Goal: Task Accomplishment & Management: Manage account settings

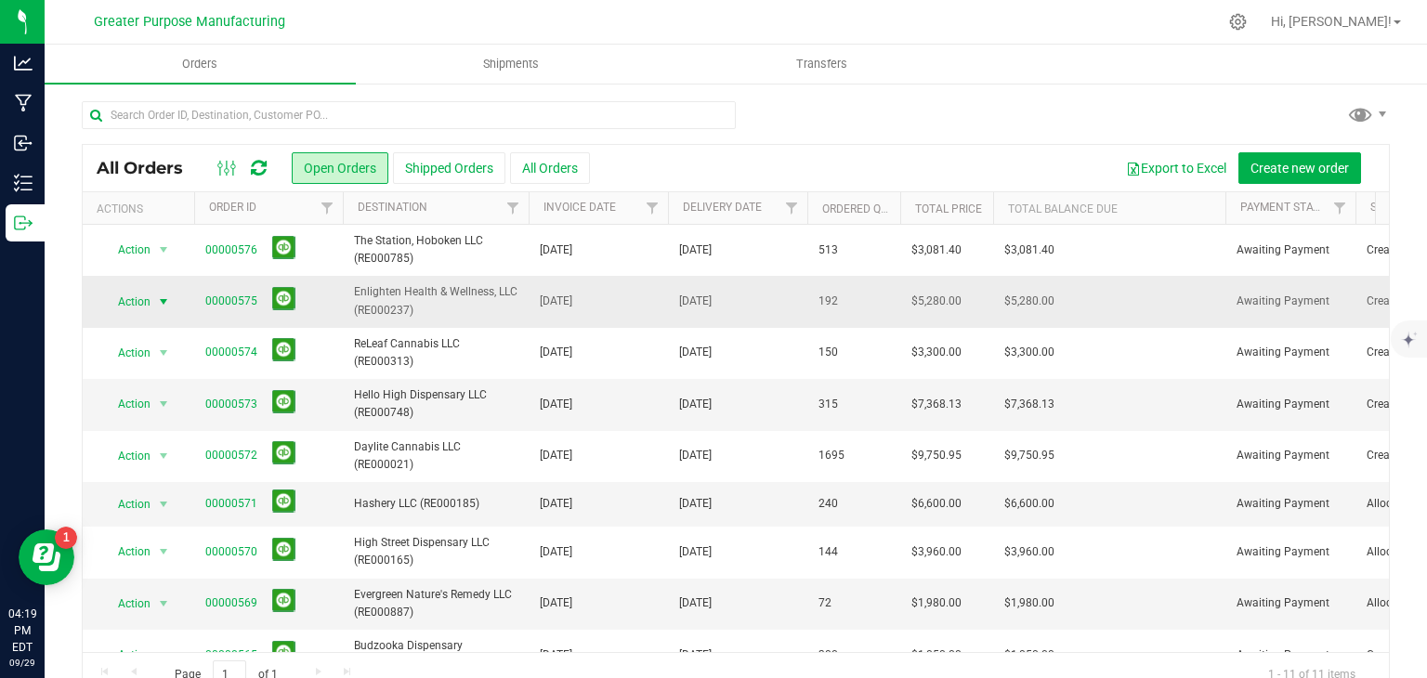
click at [156, 298] on span "select" at bounding box center [163, 301] width 15 height 15
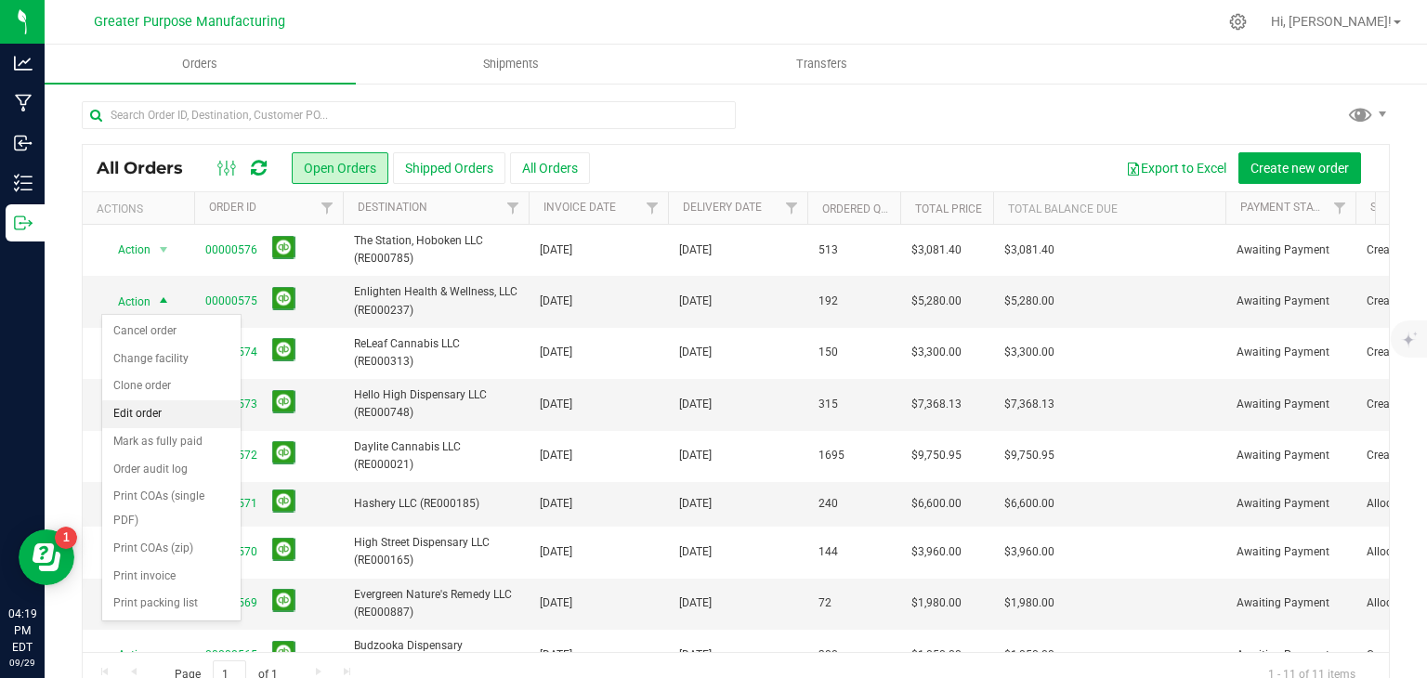
click at [134, 412] on li "Edit order" at bounding box center [171, 414] width 138 height 28
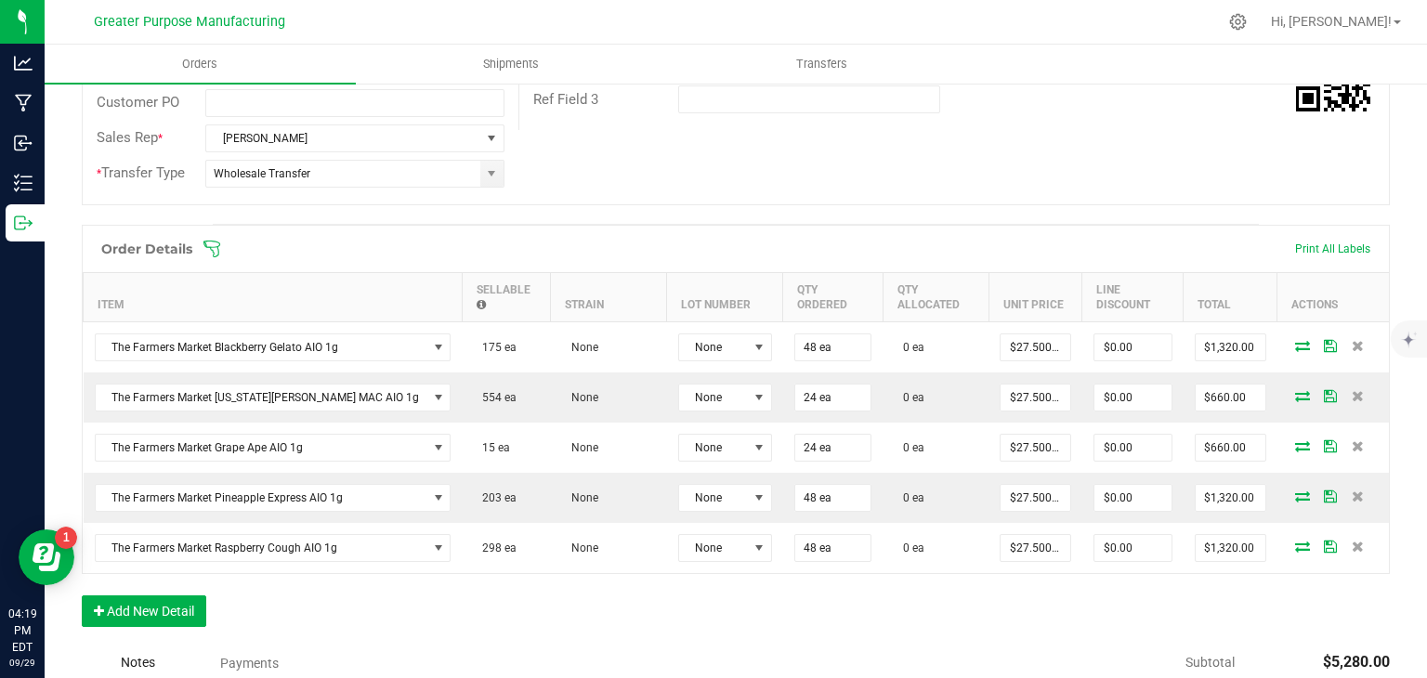
scroll to position [420, 0]
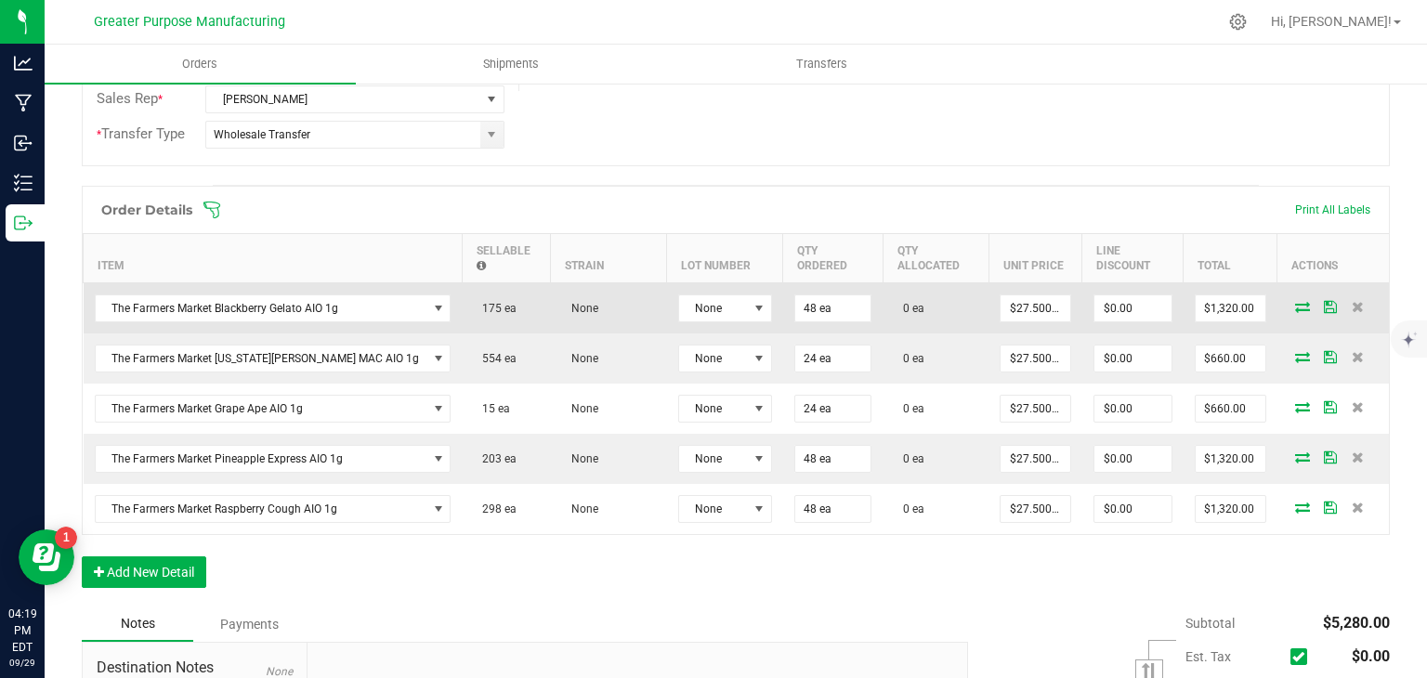
click at [1295, 301] on icon at bounding box center [1302, 306] width 15 height 11
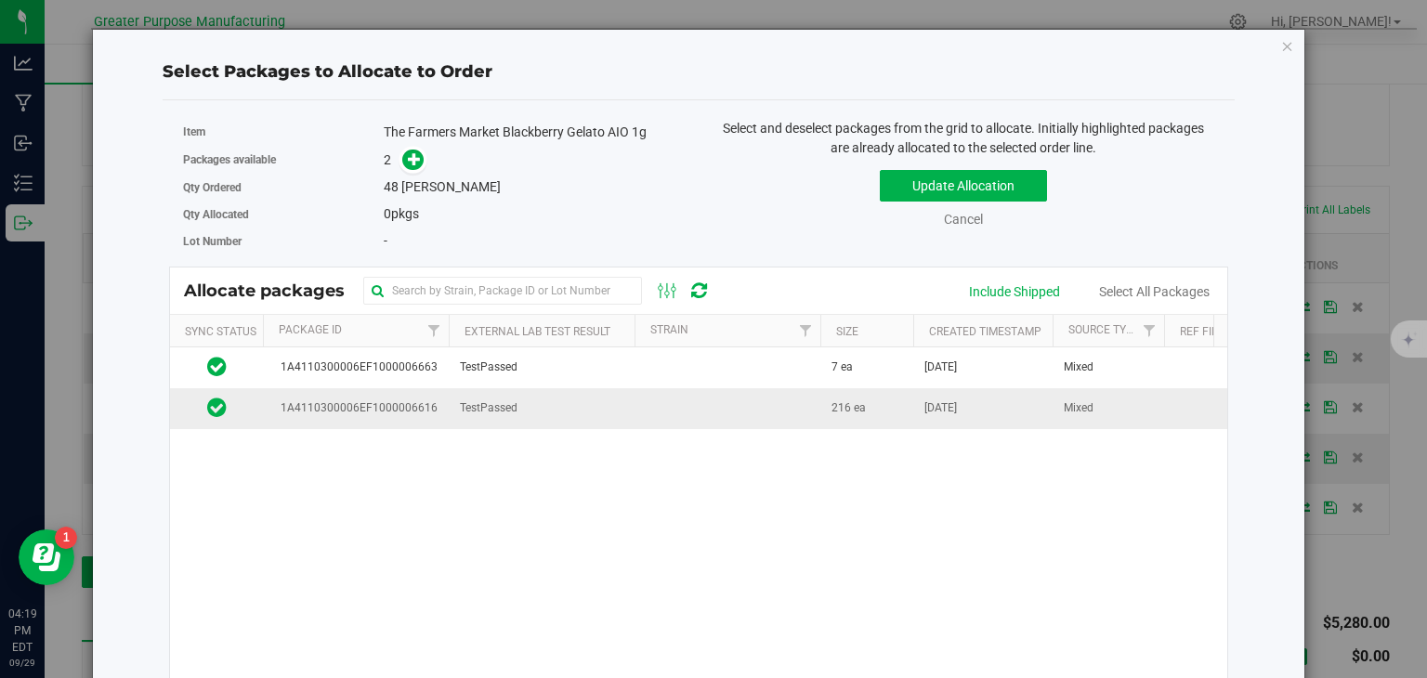
click at [790, 400] on td at bounding box center [727, 408] width 186 height 40
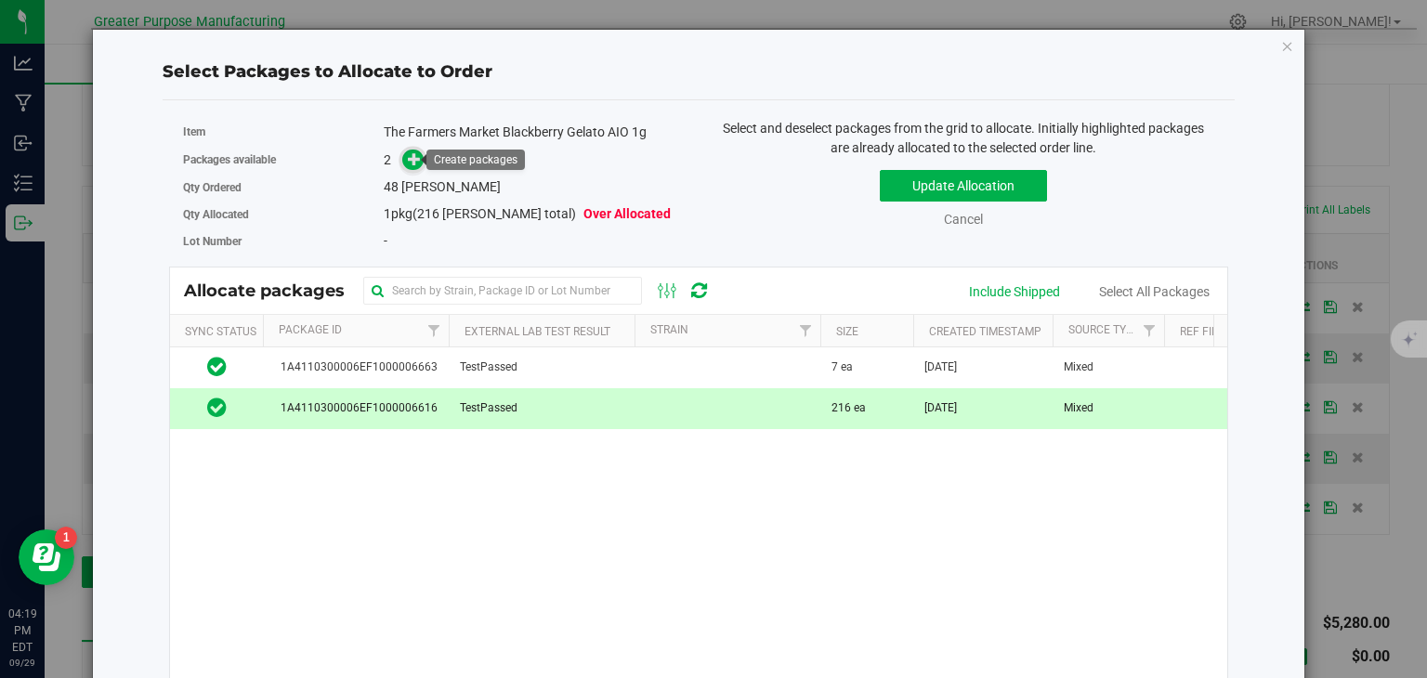
click at [409, 163] on icon at bounding box center [414, 158] width 13 height 13
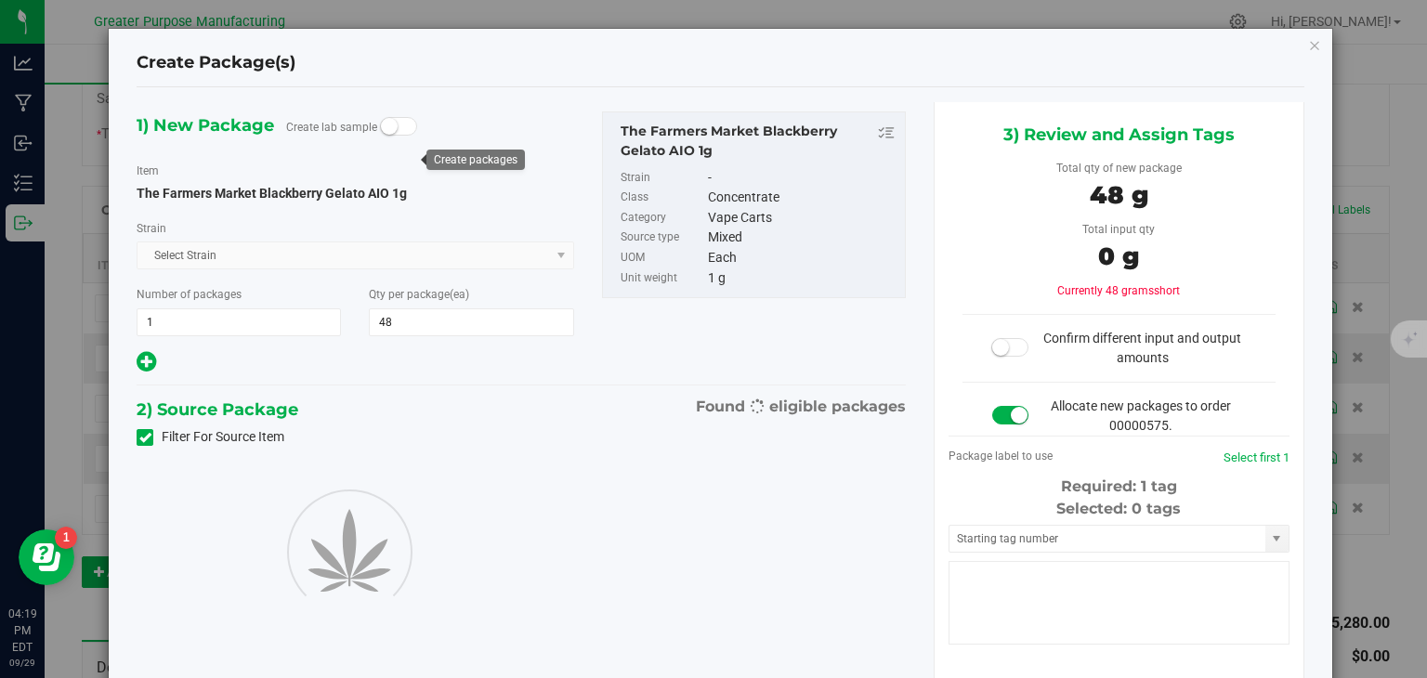
type input "48"
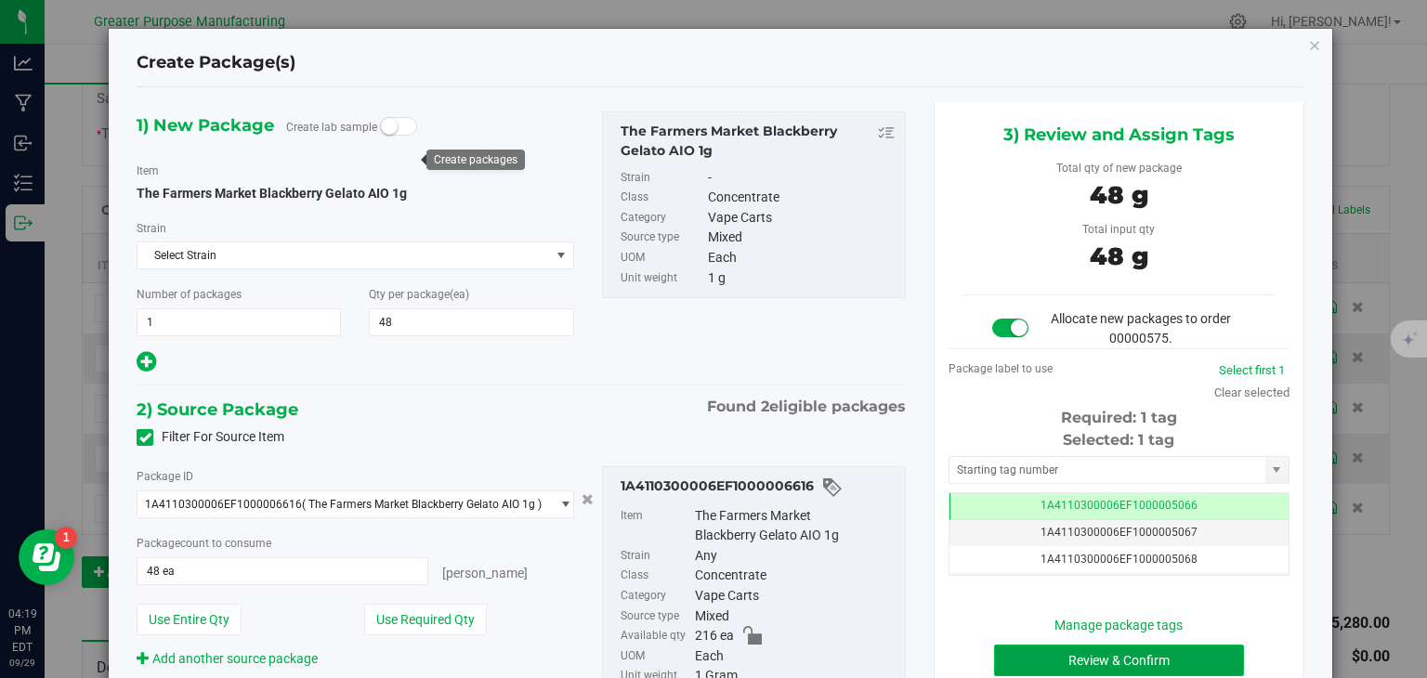
click at [1078, 660] on button "Review & Confirm" at bounding box center [1119, 661] width 250 height 32
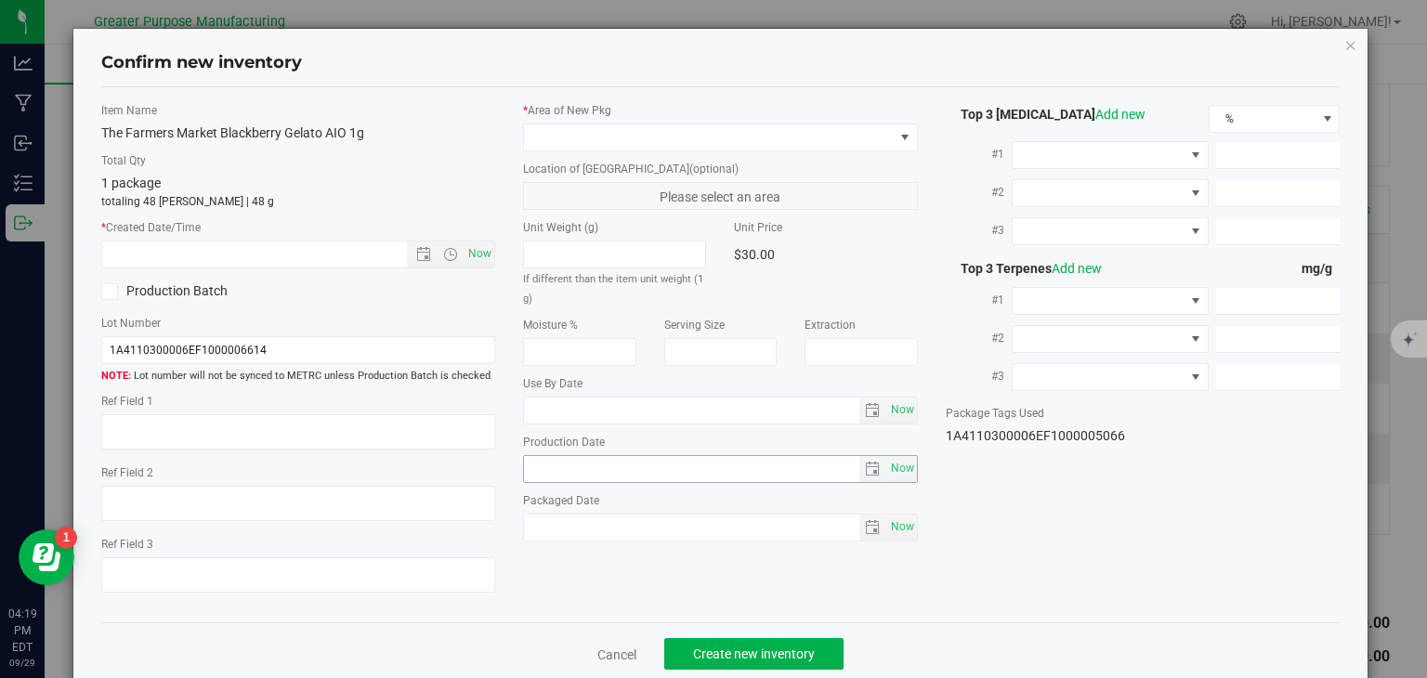
type input "[DATE]"
click at [490, 257] on div "Item Name The Farmers Market Blackberry Gelato AIO 1g Total Qty 1 package total…" at bounding box center [298, 355] width 423 height 506
click at [485, 257] on span "Now" at bounding box center [480, 254] width 32 height 27
type input "[DATE] 4:19 PM"
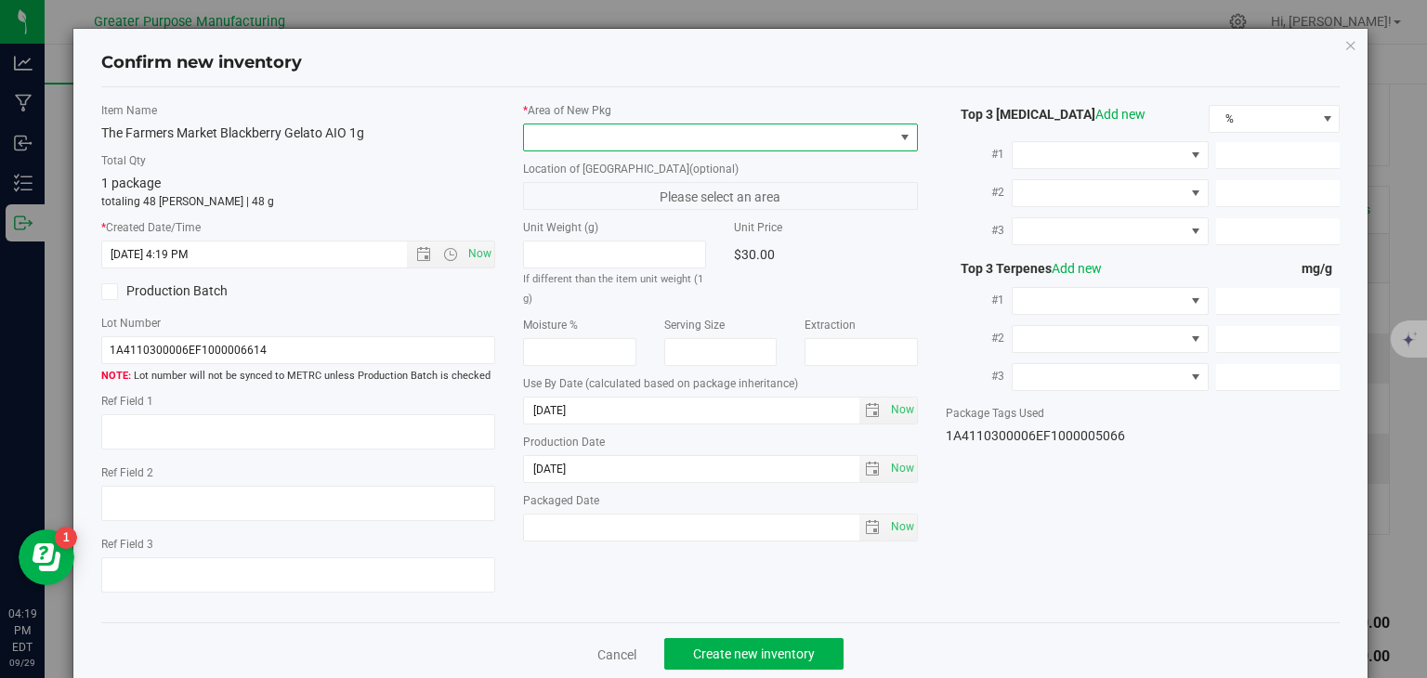
click at [611, 126] on span at bounding box center [709, 137] width 370 height 26
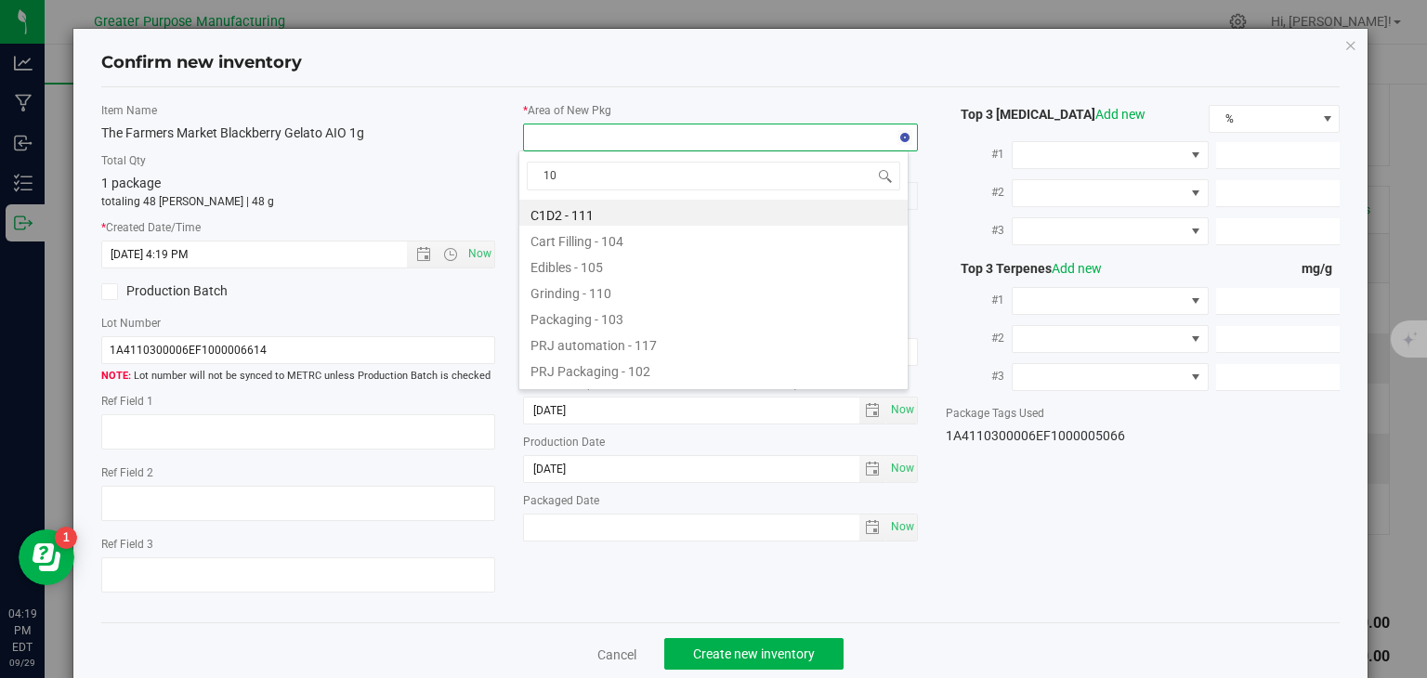
type input "108"
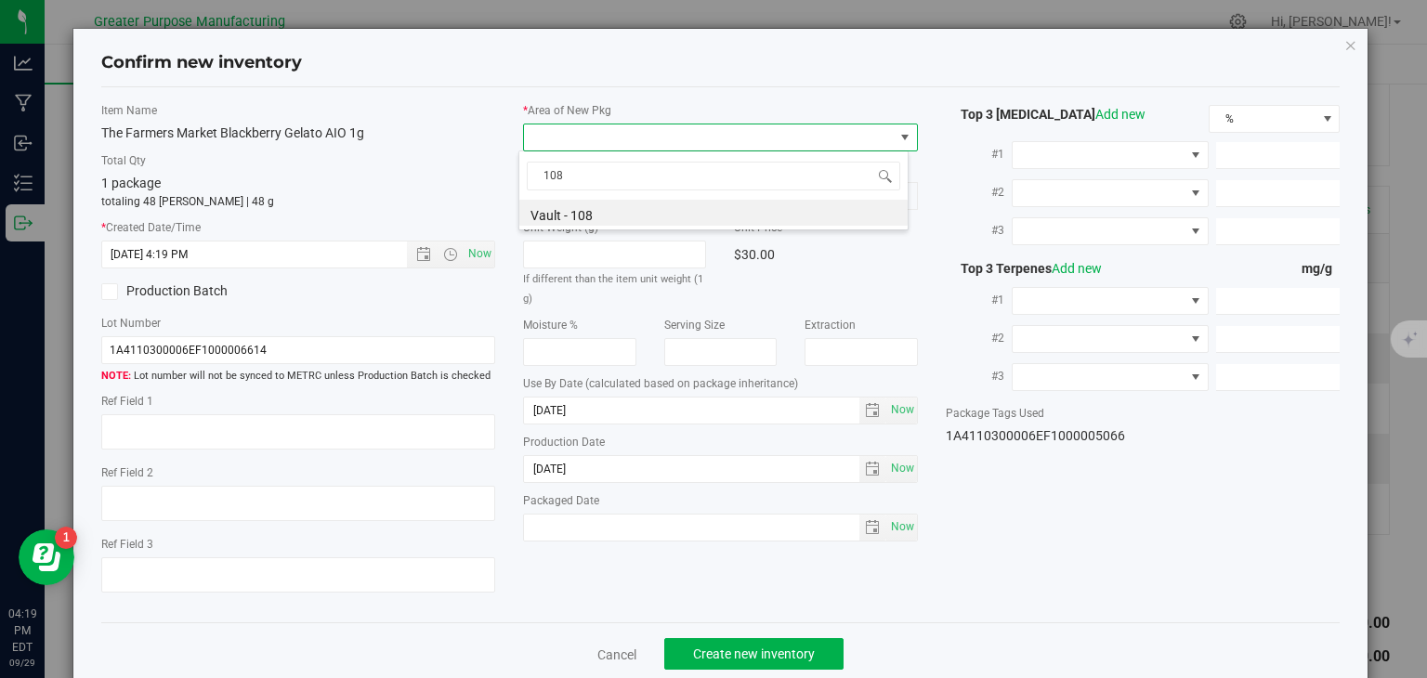
drag, startPoint x: 581, startPoint y: 170, endPoint x: 477, endPoint y: 166, distance: 105.0
click at [477, 166] on body "Confirm new inventory Item Name The Farmers Market Blackberry Gelato AIO 1g Tot…" at bounding box center [713, 339] width 1427 height 678
click at [582, 220] on li "Vault - 108" at bounding box center [713, 213] width 388 height 26
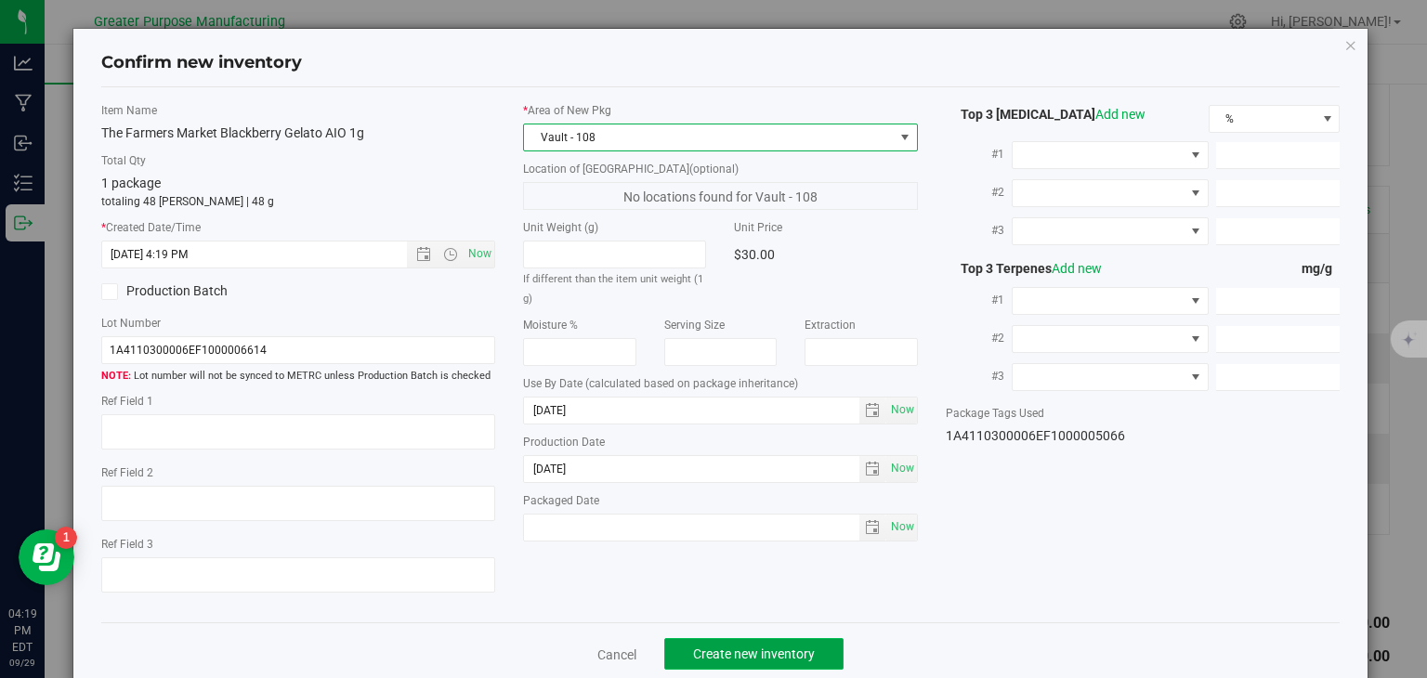
click at [745, 655] on span "Create new inventory" at bounding box center [754, 654] width 122 height 15
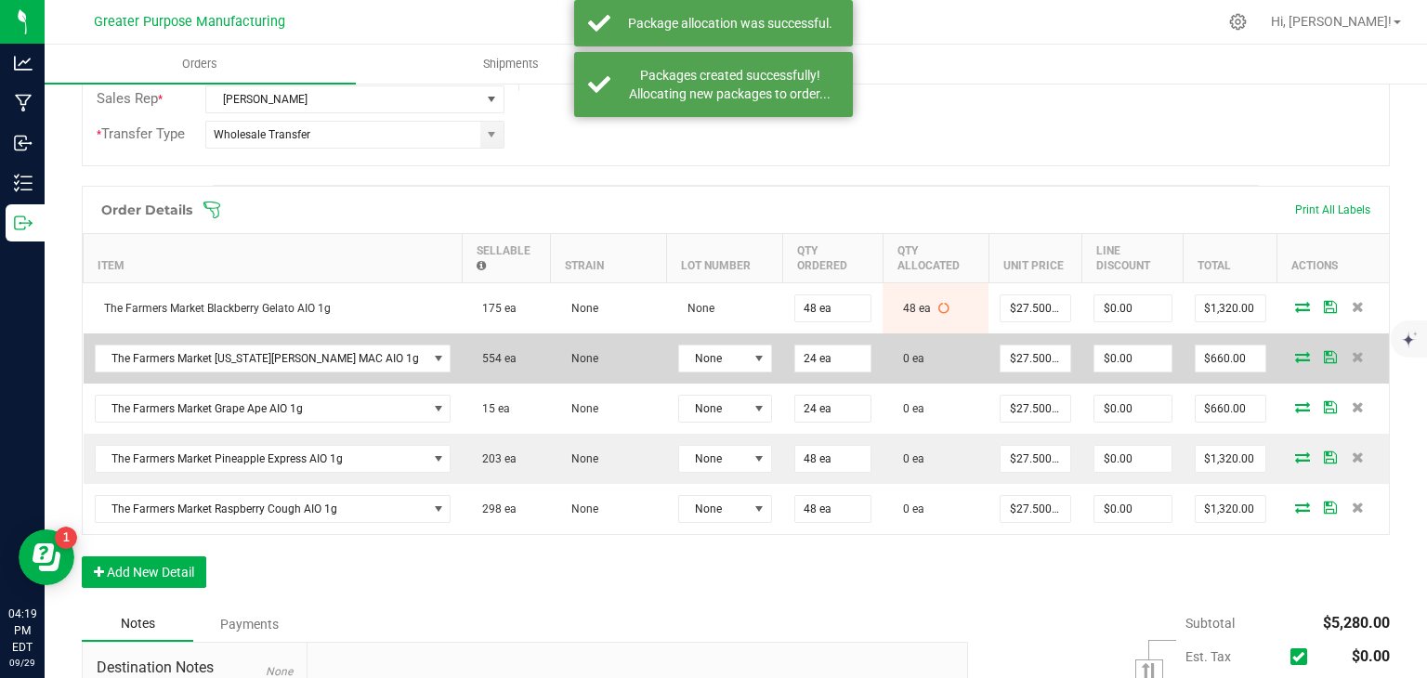
click at [1295, 352] on icon at bounding box center [1302, 356] width 15 height 11
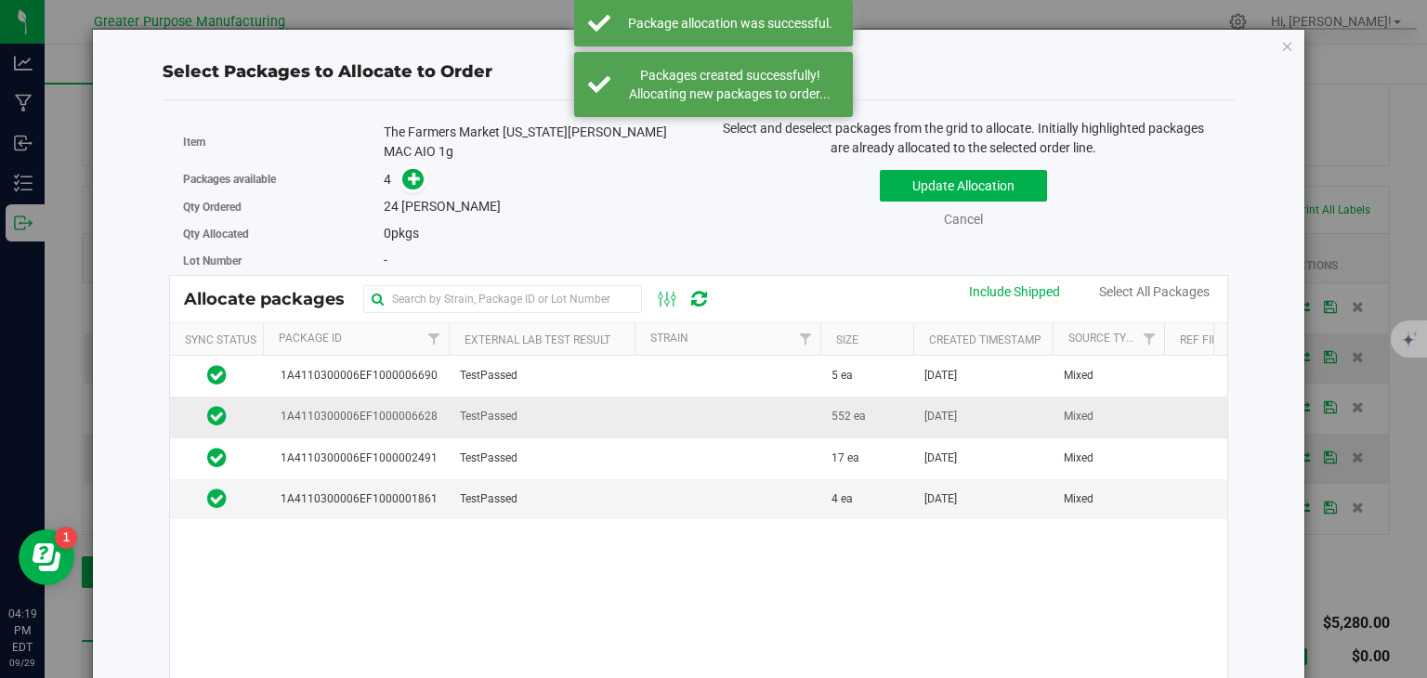
click at [622, 408] on td "TestPassed" at bounding box center [542, 417] width 186 height 41
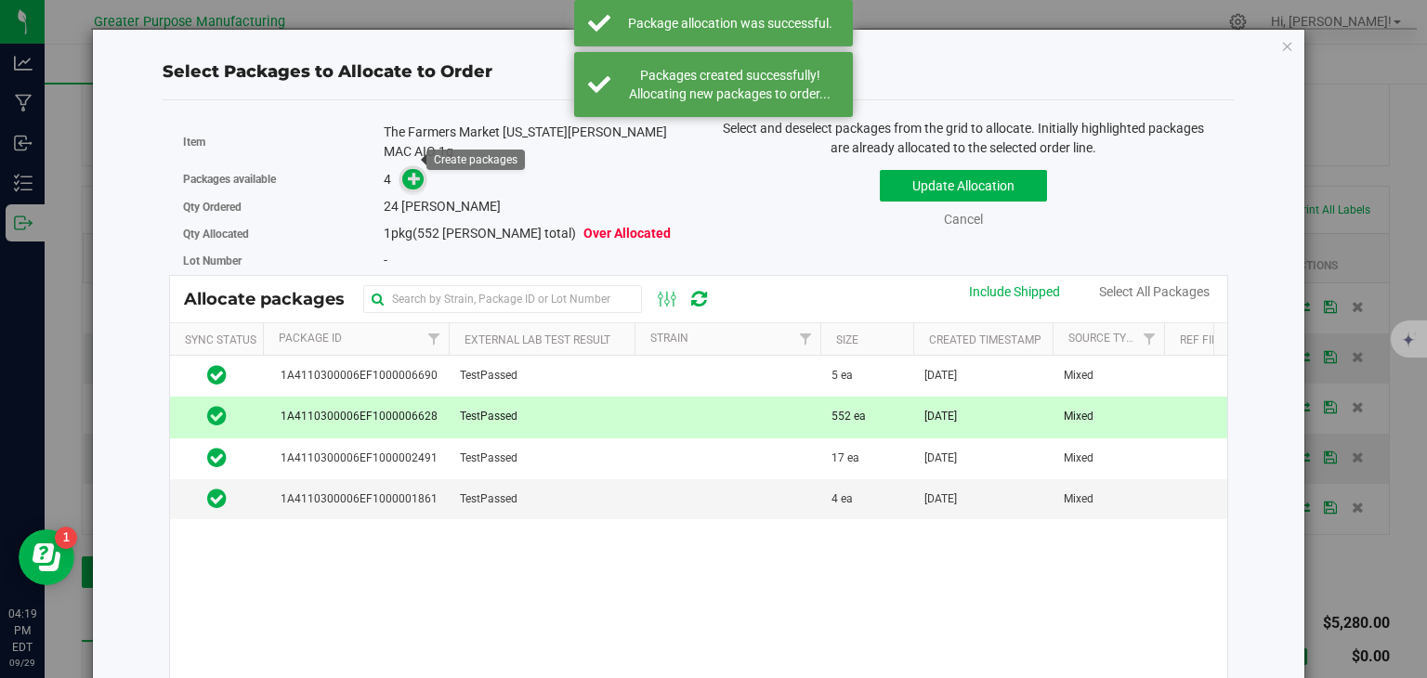
click at [408, 172] on icon at bounding box center [414, 178] width 13 height 13
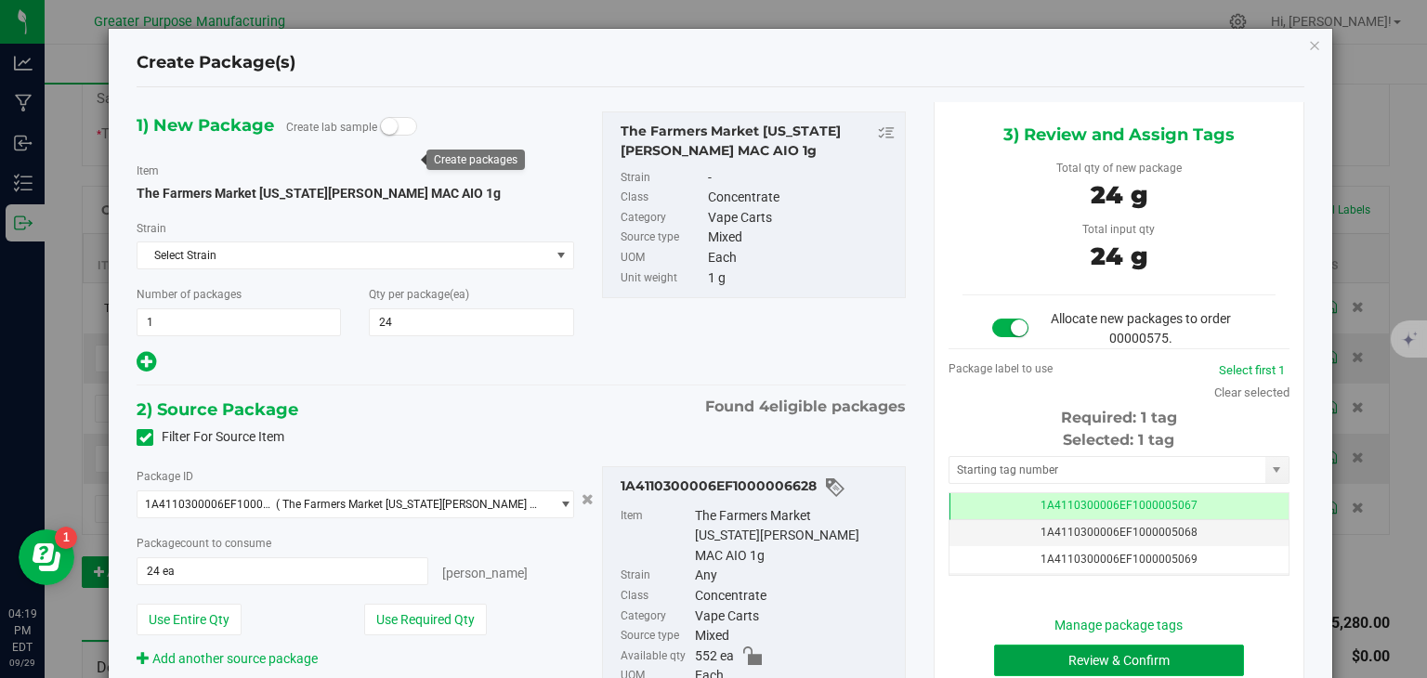
click at [1102, 659] on button "Review & Confirm" at bounding box center [1119, 661] width 250 height 32
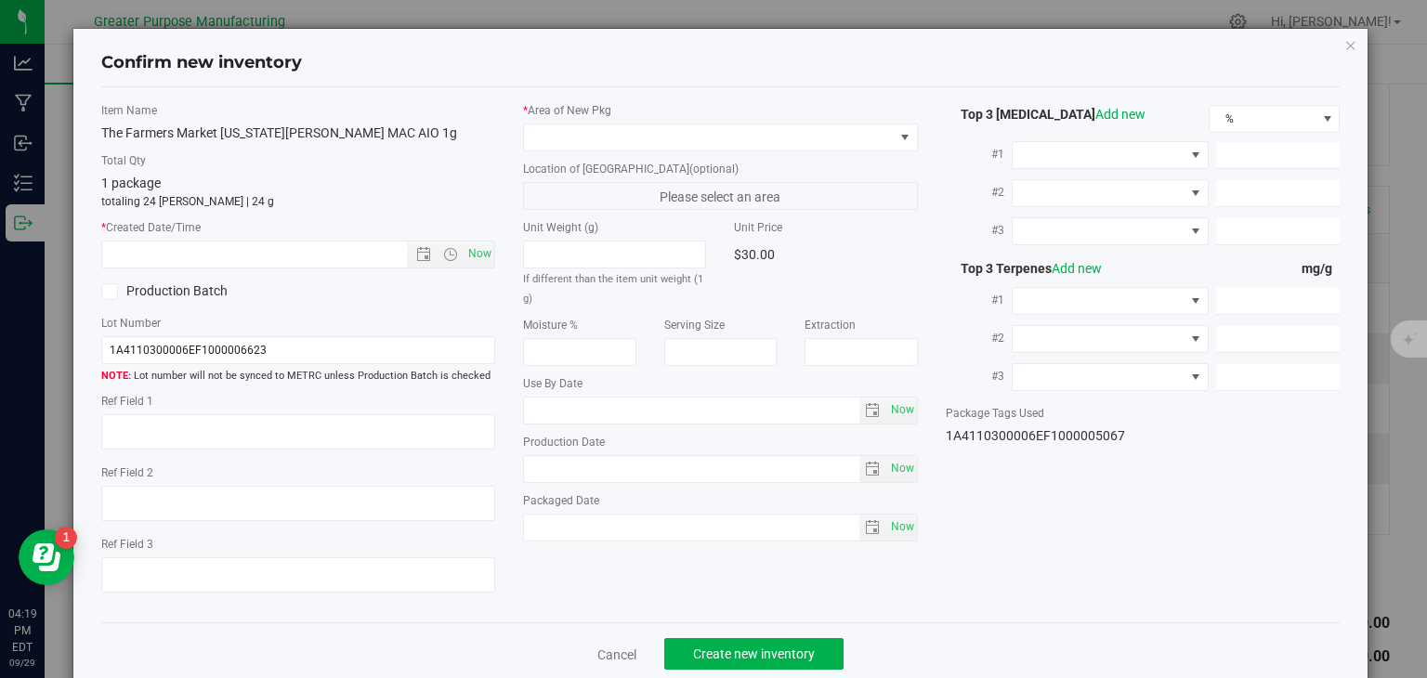
type input "[DATE]"
click at [481, 250] on span "Now" at bounding box center [480, 254] width 32 height 27
type input "[DATE] 4:19 PM"
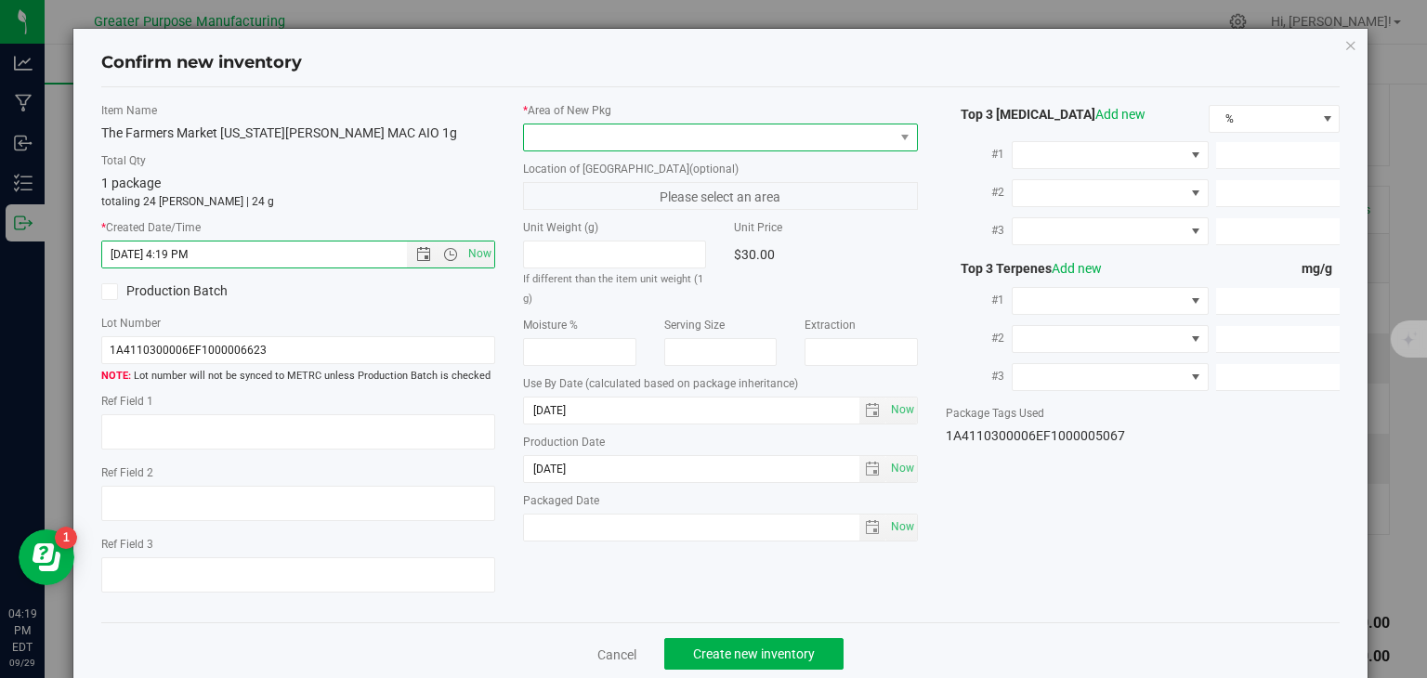
click at [601, 142] on span at bounding box center [709, 137] width 370 height 26
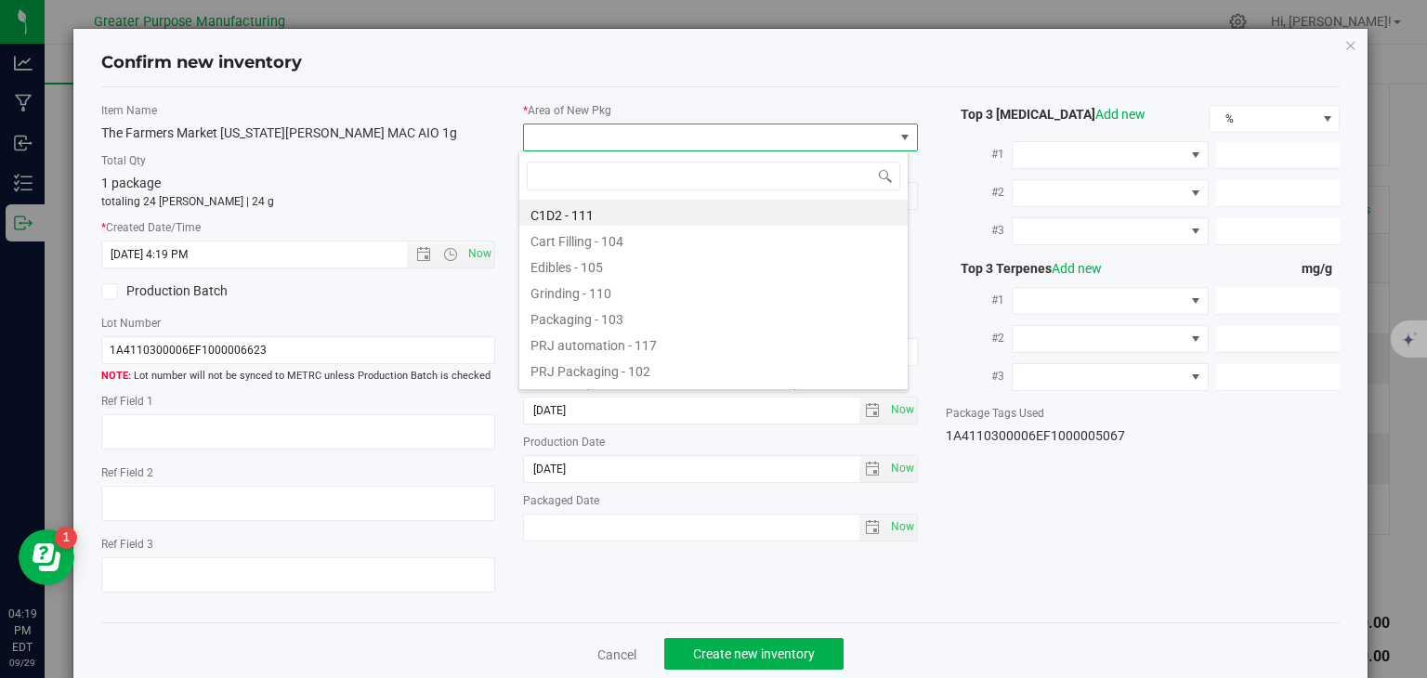
type input "108"
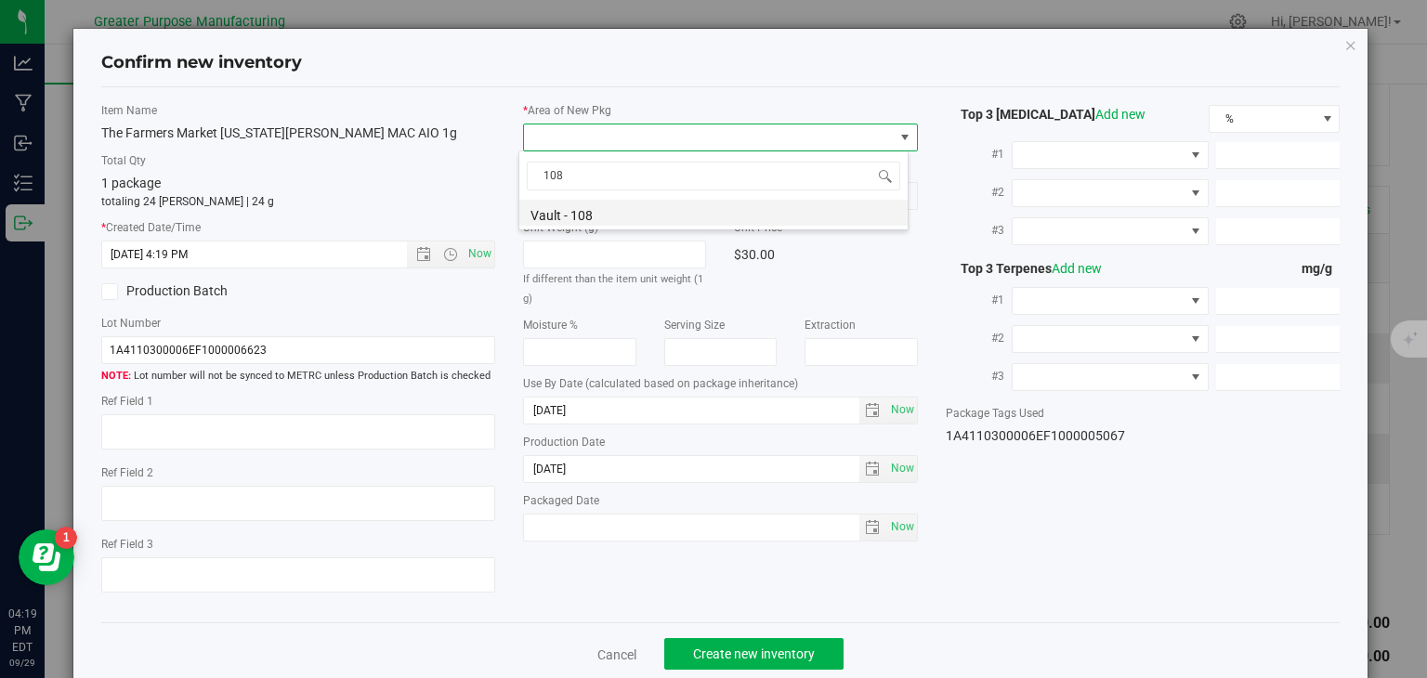
click at [575, 214] on li "Vault - 108" at bounding box center [713, 213] width 388 height 26
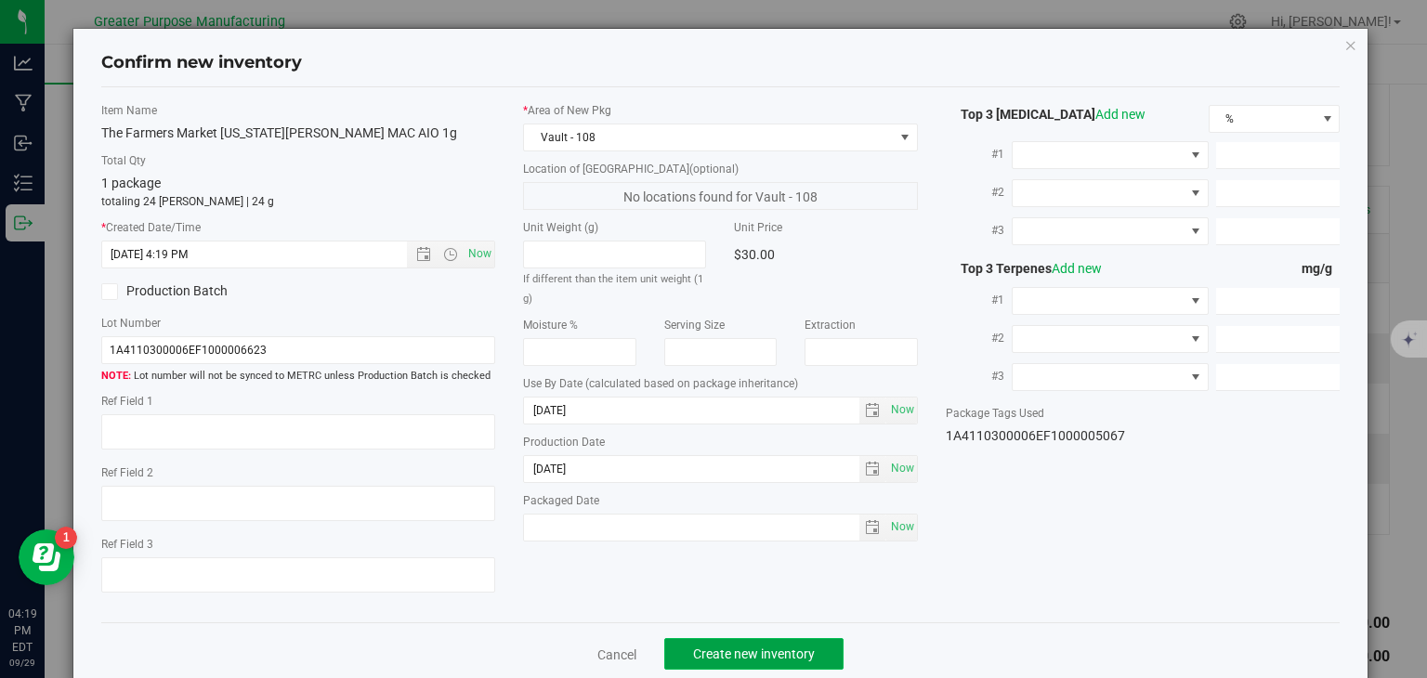
click at [728, 653] on span "Create new inventory" at bounding box center [754, 654] width 122 height 15
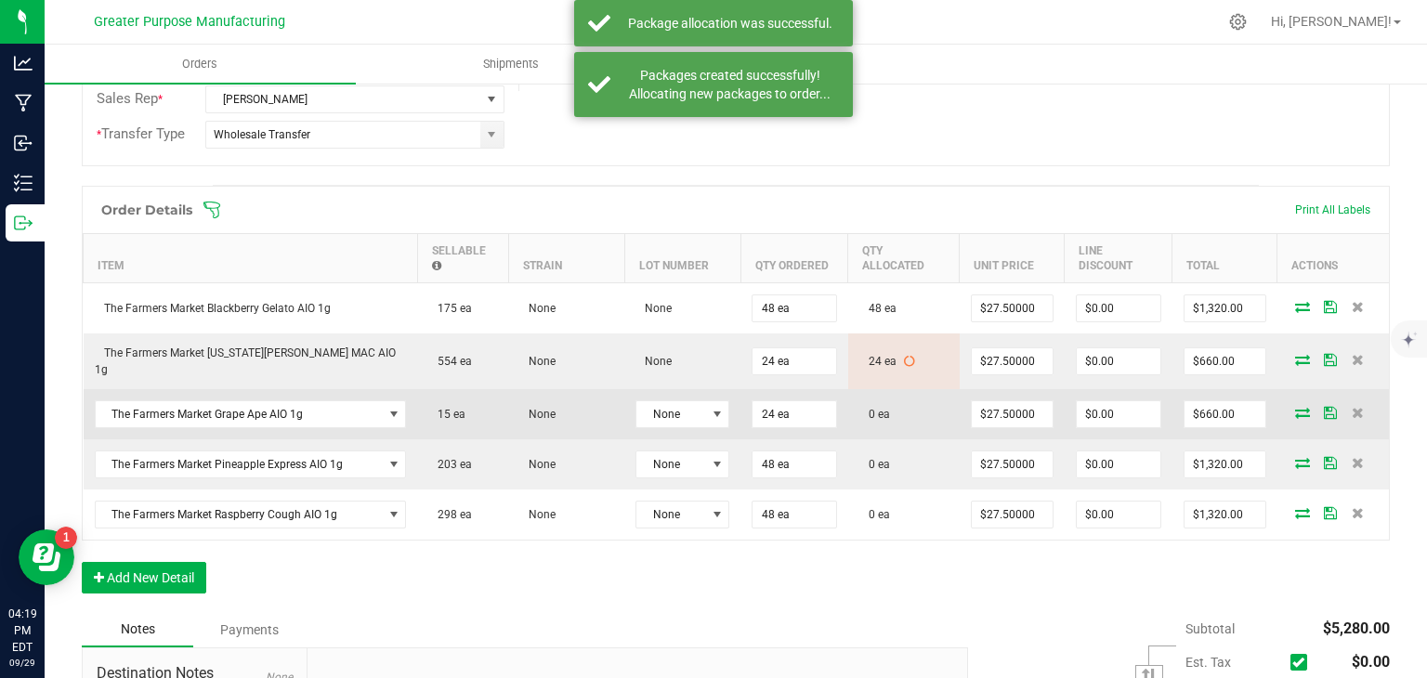
click at [1295, 407] on icon at bounding box center [1302, 412] width 15 height 11
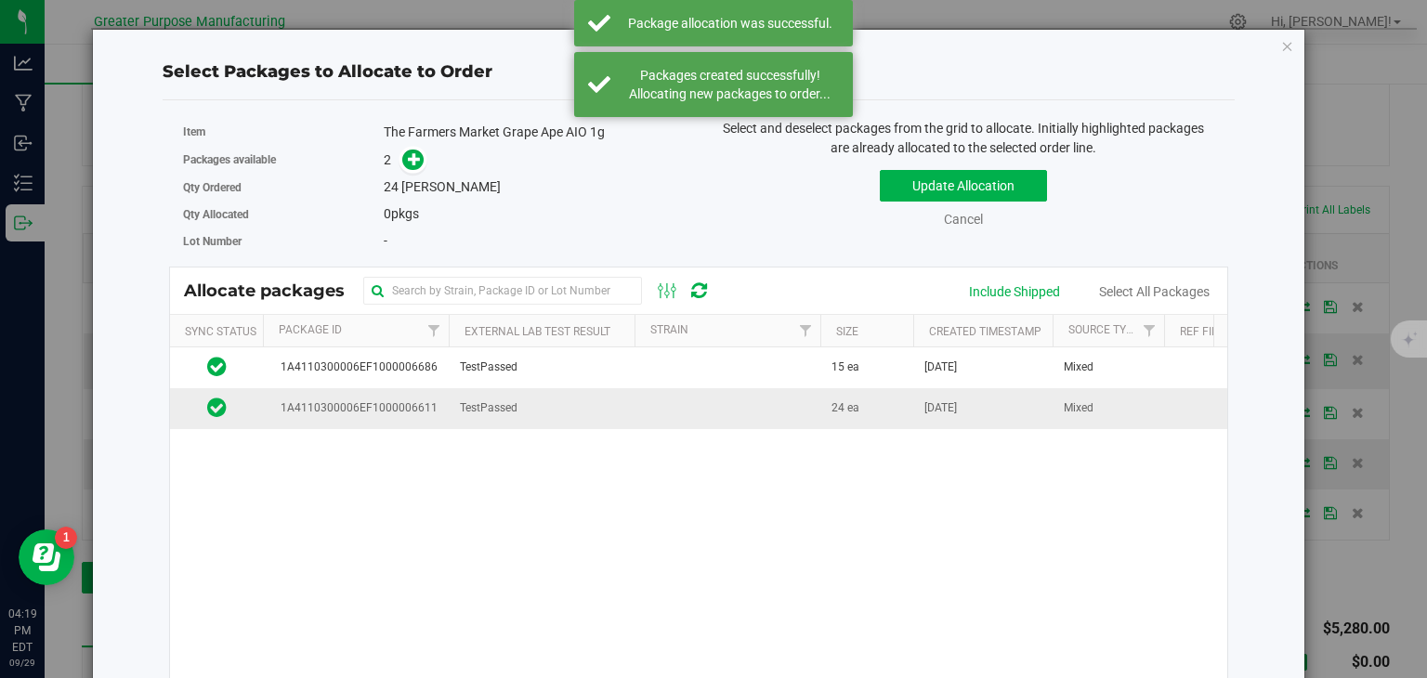
click at [726, 402] on td at bounding box center [727, 408] width 186 height 40
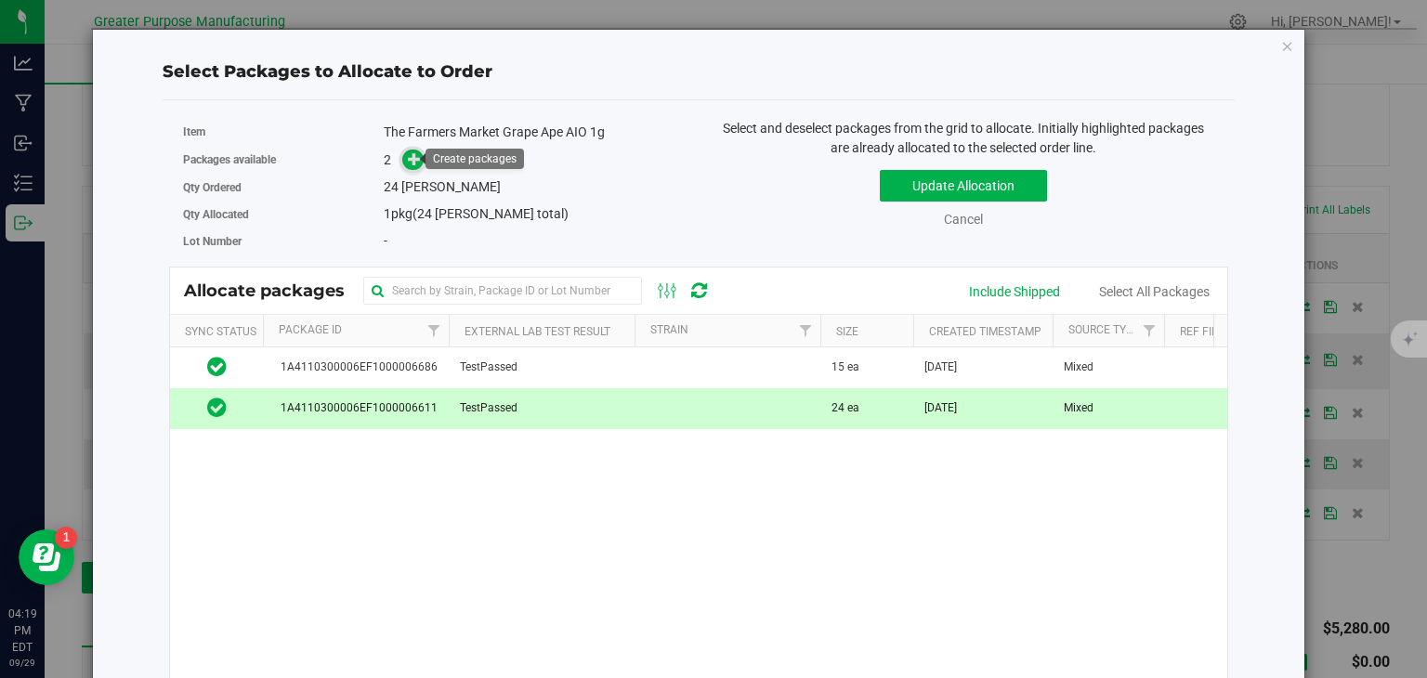
click at [411, 160] on icon at bounding box center [414, 158] width 13 height 13
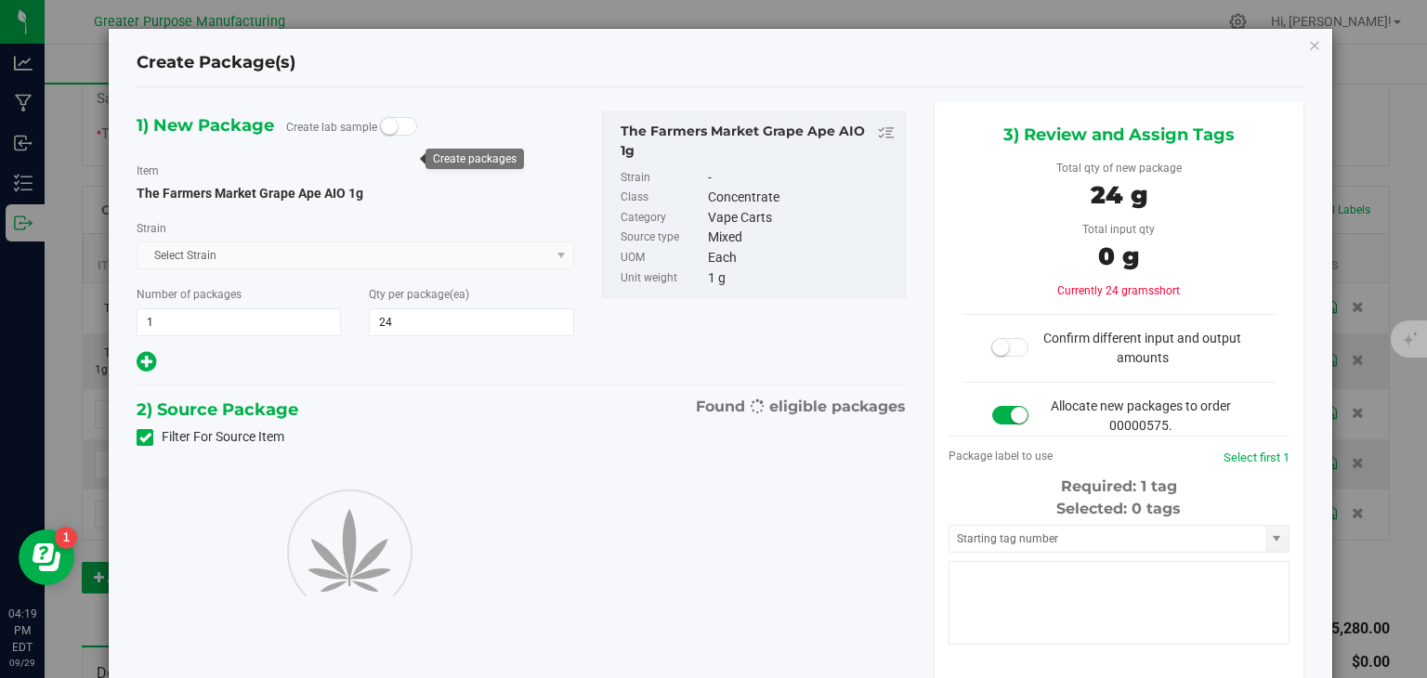
type input "24"
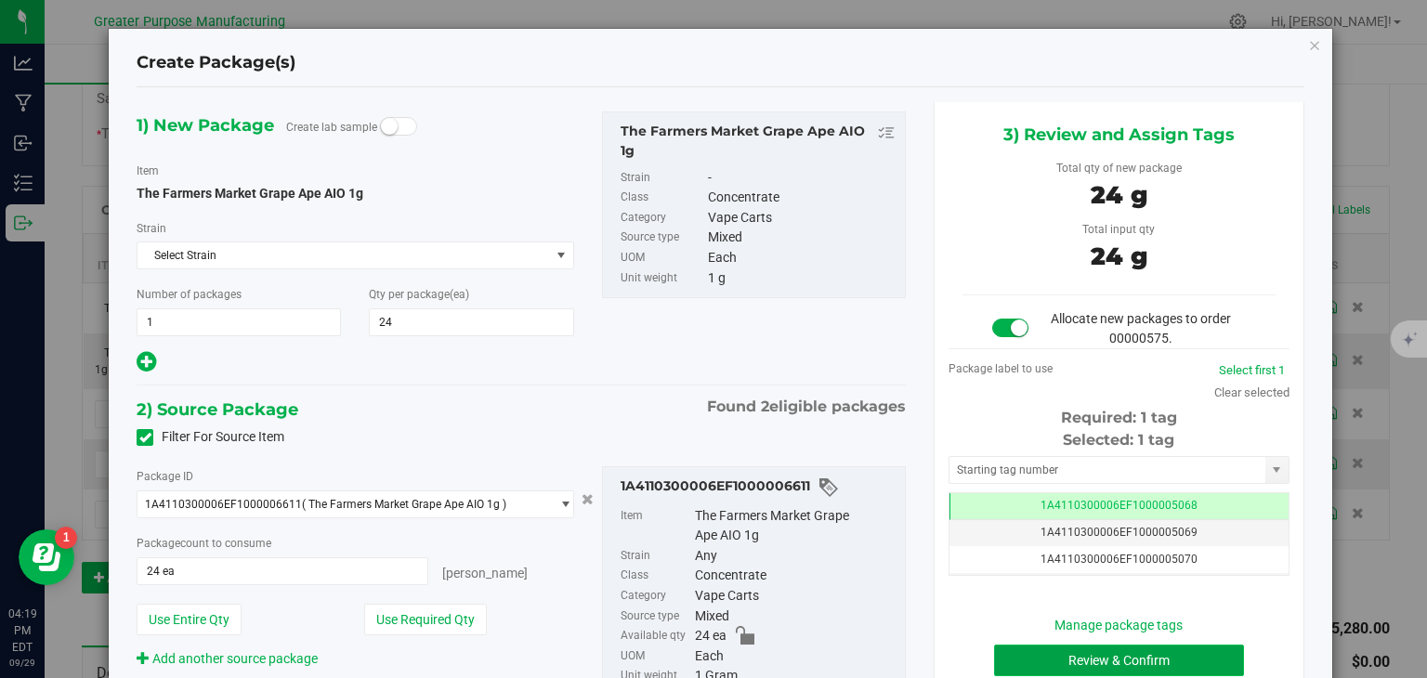
click at [1078, 653] on button "Review & Confirm" at bounding box center [1119, 661] width 250 height 32
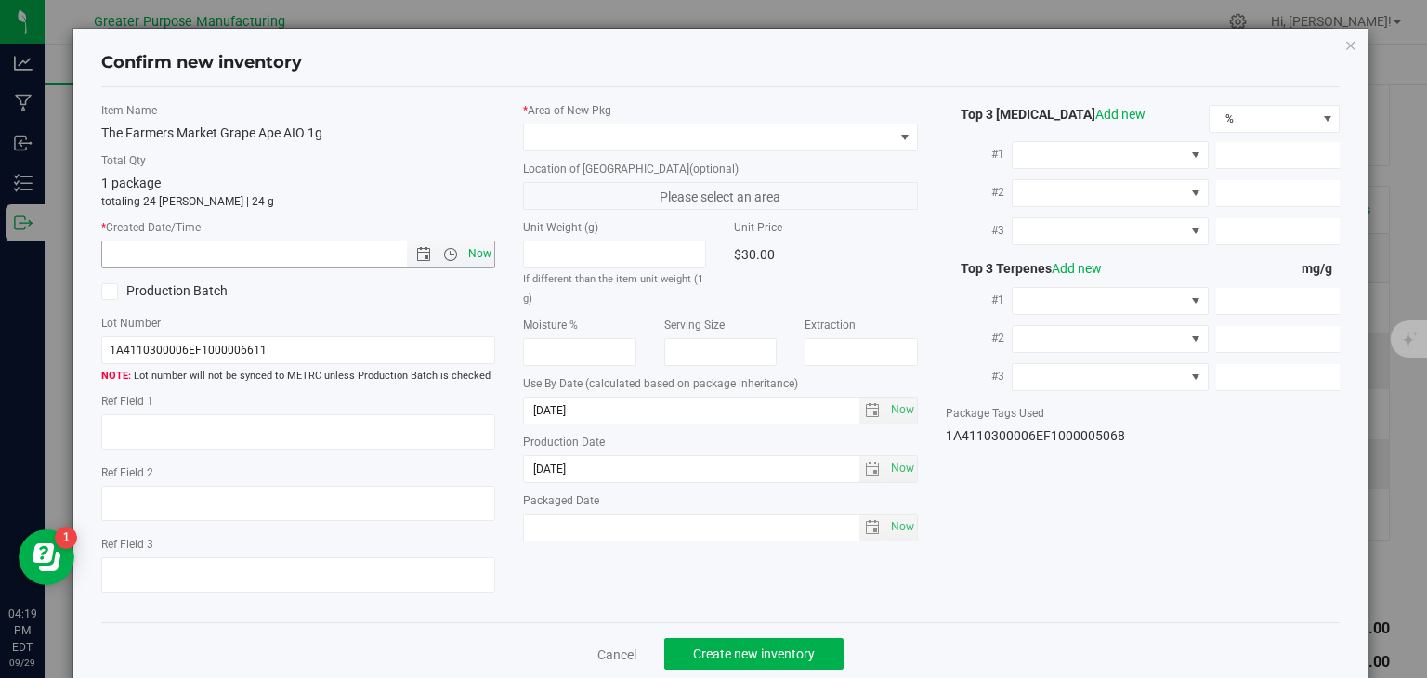
click at [472, 243] on span "Now" at bounding box center [480, 254] width 32 height 27
type input "[DATE] 4:19 PM"
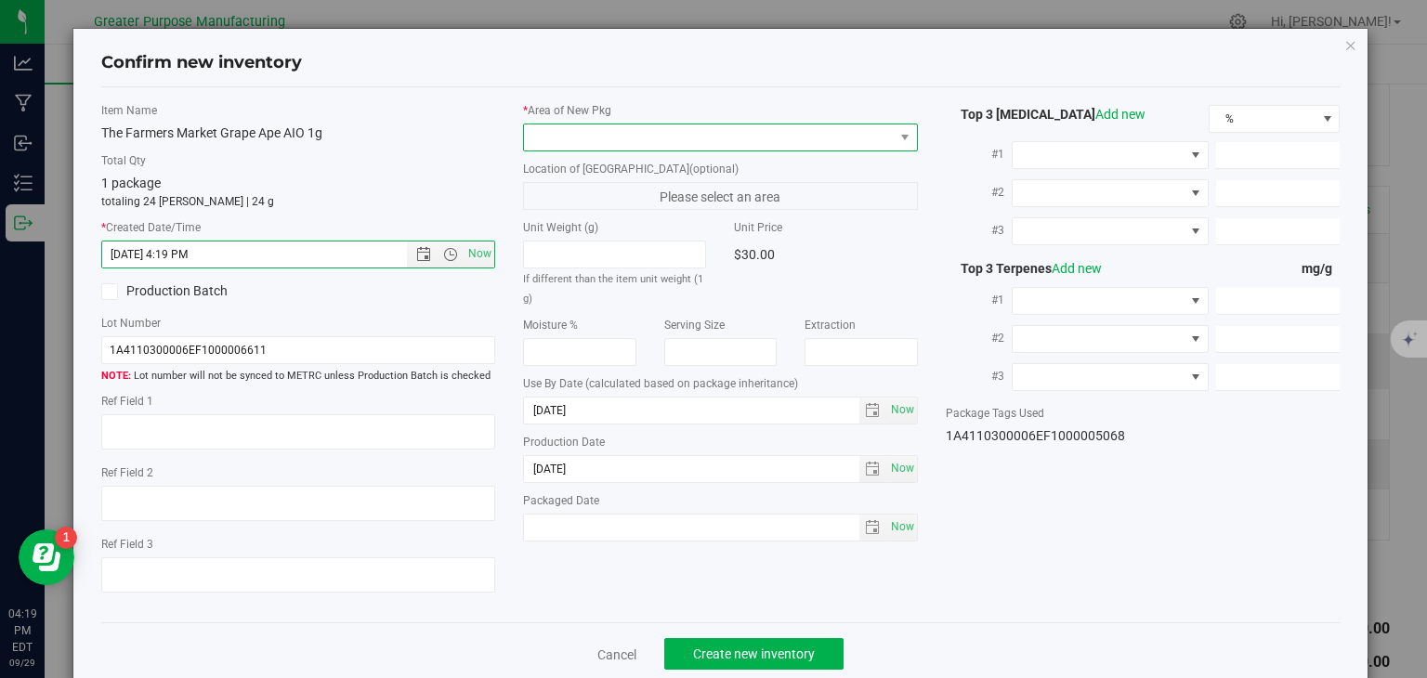
click at [591, 135] on span at bounding box center [709, 137] width 370 height 26
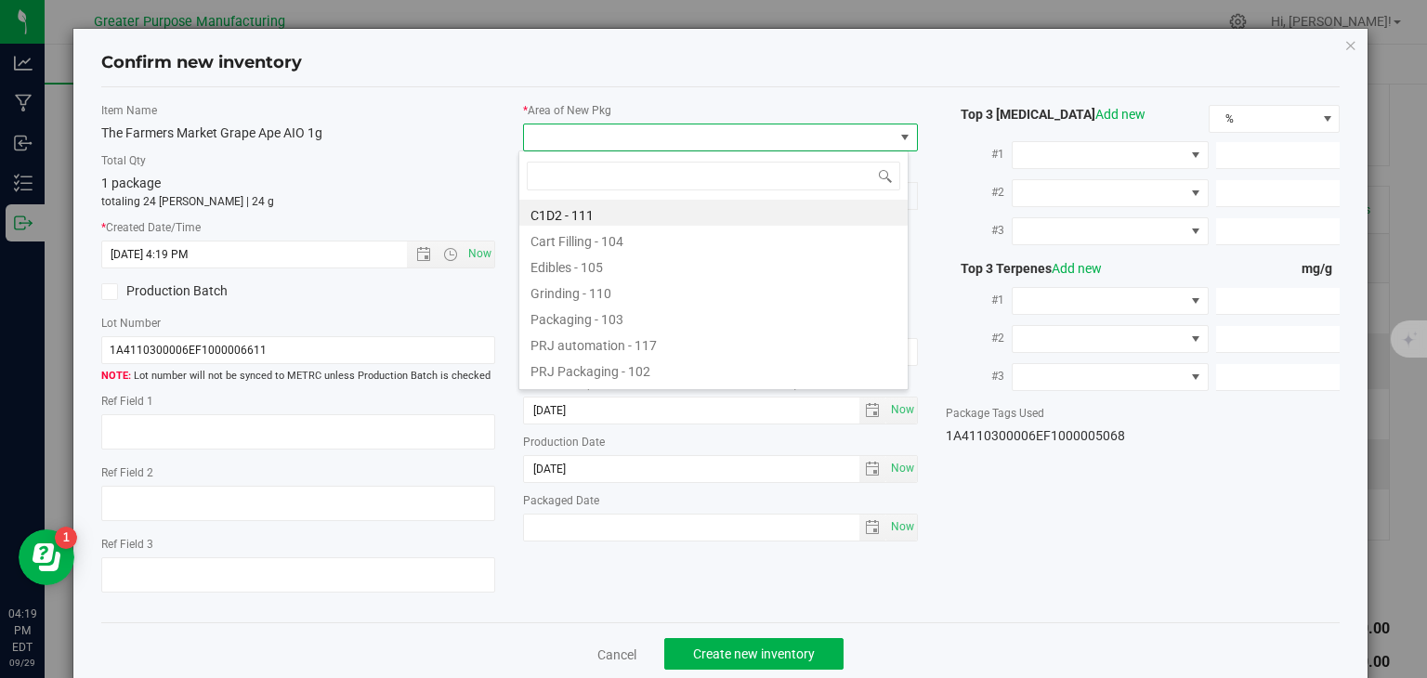
type input "108"
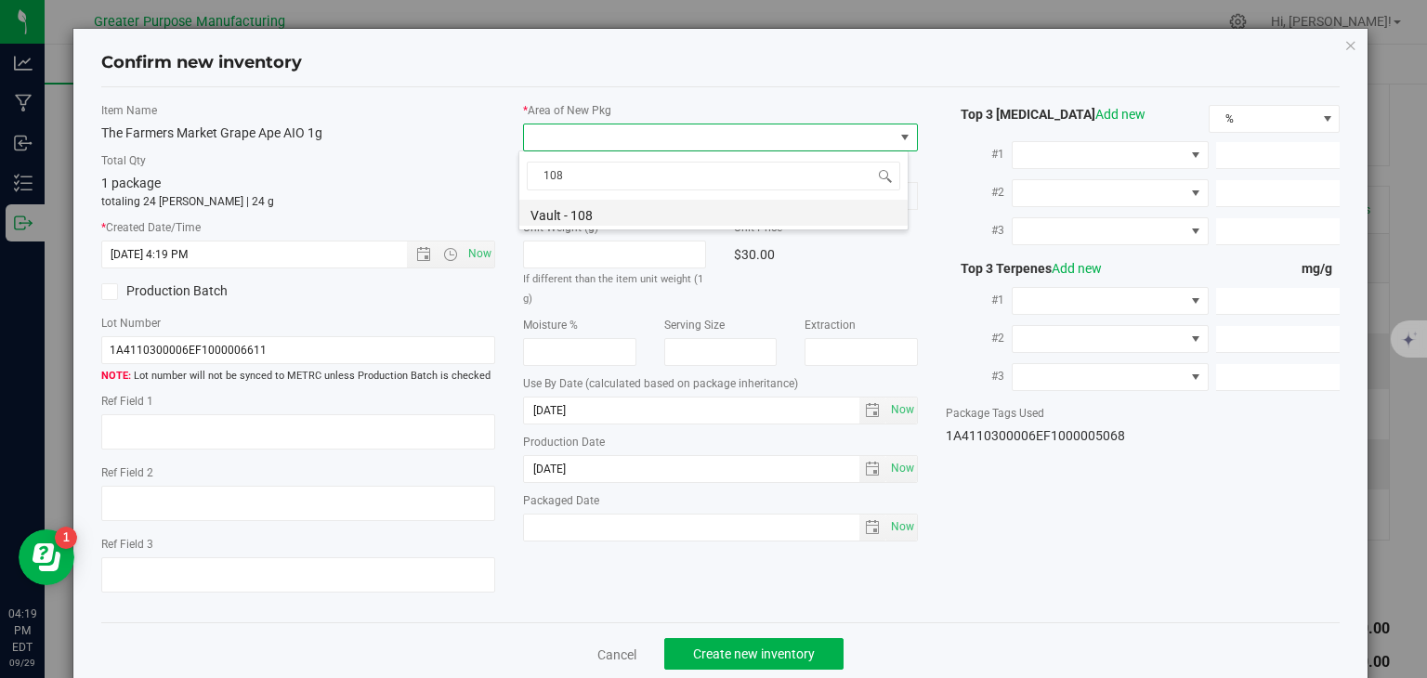
click at [571, 214] on li "Vault - 108" at bounding box center [713, 213] width 388 height 26
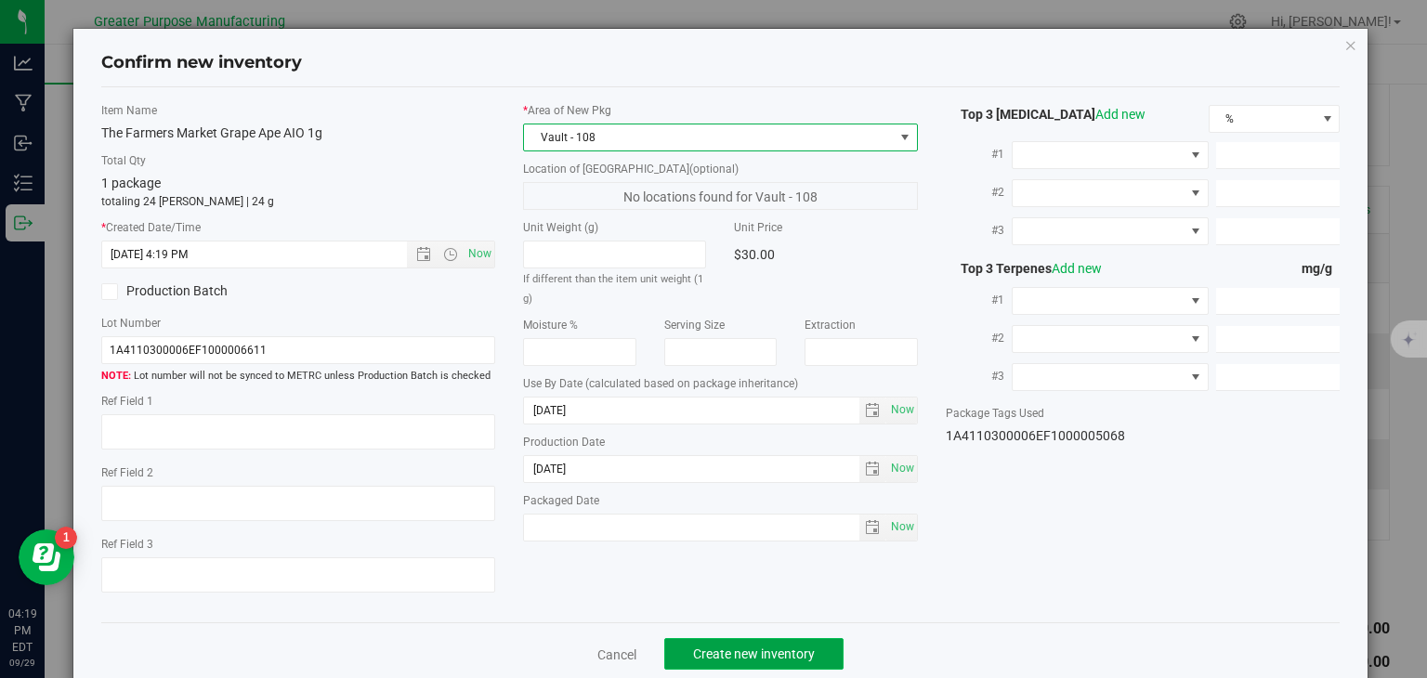
click at [739, 647] on span "Create new inventory" at bounding box center [754, 654] width 122 height 15
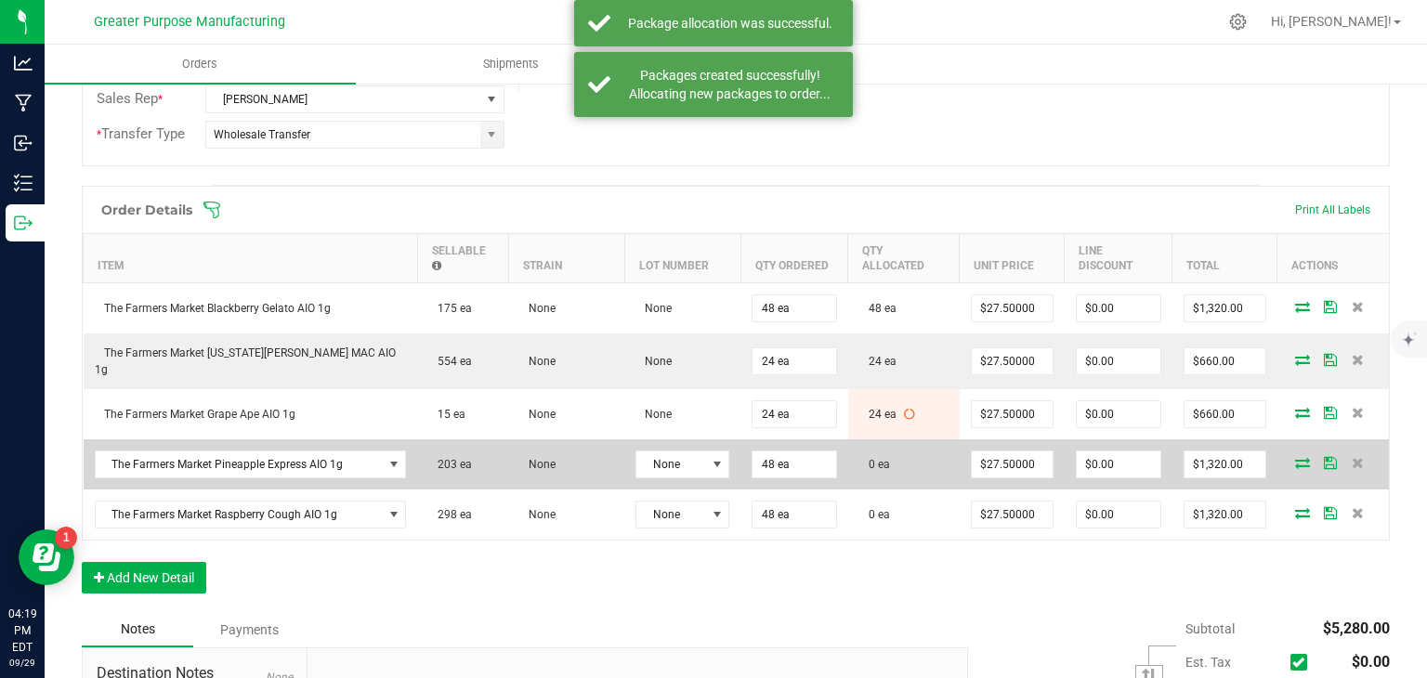
click at [1295, 457] on icon at bounding box center [1302, 462] width 15 height 11
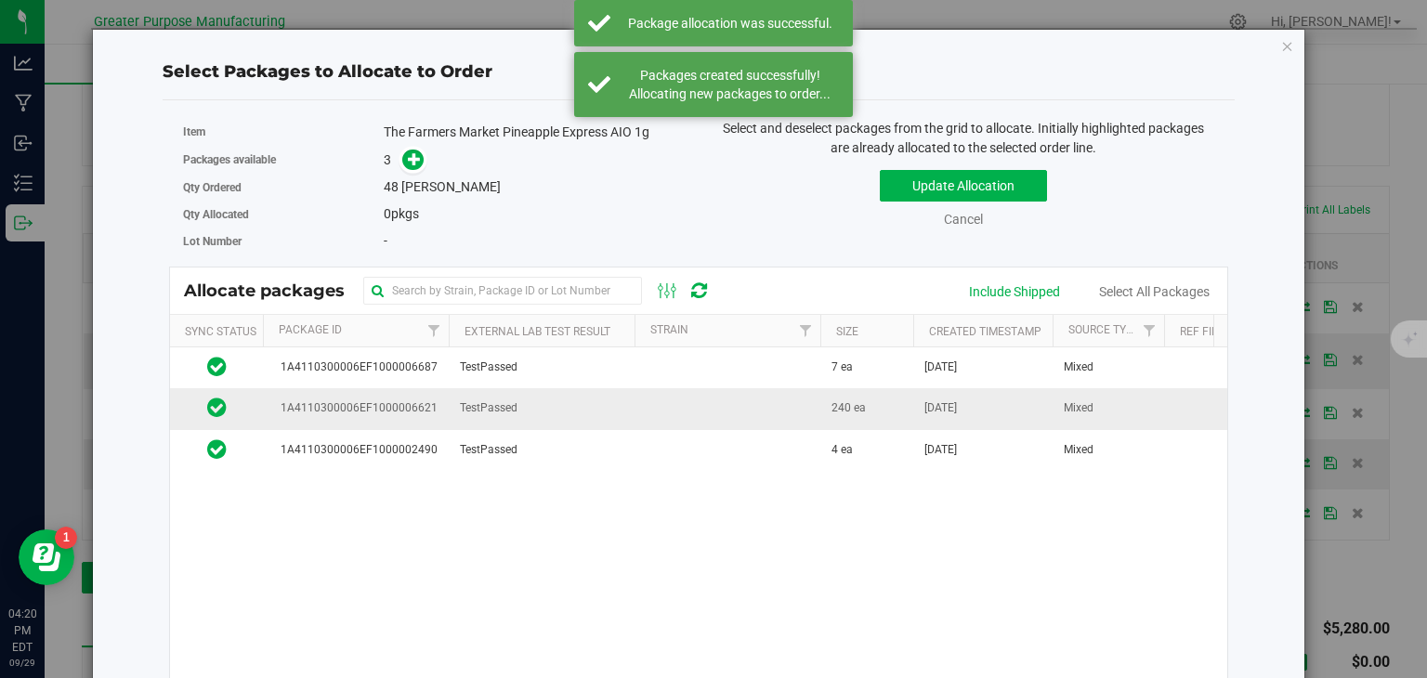
click at [599, 405] on td "TestPassed" at bounding box center [542, 408] width 186 height 41
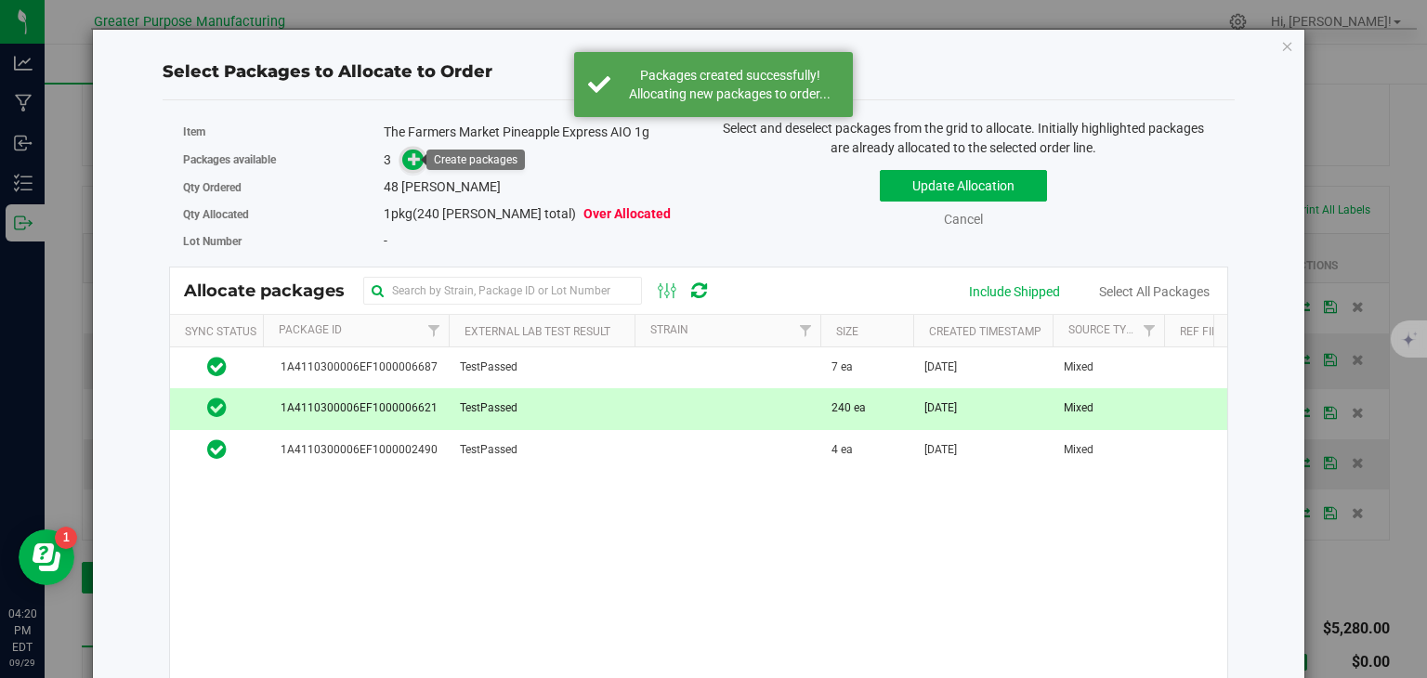
click at [408, 159] on icon at bounding box center [414, 158] width 13 height 13
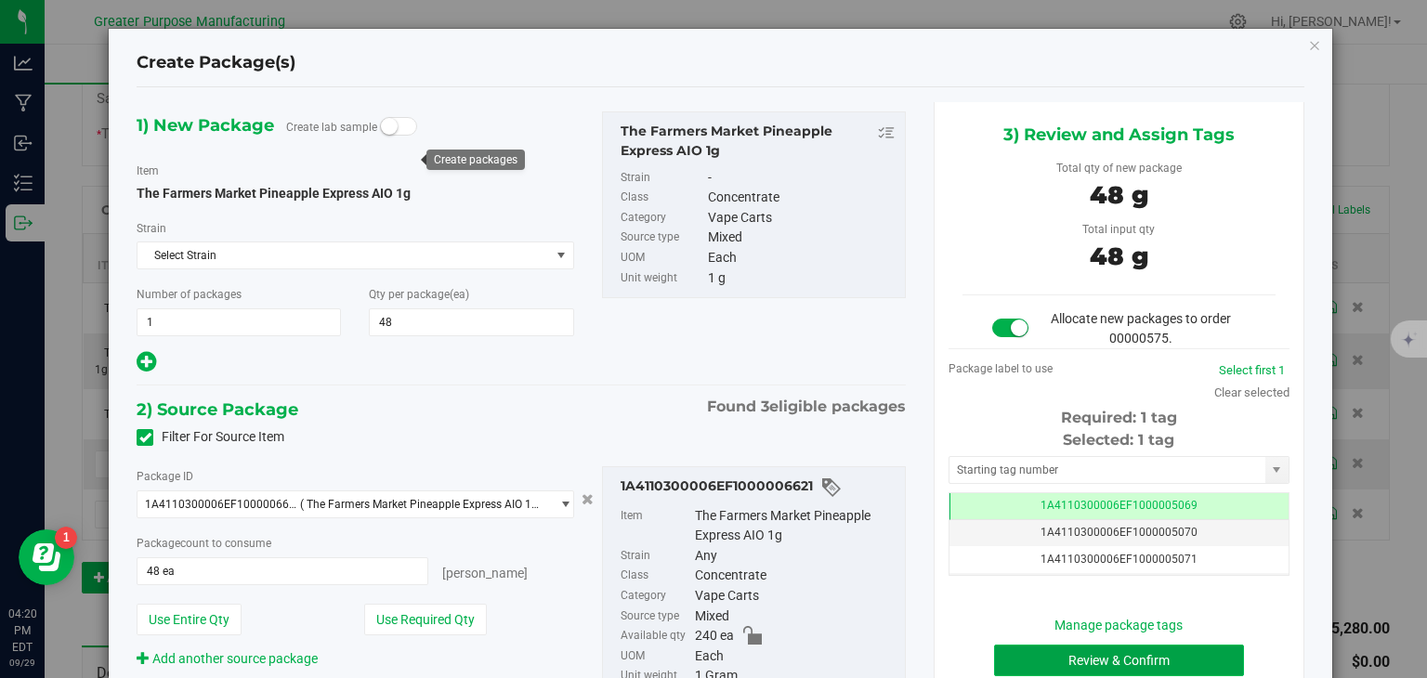
click at [1064, 663] on button "Review & Confirm" at bounding box center [1119, 661] width 250 height 32
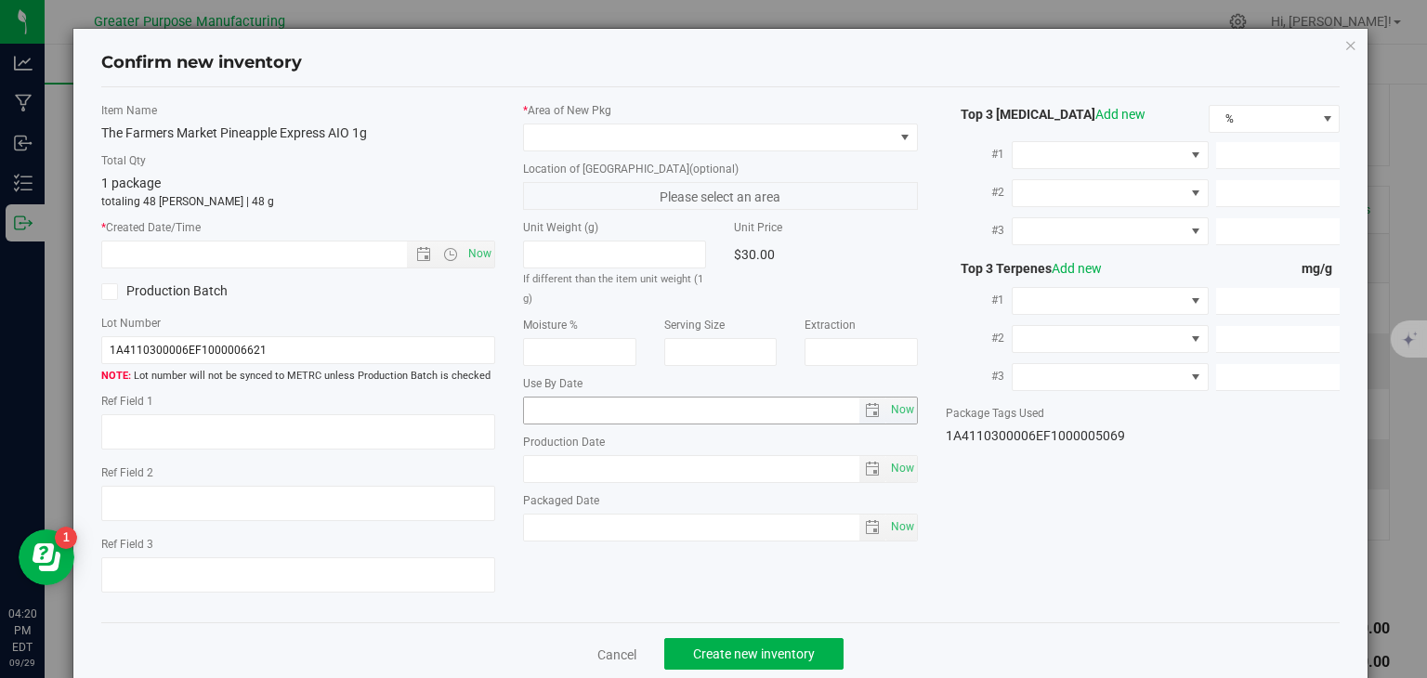
type input "[DATE]"
click at [477, 255] on span "Now" at bounding box center [480, 254] width 32 height 27
type input "[DATE] 4:20 PM"
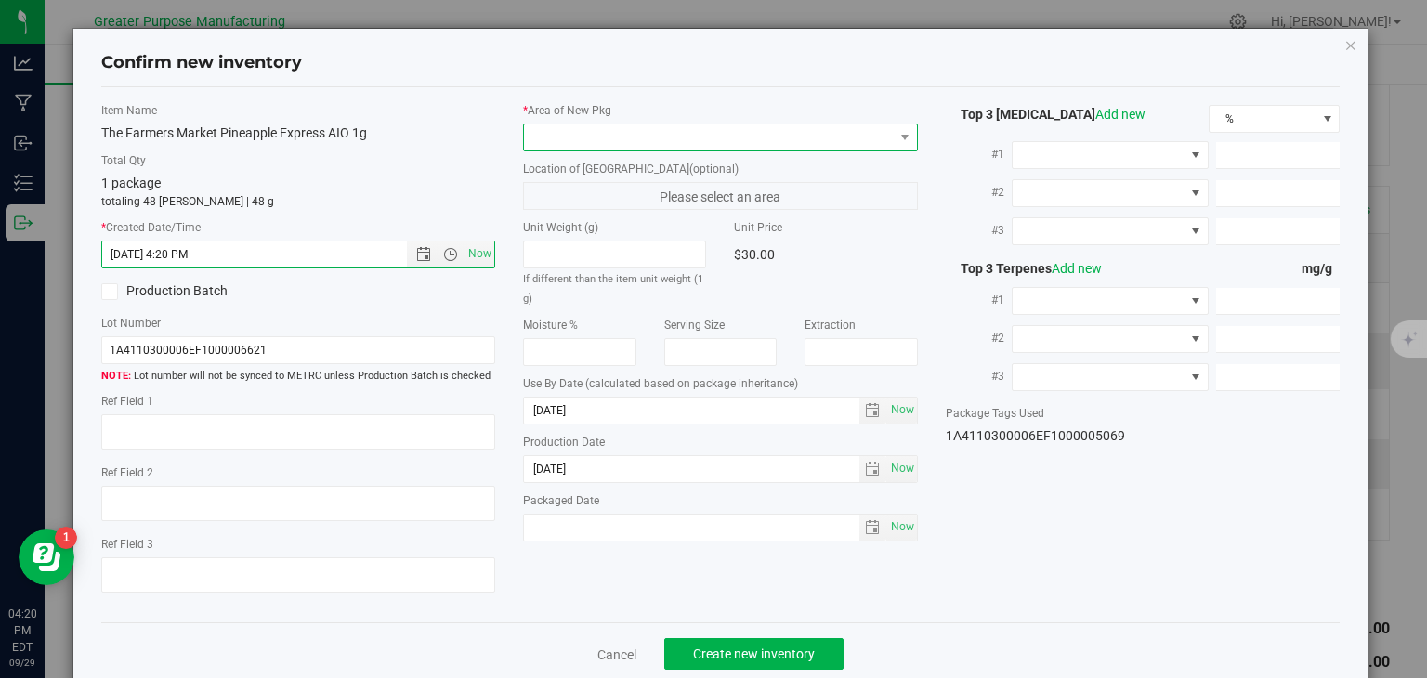
click at [596, 133] on span at bounding box center [709, 137] width 370 height 26
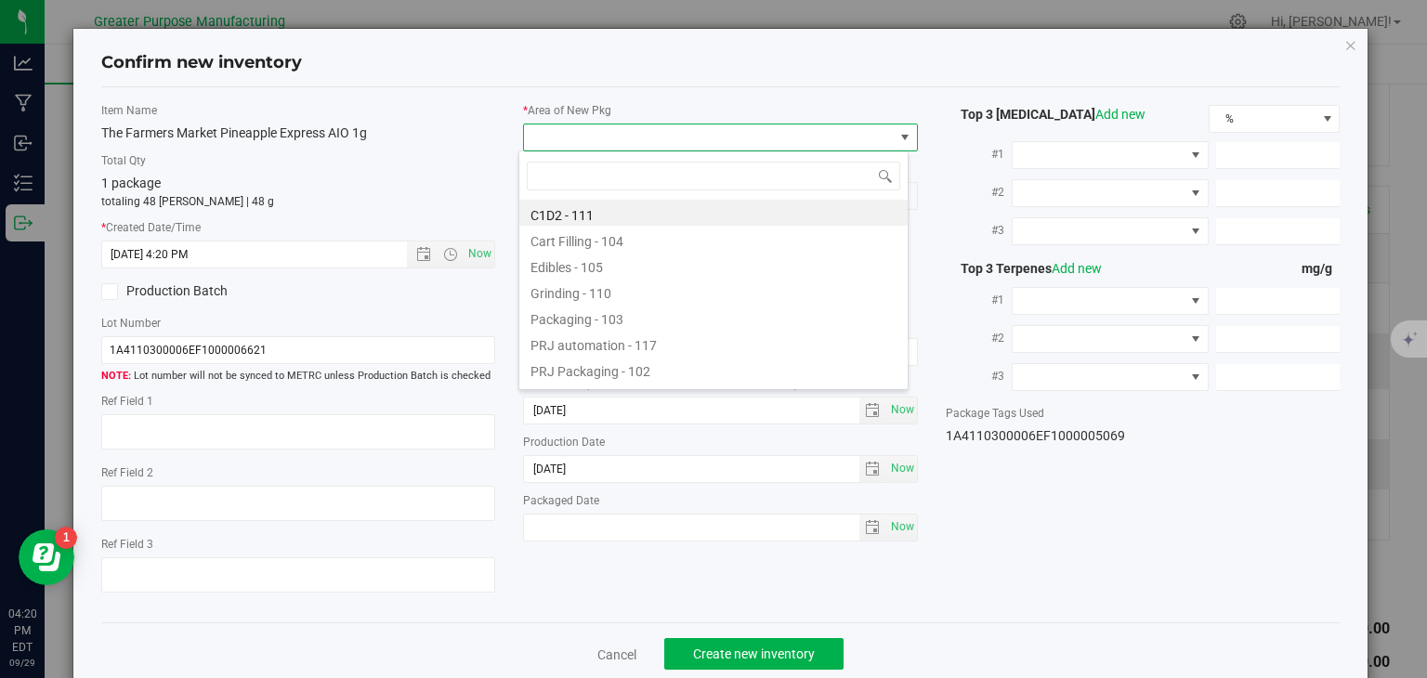
type input "108"
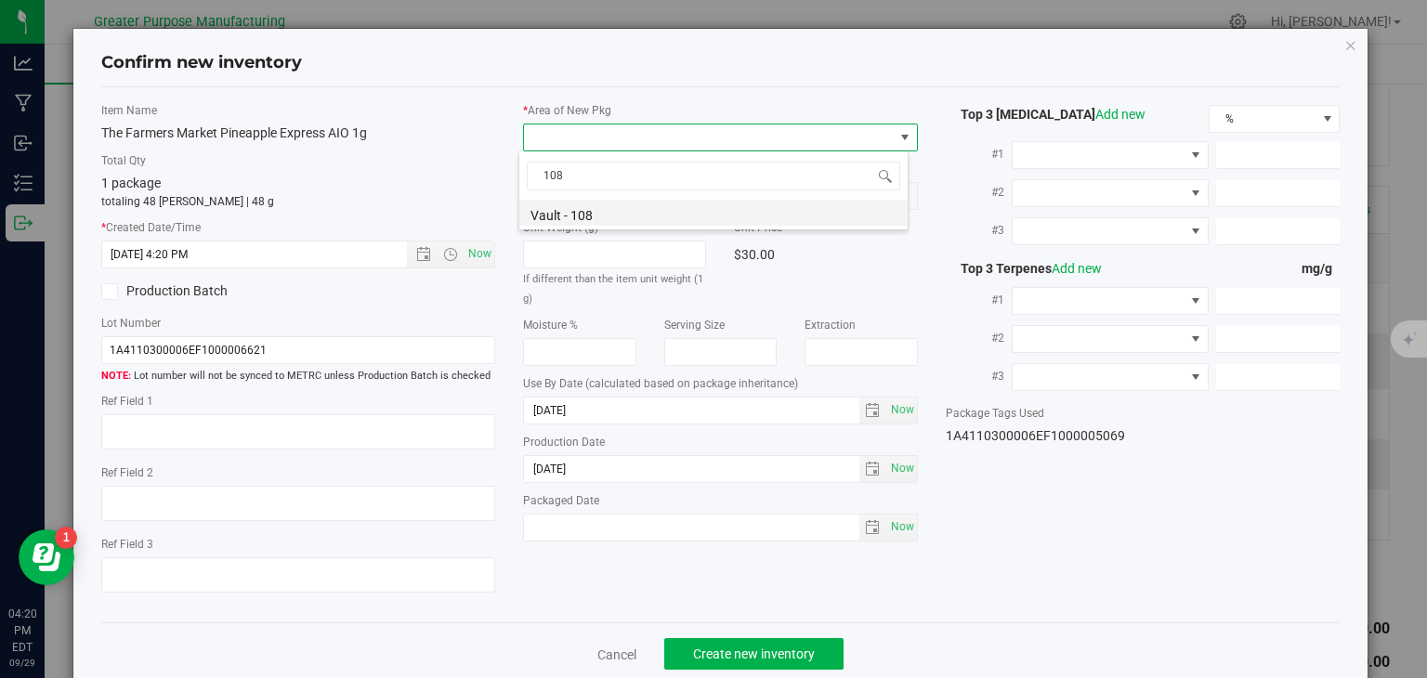
click at [574, 215] on li "Vault - 108" at bounding box center [713, 213] width 388 height 26
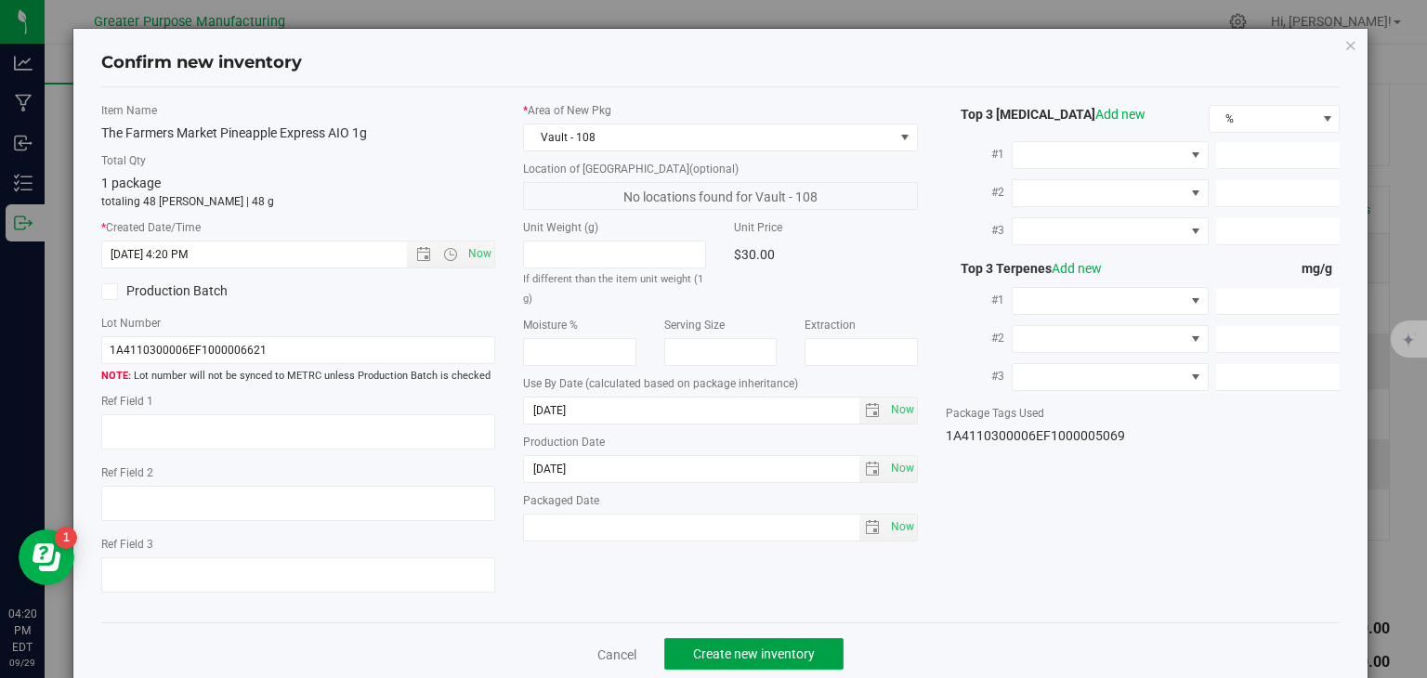
click at [736, 638] on button "Create new inventory" at bounding box center [753, 654] width 179 height 32
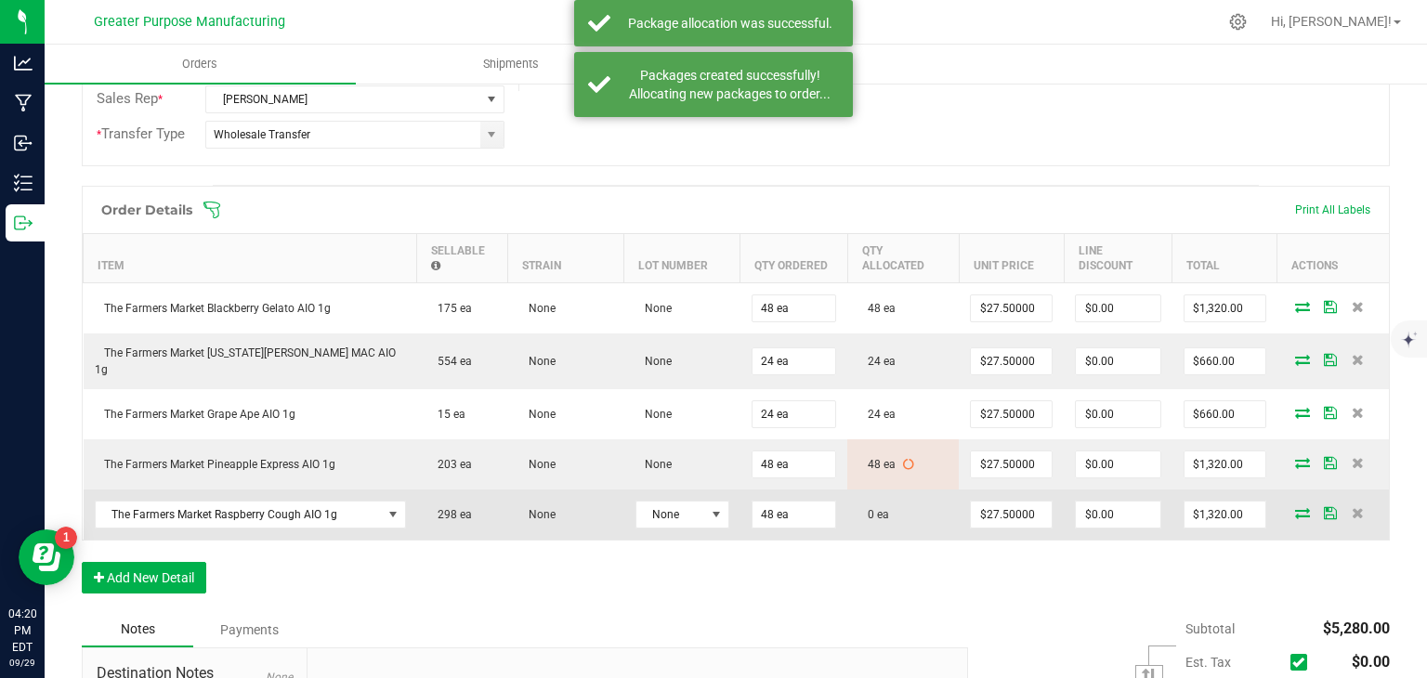
click at [1288, 507] on span at bounding box center [1302, 512] width 28 height 11
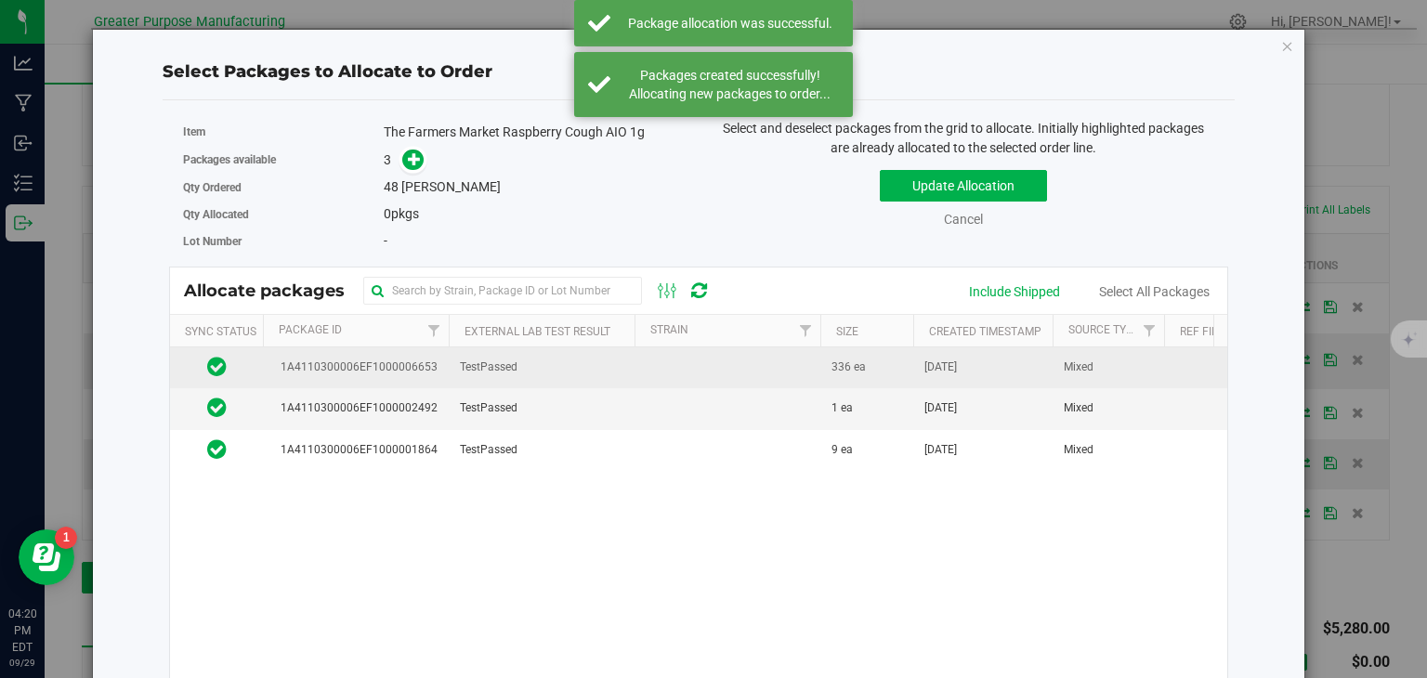
click at [757, 369] on td at bounding box center [727, 367] width 186 height 41
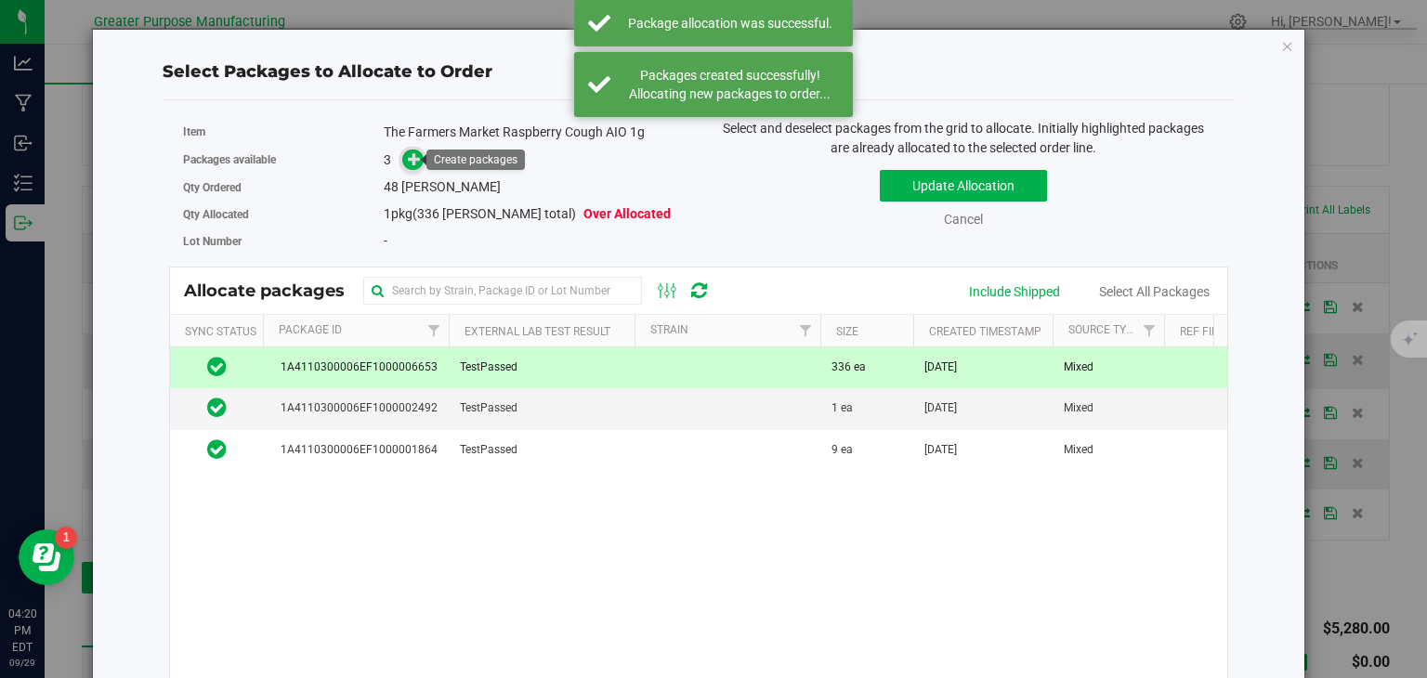
click at [415, 160] on icon at bounding box center [414, 158] width 13 height 13
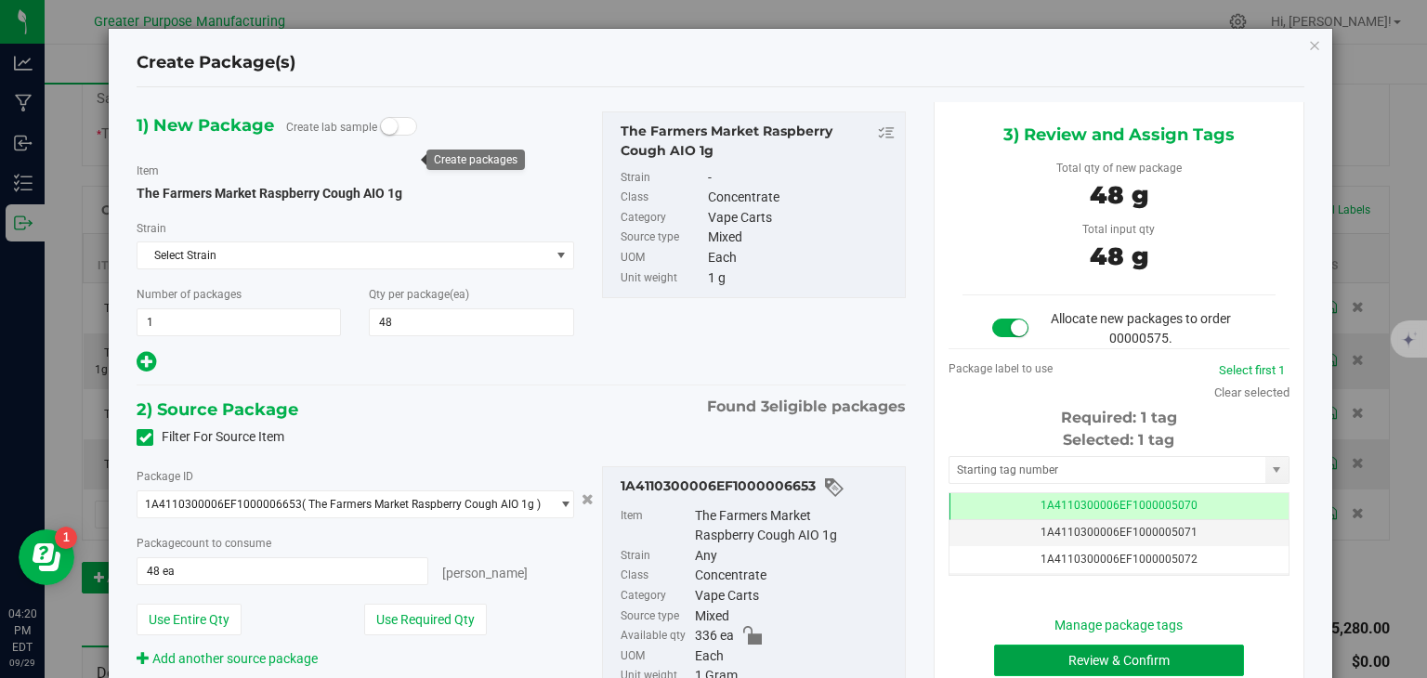
click at [1089, 655] on button "Review & Confirm" at bounding box center [1119, 661] width 250 height 32
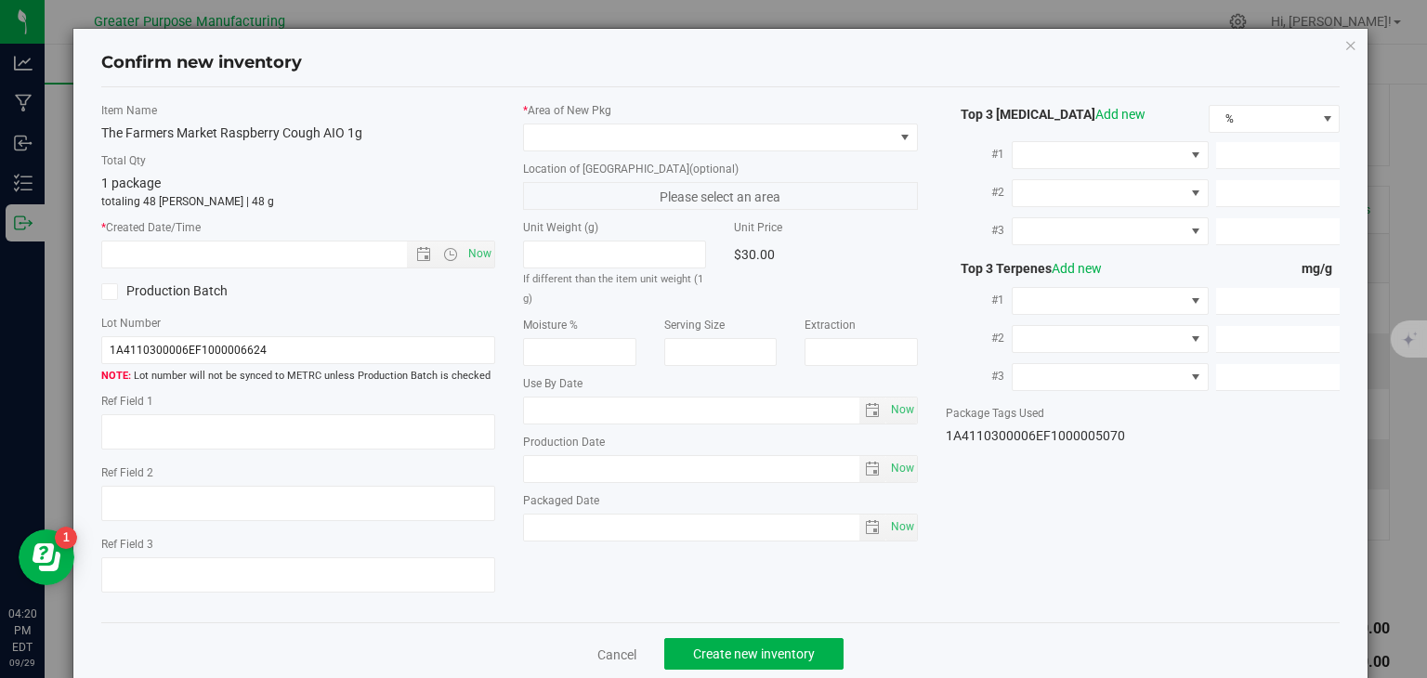
type input "[DATE]"
click at [470, 257] on span "Now" at bounding box center [480, 254] width 32 height 27
type input "[DATE] 4:20 PM"
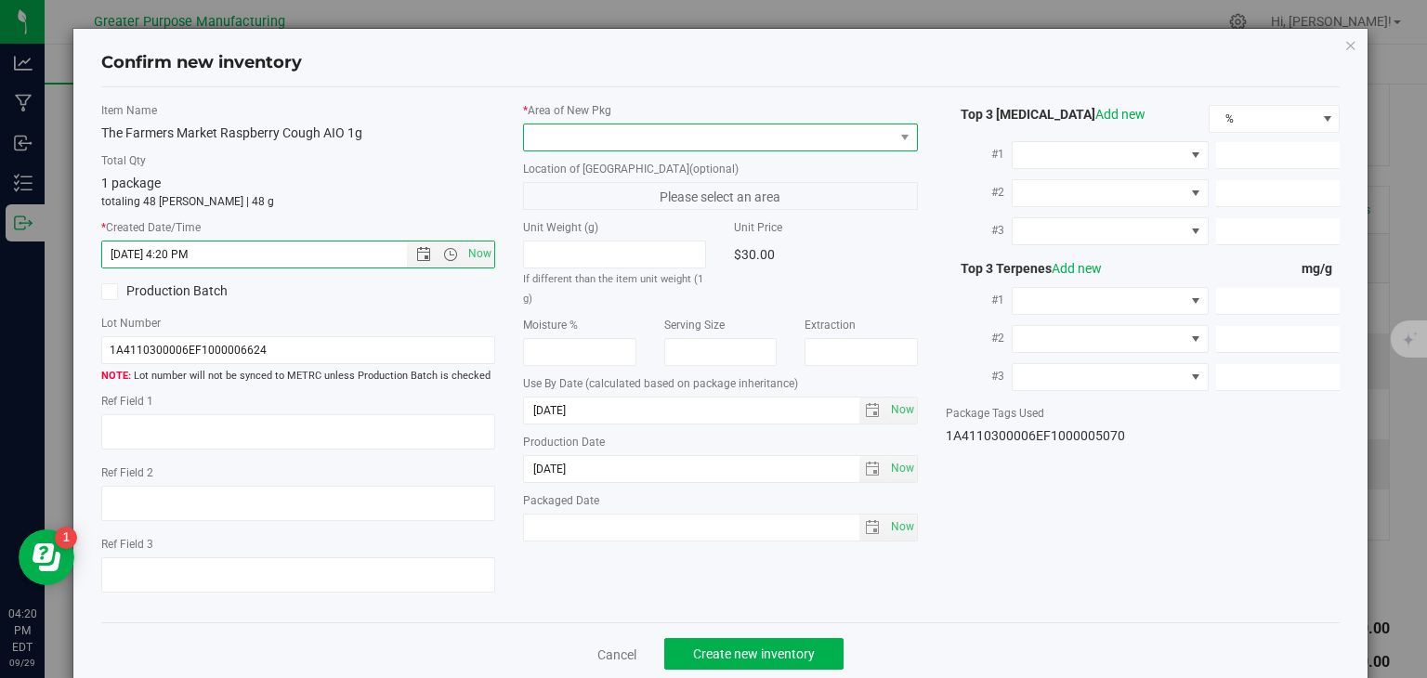
click at [621, 133] on span at bounding box center [709, 137] width 370 height 26
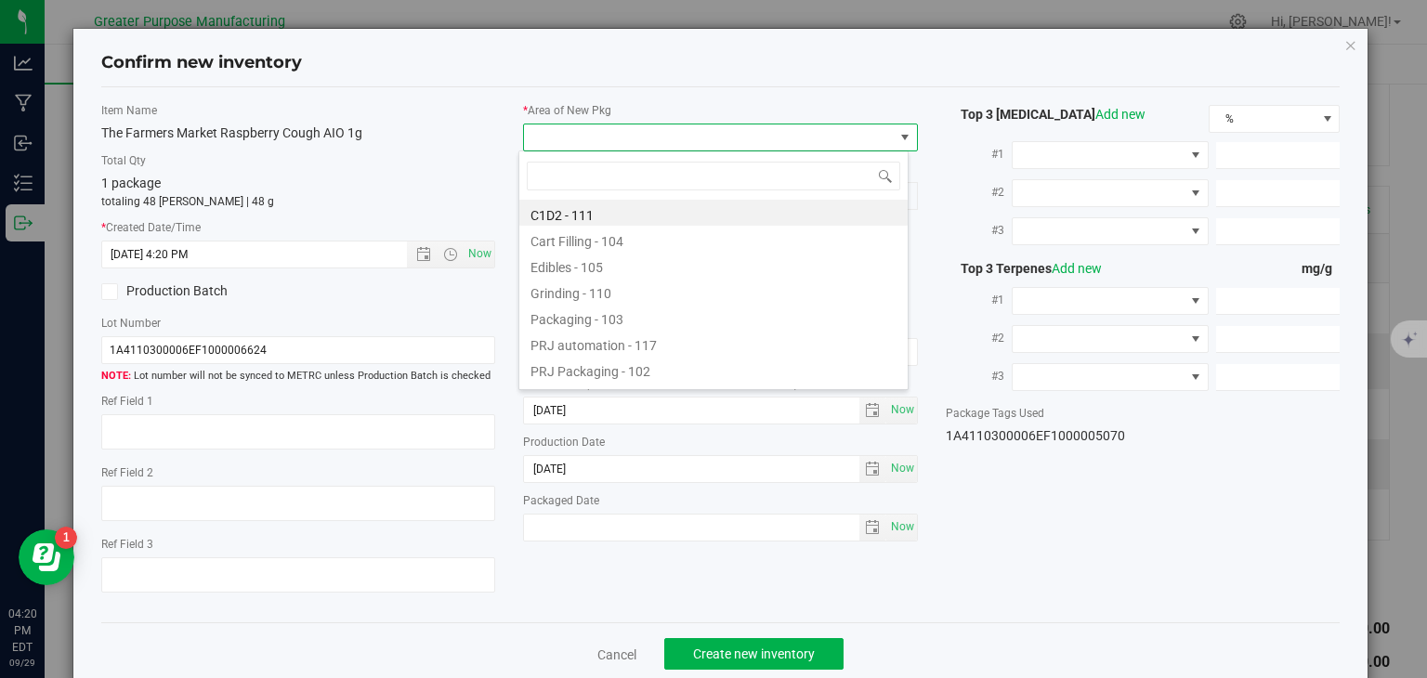
type input "108"
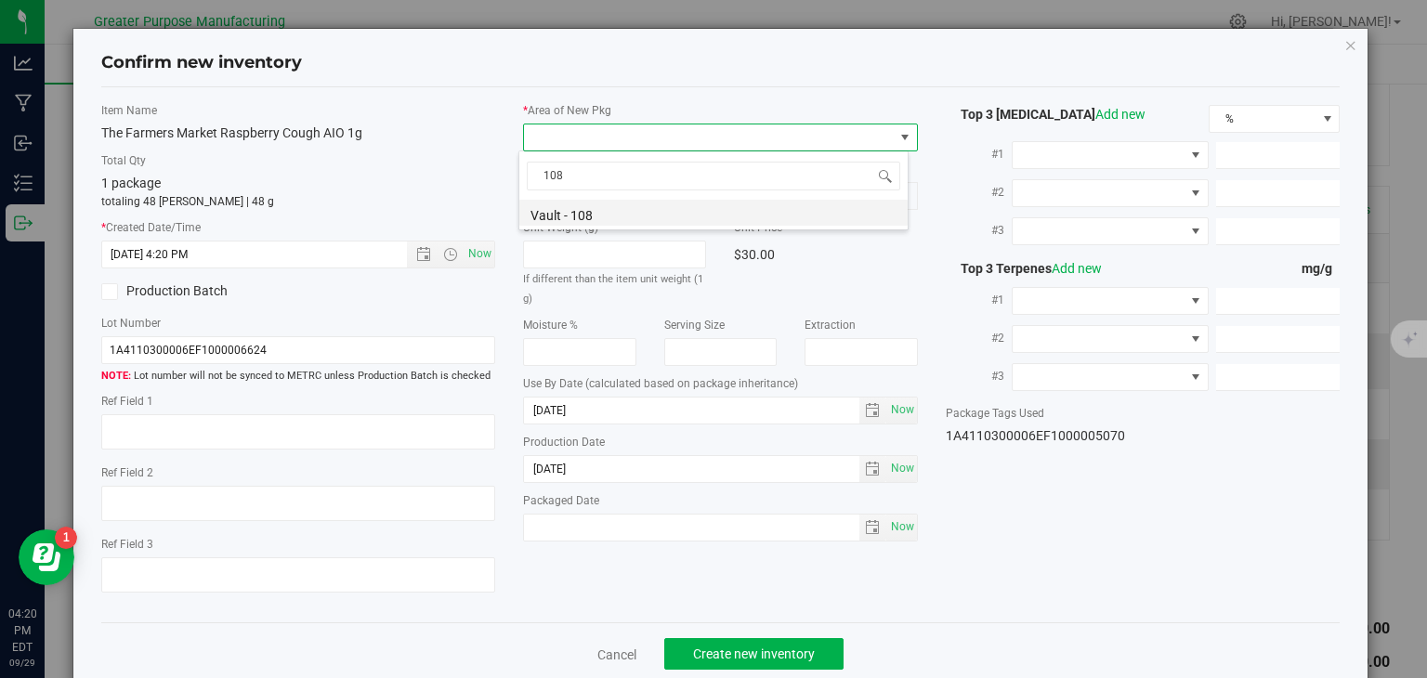
click at [587, 217] on li "Vault - 108" at bounding box center [713, 213] width 388 height 26
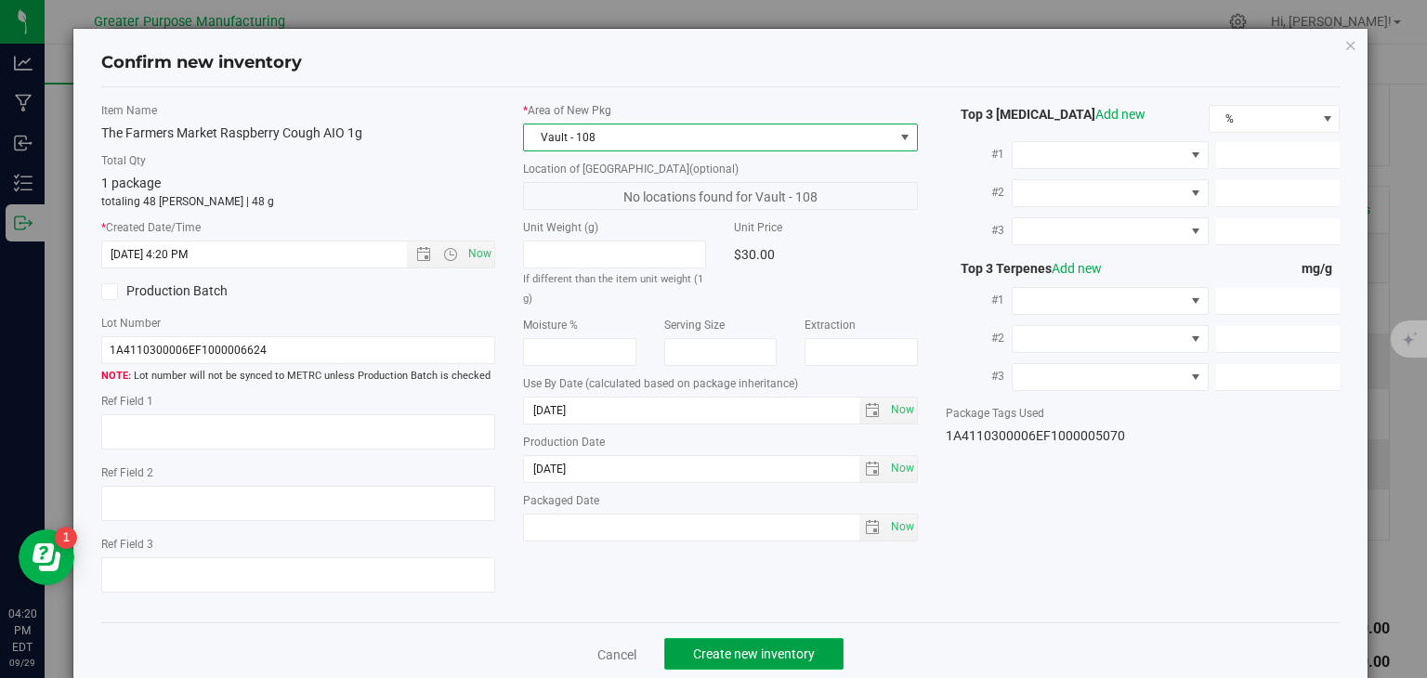
click at [711, 643] on button "Create new inventory" at bounding box center [753, 654] width 179 height 32
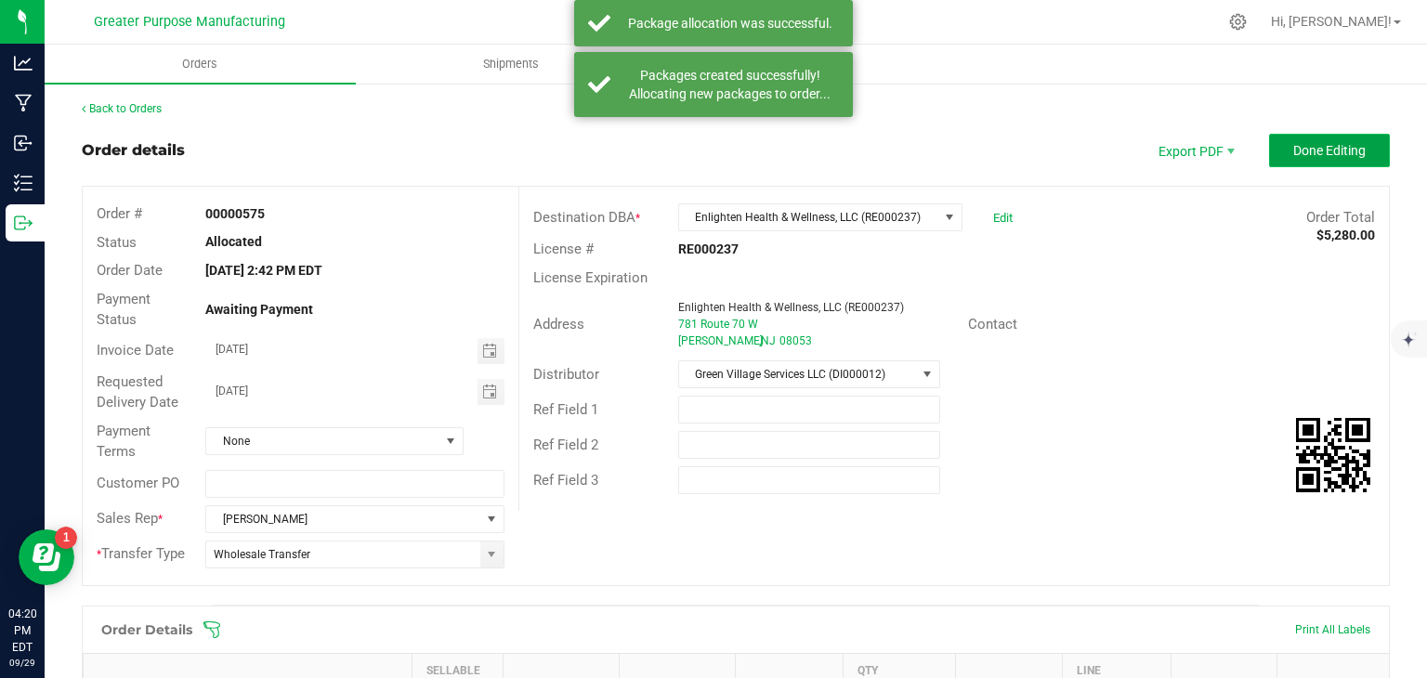
click at [1307, 156] on span "Done Editing" at bounding box center [1329, 150] width 72 height 15
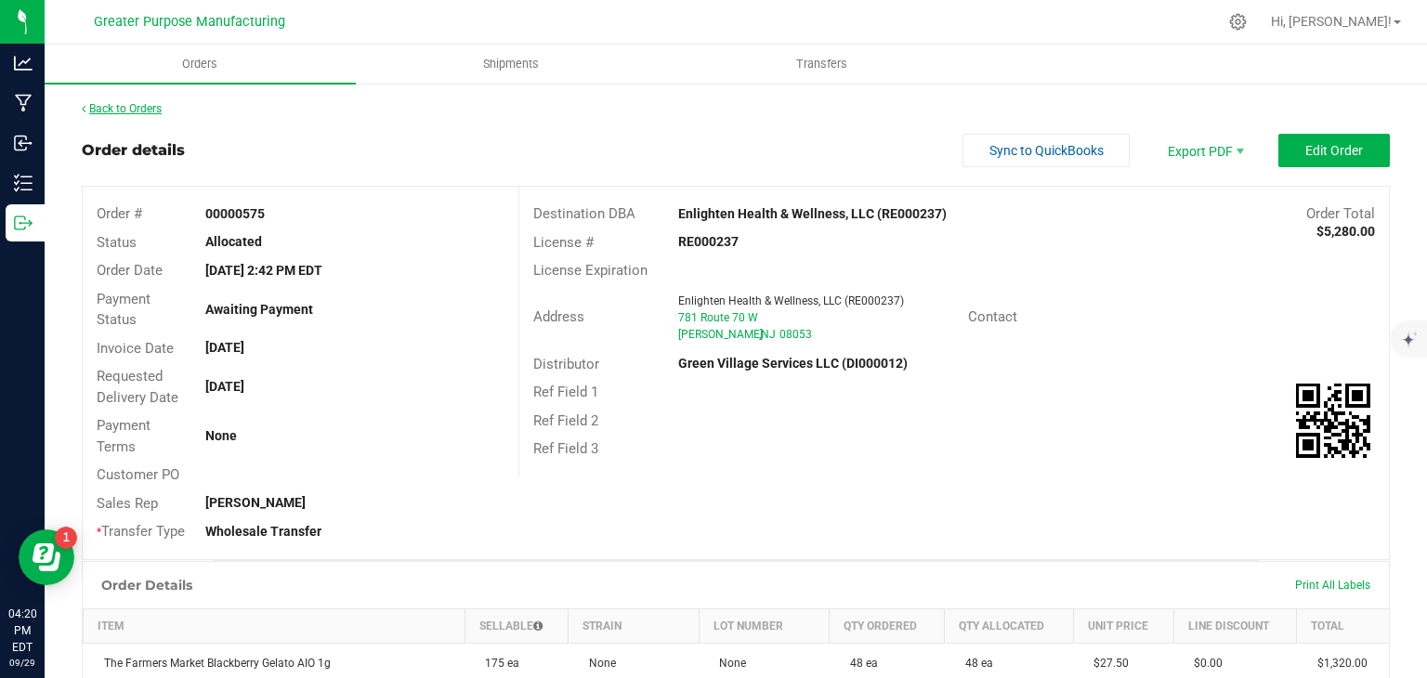
click at [149, 111] on link "Back to Orders" at bounding box center [122, 108] width 80 height 13
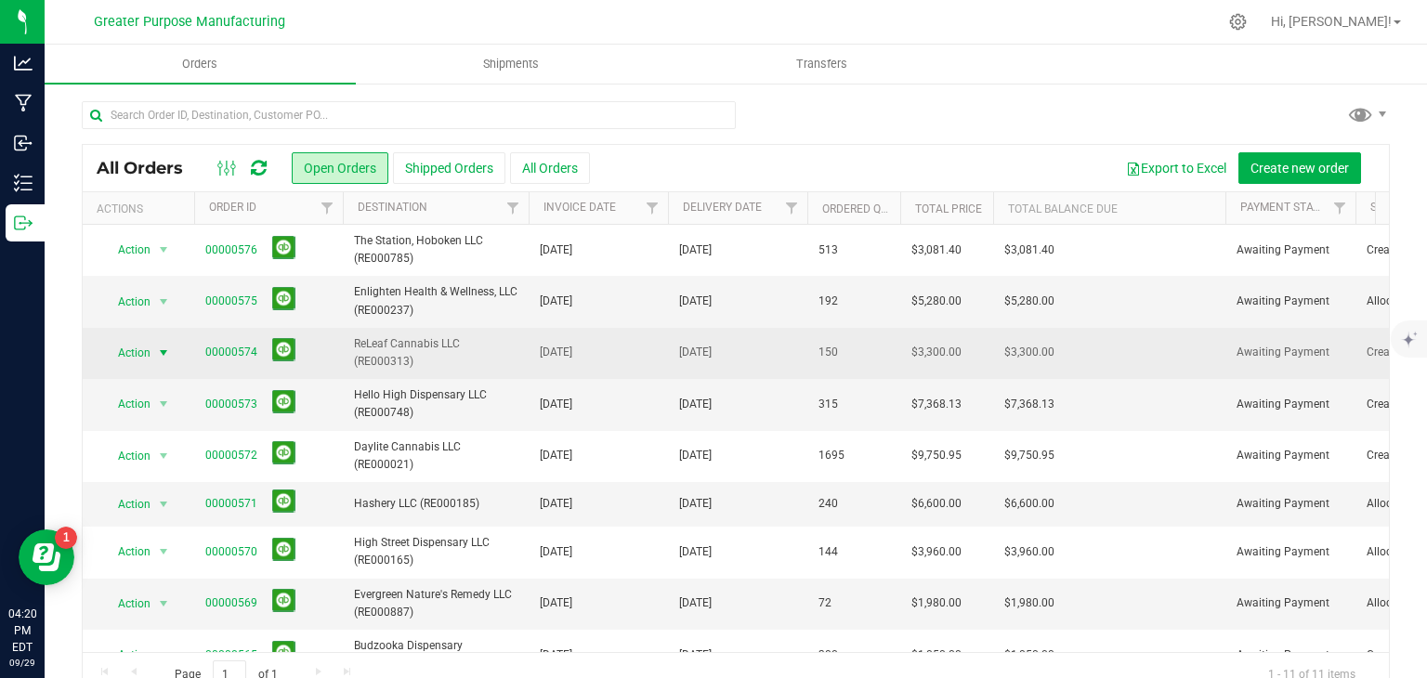
click at [159, 356] on span "select" at bounding box center [163, 353] width 15 height 15
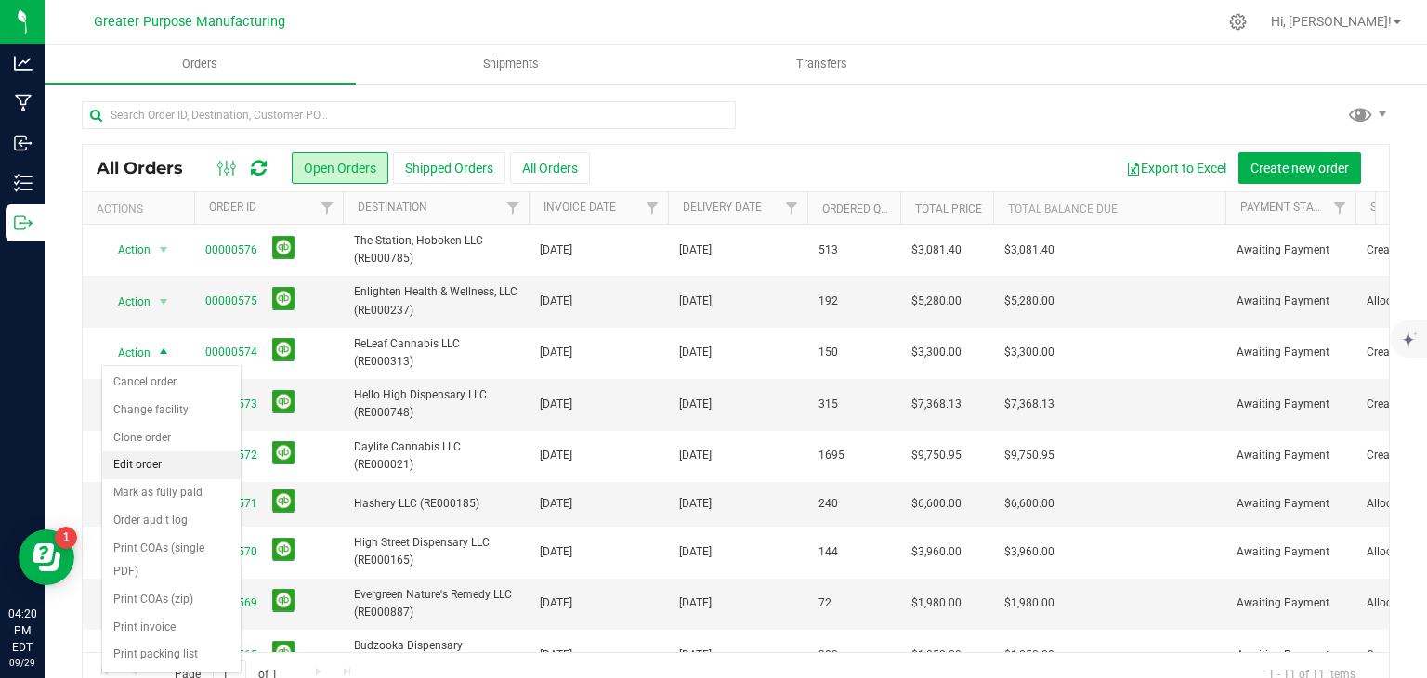
click at [140, 466] on li "Edit order" at bounding box center [171, 465] width 138 height 28
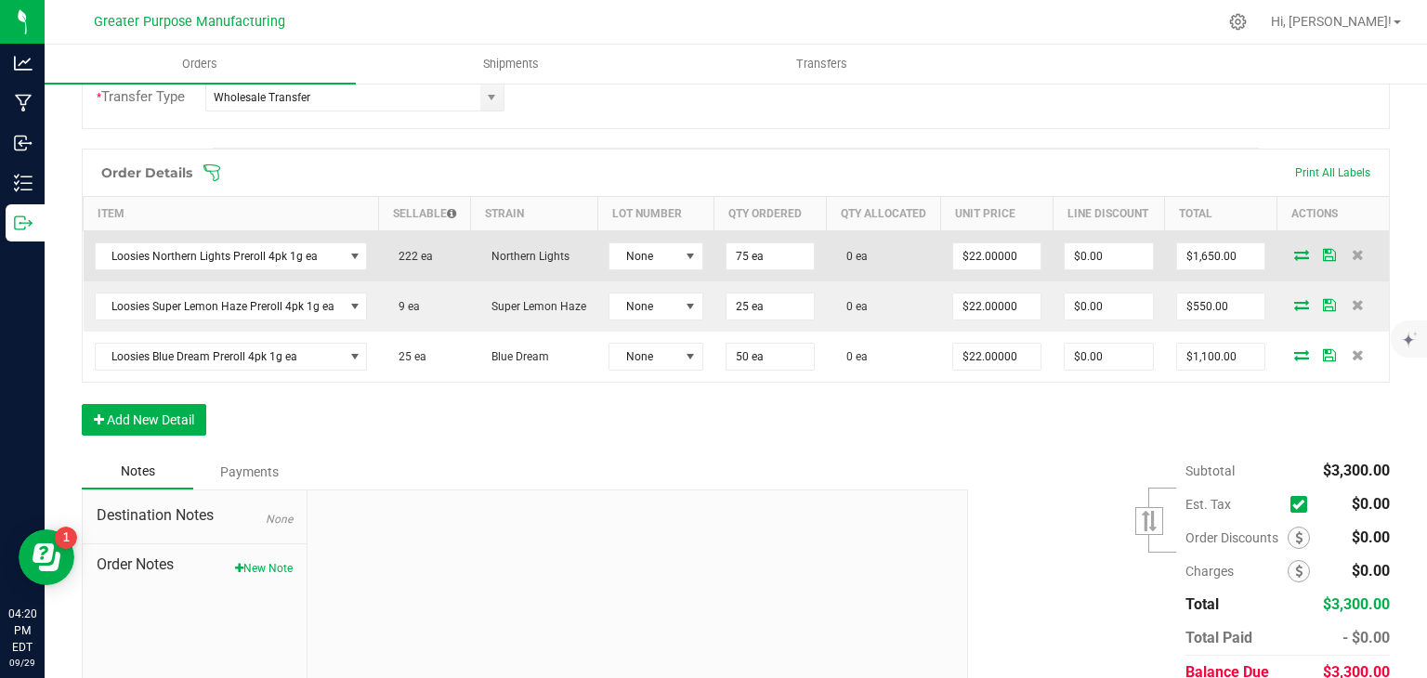
click at [1294, 260] on icon at bounding box center [1301, 254] width 15 height 11
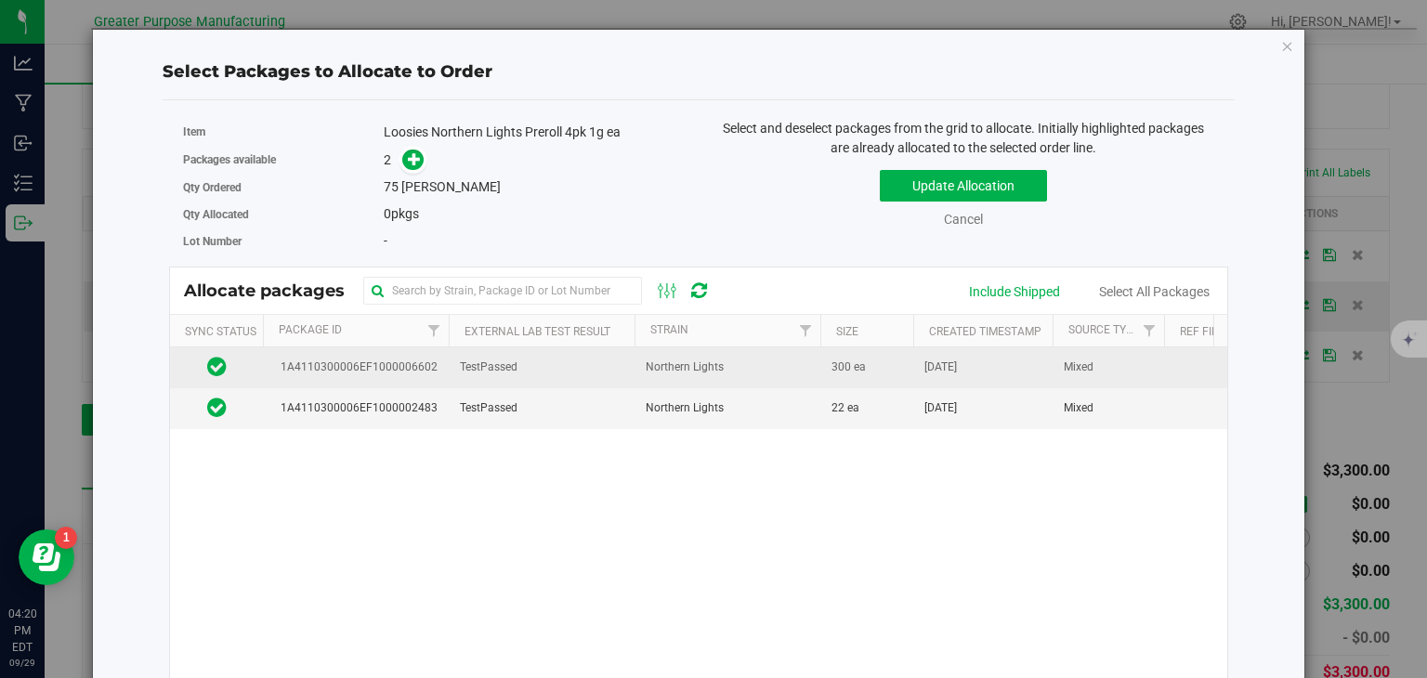
click at [691, 368] on span "Northern Lights" at bounding box center [685, 368] width 78 height 18
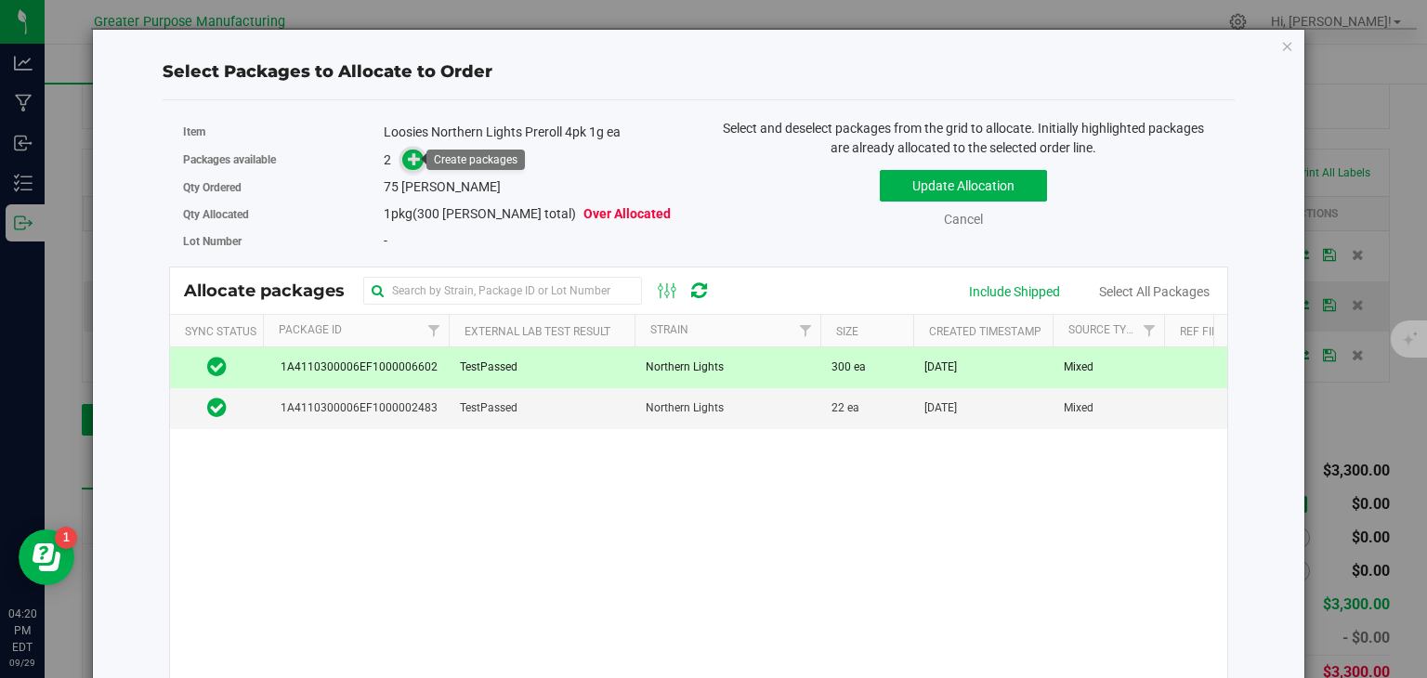
click at [408, 163] on icon at bounding box center [414, 158] width 13 height 13
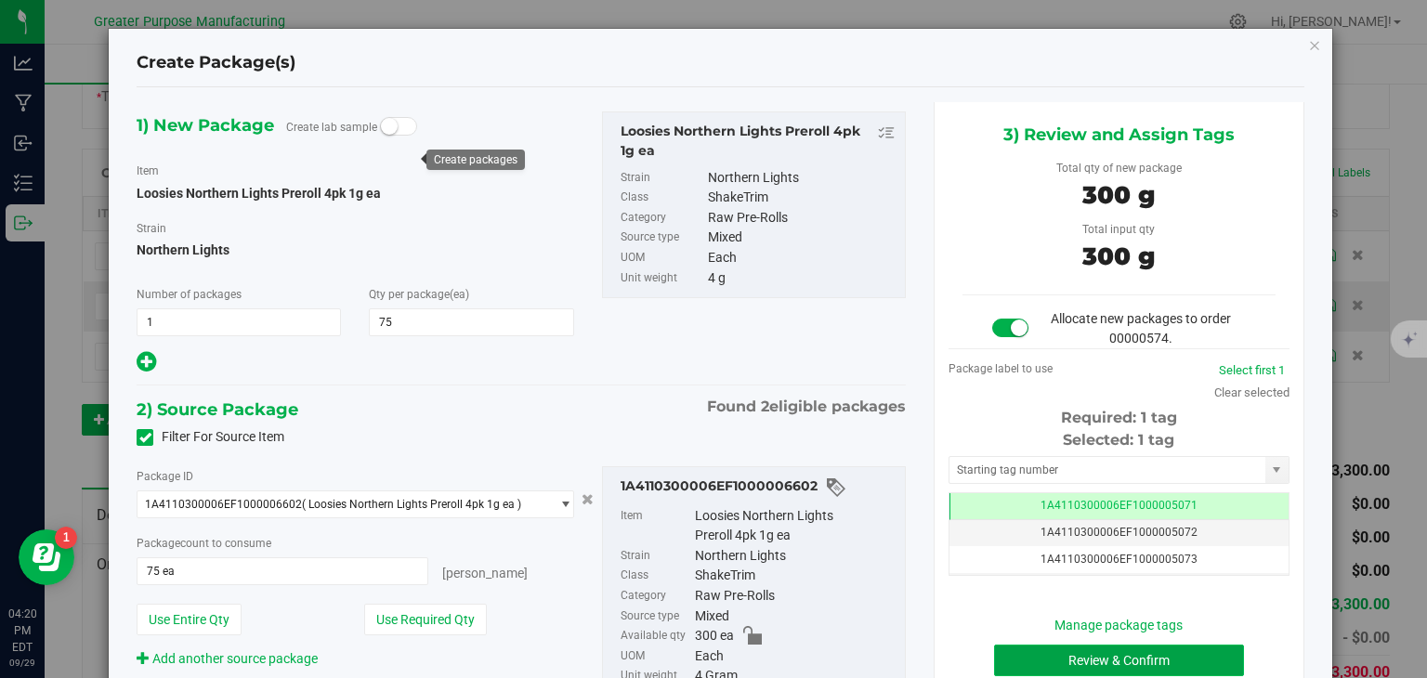
click at [1065, 662] on button "Review & Confirm" at bounding box center [1119, 661] width 250 height 32
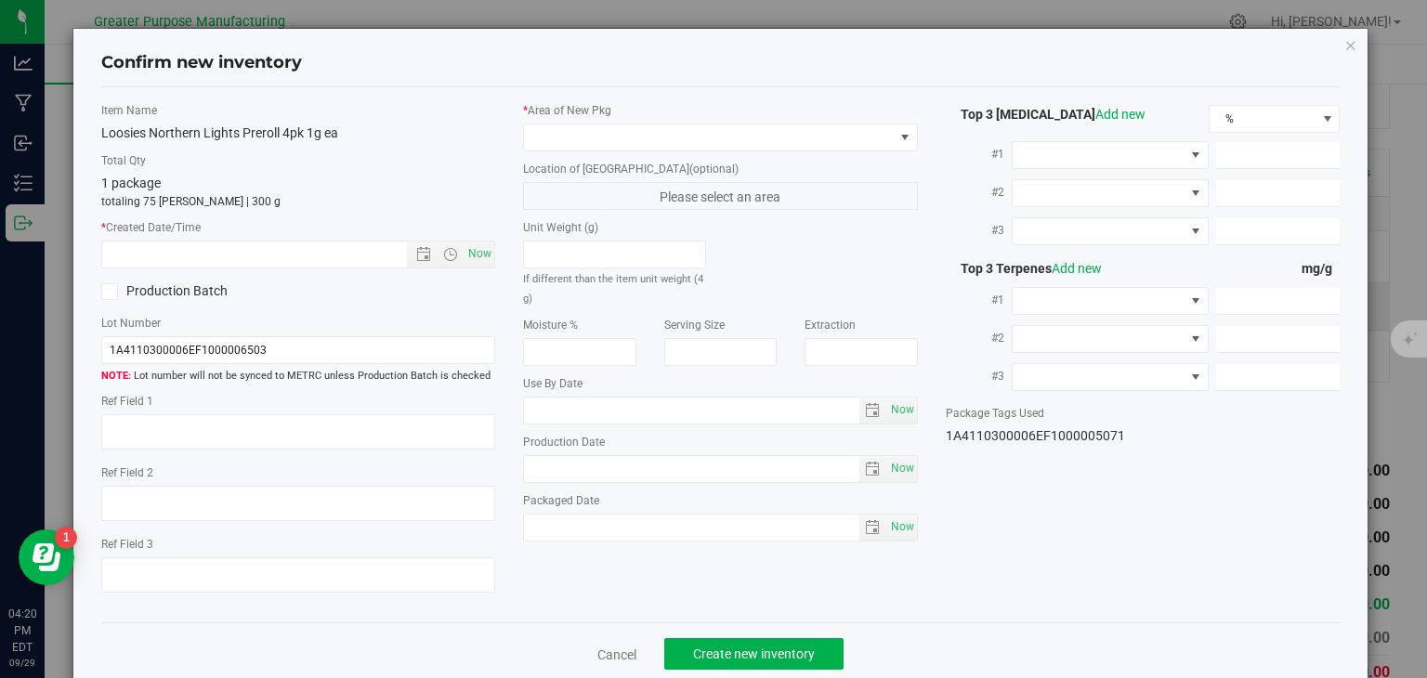
type input "[DATE]"
click at [483, 249] on span "Now" at bounding box center [480, 254] width 32 height 27
type input "[DATE] 4:20 PM"
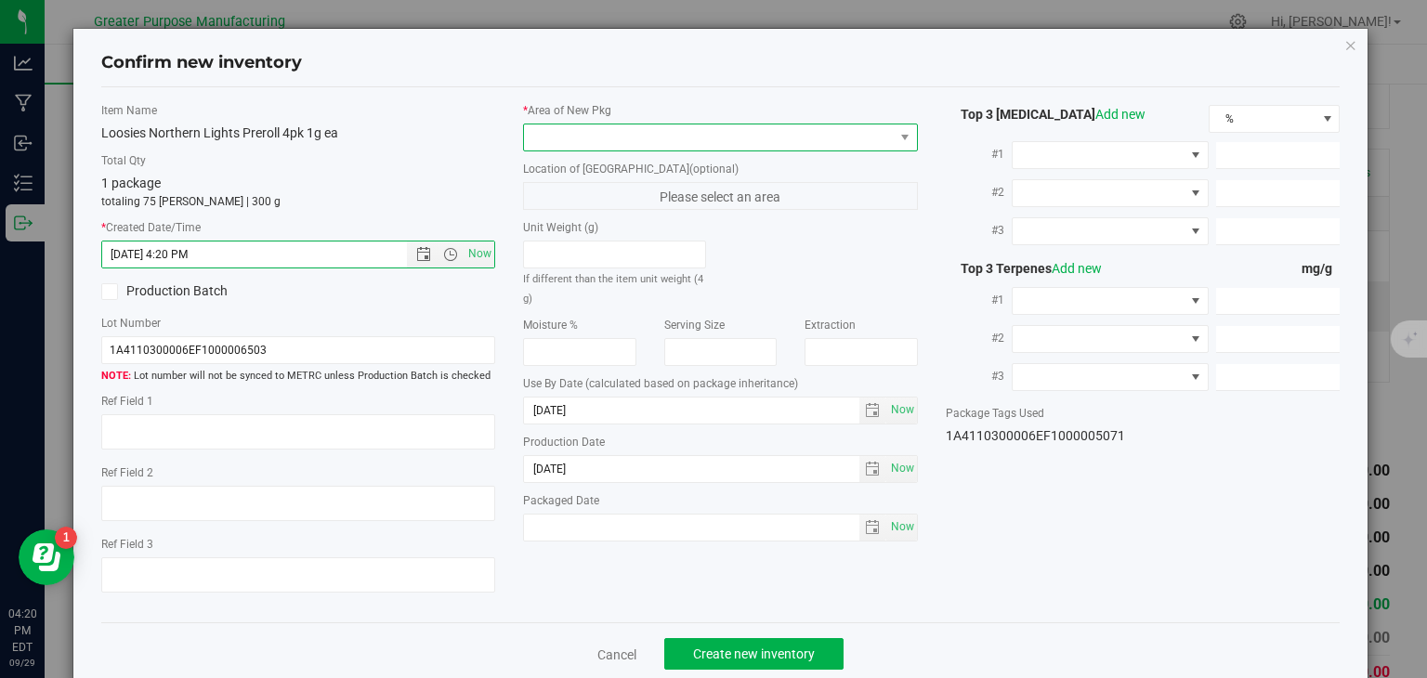
click at [587, 139] on span at bounding box center [709, 137] width 370 height 26
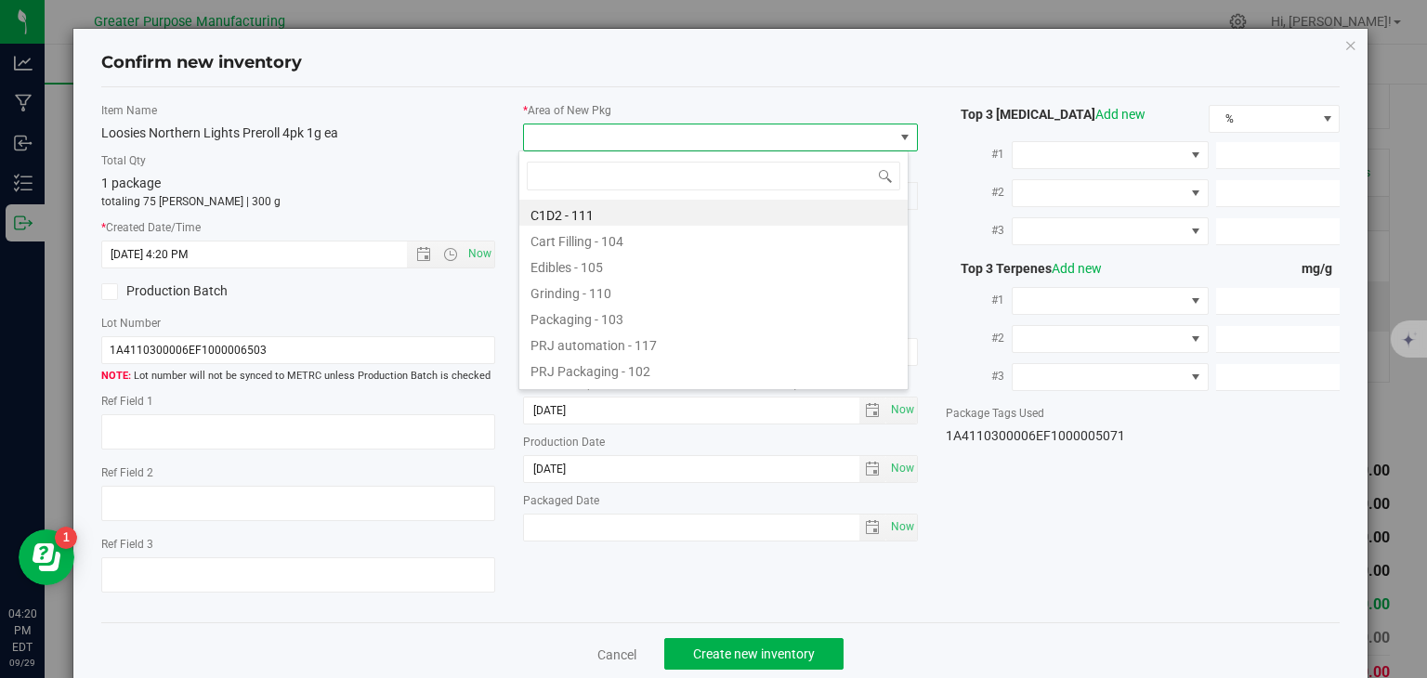
type input "108"
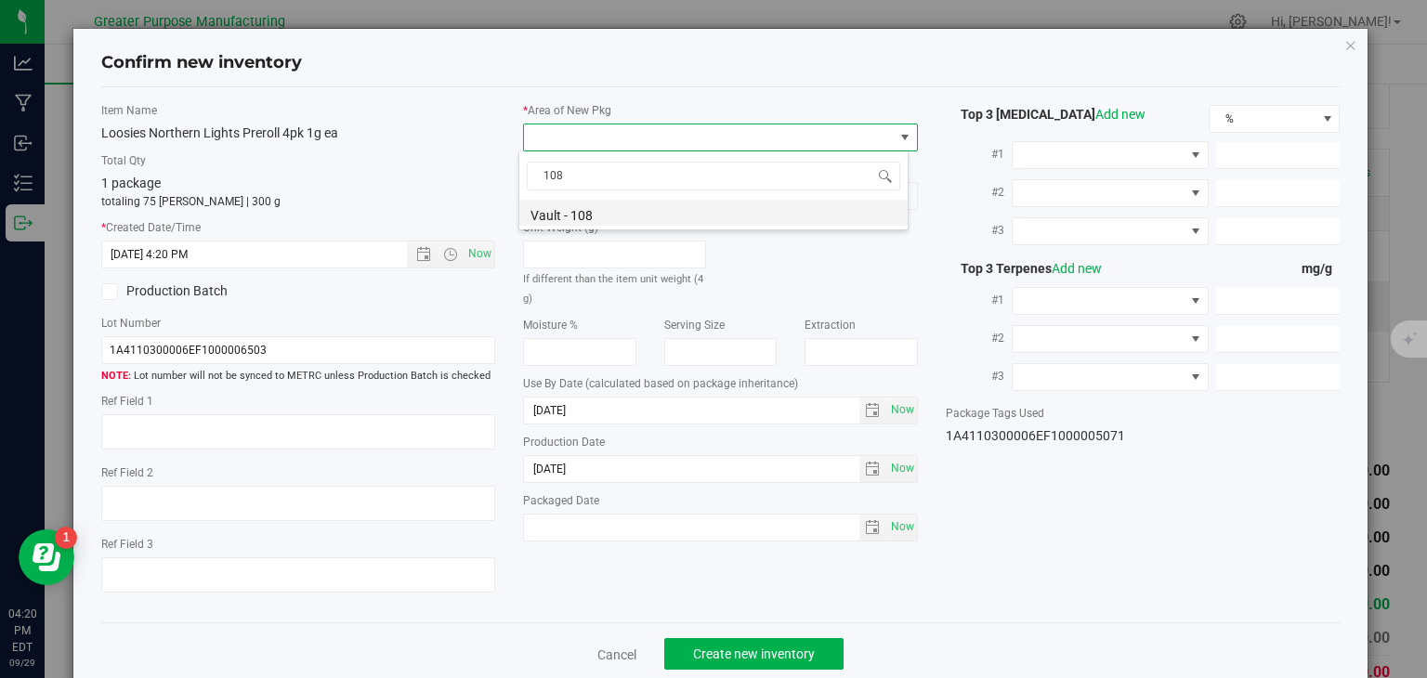
click at [565, 208] on li "Vault - 108" at bounding box center [713, 213] width 388 height 26
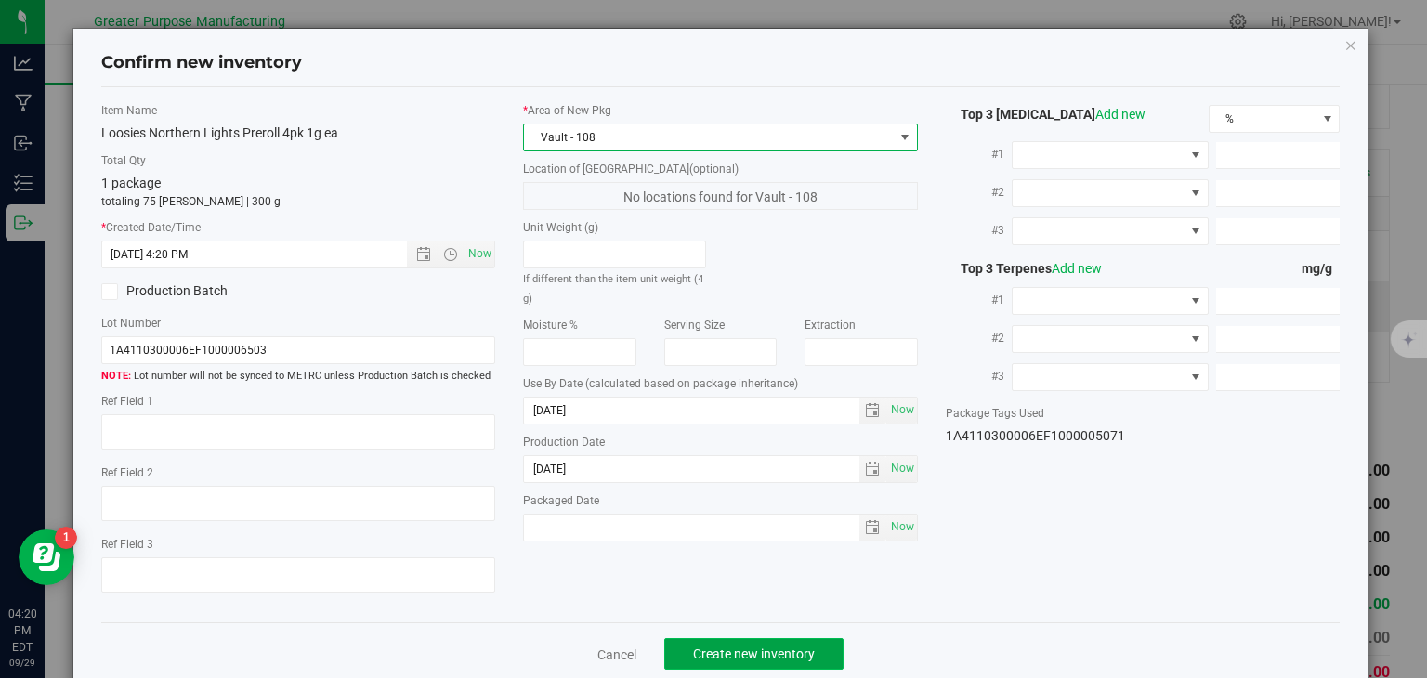
click at [790, 658] on span "Create new inventory" at bounding box center [754, 654] width 122 height 15
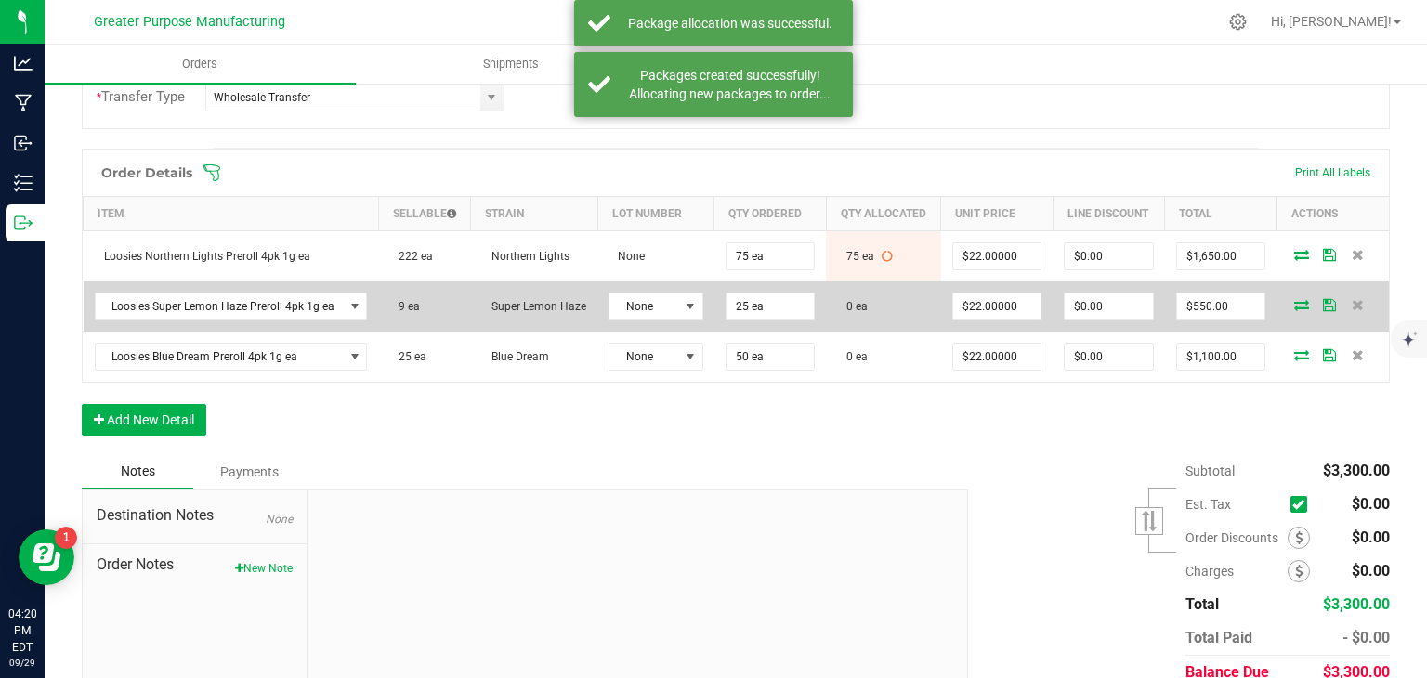
click at [1294, 310] on icon at bounding box center [1301, 304] width 15 height 11
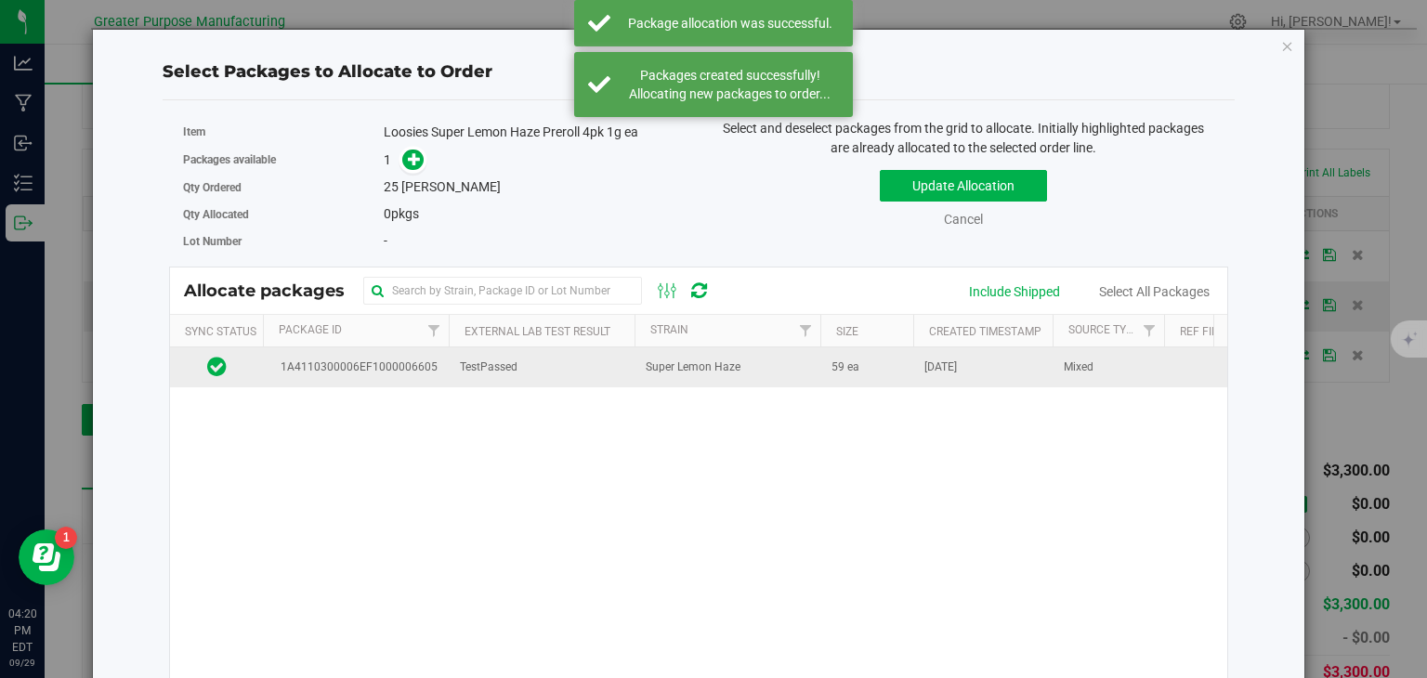
click at [756, 368] on td "Super Lemon Haze" at bounding box center [727, 367] width 186 height 40
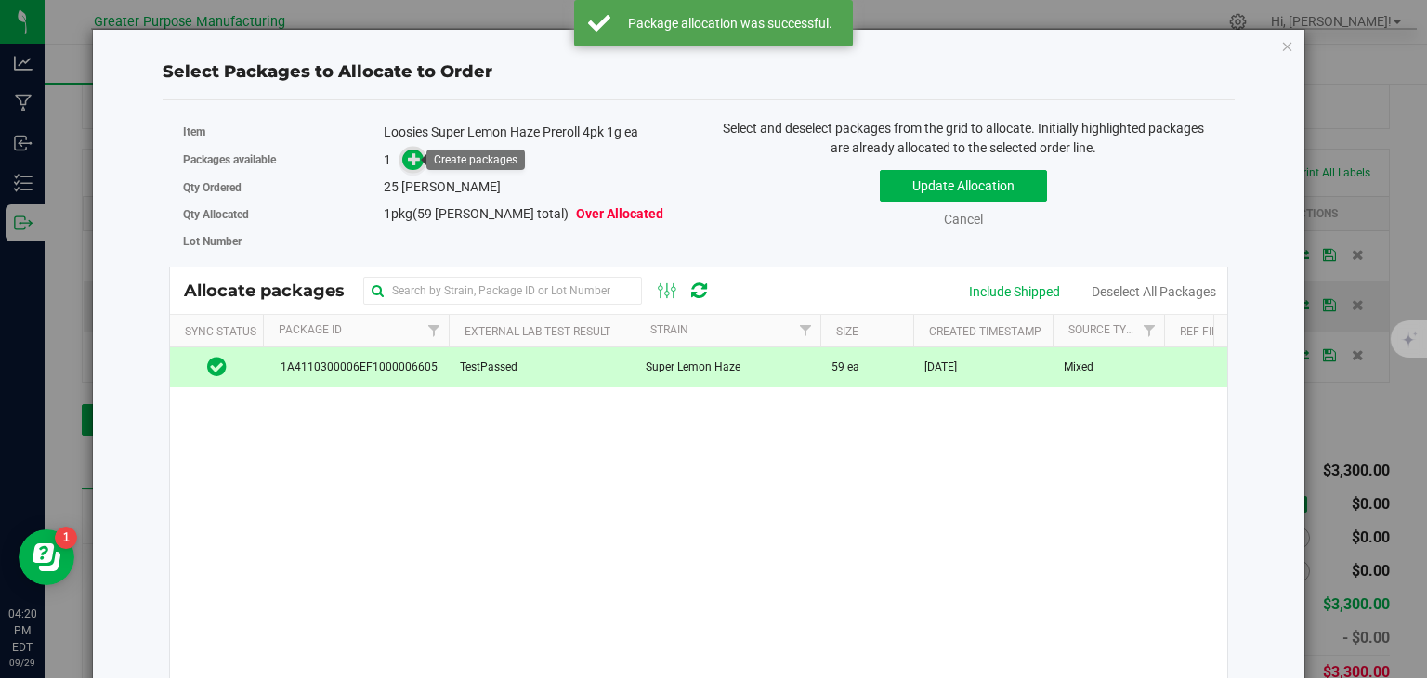
click at [408, 154] on icon at bounding box center [414, 158] width 13 height 13
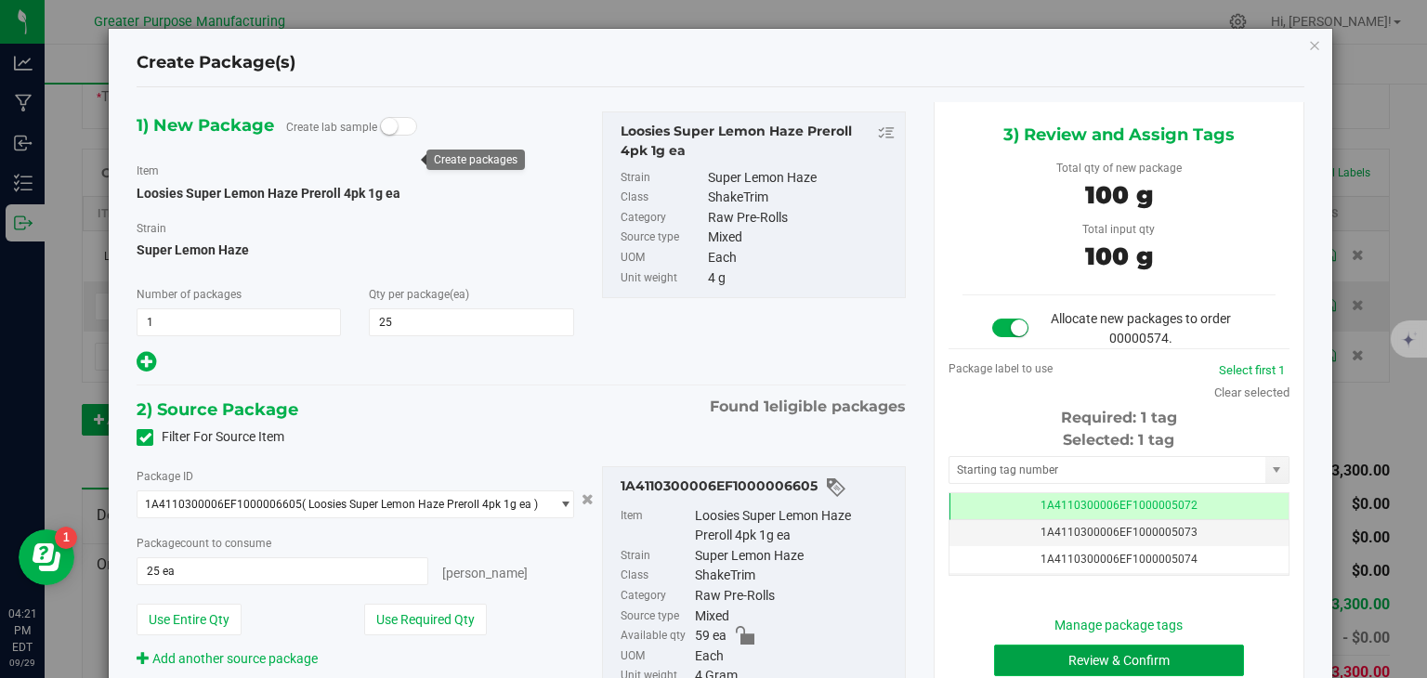
click at [1121, 655] on button "Review & Confirm" at bounding box center [1119, 661] width 250 height 32
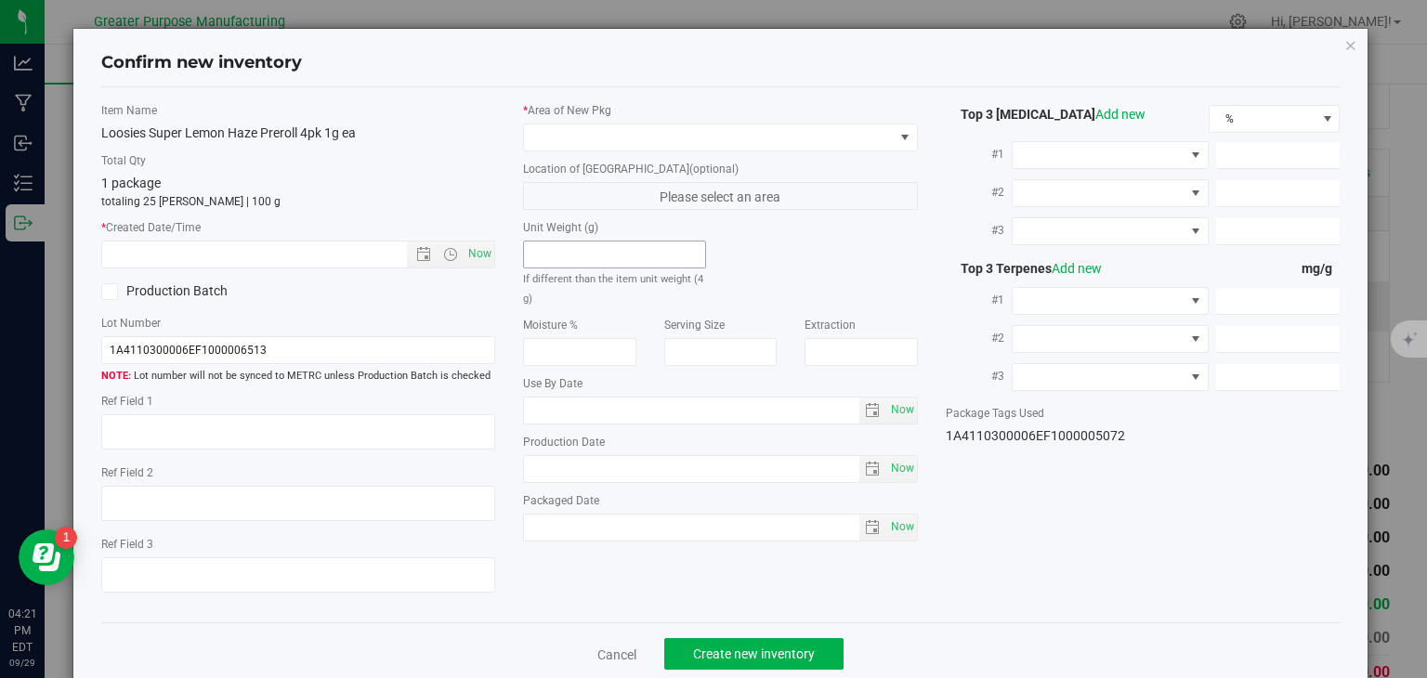
type input "[DATE]"
click at [468, 254] on span "Now" at bounding box center [480, 254] width 32 height 27
type input "[DATE] 4:21 PM"
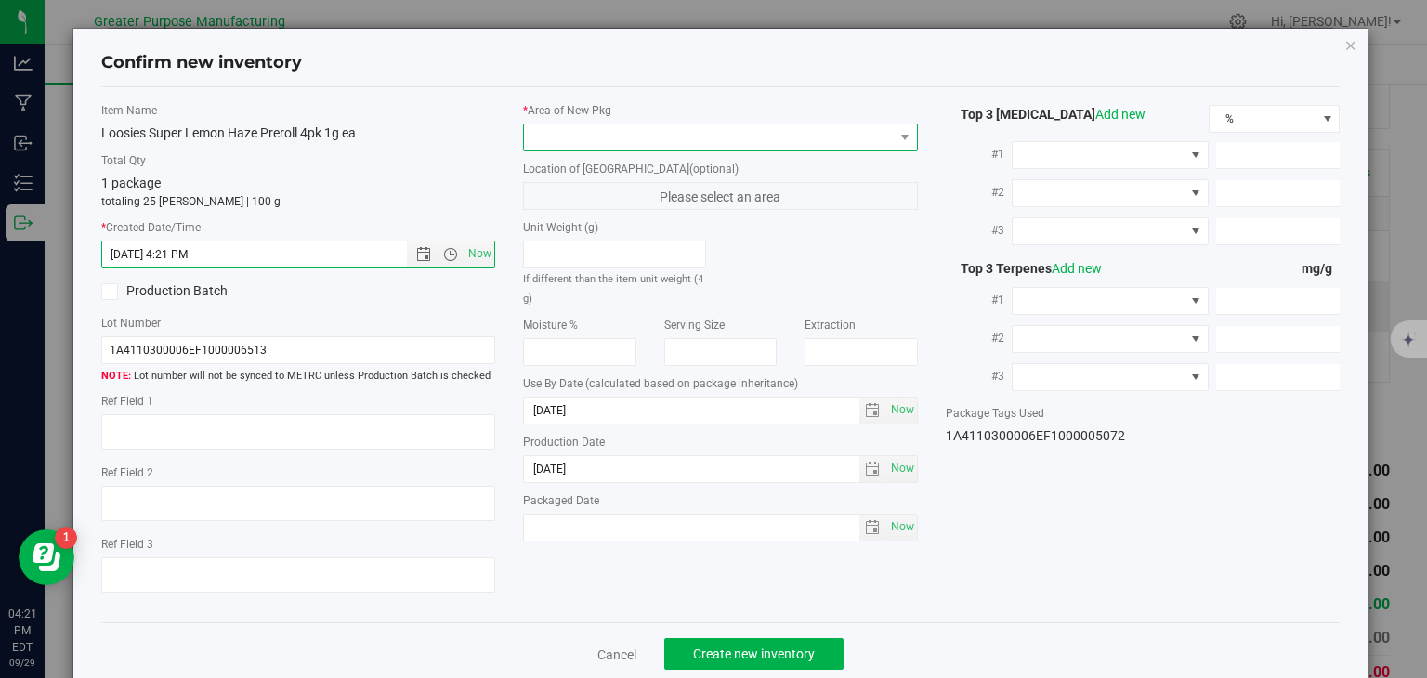
click at [591, 136] on span at bounding box center [709, 137] width 370 height 26
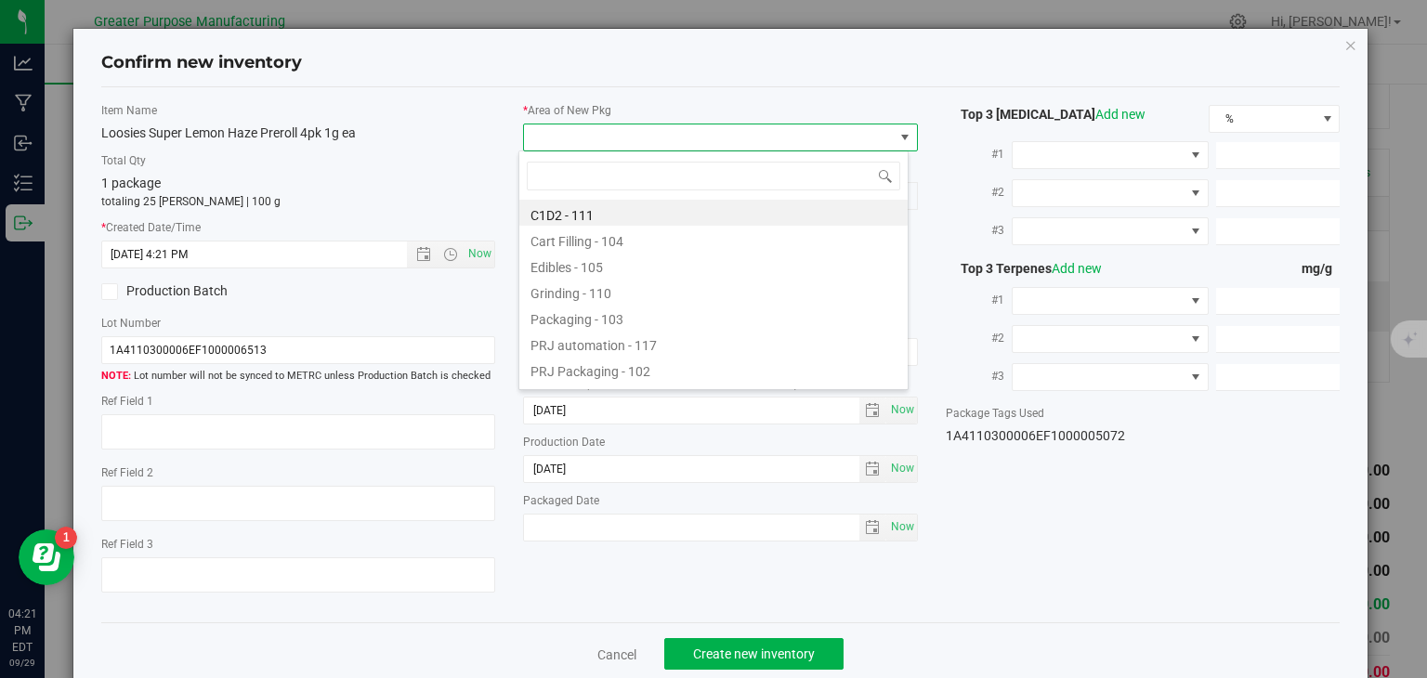
type input "108"
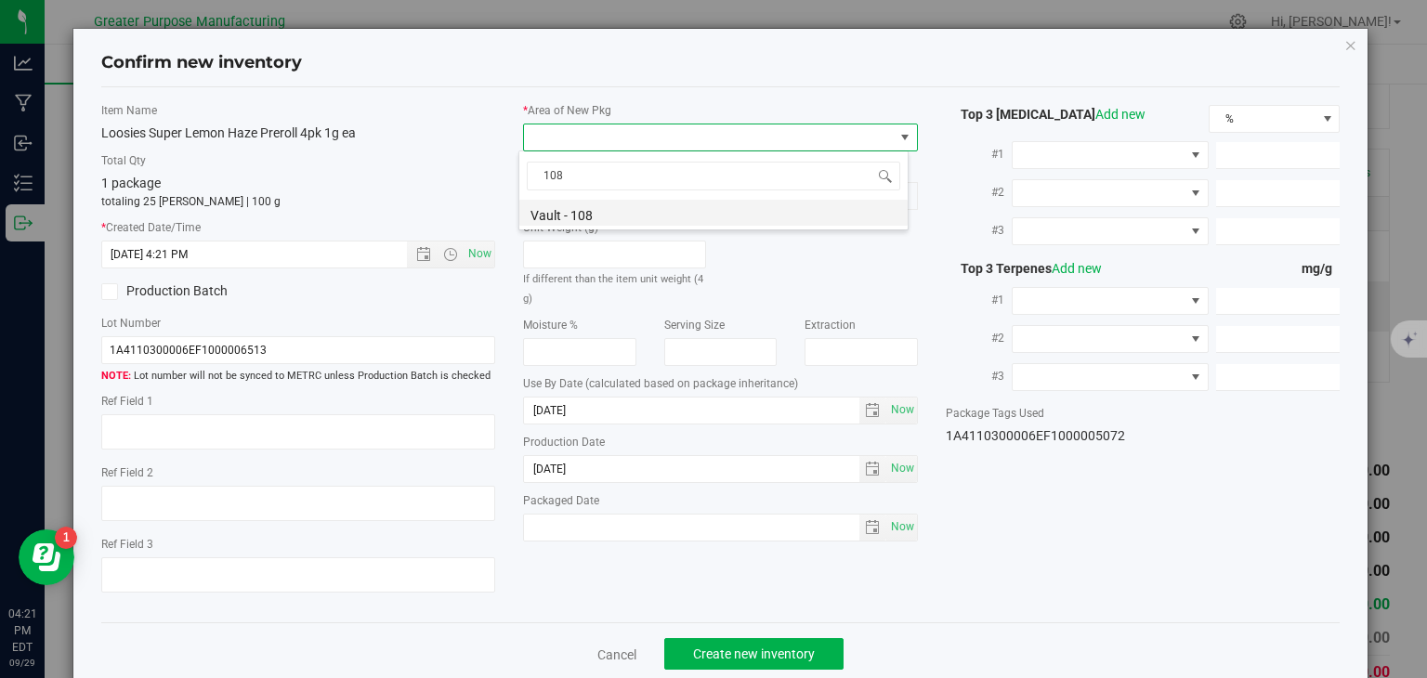
click at [580, 212] on li "Vault - 108" at bounding box center [713, 213] width 388 height 26
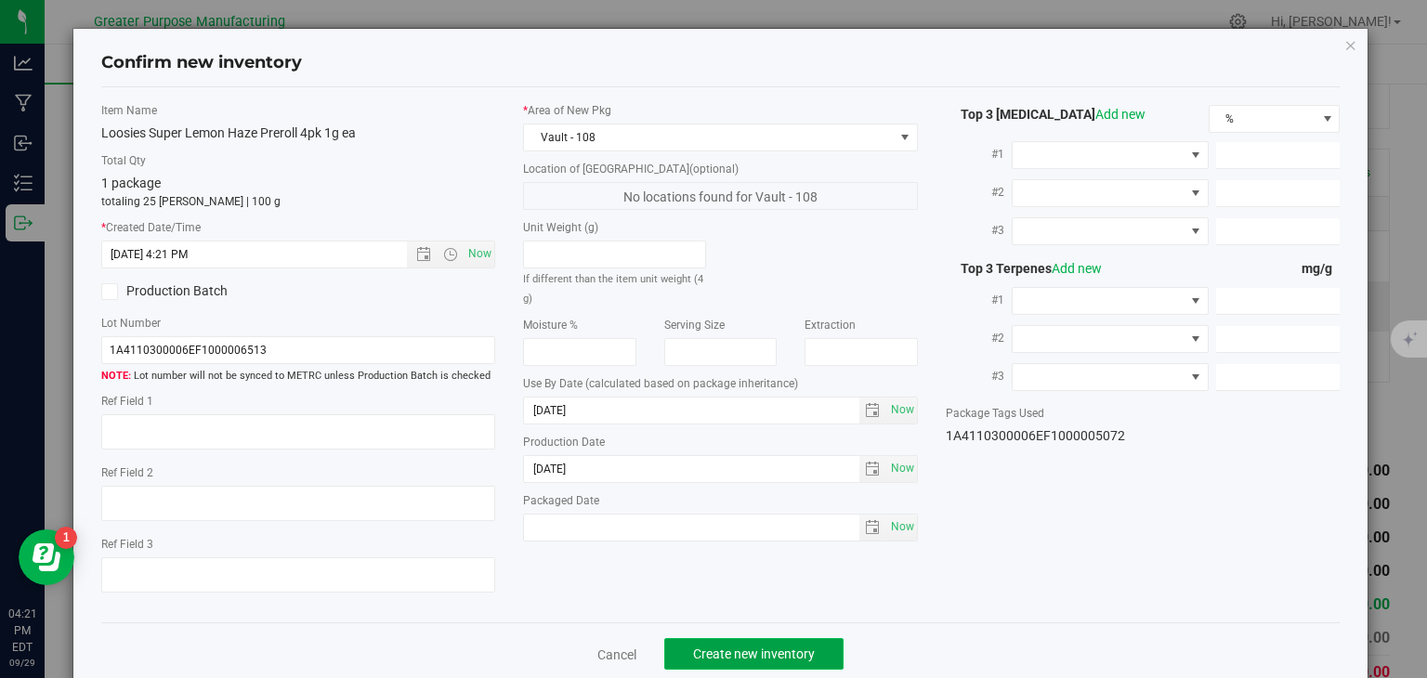
click at [718, 651] on span "Create new inventory" at bounding box center [754, 654] width 122 height 15
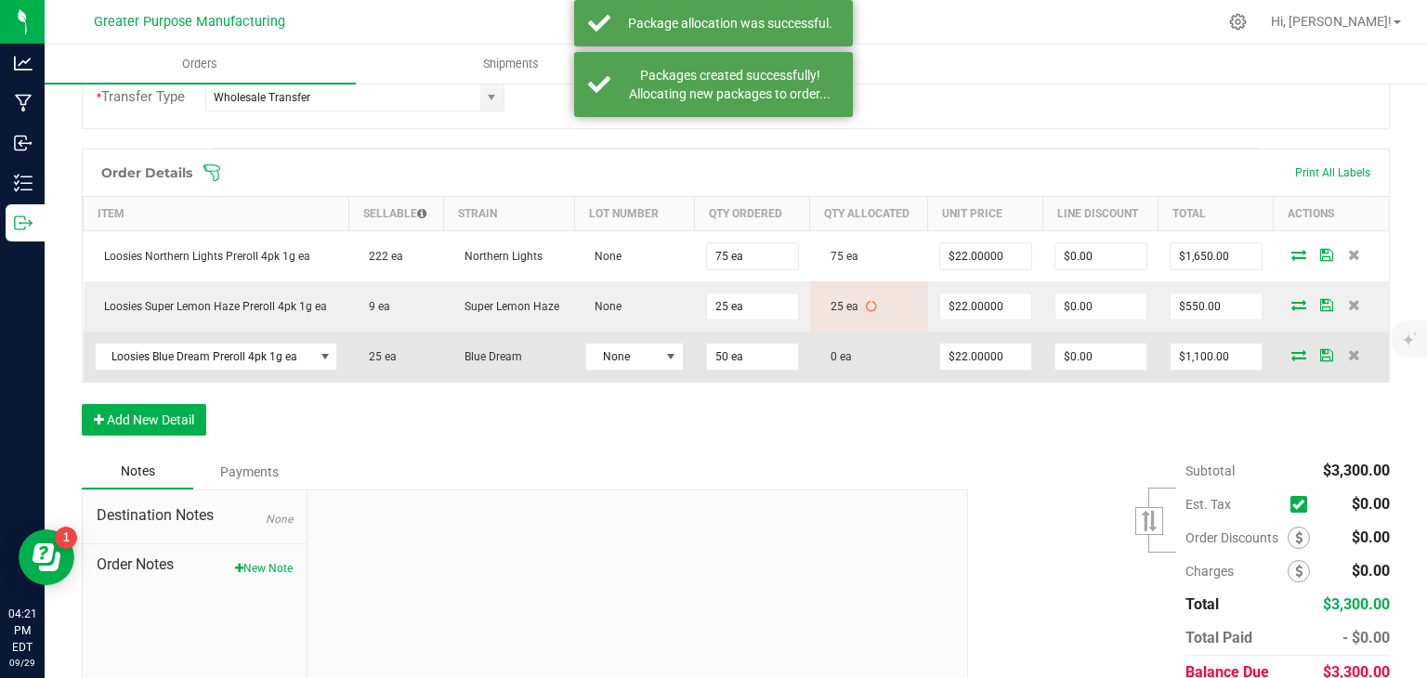
click at [1291, 356] on icon at bounding box center [1298, 354] width 15 height 11
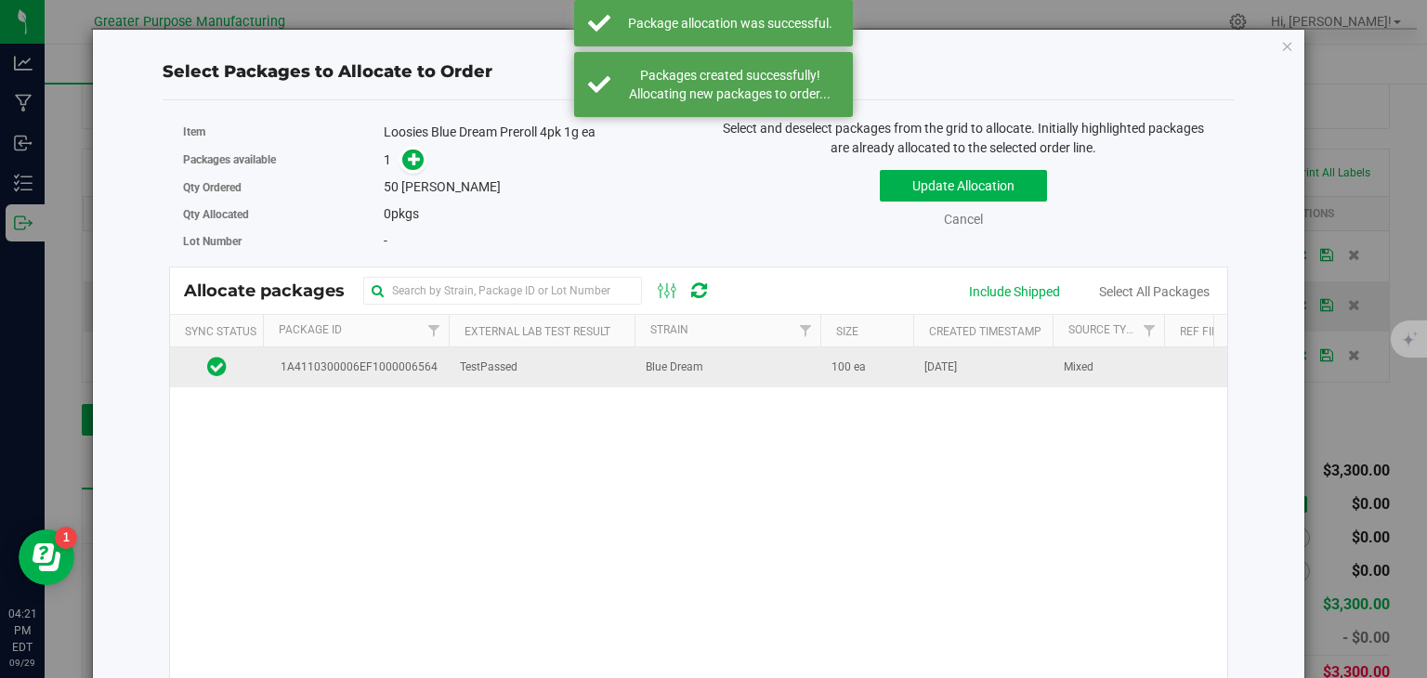
click at [809, 372] on td "Blue Dream" at bounding box center [727, 367] width 186 height 40
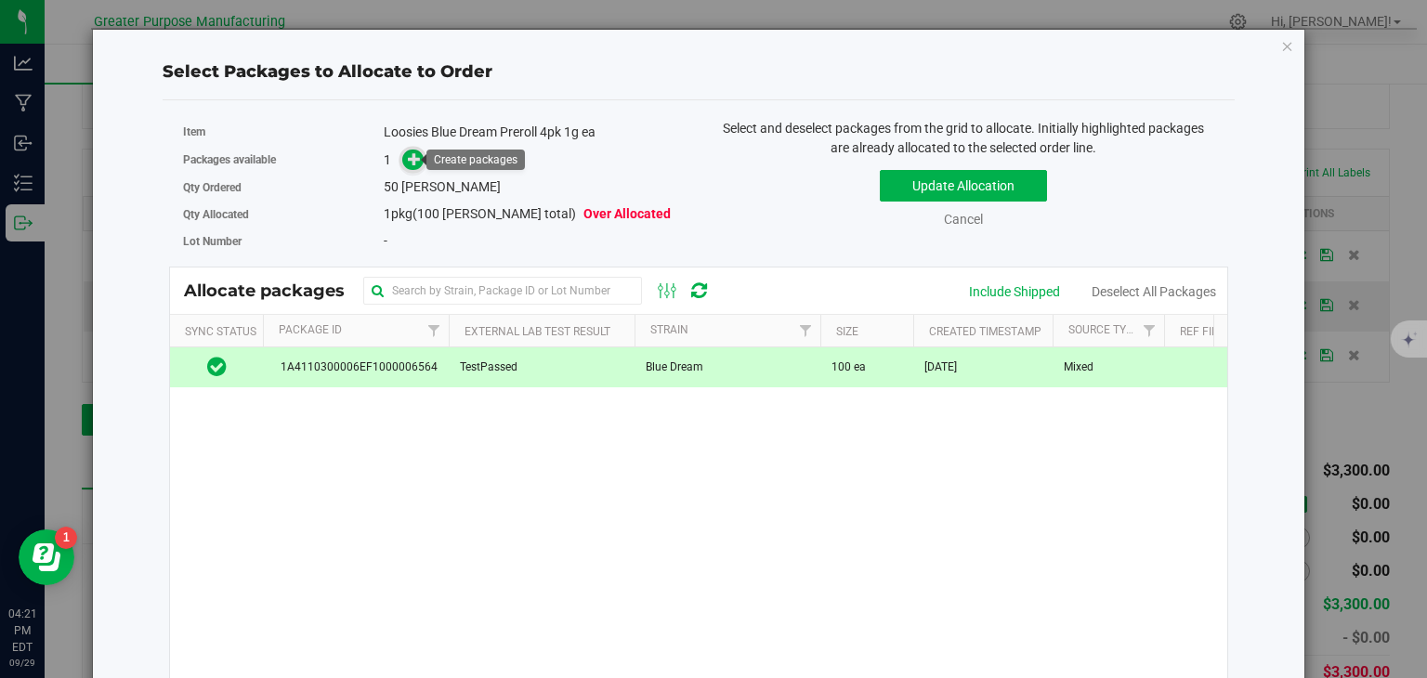
click at [409, 153] on icon at bounding box center [414, 157] width 13 height 13
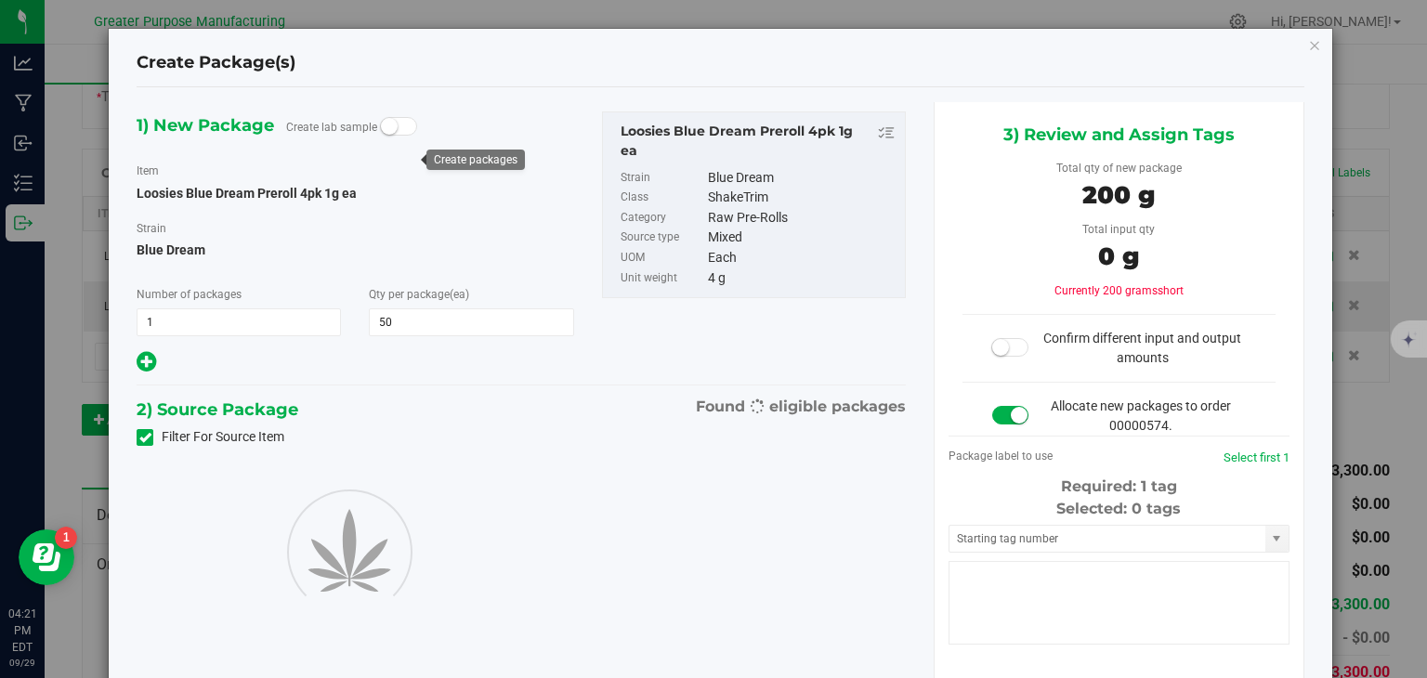
type input "50"
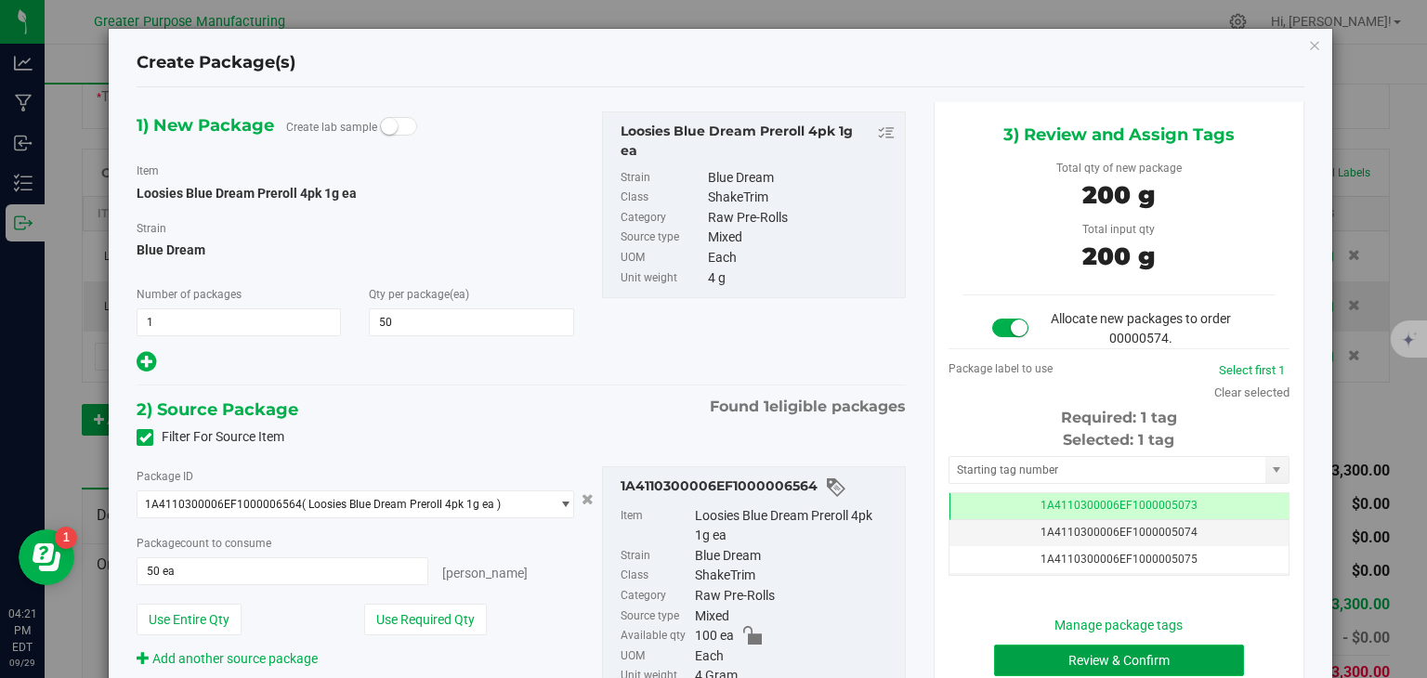
click at [1020, 660] on button "Review & Confirm" at bounding box center [1119, 661] width 250 height 32
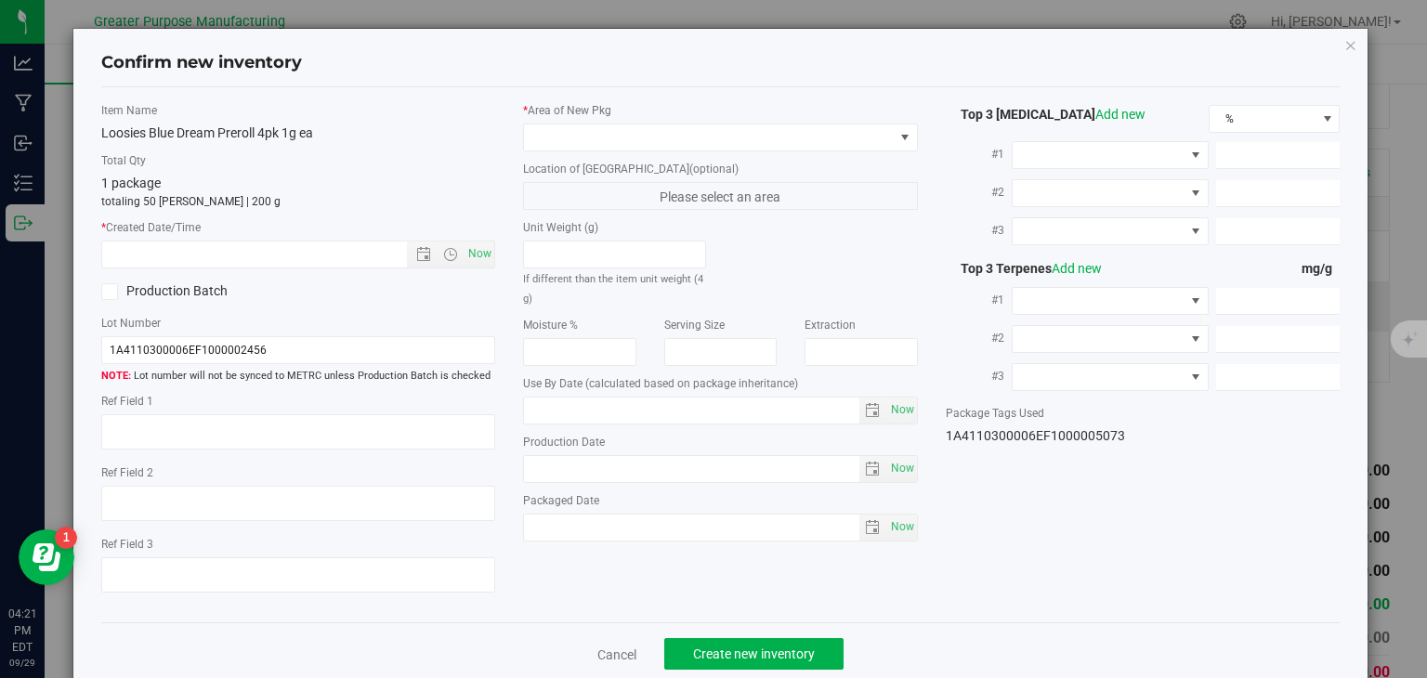
type input "[DATE]"
click at [476, 255] on span "Now" at bounding box center [480, 254] width 32 height 27
type input "[DATE] 4:21 PM"
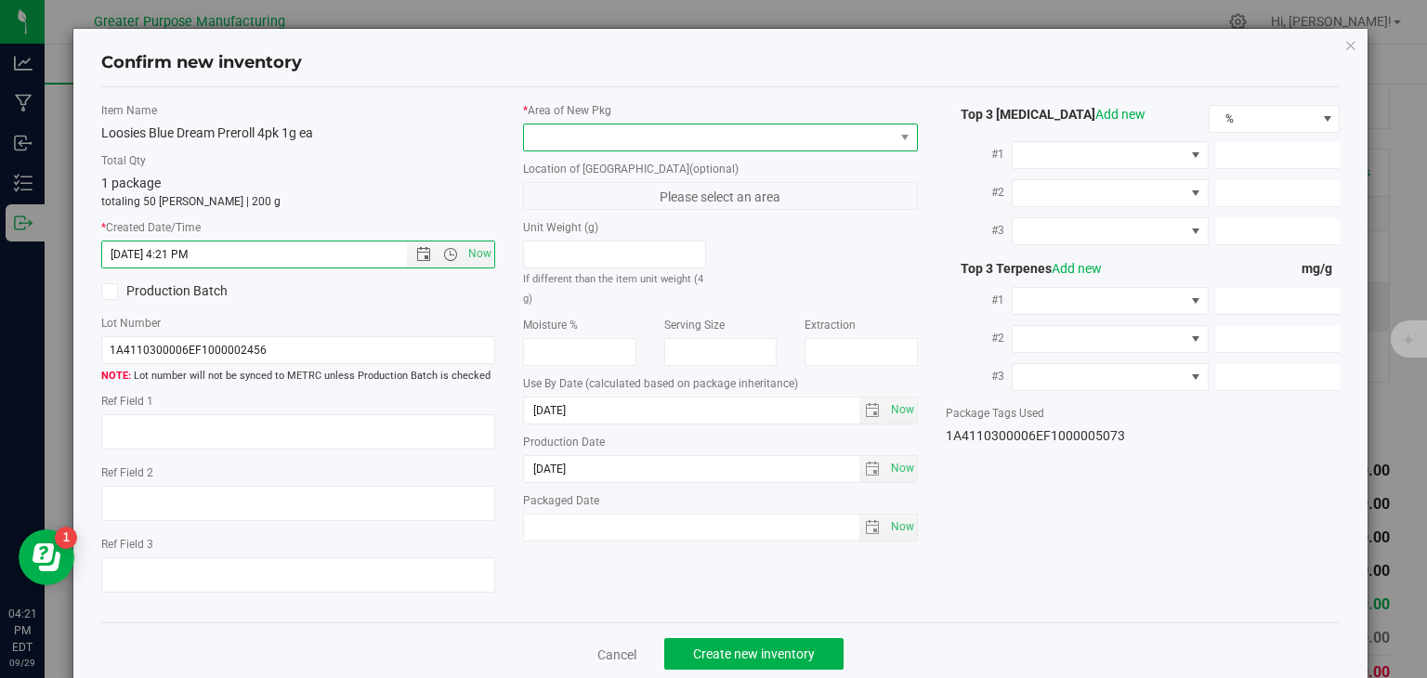
click at [596, 146] on span at bounding box center [709, 137] width 370 height 26
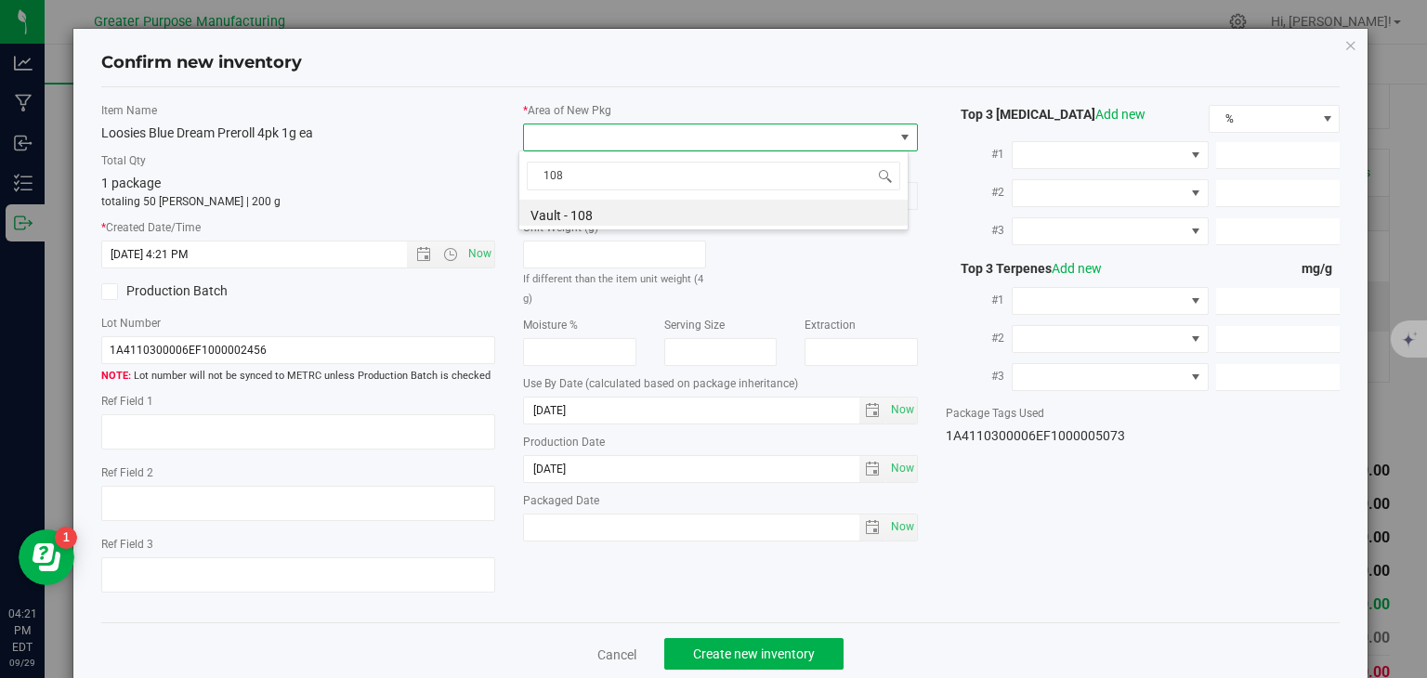
type input "108"
click at [565, 231] on label "Unit Weight (g)" at bounding box center [614, 227] width 183 height 17
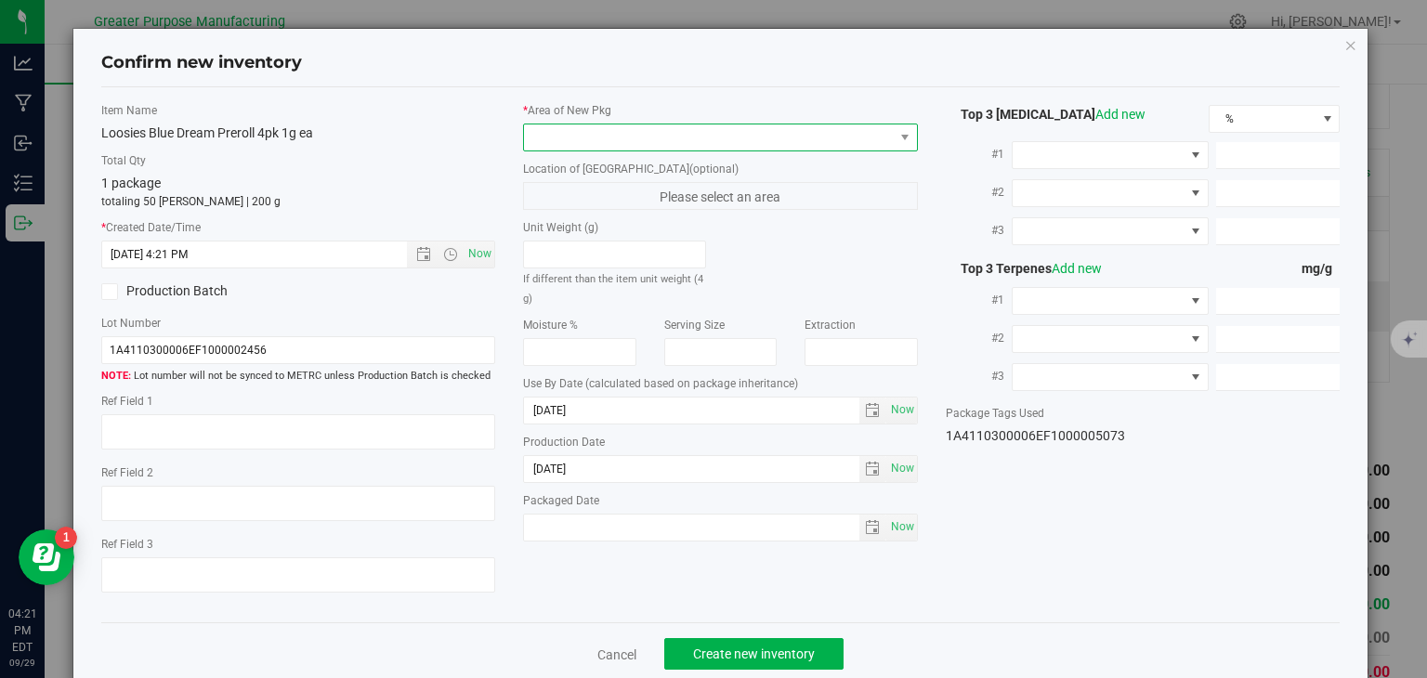
click at [627, 124] on span at bounding box center [709, 137] width 370 height 26
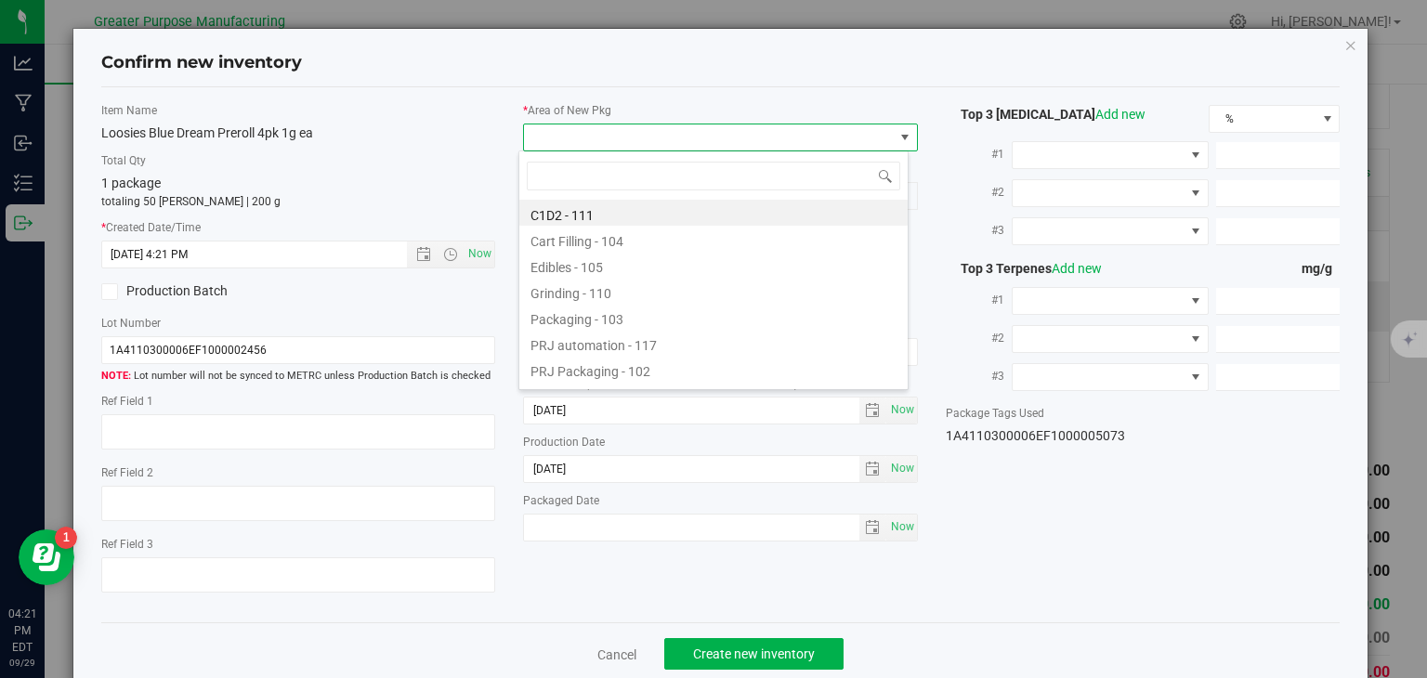
type input "108"
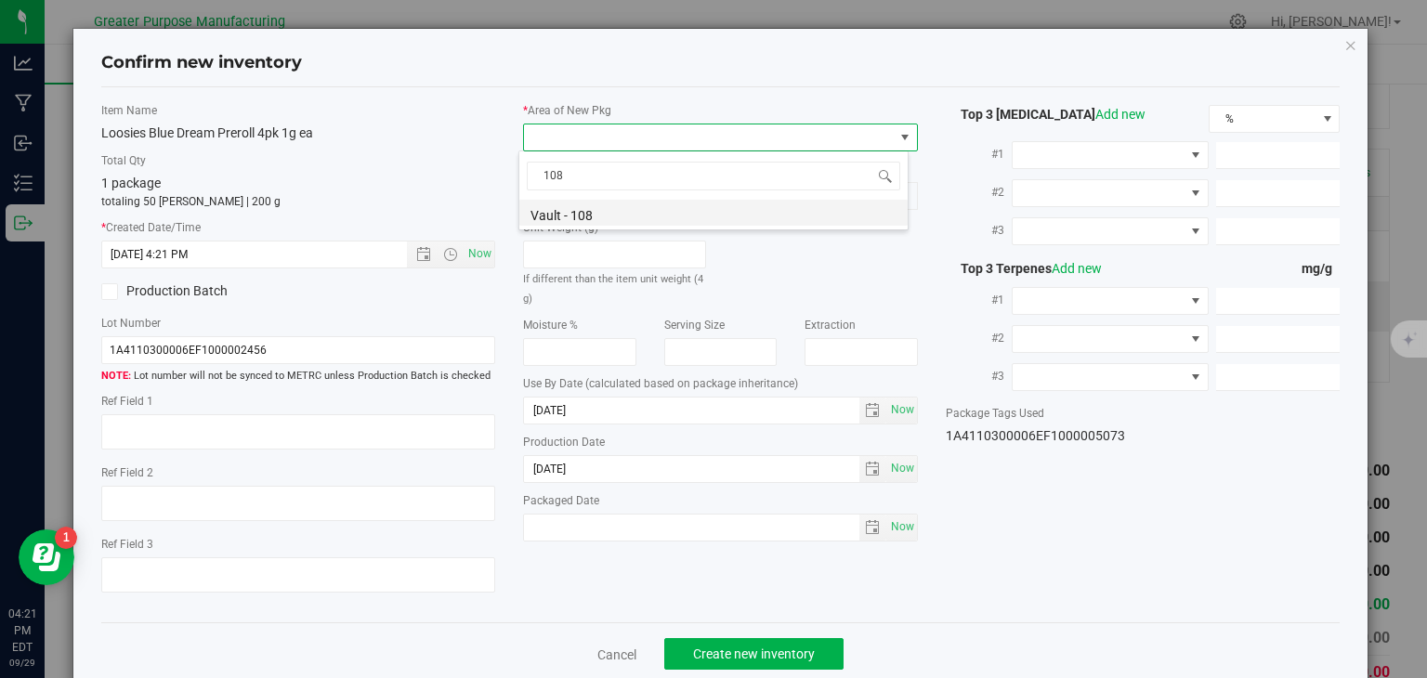
click at [587, 211] on li "Vault - 108" at bounding box center [713, 213] width 388 height 26
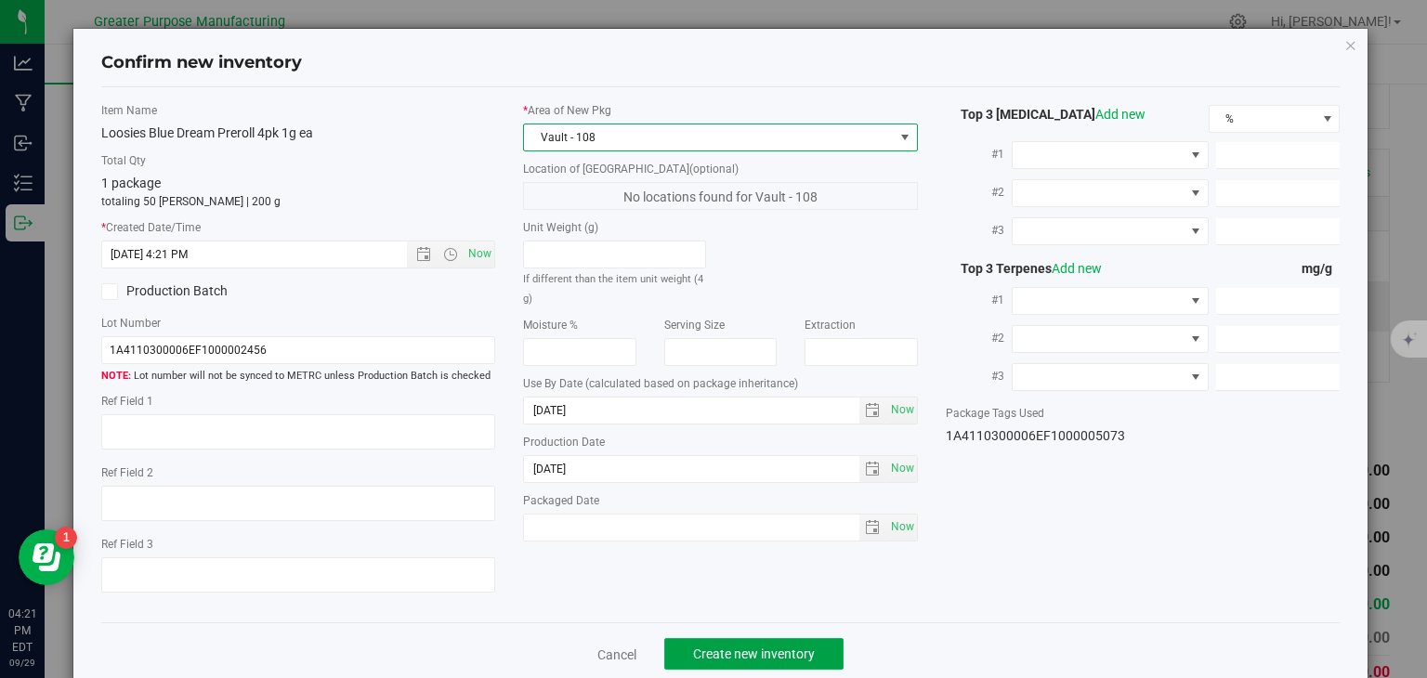
click at [739, 652] on span "Create new inventory" at bounding box center [754, 654] width 122 height 15
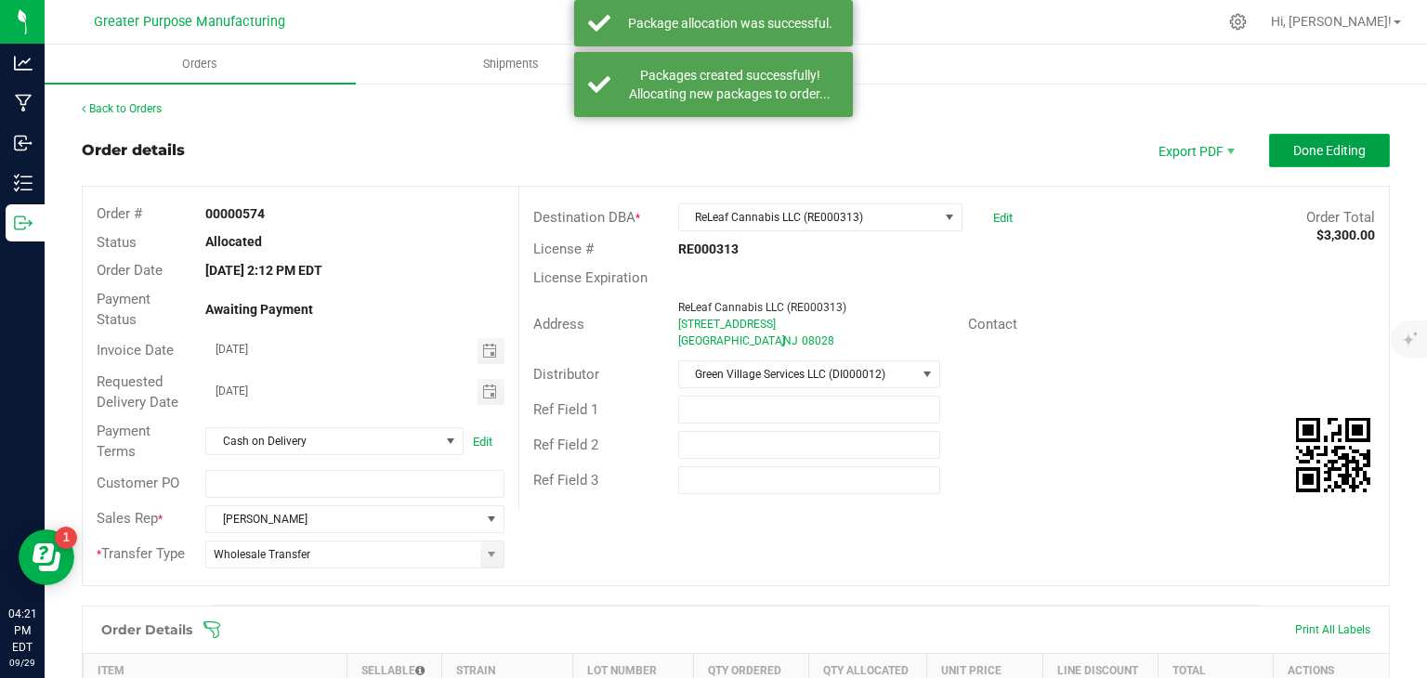
click at [1318, 143] on span "Done Editing" at bounding box center [1329, 150] width 72 height 15
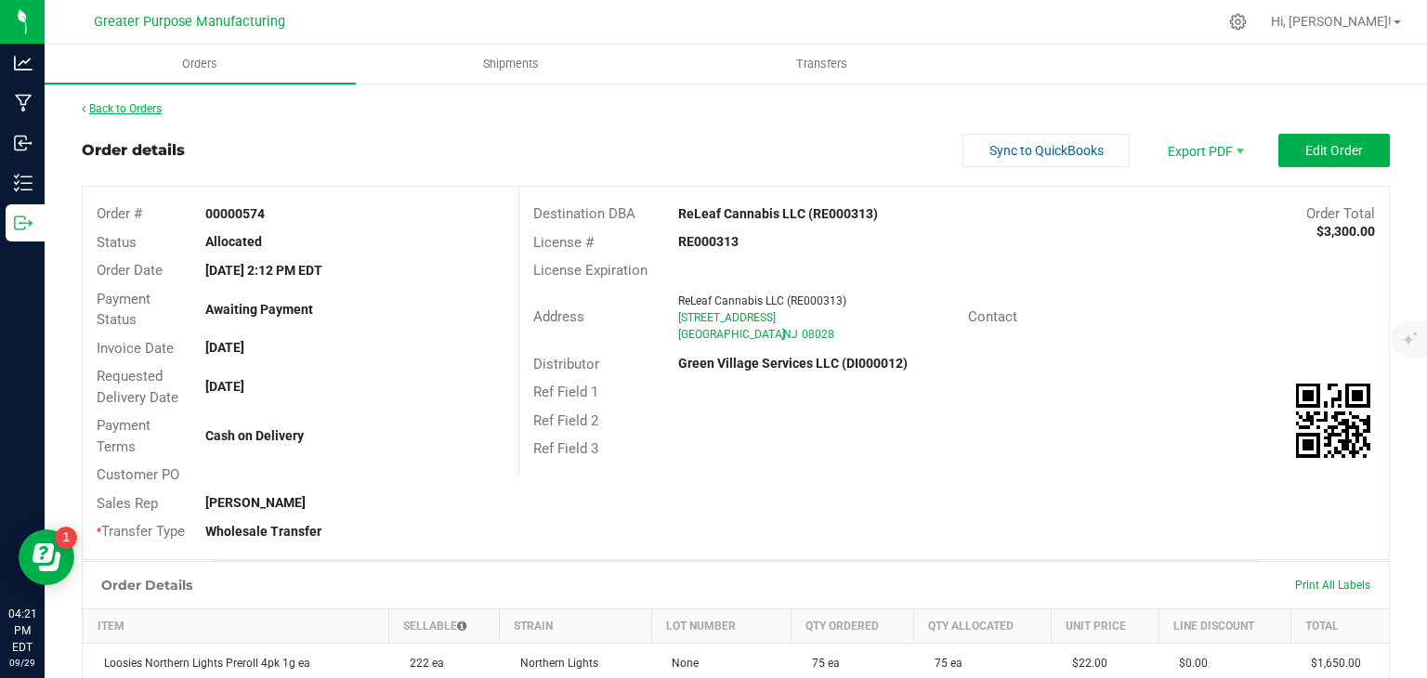
click at [141, 104] on link "Back to Orders" at bounding box center [122, 108] width 80 height 13
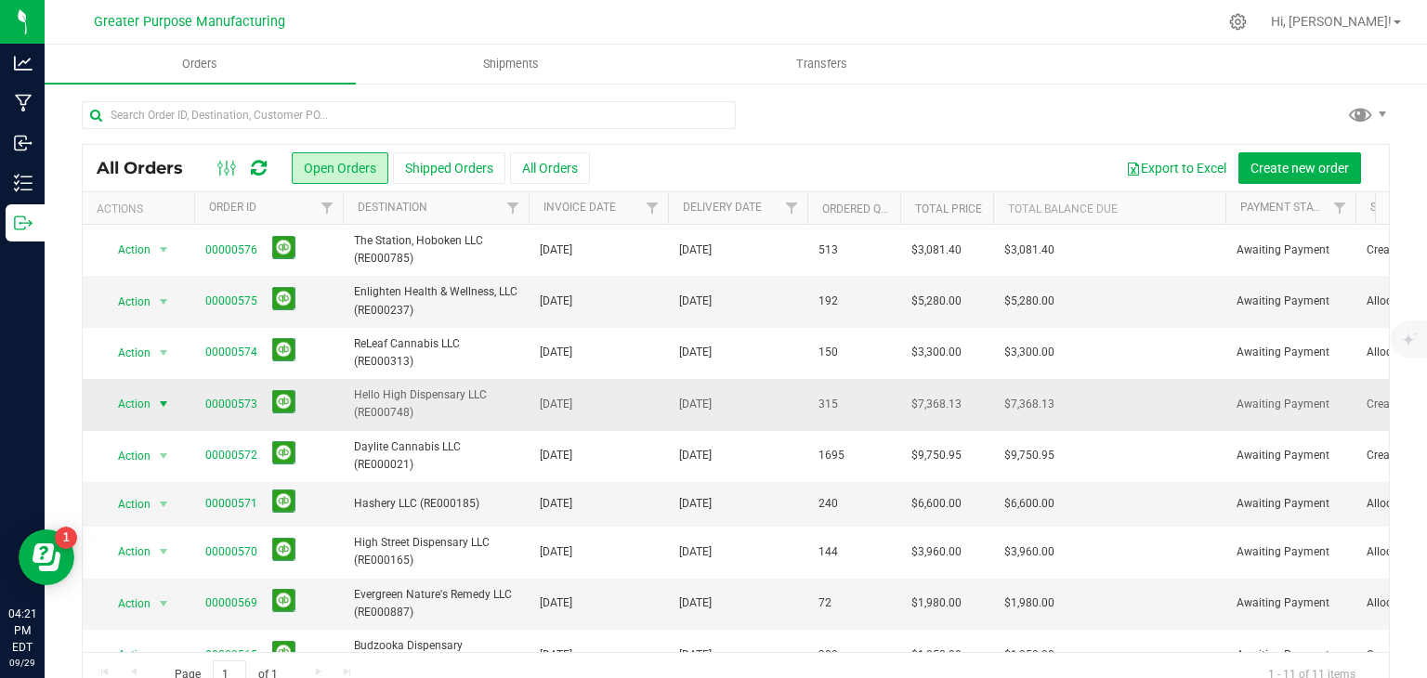
click at [165, 397] on span "select" at bounding box center [163, 404] width 15 height 15
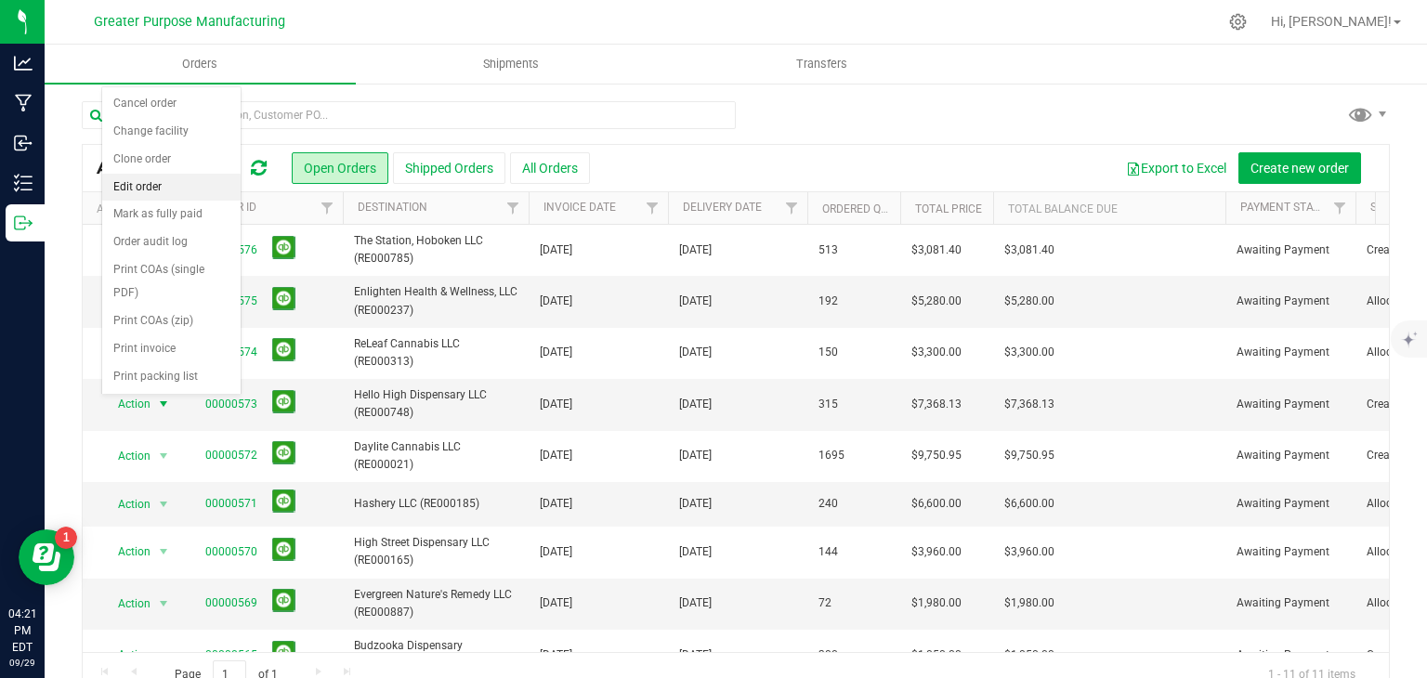
click at [161, 189] on li "Edit order" at bounding box center [171, 188] width 138 height 28
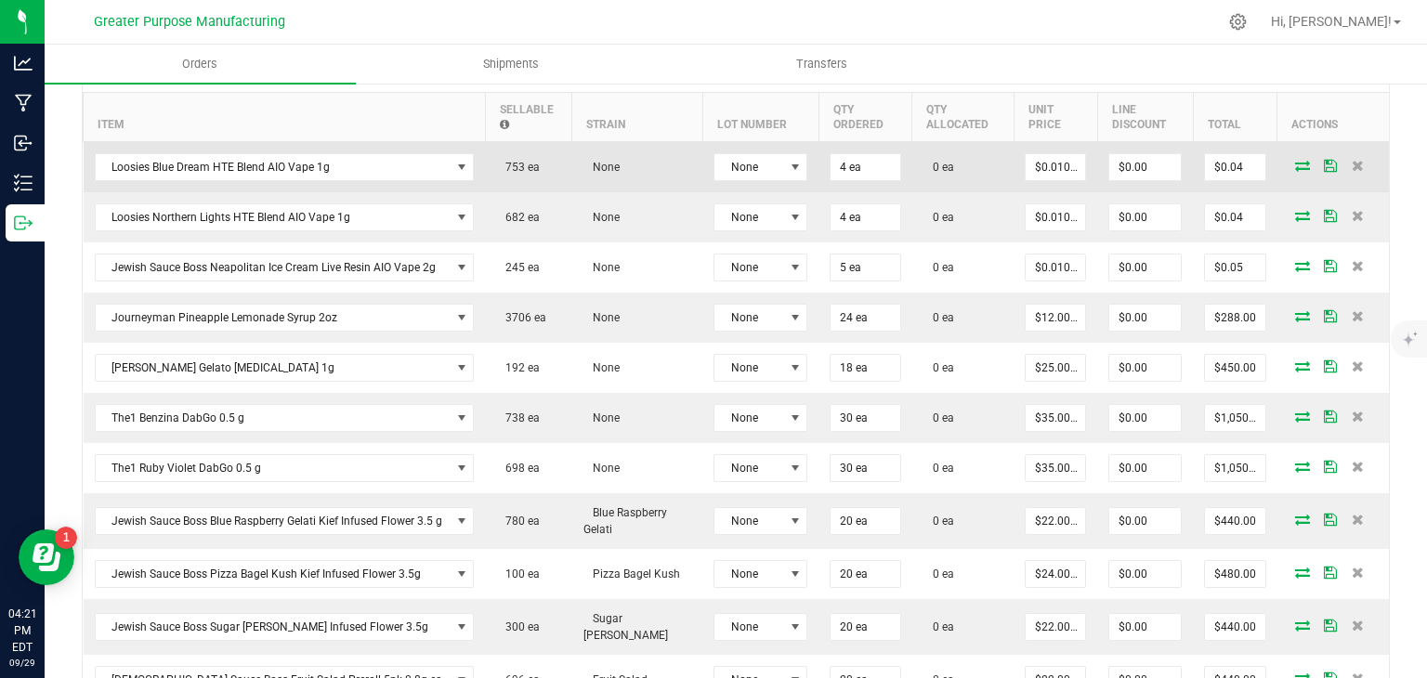
click at [1295, 160] on icon at bounding box center [1302, 165] width 15 height 11
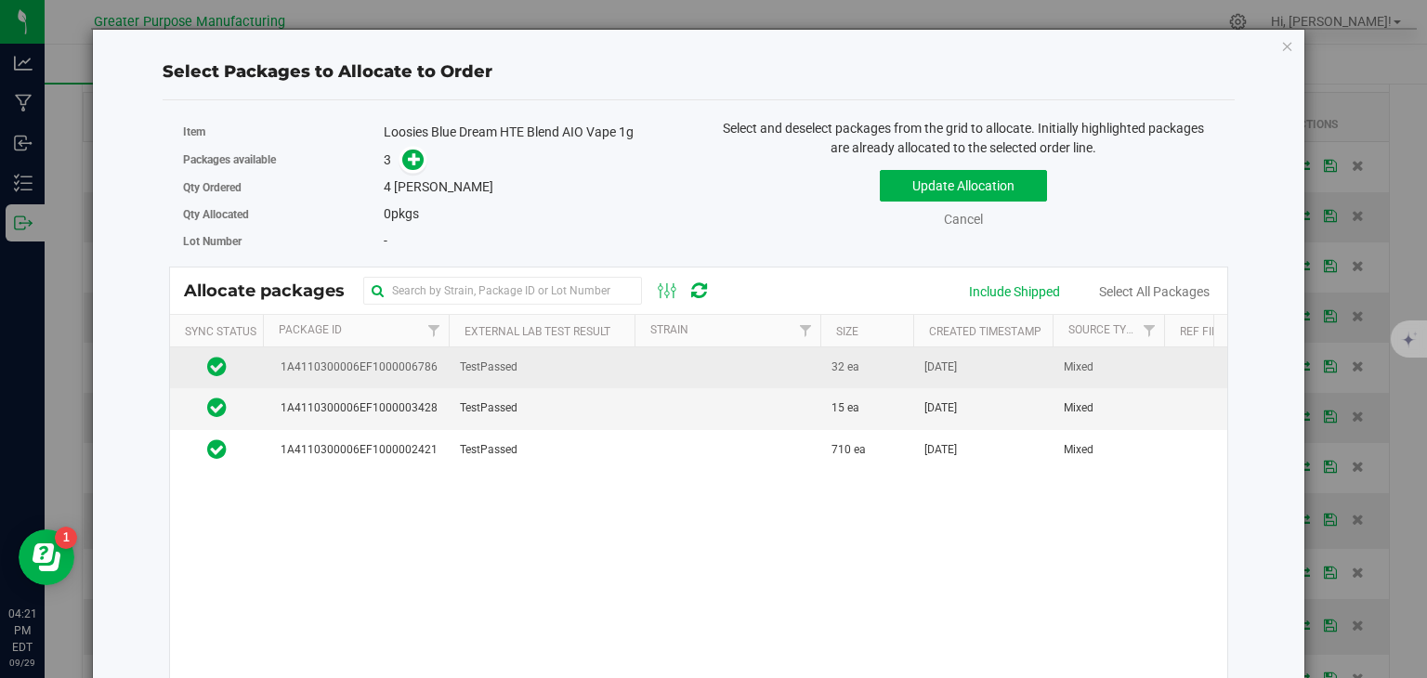
click at [609, 355] on td "TestPassed" at bounding box center [542, 367] width 186 height 41
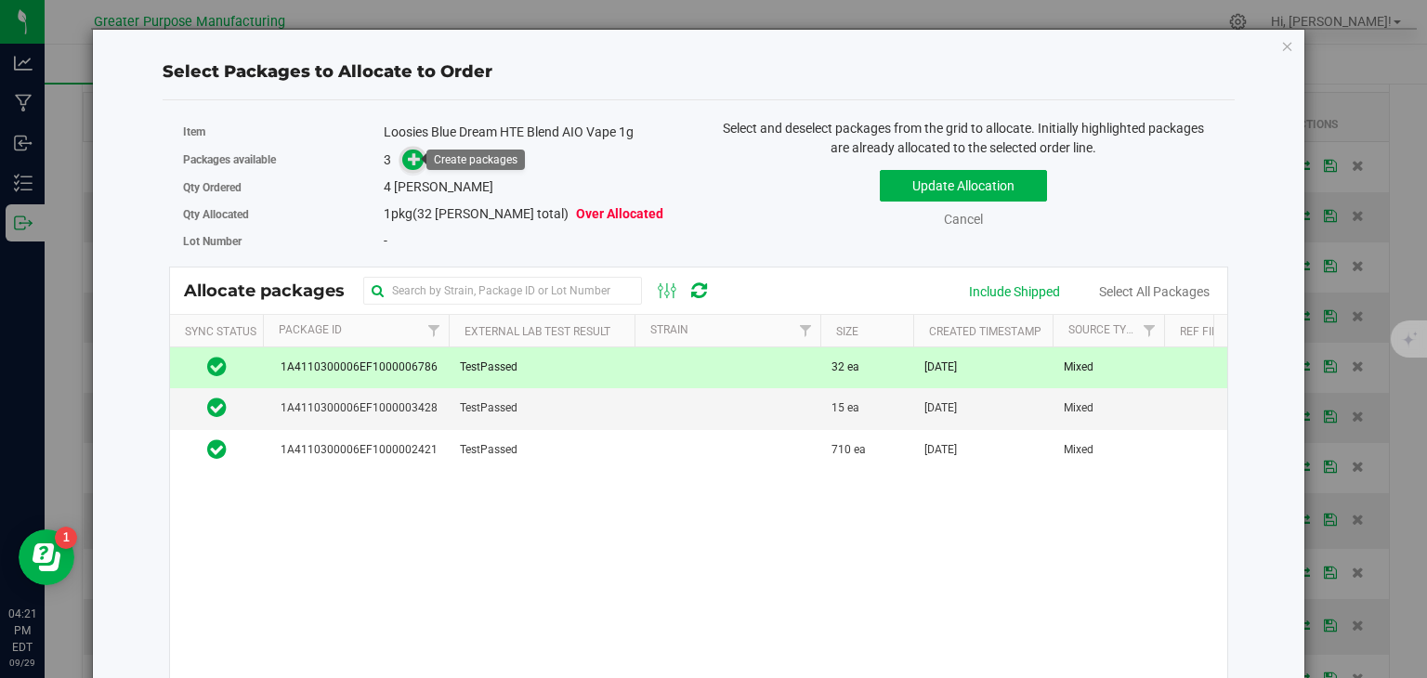
click at [412, 157] on icon at bounding box center [414, 158] width 13 height 13
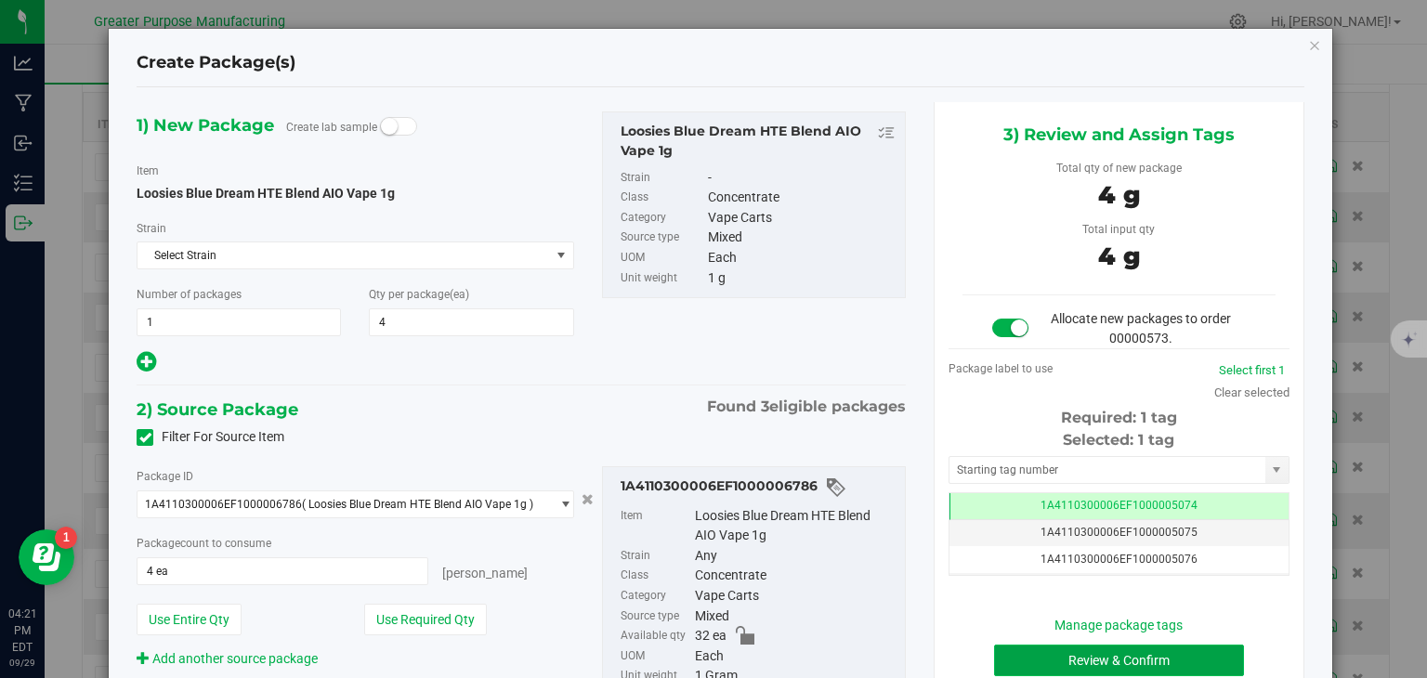
click at [1040, 657] on button "Review & Confirm" at bounding box center [1119, 661] width 250 height 32
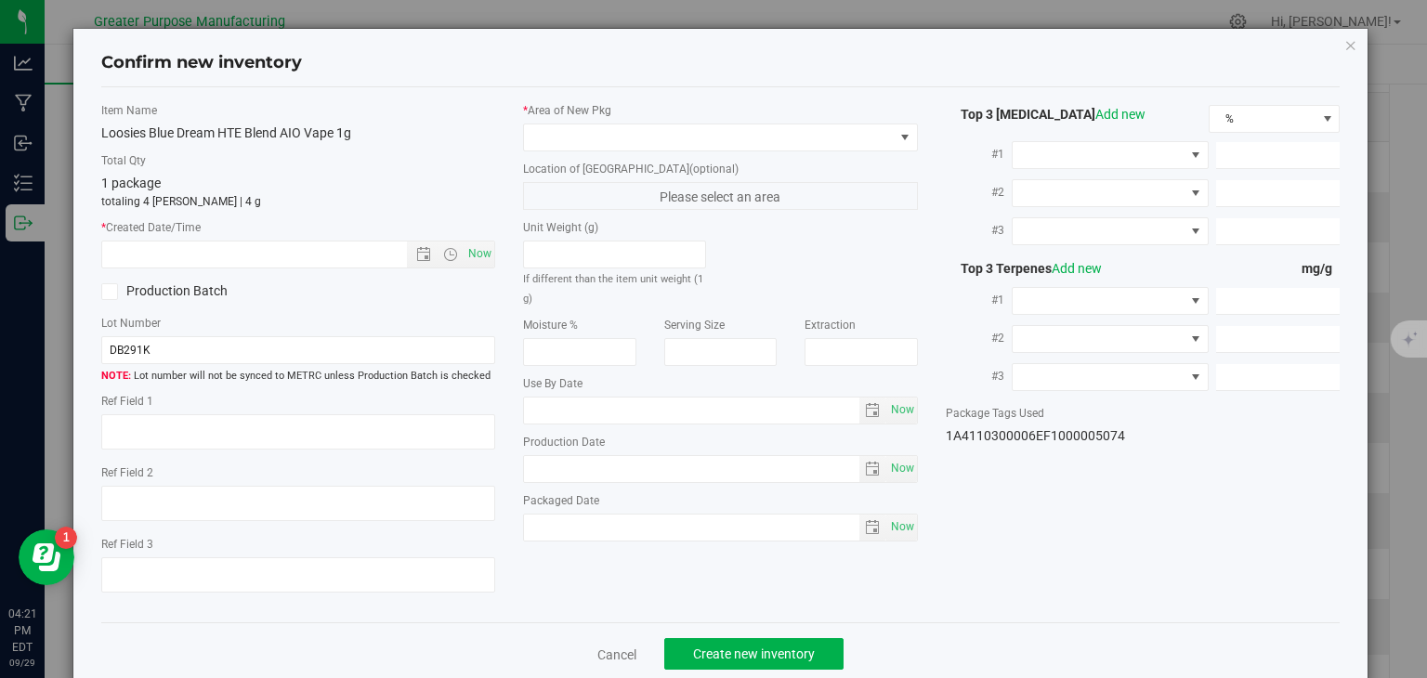
type input "[DATE]"
click at [476, 252] on span "Now" at bounding box center [480, 254] width 32 height 27
type input "[DATE] 4:21 PM"
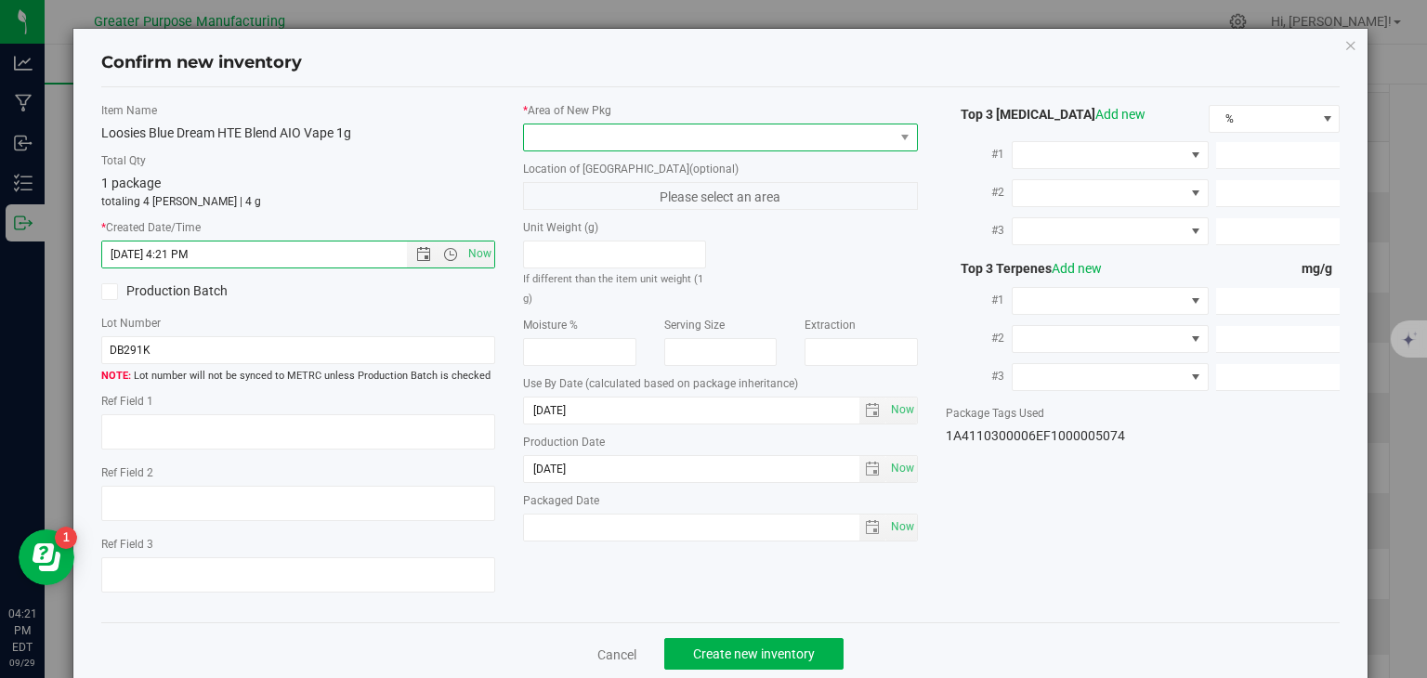
click at [632, 130] on span at bounding box center [709, 137] width 370 height 26
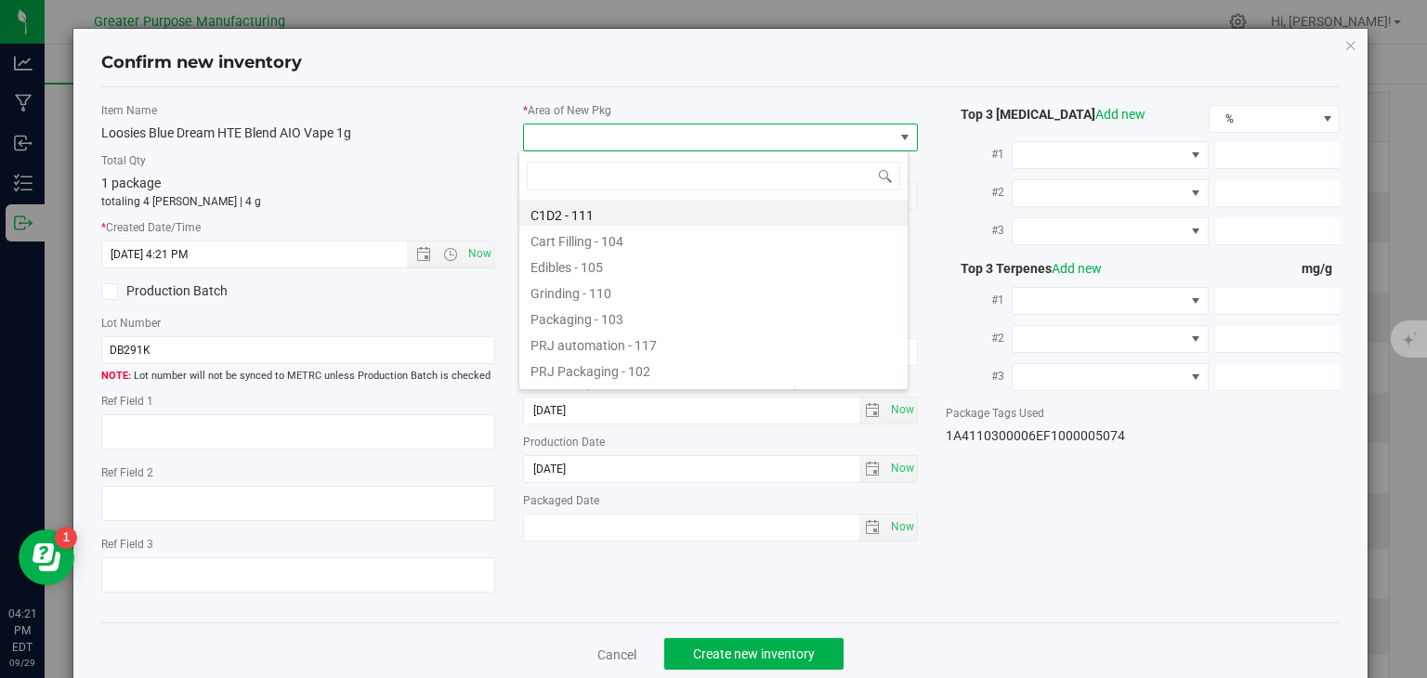
type input "108"
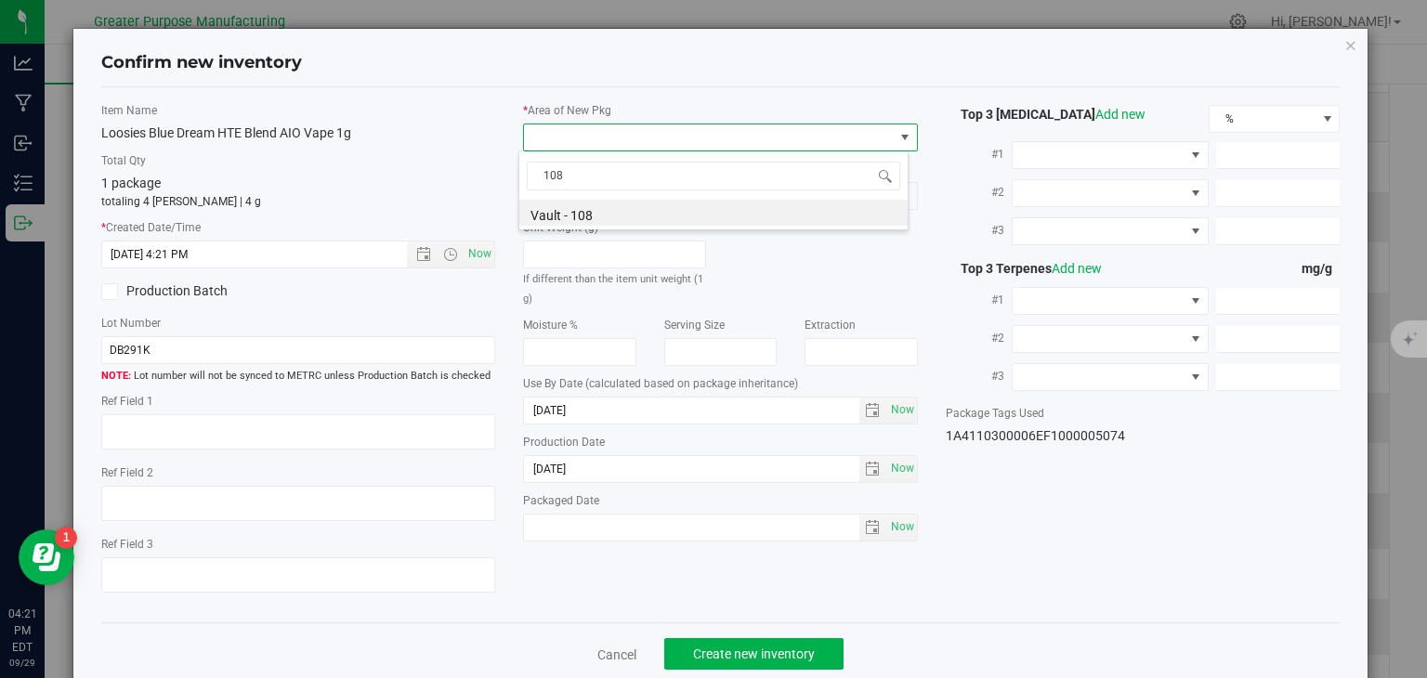
click at [587, 226] on div "108 Vault - 108" at bounding box center [713, 190] width 390 height 80
click at [609, 216] on li "Vault - 108" at bounding box center [713, 213] width 388 height 26
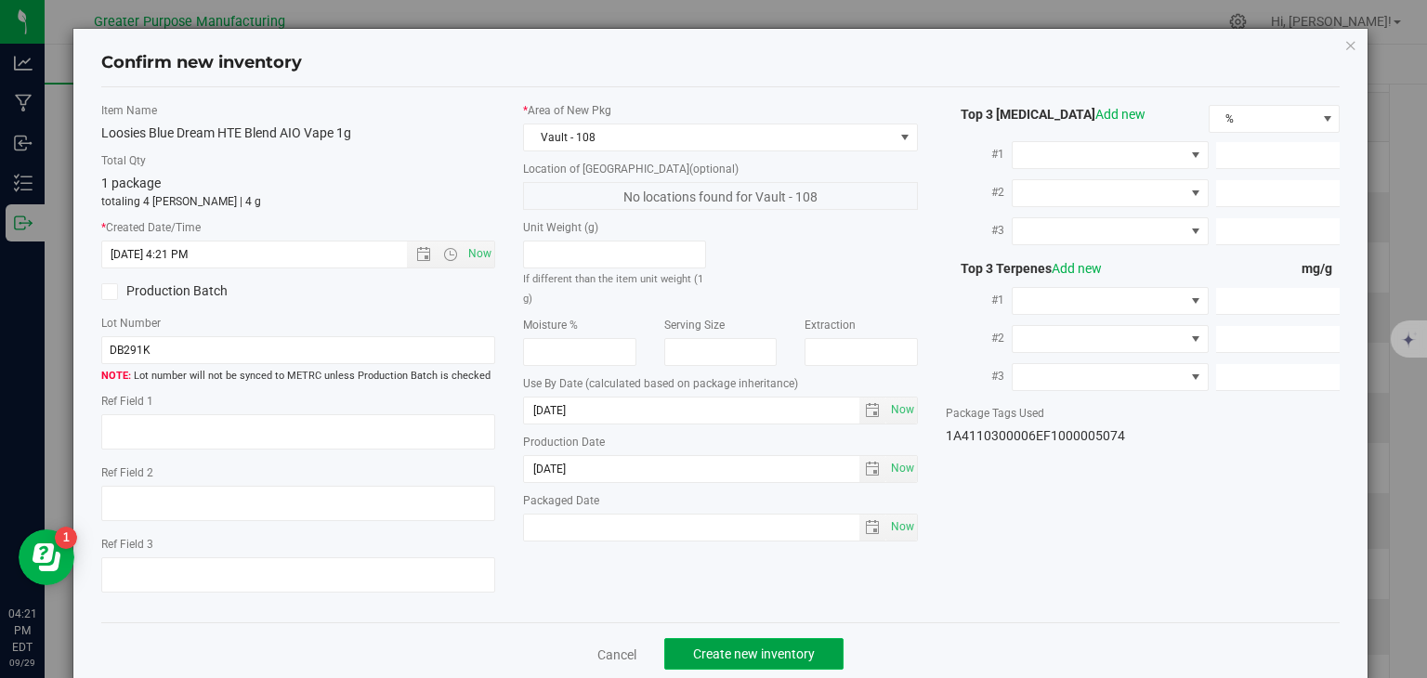
click at [723, 650] on span "Create new inventory" at bounding box center [754, 654] width 122 height 15
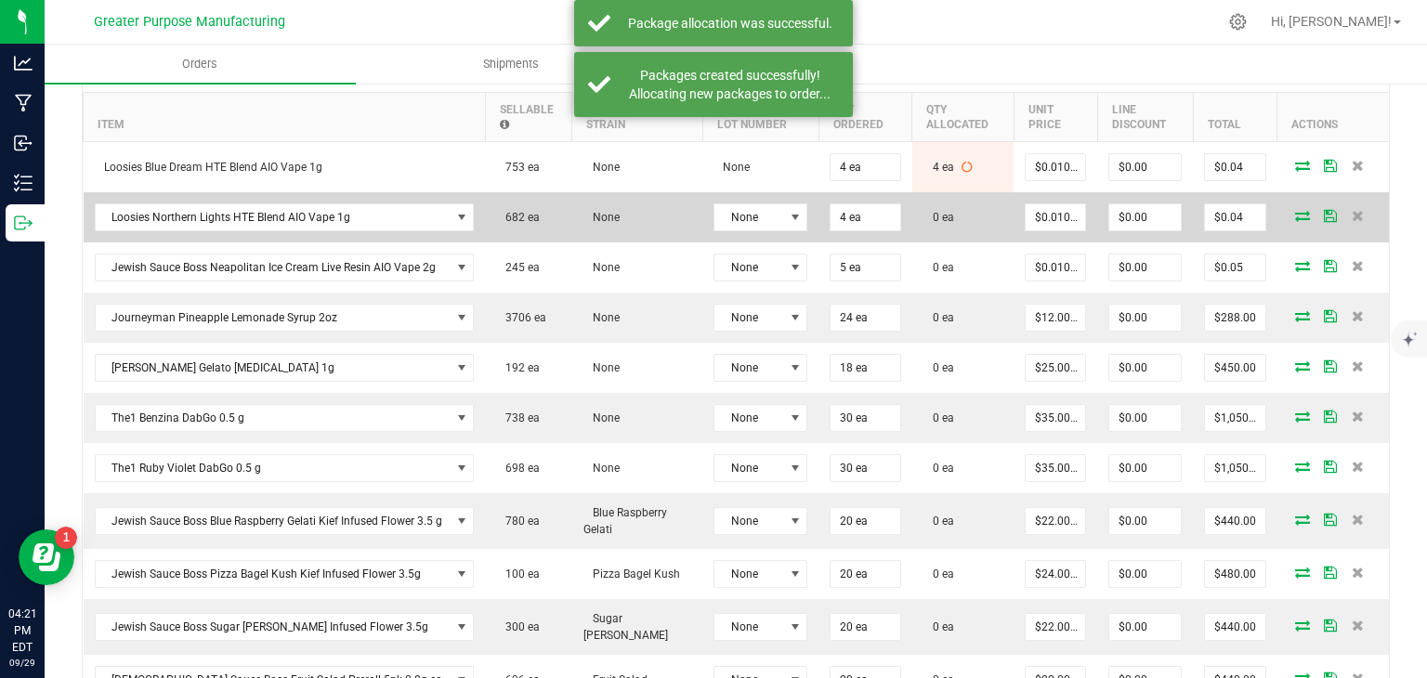
click at [1295, 211] on icon at bounding box center [1302, 215] width 15 height 11
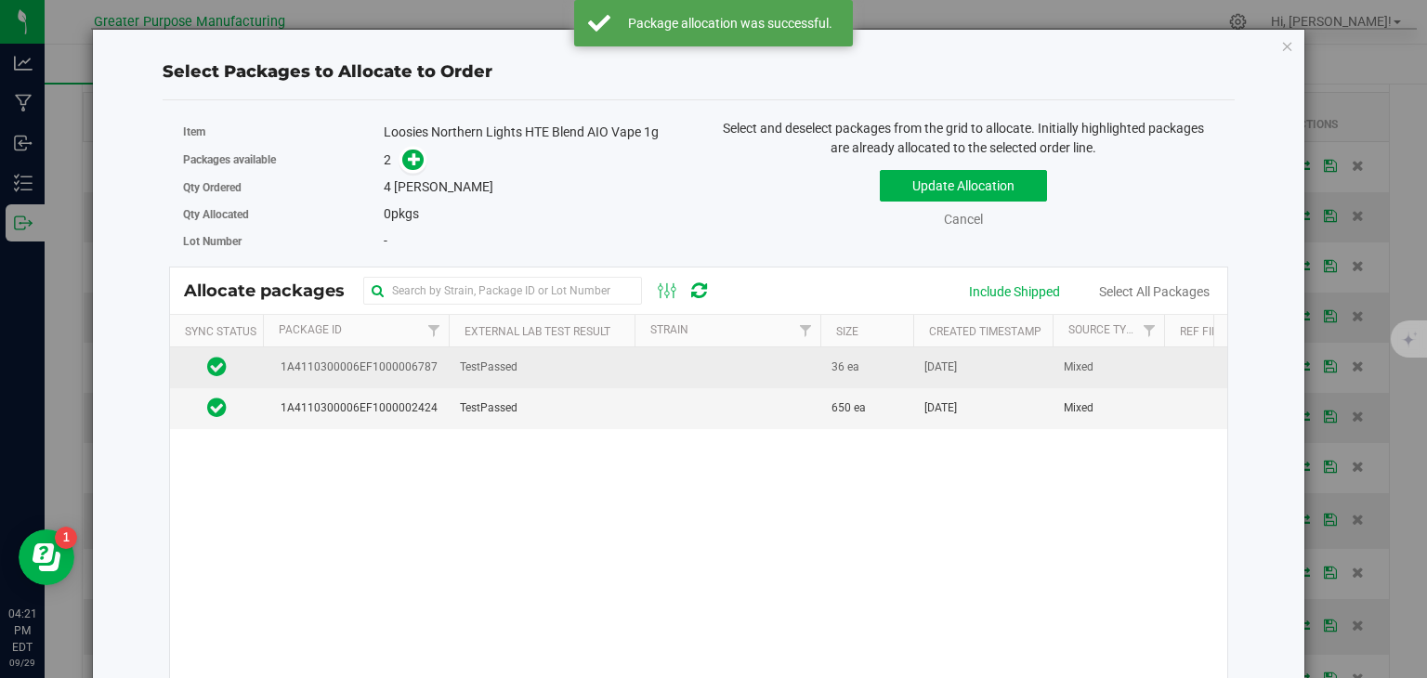
click at [722, 357] on td at bounding box center [727, 367] width 186 height 41
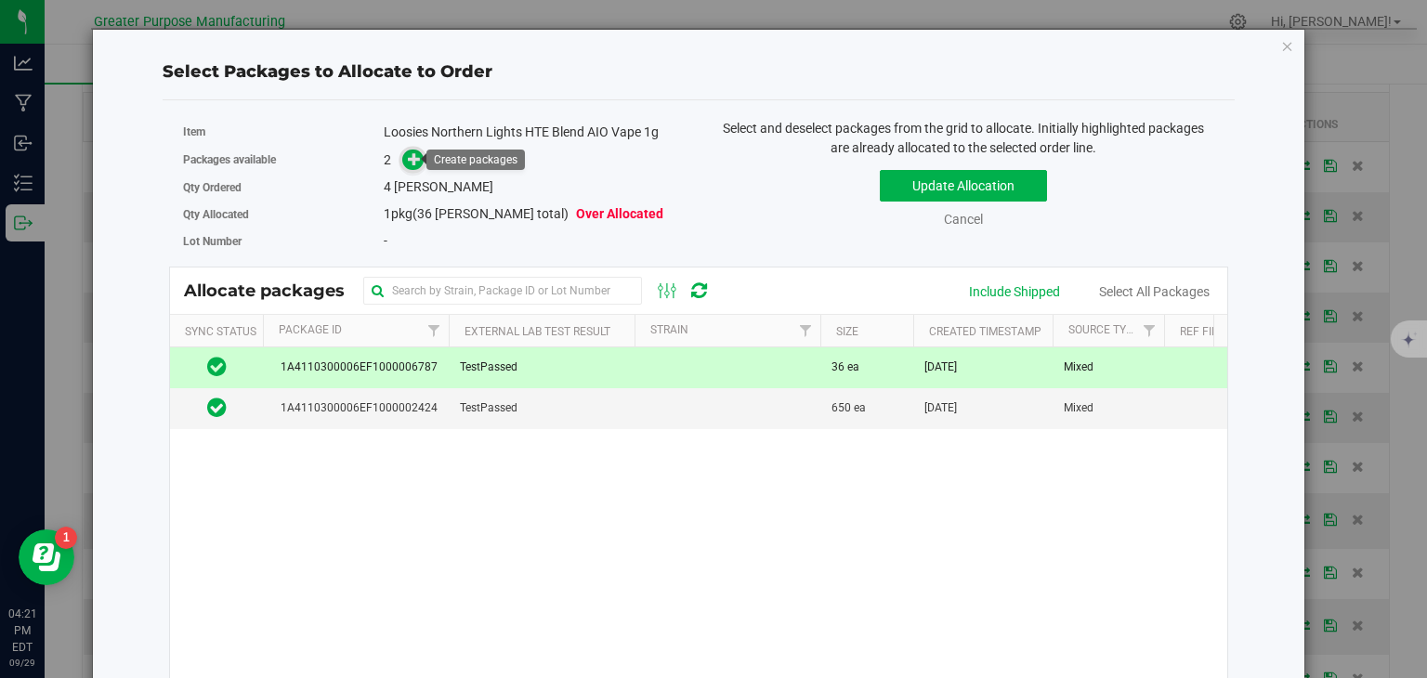
click at [419, 159] on span at bounding box center [412, 160] width 21 height 21
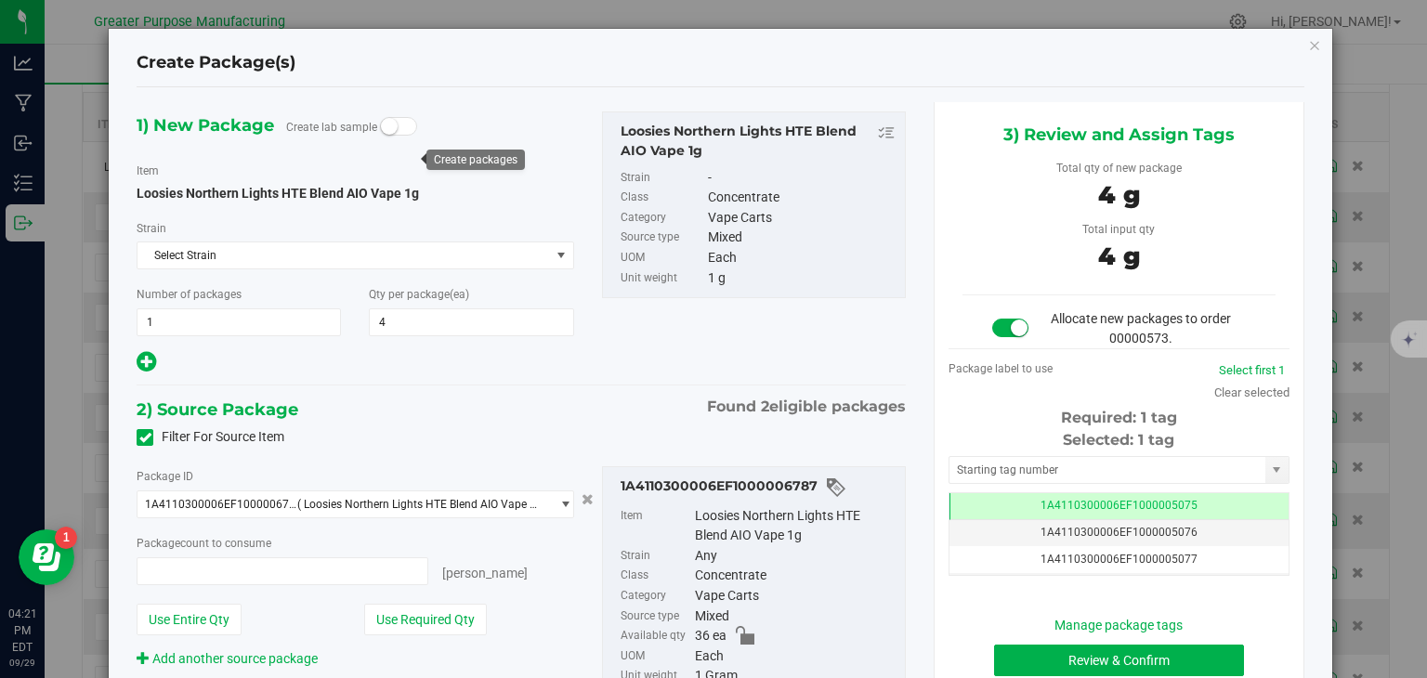
type input "4 ea"
click at [1070, 660] on button "Review & Confirm" at bounding box center [1119, 661] width 250 height 32
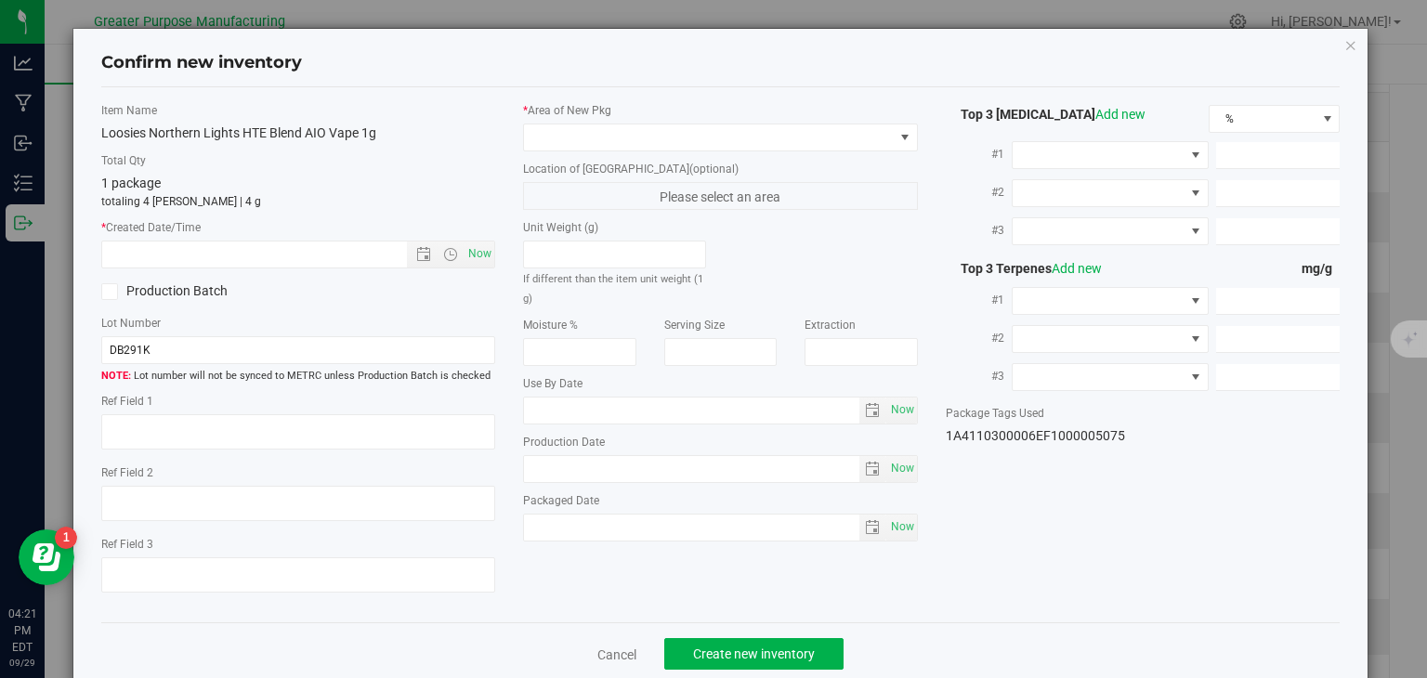
type input "[DATE]"
click at [474, 245] on span "Now" at bounding box center [480, 254] width 32 height 27
type input "[DATE] 4:22 PM"
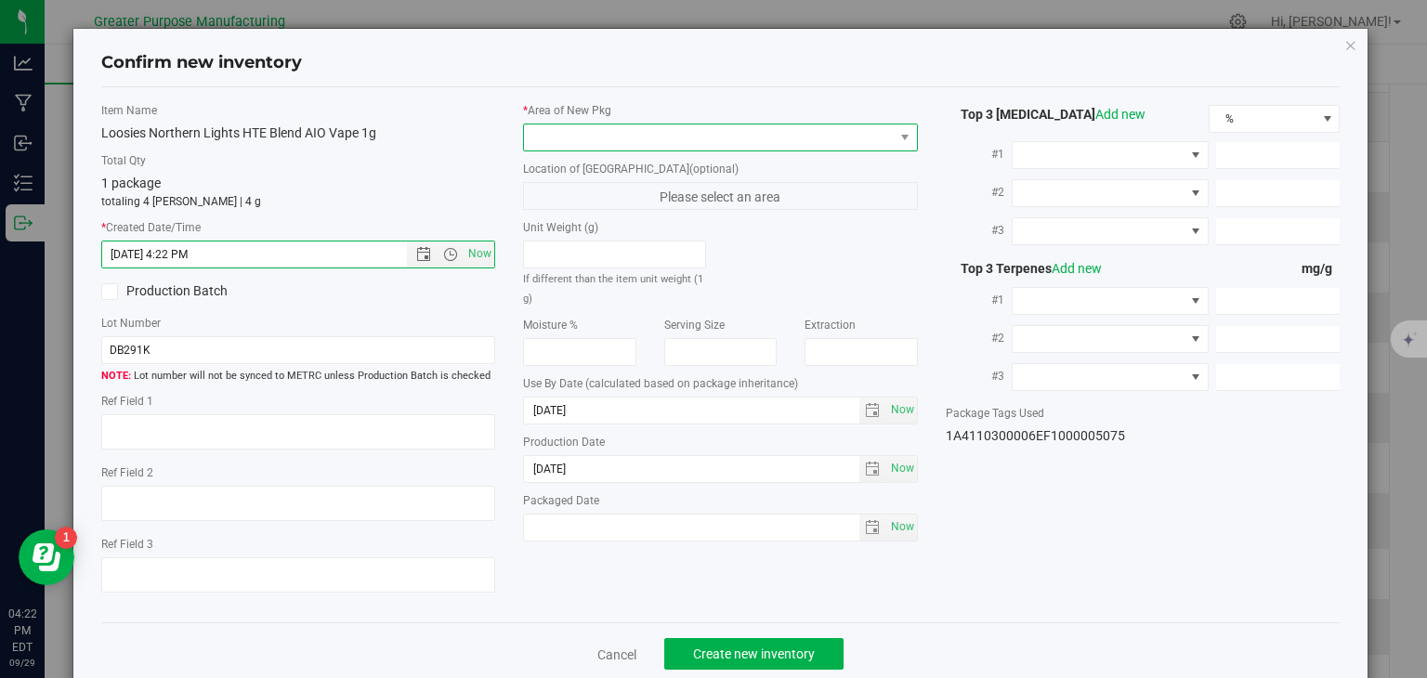
click at [650, 135] on span at bounding box center [709, 137] width 370 height 26
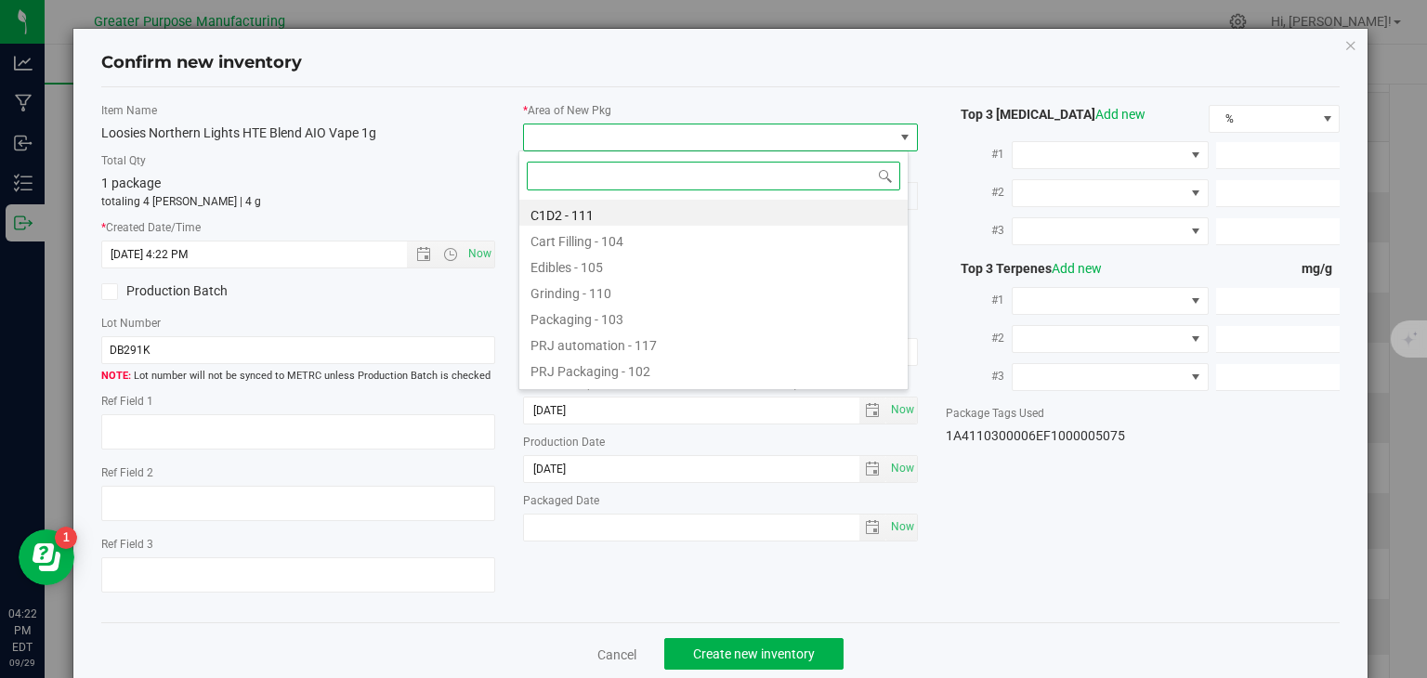
paste input "108"
type input "108"
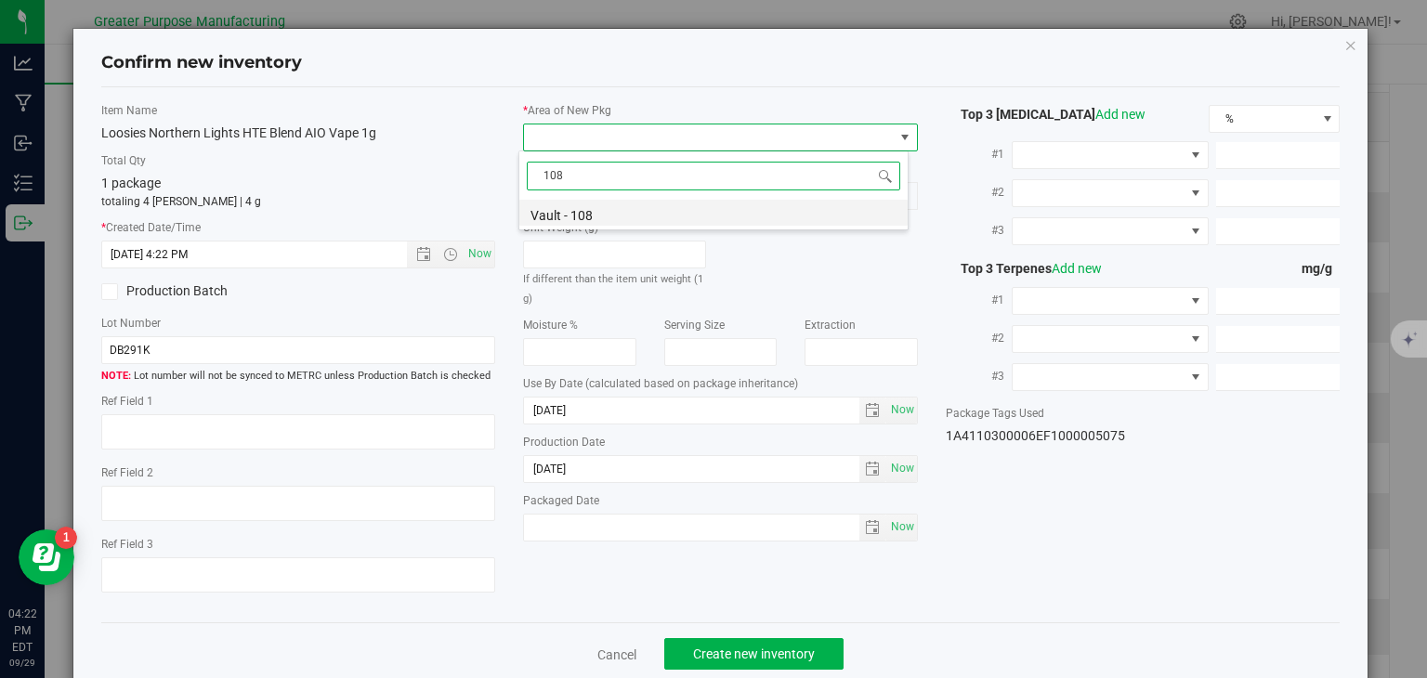
click at [606, 212] on li "Vault - 108" at bounding box center [713, 213] width 388 height 26
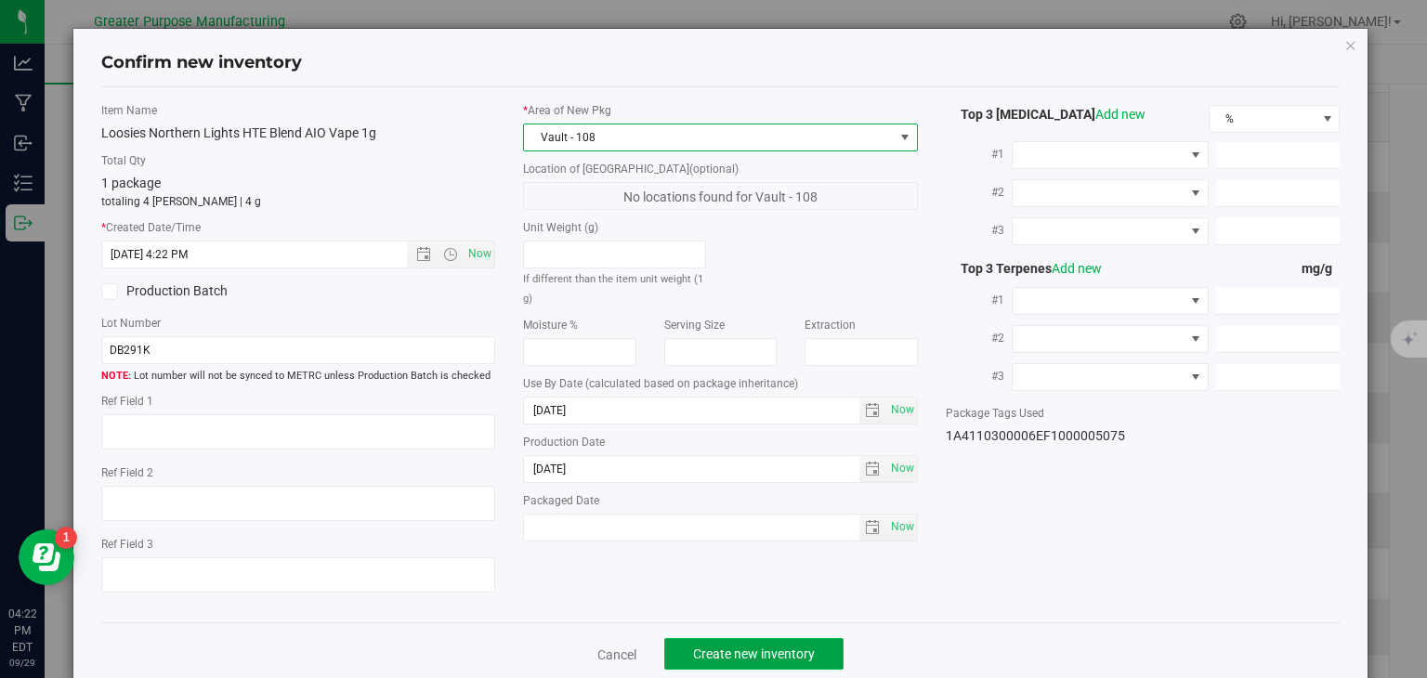
click at [765, 649] on span "Create new inventory" at bounding box center [754, 654] width 122 height 15
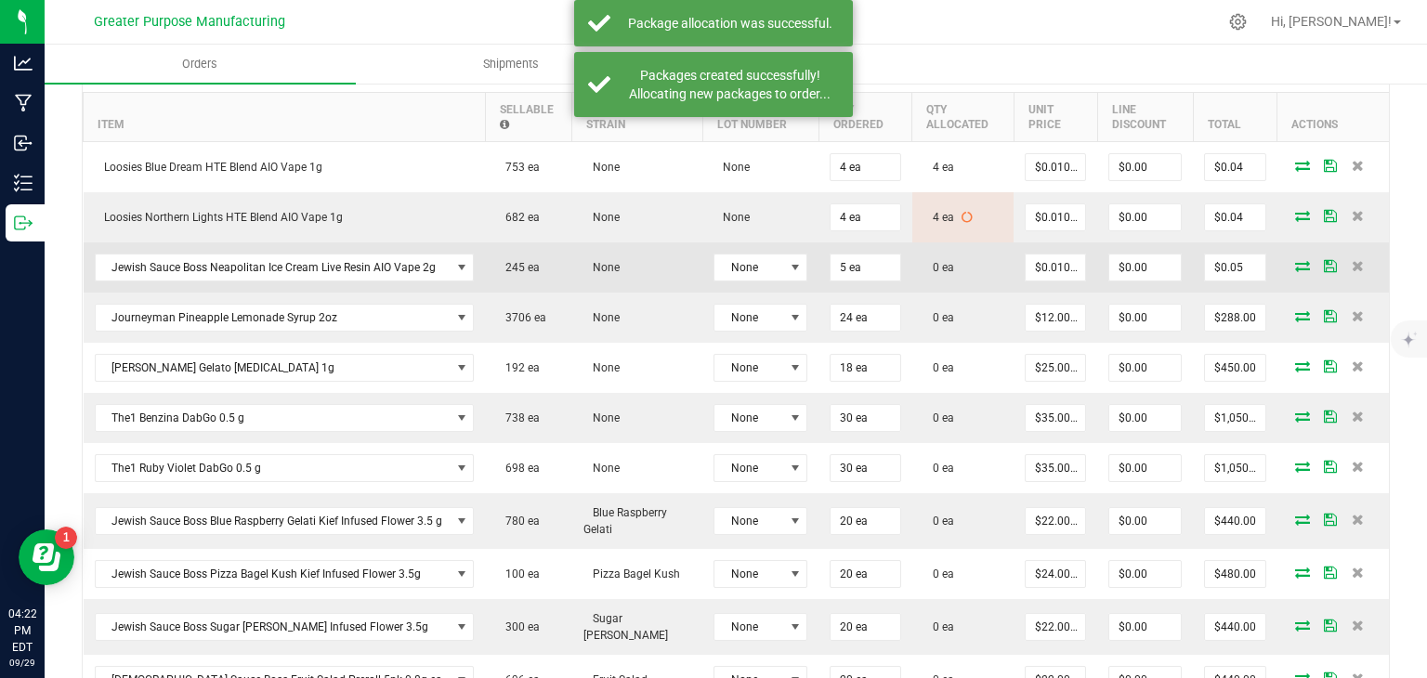
click at [1295, 260] on icon at bounding box center [1302, 265] width 15 height 11
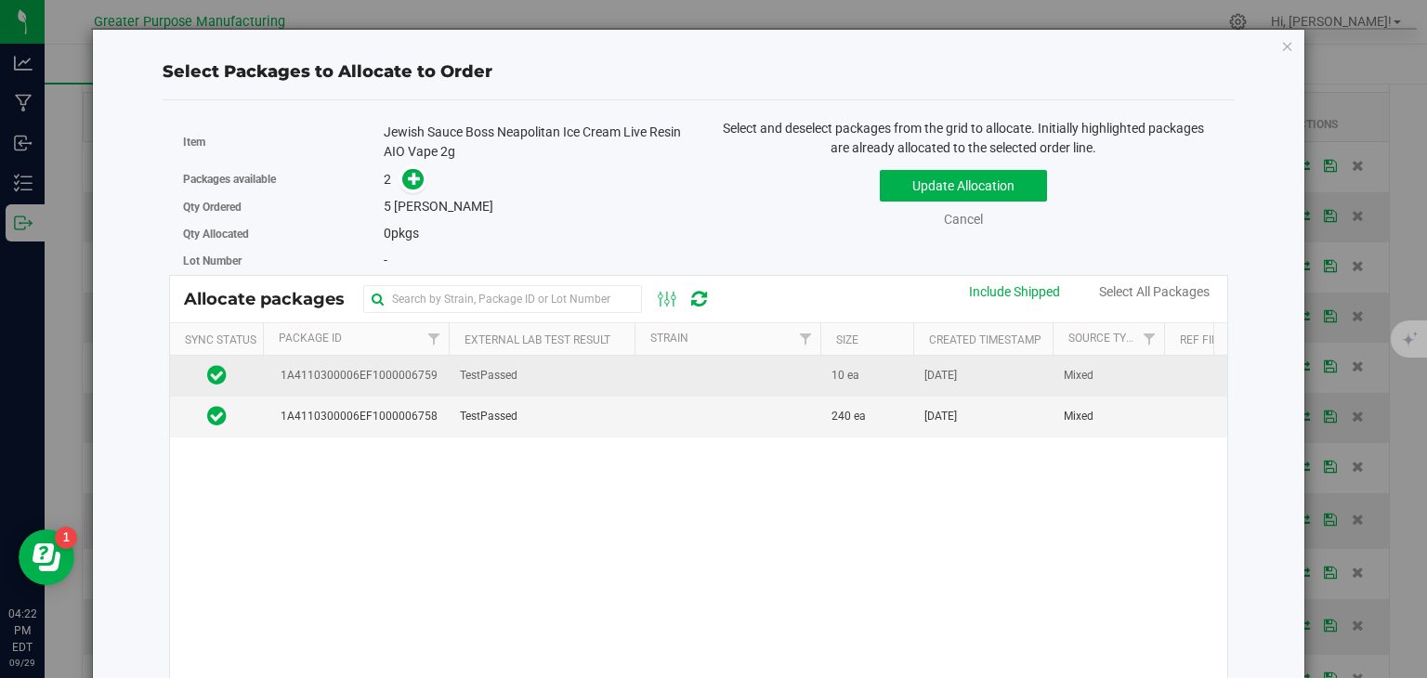
click at [831, 369] on span "10 ea" at bounding box center [845, 376] width 28 height 18
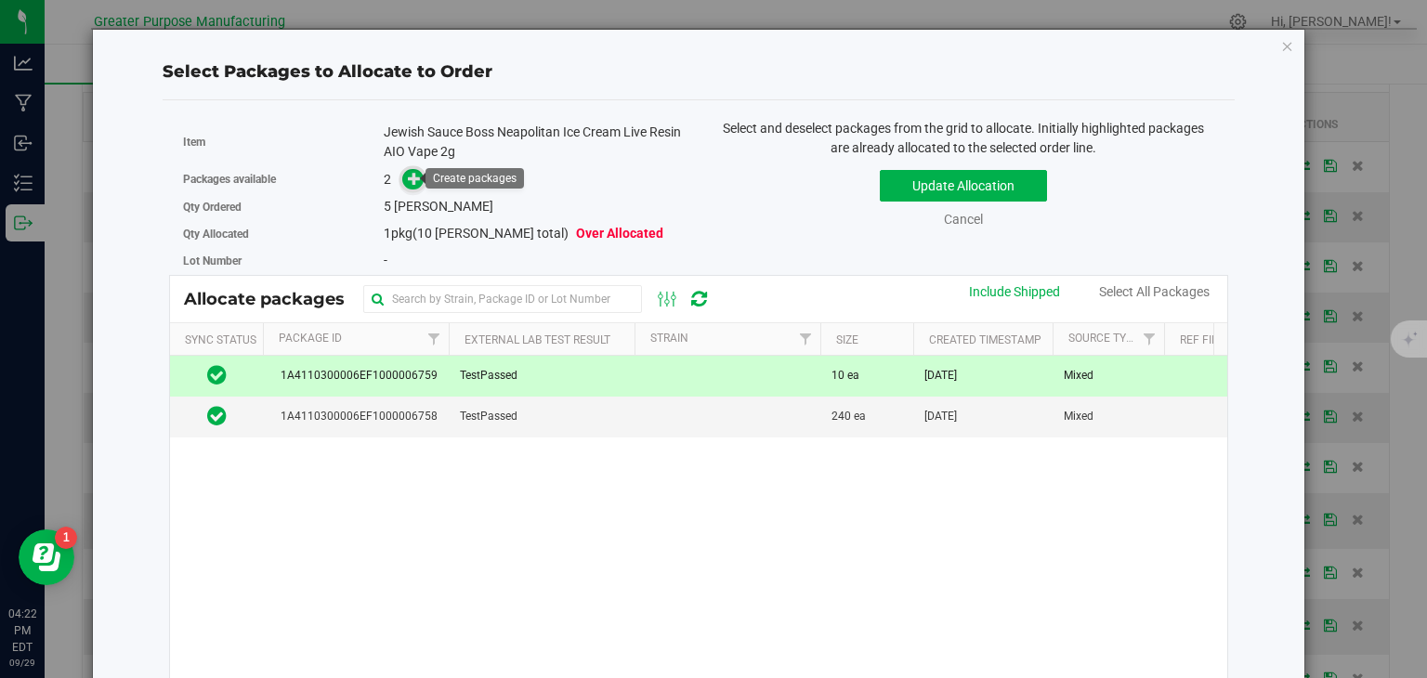
click at [408, 185] on icon at bounding box center [414, 178] width 13 height 13
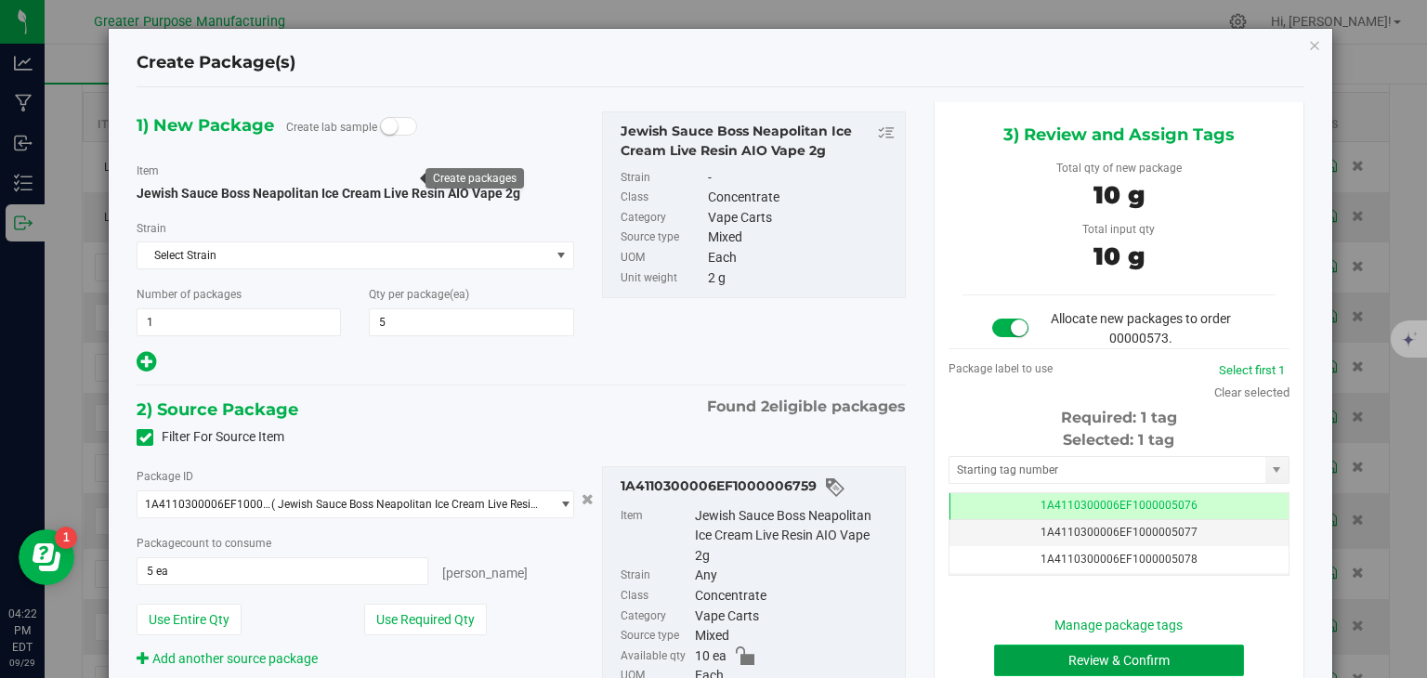
click at [1053, 652] on button "Review & Confirm" at bounding box center [1119, 661] width 250 height 32
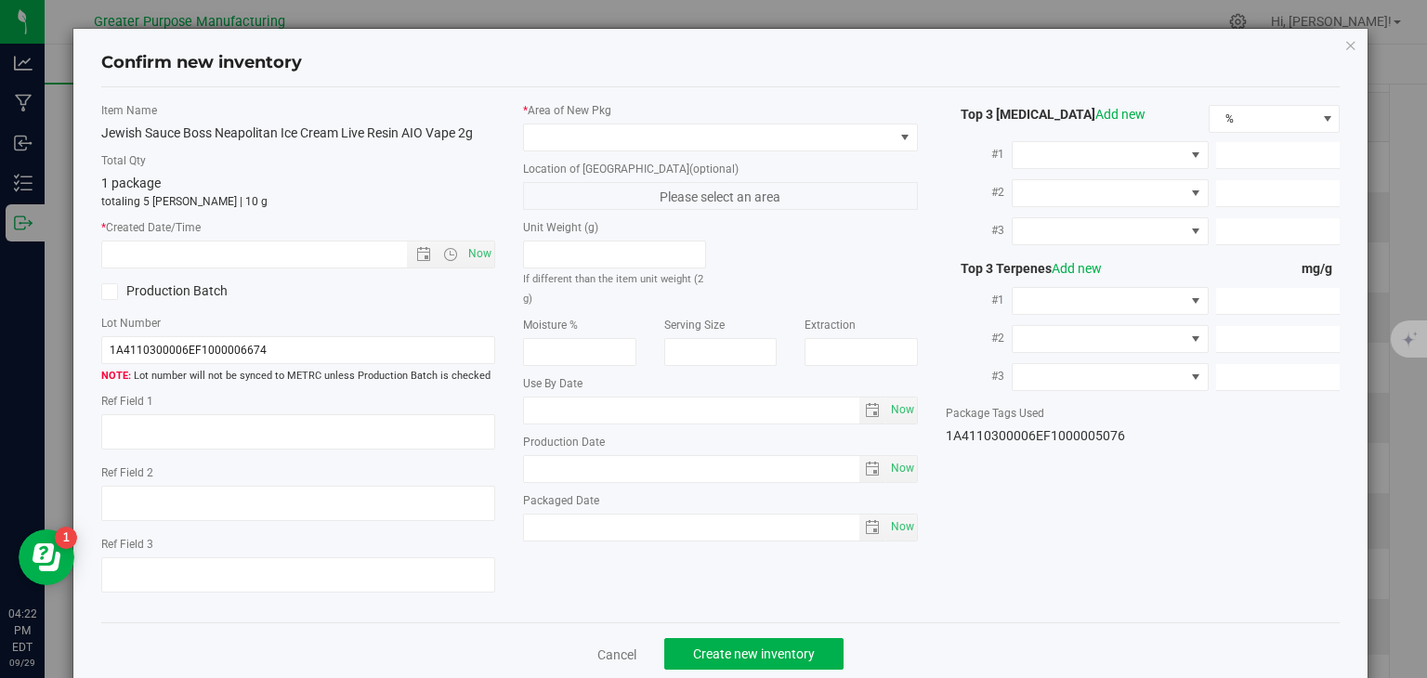
type input "[DATE]"
click at [489, 256] on span "Now" at bounding box center [480, 254] width 32 height 27
type input "[DATE] 4:22 PM"
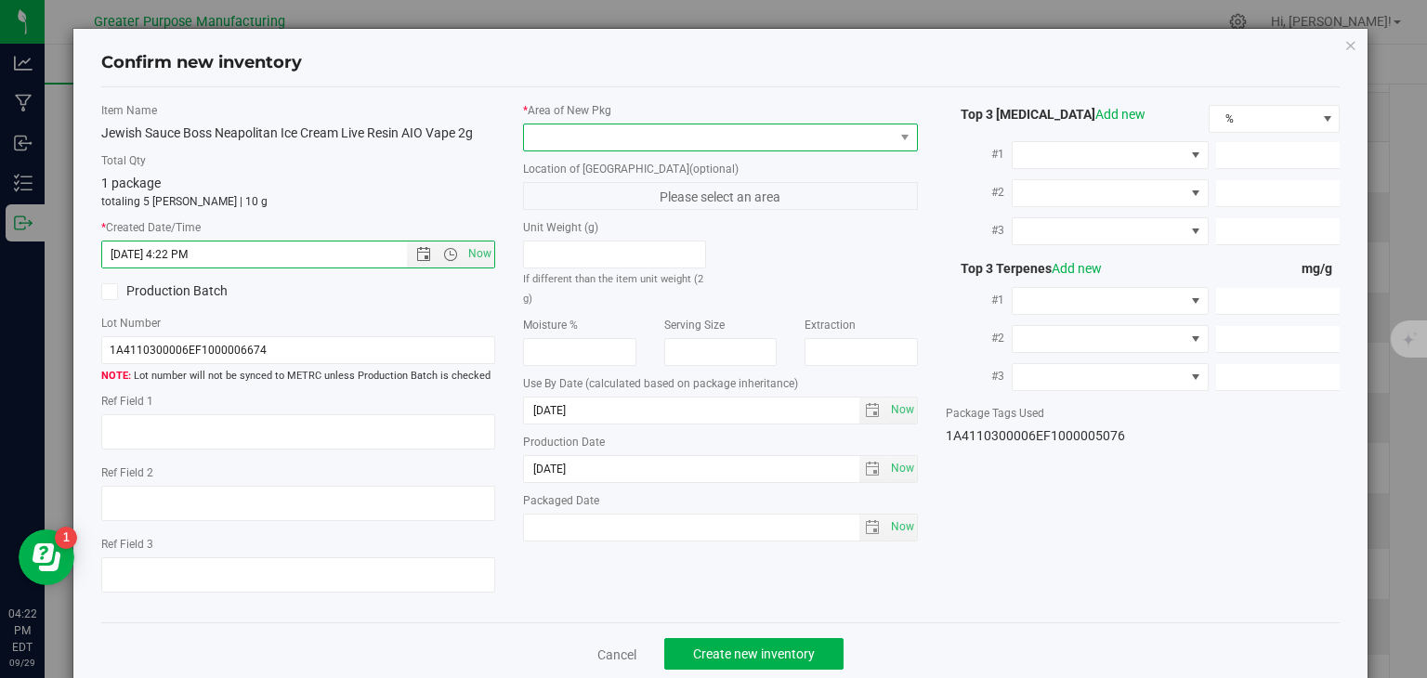
click at [613, 125] on span at bounding box center [709, 137] width 370 height 26
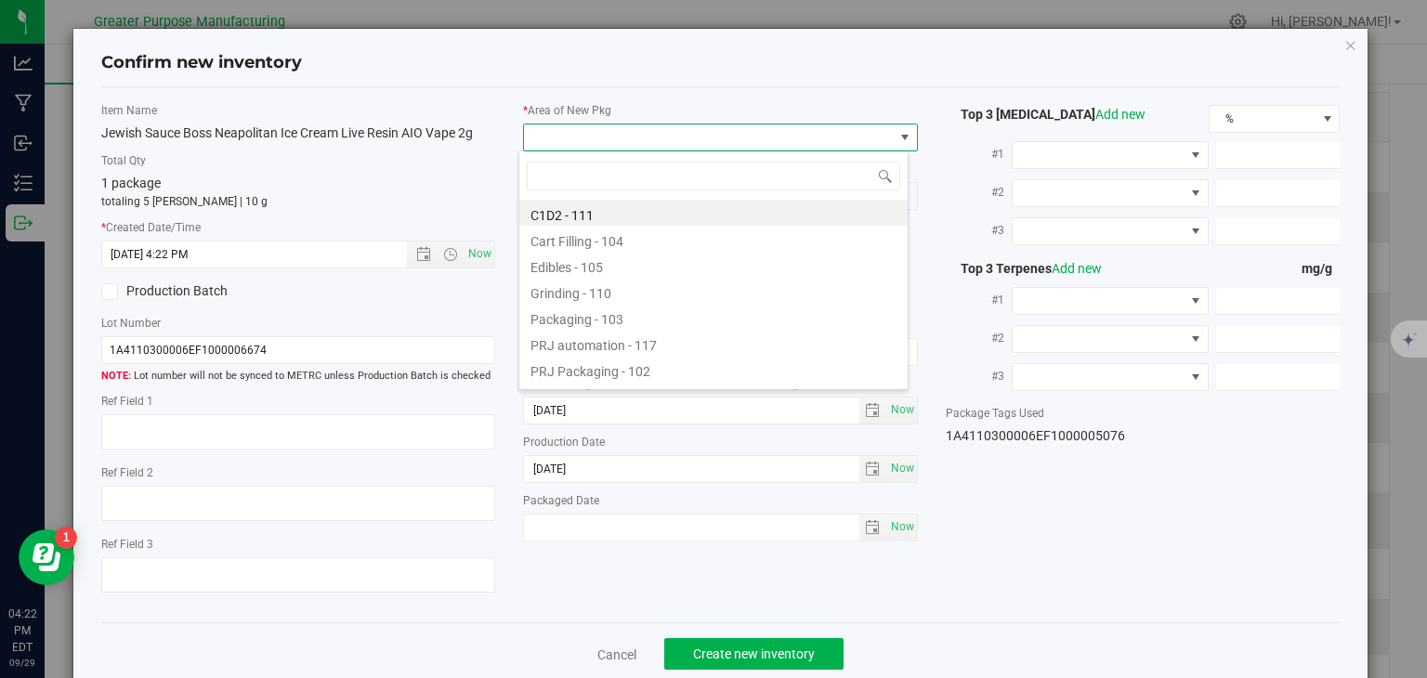
type input "108"
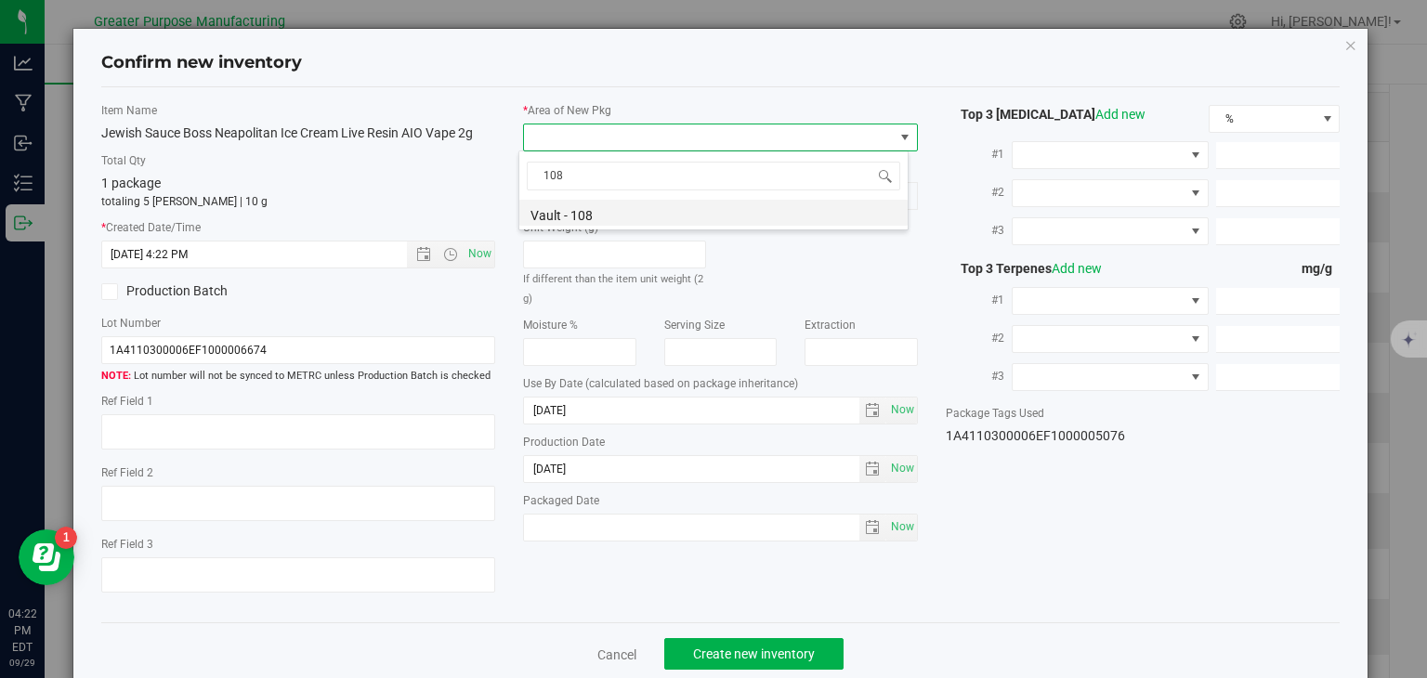
click at [577, 209] on li "Vault - 108" at bounding box center [713, 213] width 388 height 26
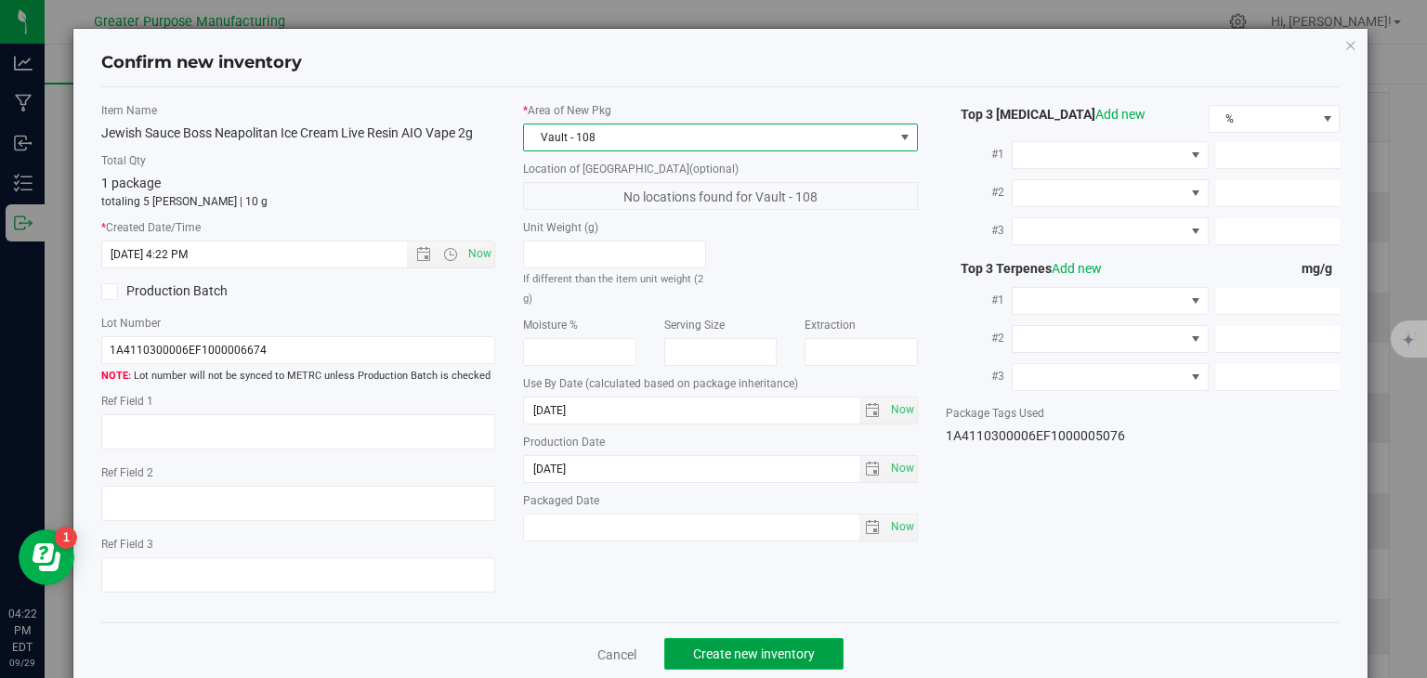
click at [746, 647] on span "Create new inventory" at bounding box center [754, 654] width 122 height 15
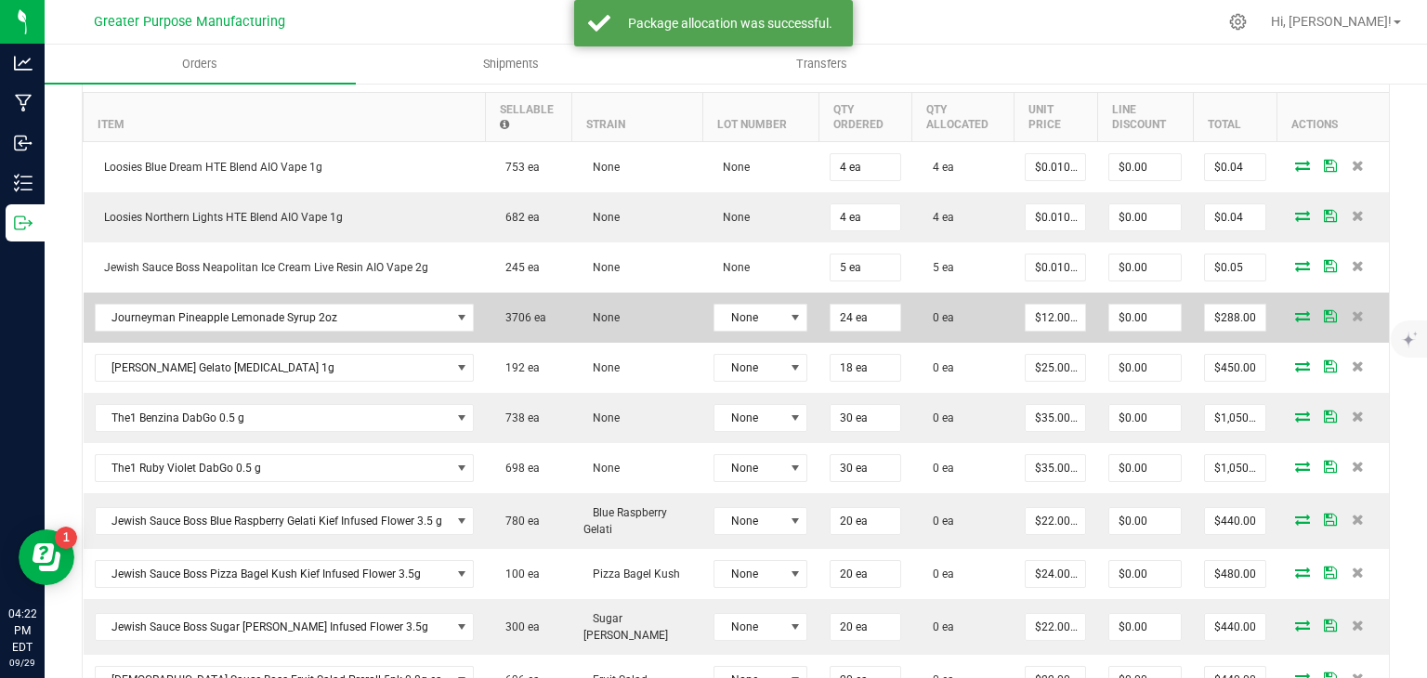
click at [1295, 314] on icon at bounding box center [1302, 315] width 15 height 11
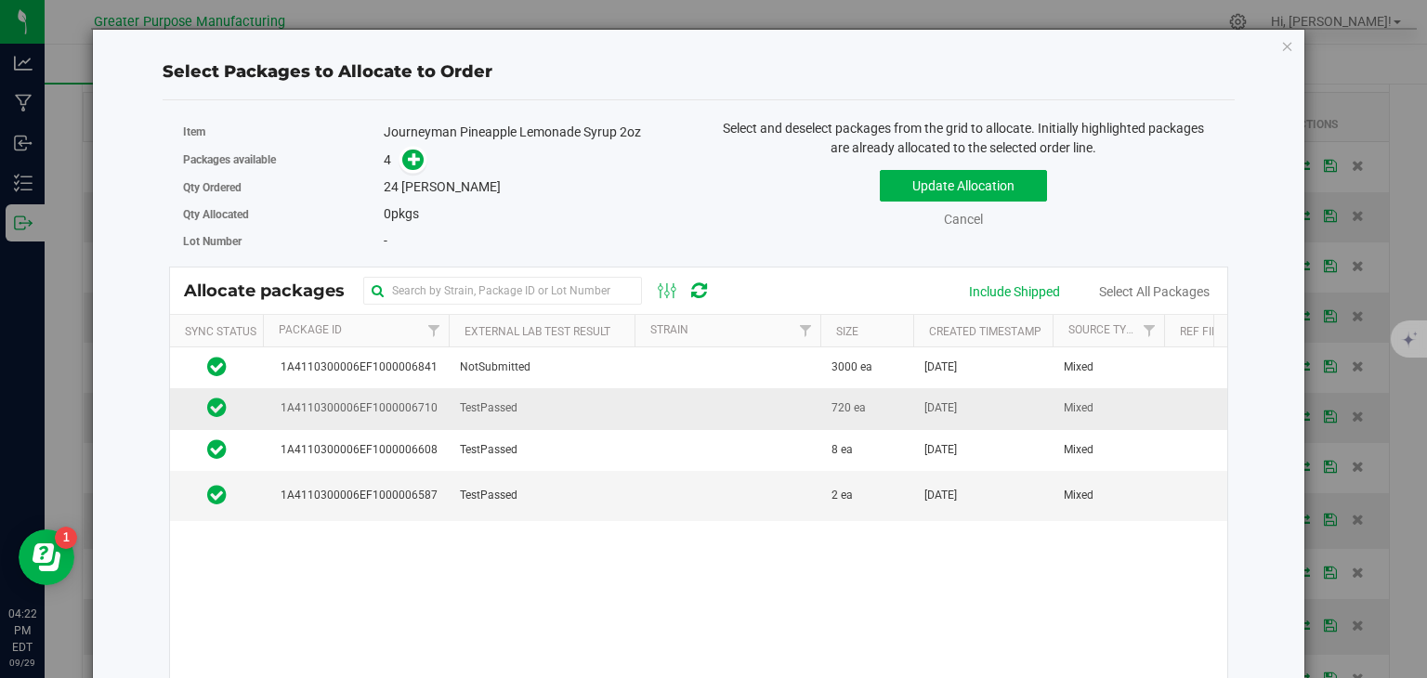
click at [606, 403] on td "TestPassed" at bounding box center [542, 408] width 186 height 41
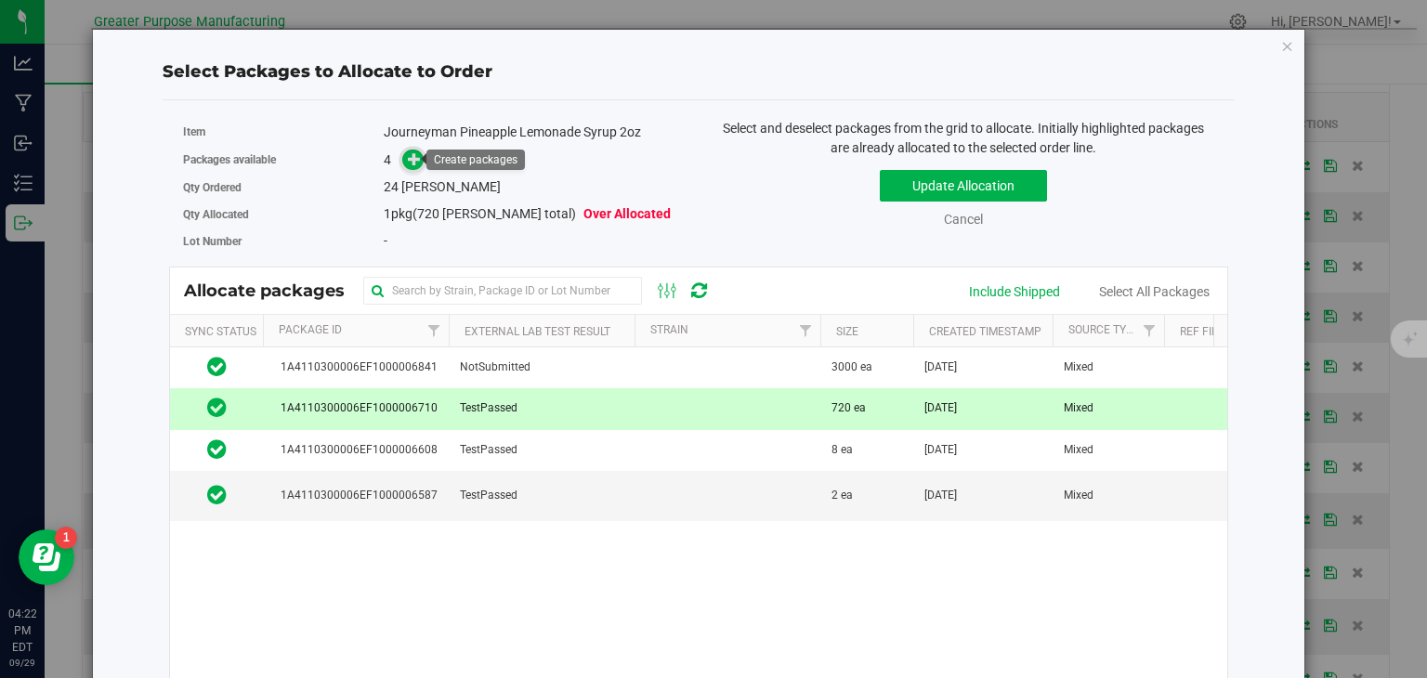
click at [412, 160] on icon at bounding box center [414, 158] width 13 height 13
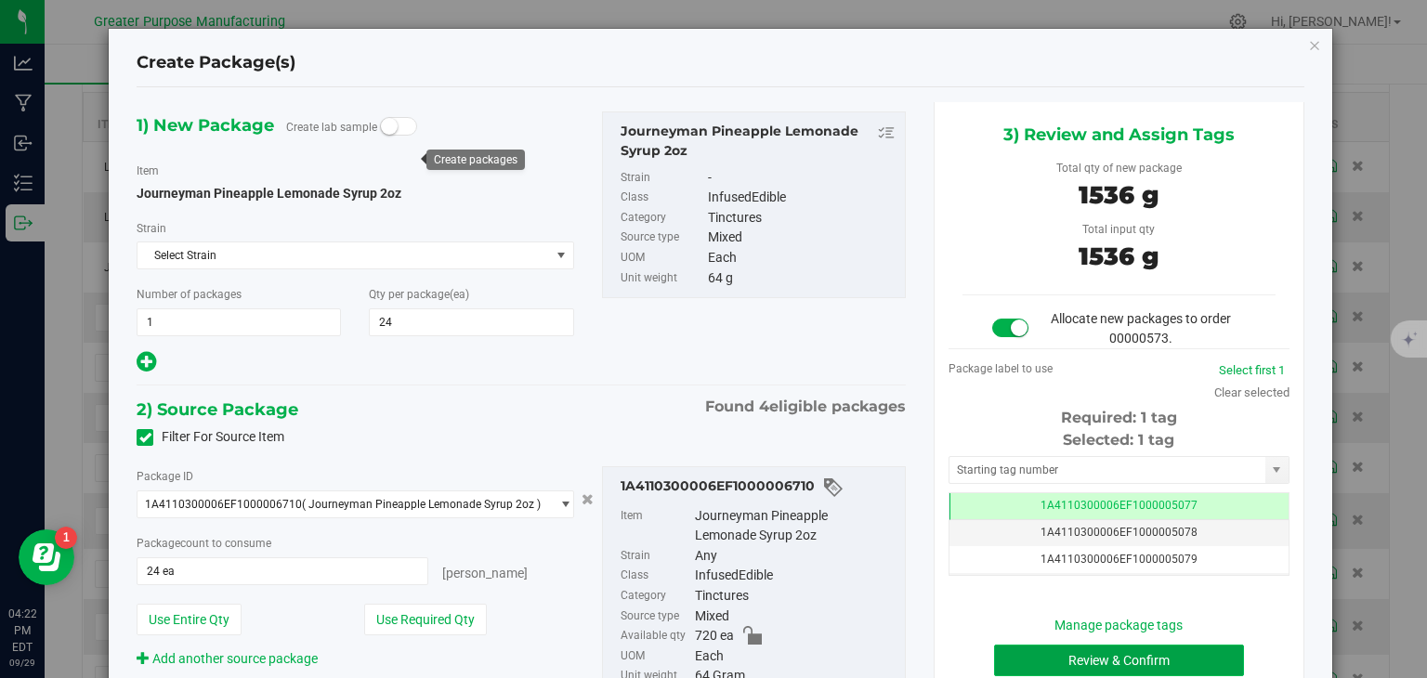
click at [1057, 665] on button "Review & Confirm" at bounding box center [1119, 661] width 250 height 32
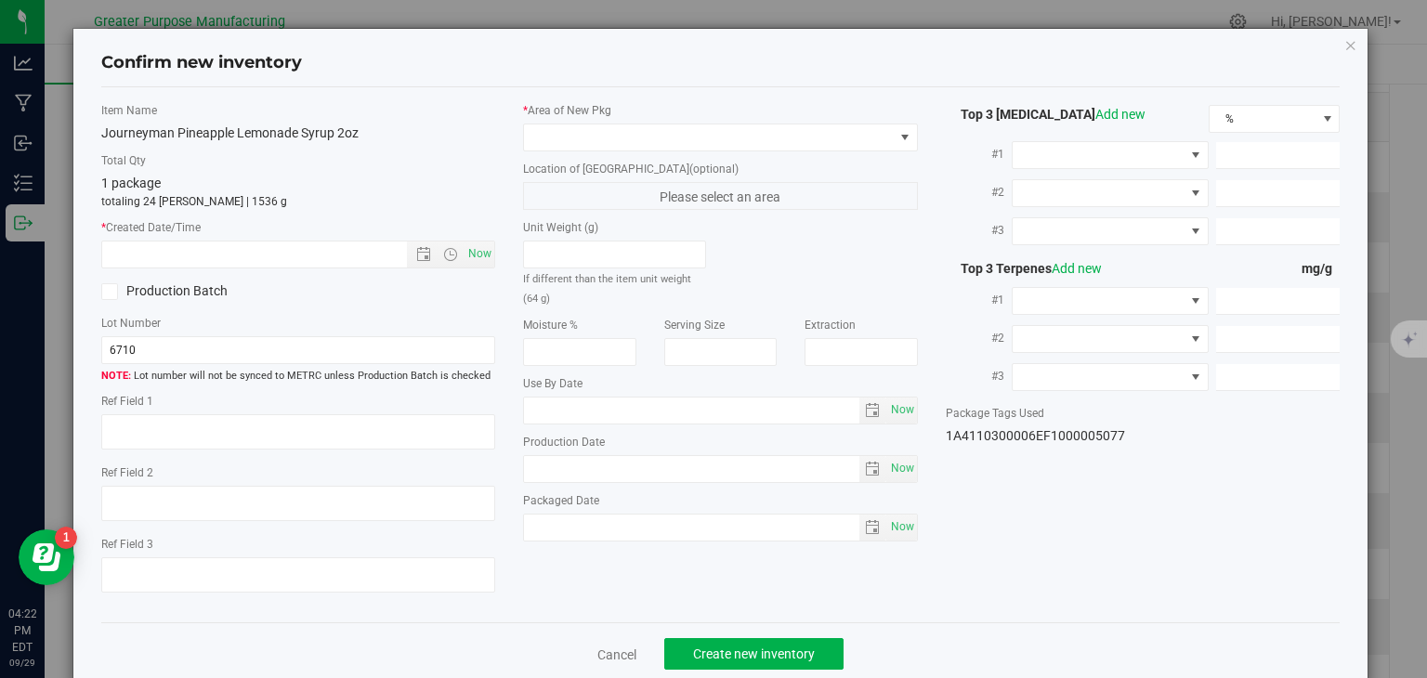
type input "[DATE]"
click at [476, 254] on span "Now" at bounding box center [480, 254] width 32 height 27
type input "[DATE] 4:22 PM"
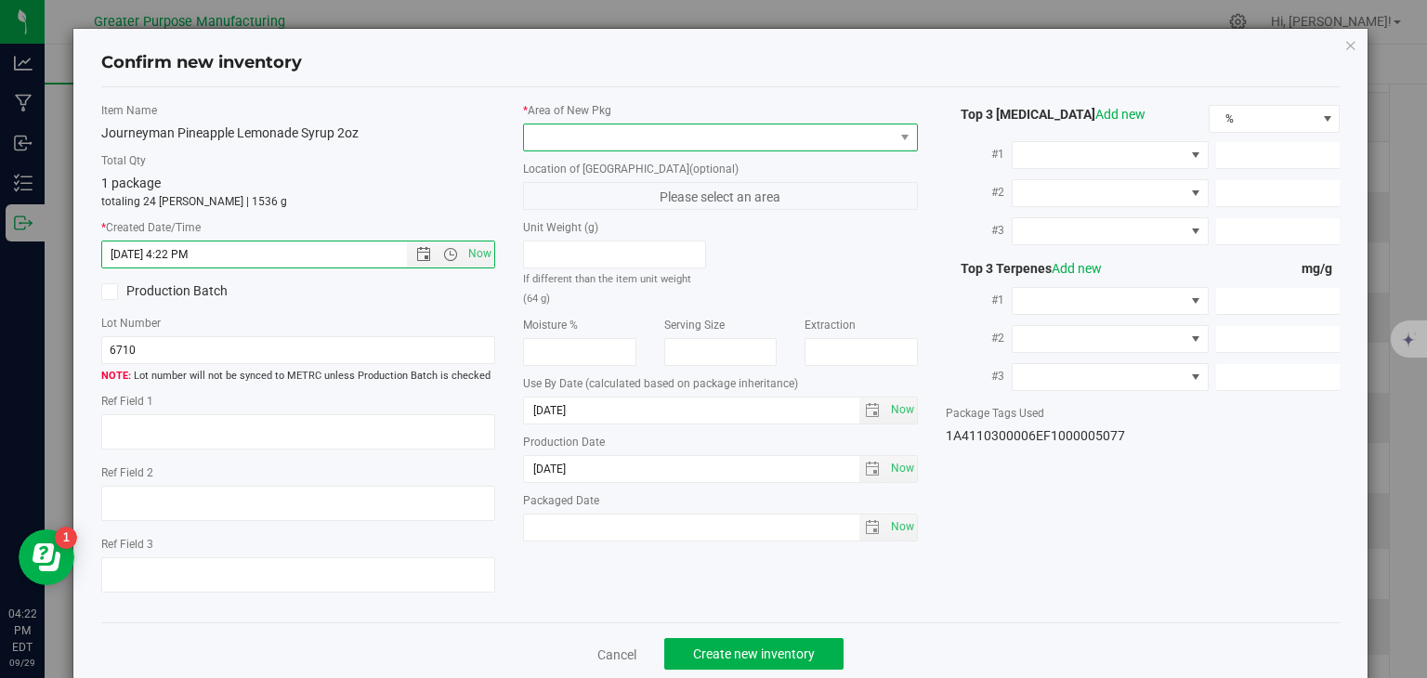
click at [618, 144] on span at bounding box center [709, 137] width 370 height 26
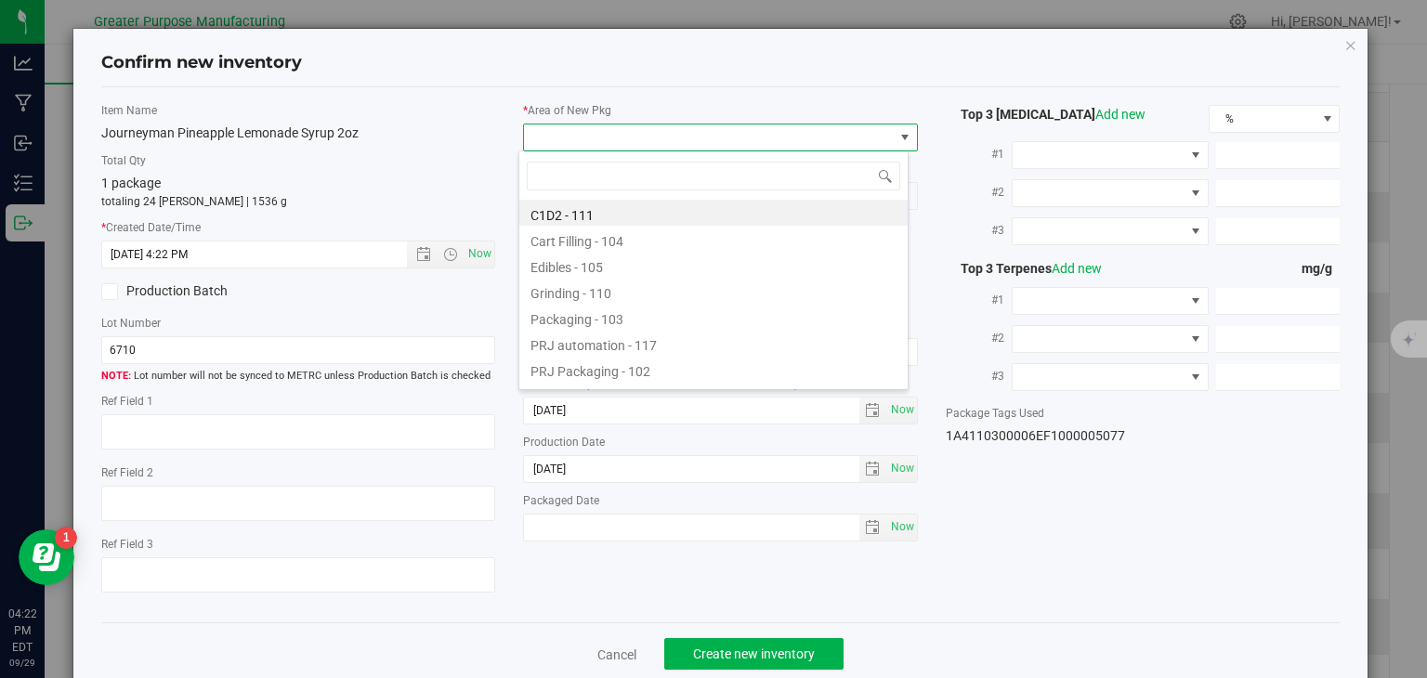
type input "108"
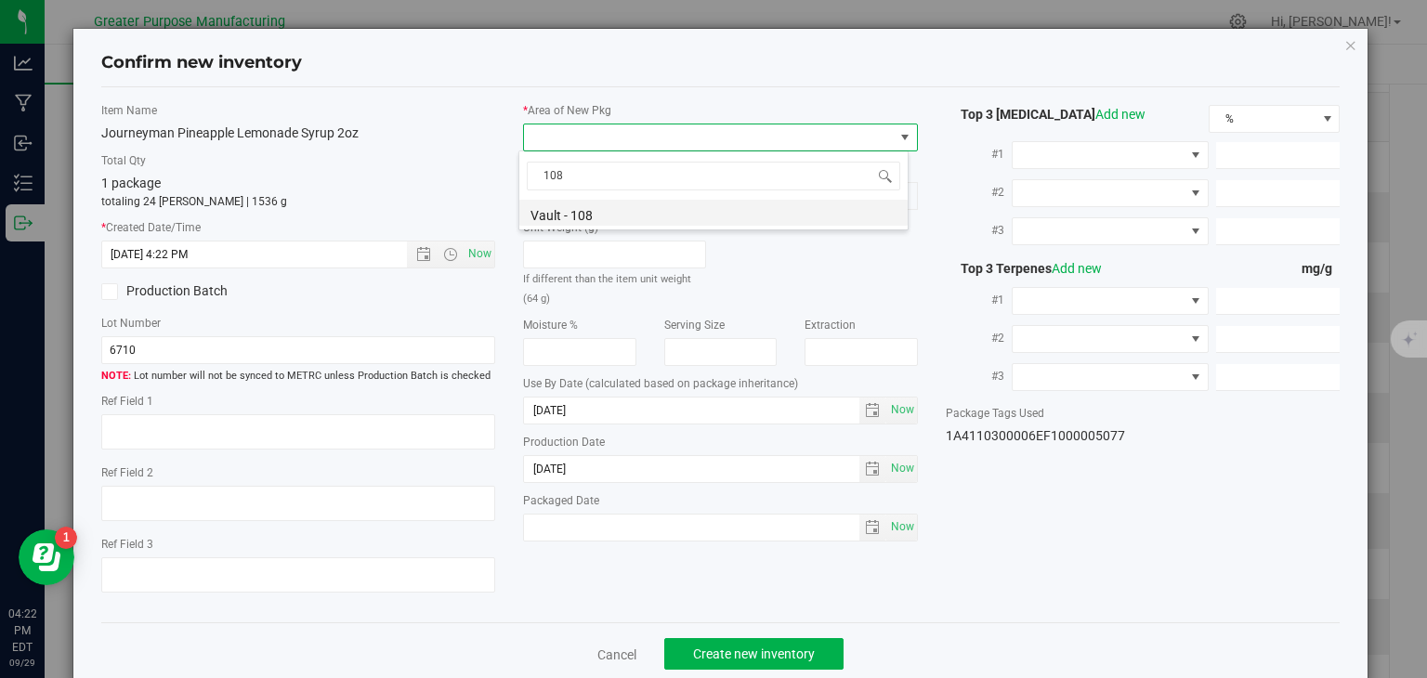
click at [595, 211] on li "Vault - 108" at bounding box center [713, 213] width 388 height 26
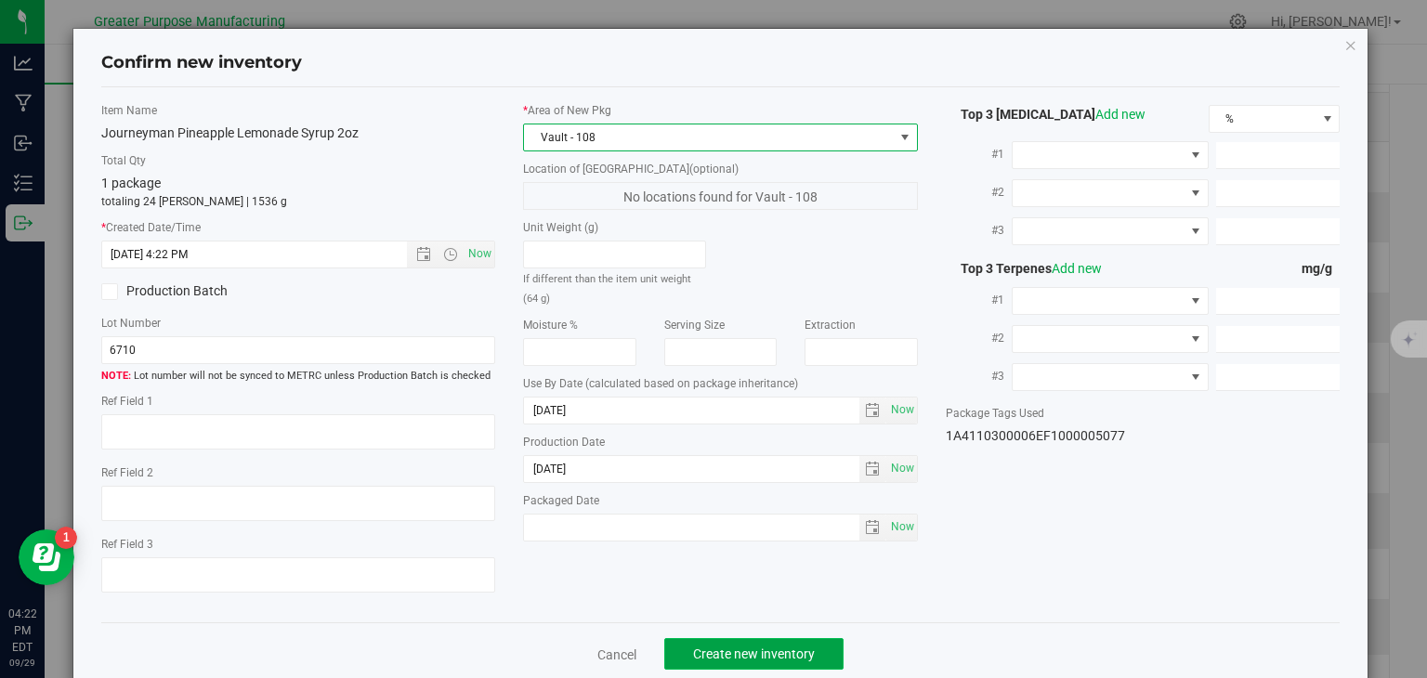
click at [773, 656] on span "Create new inventory" at bounding box center [754, 654] width 122 height 15
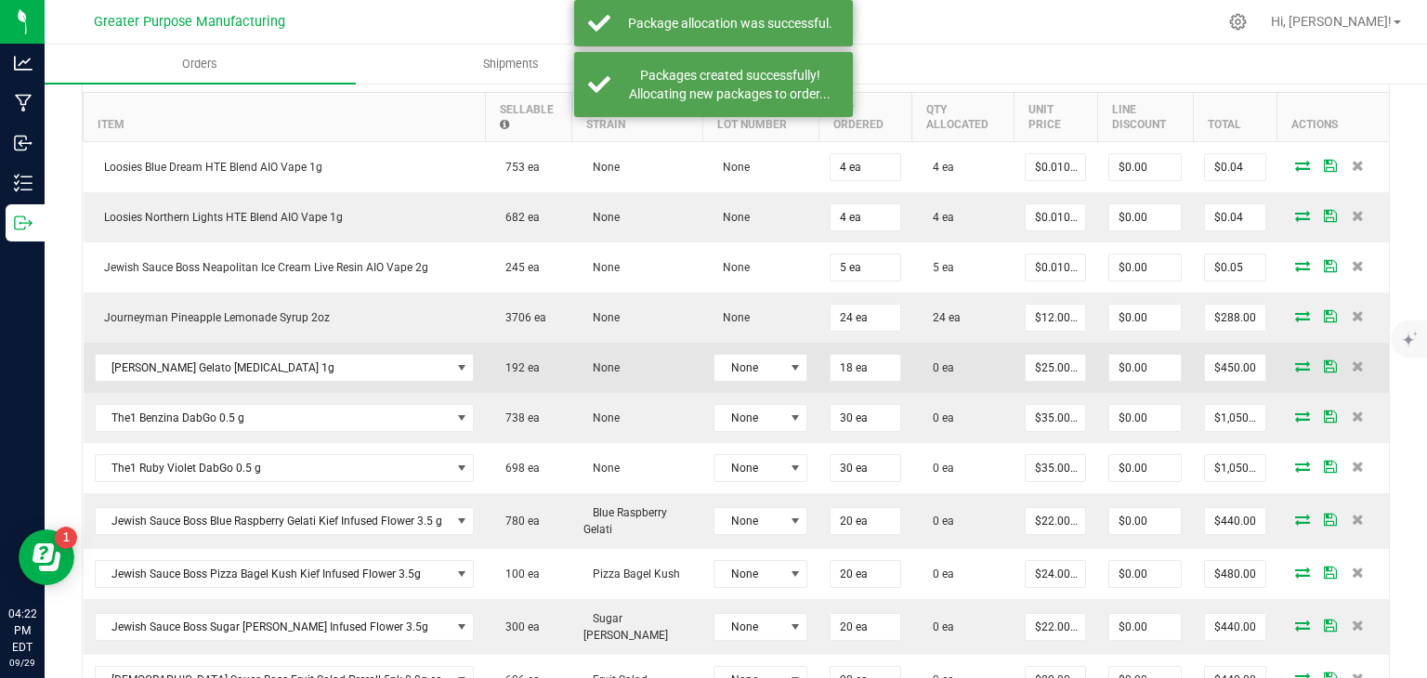
click at [1295, 362] on icon at bounding box center [1302, 365] width 15 height 11
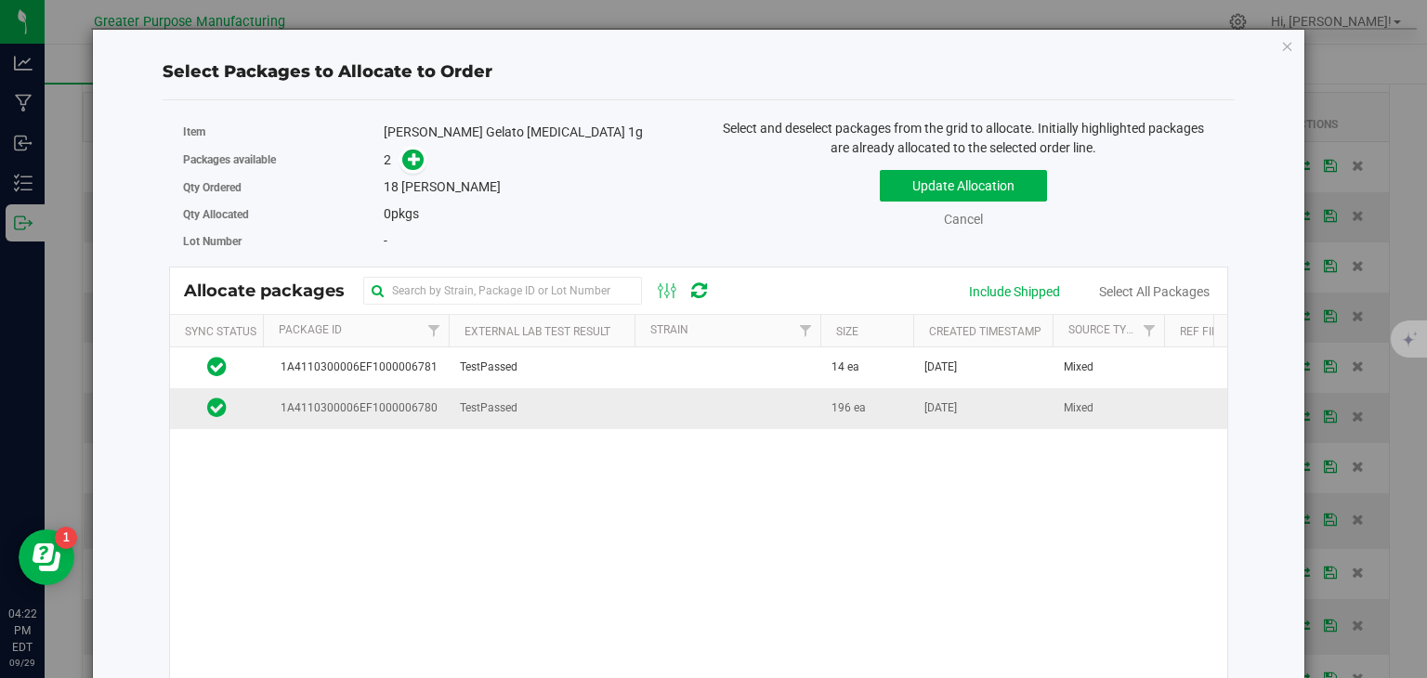
click at [671, 408] on td at bounding box center [727, 408] width 186 height 40
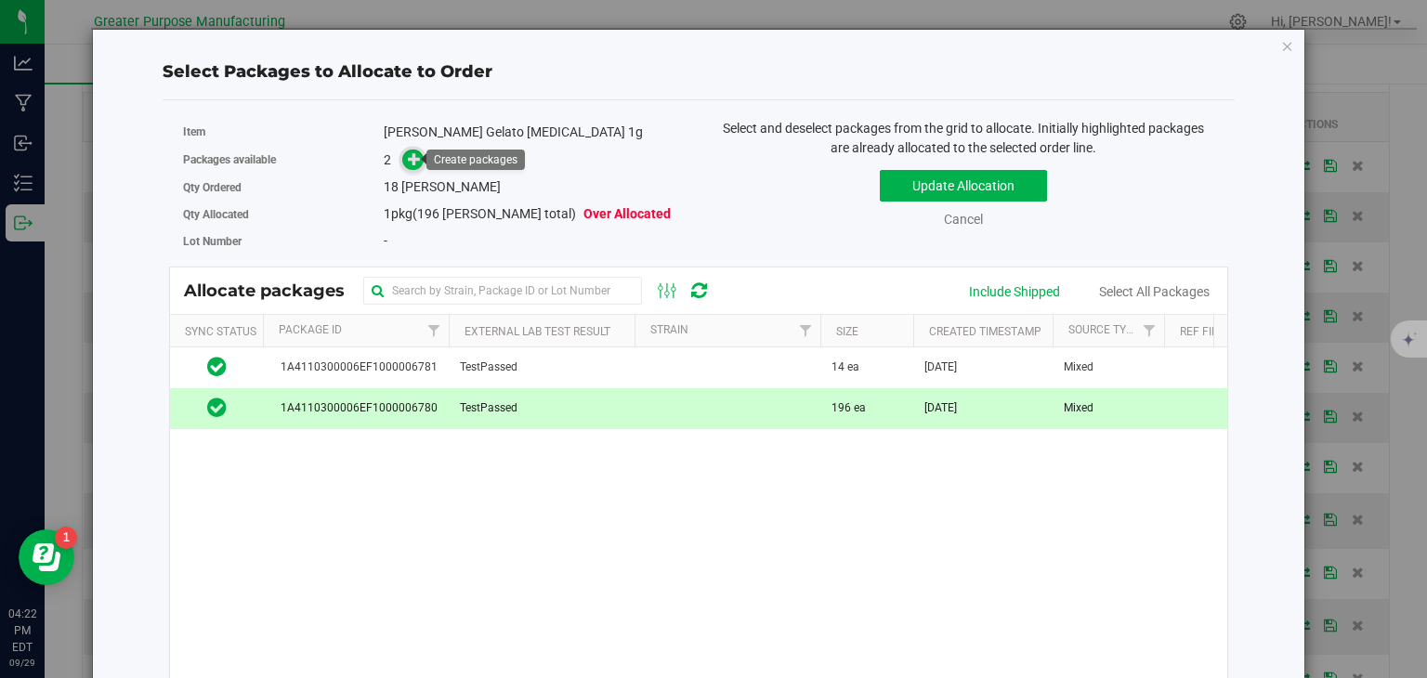
click at [412, 161] on icon at bounding box center [414, 158] width 13 height 13
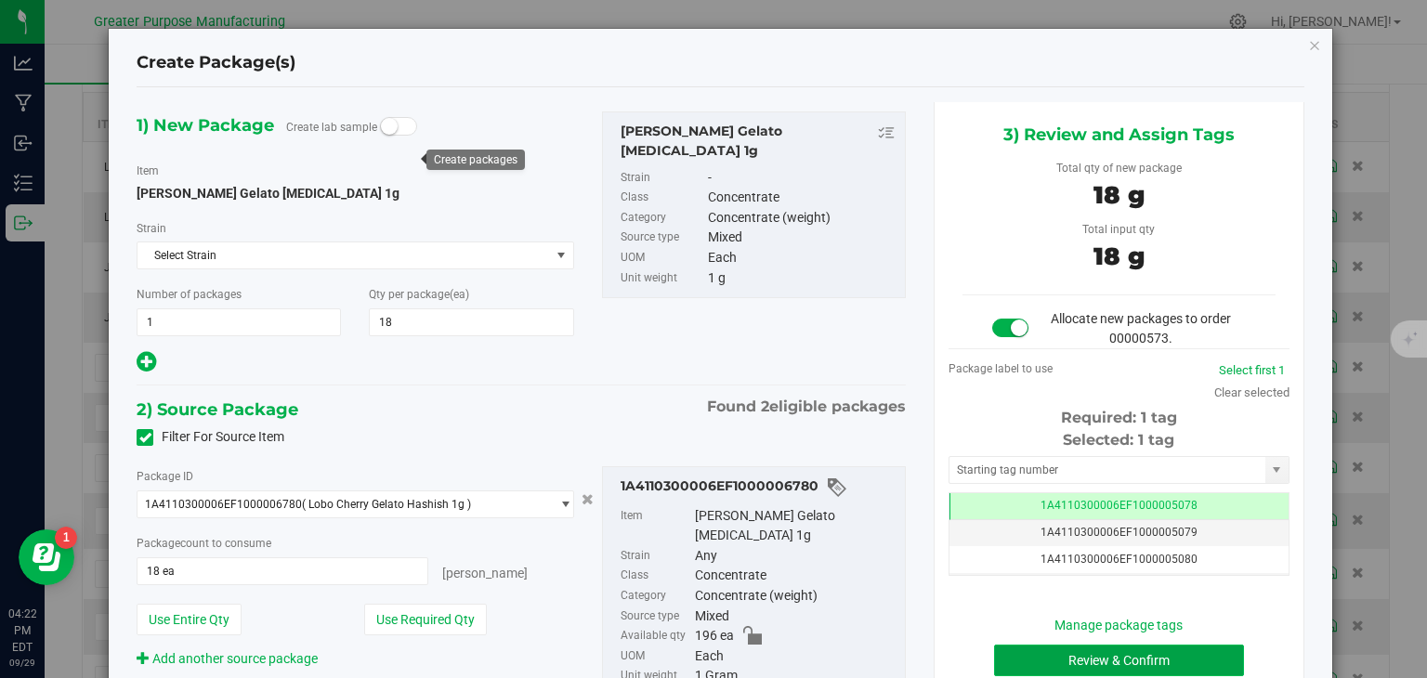
click at [1165, 651] on button "Review & Confirm" at bounding box center [1119, 661] width 250 height 32
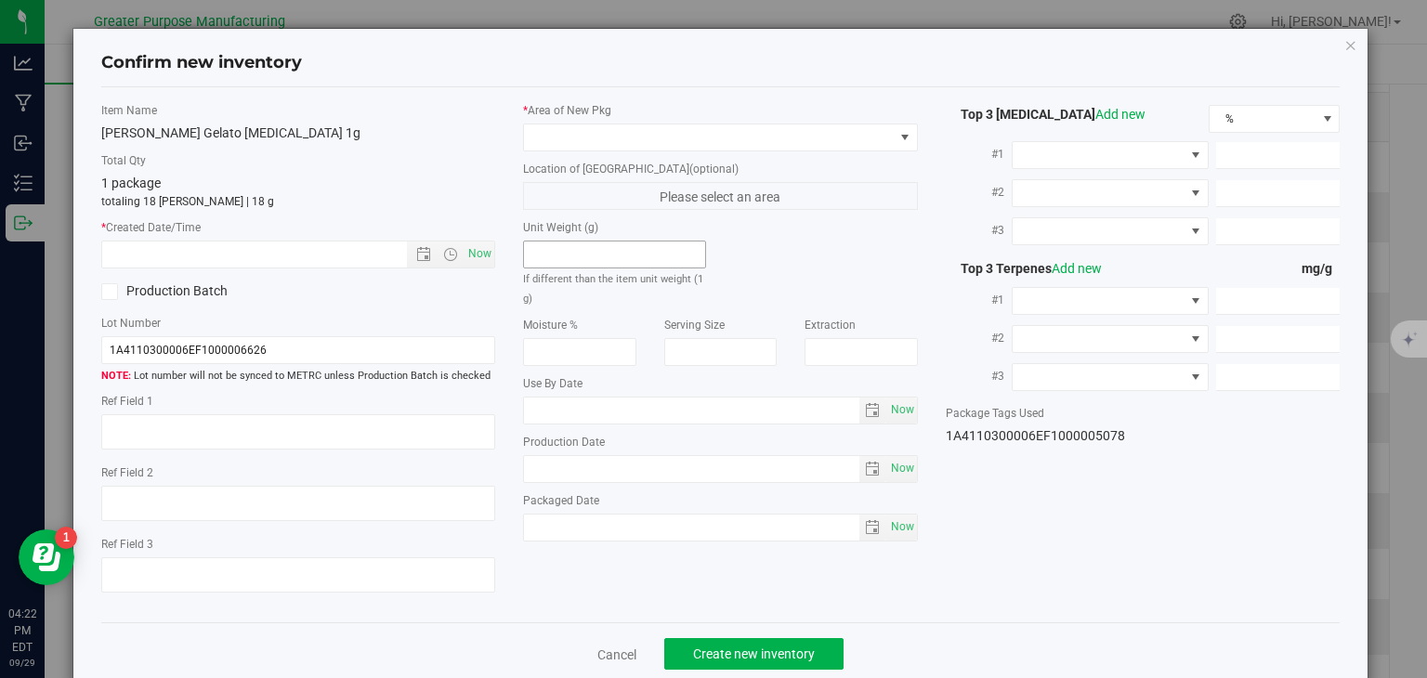
type input "[DATE]"
click at [474, 248] on span "Now" at bounding box center [480, 254] width 32 height 27
type input "[DATE] 4:22 PM"
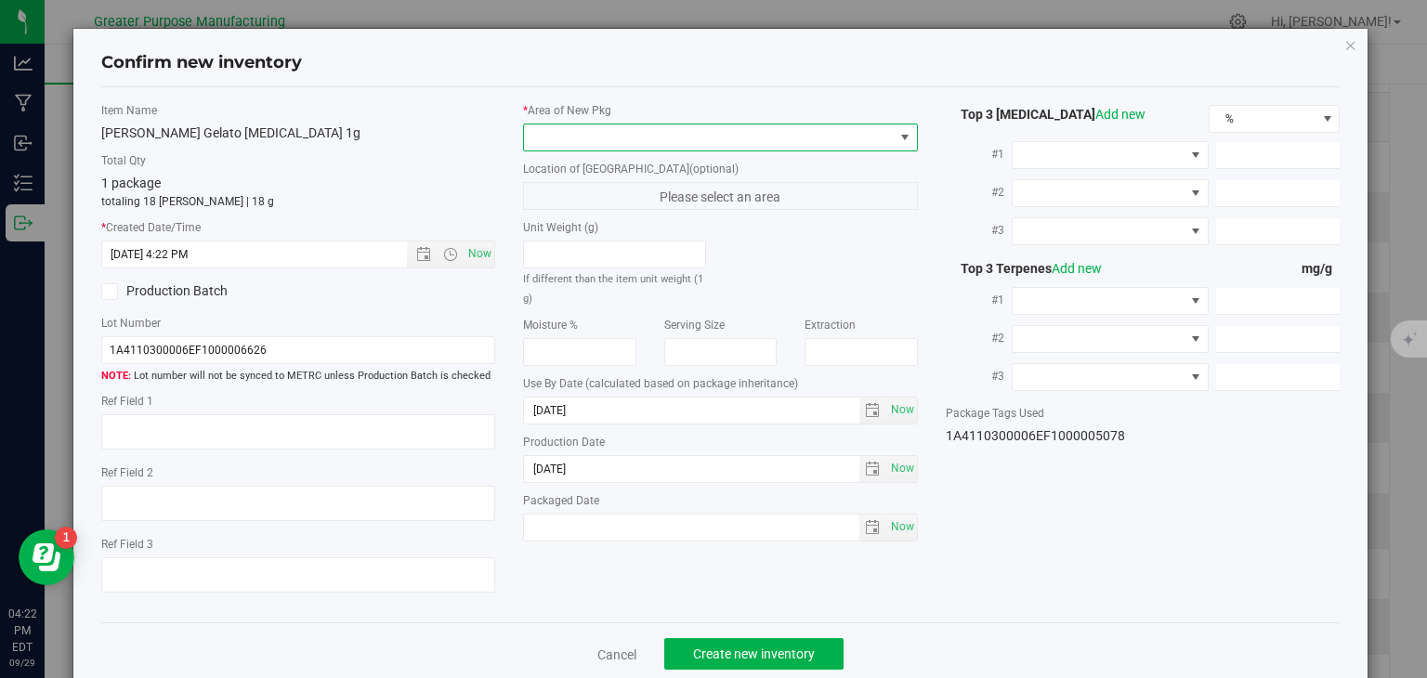
click at [568, 142] on span at bounding box center [709, 137] width 370 height 26
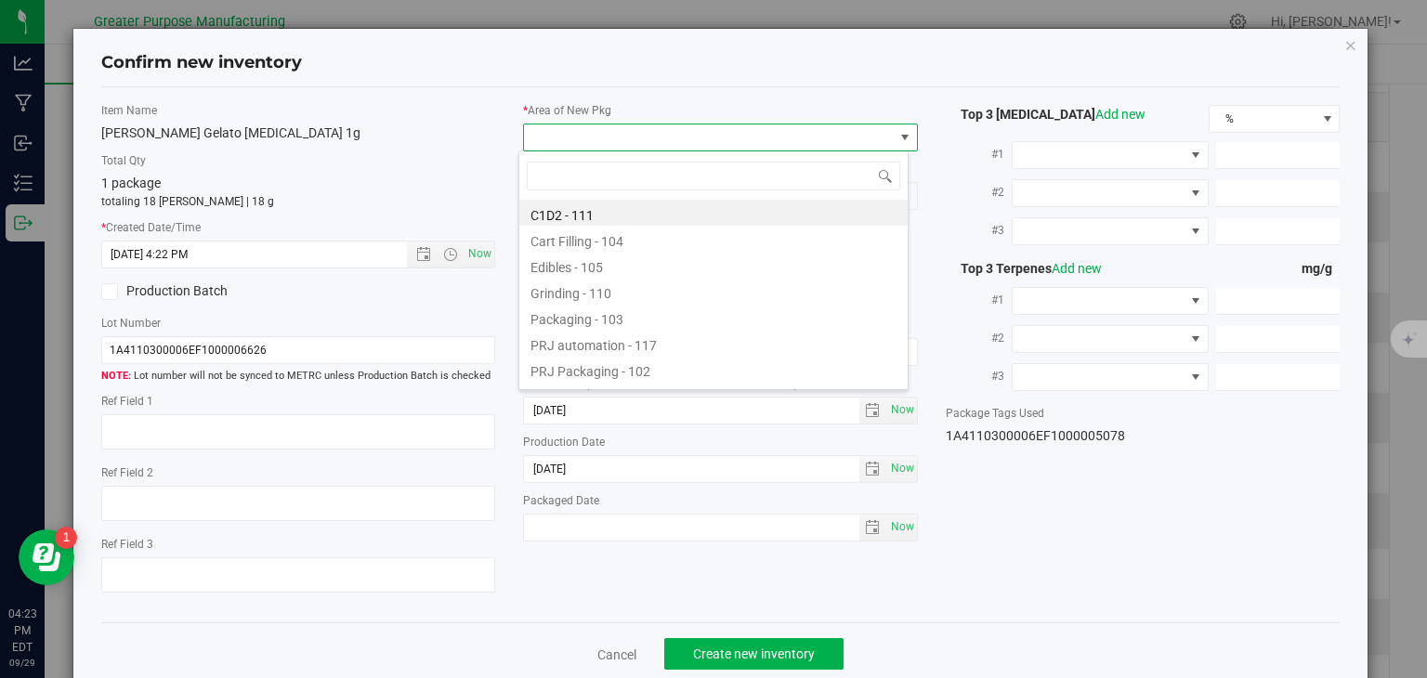
type input "108"
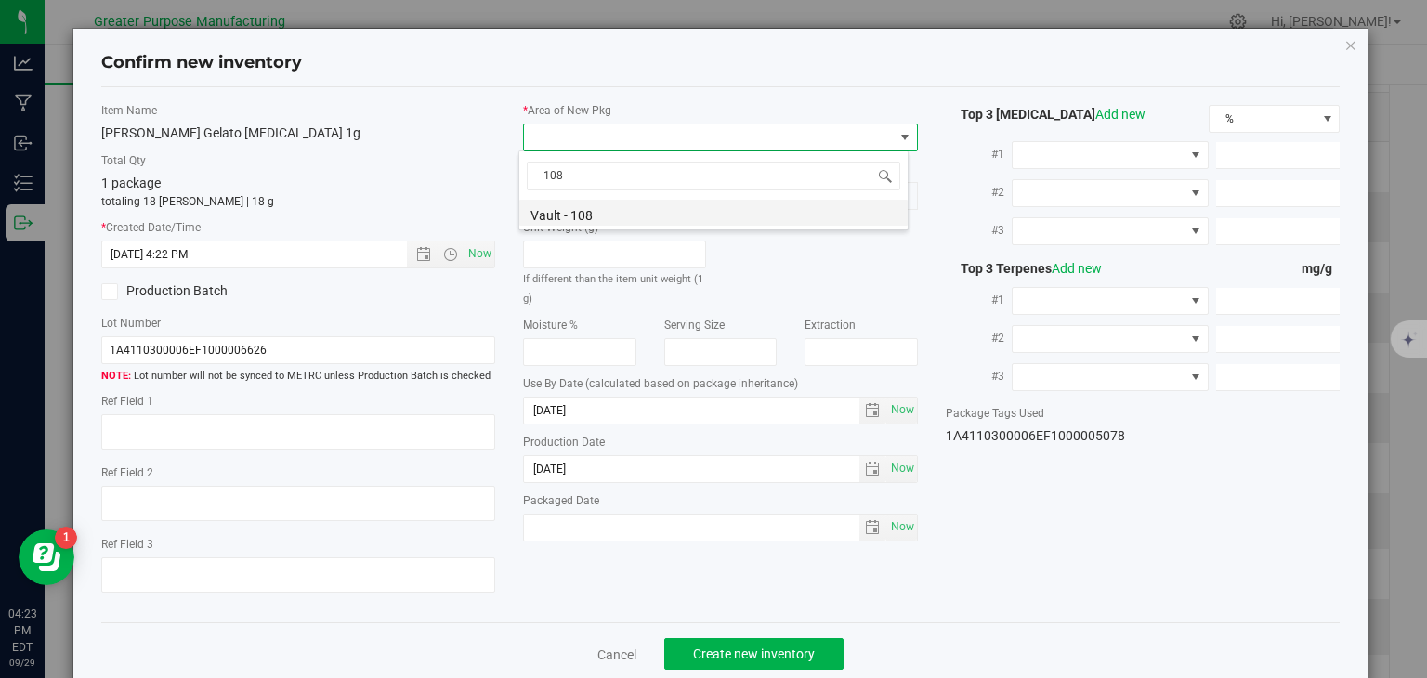
click at [552, 211] on li "Vault - 108" at bounding box center [713, 213] width 388 height 26
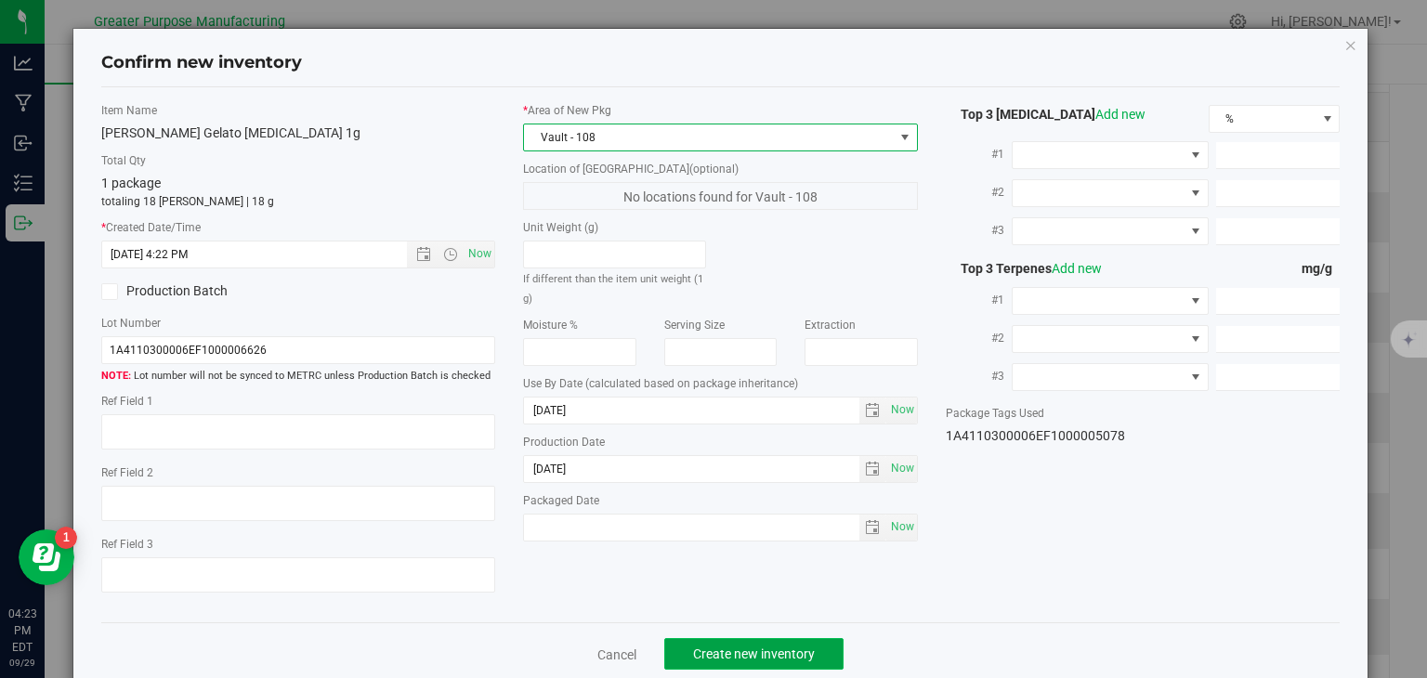
click at [740, 642] on button "Create new inventory" at bounding box center [753, 654] width 179 height 32
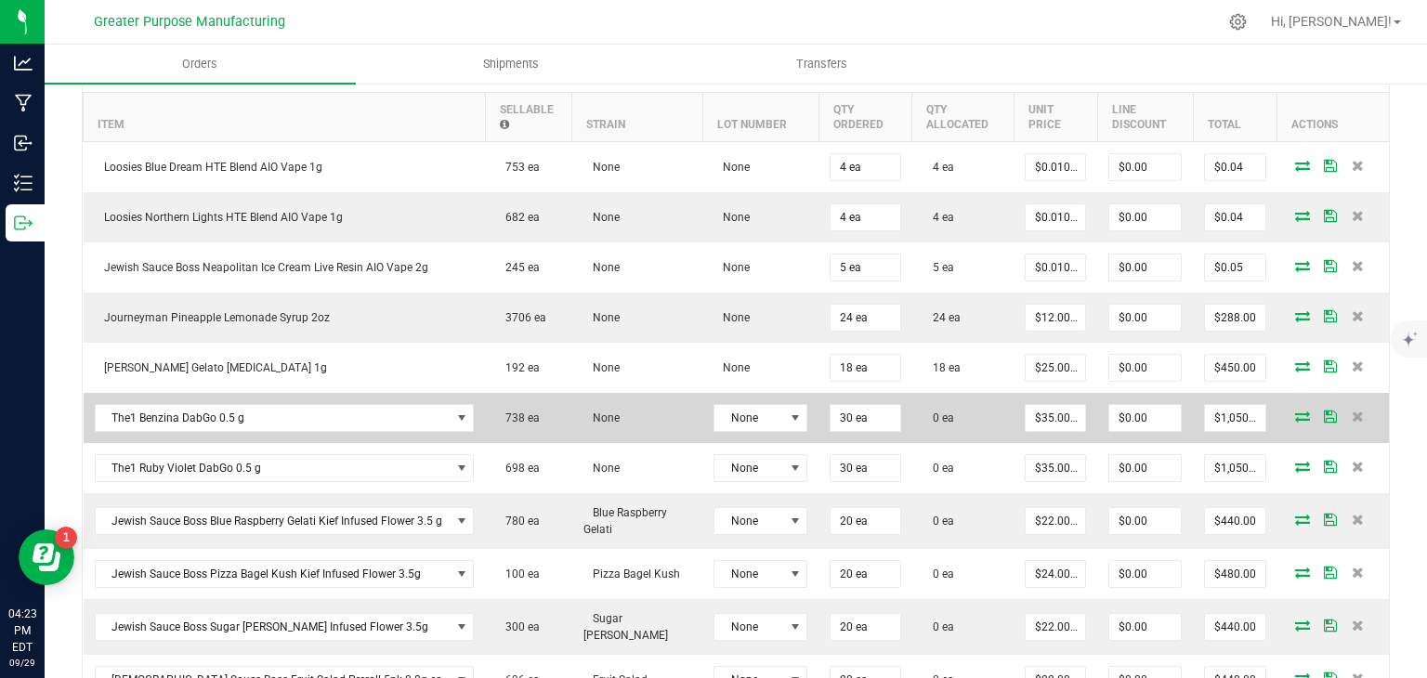
click at [1295, 411] on icon at bounding box center [1302, 416] width 15 height 11
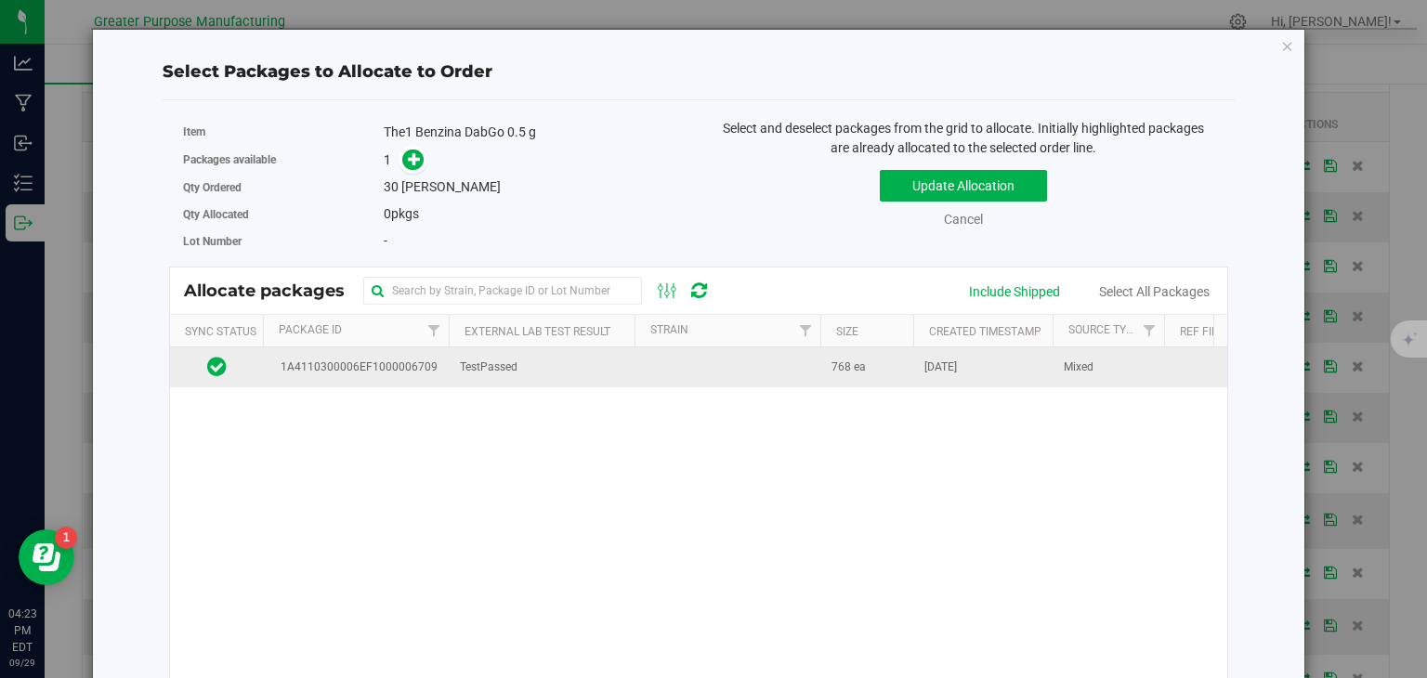
click at [736, 365] on td at bounding box center [727, 367] width 186 height 40
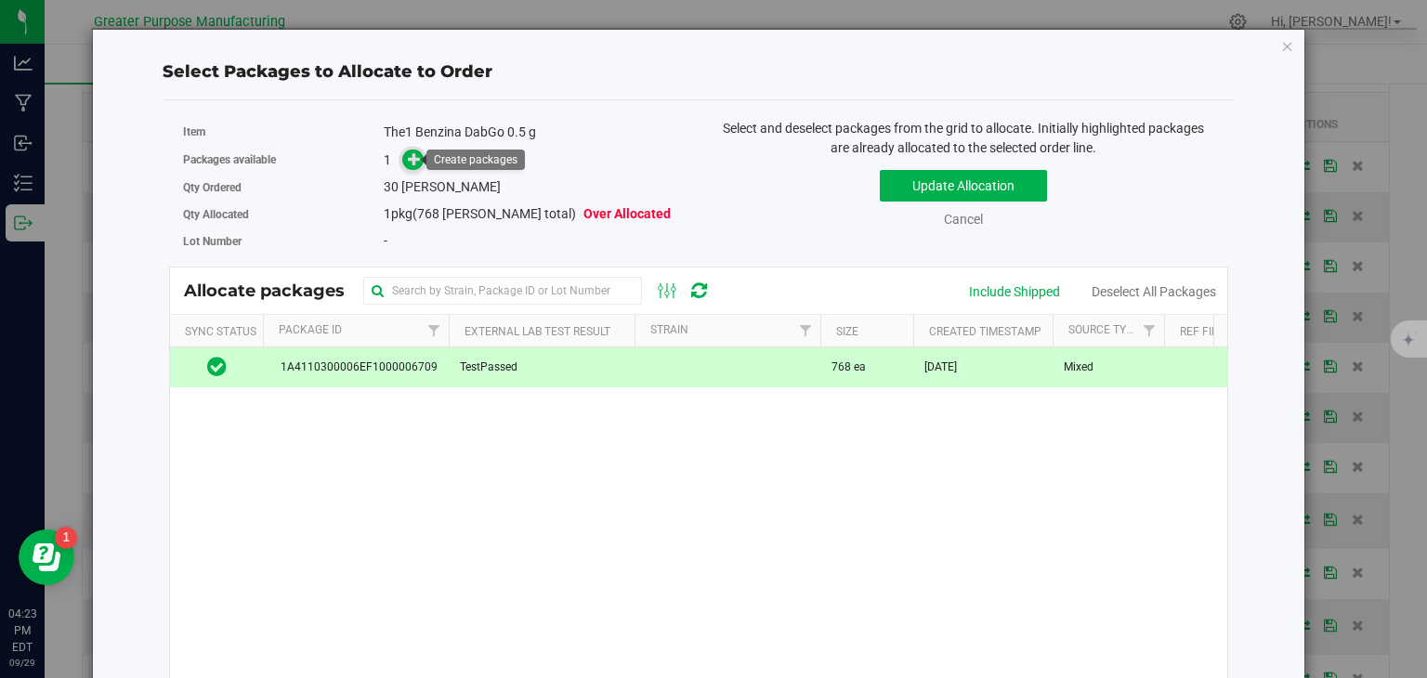
click at [412, 162] on icon at bounding box center [414, 158] width 13 height 13
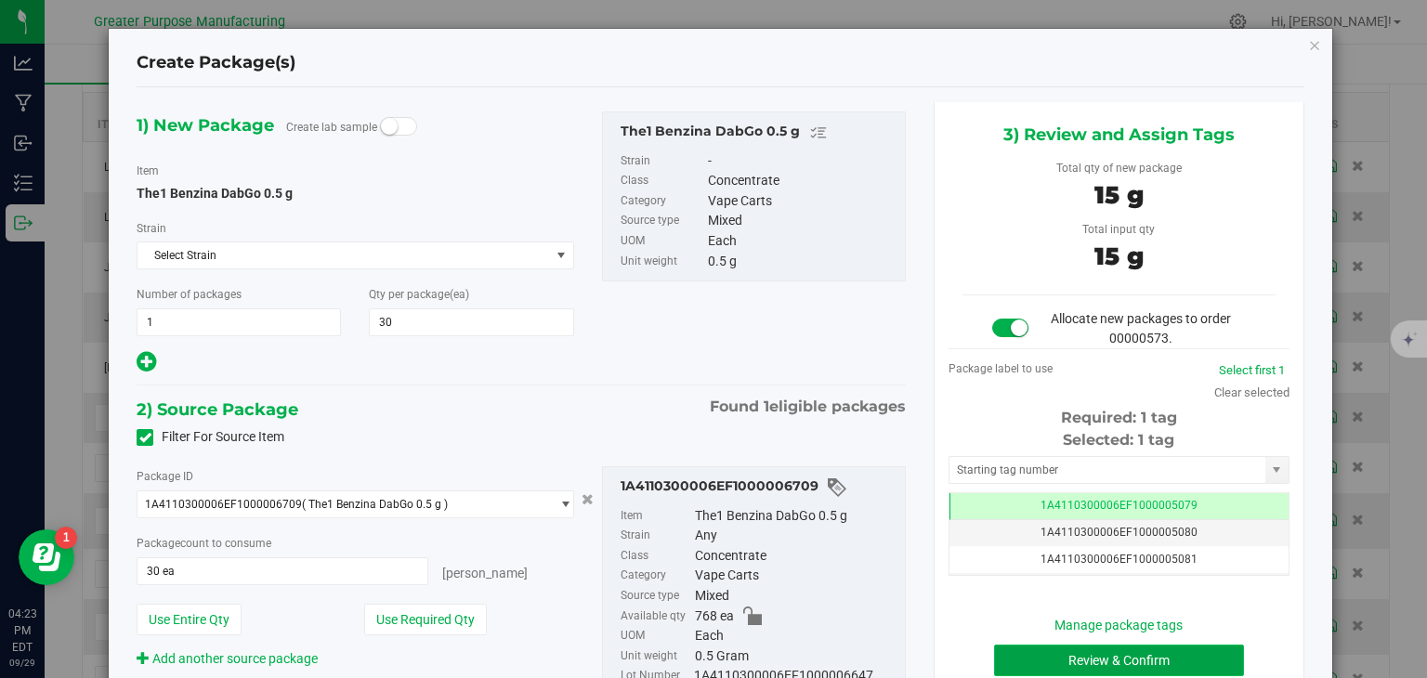
click at [1052, 650] on button "Review & Confirm" at bounding box center [1119, 661] width 250 height 32
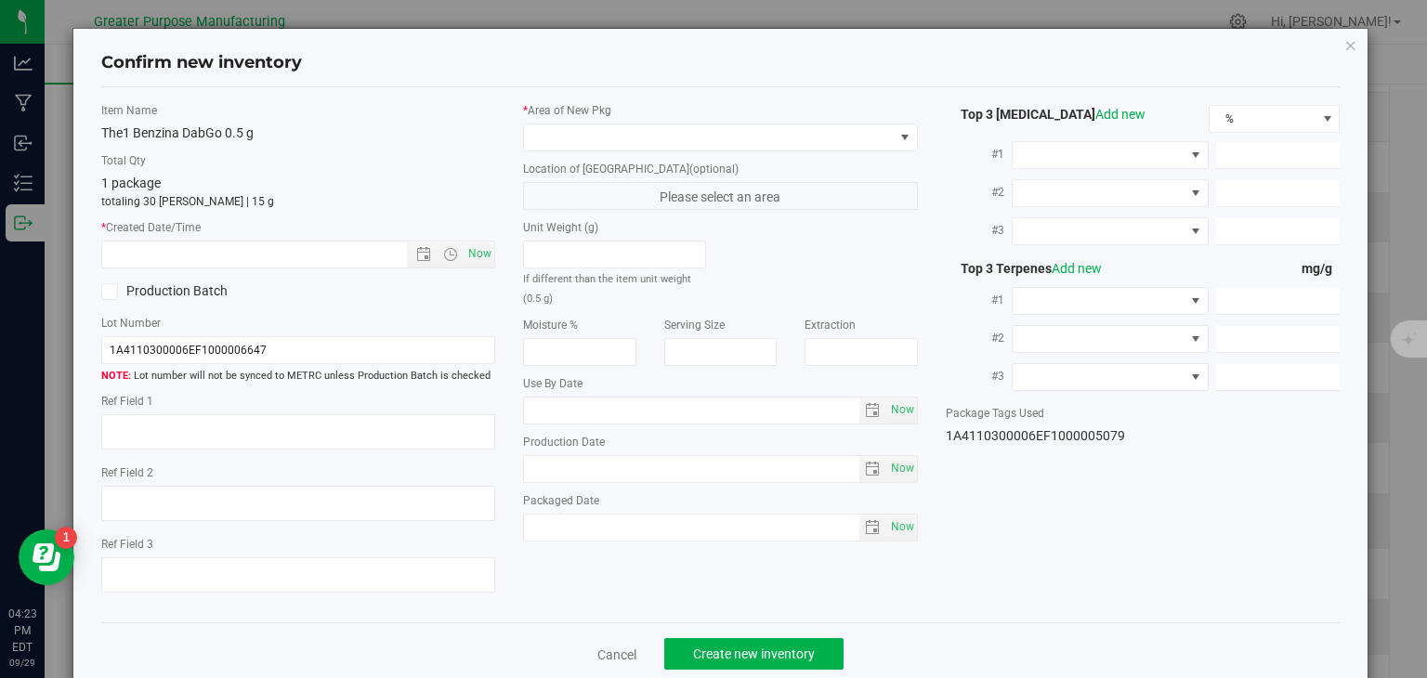
type input "[DATE]"
click at [479, 248] on span "Now" at bounding box center [480, 254] width 32 height 27
type input "[DATE] 4:23 PM"
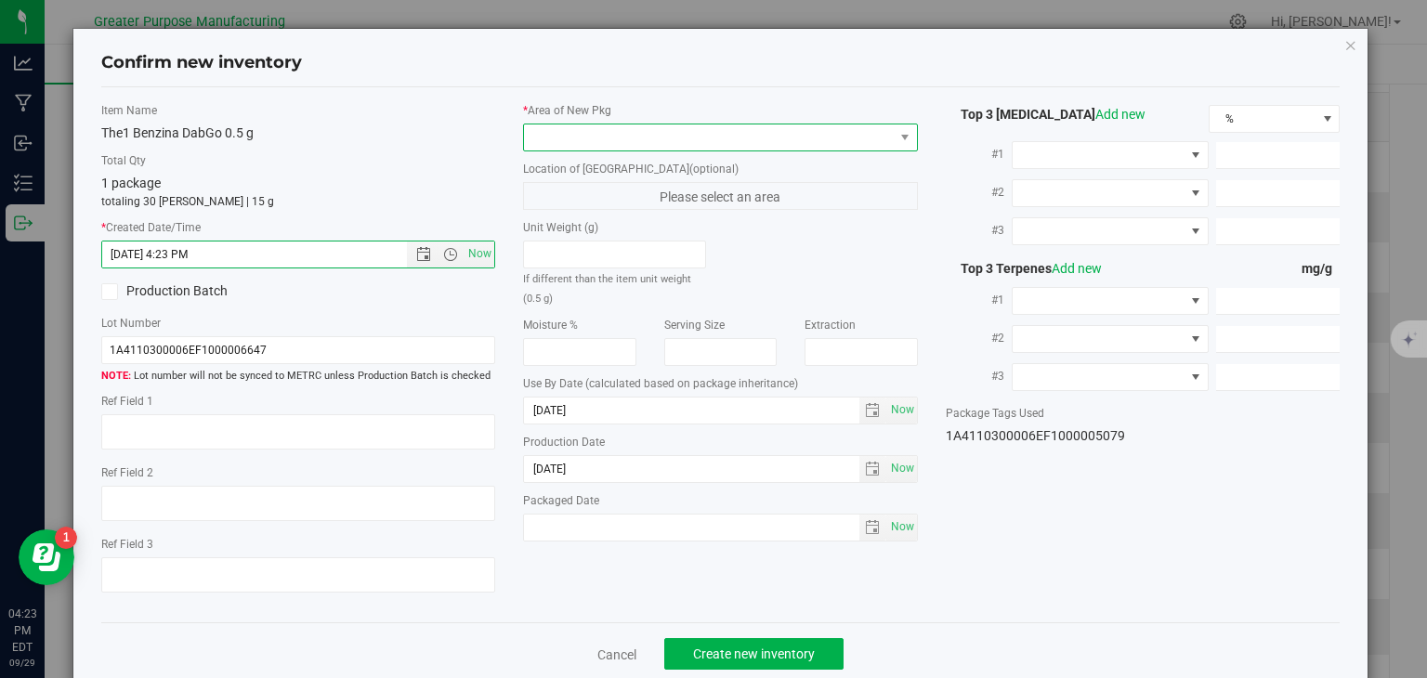
click at [570, 133] on span at bounding box center [709, 137] width 370 height 26
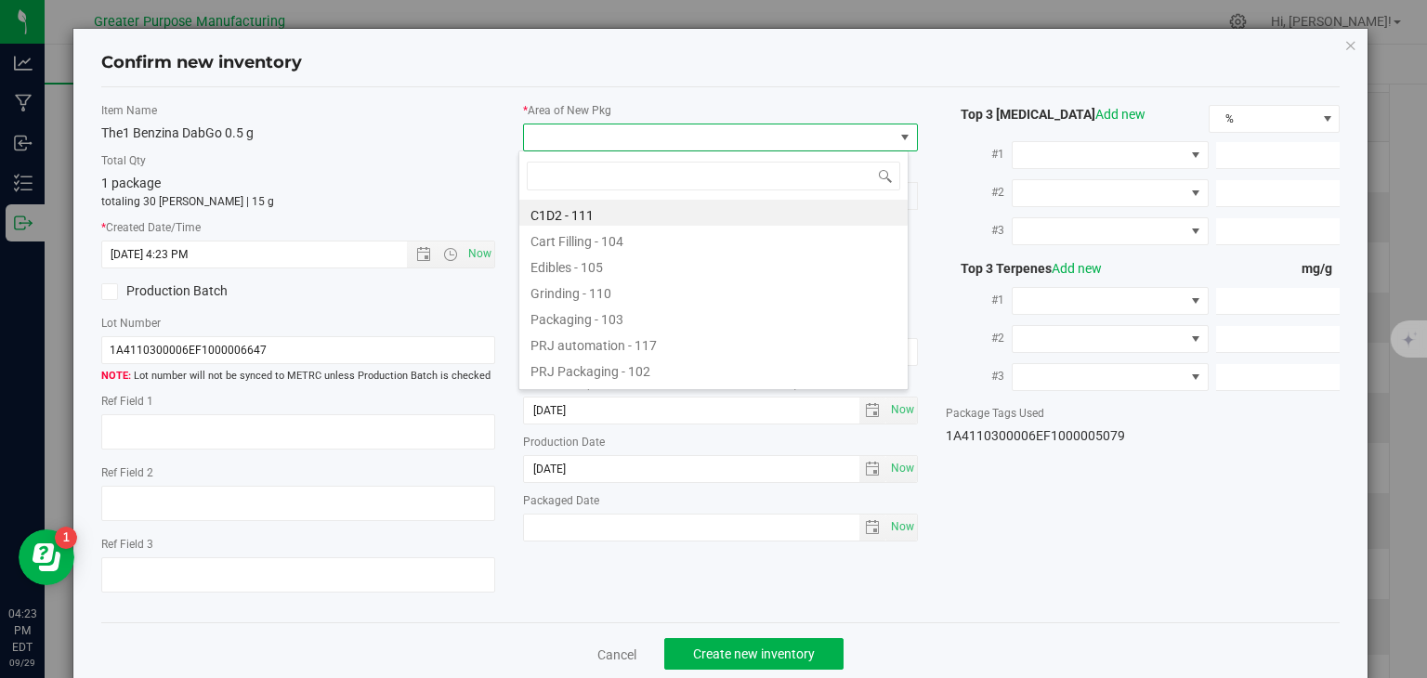
type input "108"
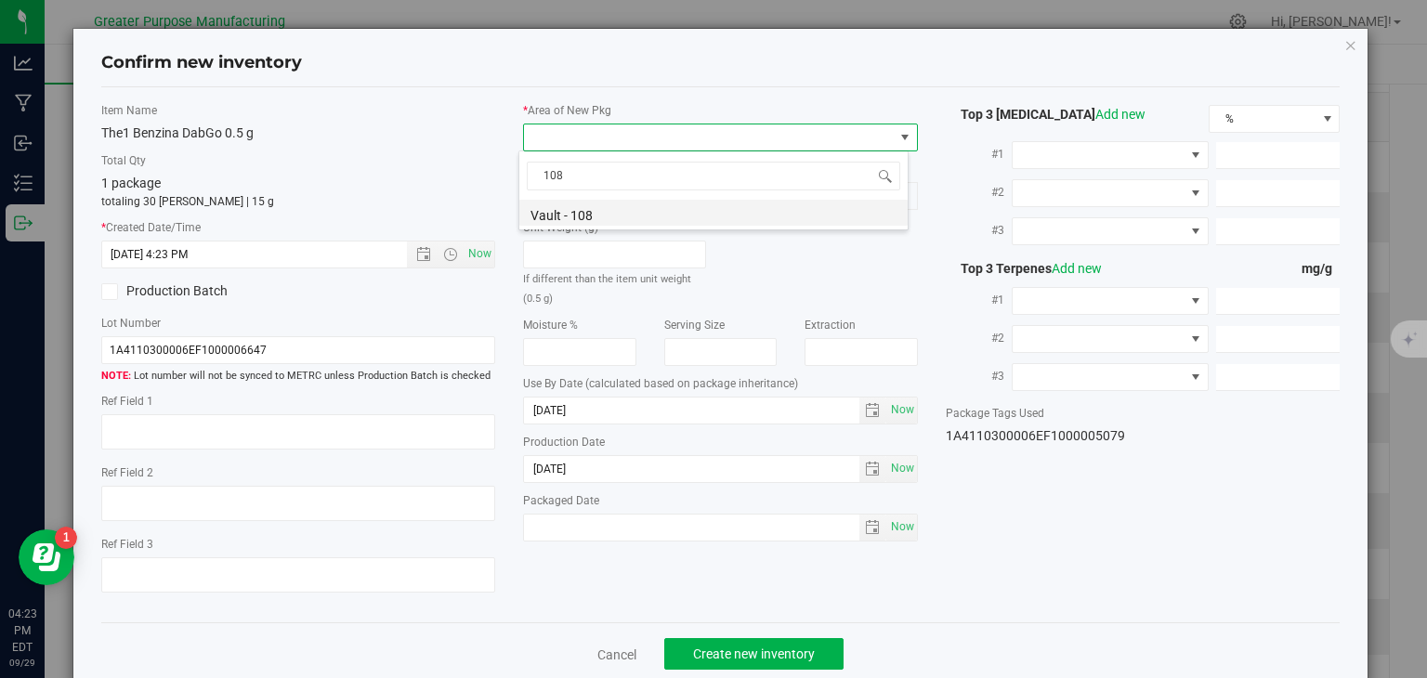
click at [562, 205] on li "Vault - 108" at bounding box center [713, 213] width 388 height 26
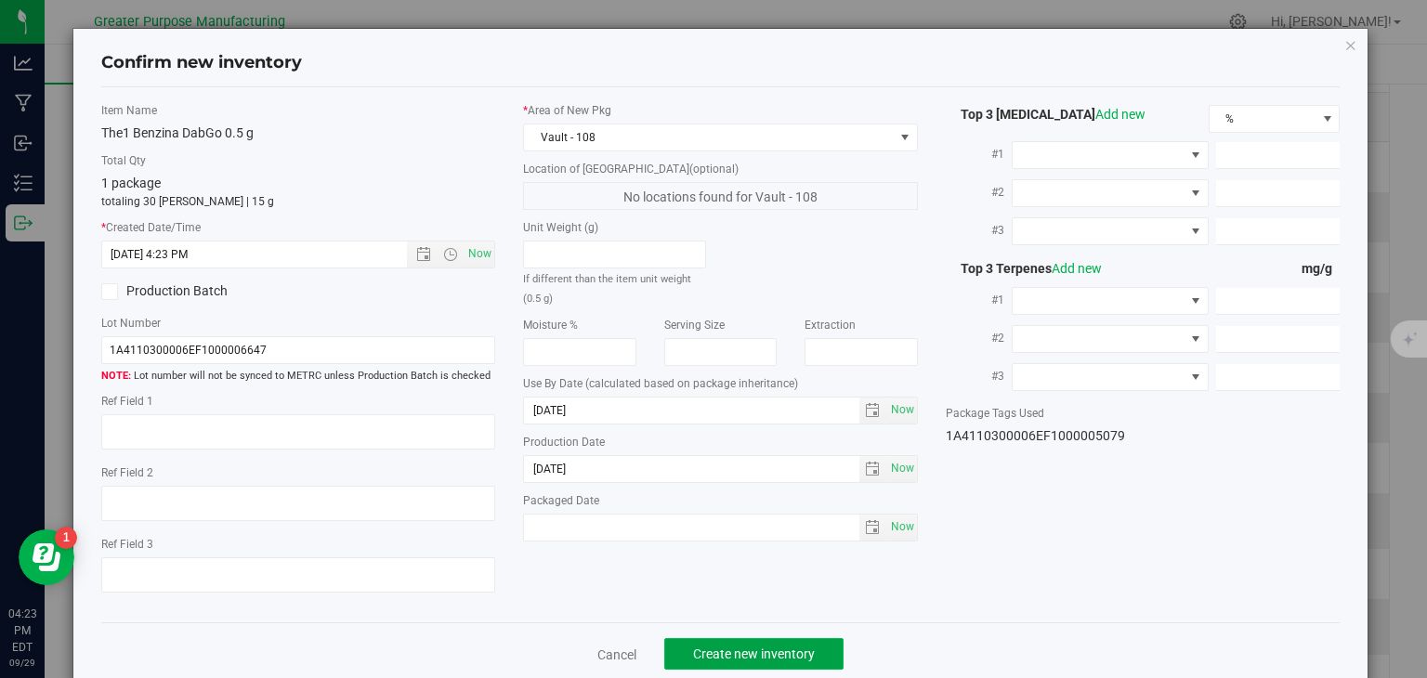
click at [717, 651] on span "Create new inventory" at bounding box center [754, 654] width 122 height 15
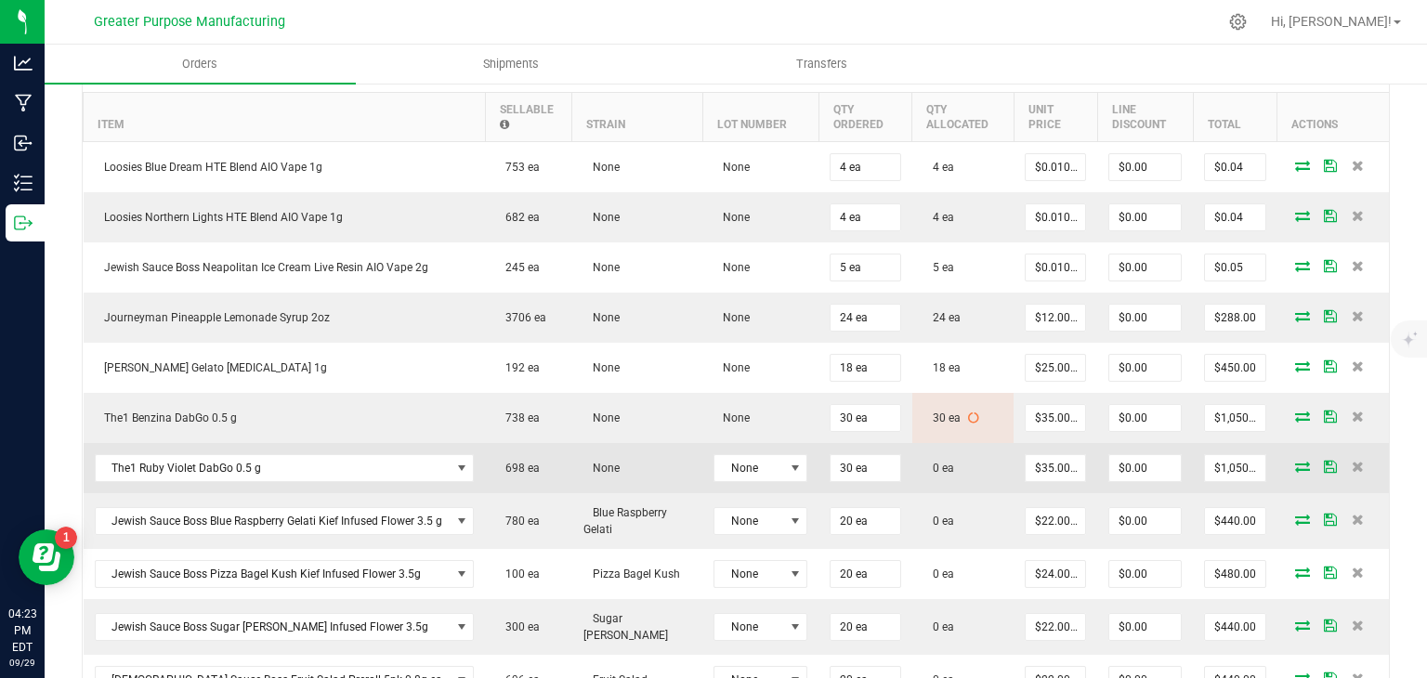
click at [1295, 461] on icon at bounding box center [1302, 466] width 15 height 11
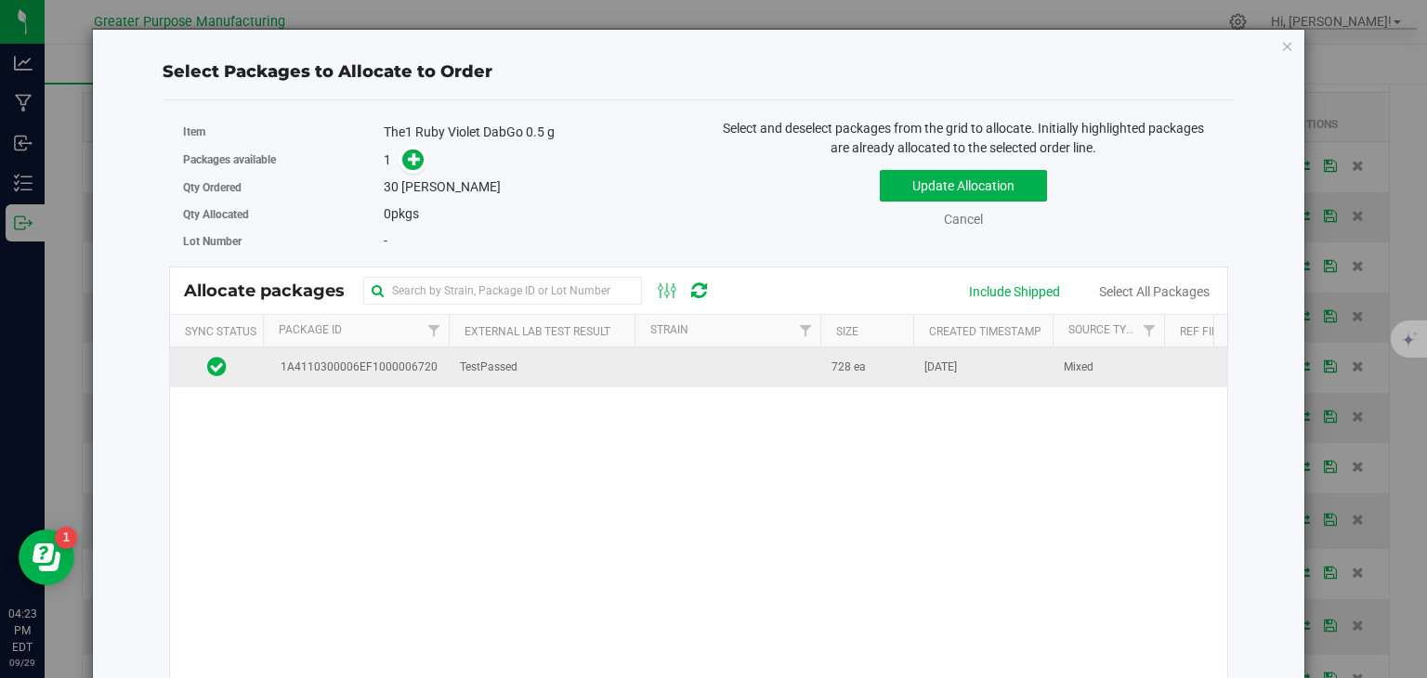
click at [578, 373] on td "TestPassed" at bounding box center [542, 367] width 186 height 40
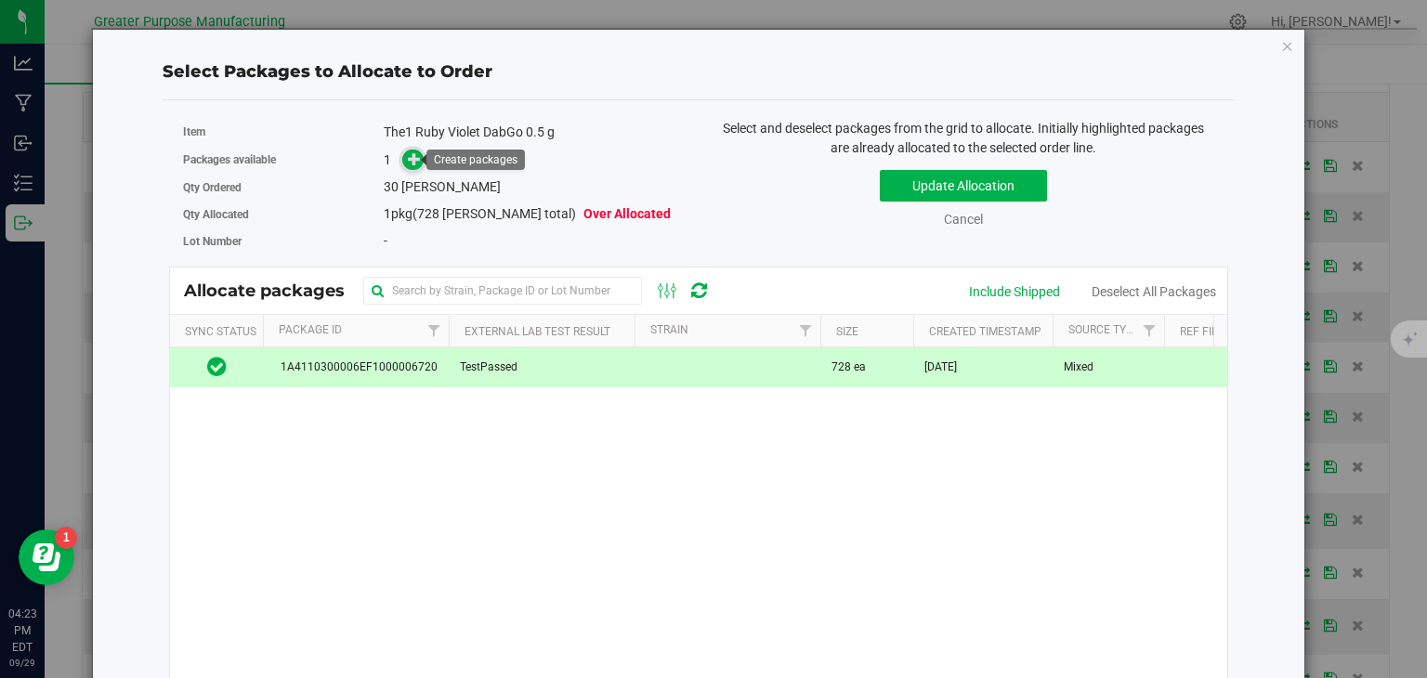
click at [412, 163] on icon at bounding box center [414, 158] width 13 height 13
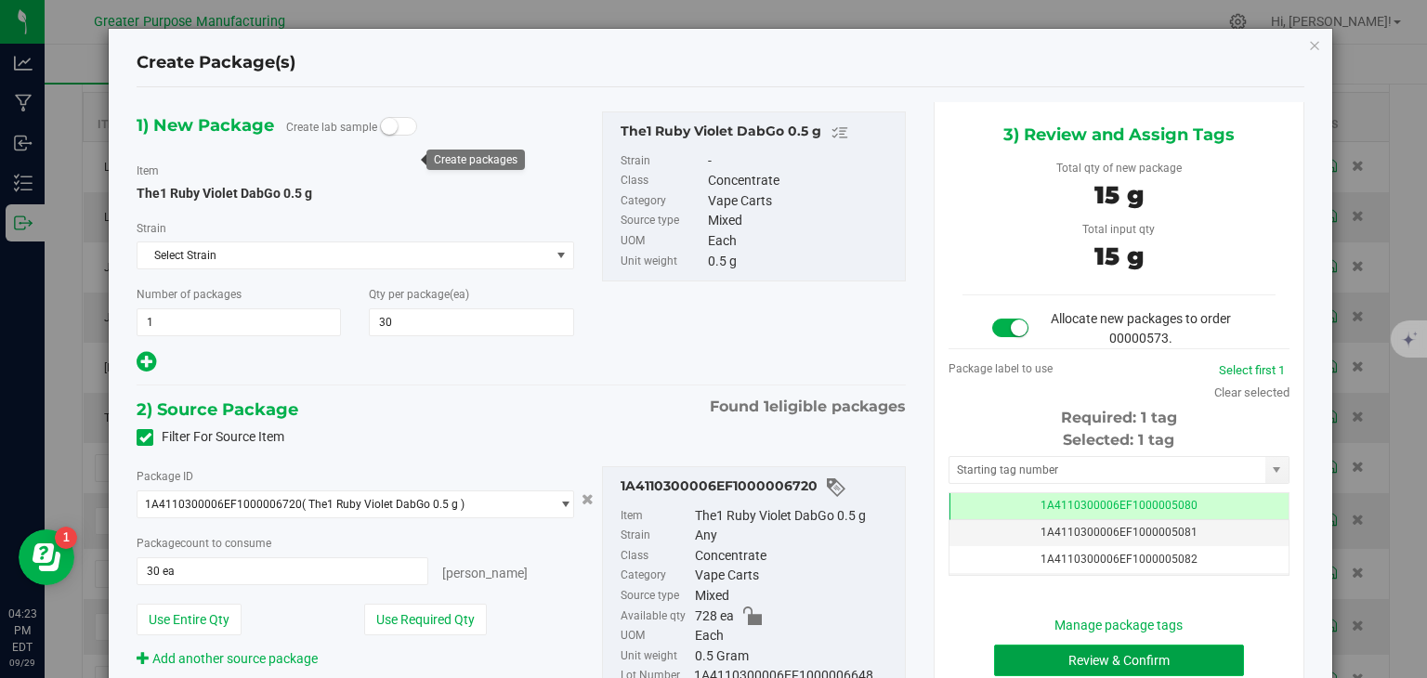
click at [1085, 650] on button "Review & Confirm" at bounding box center [1119, 661] width 250 height 32
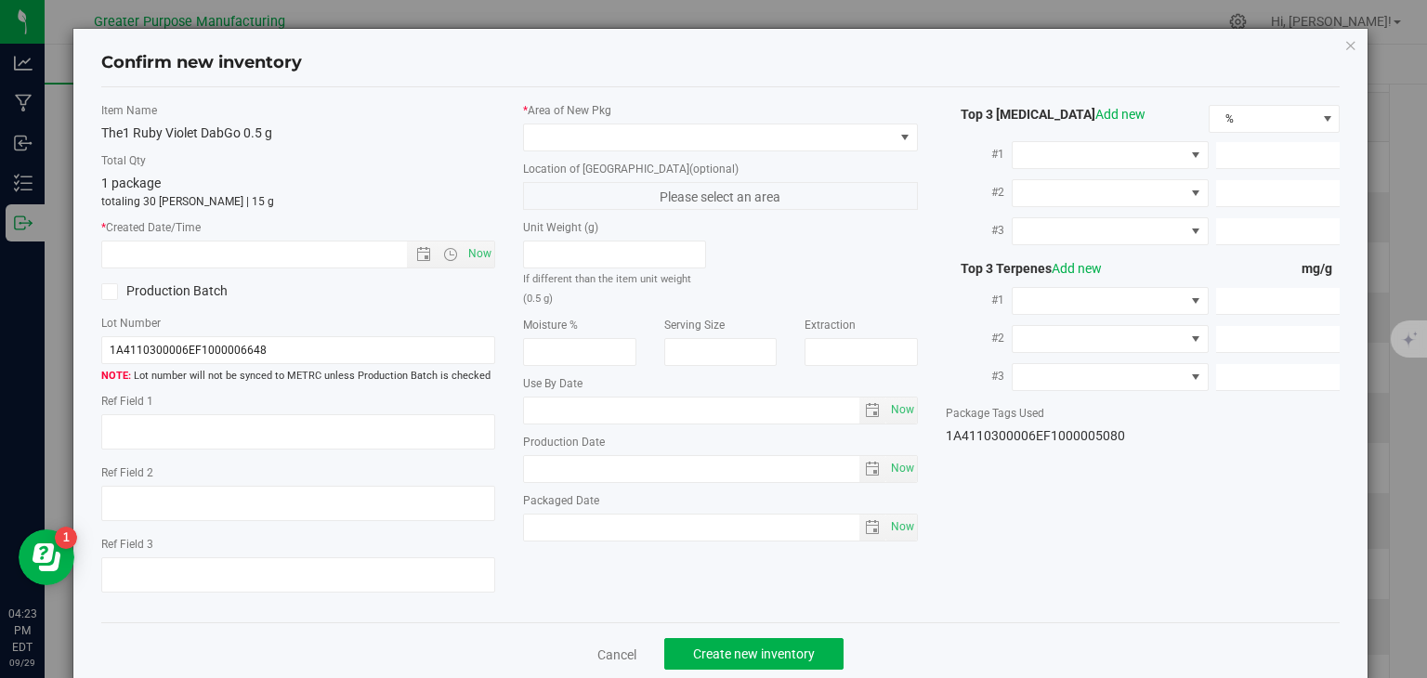
type input "[DATE]"
click at [476, 256] on span "Now" at bounding box center [480, 254] width 32 height 27
type input "[DATE] 4:23 PM"
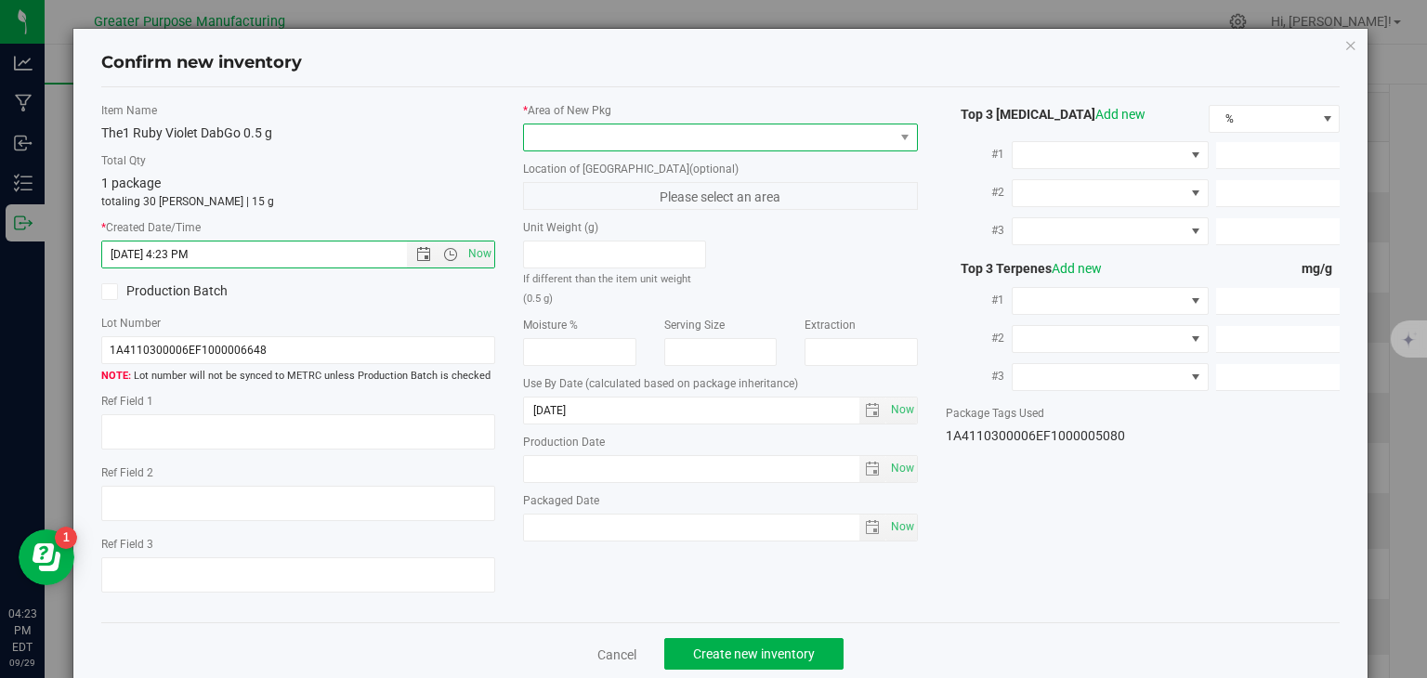
click at [617, 134] on span at bounding box center [709, 137] width 370 height 26
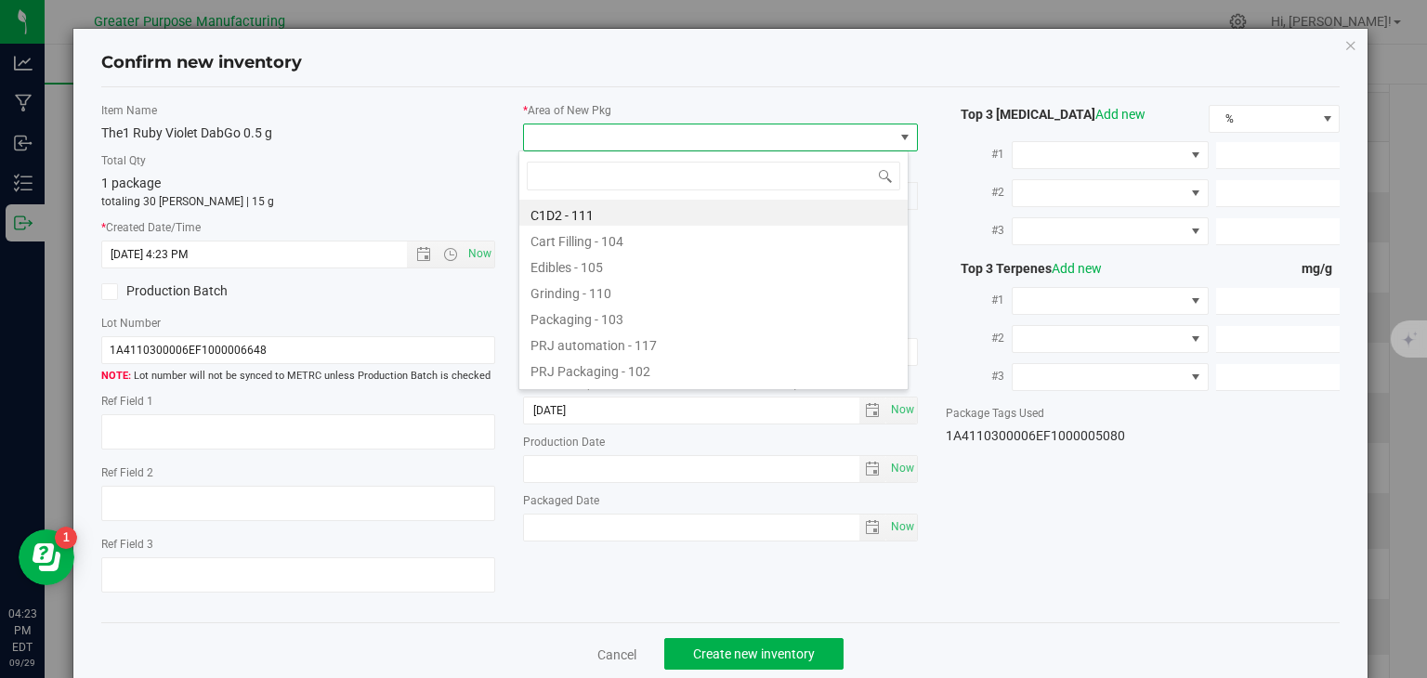
type input "108"
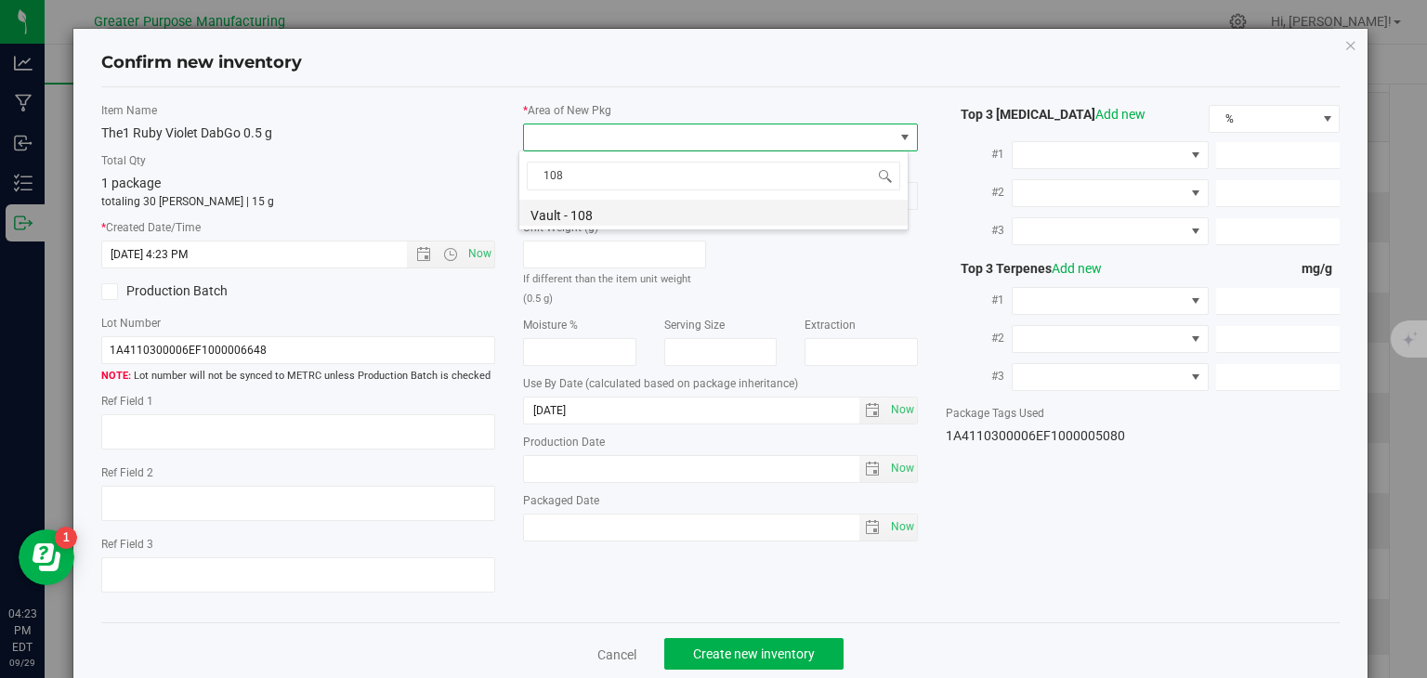
click at [594, 213] on li "Vault - 108" at bounding box center [713, 213] width 388 height 26
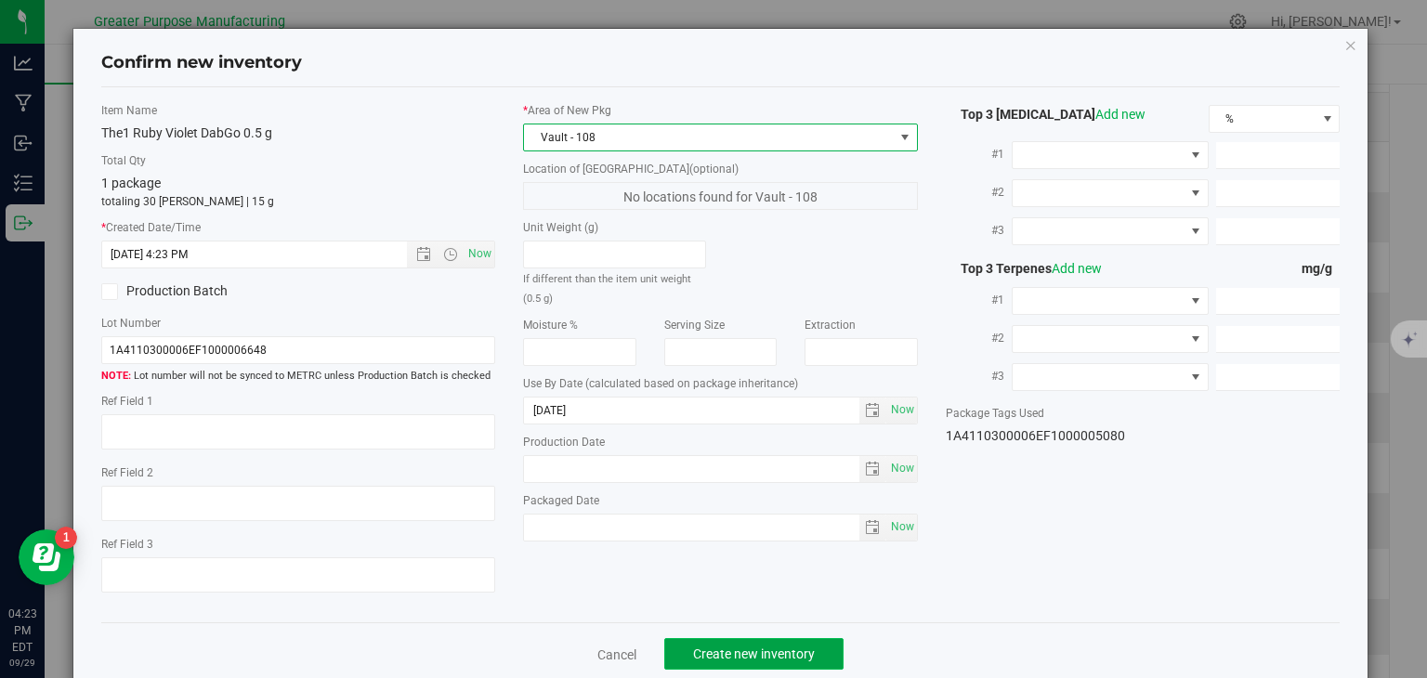
click at [738, 652] on span "Create new inventory" at bounding box center [754, 654] width 122 height 15
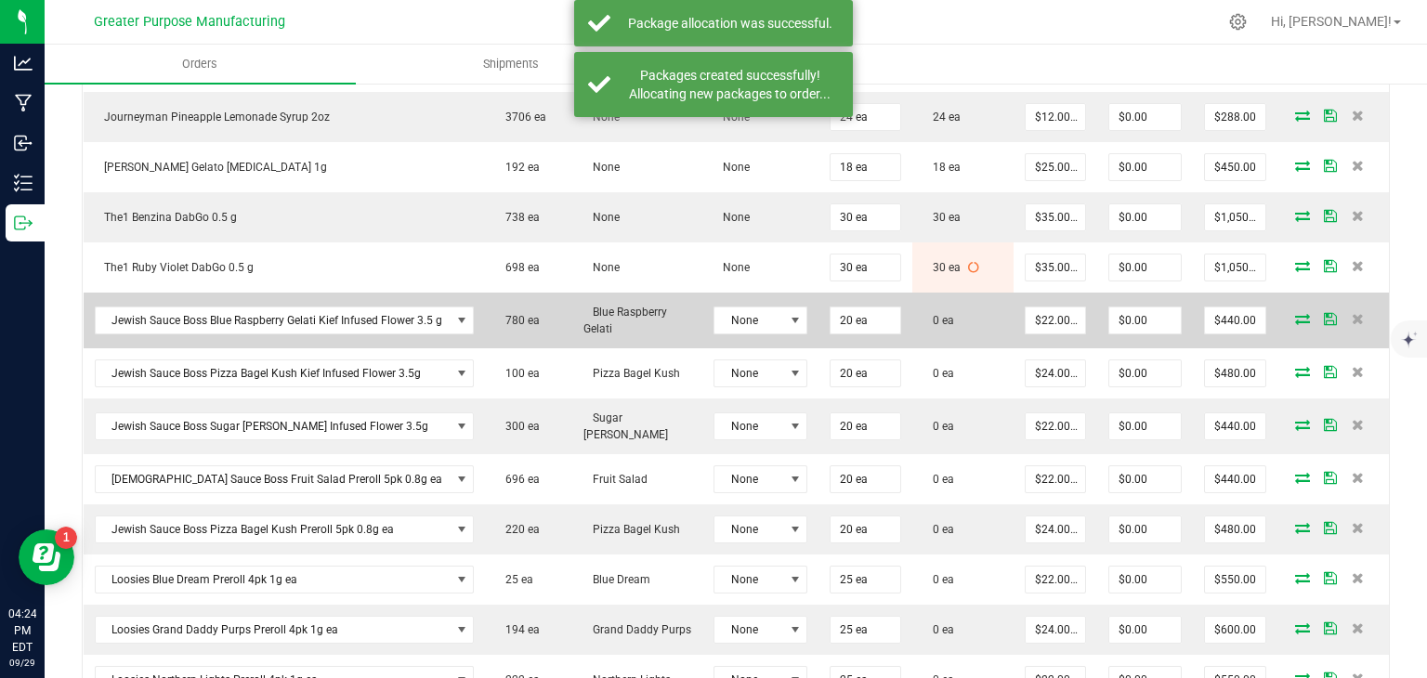
click at [1295, 313] on icon at bounding box center [1302, 318] width 15 height 11
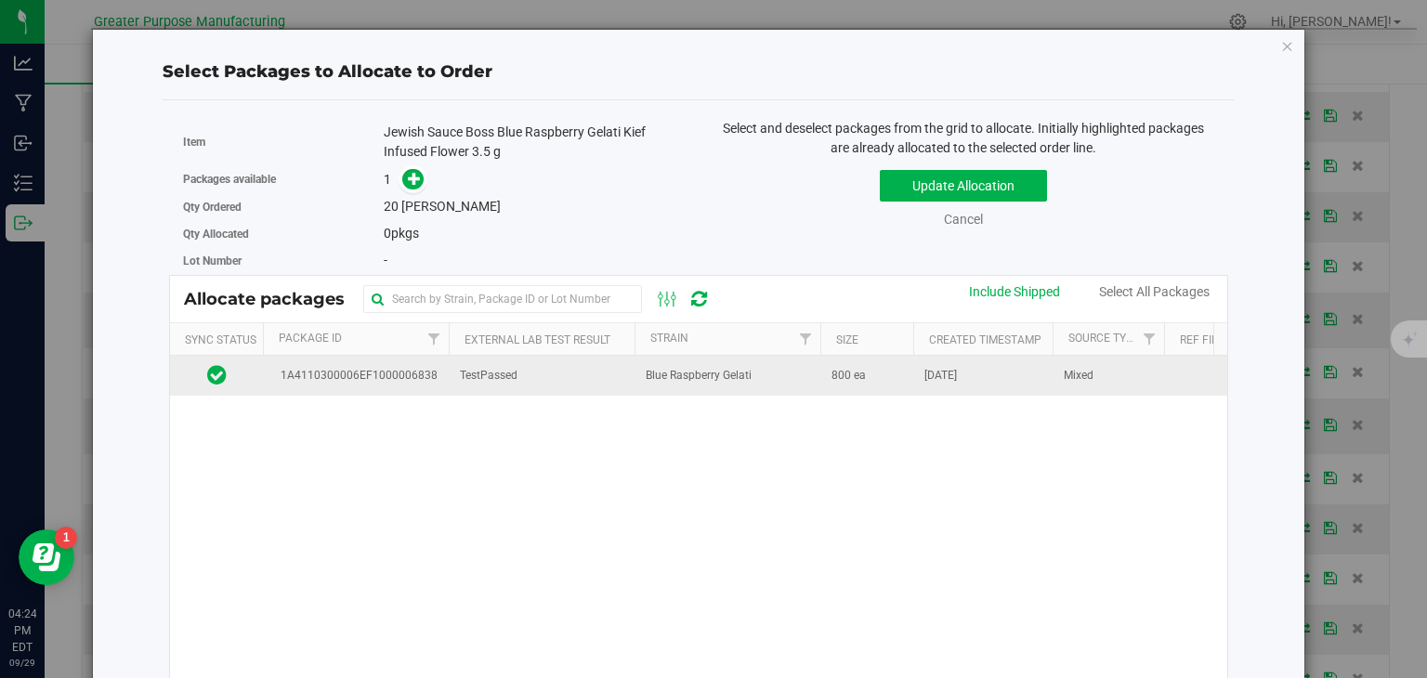
click at [659, 372] on span "Blue Raspberry Gelati" at bounding box center [699, 376] width 106 height 18
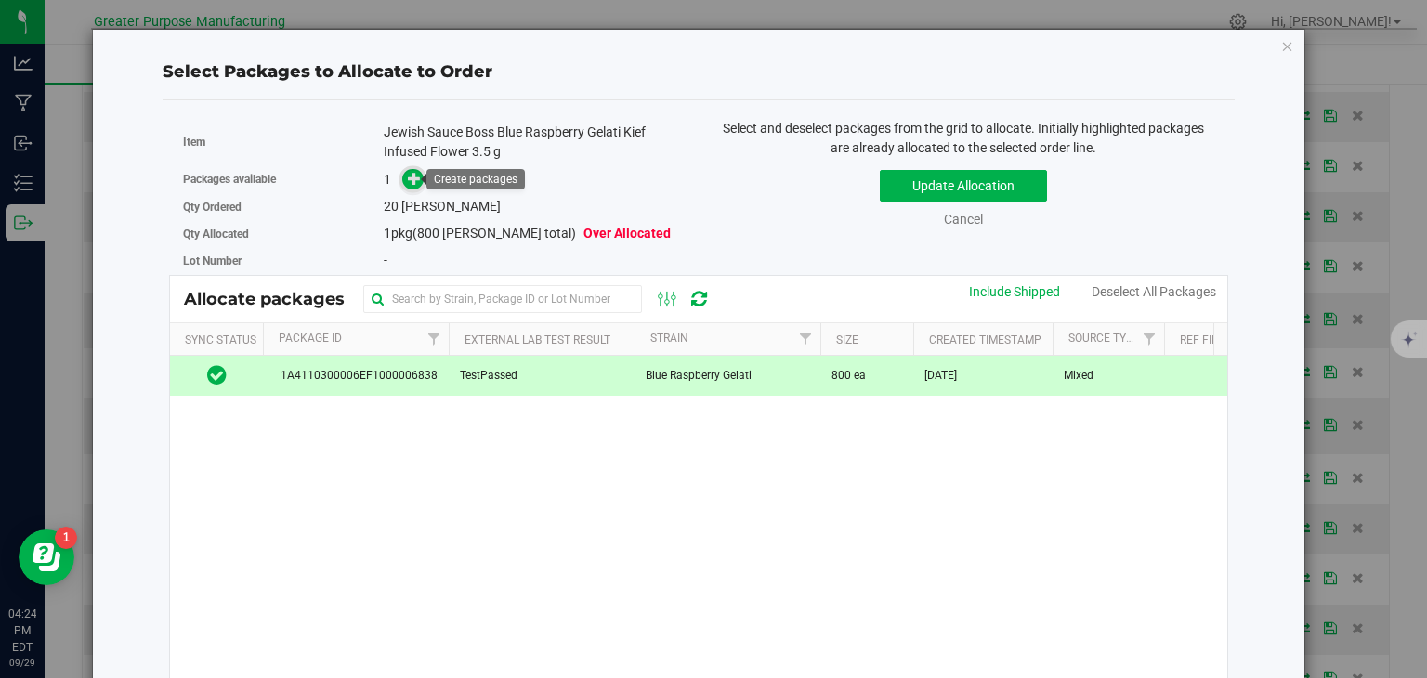
click at [409, 183] on icon at bounding box center [414, 178] width 13 height 13
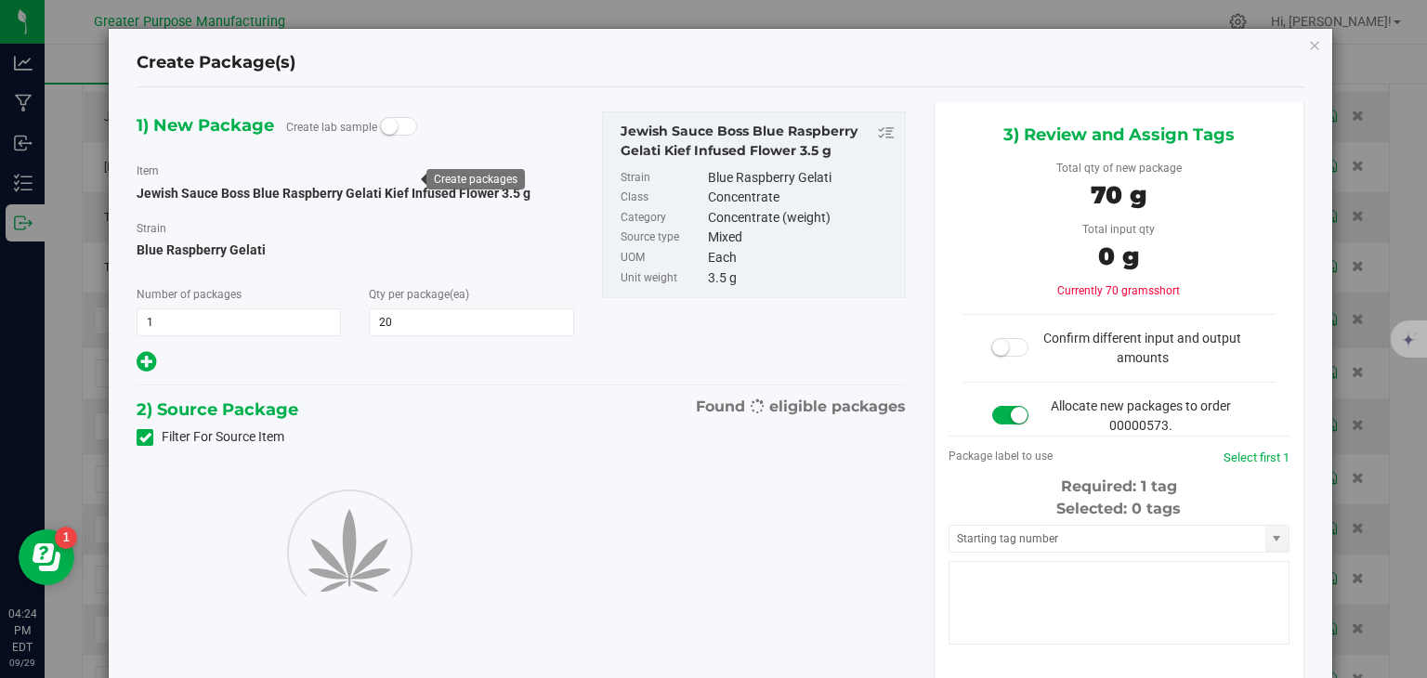
type input "20"
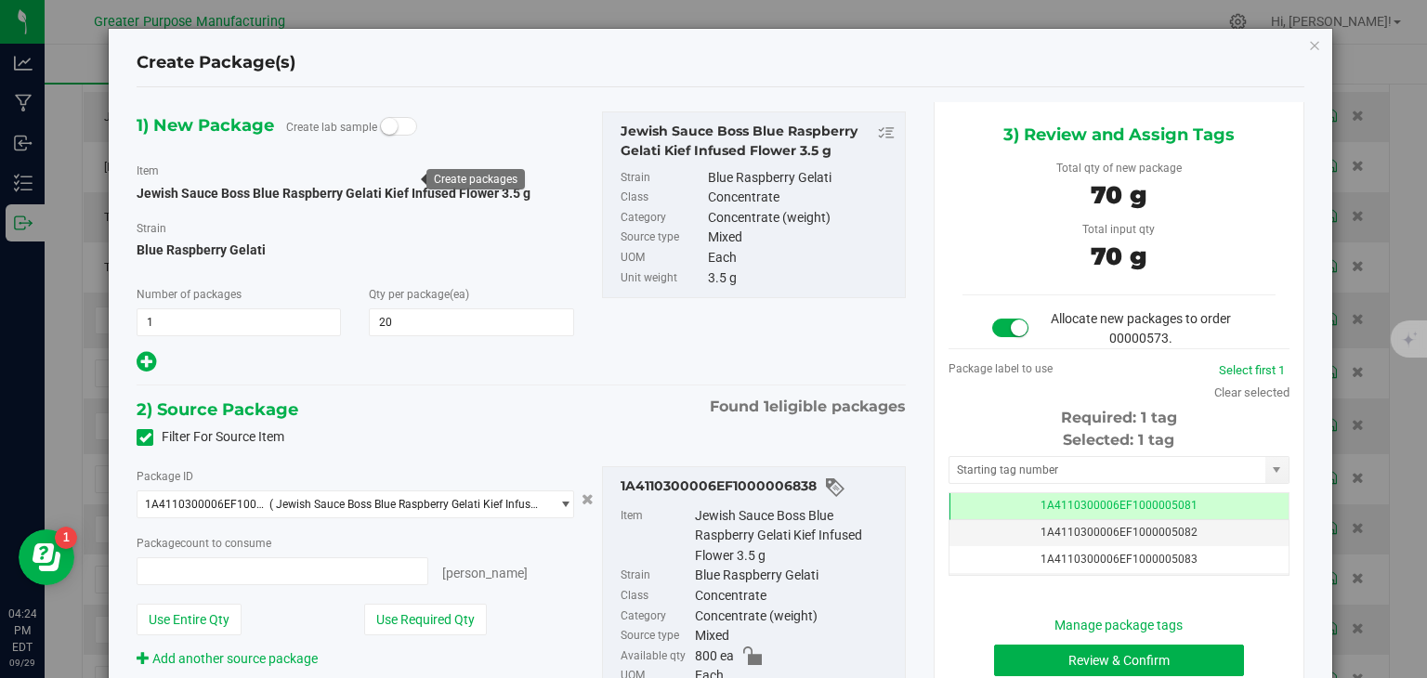
type input "20 ea"
click at [1111, 658] on button "Review & Confirm" at bounding box center [1119, 661] width 250 height 32
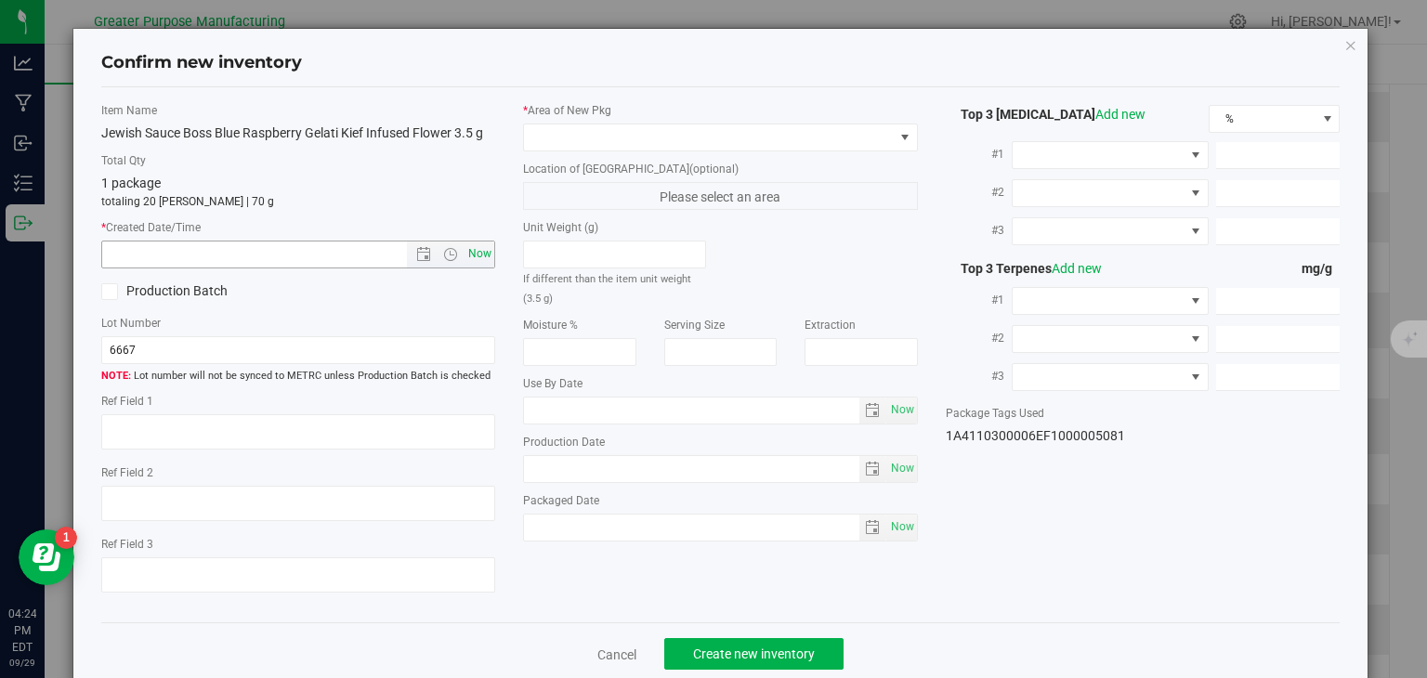
click at [475, 254] on span "Now" at bounding box center [480, 254] width 32 height 27
type input "[DATE] 4:24 PM"
click at [594, 137] on span at bounding box center [709, 137] width 370 height 26
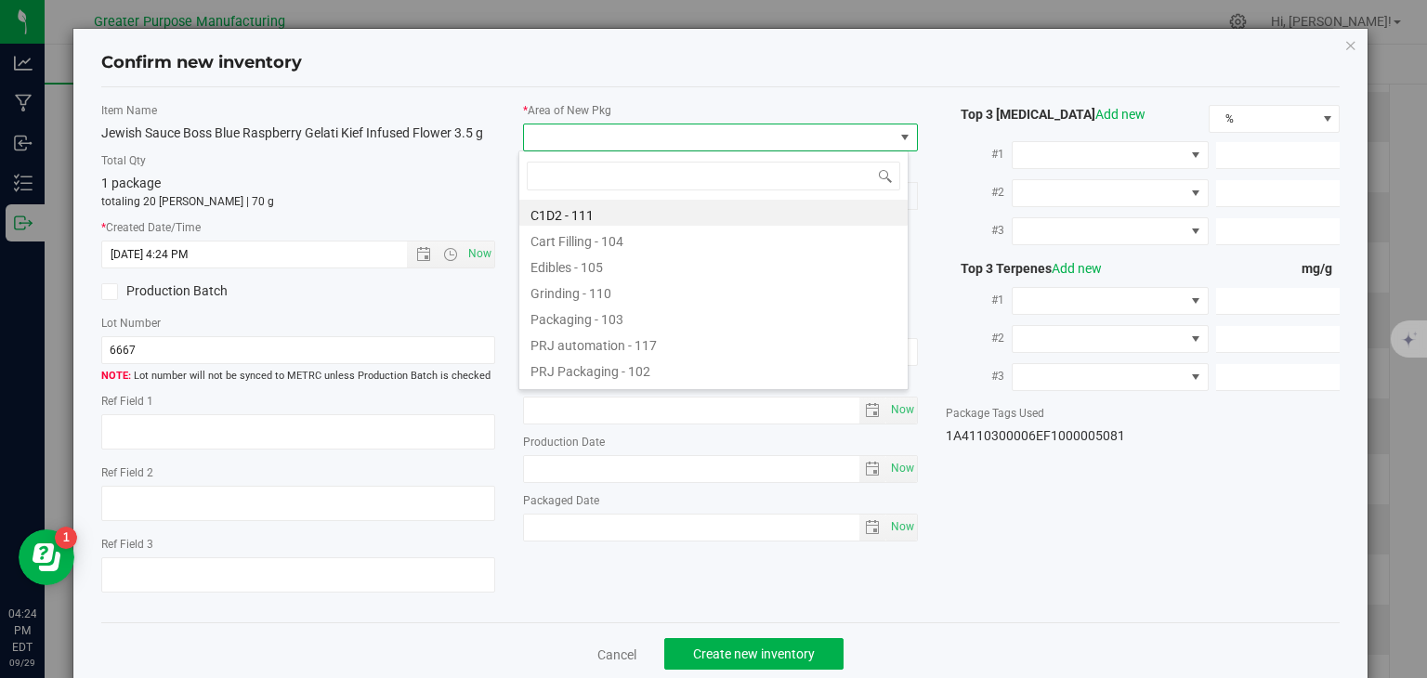
type input "108"
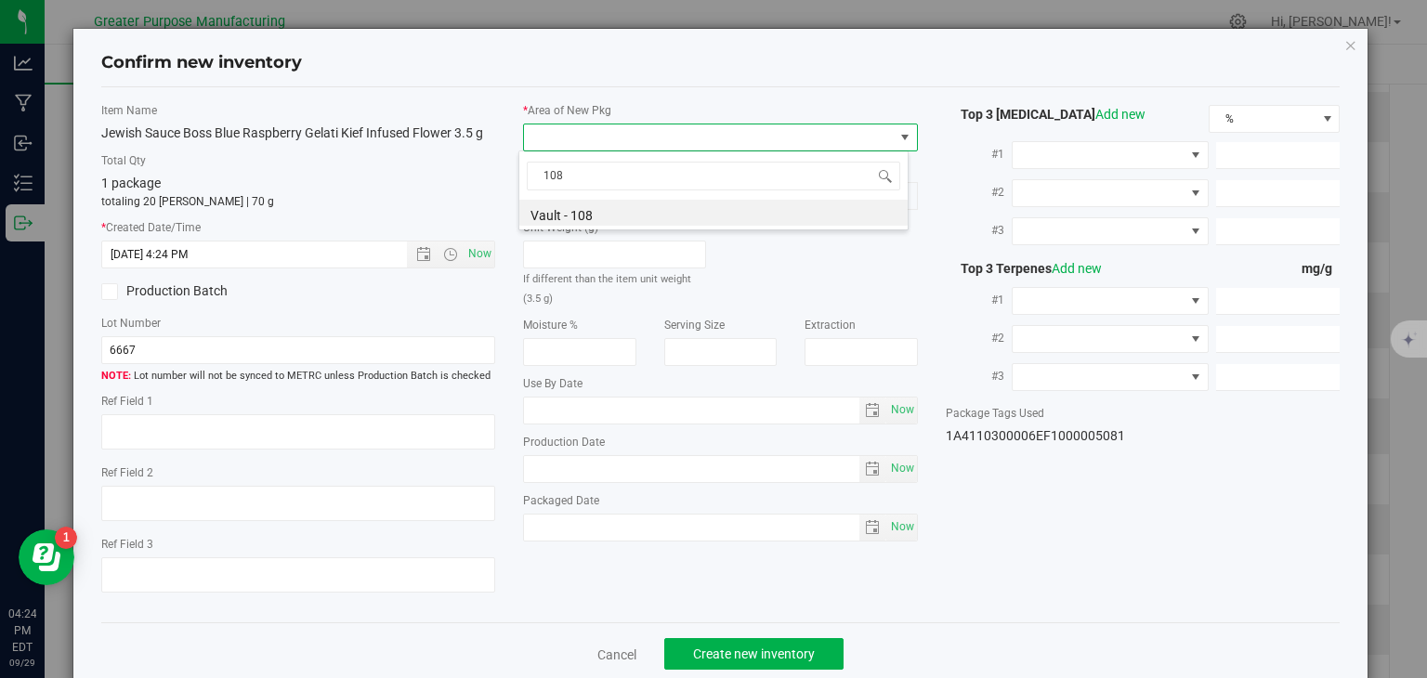
click at [570, 205] on li "Vault - 108" at bounding box center [713, 213] width 388 height 26
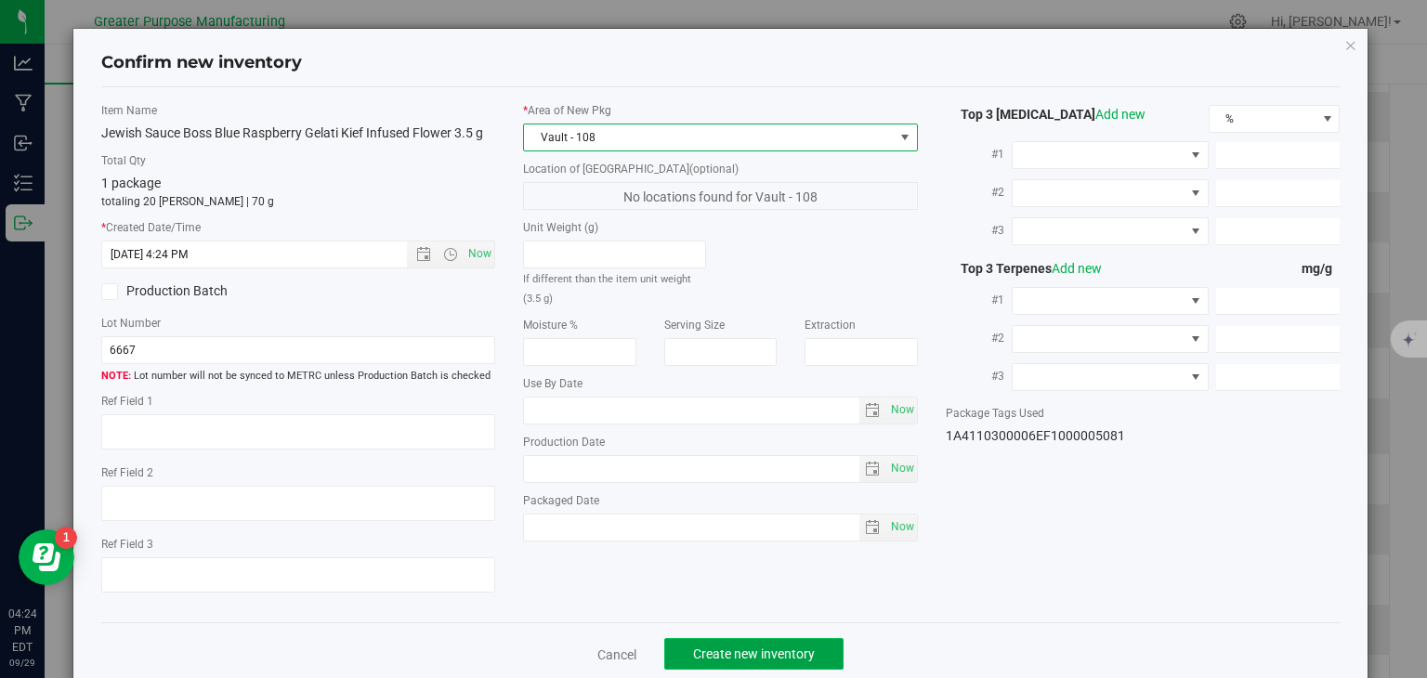
click at [764, 647] on span "Create new inventory" at bounding box center [754, 654] width 122 height 15
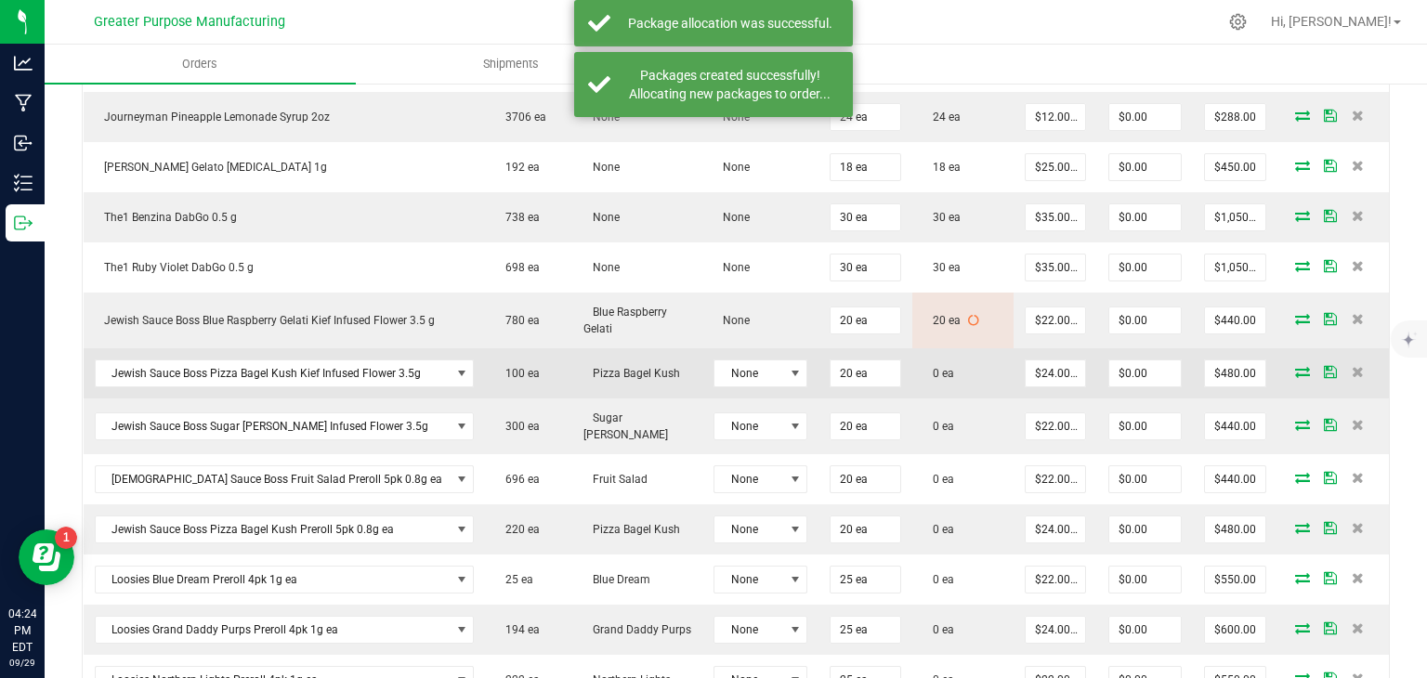
click at [1295, 367] on icon at bounding box center [1302, 371] width 15 height 11
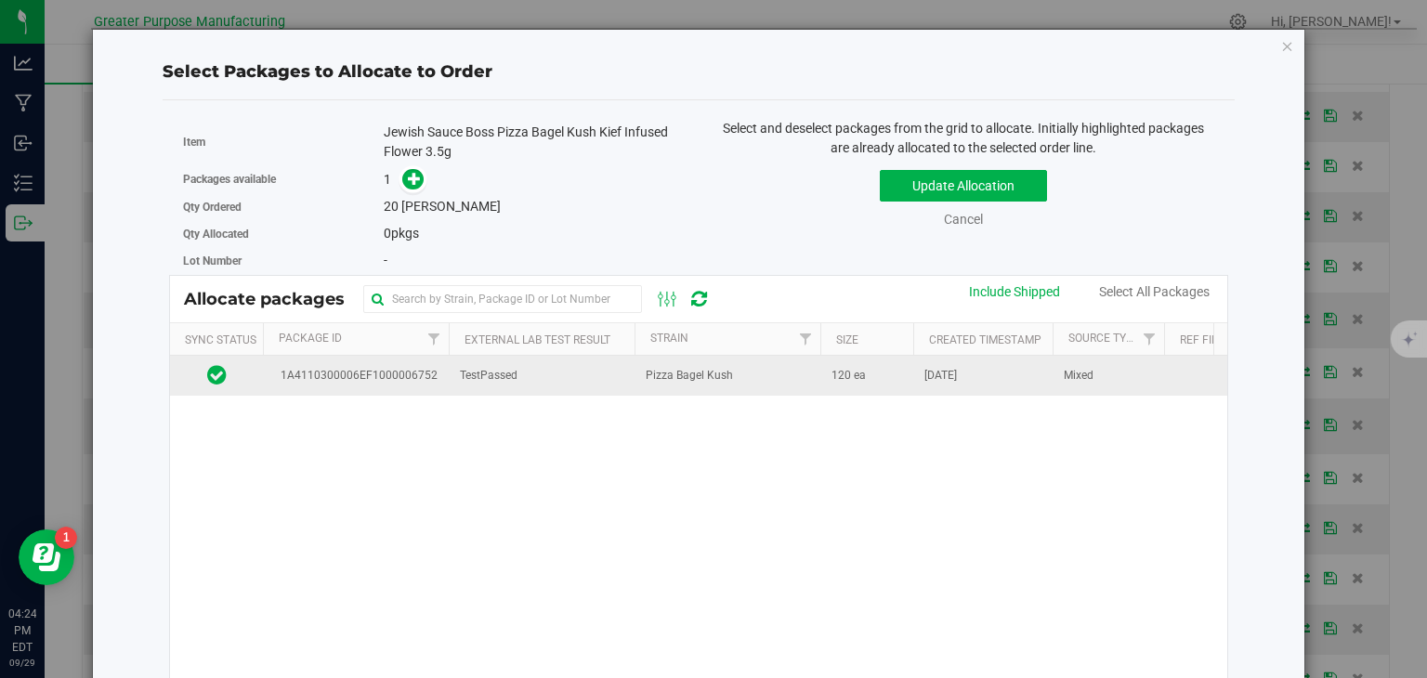
click at [747, 371] on td "Pizza Bagel Kush" at bounding box center [727, 376] width 186 height 40
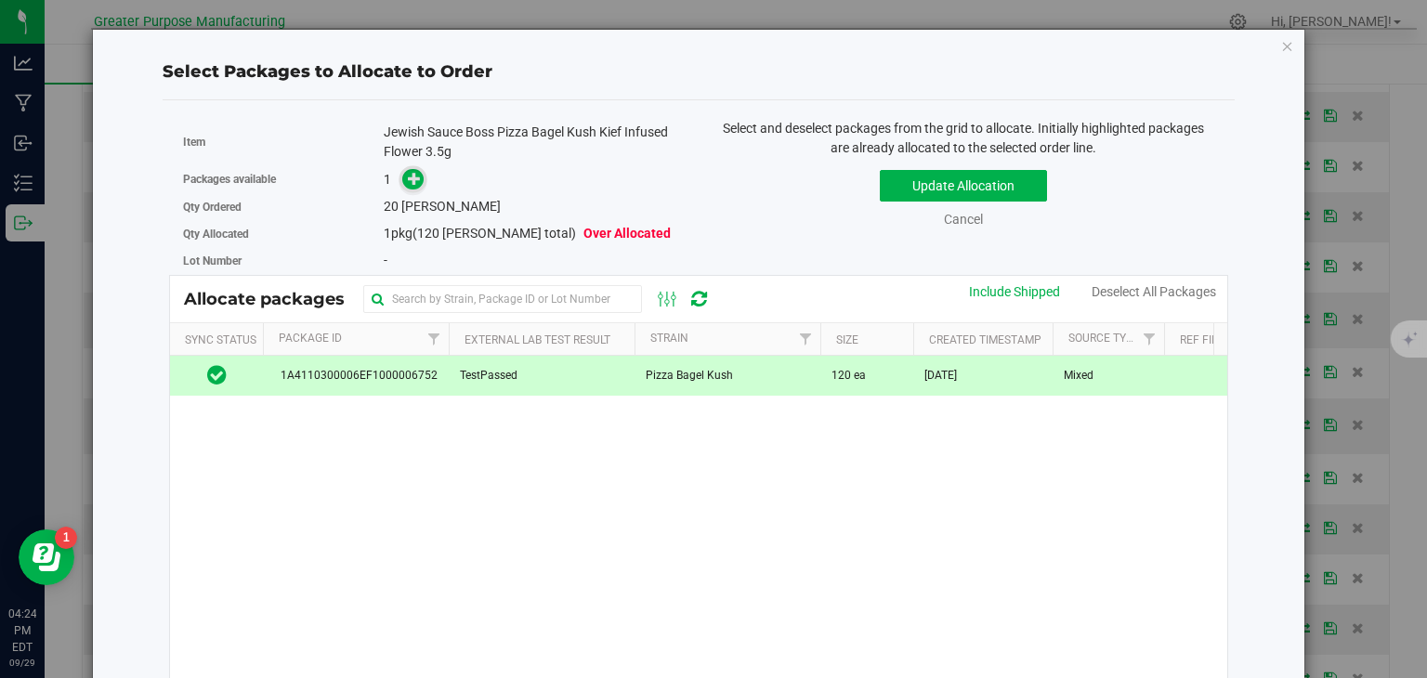
click at [408, 178] on icon at bounding box center [414, 178] width 13 height 13
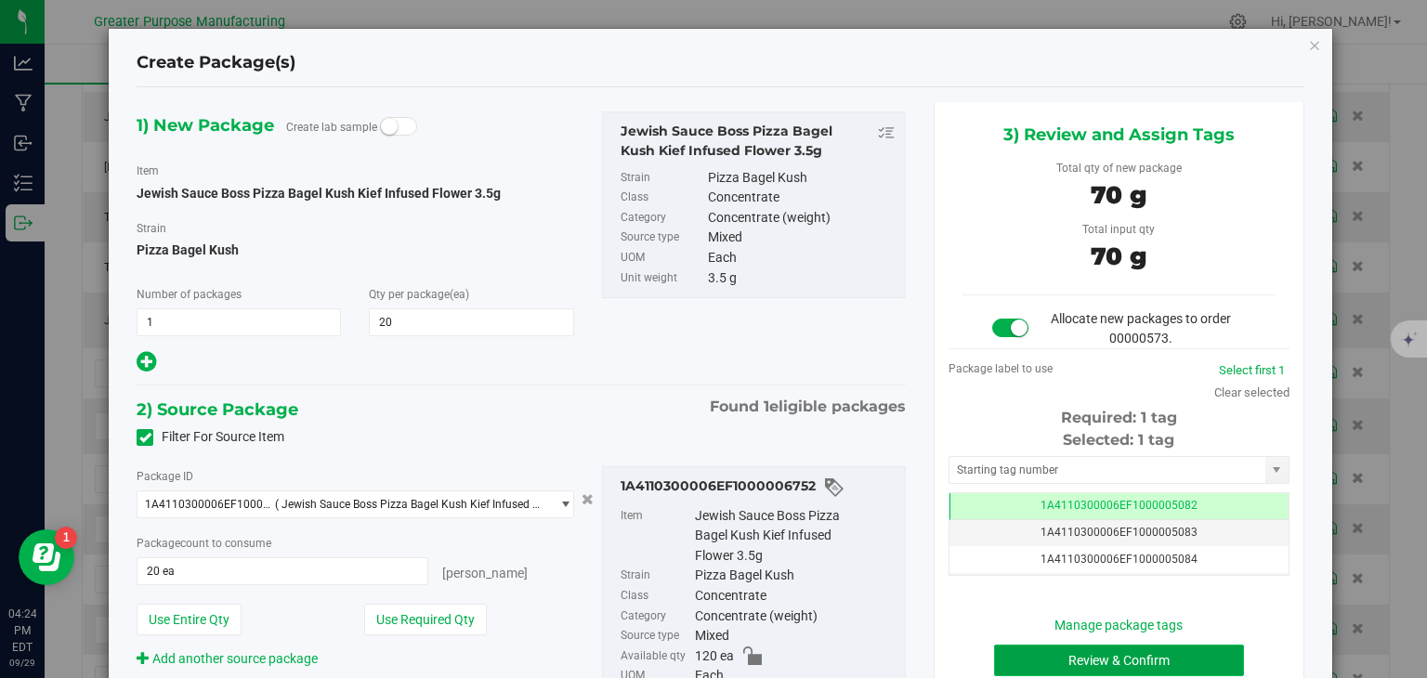
click at [1130, 651] on button "Review & Confirm" at bounding box center [1119, 661] width 250 height 32
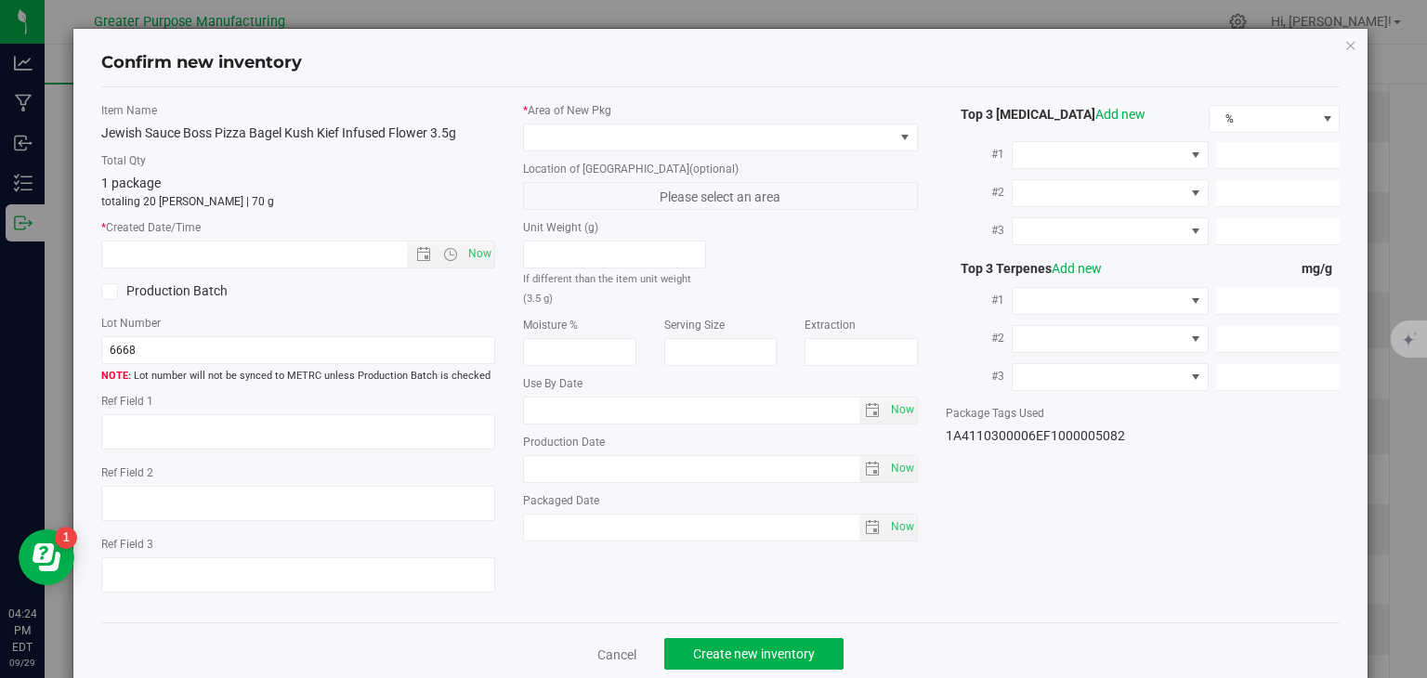
type input "[DATE]"
click at [470, 246] on span "Now" at bounding box center [480, 254] width 32 height 27
type input "[DATE] 4:24 PM"
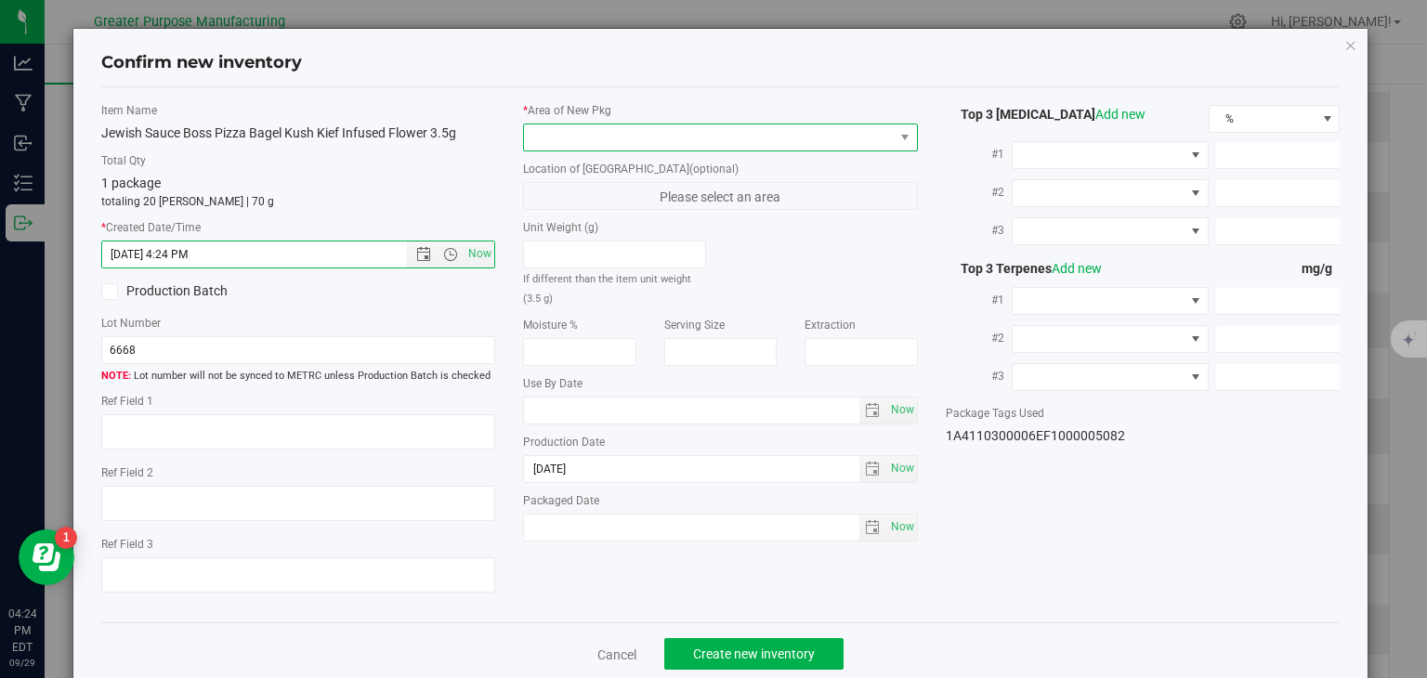
click at [578, 137] on span at bounding box center [709, 137] width 370 height 26
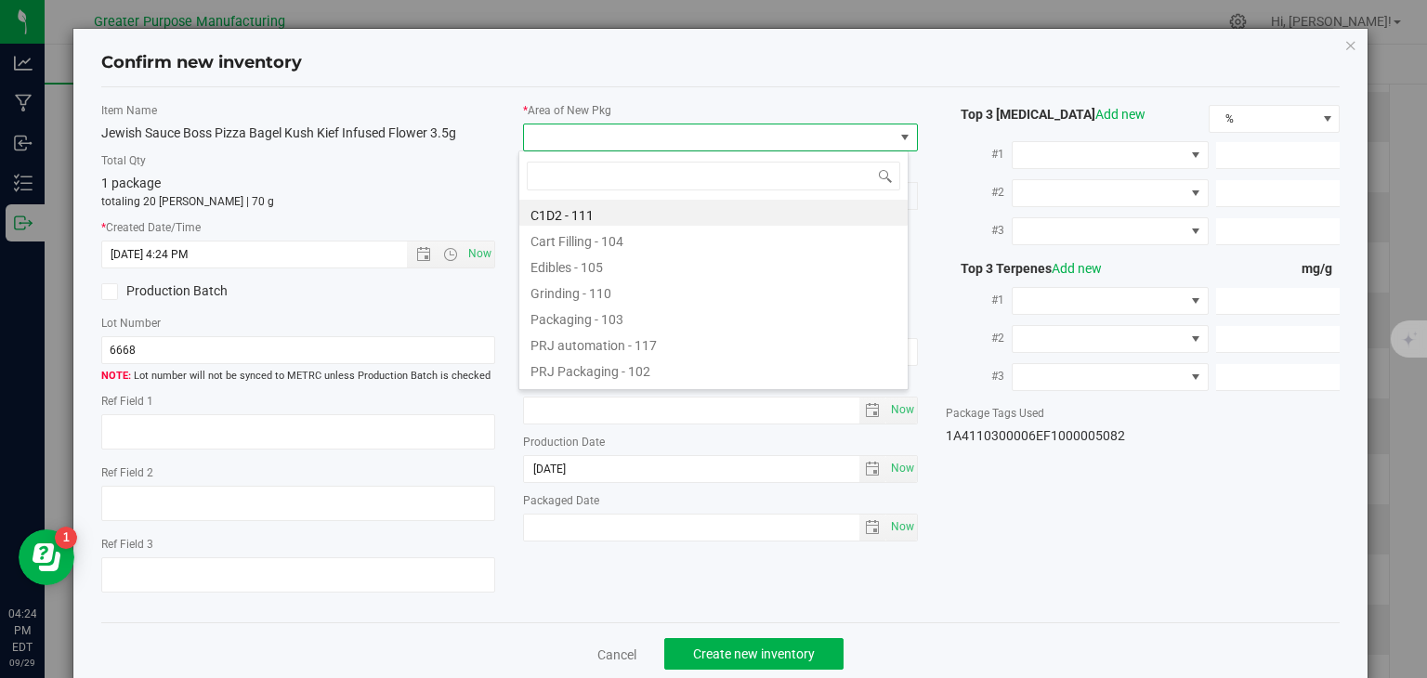
type input "108"
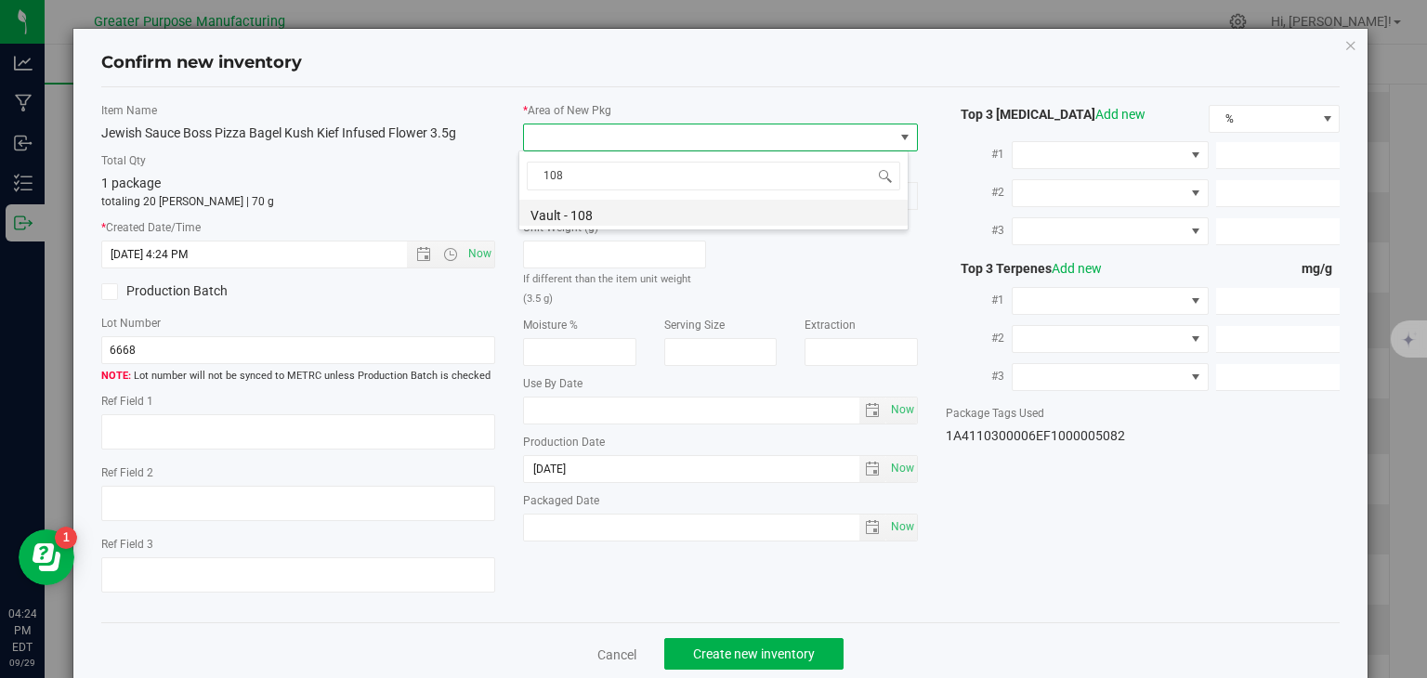
click at [560, 207] on li "Vault - 108" at bounding box center [713, 213] width 388 height 26
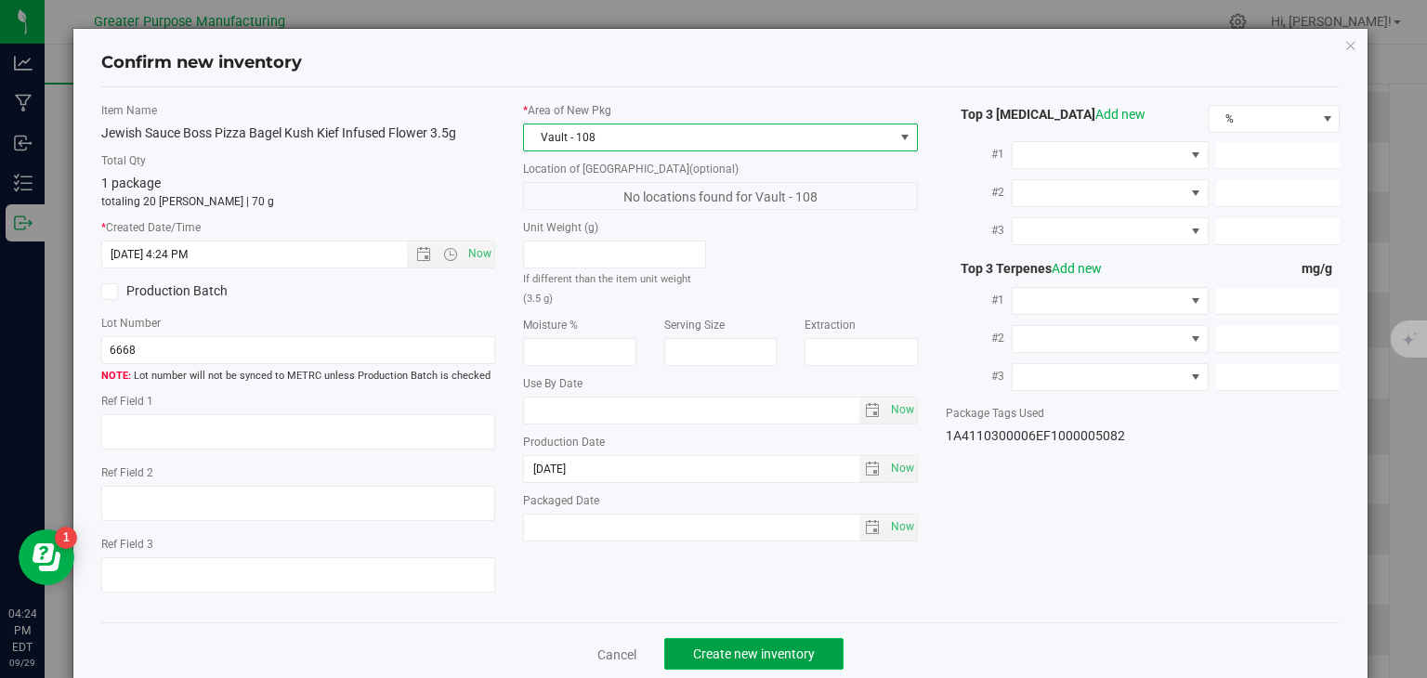
click at [724, 644] on button "Create new inventory" at bounding box center [753, 654] width 179 height 32
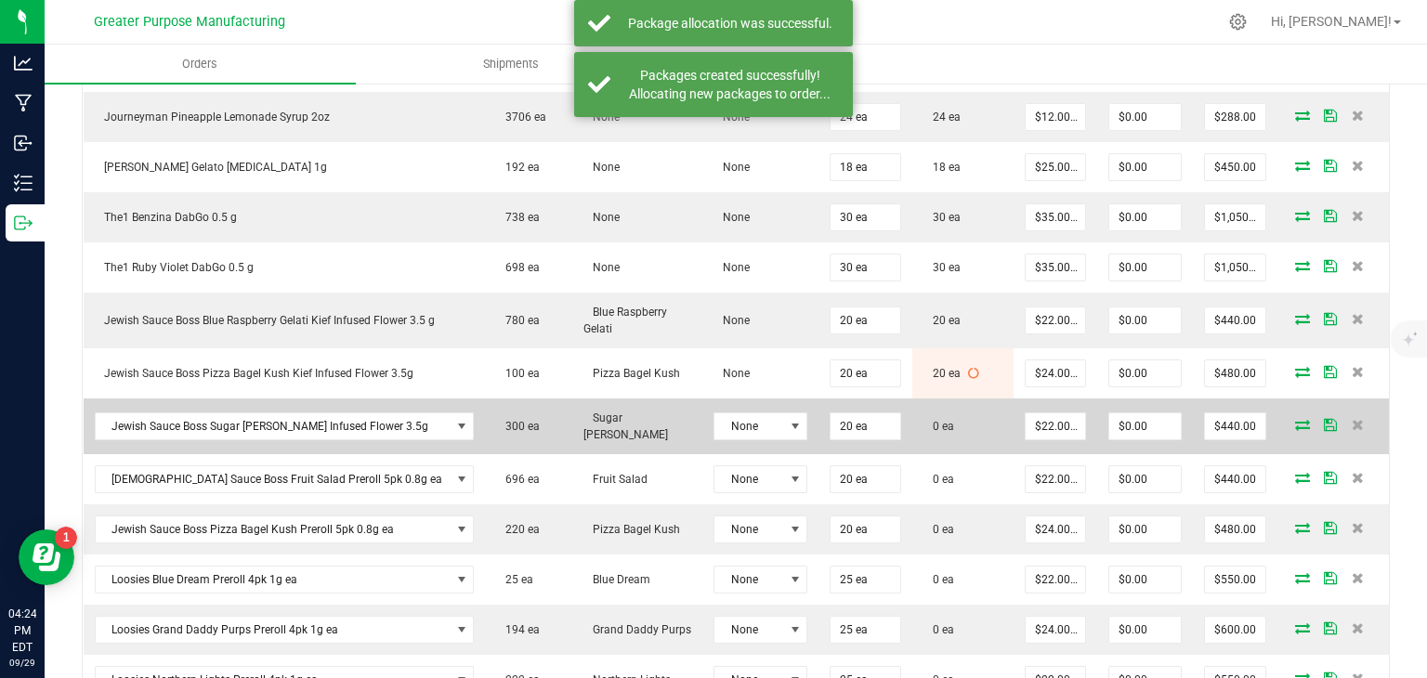
click at [1295, 419] on icon at bounding box center [1302, 424] width 15 height 11
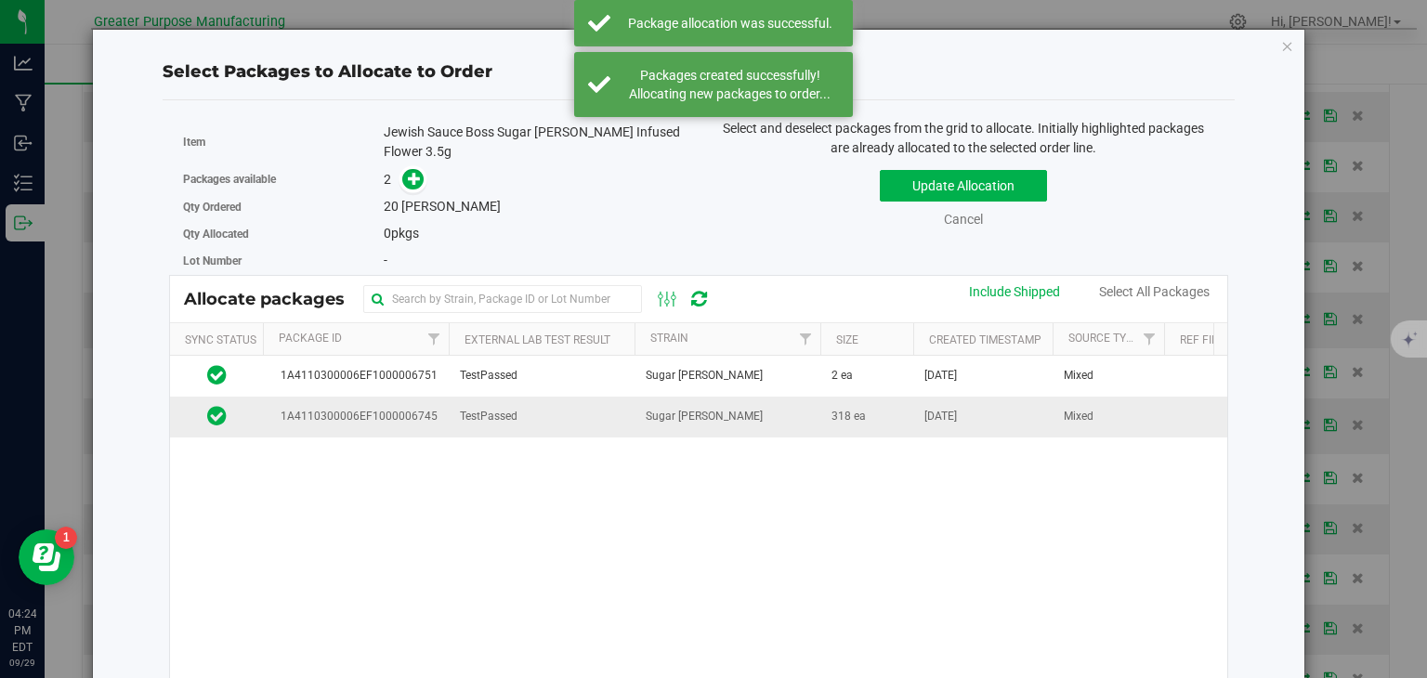
click at [712, 419] on td "Sugar [PERSON_NAME]" at bounding box center [727, 417] width 186 height 40
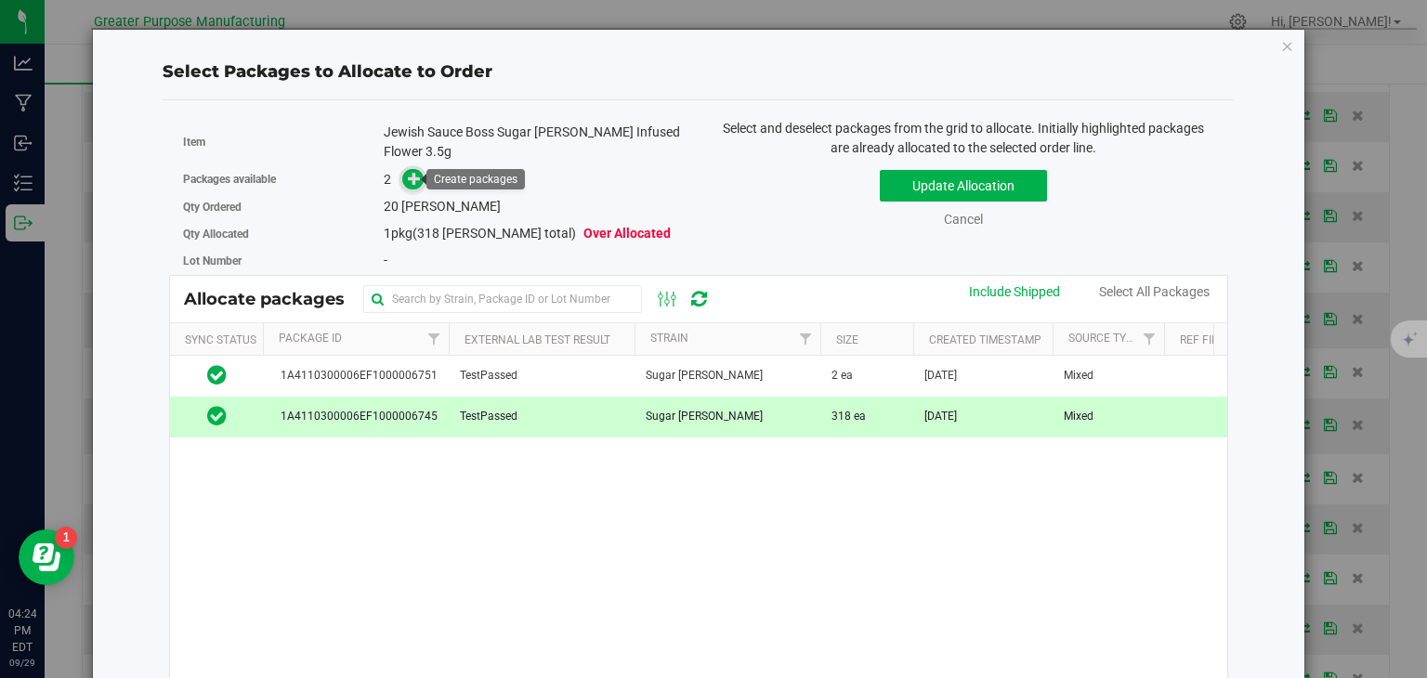
click at [408, 179] on icon at bounding box center [414, 178] width 13 height 13
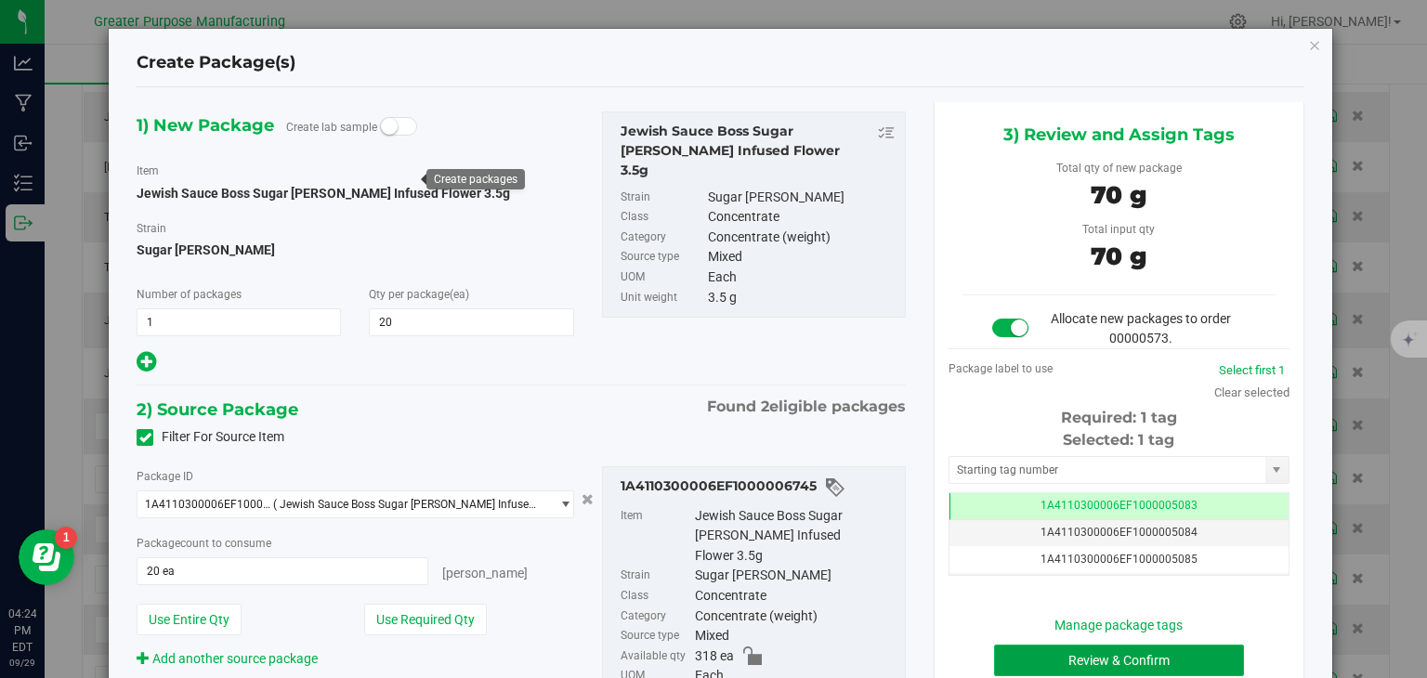
click at [1123, 668] on button "Review & Confirm" at bounding box center [1119, 661] width 250 height 32
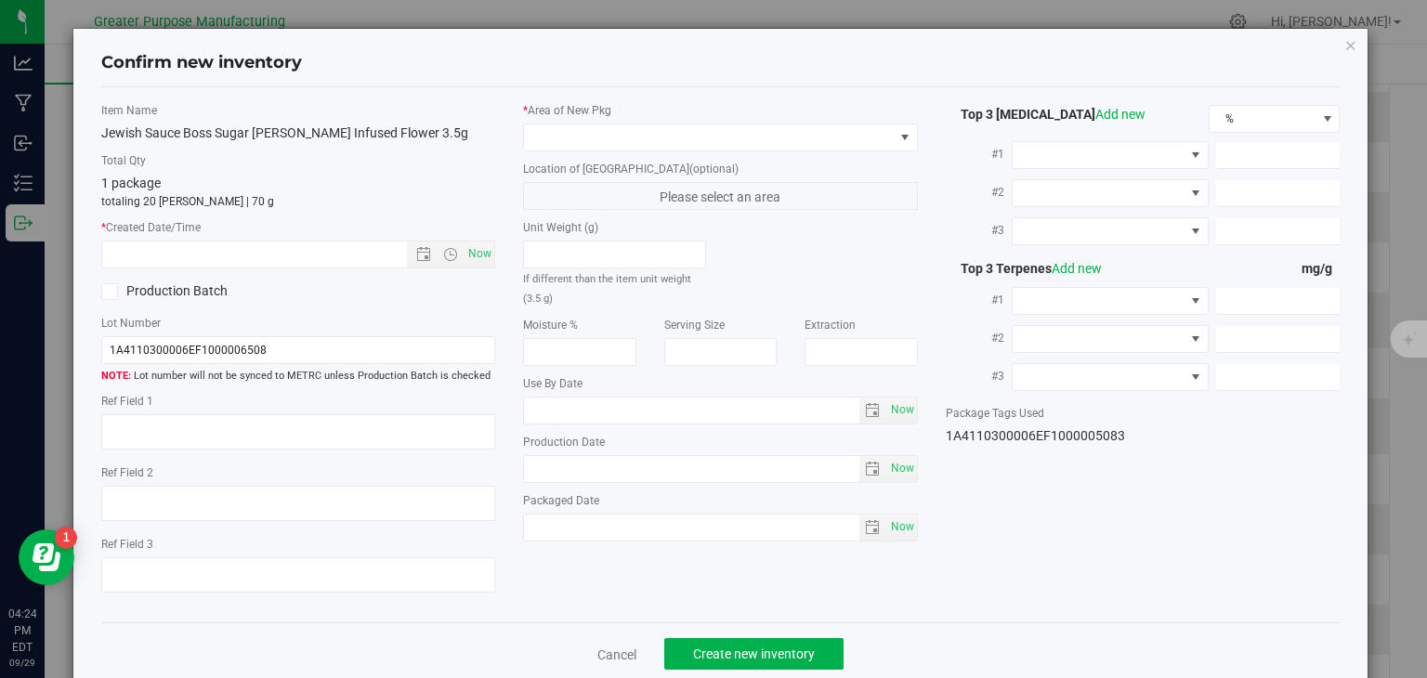
type input "[DATE]"
click at [476, 257] on span "Now" at bounding box center [480, 254] width 32 height 27
type input "[DATE] 4:24 PM"
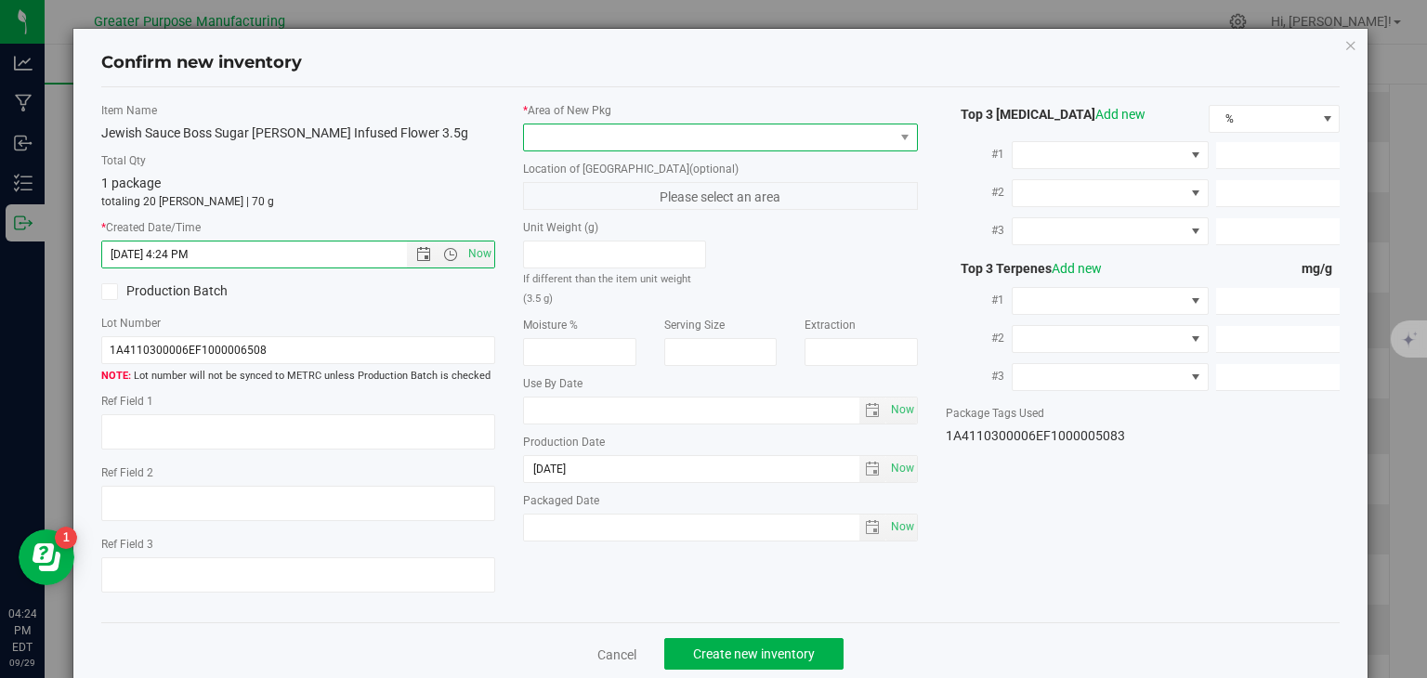
click at [631, 133] on span at bounding box center [709, 137] width 370 height 26
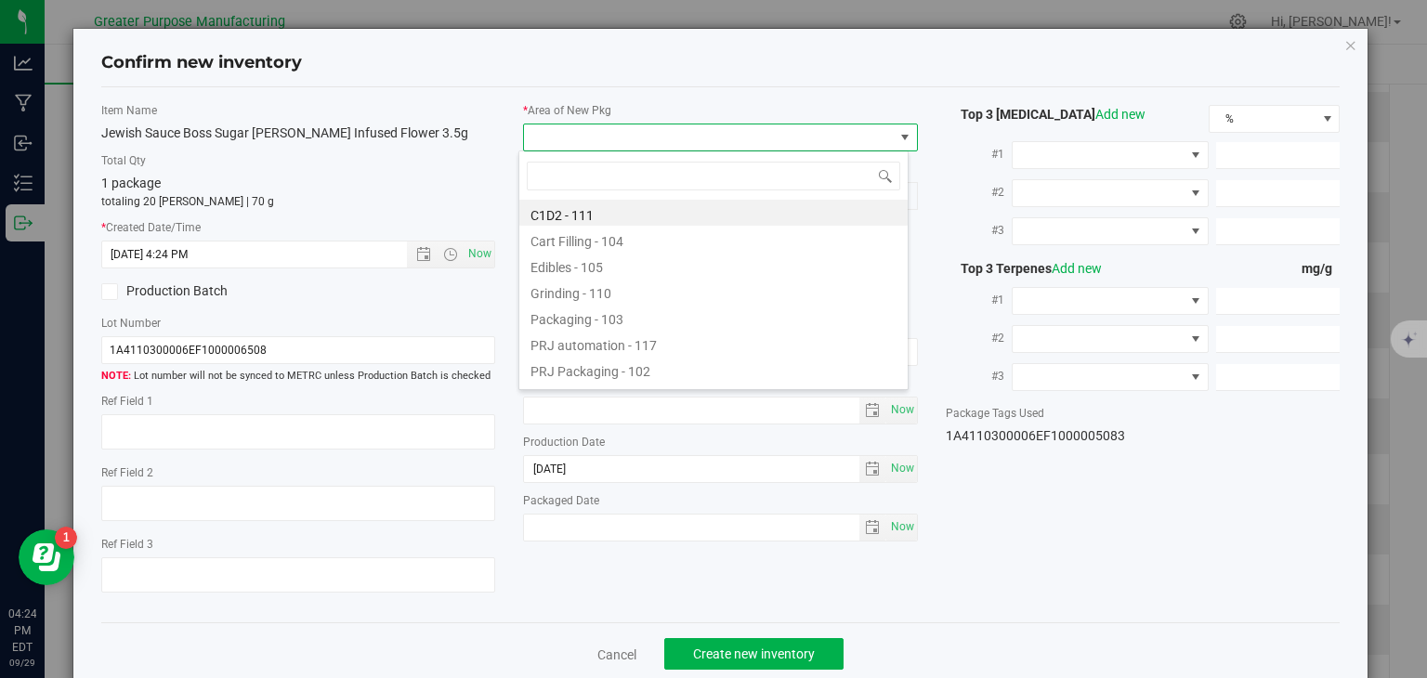
type input "108"
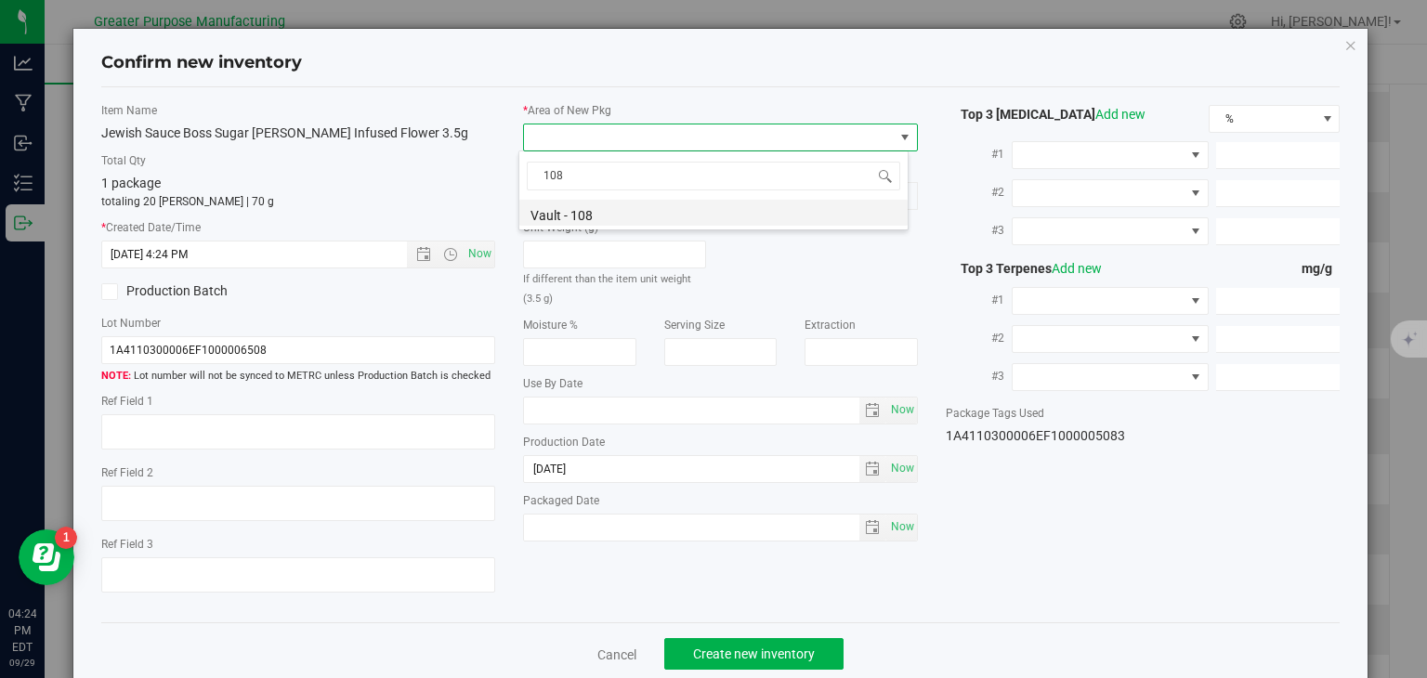
click at [583, 220] on li "Vault - 108" at bounding box center [713, 213] width 388 height 26
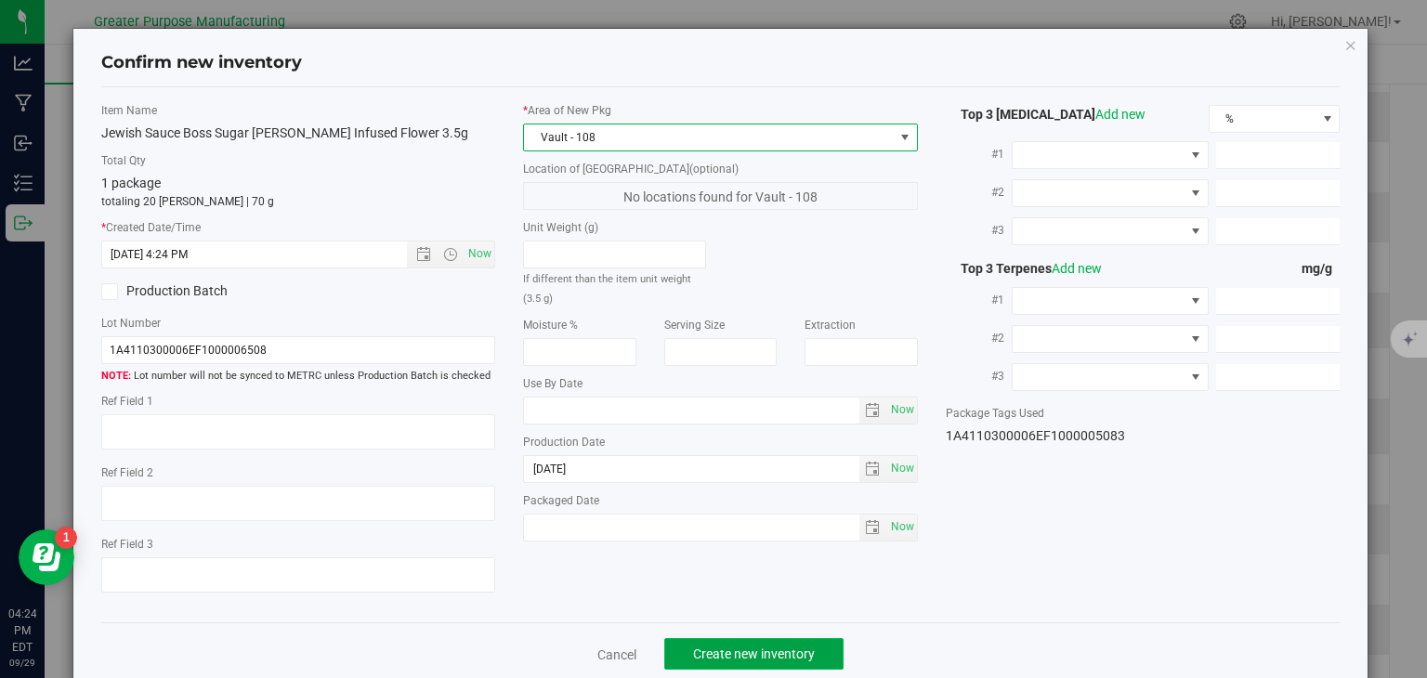
click at [758, 647] on span "Create new inventory" at bounding box center [754, 654] width 122 height 15
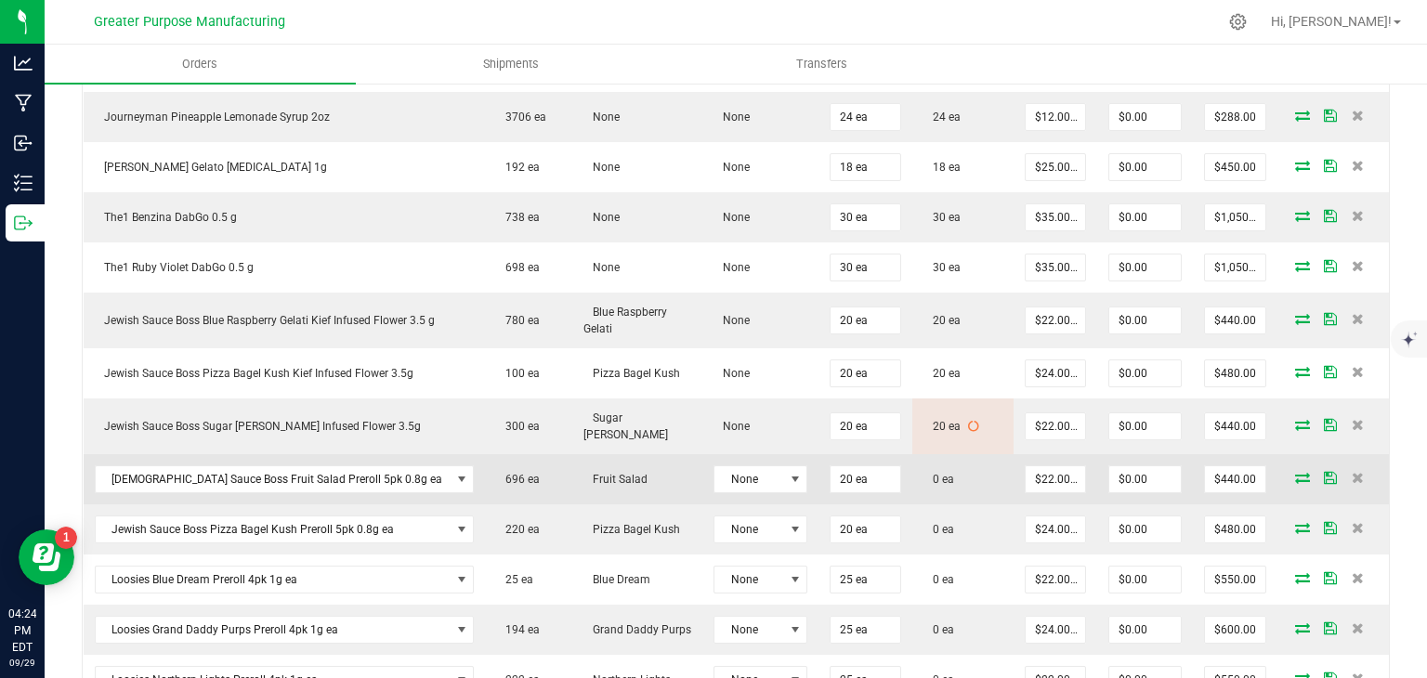
click at [1295, 472] on icon at bounding box center [1302, 477] width 15 height 11
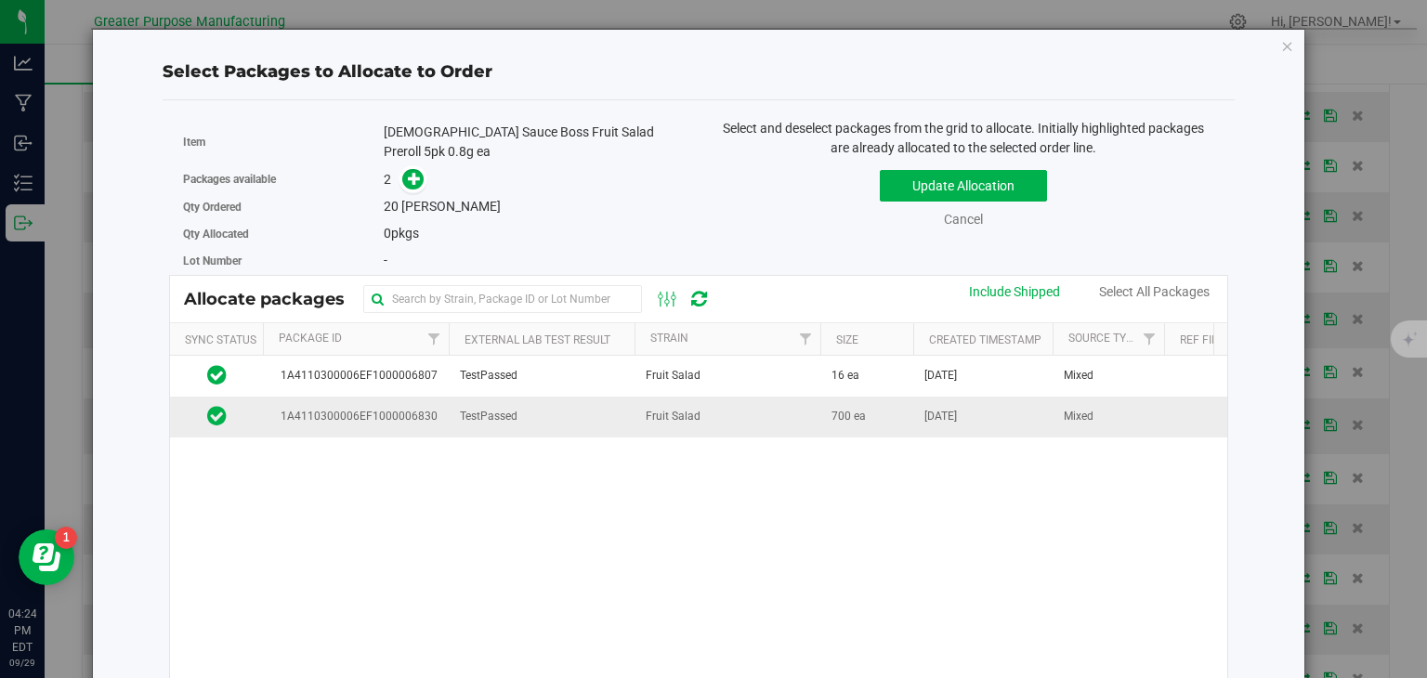
click at [654, 408] on span "Fruit Salad" at bounding box center [673, 417] width 55 height 18
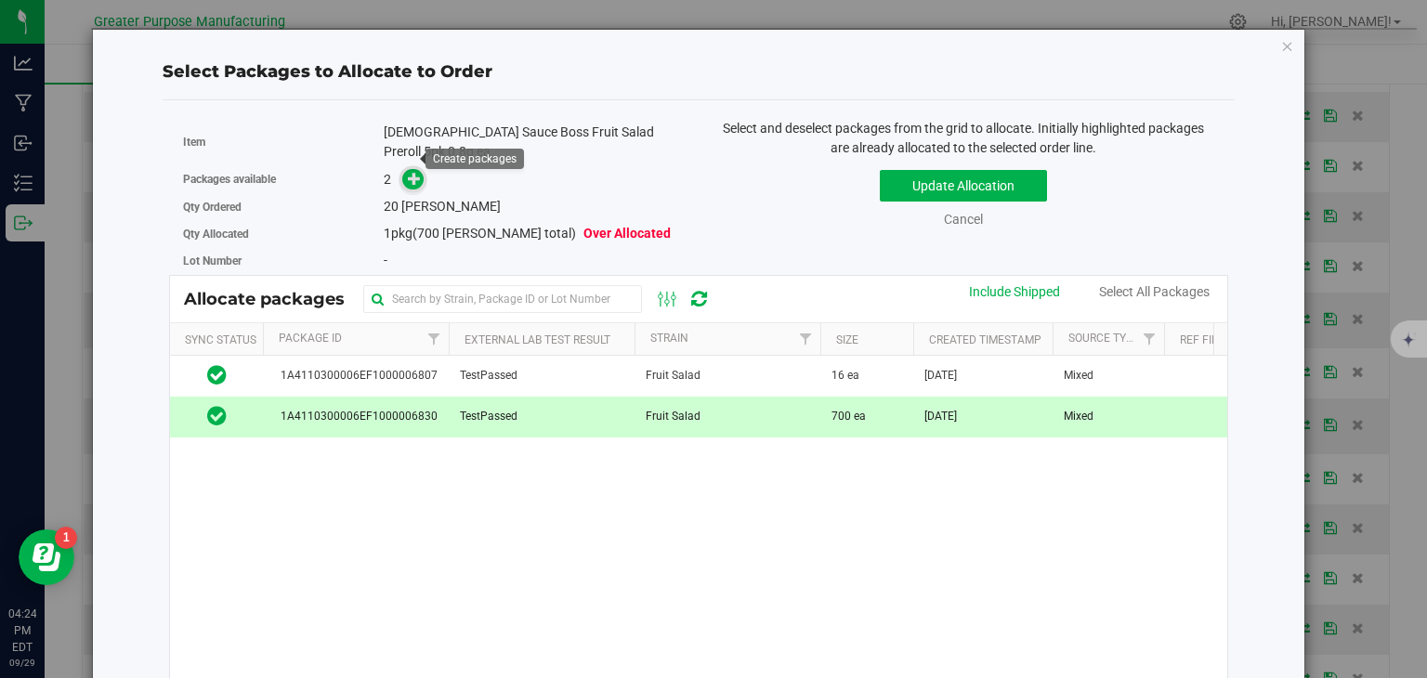
click at [408, 172] on icon at bounding box center [414, 178] width 13 height 13
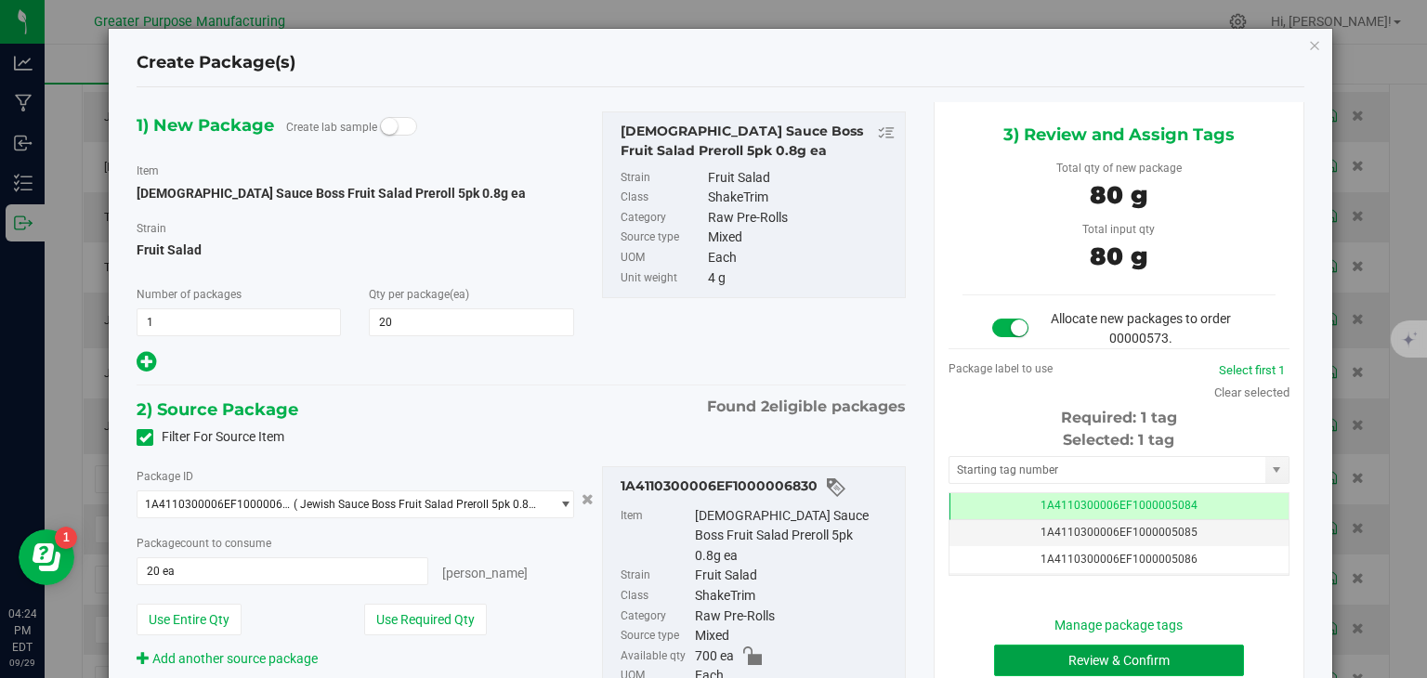
click at [1054, 659] on button "Review & Confirm" at bounding box center [1119, 661] width 250 height 32
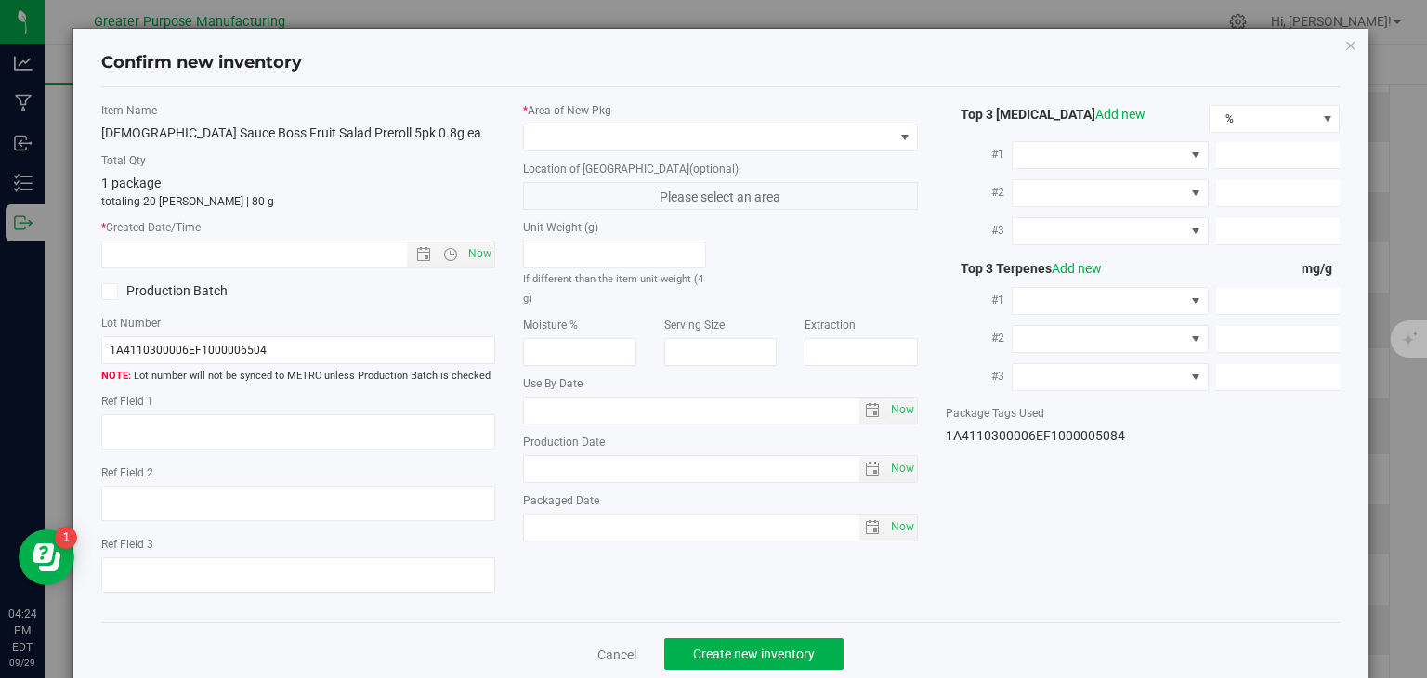
type input "[DATE]"
click at [469, 254] on span "Now" at bounding box center [480, 254] width 32 height 27
type input "[DATE] 4:25 PM"
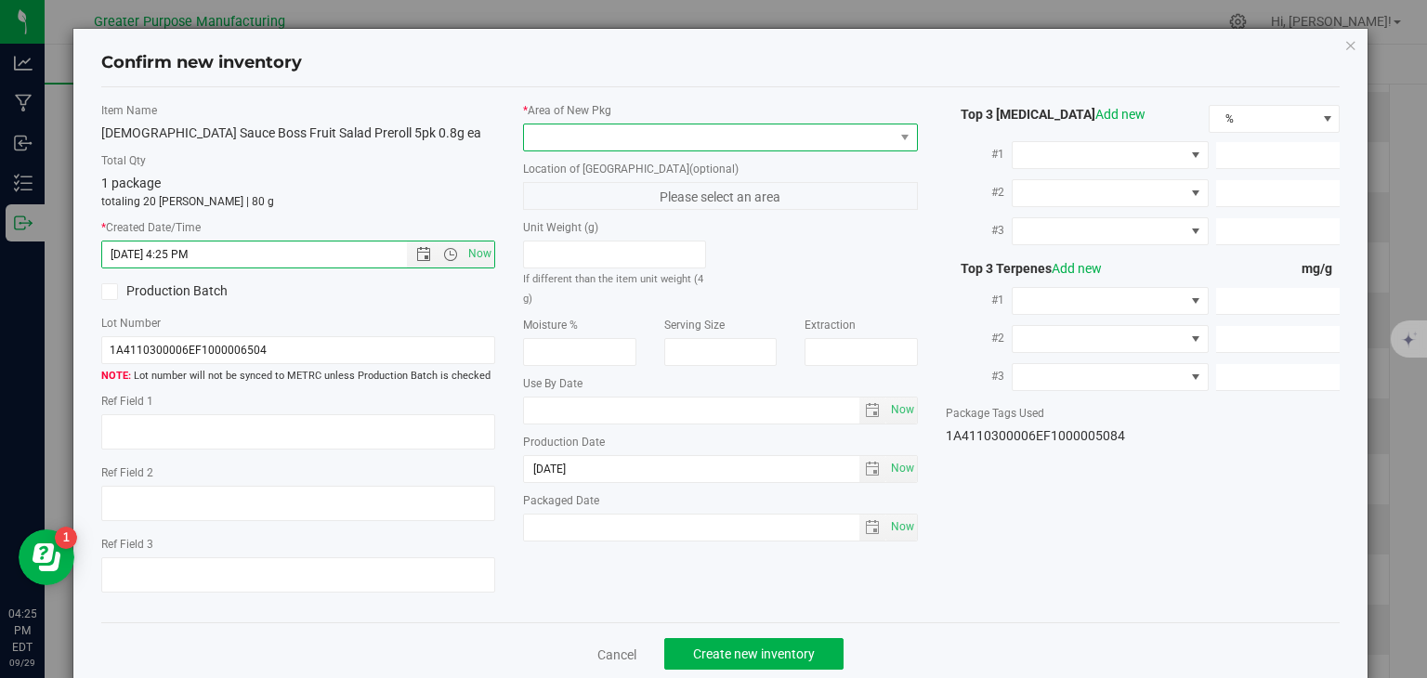
click at [648, 131] on span at bounding box center [709, 137] width 370 height 26
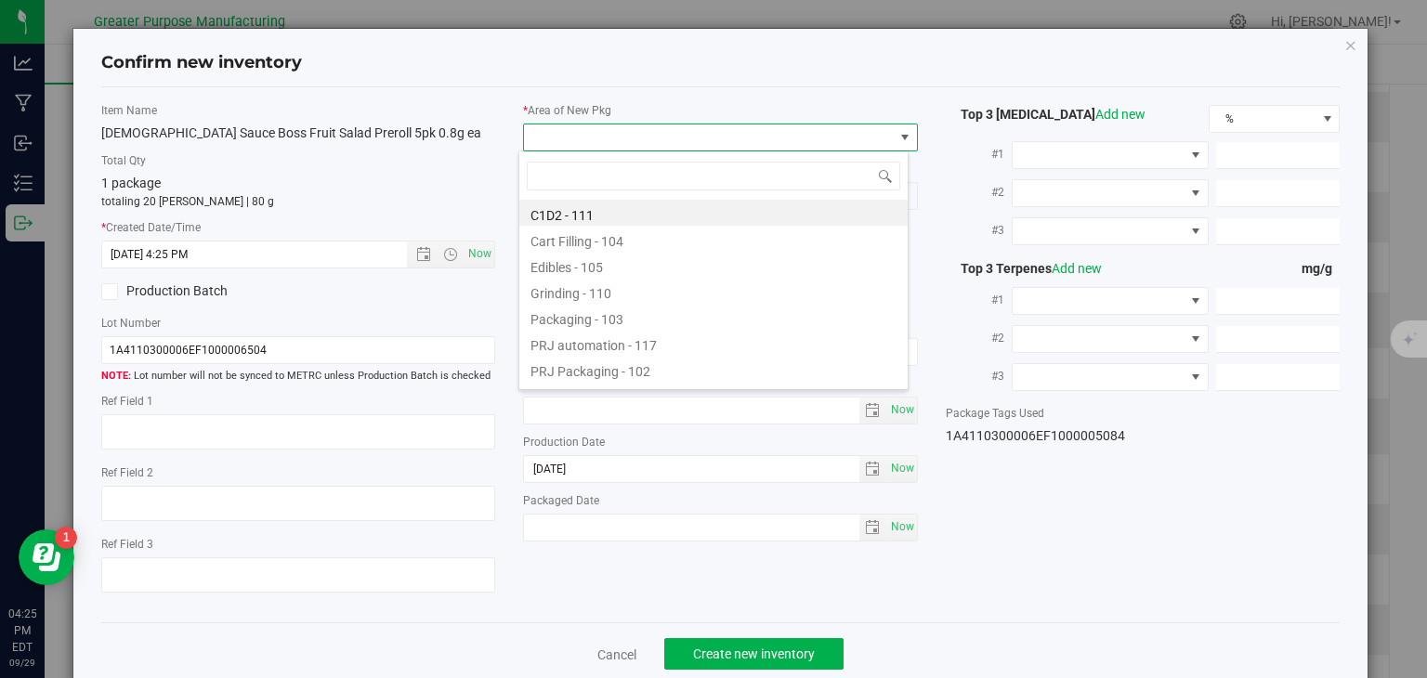
type input "108"
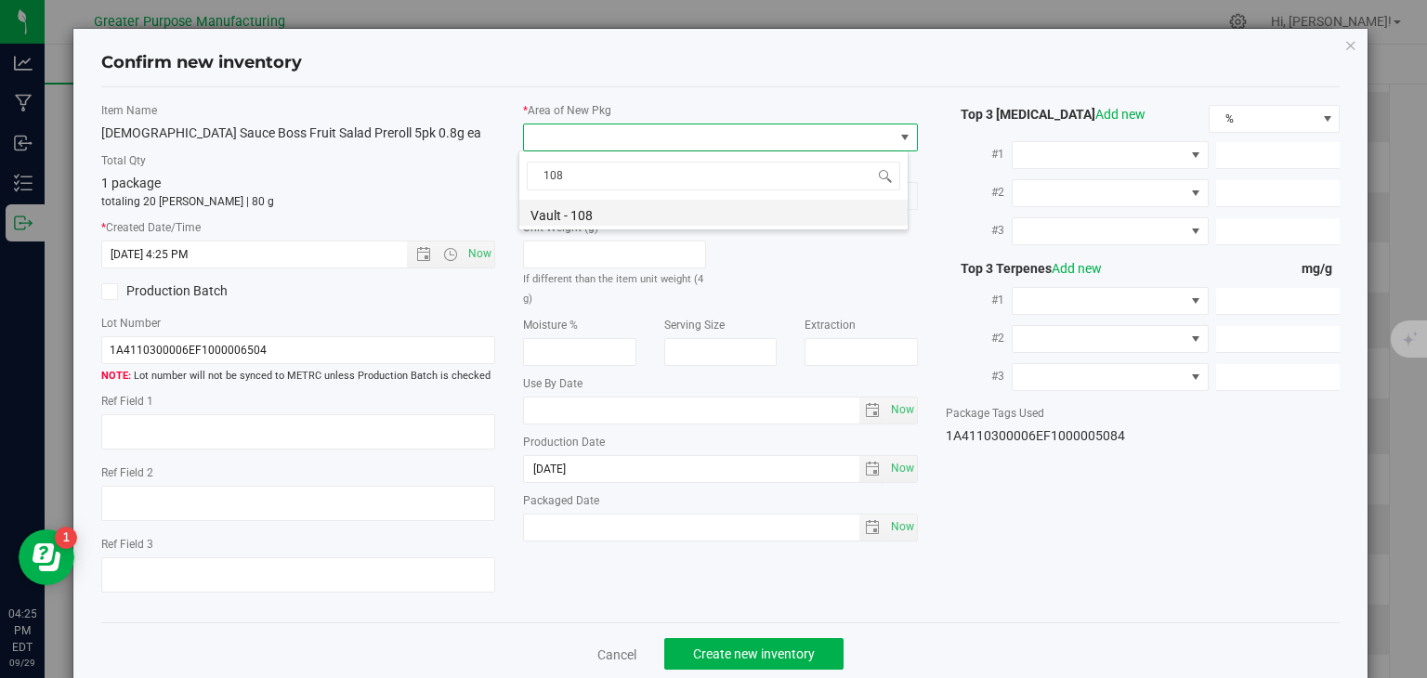
click at [584, 209] on li "Vault - 108" at bounding box center [713, 213] width 388 height 26
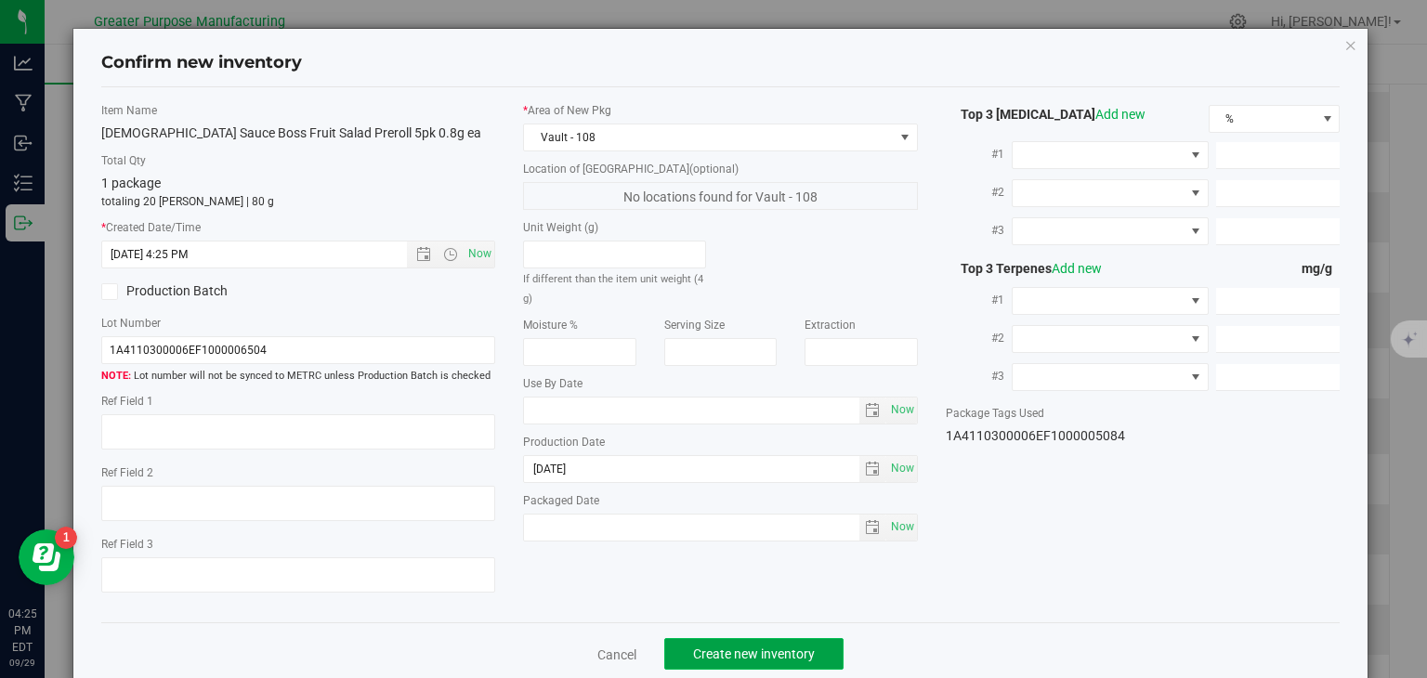
click at [762, 647] on span "Create new inventory" at bounding box center [754, 654] width 122 height 15
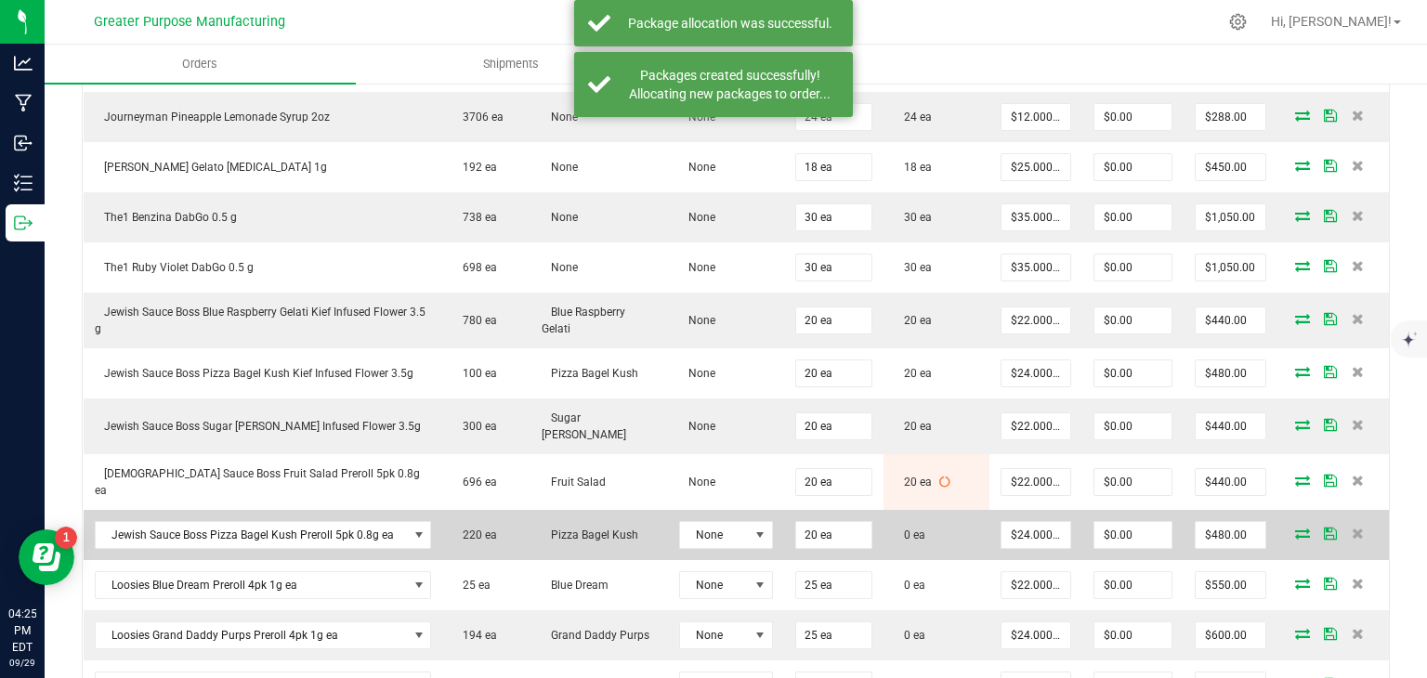
click at [1295, 528] on icon at bounding box center [1302, 533] width 15 height 11
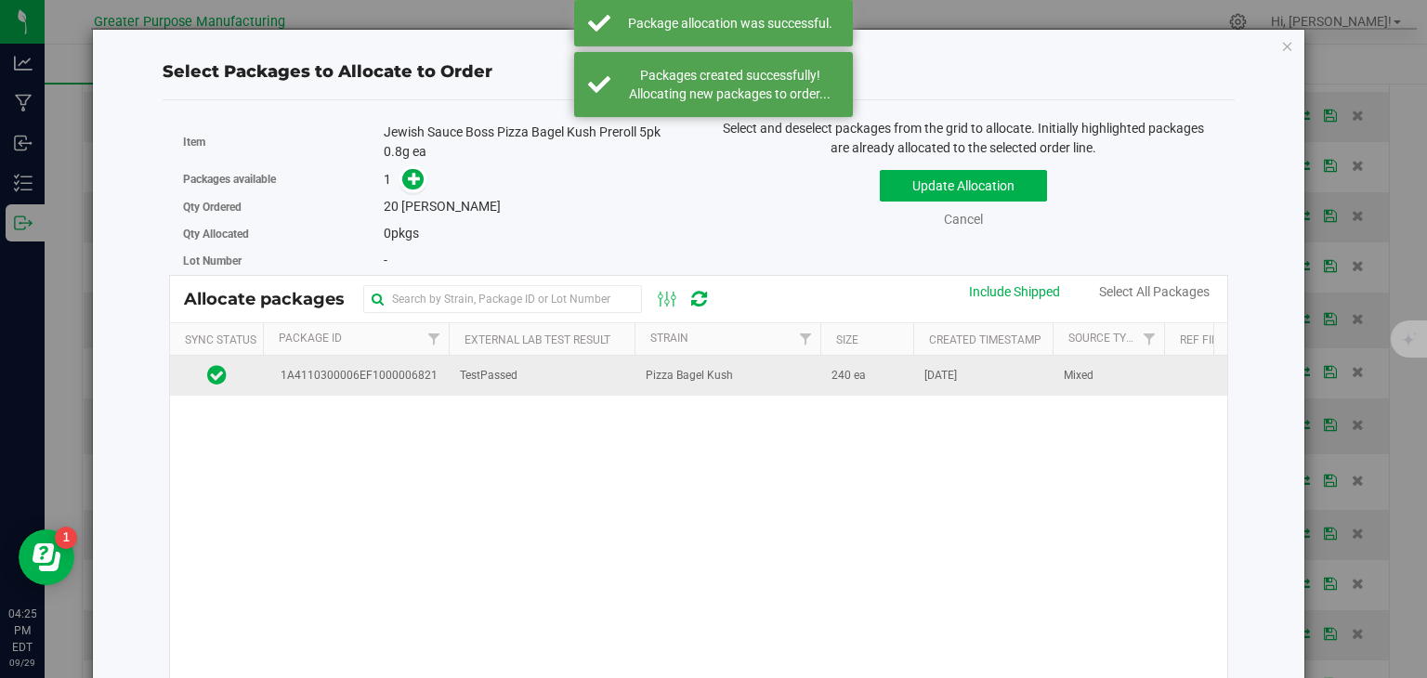
click at [669, 376] on span "Pizza Bagel Kush" at bounding box center [689, 376] width 87 height 18
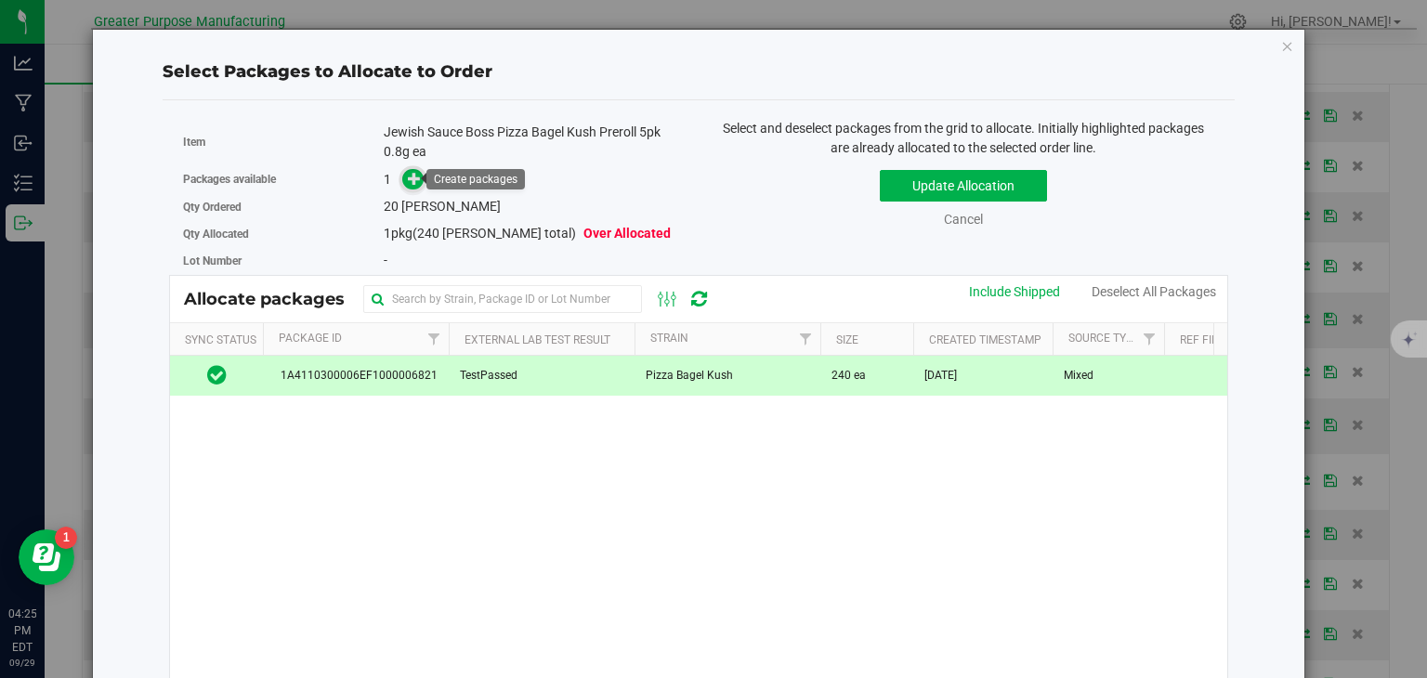
click at [410, 178] on icon at bounding box center [414, 178] width 13 height 13
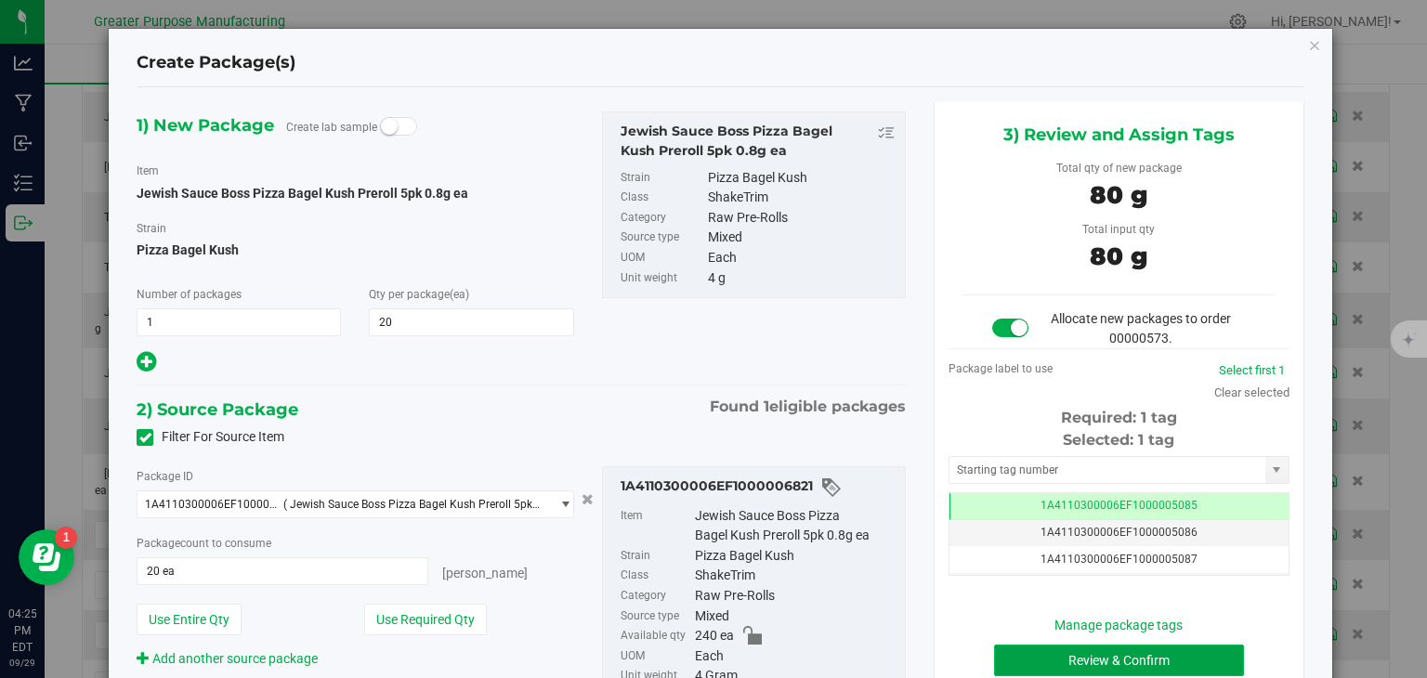
click at [1067, 658] on button "Review & Confirm" at bounding box center [1119, 661] width 250 height 32
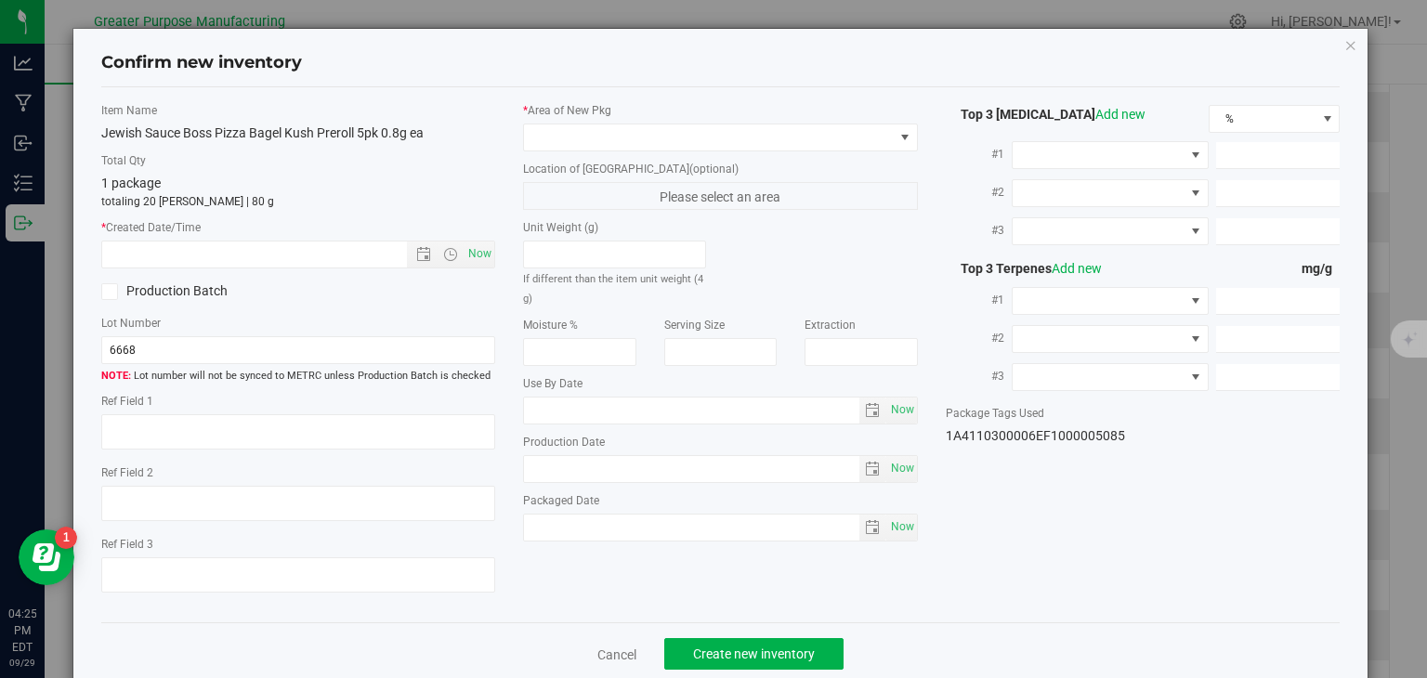
type input "[DATE]"
click at [478, 265] on span "Now" at bounding box center [480, 254] width 32 height 27
type input "[DATE] 4:25 PM"
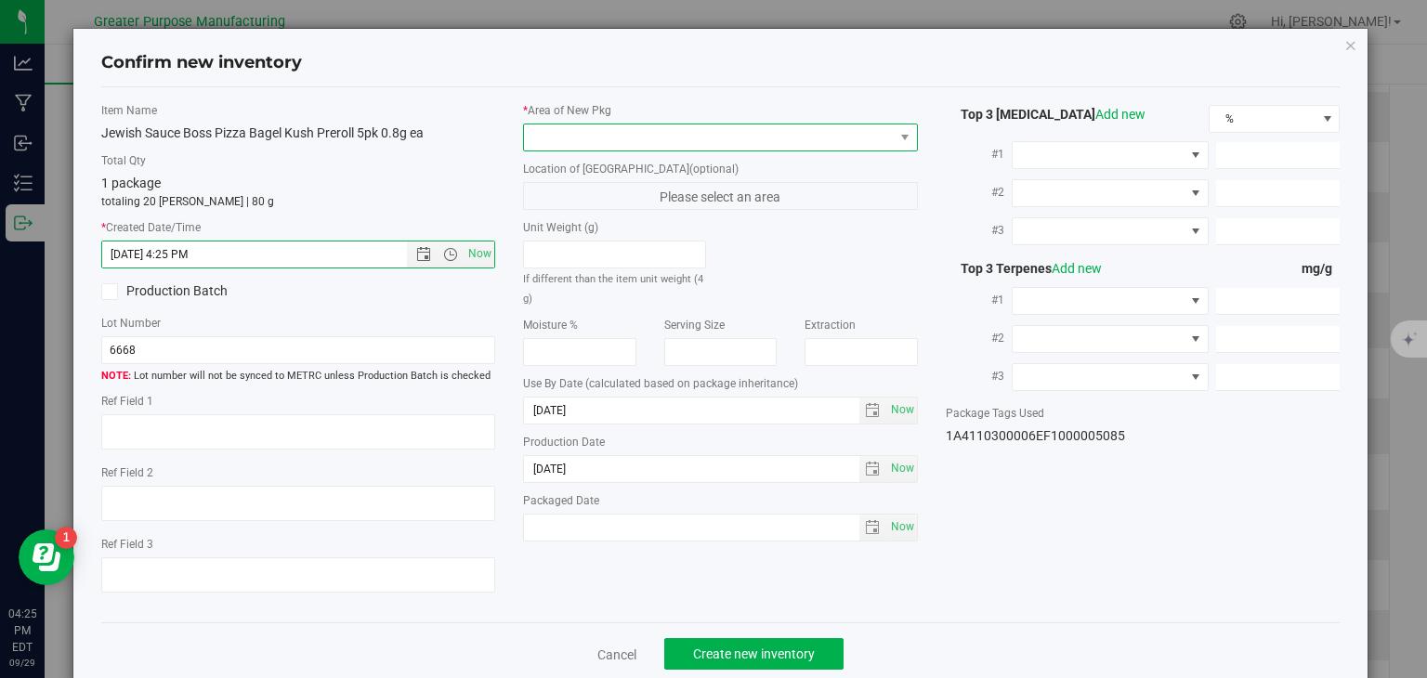
click at [620, 140] on span at bounding box center [709, 137] width 370 height 26
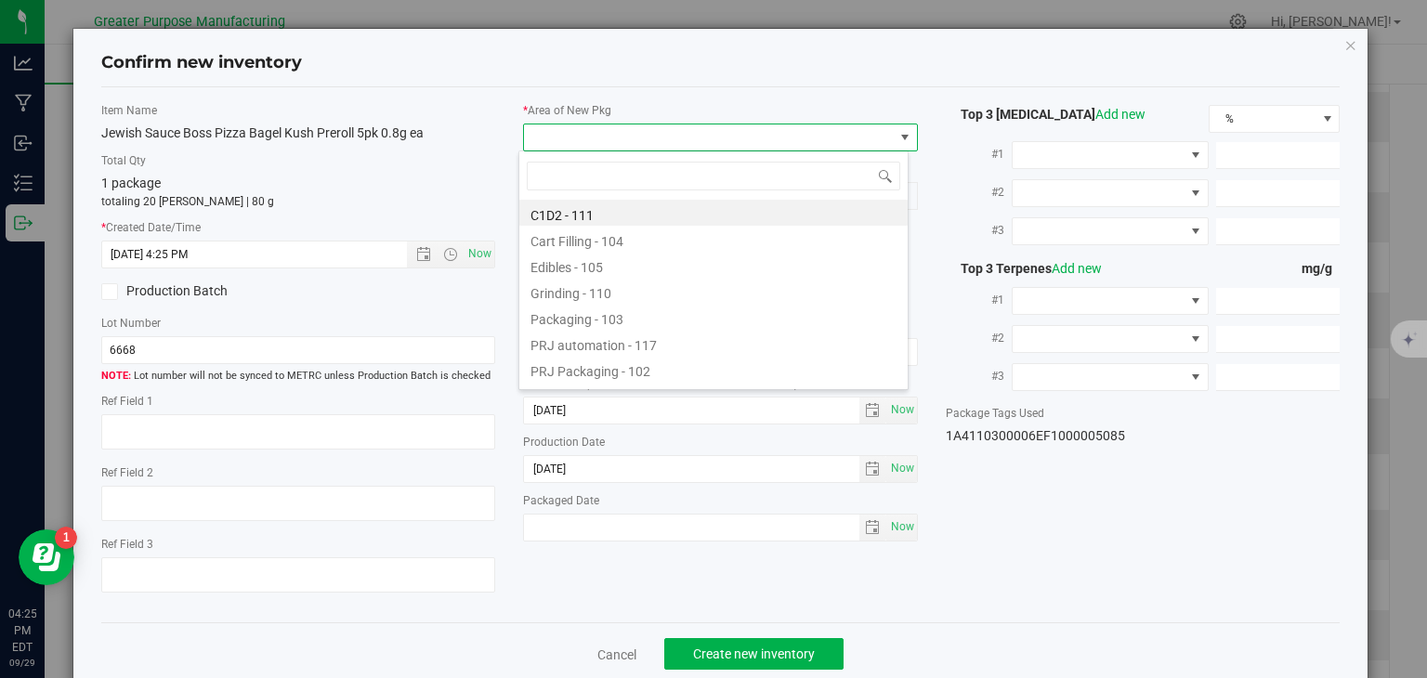
type input "108"
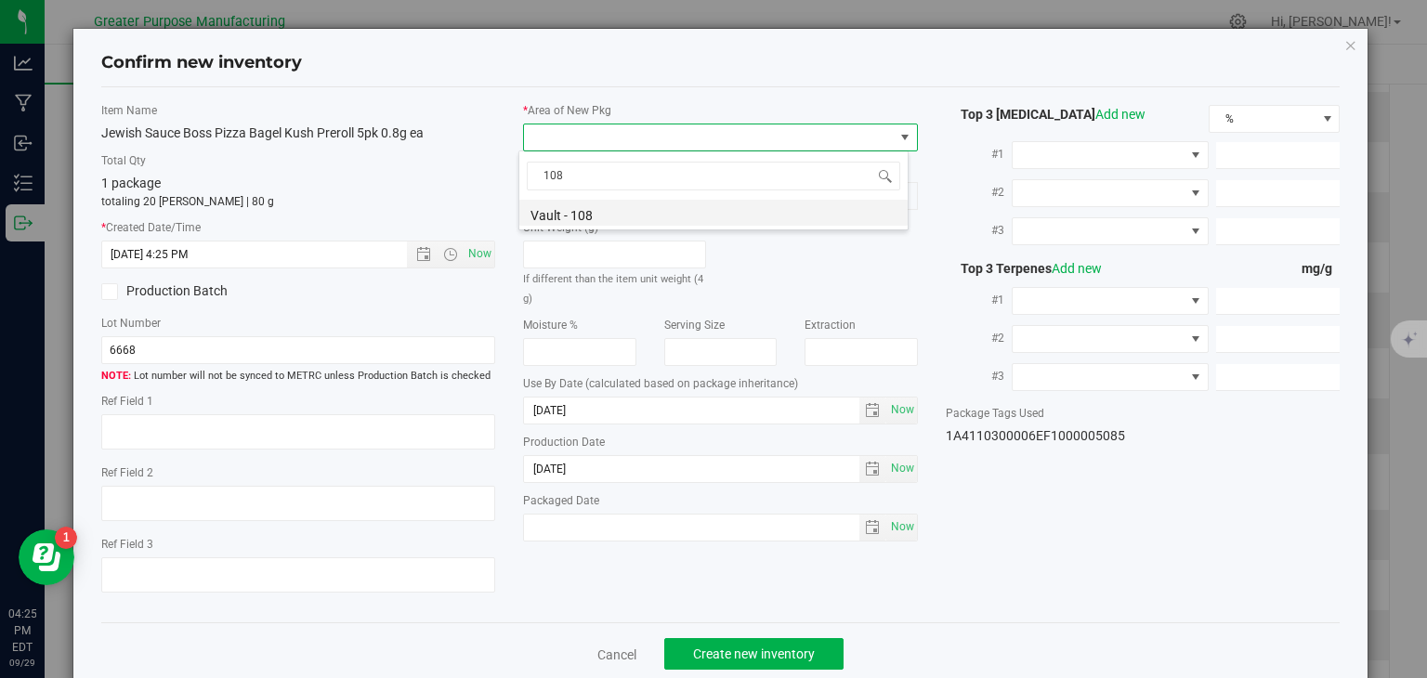
click at [593, 218] on li "Vault - 108" at bounding box center [713, 213] width 388 height 26
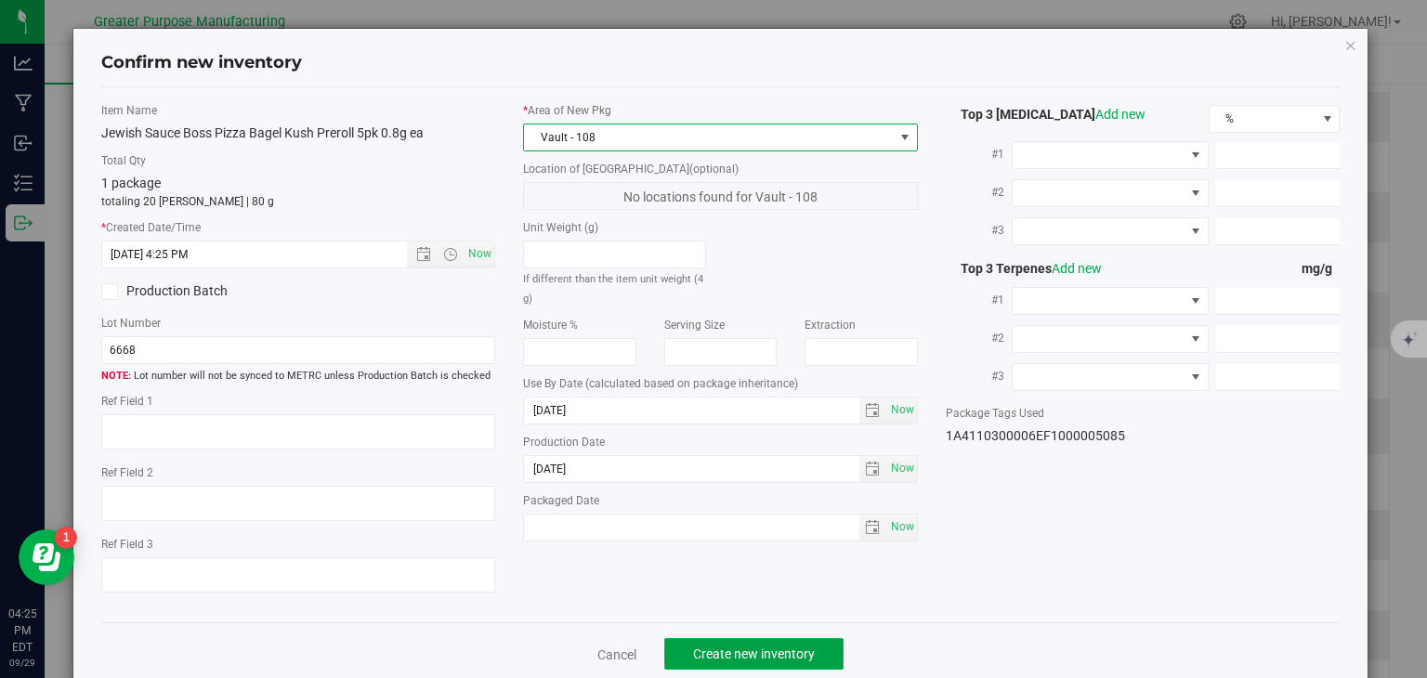
click at [765, 653] on span "Create new inventory" at bounding box center [754, 654] width 122 height 15
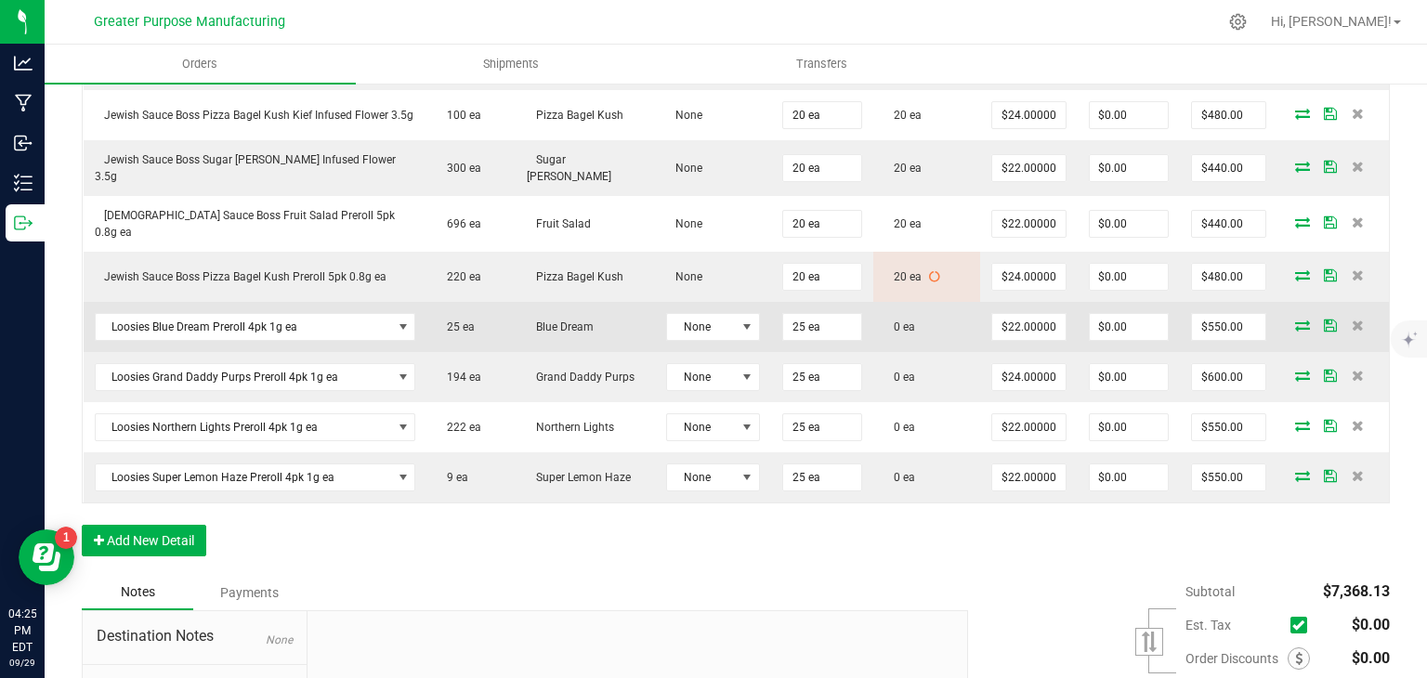
click at [1295, 320] on icon at bounding box center [1302, 325] width 15 height 11
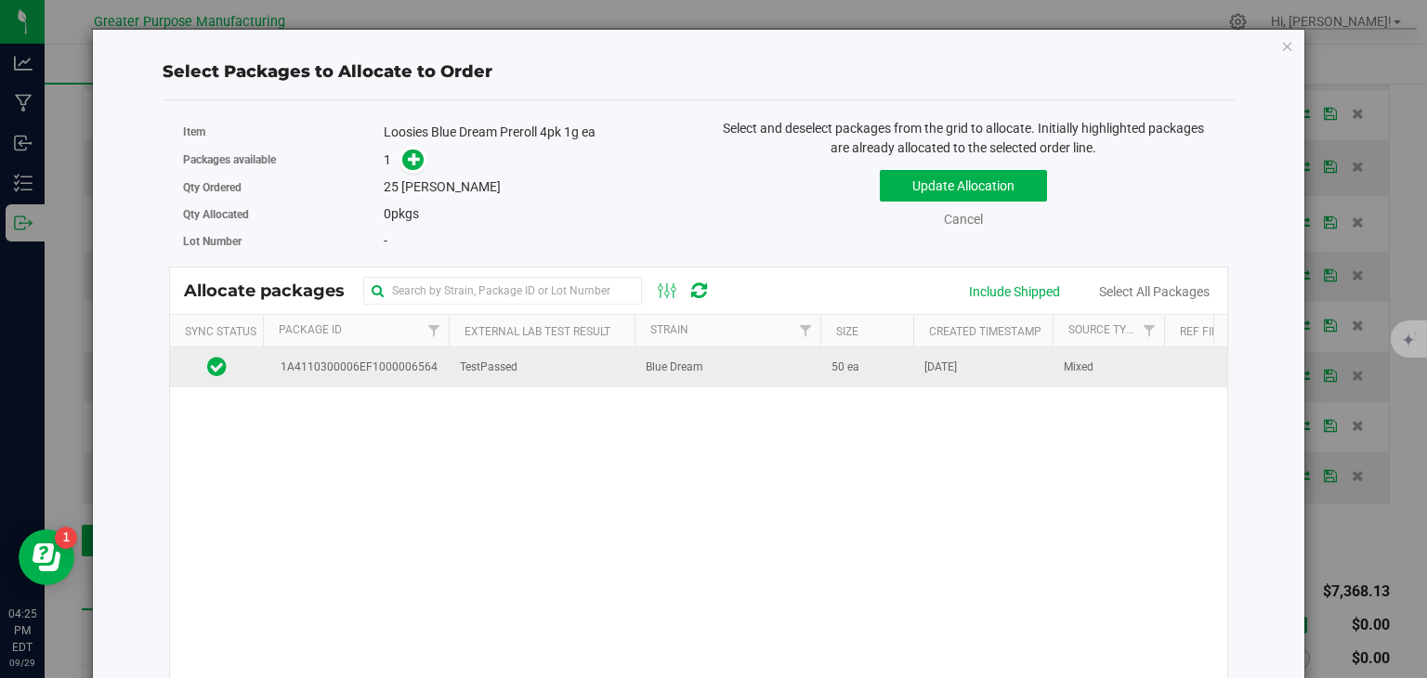
click at [621, 359] on td "TestPassed" at bounding box center [542, 367] width 186 height 40
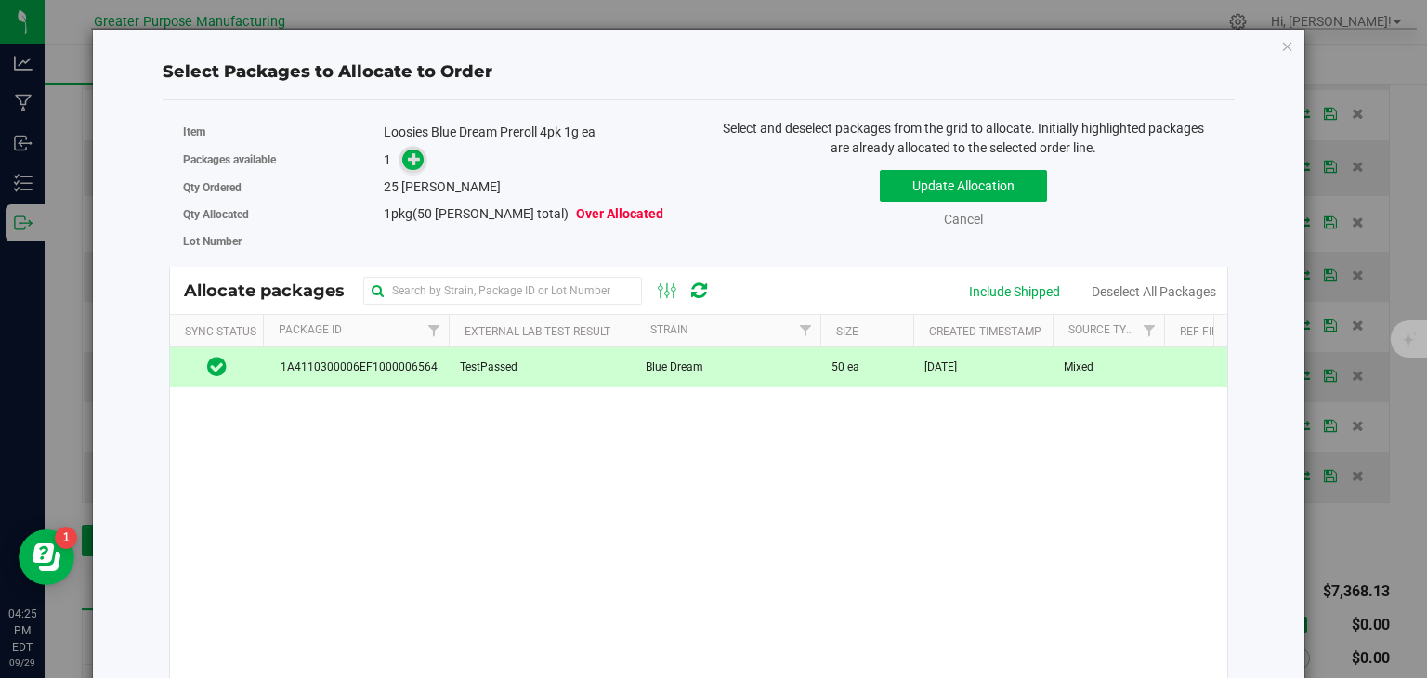
click at [403, 168] on span at bounding box center [409, 160] width 30 height 21
click at [409, 162] on icon at bounding box center [414, 158] width 13 height 13
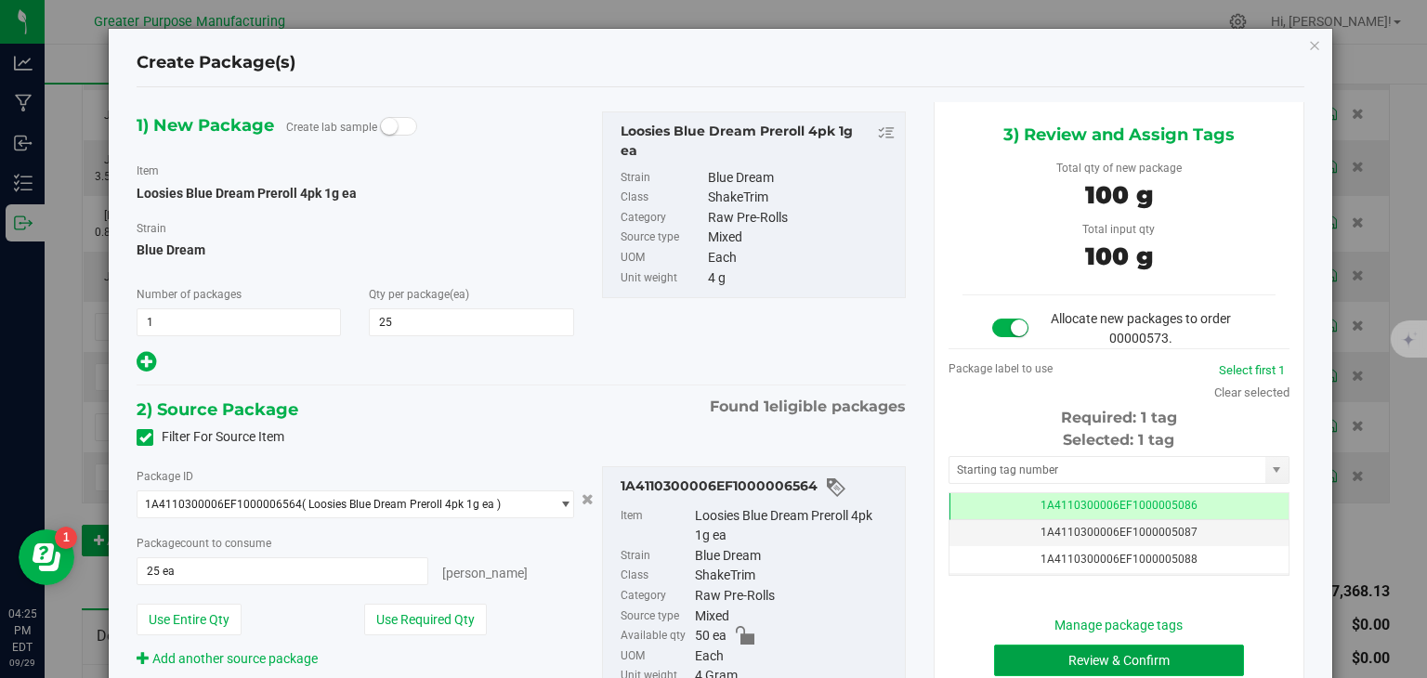
click at [1029, 649] on button "Review & Confirm" at bounding box center [1119, 661] width 250 height 32
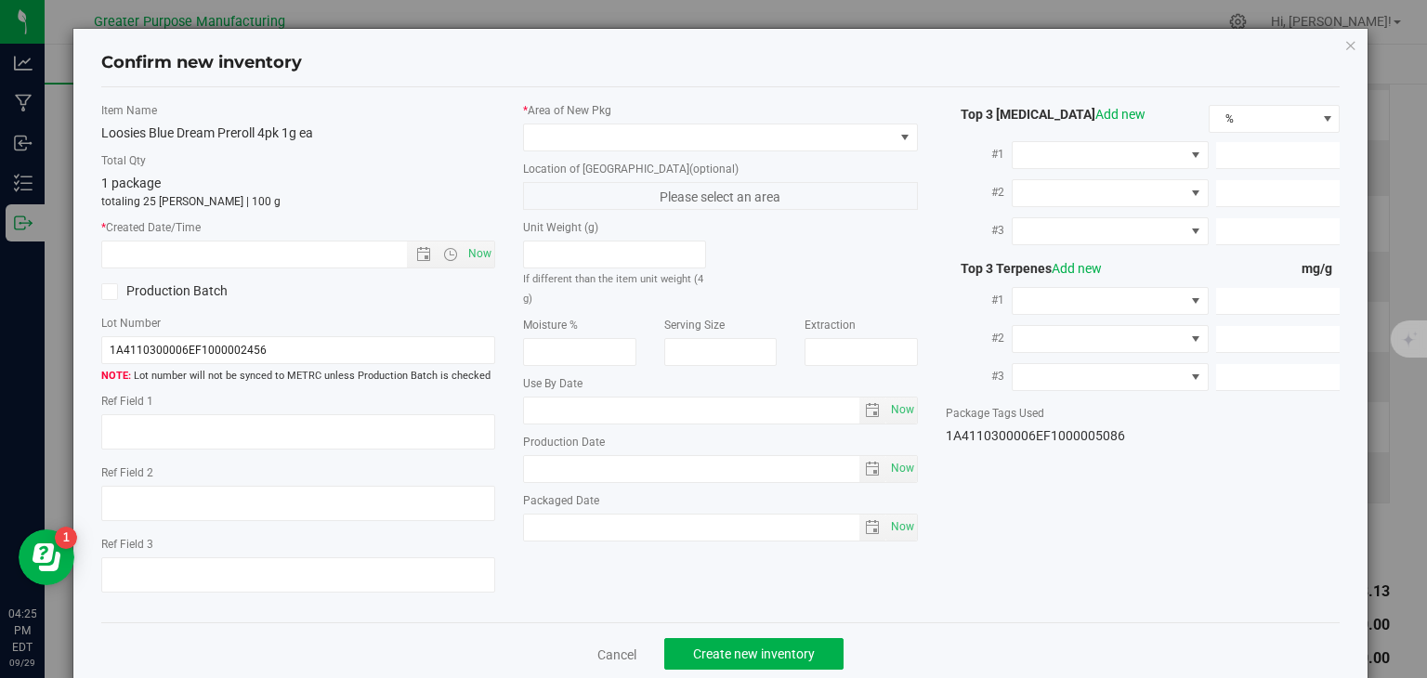
type input "[DATE]"
click at [472, 241] on span "Now" at bounding box center [480, 254] width 32 height 27
type input "[DATE] 4:25 PM"
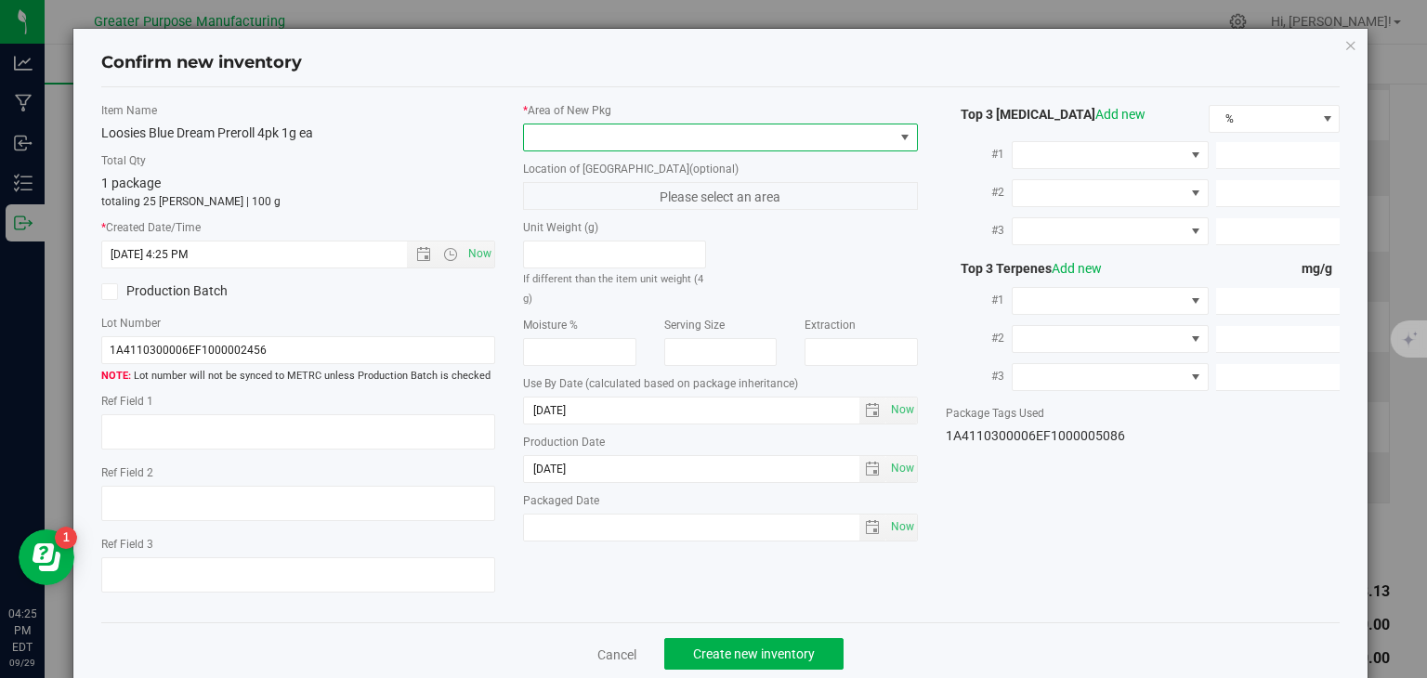
click at [592, 139] on span at bounding box center [709, 137] width 370 height 26
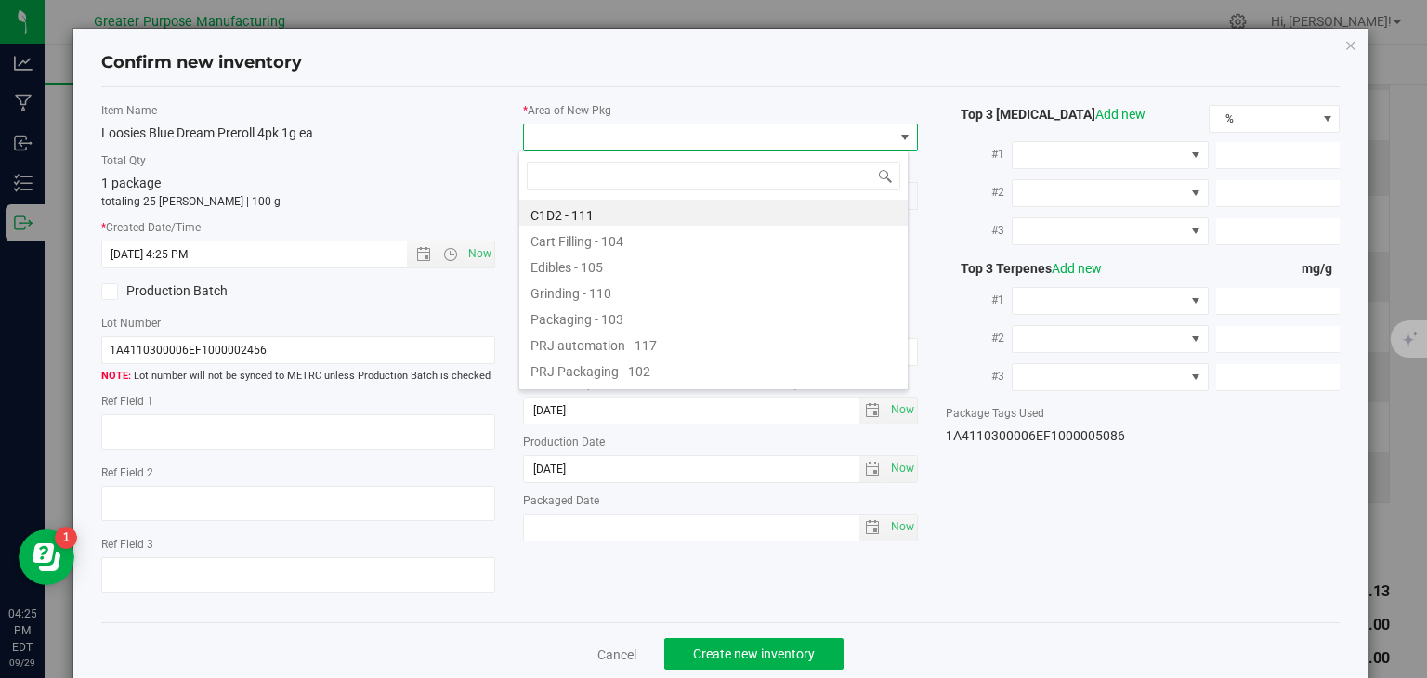
type input "108"
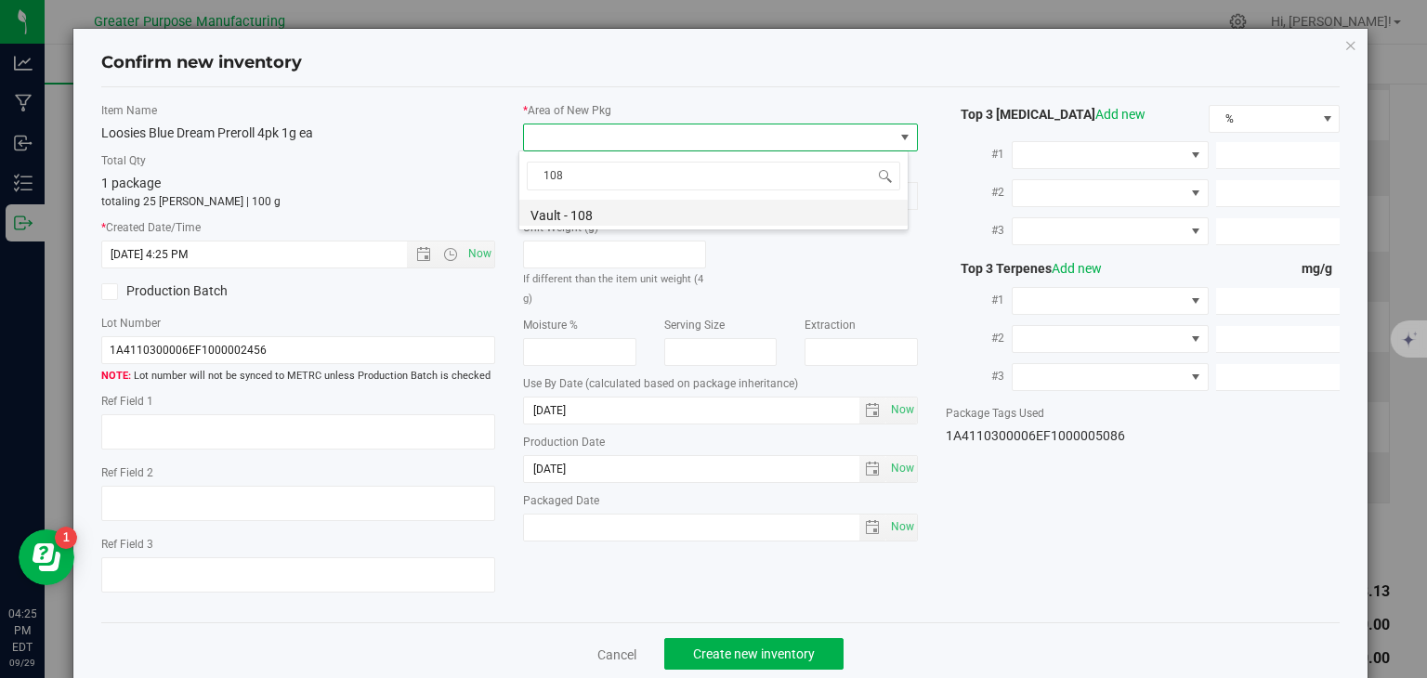
click at [584, 216] on li "Vault - 108" at bounding box center [713, 213] width 388 height 26
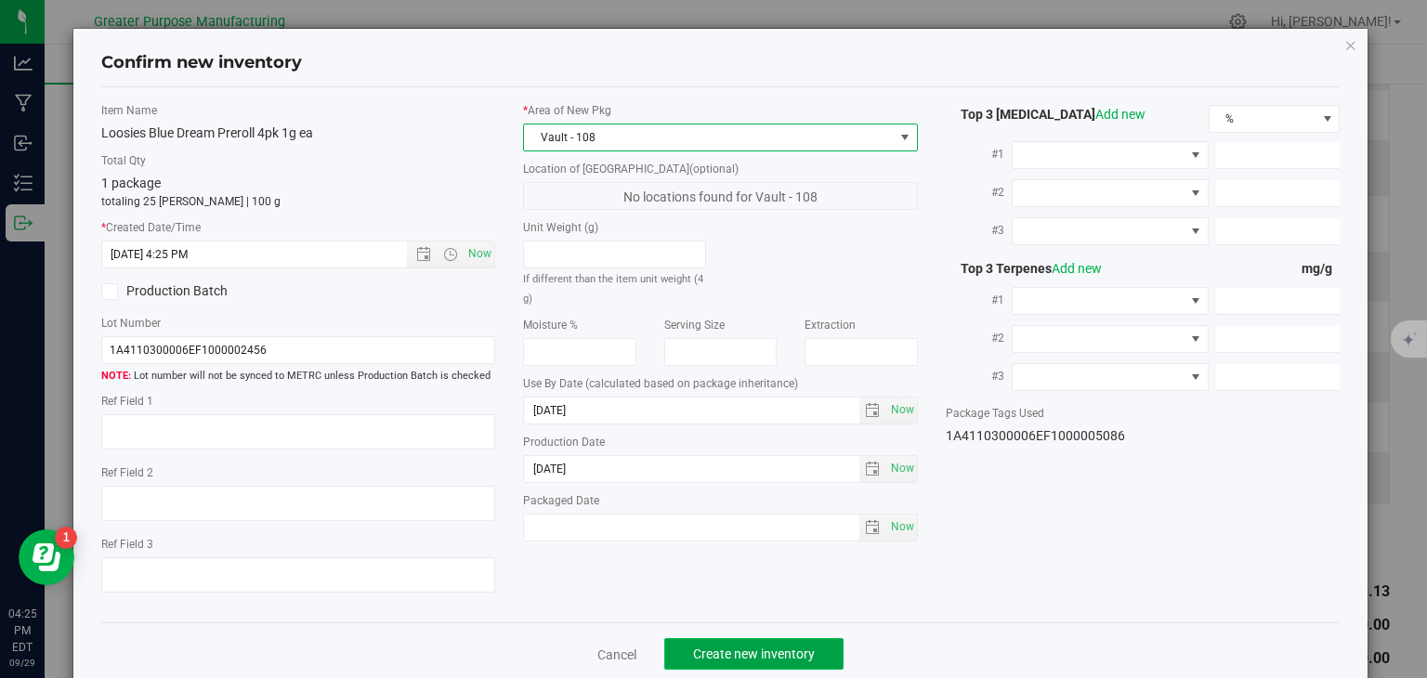
click at [716, 644] on button "Create new inventory" at bounding box center [753, 654] width 179 height 32
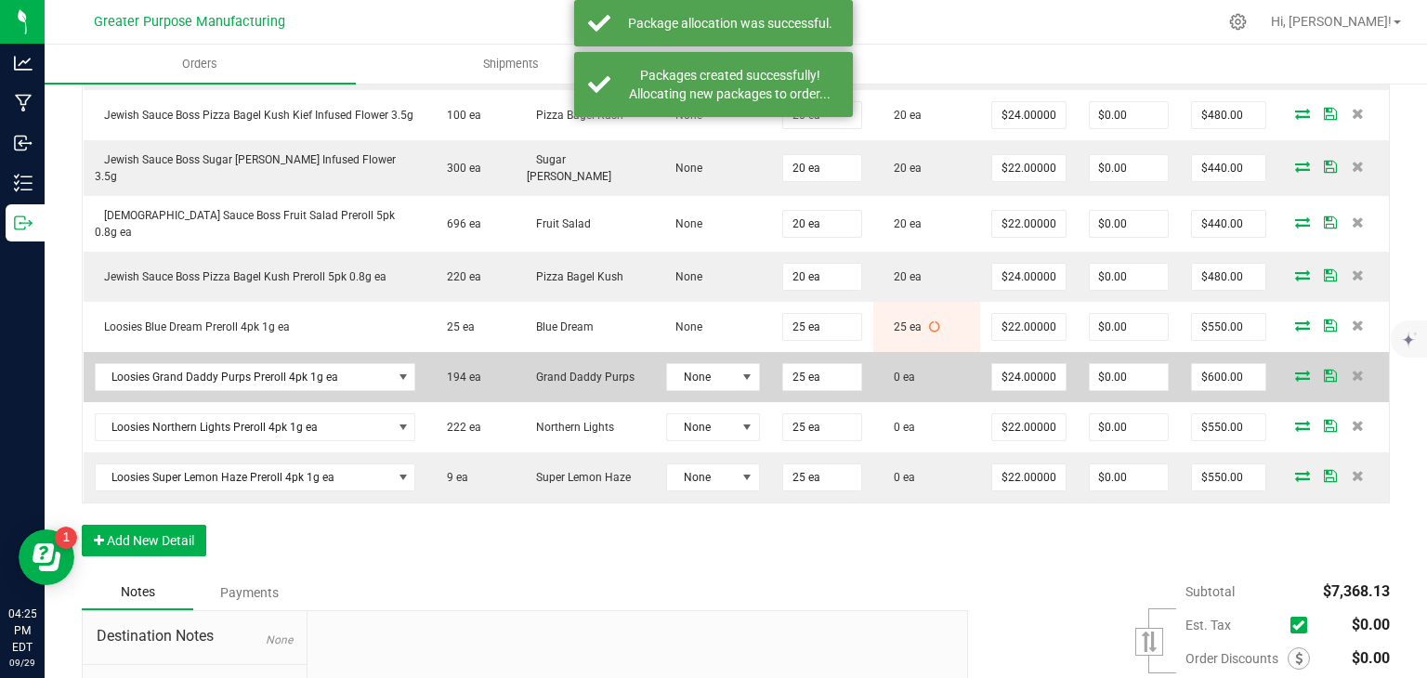
click at [1295, 370] on icon at bounding box center [1302, 375] width 15 height 11
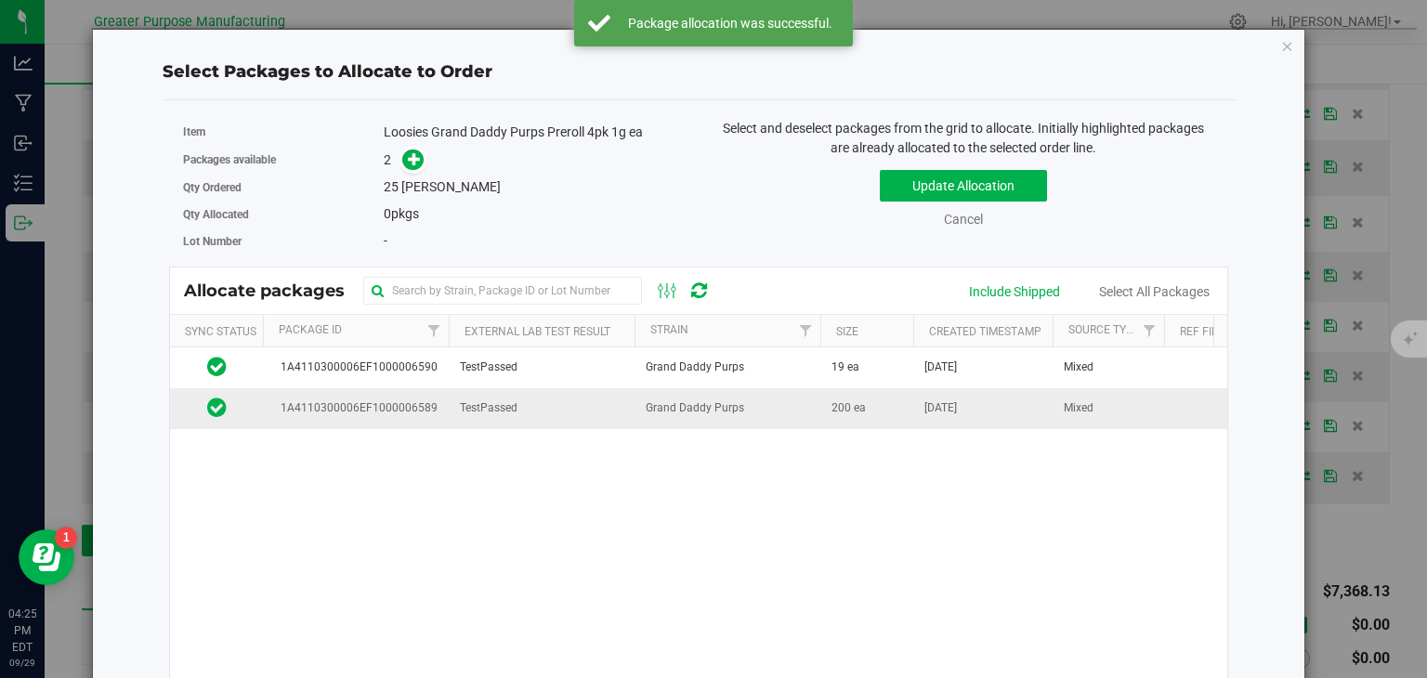
click at [773, 400] on td "Grand Daddy Purps" at bounding box center [727, 408] width 186 height 40
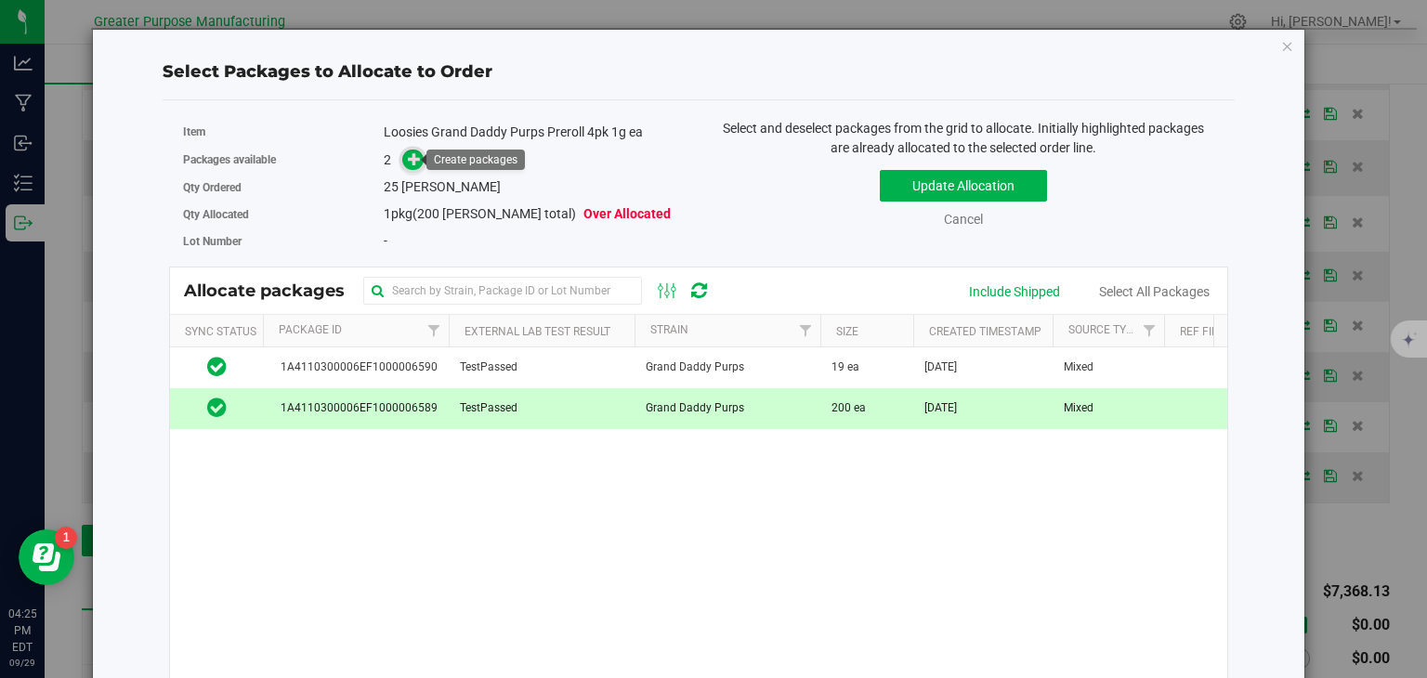
click at [415, 152] on icon at bounding box center [414, 158] width 13 height 13
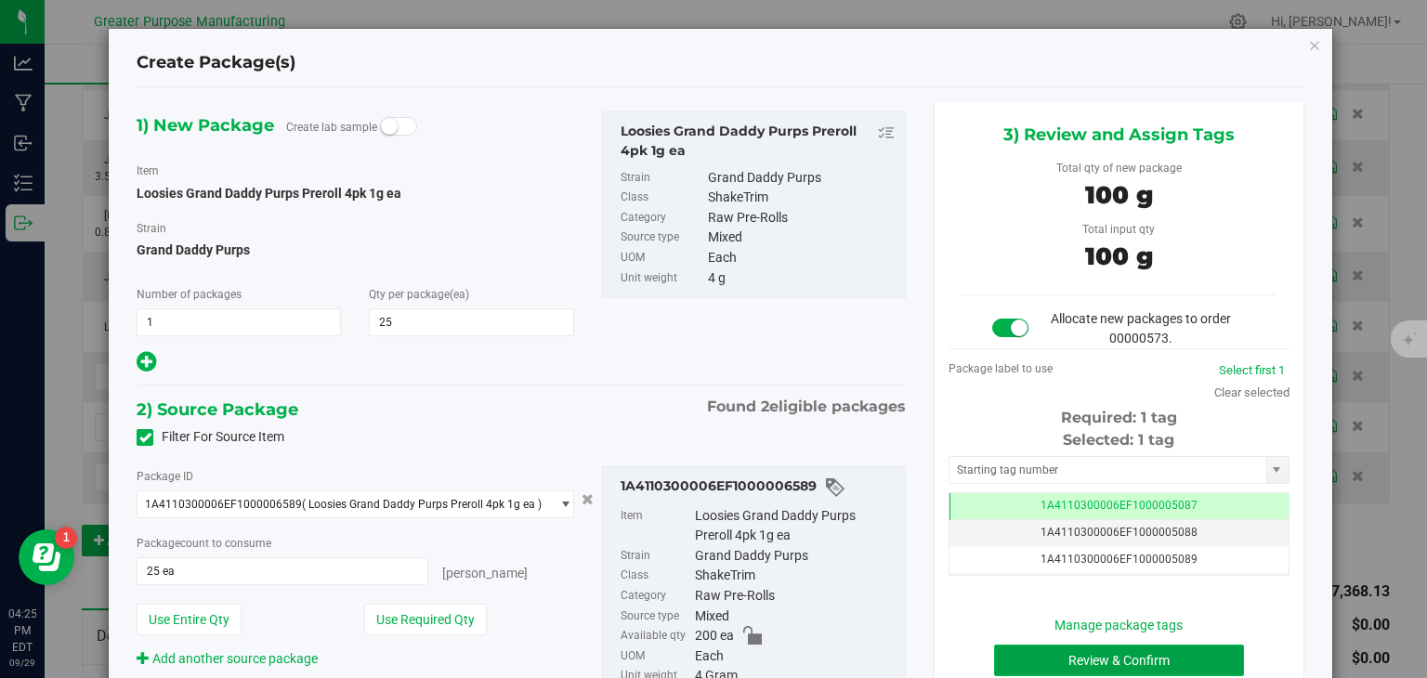
click at [1089, 647] on button "Review & Confirm" at bounding box center [1119, 661] width 250 height 32
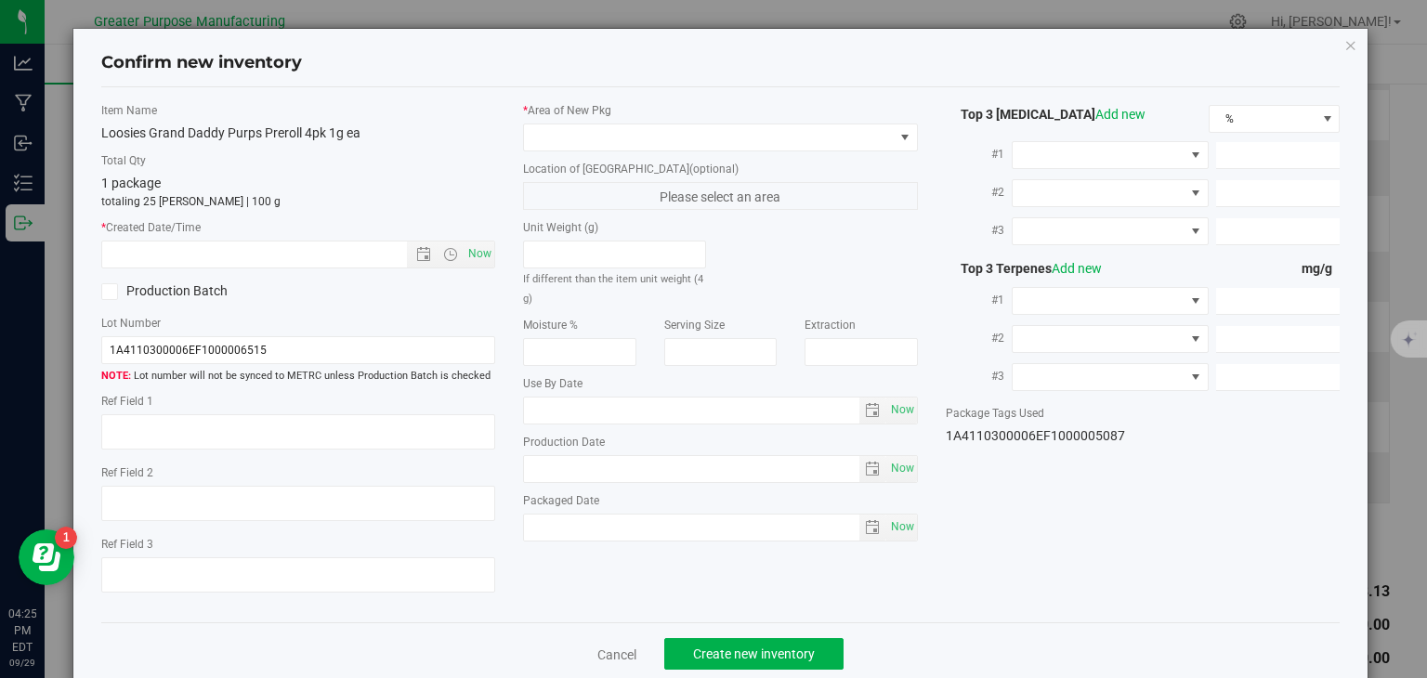
type input "[DATE]"
click at [484, 254] on span "Now" at bounding box center [480, 254] width 32 height 27
type input "[DATE] 4:25 PM"
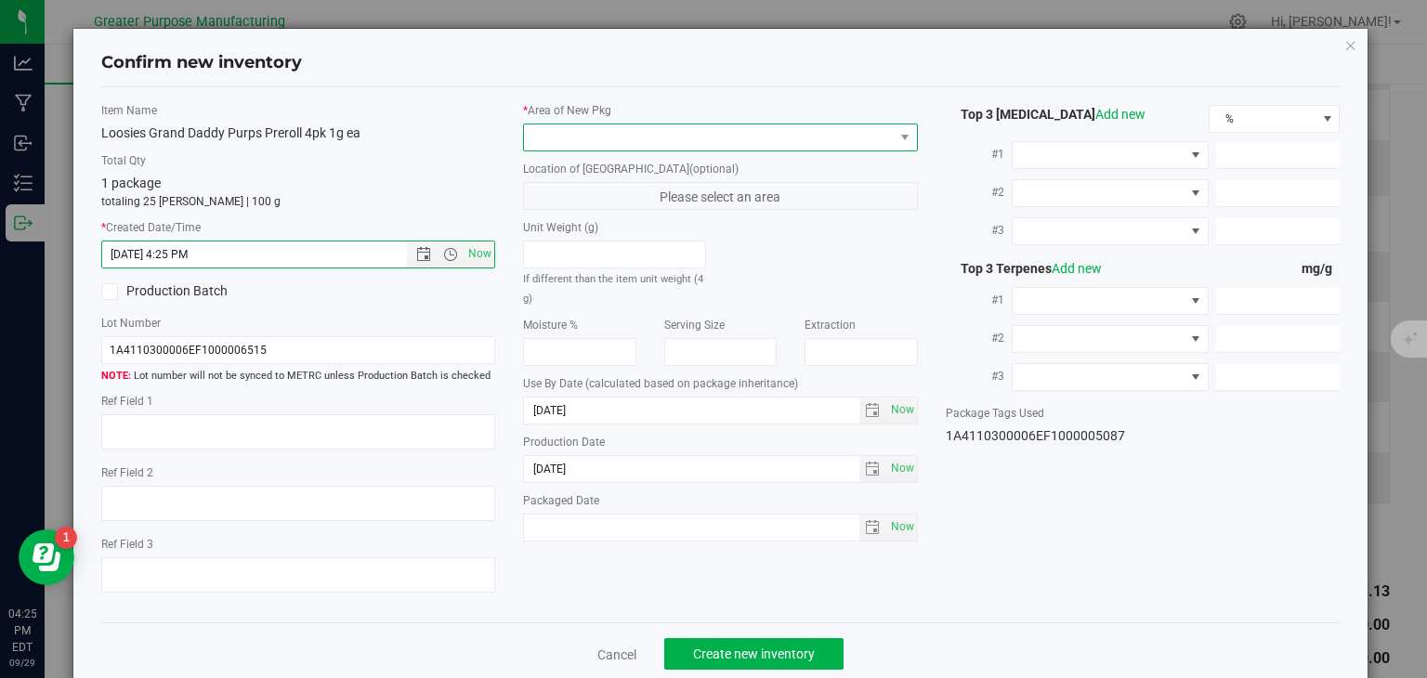
click at [639, 141] on span at bounding box center [709, 137] width 370 height 26
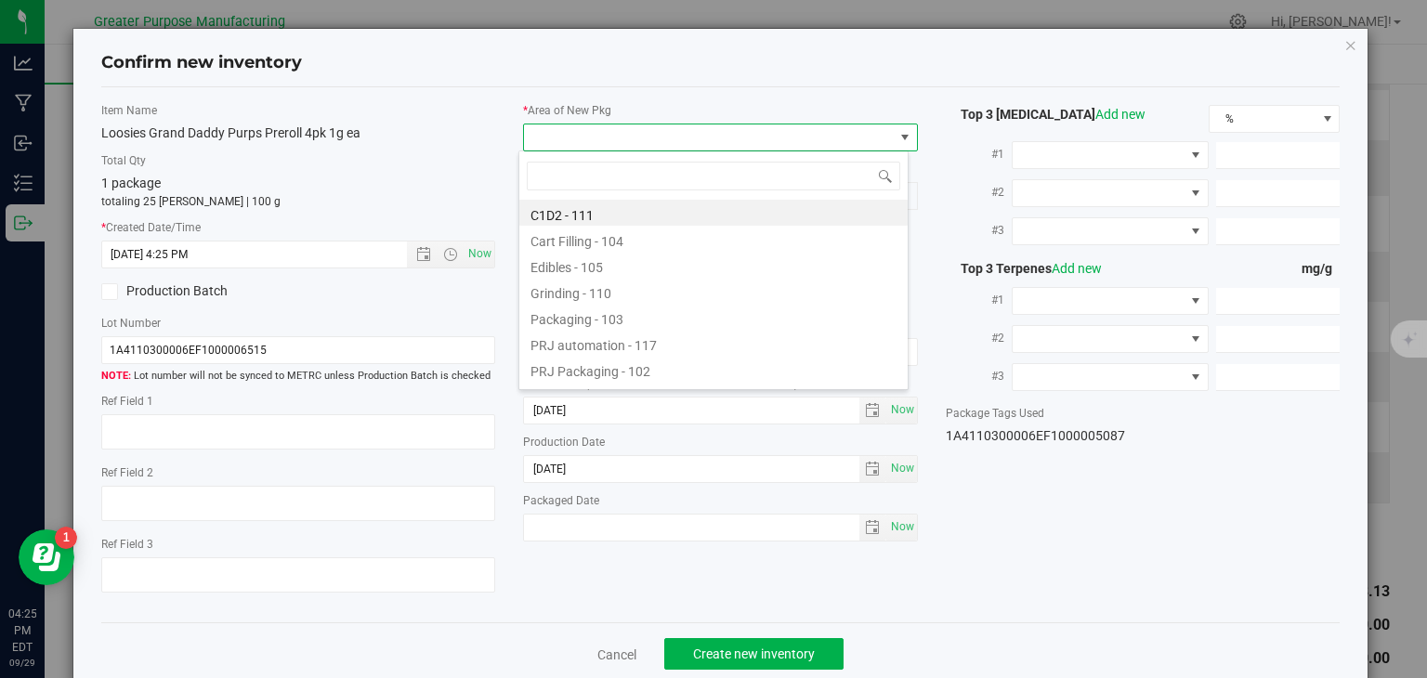
type input "108"
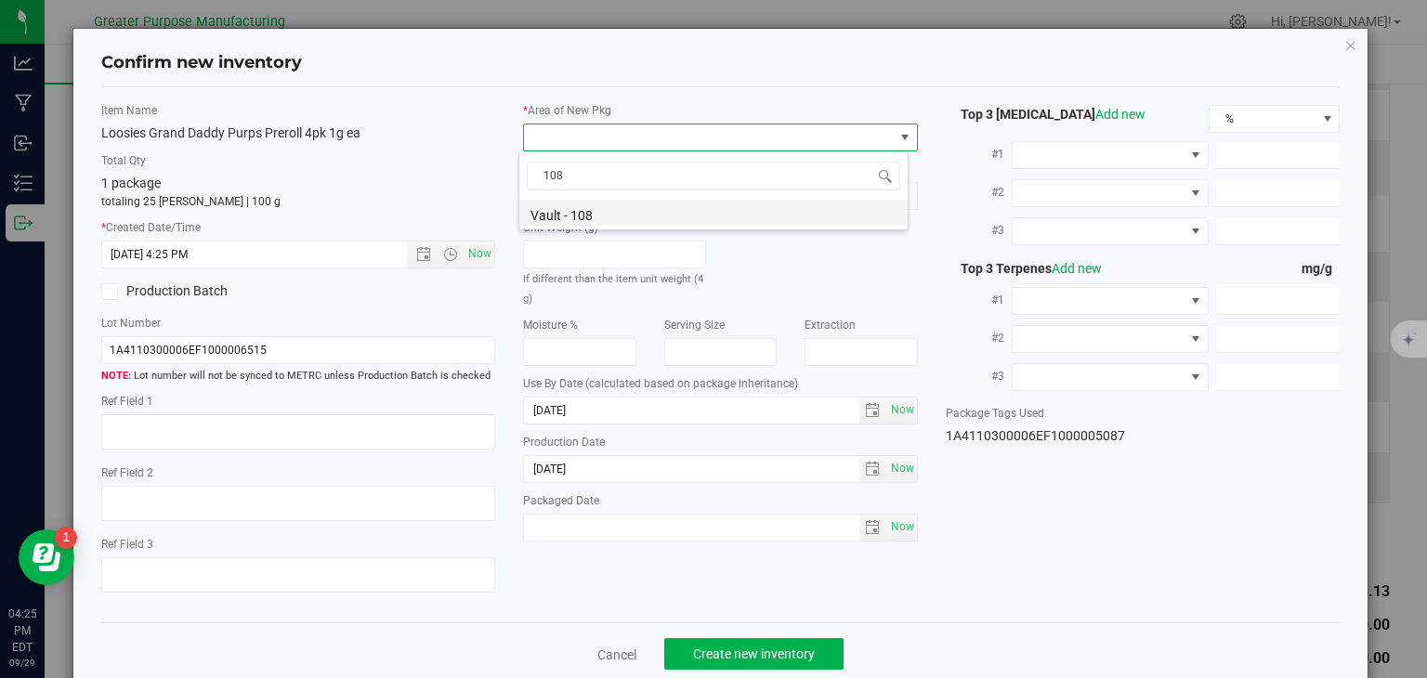
click at [594, 220] on li "Vault - 108" at bounding box center [713, 213] width 388 height 26
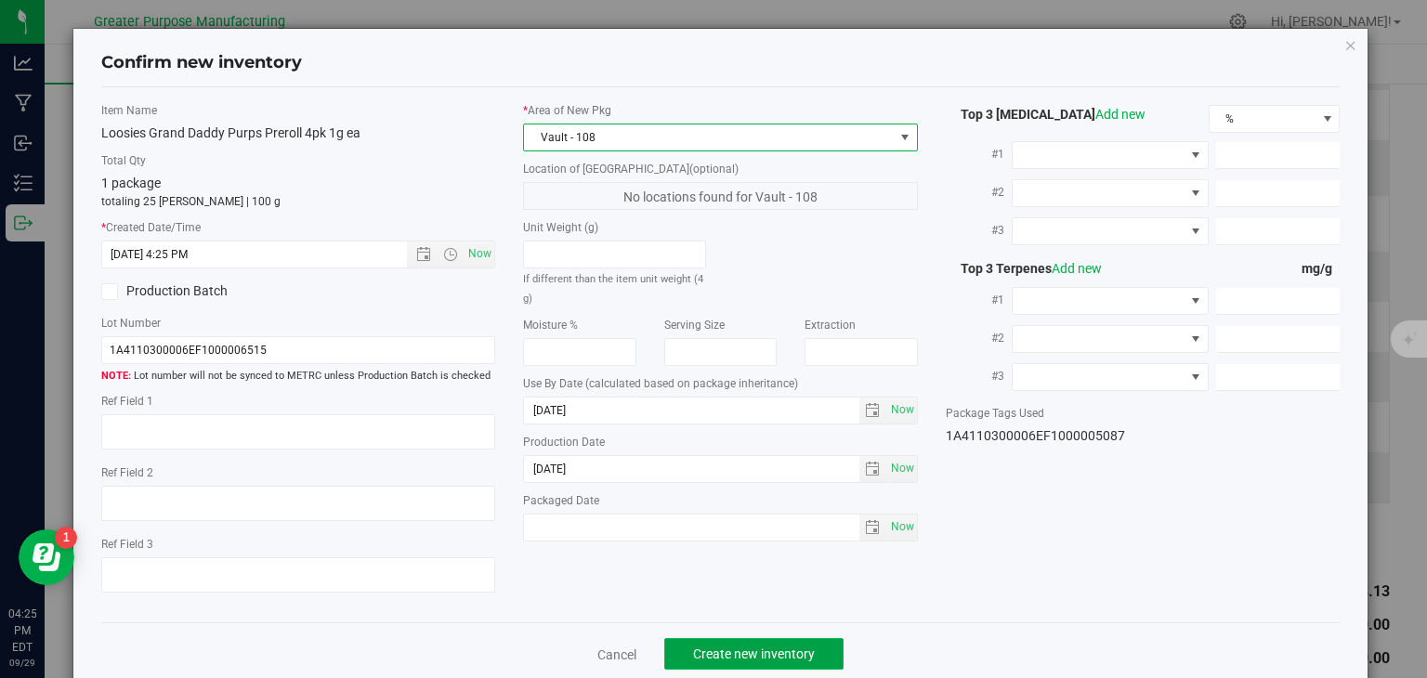
click at [765, 647] on span "Create new inventory" at bounding box center [754, 654] width 122 height 15
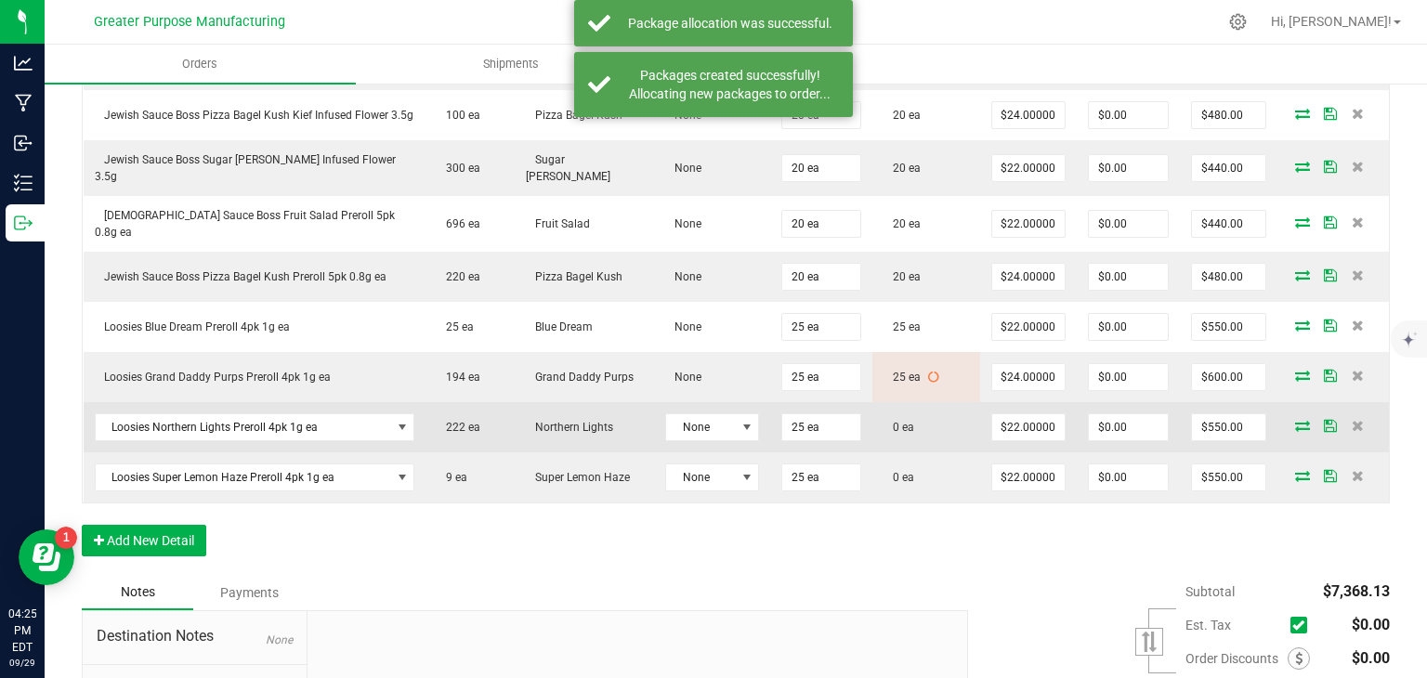
click at [1295, 420] on icon at bounding box center [1302, 425] width 15 height 11
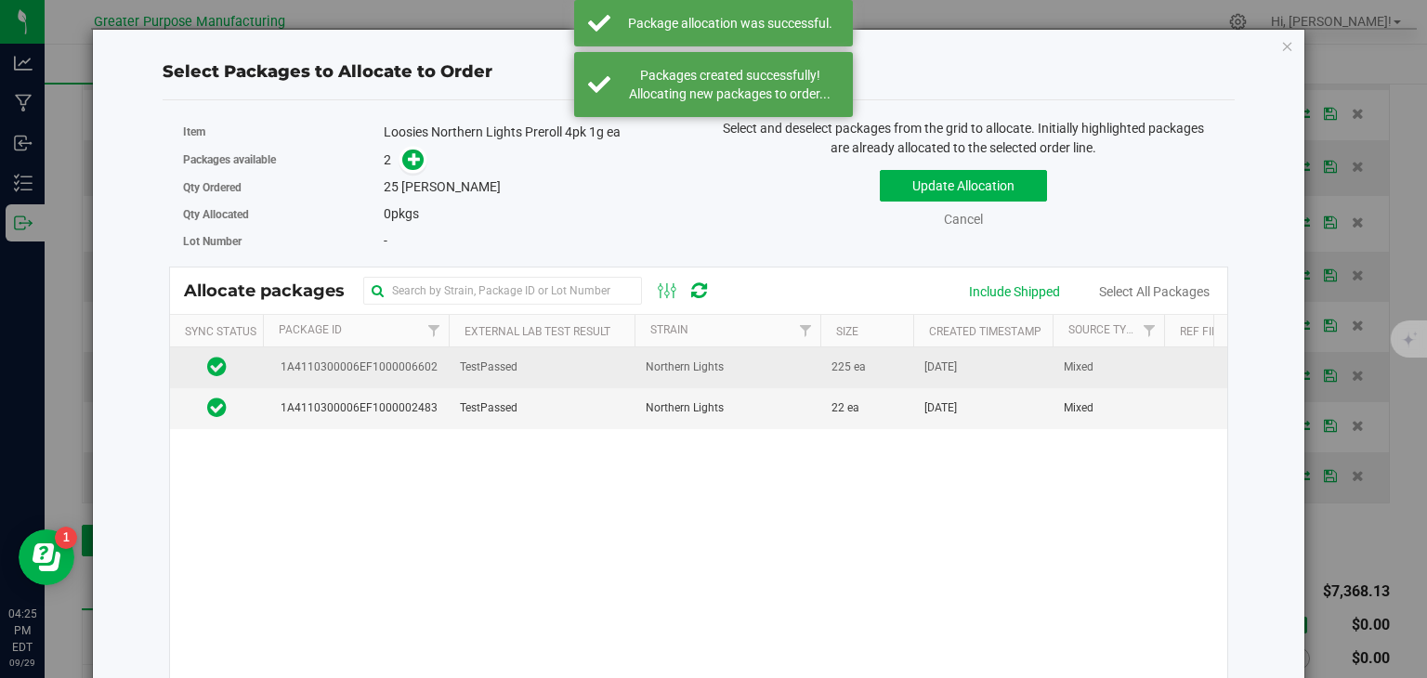
click at [664, 371] on span "Northern Lights" at bounding box center [685, 368] width 78 height 18
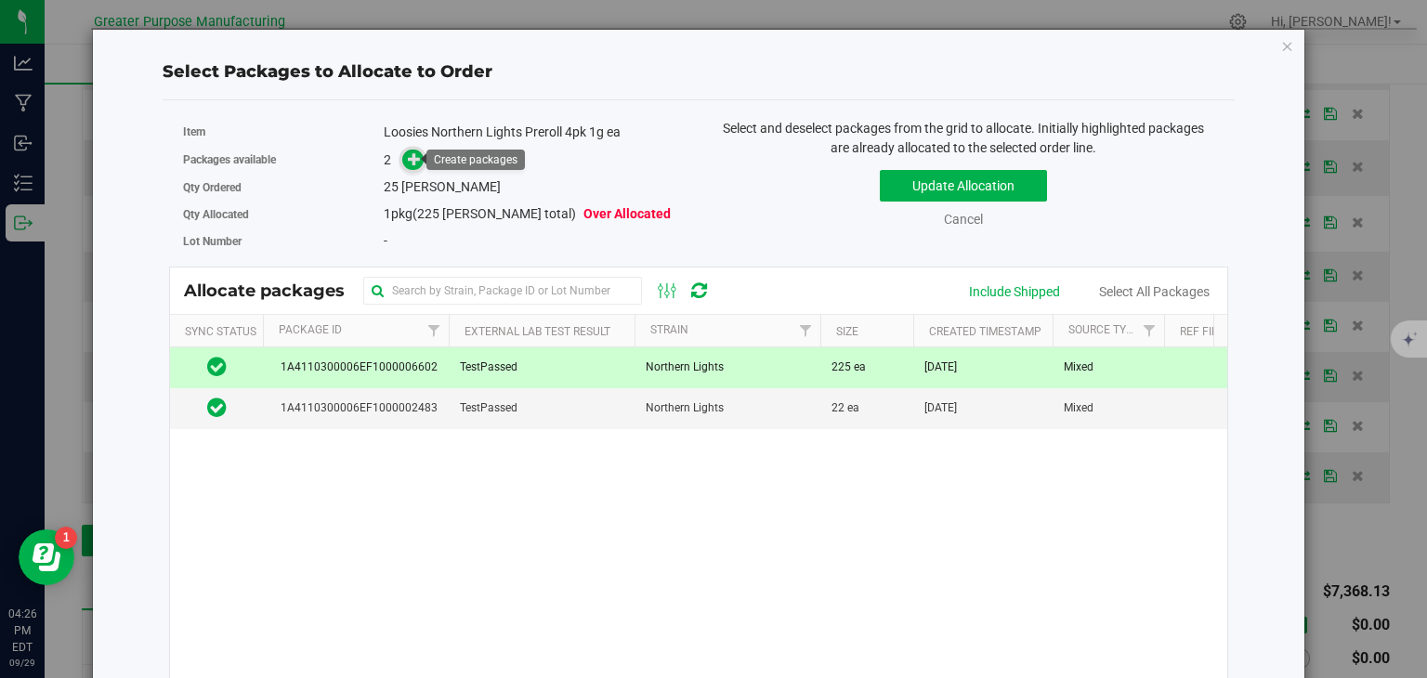
click at [414, 156] on icon at bounding box center [414, 158] width 13 height 13
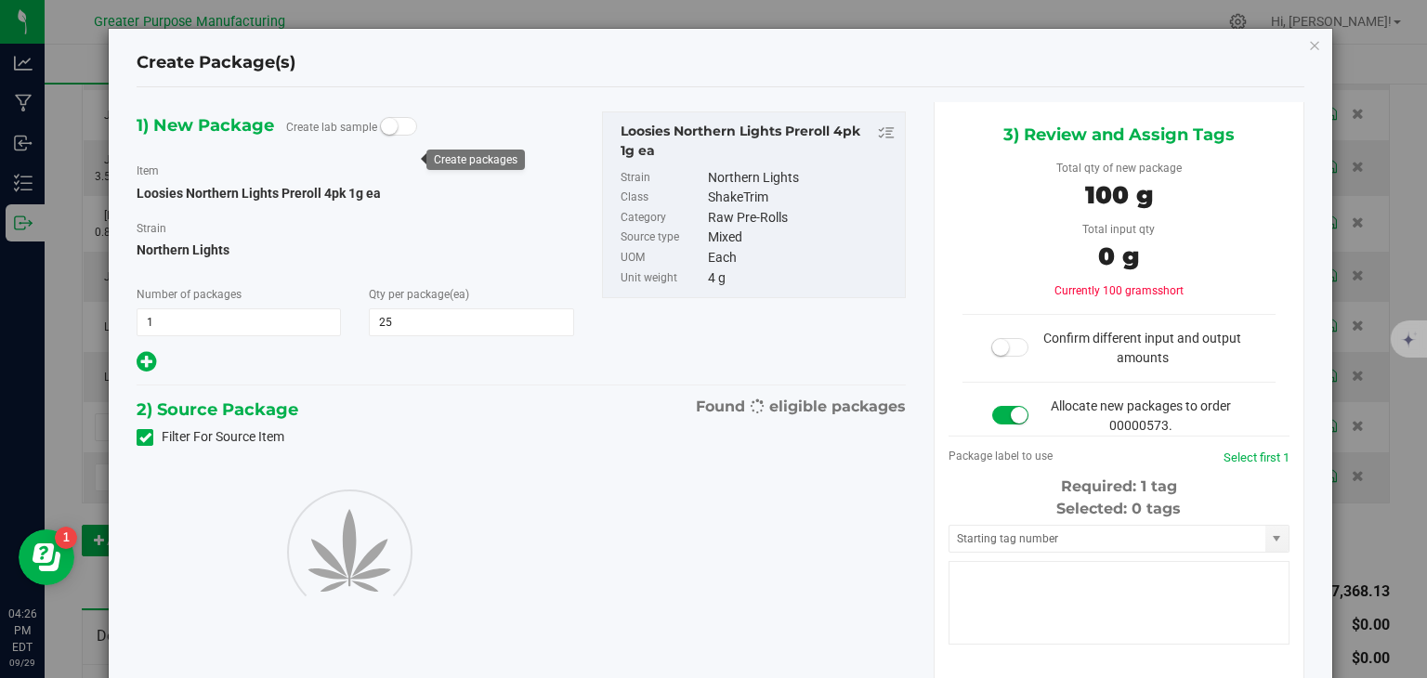
type input "25"
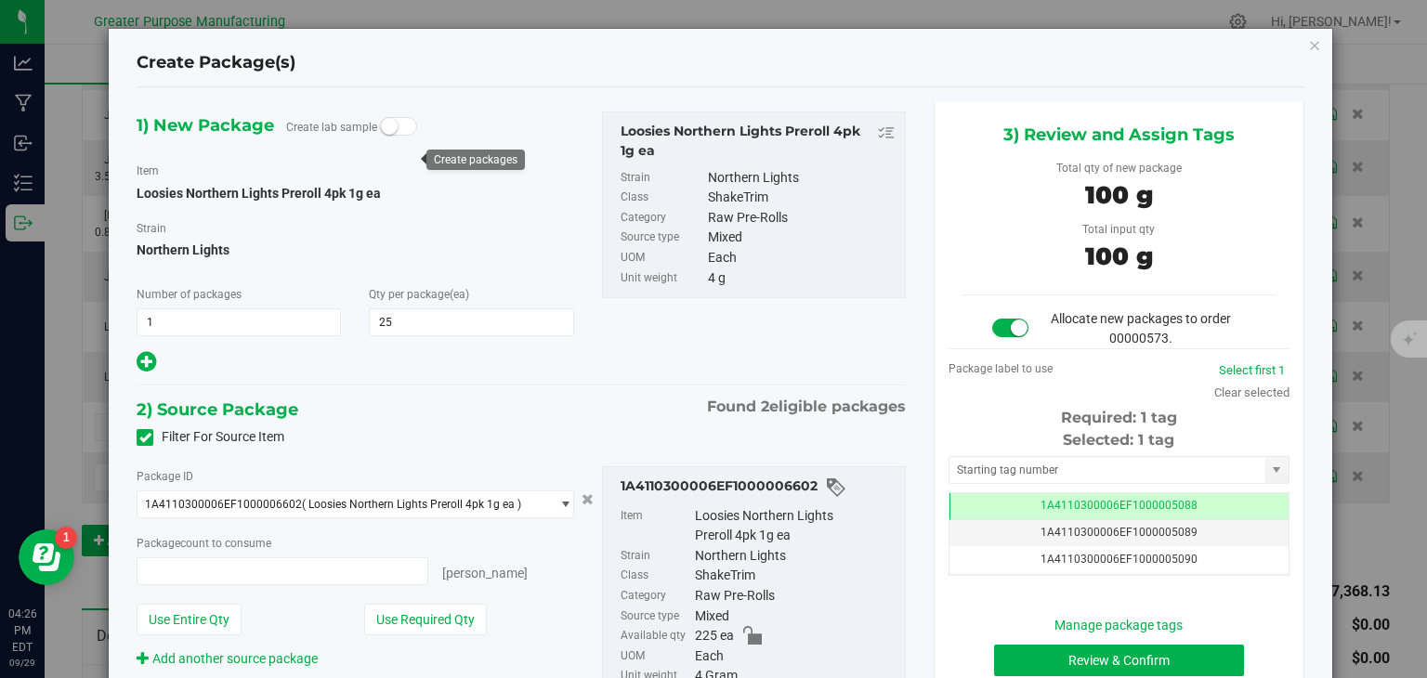
type input "25 ea"
click at [1083, 663] on button "Review & Confirm" at bounding box center [1119, 661] width 250 height 32
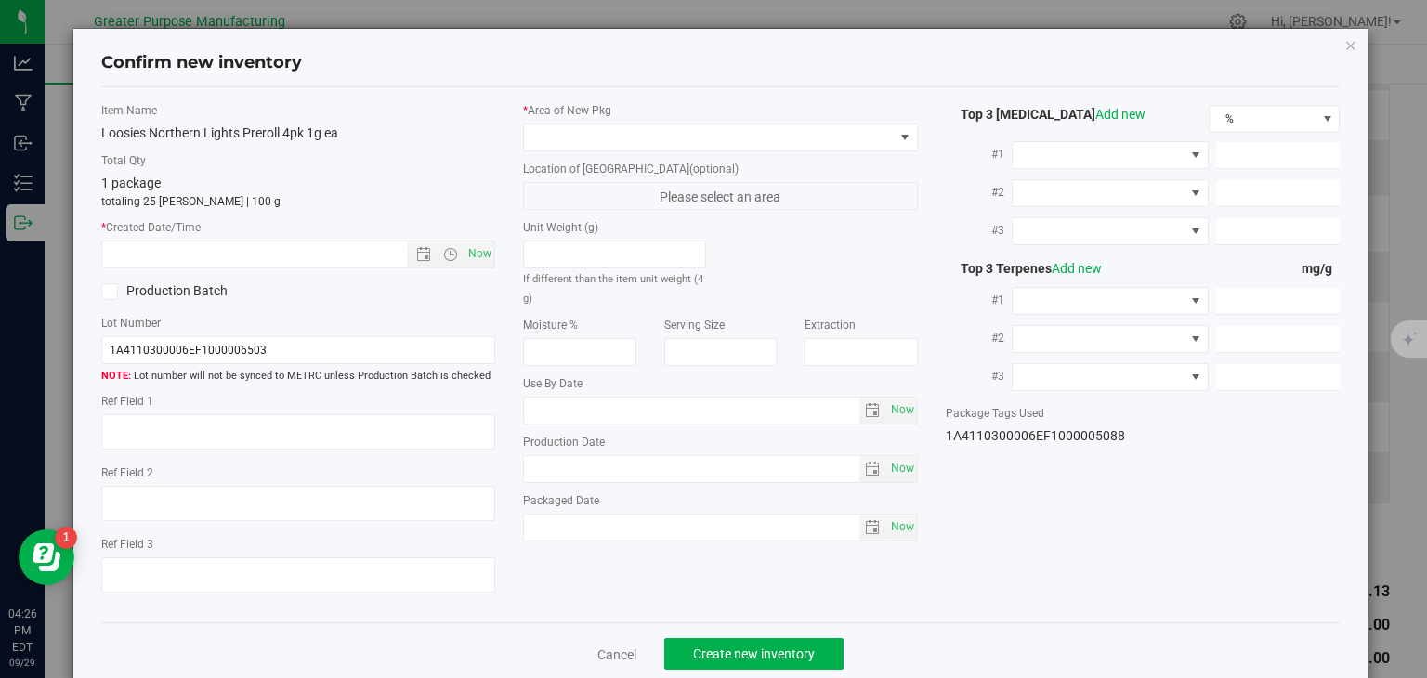
type input "[DATE]"
click at [484, 258] on span "Now" at bounding box center [480, 254] width 32 height 27
type input "[DATE] 4:26 PM"
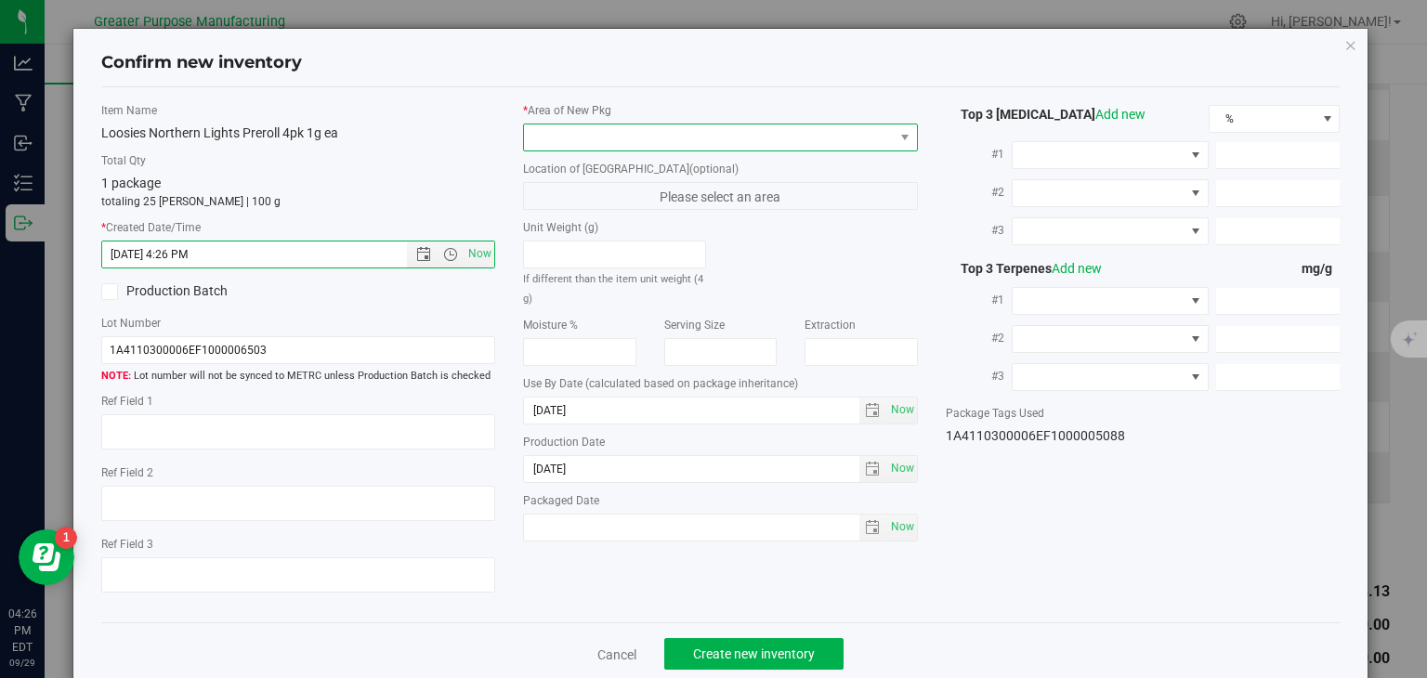
click at [630, 141] on span at bounding box center [709, 137] width 370 height 26
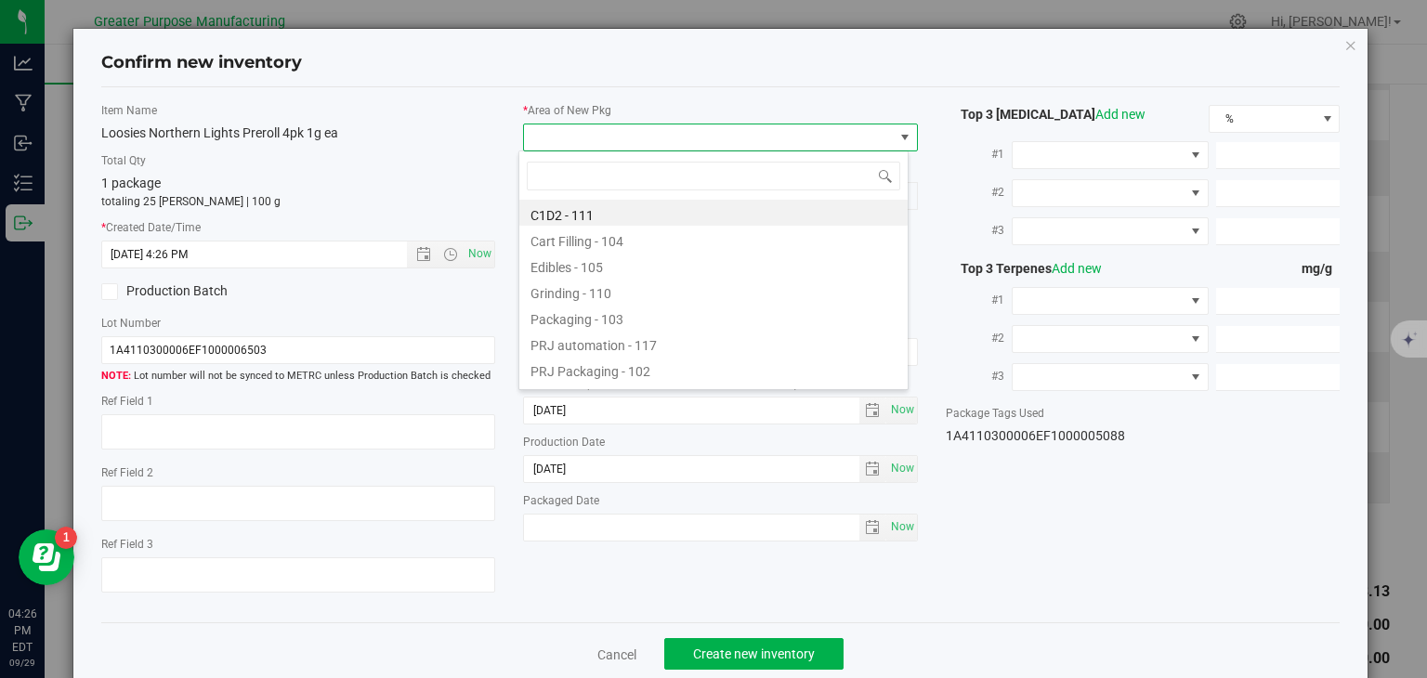
type input "108"
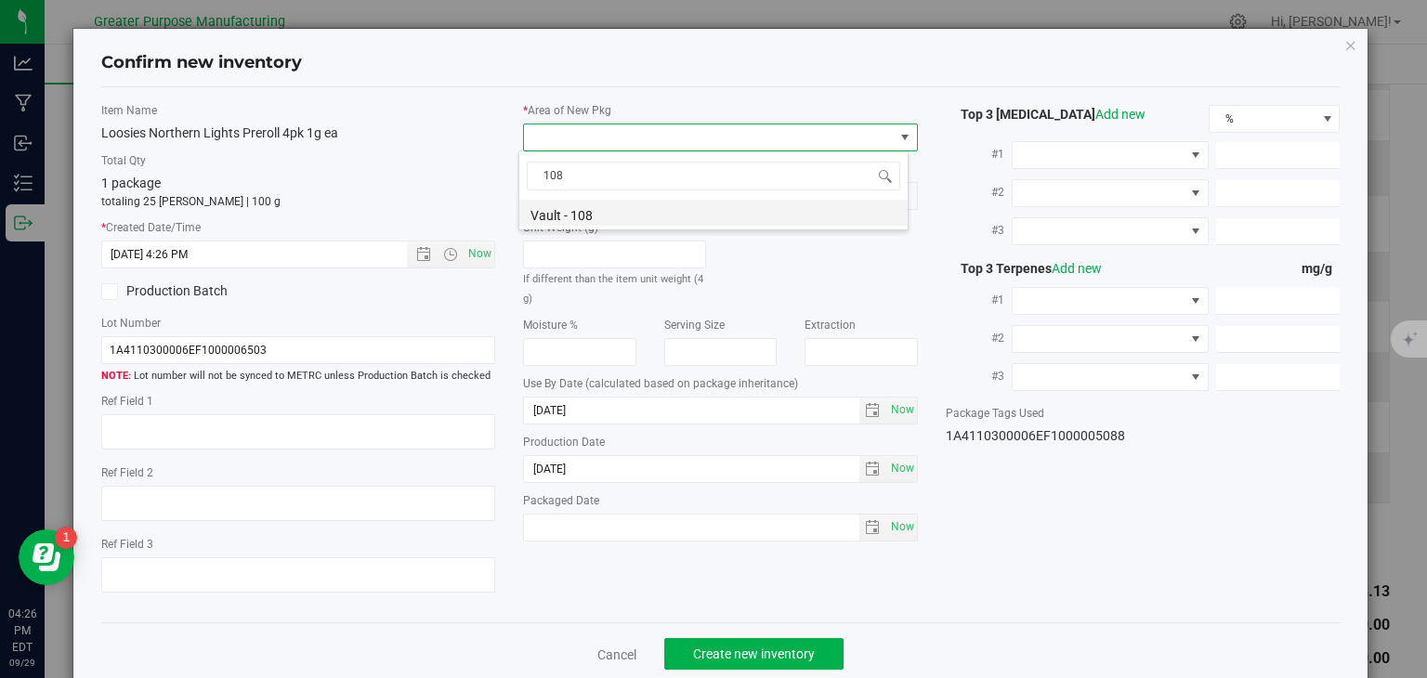
click at [595, 207] on li "Vault - 108" at bounding box center [713, 213] width 388 height 26
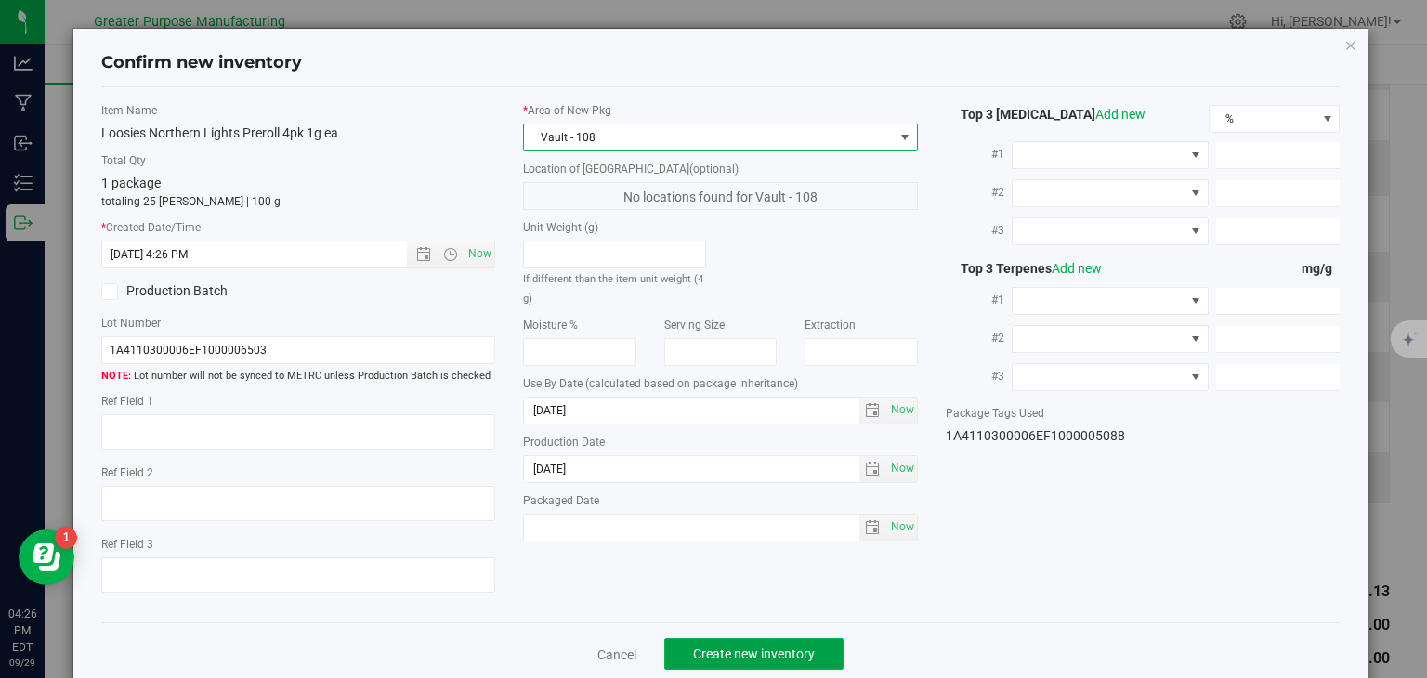
click at [760, 652] on span "Create new inventory" at bounding box center [754, 654] width 122 height 15
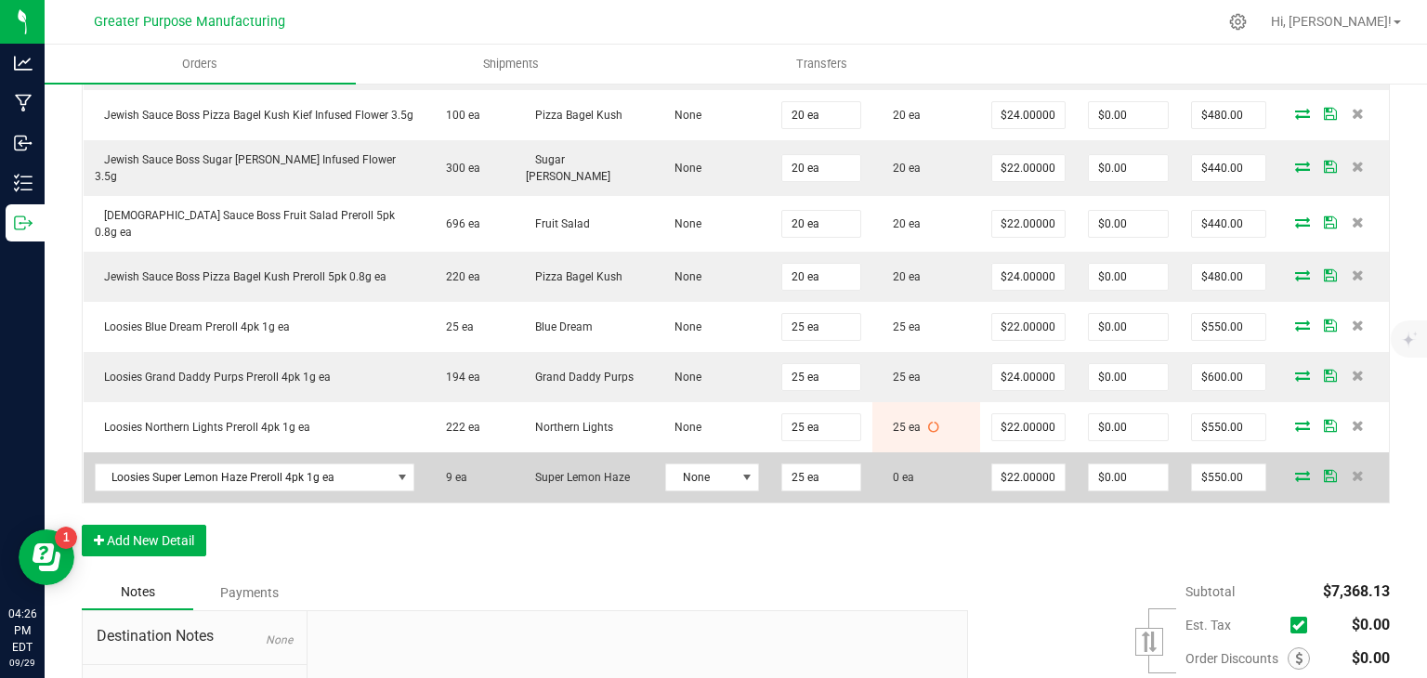
click at [1295, 470] on icon at bounding box center [1302, 475] width 15 height 11
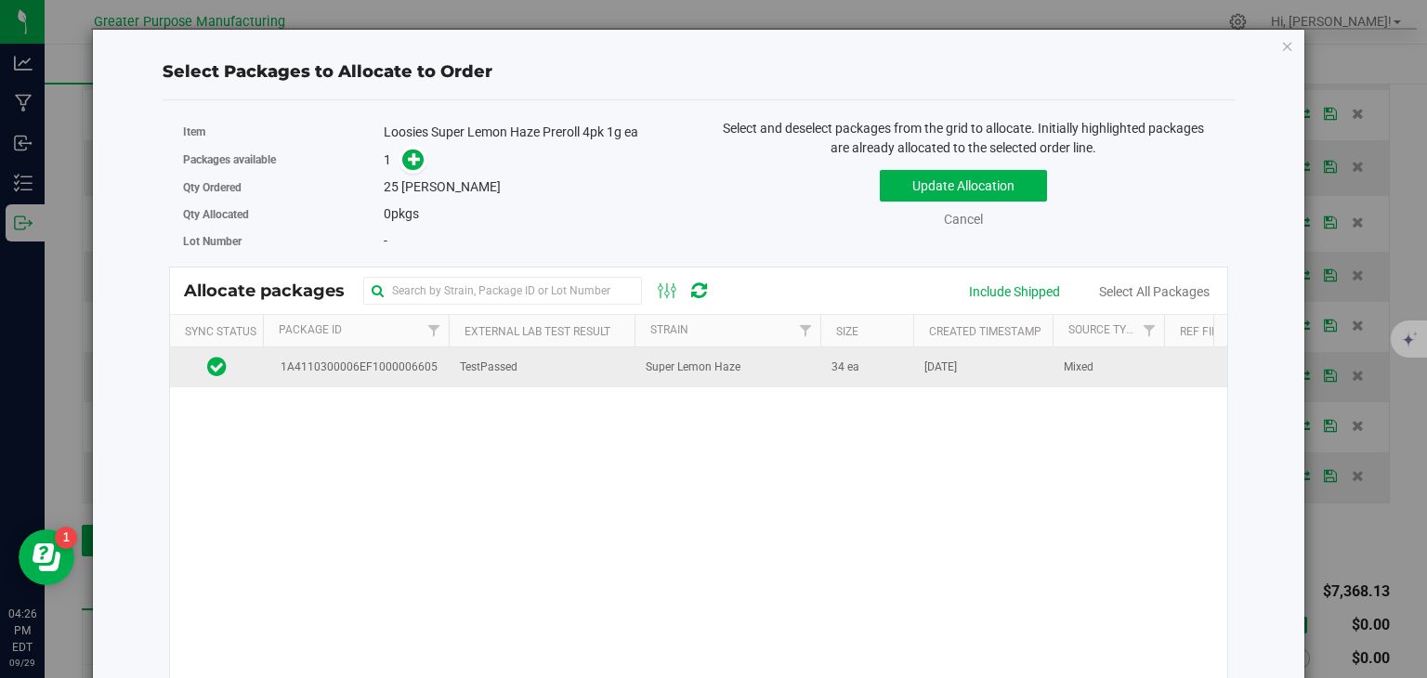
click at [762, 363] on td "Super Lemon Haze" at bounding box center [727, 367] width 186 height 40
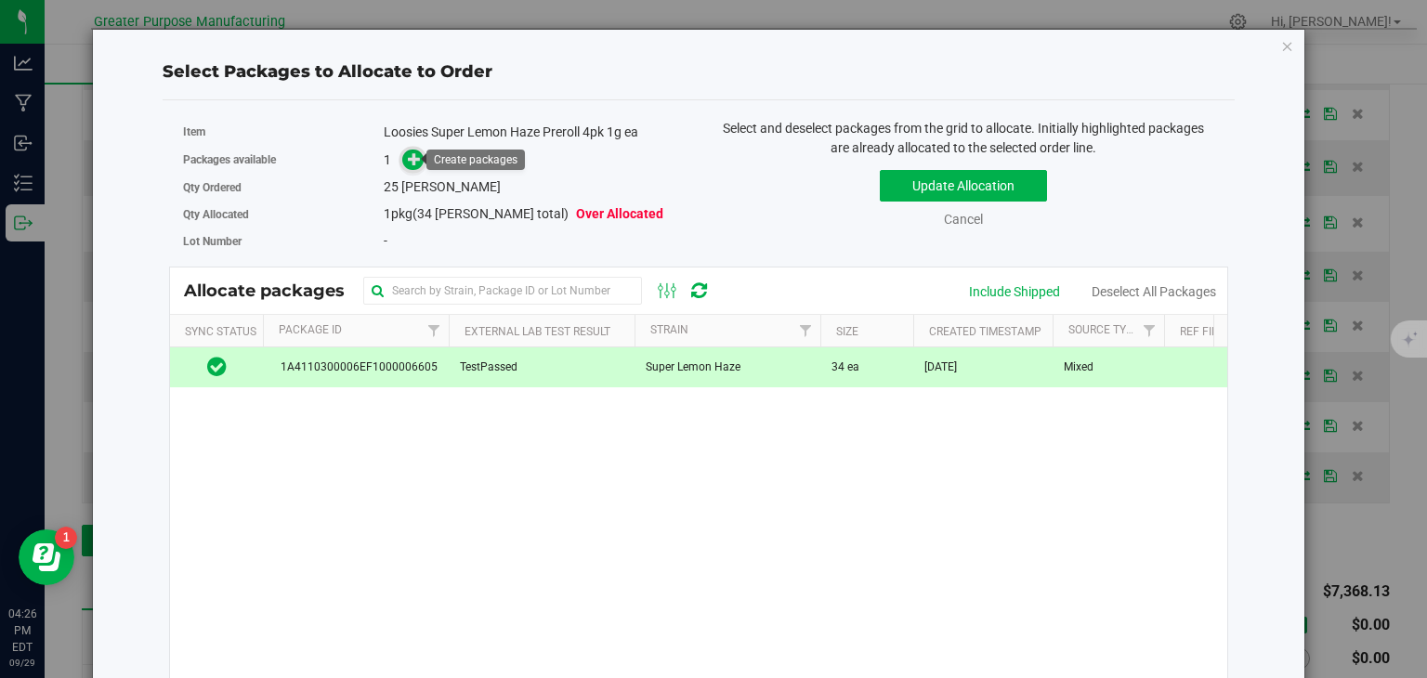
click at [408, 156] on icon at bounding box center [414, 158] width 13 height 13
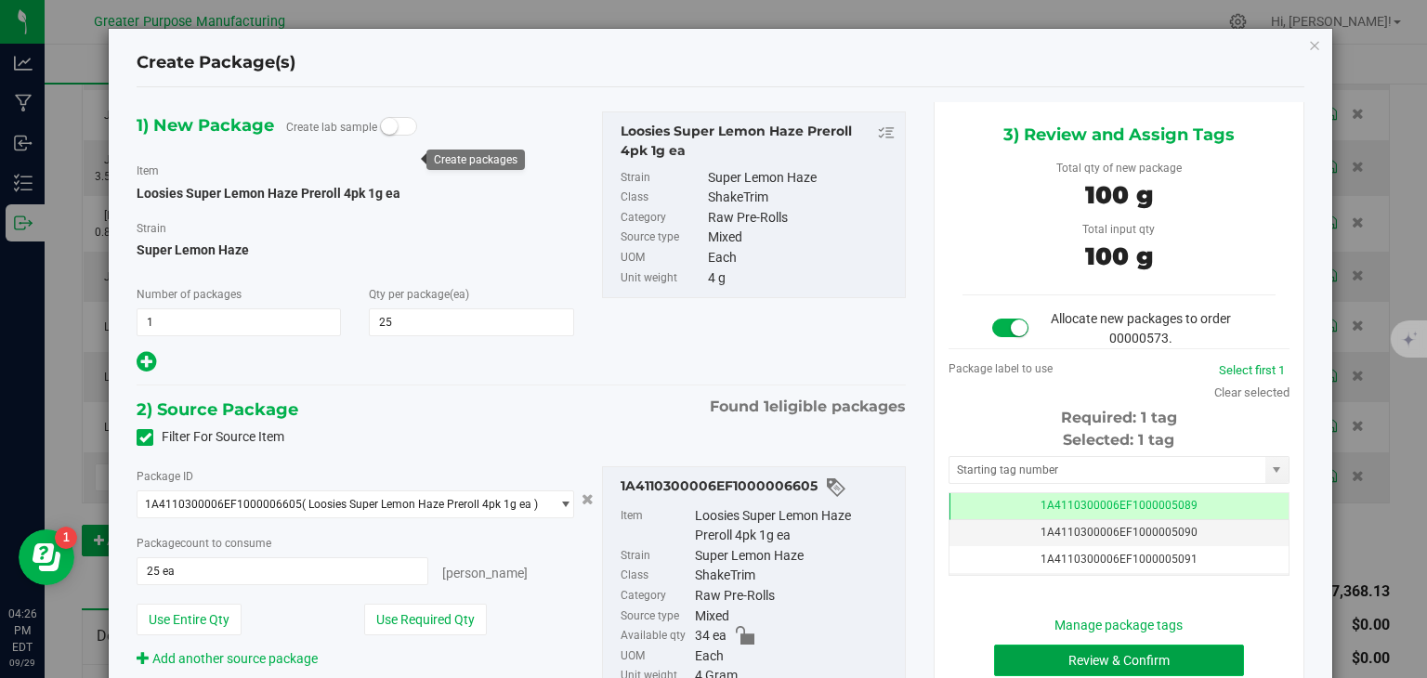
click at [1078, 660] on button "Review & Confirm" at bounding box center [1119, 661] width 250 height 32
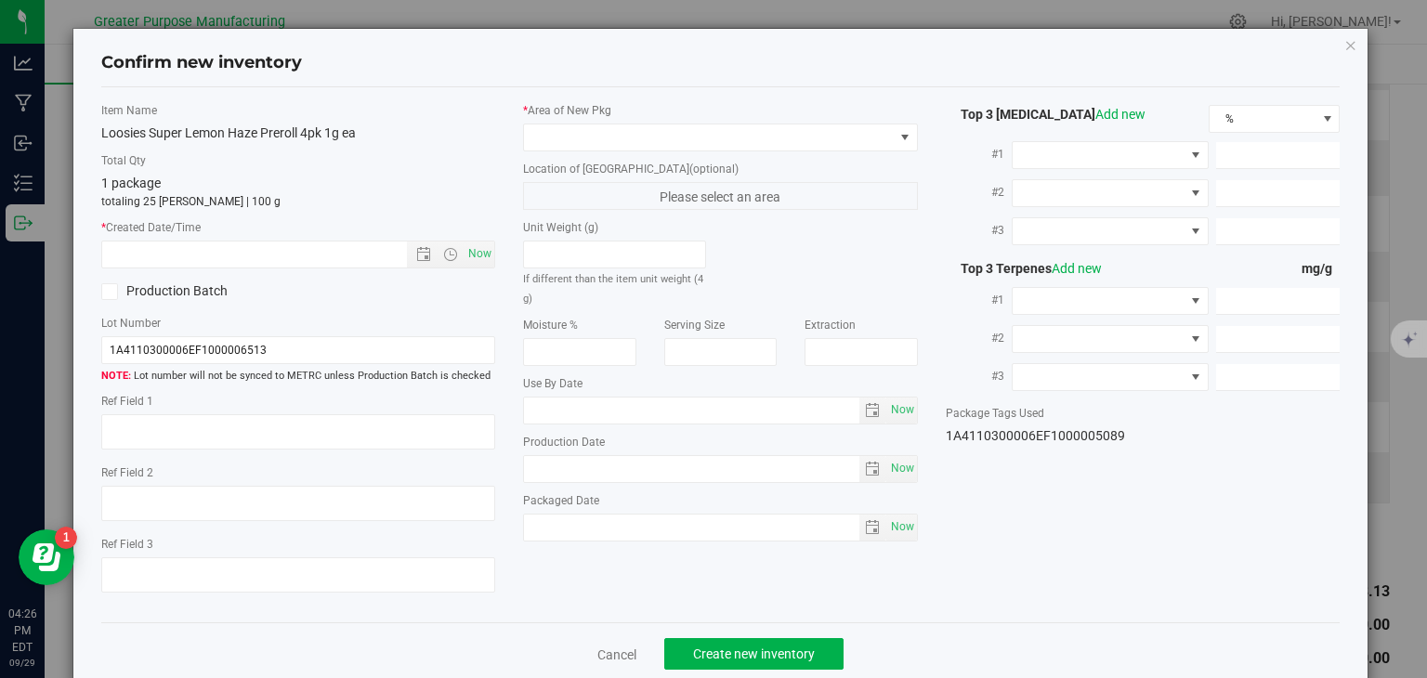
type input "[DATE]"
click at [464, 254] on span "Now" at bounding box center [480, 254] width 32 height 27
type input "[DATE] 4:26 PM"
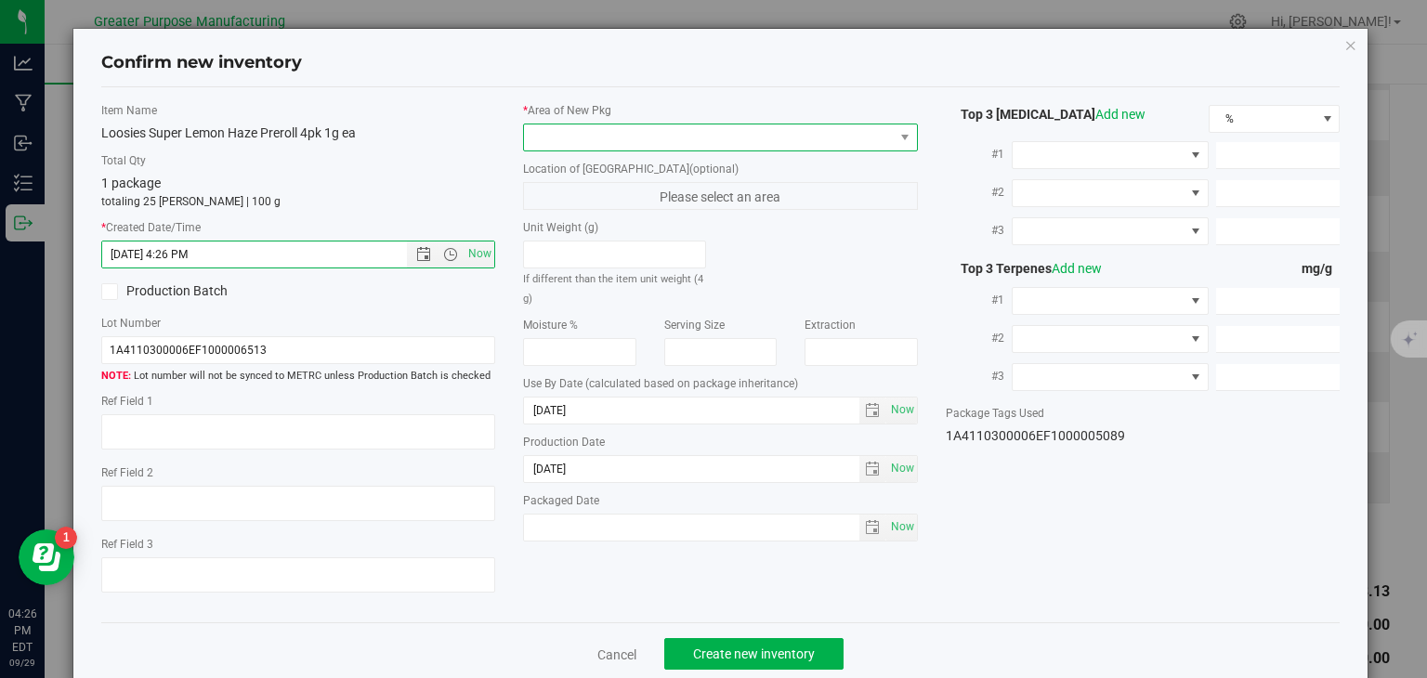
click at [589, 136] on span at bounding box center [709, 137] width 370 height 26
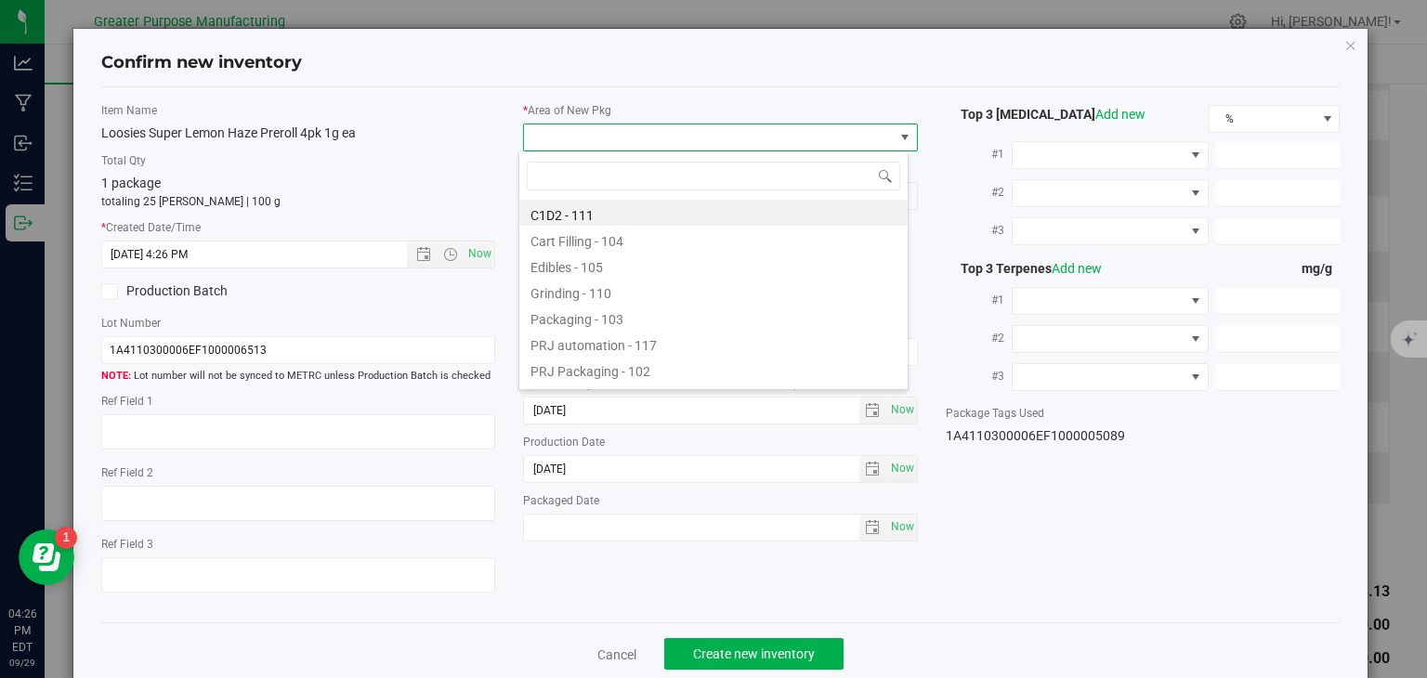
type input "108"
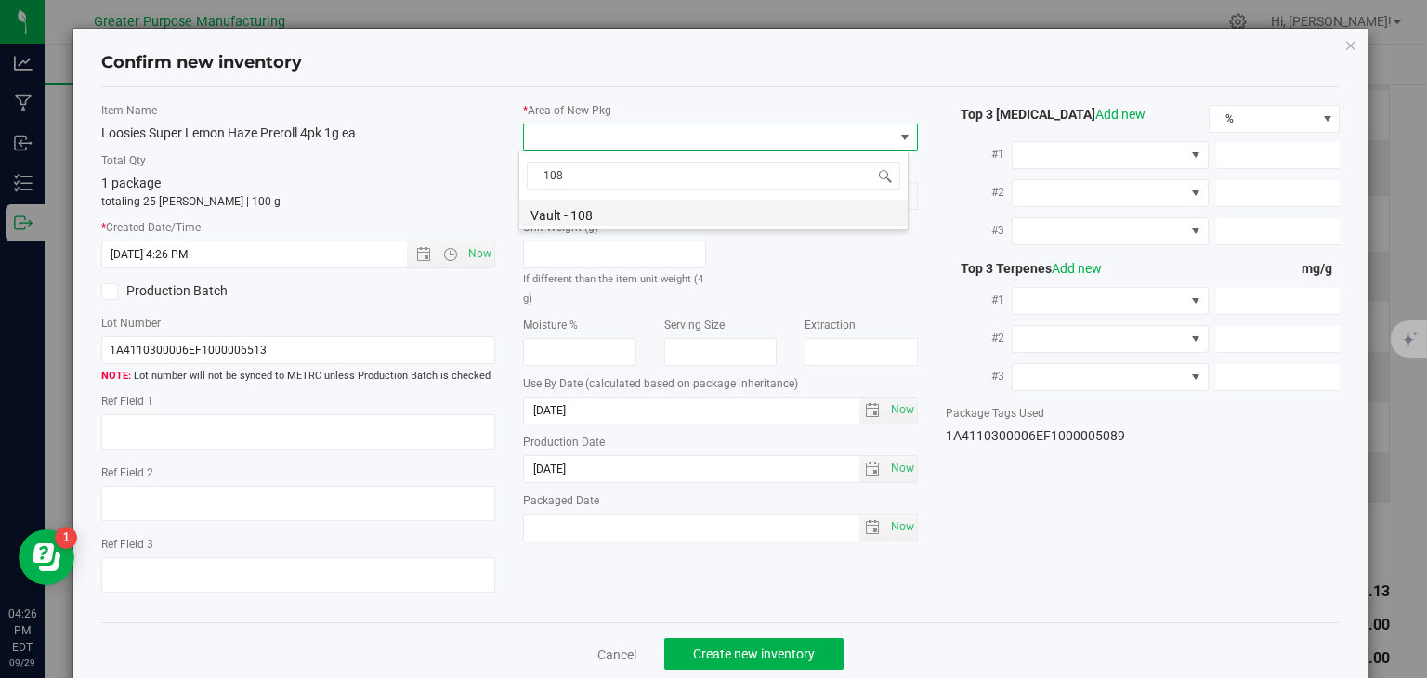
click at [568, 209] on li "Vault - 108" at bounding box center [713, 213] width 388 height 26
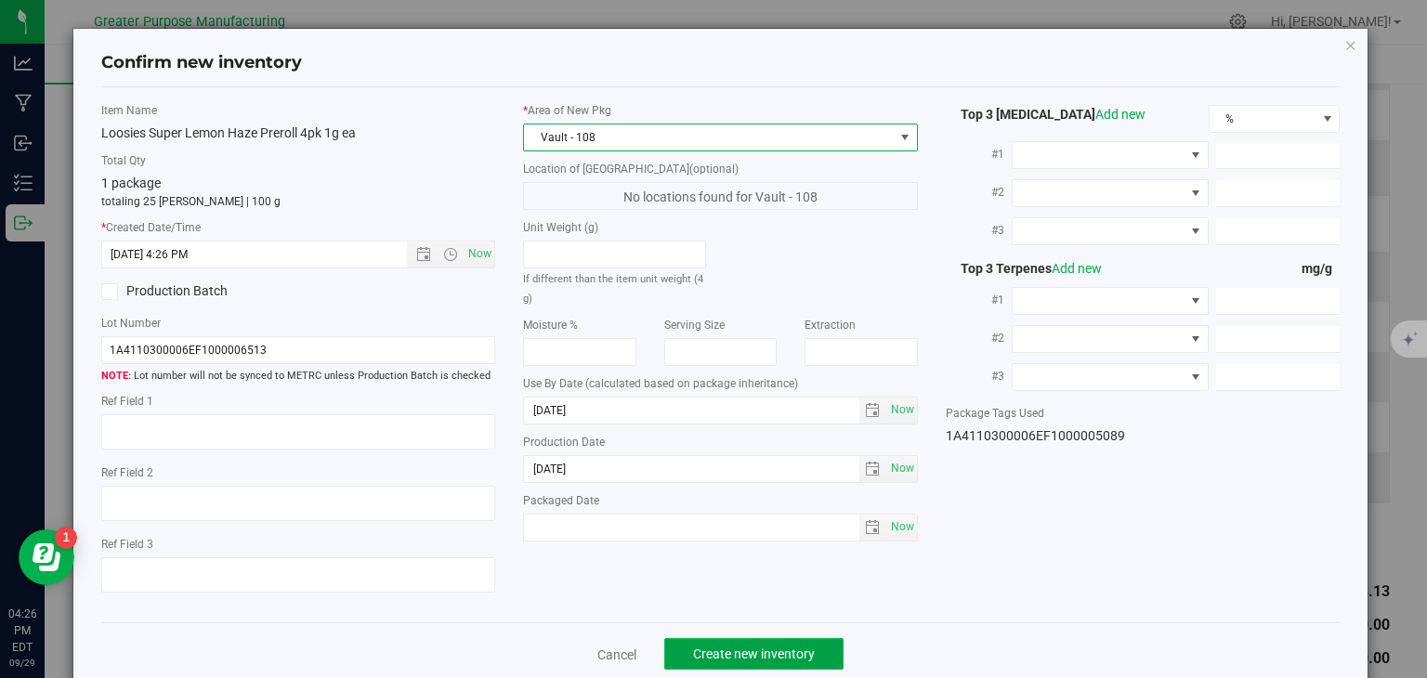
click at [739, 644] on button "Create new inventory" at bounding box center [753, 654] width 179 height 32
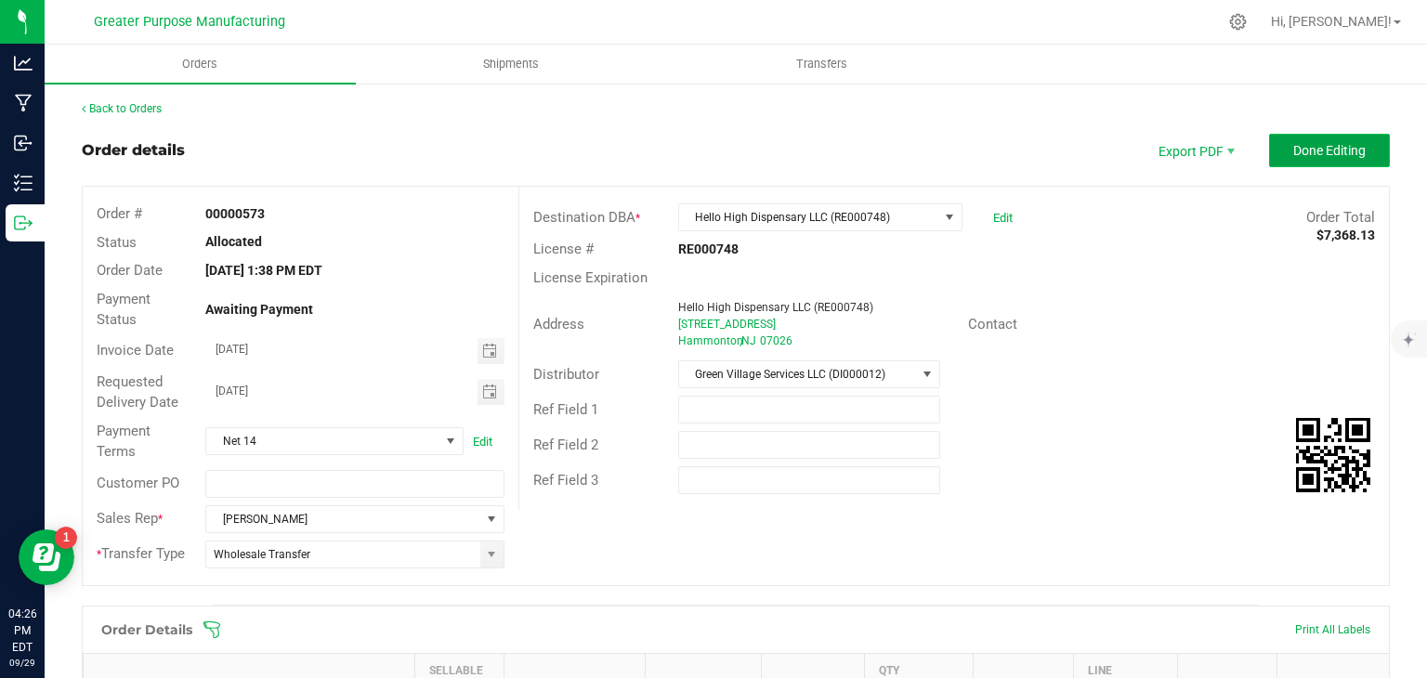
click at [1331, 155] on span "Done Editing" at bounding box center [1329, 150] width 72 height 15
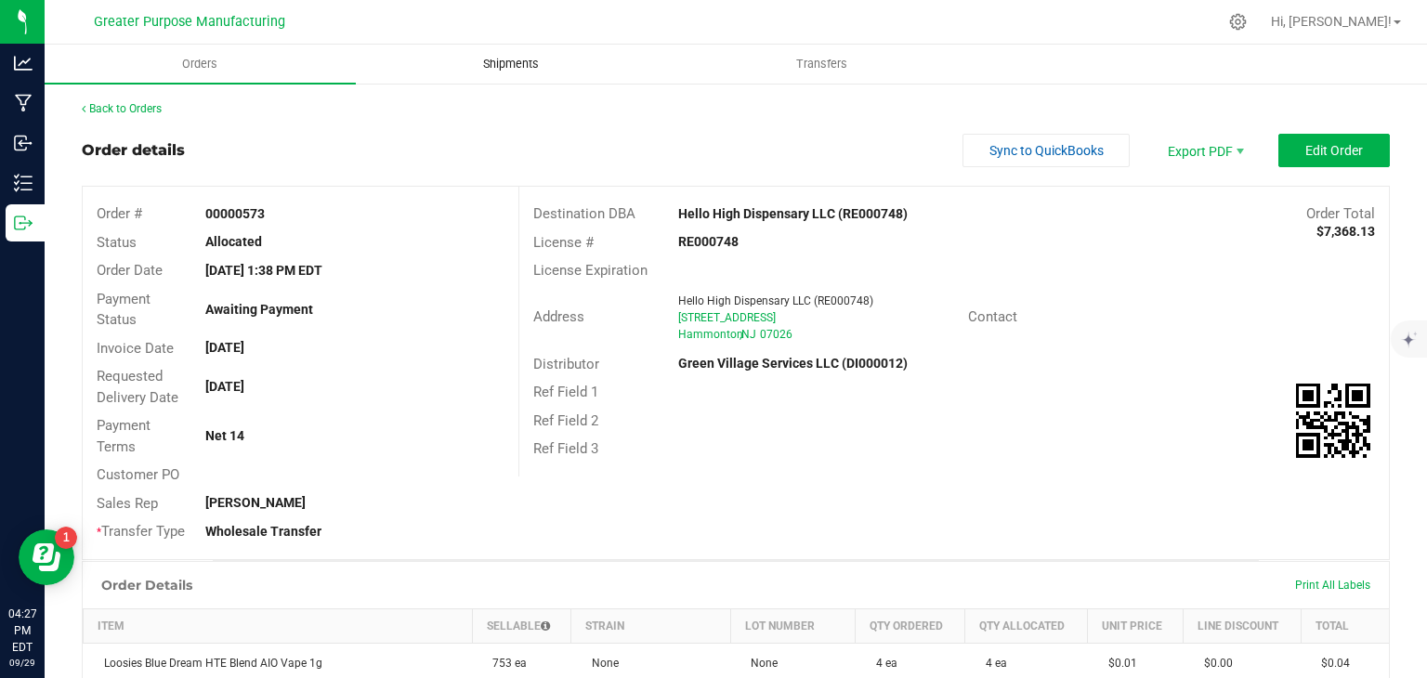
click at [510, 60] on span "Shipments" at bounding box center [511, 64] width 106 height 17
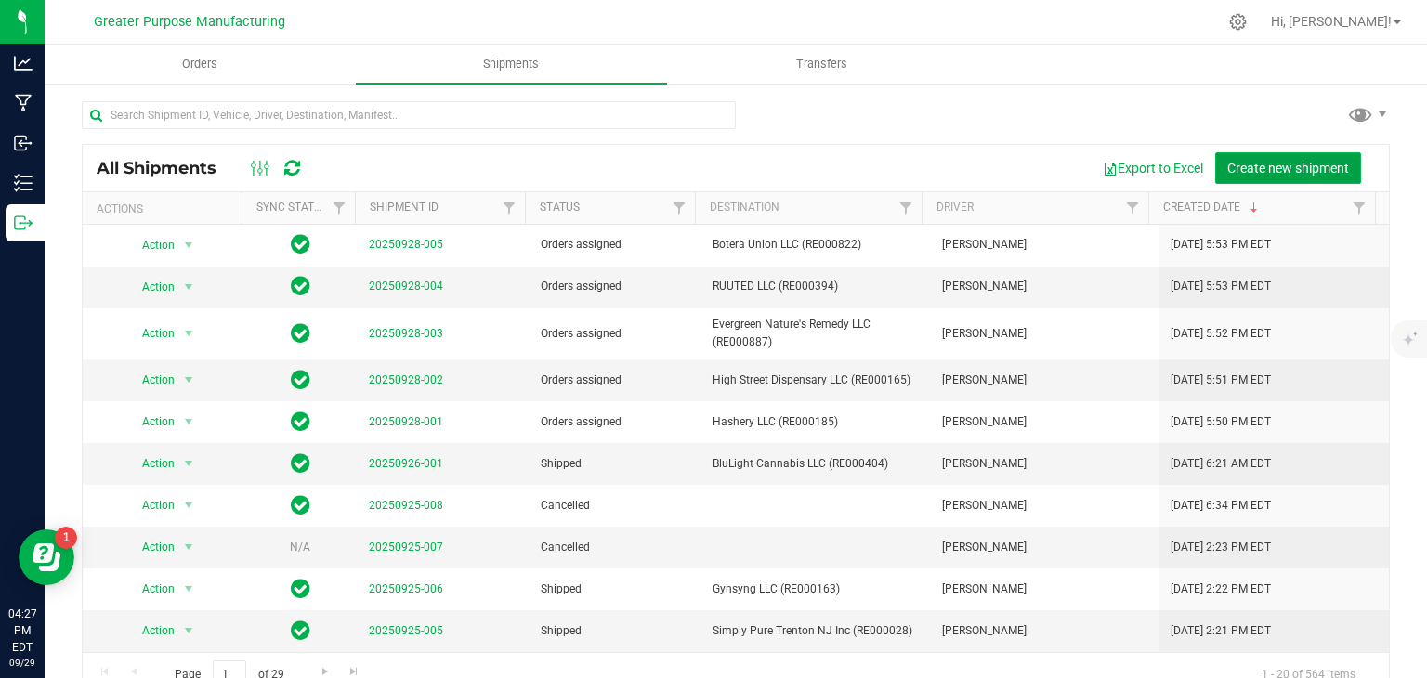
click at [1244, 165] on span "Create new shipment" at bounding box center [1288, 168] width 122 height 15
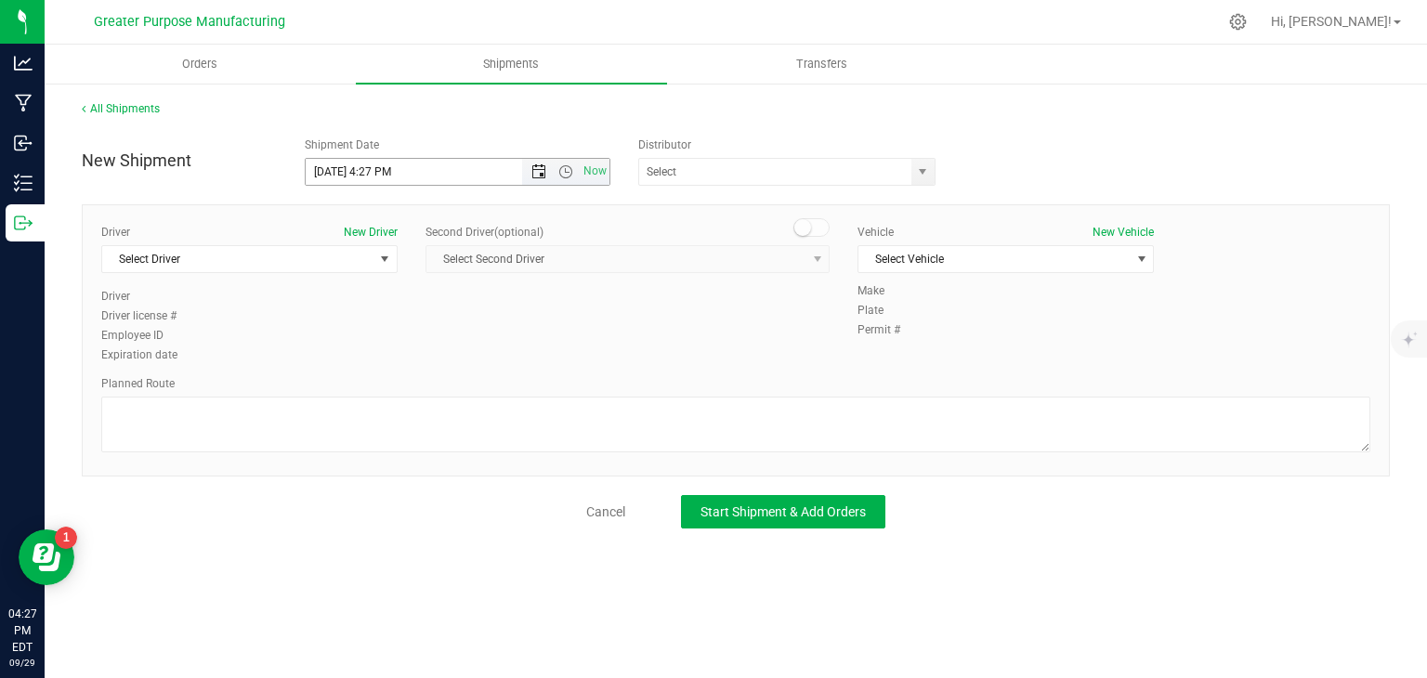
click at [535, 172] on span "Open the date view" at bounding box center [538, 171] width 15 height 15
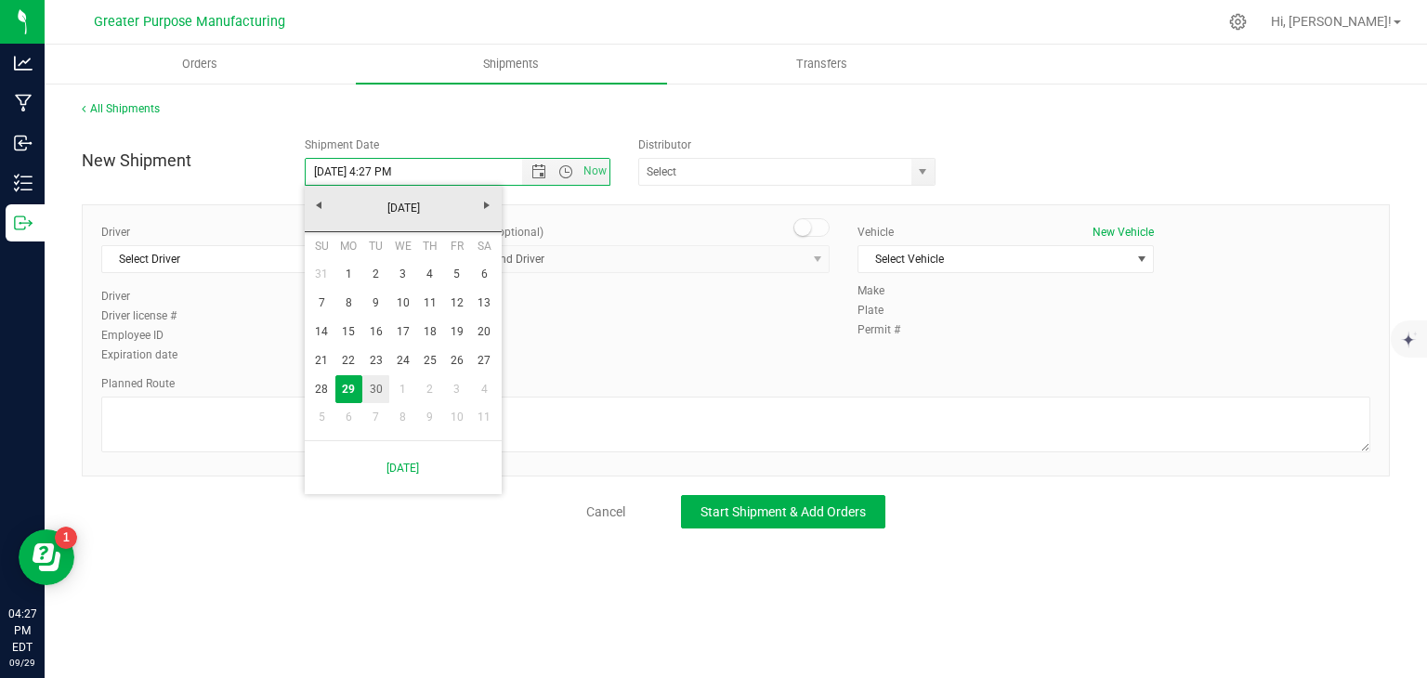
click at [370, 391] on link "30" at bounding box center [375, 389] width 27 height 29
type input "[DATE] 4:27 PM"
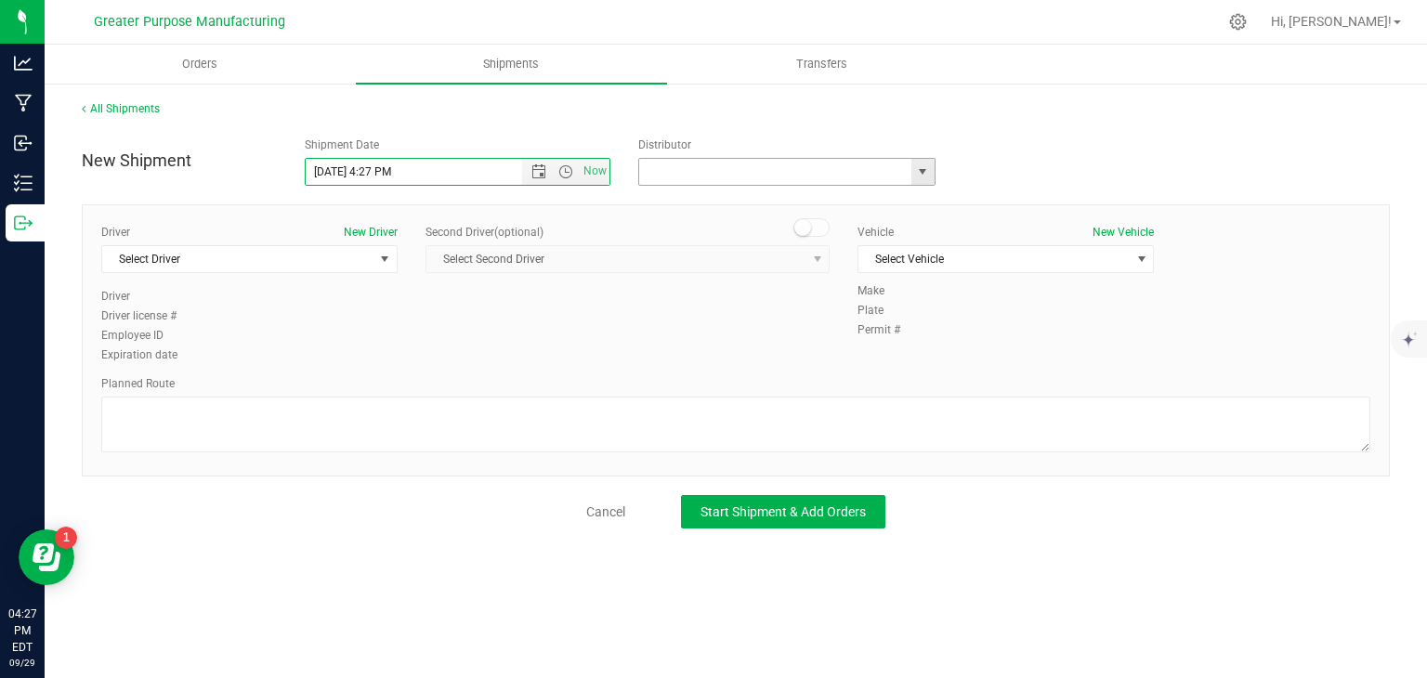
click at [695, 162] on input "text" at bounding box center [771, 172] width 264 height 26
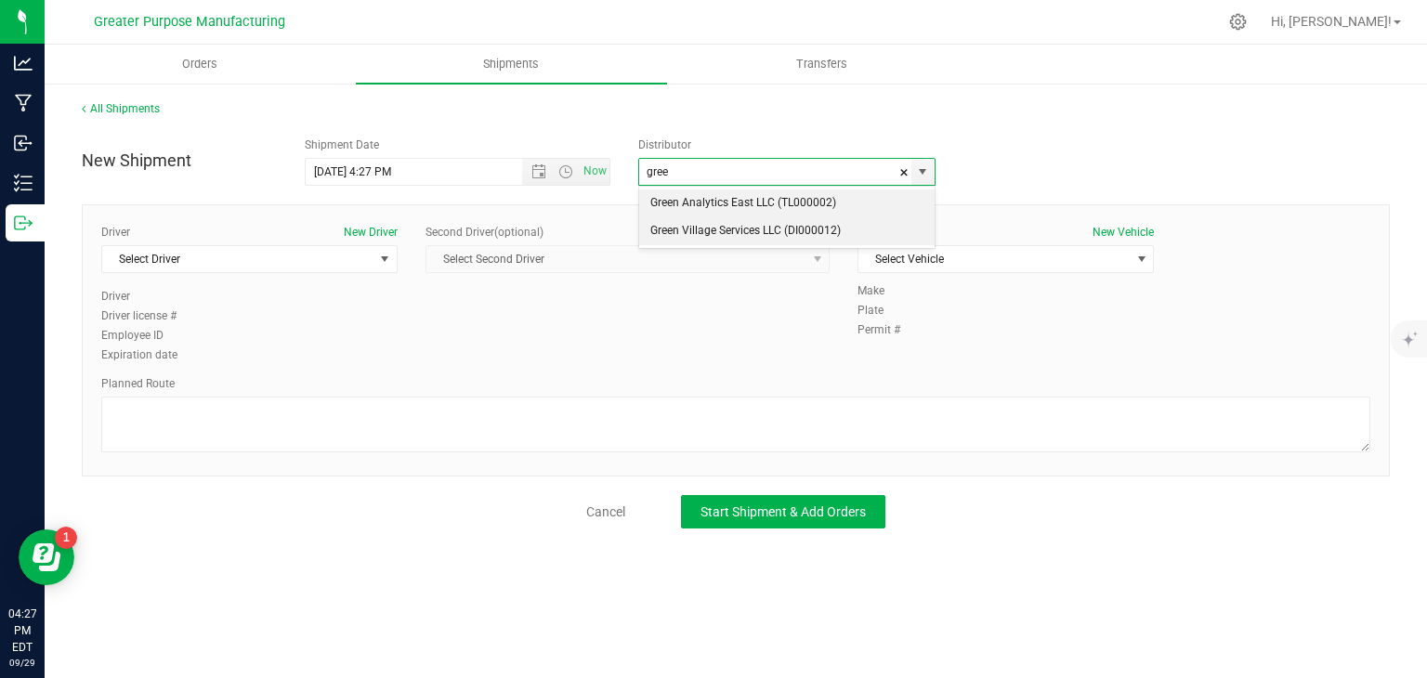
click at [701, 228] on li "Green Village Services LLC (DI000012)" at bounding box center [786, 231] width 295 height 28
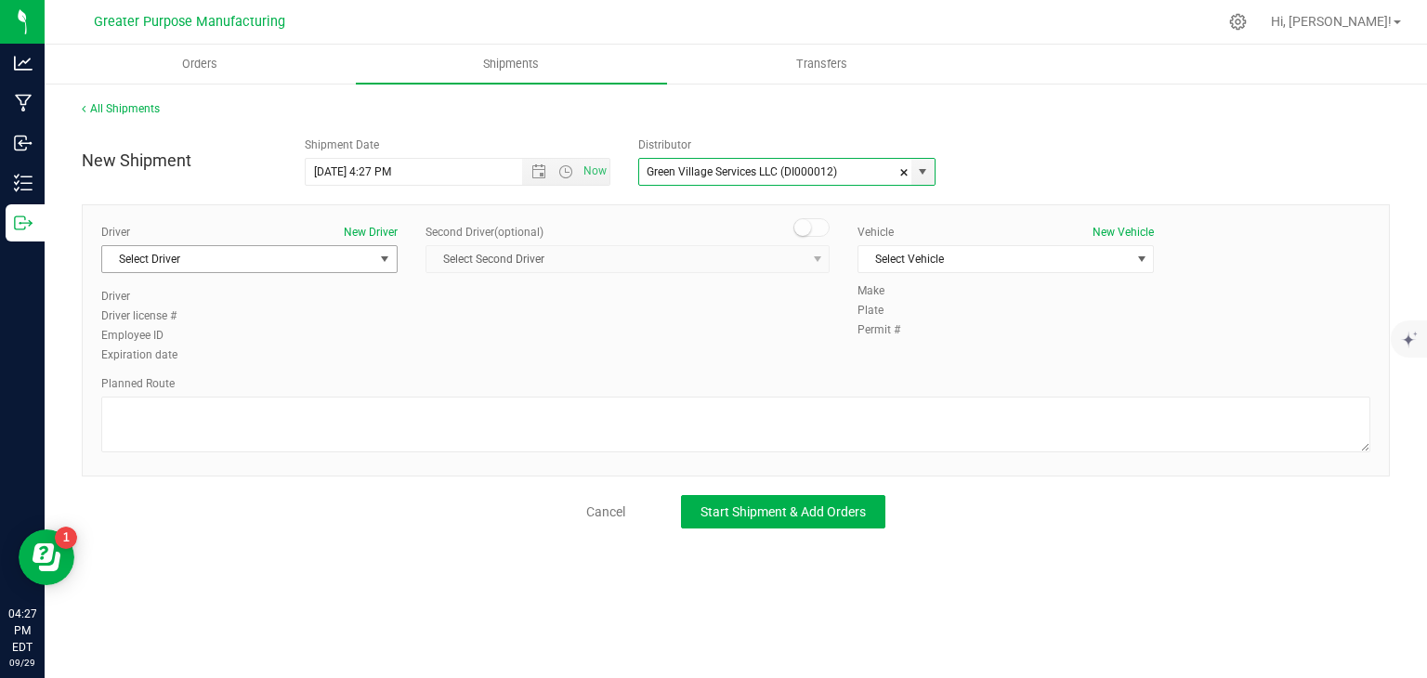
type input "Green Village Services LLC (DI000012)"
click at [379, 264] on span "select" at bounding box center [384, 259] width 15 height 15
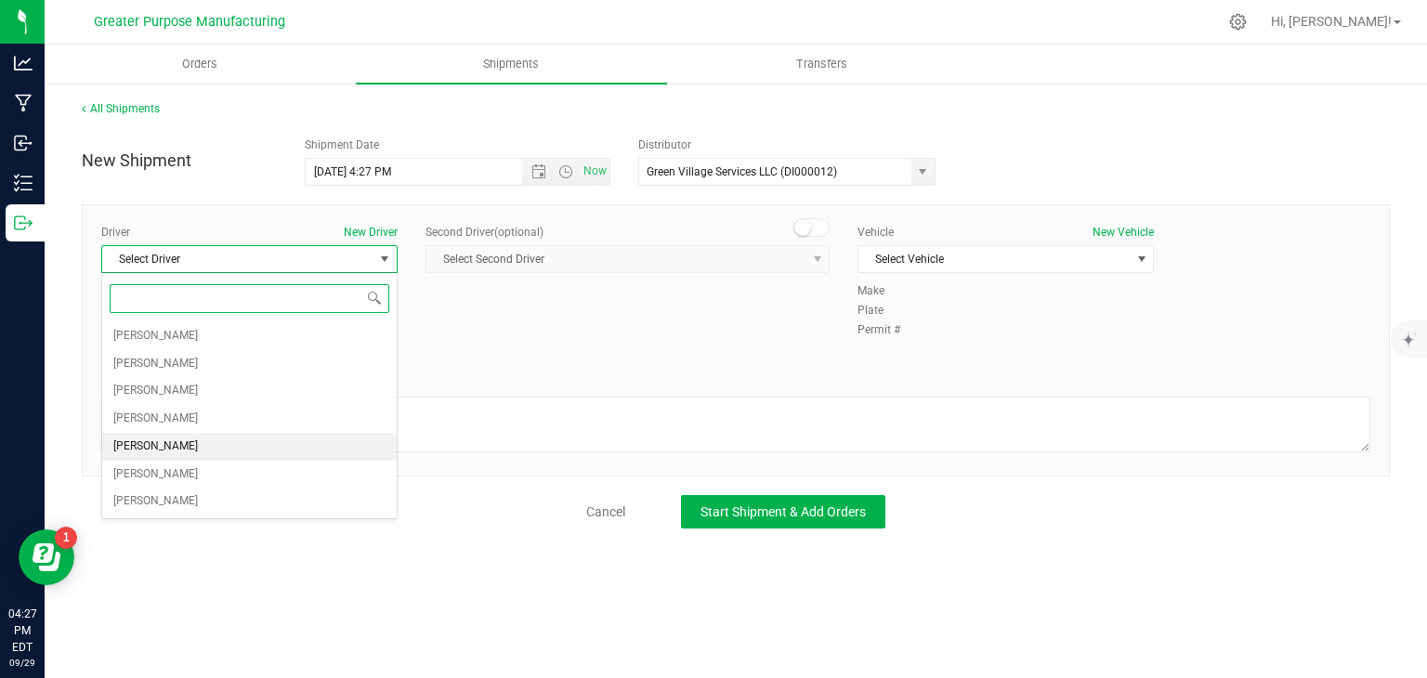
click at [179, 443] on span "[PERSON_NAME]" at bounding box center [155, 447] width 85 height 24
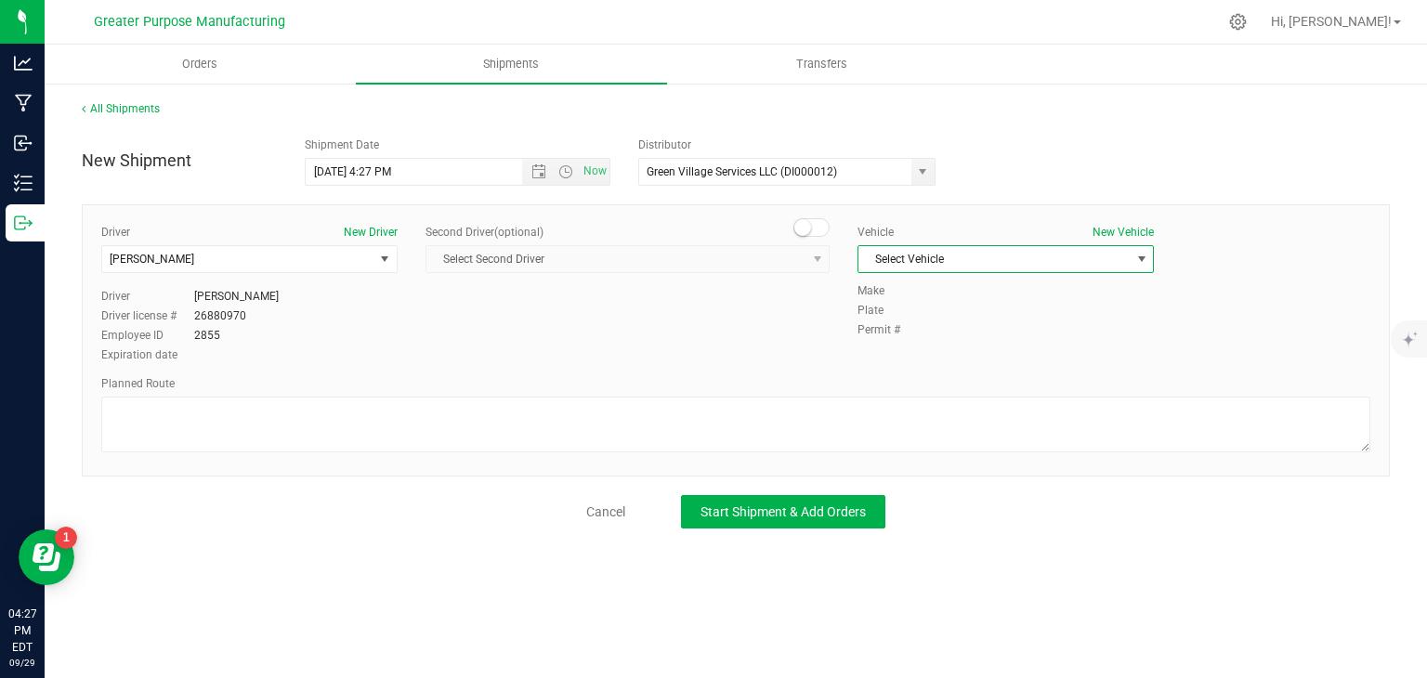
click at [888, 260] on span "Select Vehicle" at bounding box center [993, 259] width 271 height 26
click at [898, 293] on li "[MEDICAL_DATA] - Ford Transit 250 - A24UZU" at bounding box center [1005, 291] width 294 height 28
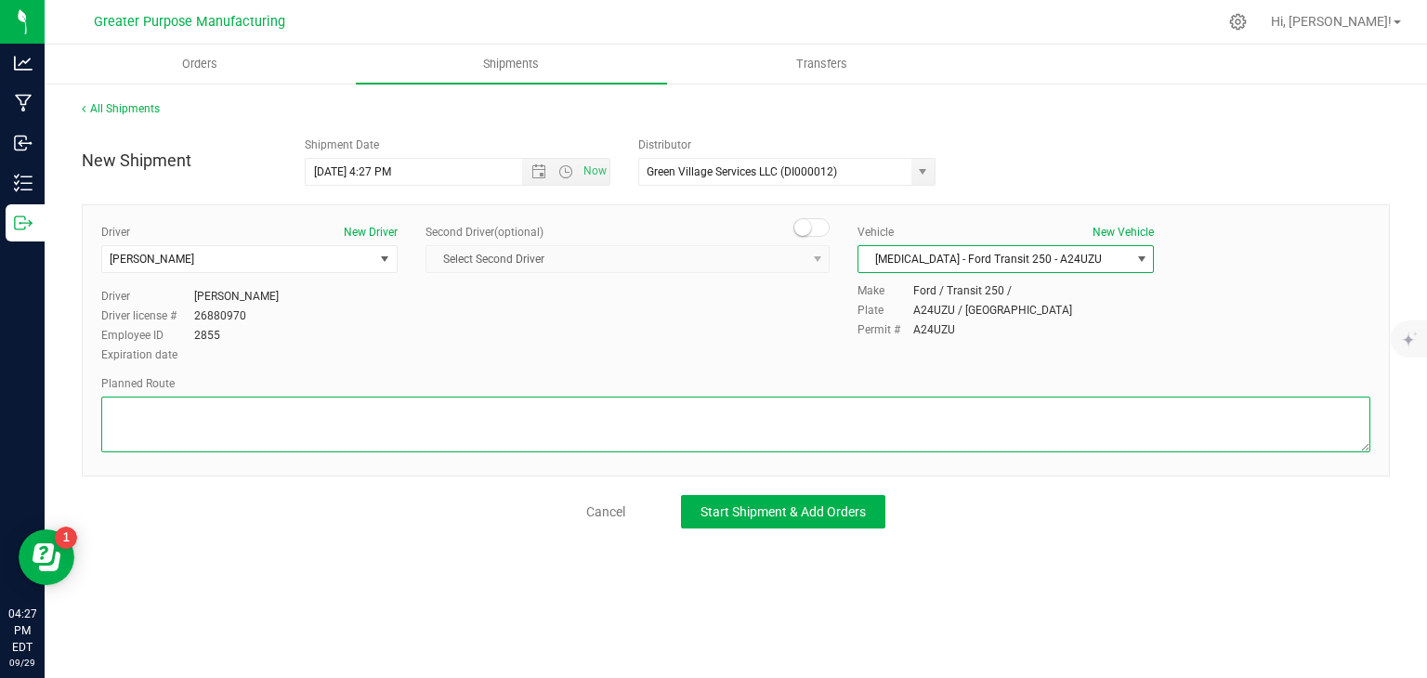
click at [749, 421] on textarea at bounding box center [735, 425] width 1269 height 56
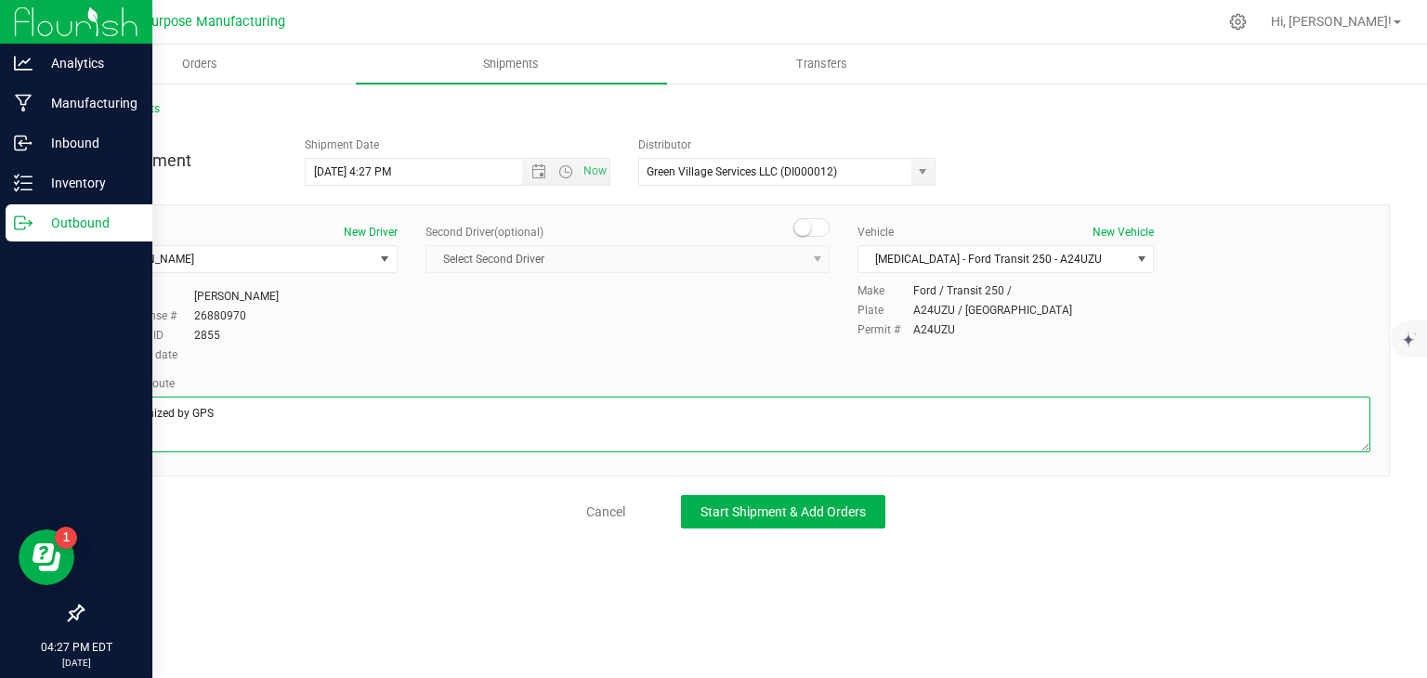
drag, startPoint x: 602, startPoint y: 417, endPoint x: 23, endPoint y: 404, distance: 578.9
click at [23, 404] on div "Analytics Manufacturing Inbound Inventory Outbound 04:27 PM EDT [DATE] 09/29 Gr…" at bounding box center [713, 339] width 1427 height 678
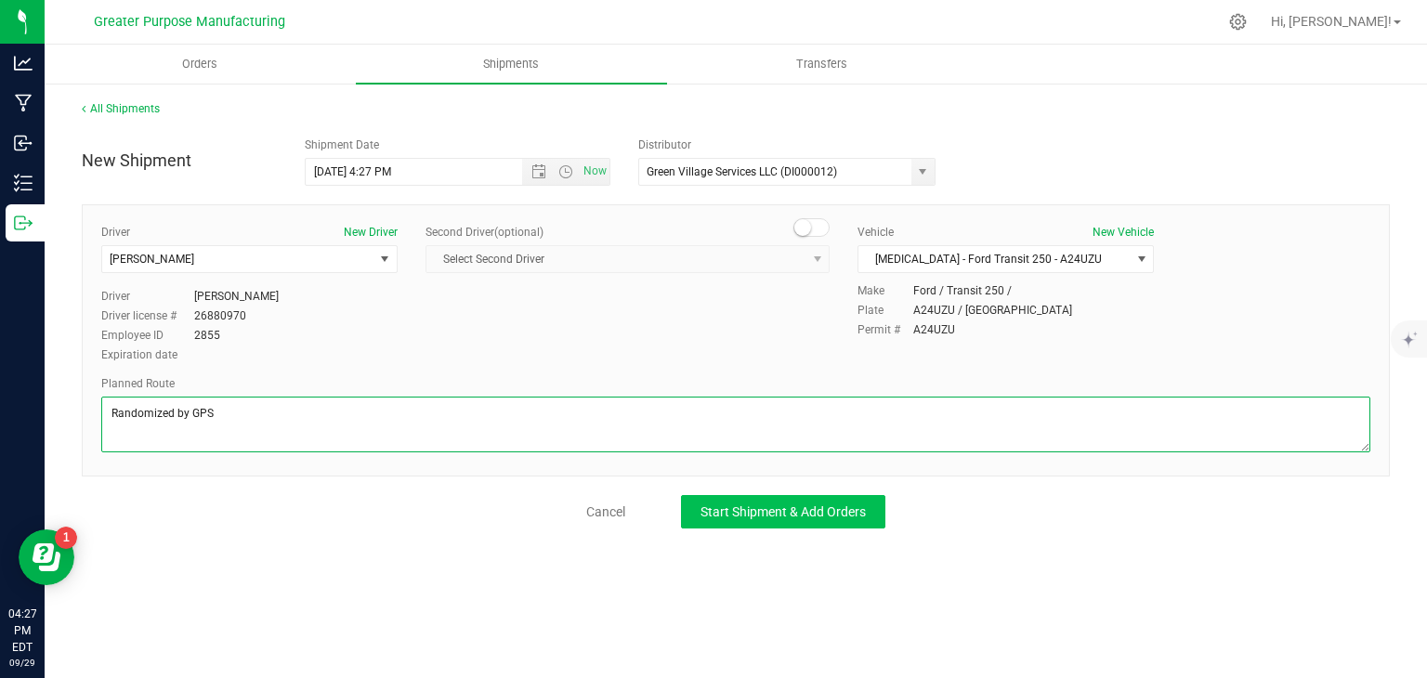
type textarea "Randomized by GPS"
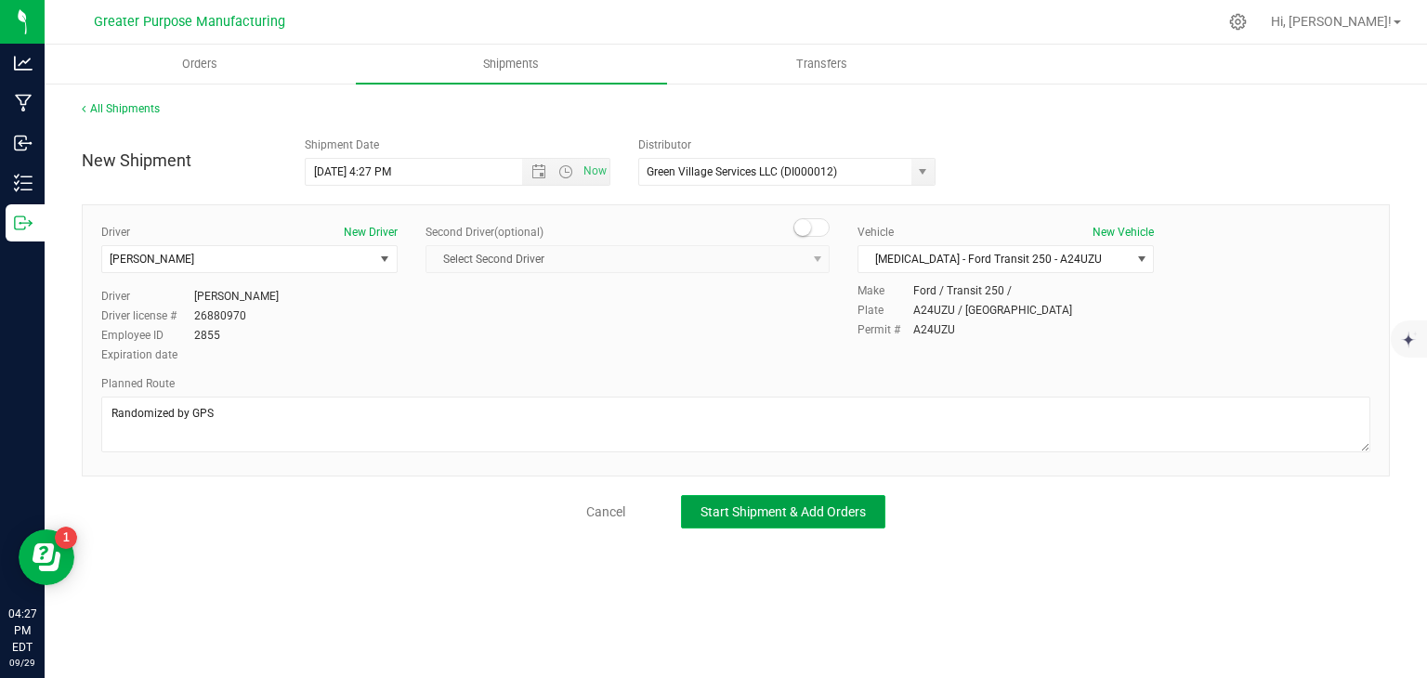
click at [738, 501] on button "Start Shipment & Add Orders" at bounding box center [783, 511] width 204 height 33
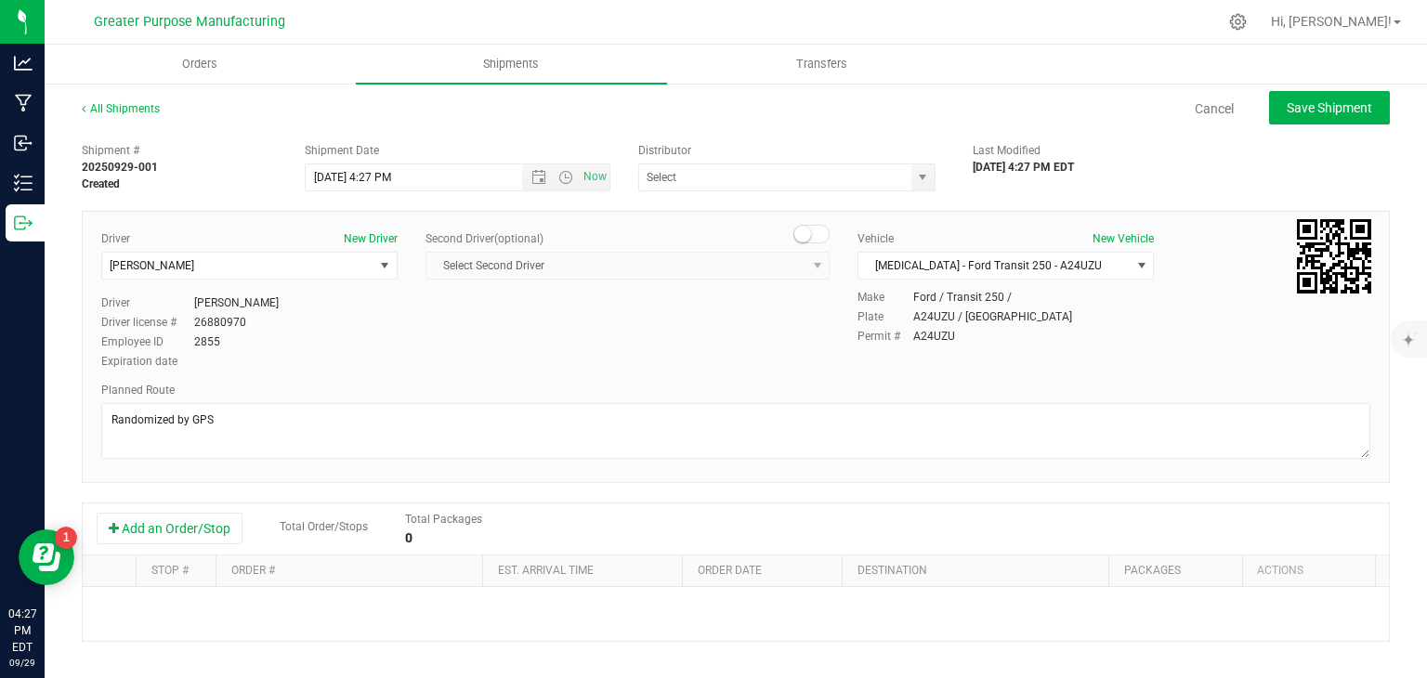
type input "Green Village Services LLC (DI000012)"
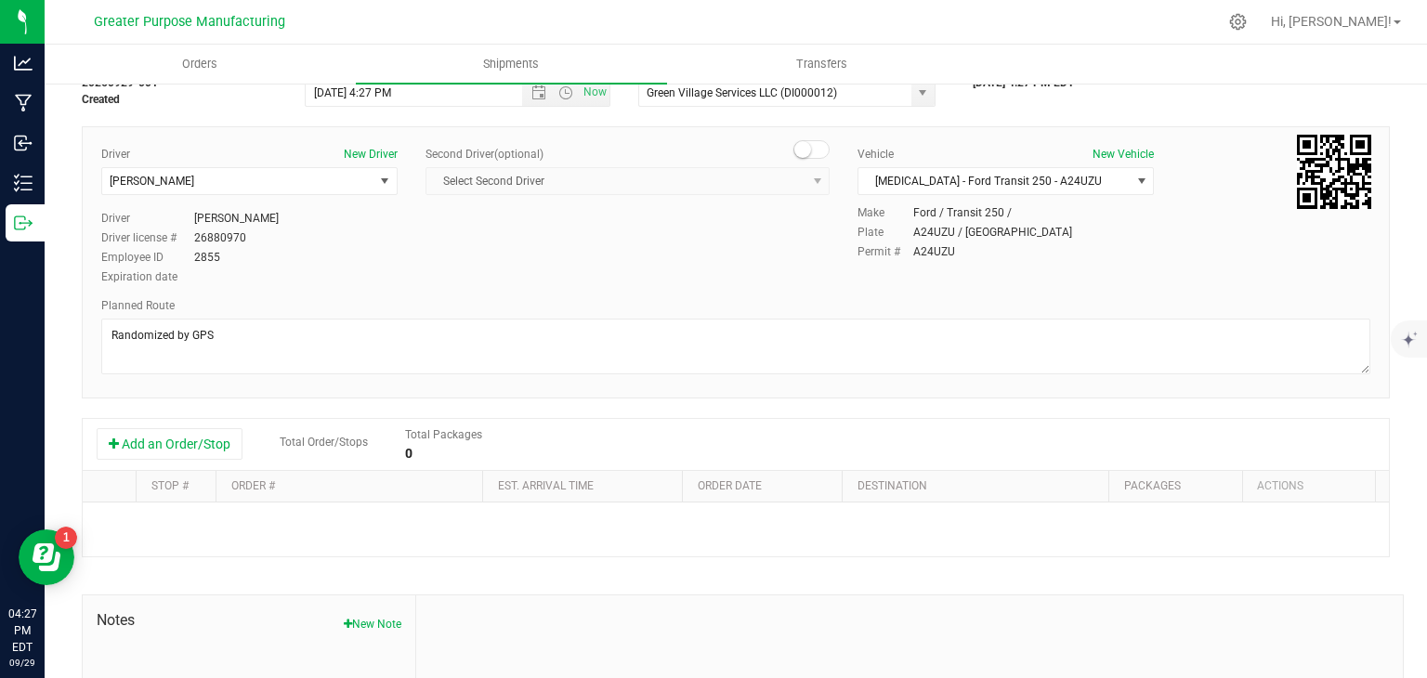
scroll to position [85, 0]
click at [193, 445] on button "Add an Order/Stop" at bounding box center [170, 443] width 146 height 32
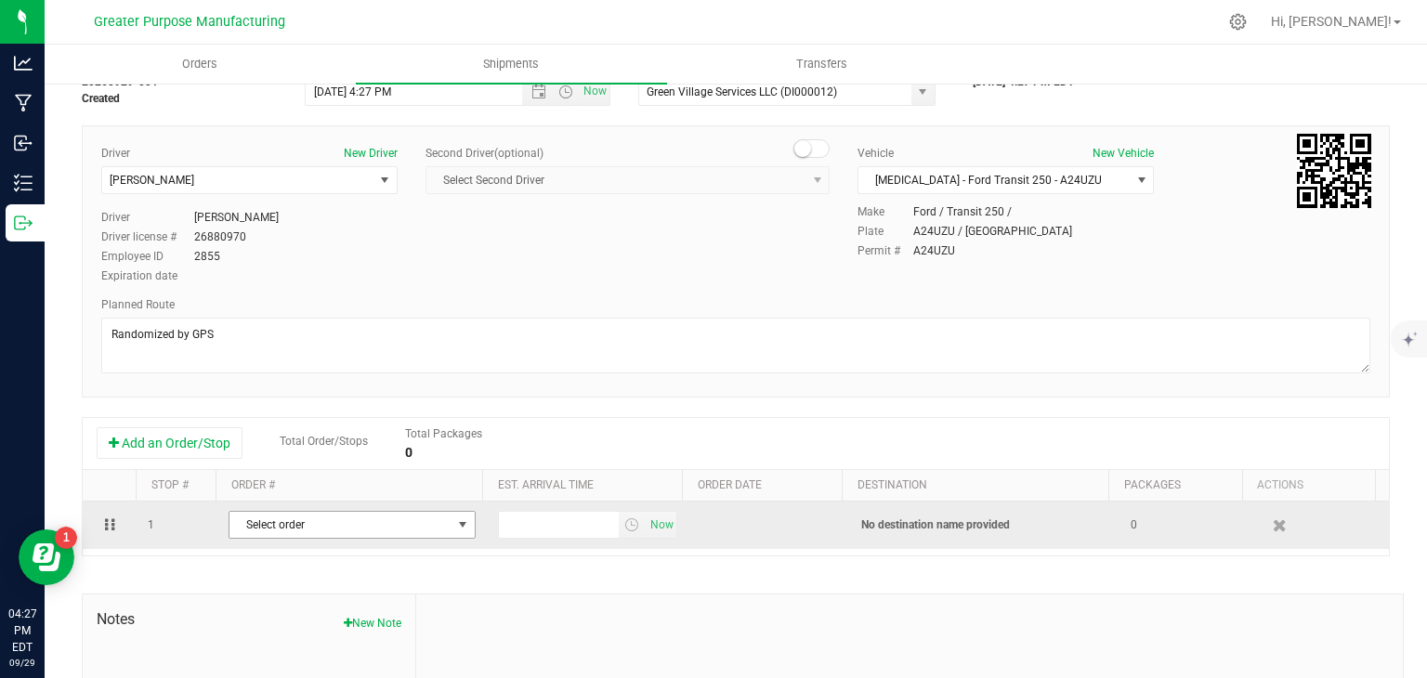
click at [300, 528] on span "Select order" at bounding box center [340, 525] width 222 height 26
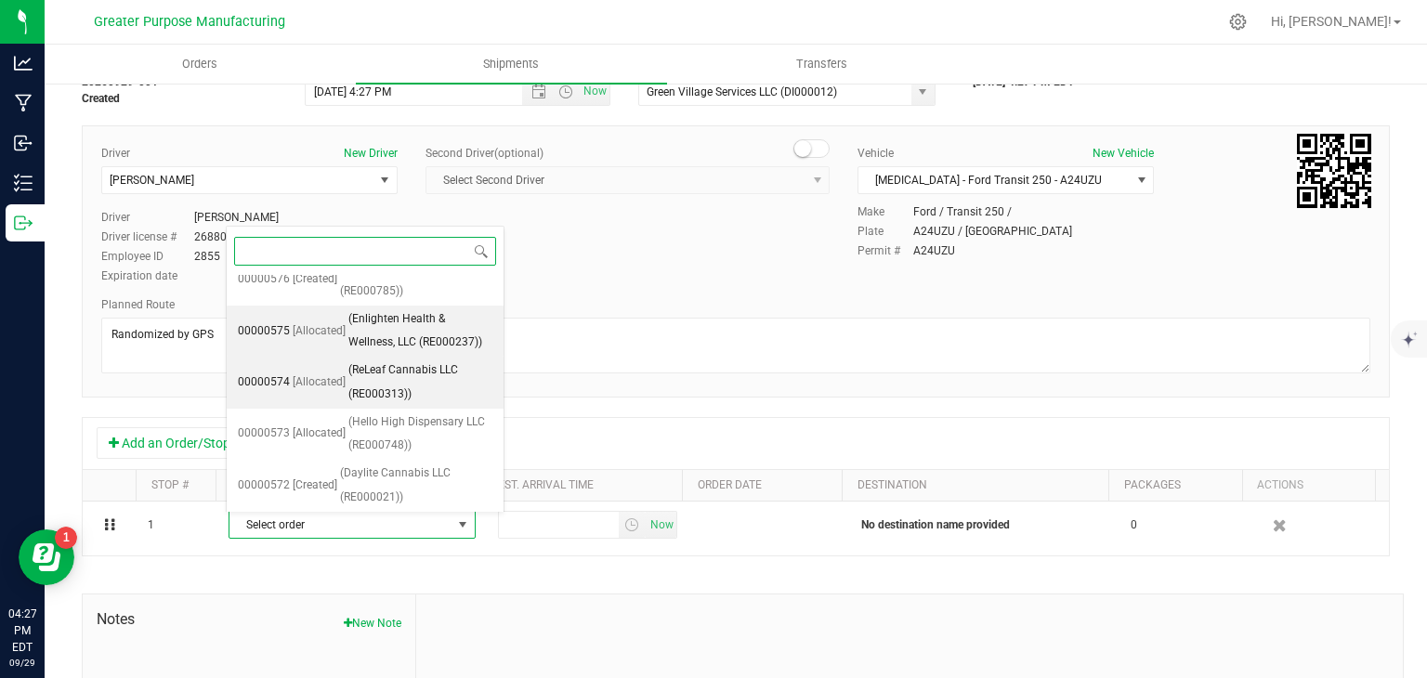
scroll to position [3, 0]
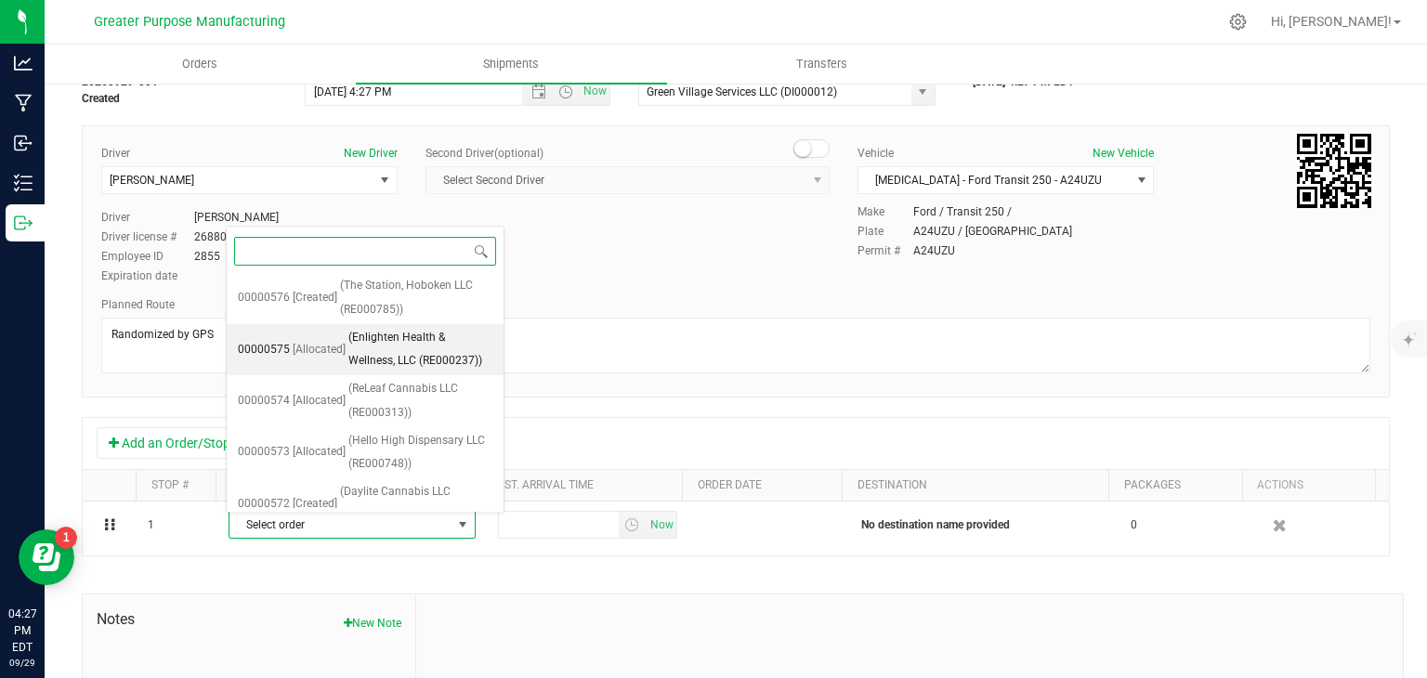
click at [364, 365] on span "(Enlighten Health & Wellness, LLC (RE000237))" at bounding box center [420, 349] width 144 height 47
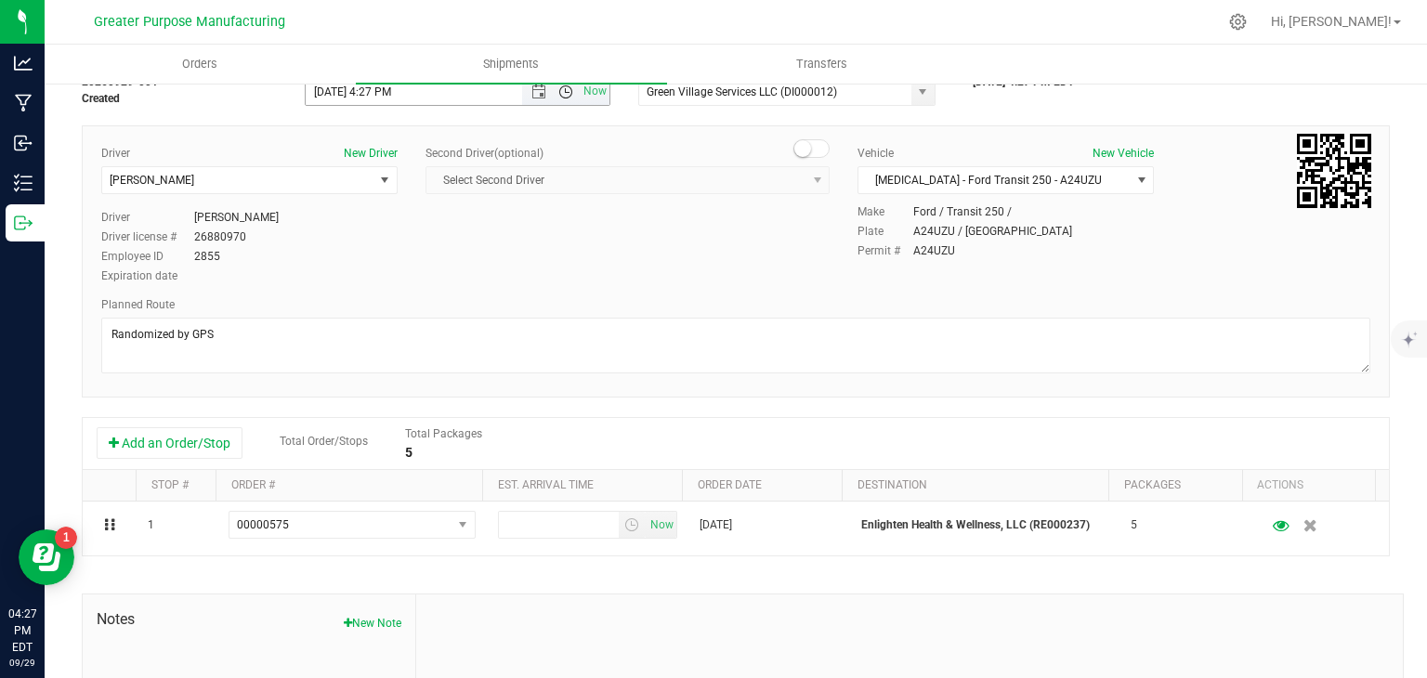
click at [561, 98] on span "Open the time view" at bounding box center [565, 92] width 15 height 15
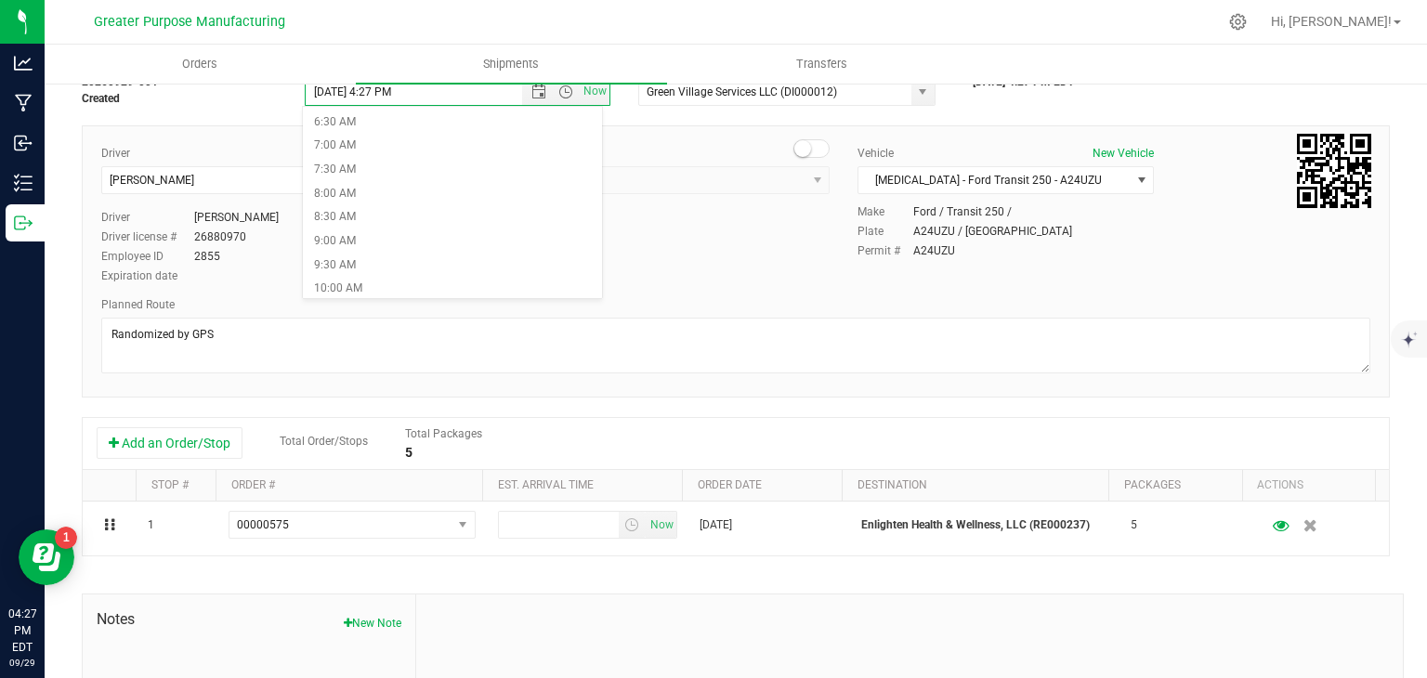
scroll to position [311, 0]
click at [428, 233] on li "9:00 AM" at bounding box center [452, 241] width 299 height 24
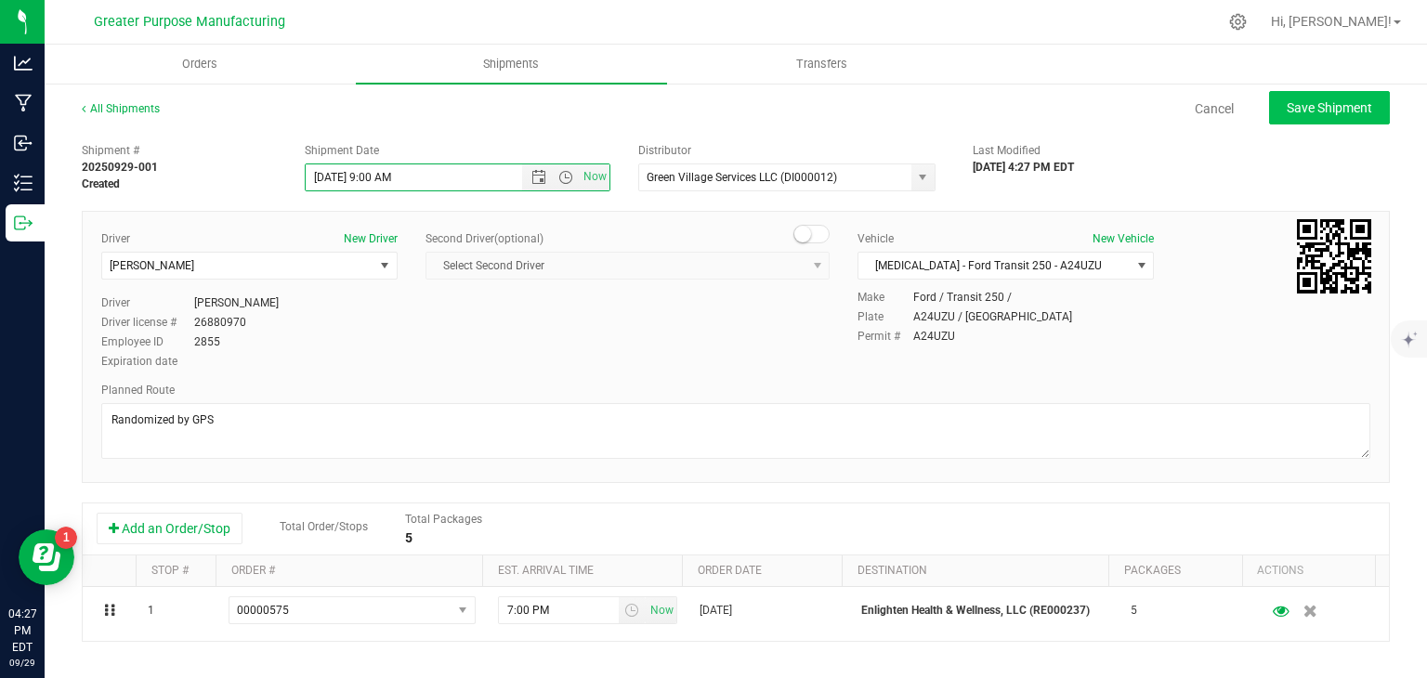
scroll to position [0, 0]
click at [1317, 94] on button "Save Shipment" at bounding box center [1329, 107] width 121 height 33
type input "[DATE] 1:00 PM"
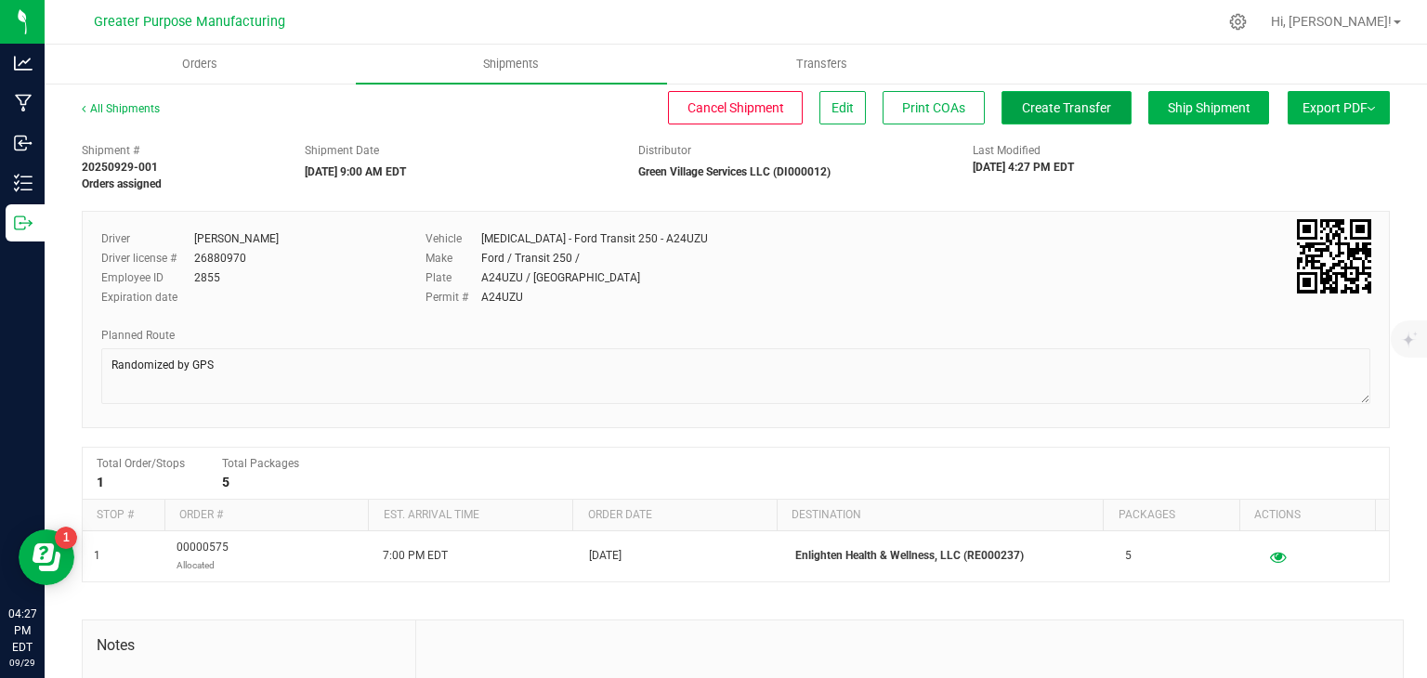
click at [1055, 114] on span "Create Transfer" at bounding box center [1066, 107] width 89 height 15
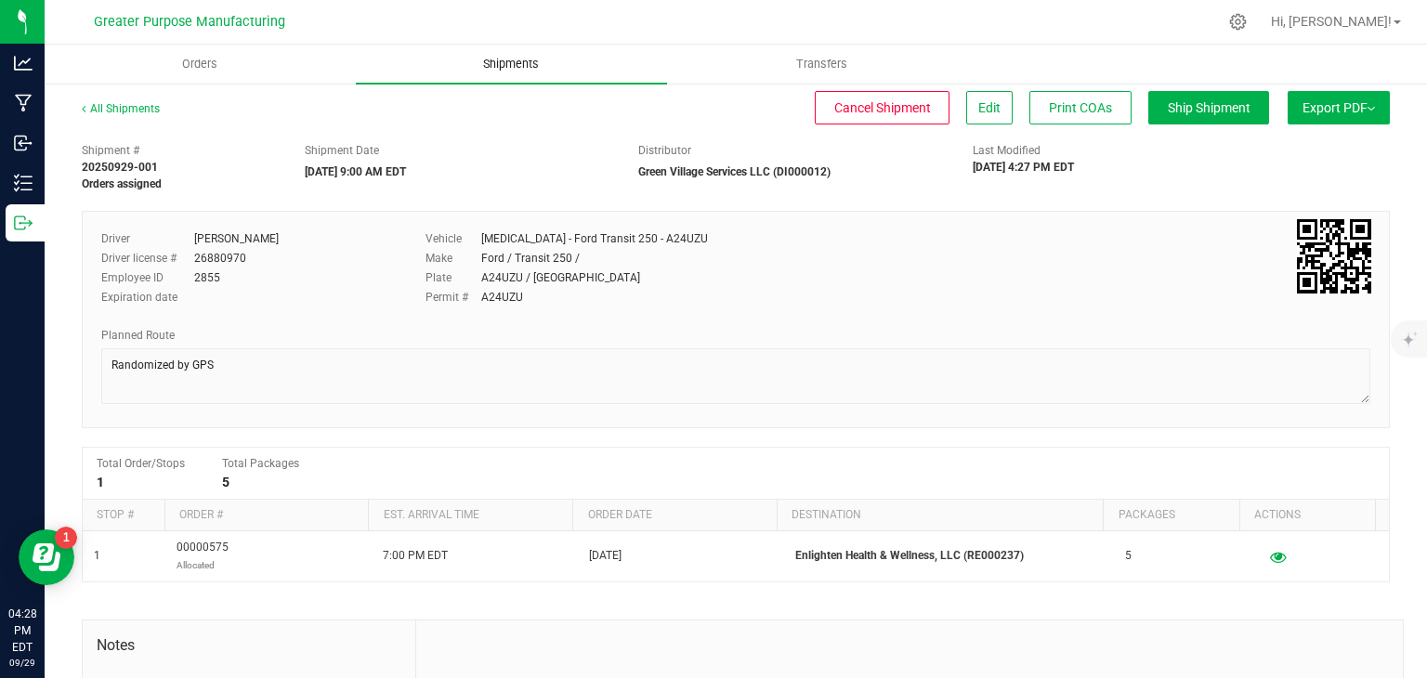
click at [518, 64] on span "Shipments" at bounding box center [511, 64] width 106 height 17
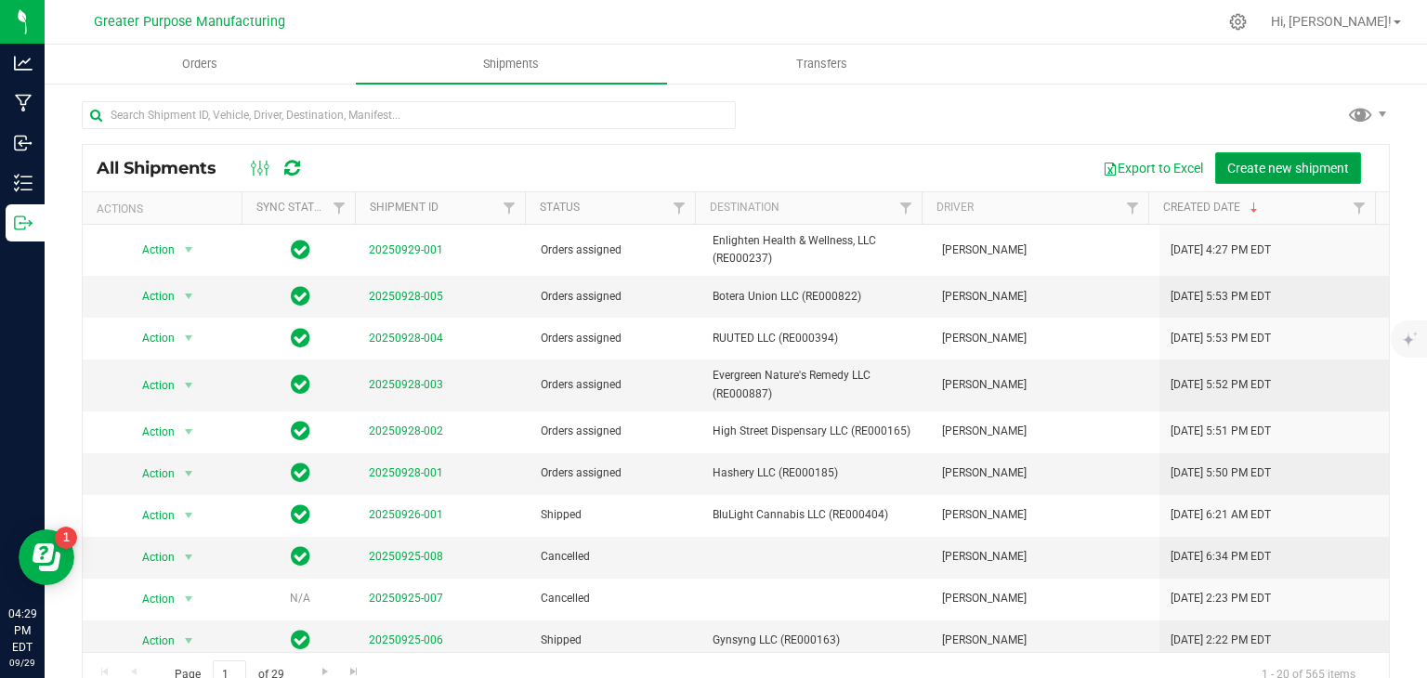
click at [1244, 169] on span "Create new shipment" at bounding box center [1288, 168] width 122 height 15
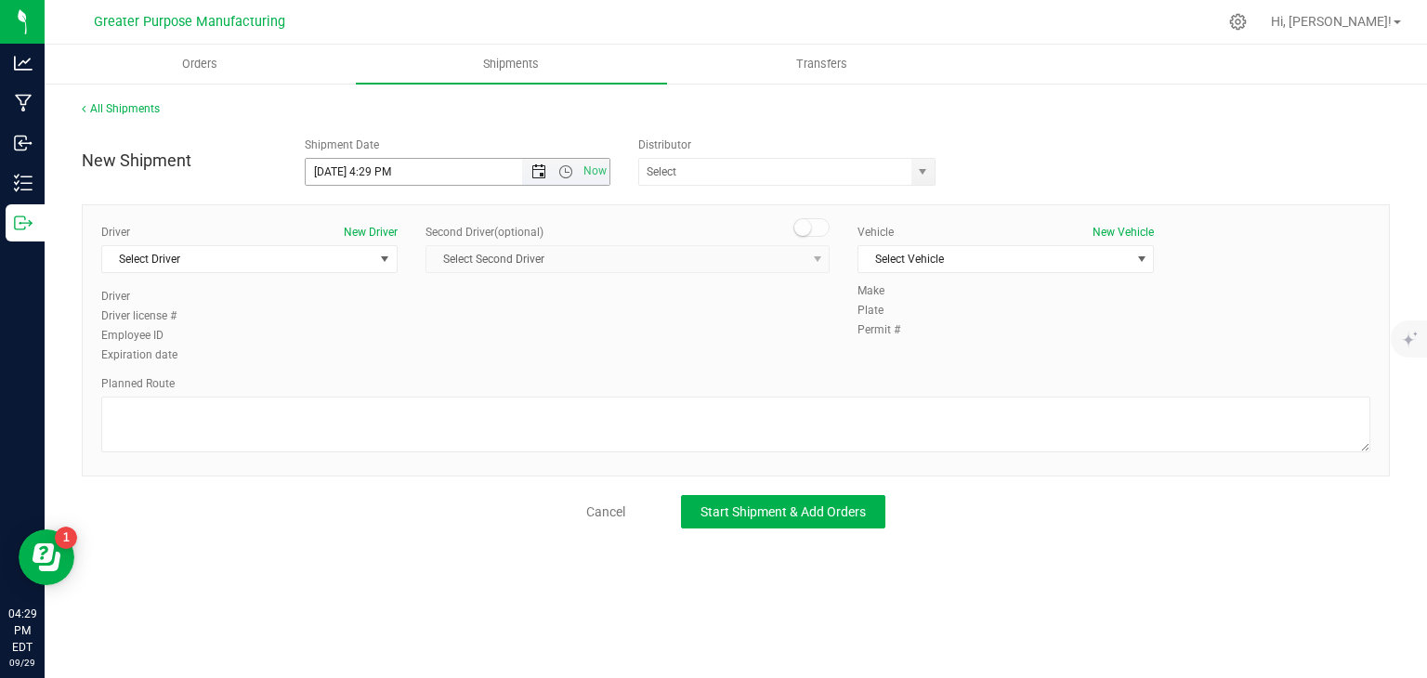
click at [542, 172] on span "Open the date view" at bounding box center [538, 171] width 15 height 15
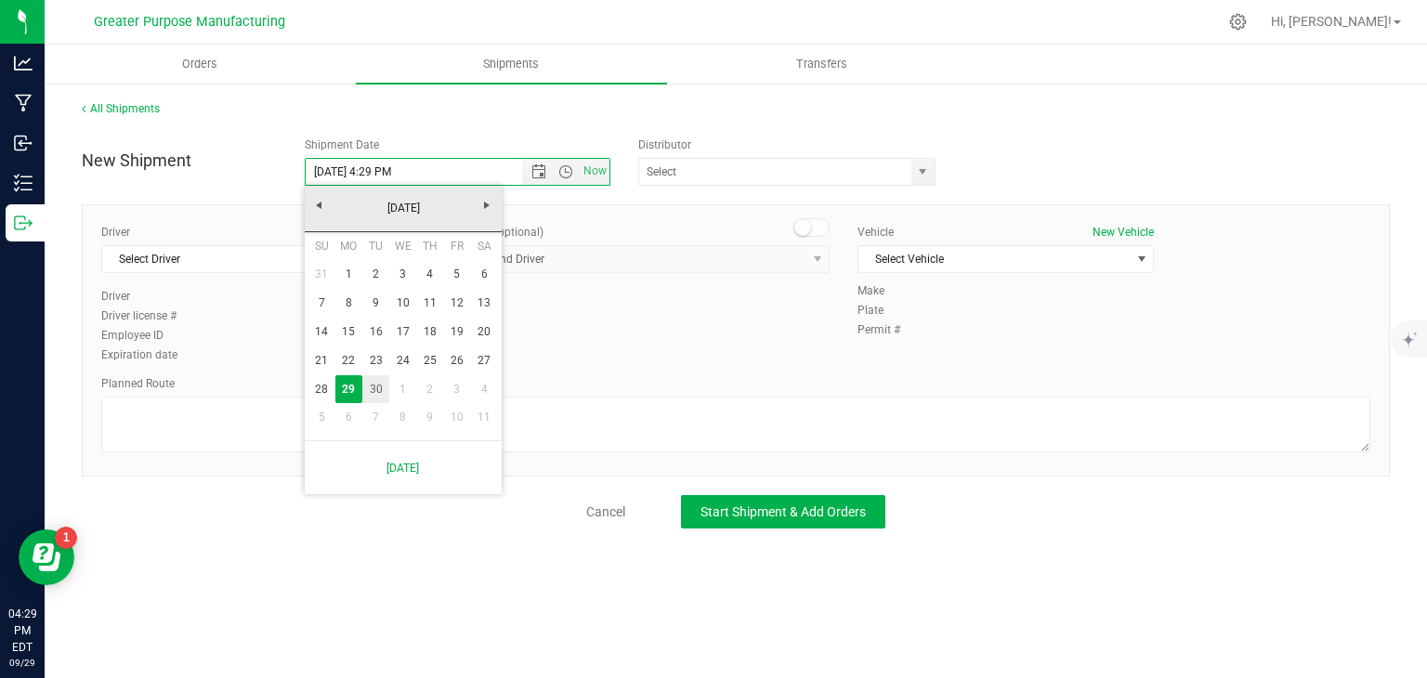
click at [379, 384] on link "30" at bounding box center [375, 389] width 27 height 29
type input "[DATE] 4:29 PM"
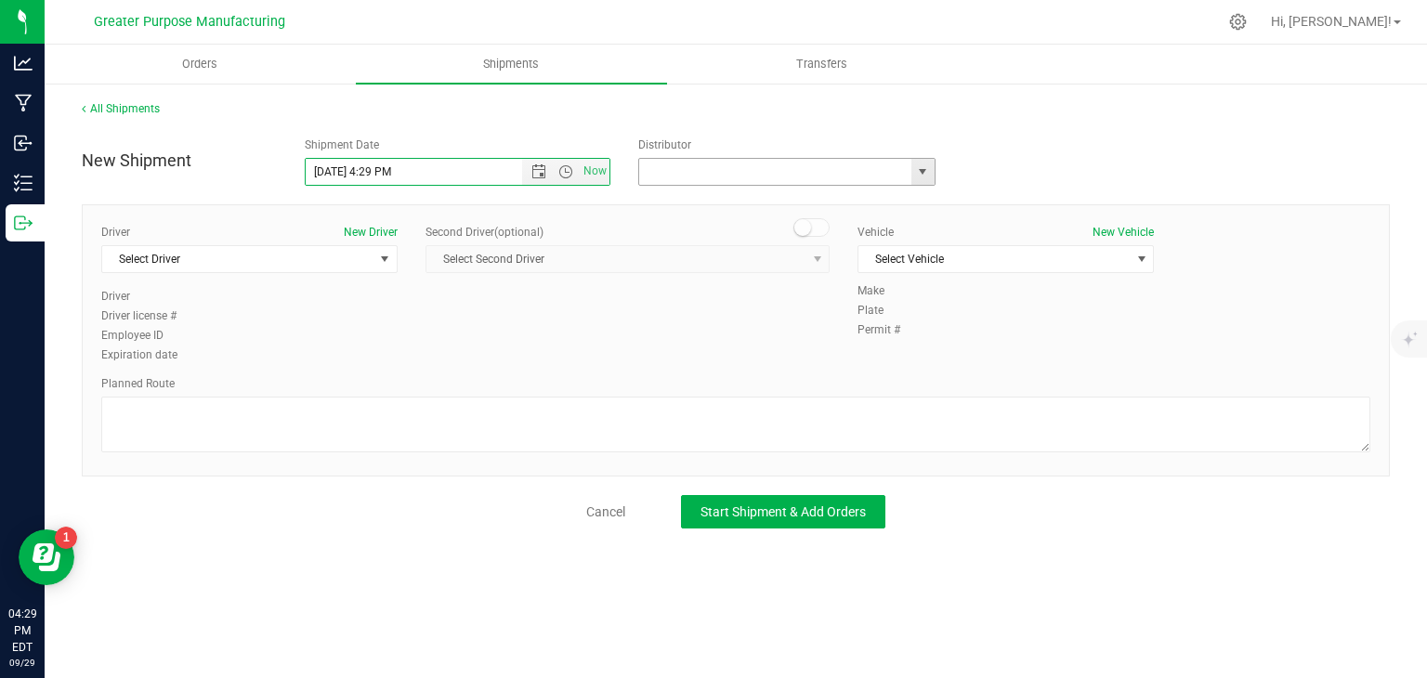
click at [691, 171] on input "text" at bounding box center [771, 172] width 264 height 26
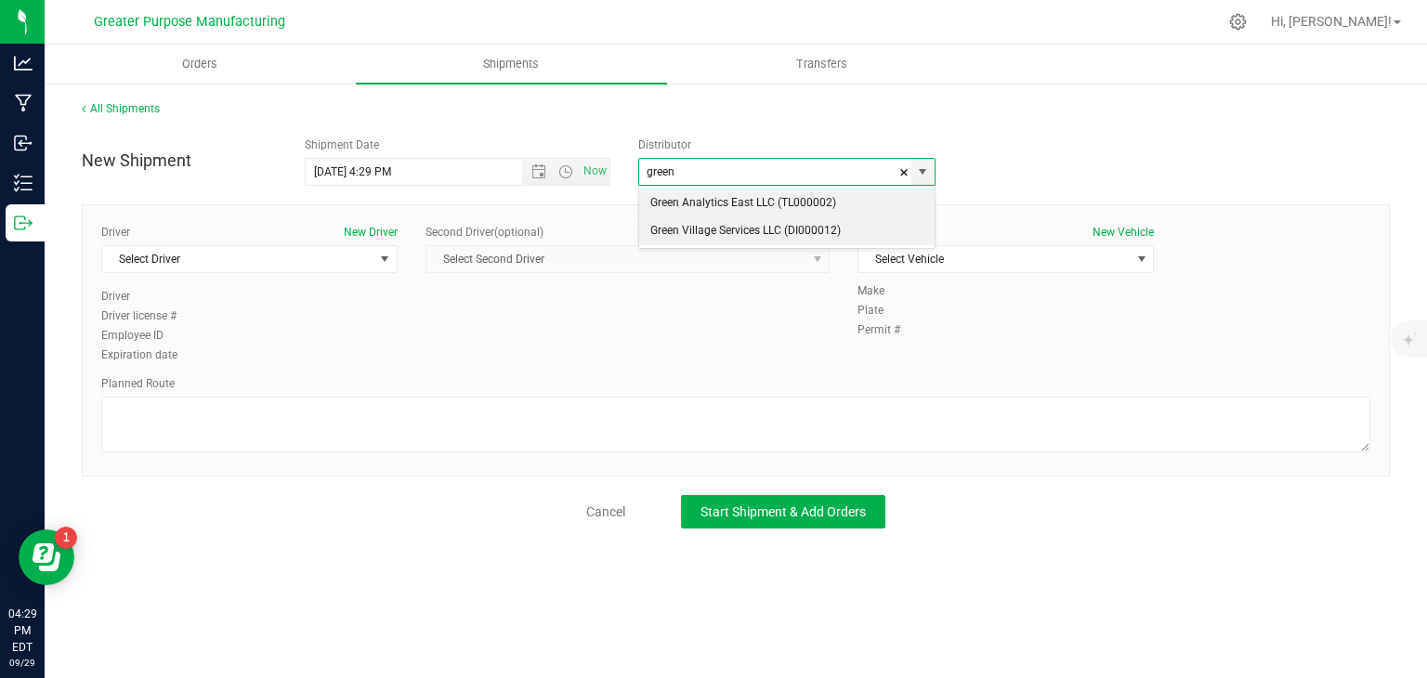
click at [702, 227] on li "Green Village Services LLC (DI000012)" at bounding box center [786, 231] width 295 height 28
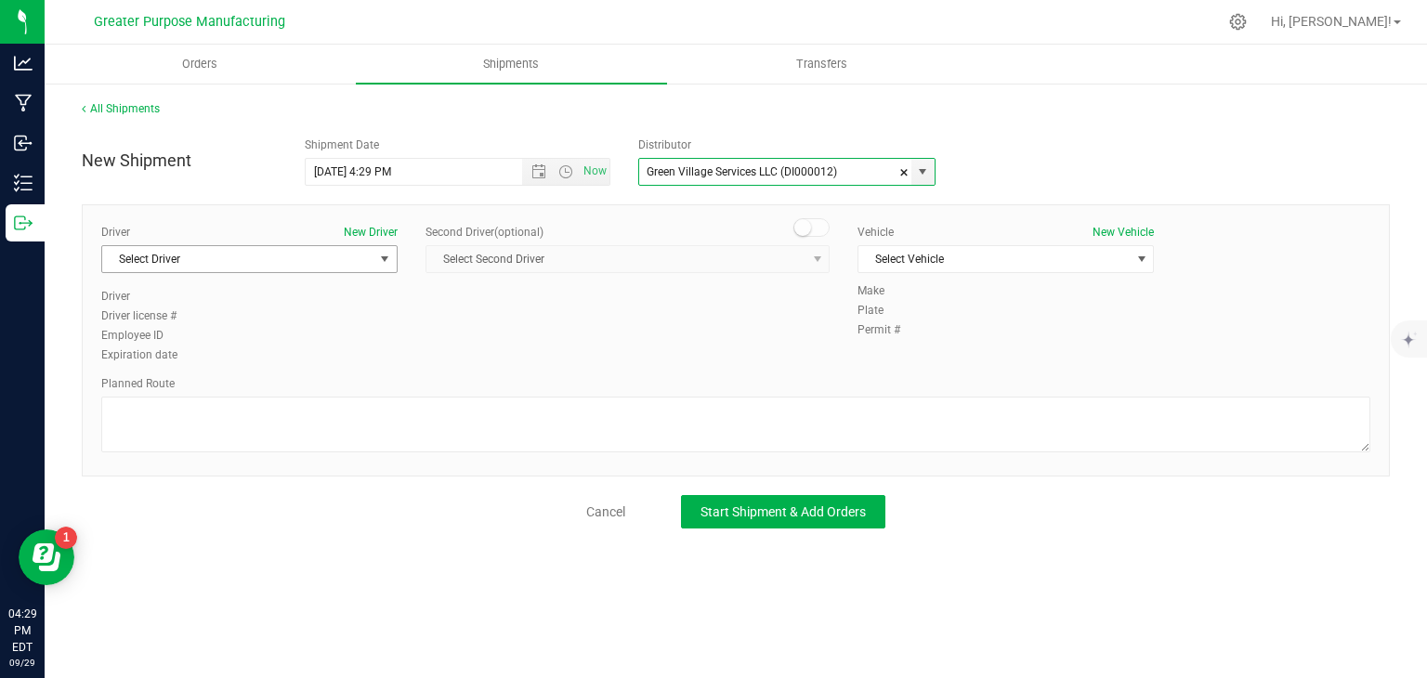
type input "Green Village Services LLC (DI000012)"
click at [260, 254] on span "Select Driver" at bounding box center [237, 259] width 271 height 26
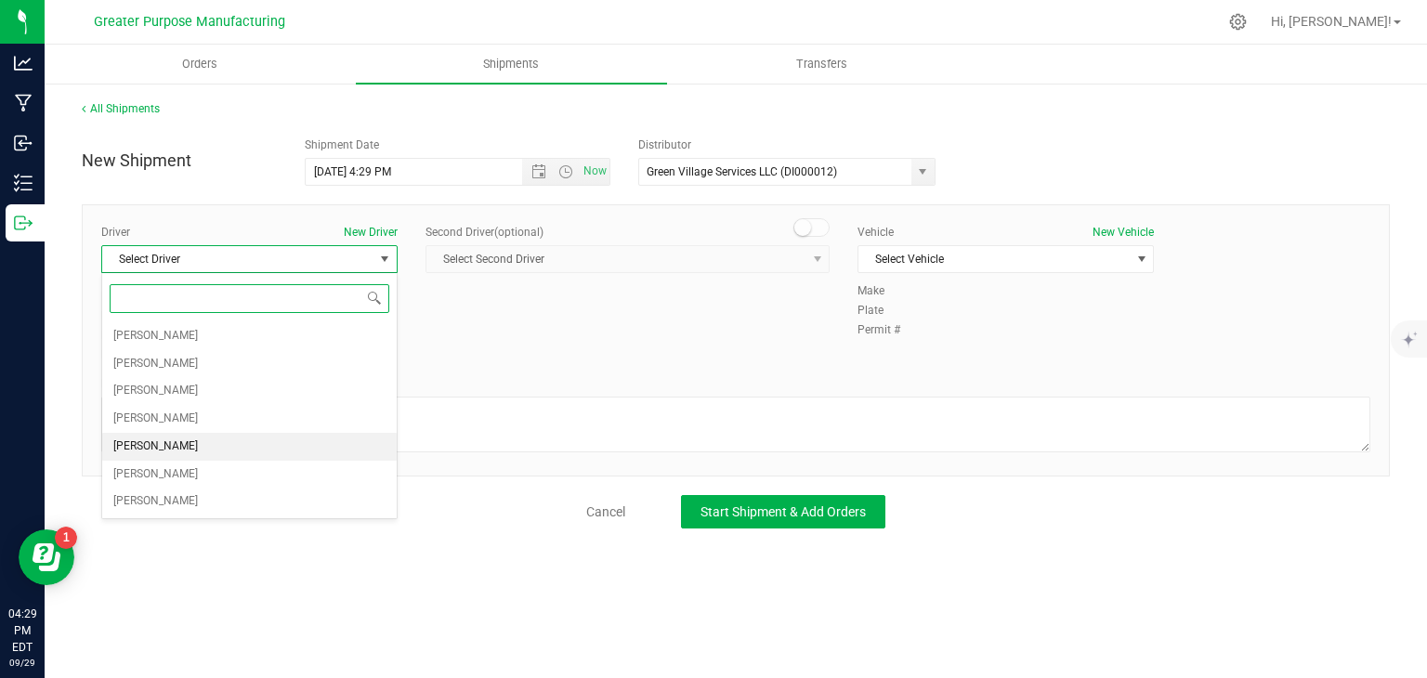
click at [161, 444] on span "[PERSON_NAME]" at bounding box center [155, 447] width 85 height 24
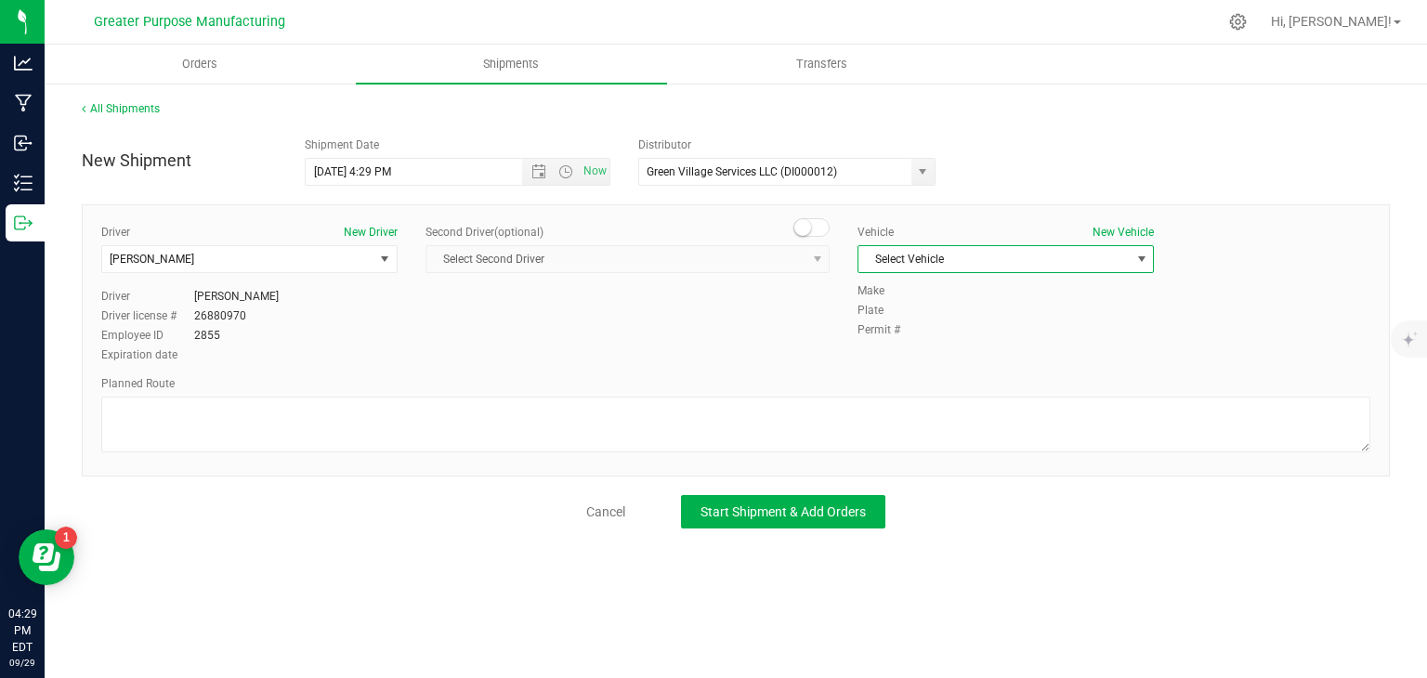
click at [988, 263] on span "Select Vehicle" at bounding box center [993, 259] width 271 height 26
click at [960, 292] on li "[MEDICAL_DATA] - Ford Transit 250 - A24UZU" at bounding box center [1005, 291] width 294 height 28
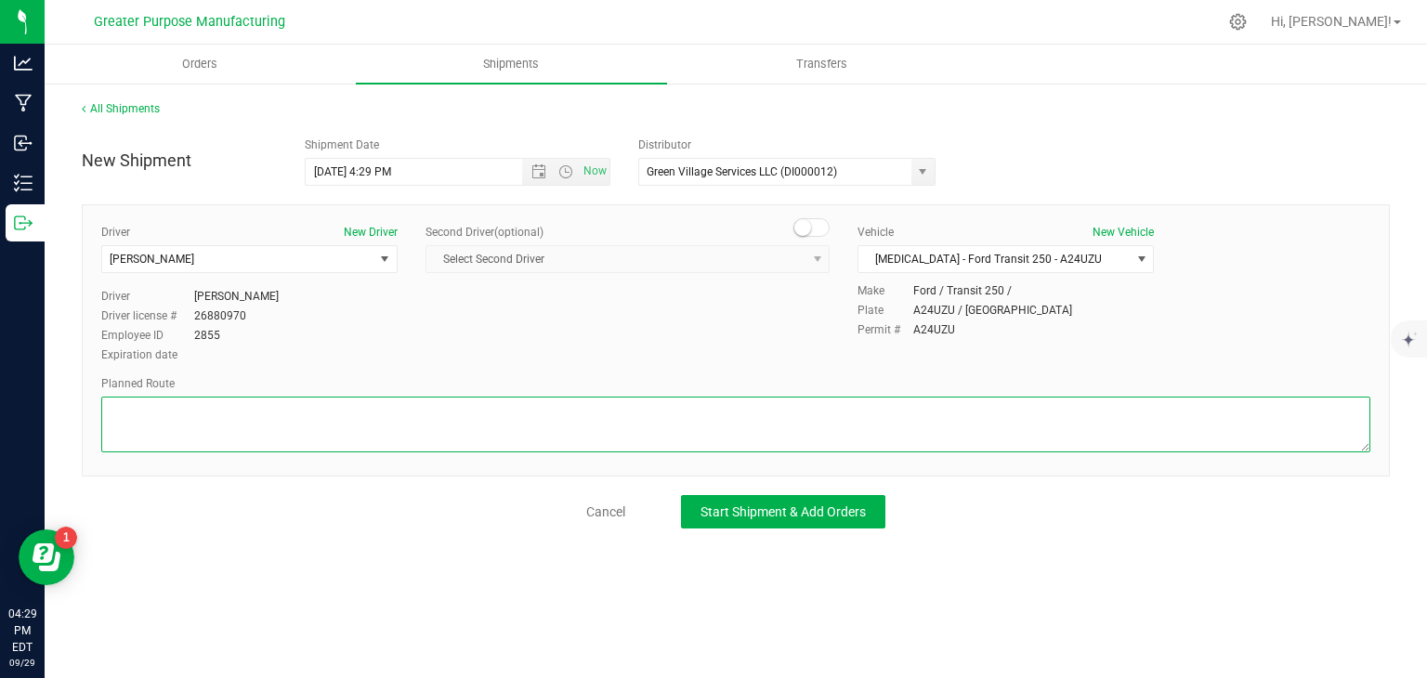
click at [847, 424] on textarea at bounding box center [735, 425] width 1269 height 56
paste textarea "Randomized by GPS"
type textarea "Randomized by GPS"
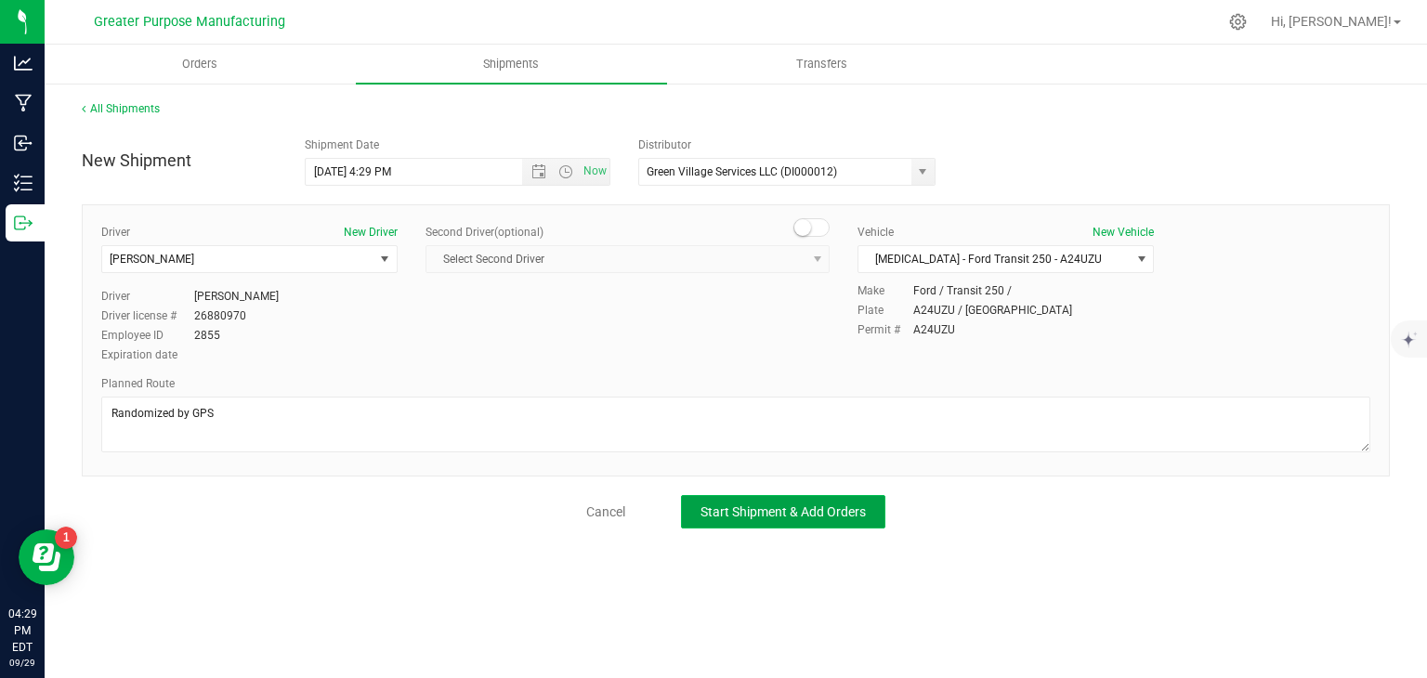
click at [790, 520] on button "Start Shipment & Add Orders" at bounding box center [783, 511] width 204 height 33
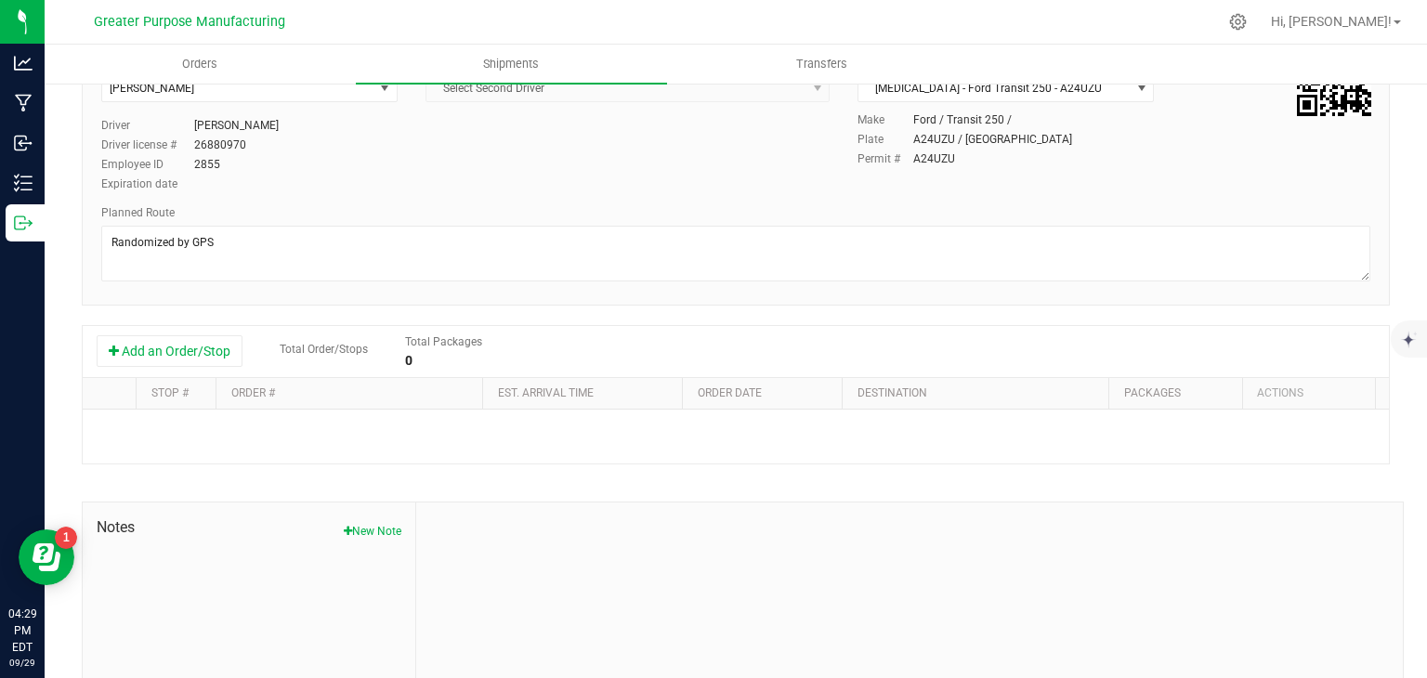
scroll to position [178, 0]
click at [191, 351] on button "Add an Order/Stop" at bounding box center [170, 350] width 146 height 32
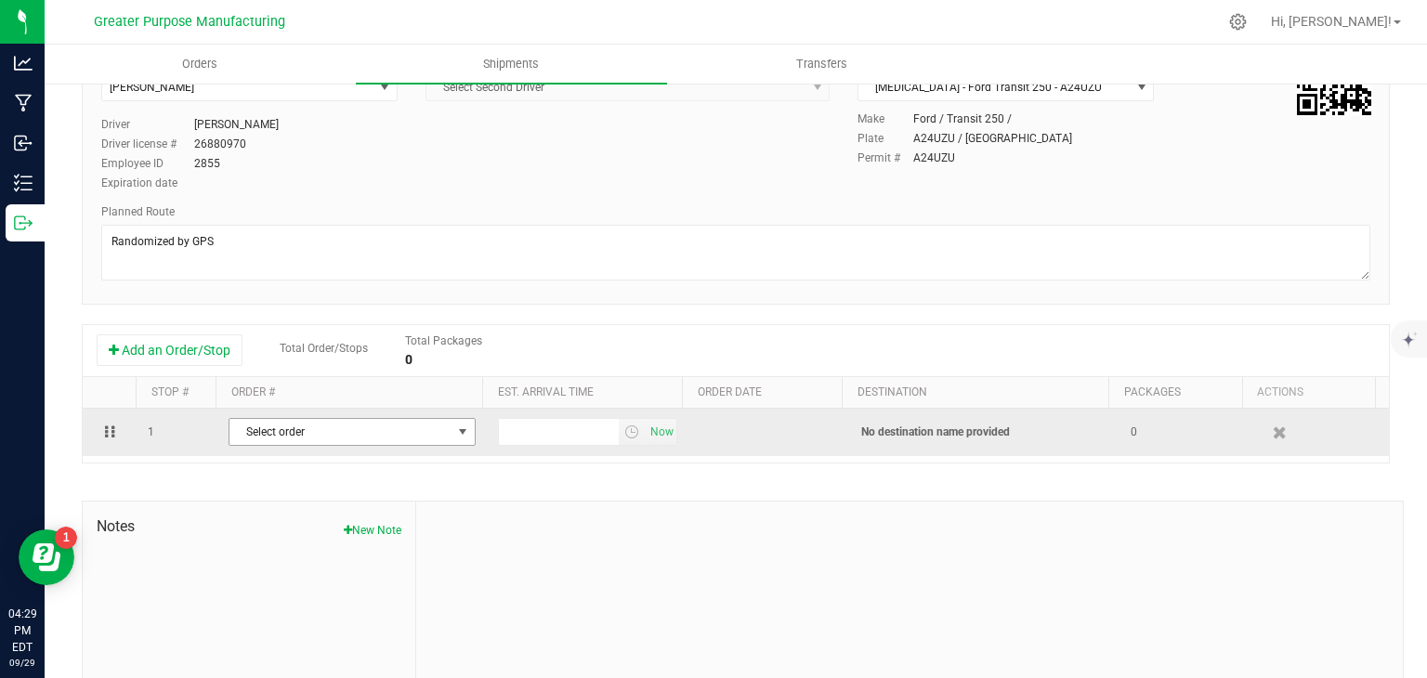
click at [291, 432] on span "Select order" at bounding box center [340, 432] width 222 height 26
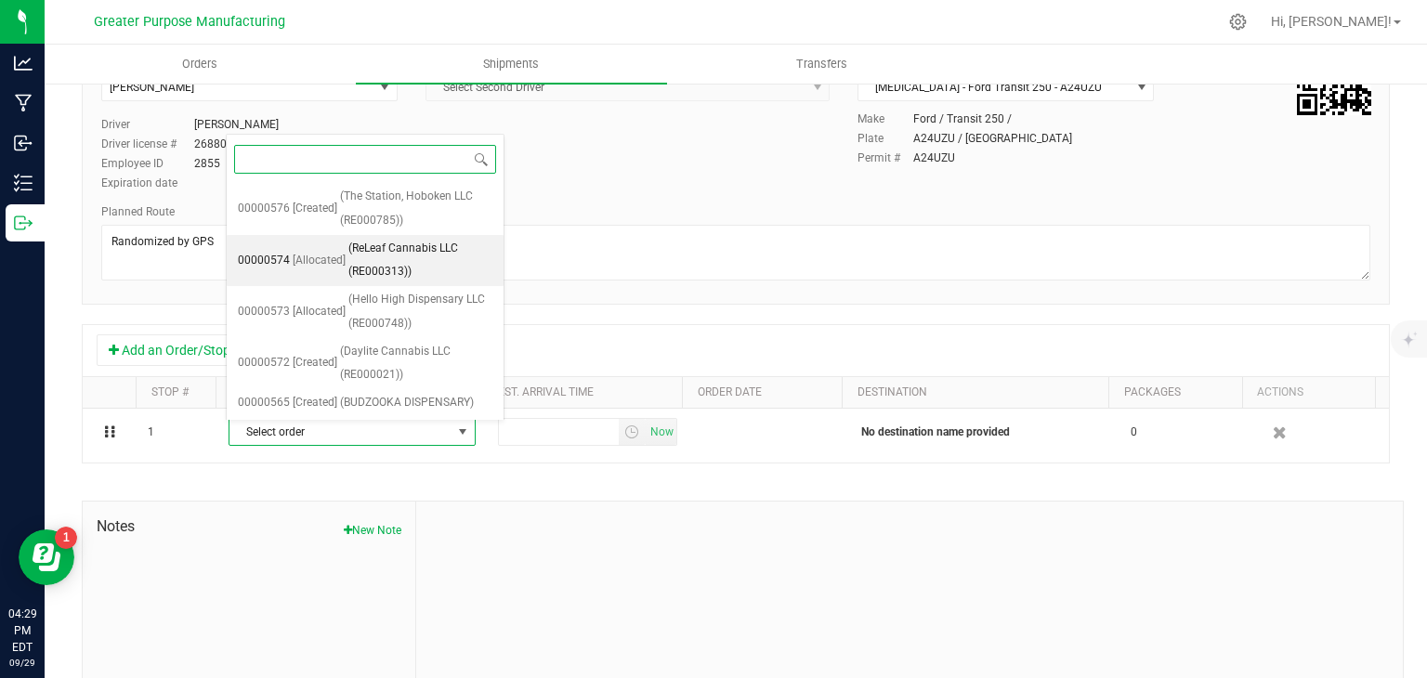
click at [397, 265] on span "(ReLeaf Cannabis LLC (RE000313))" at bounding box center [420, 260] width 144 height 47
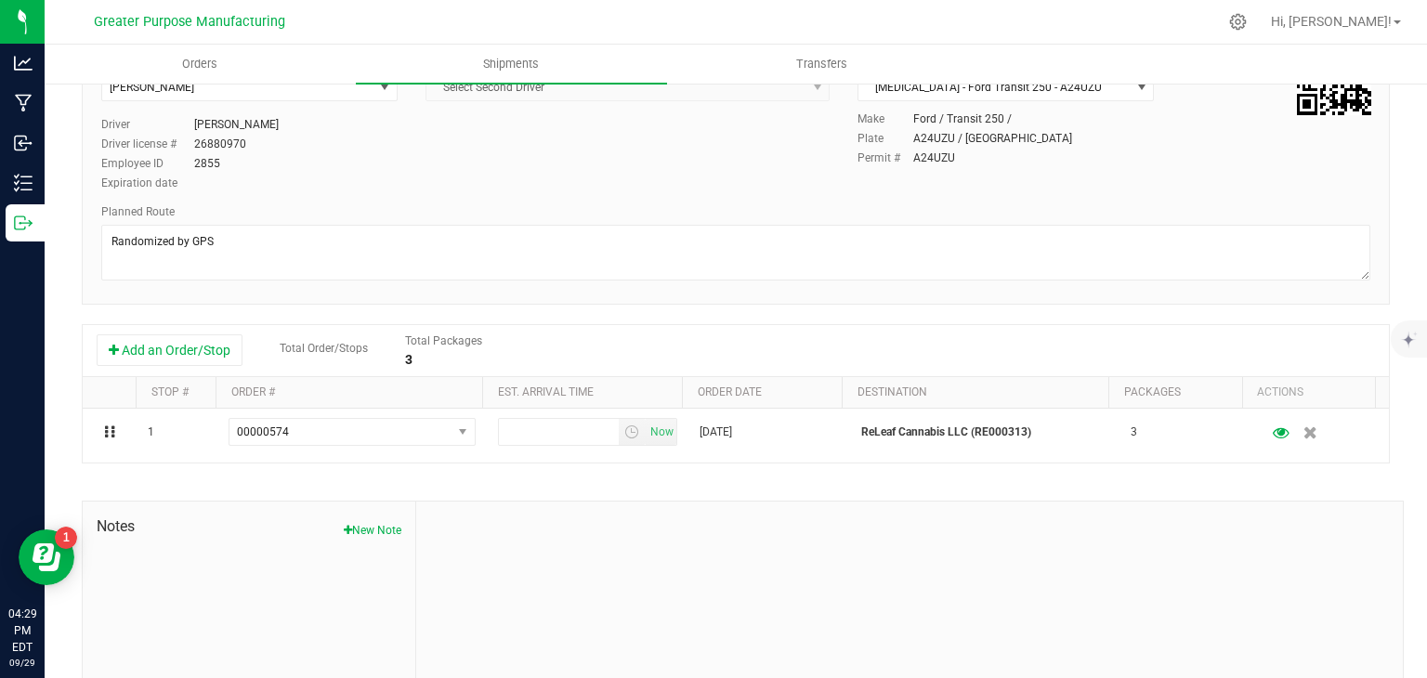
scroll to position [0, 0]
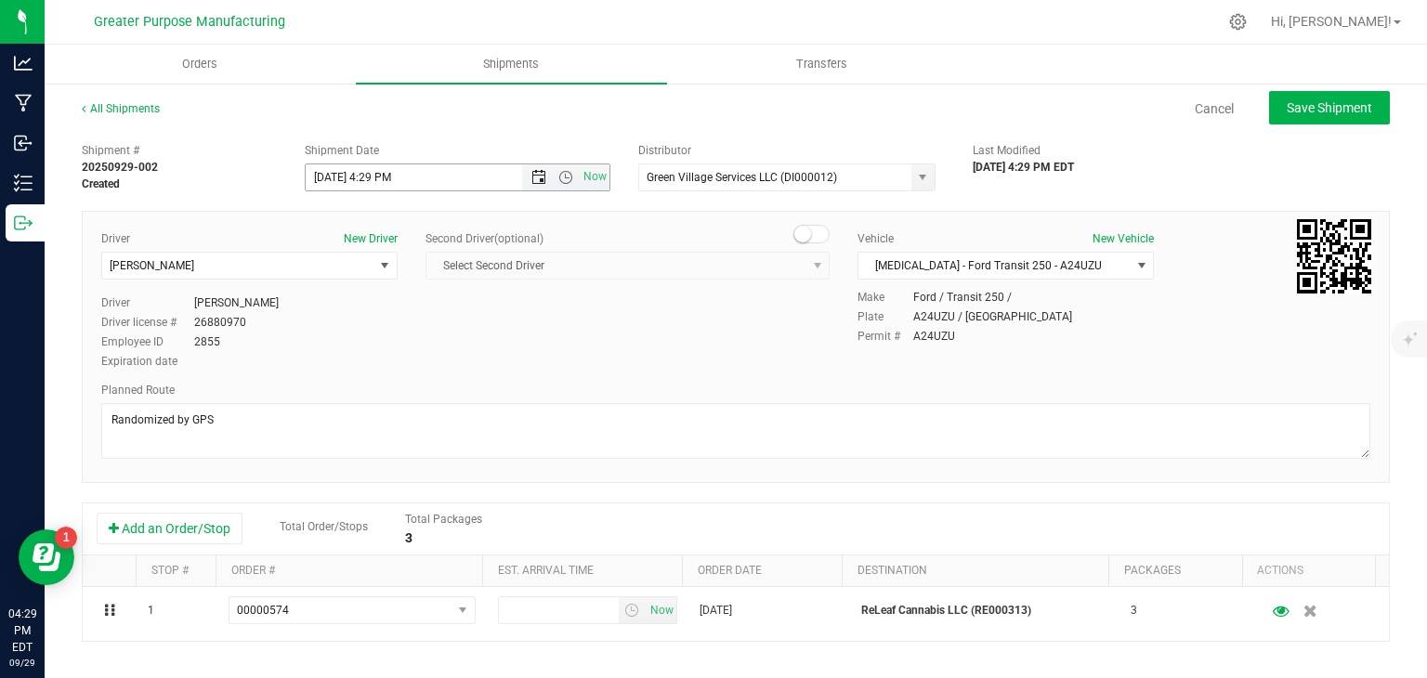
click at [531, 182] on span "Open the date view" at bounding box center [538, 177] width 15 height 15
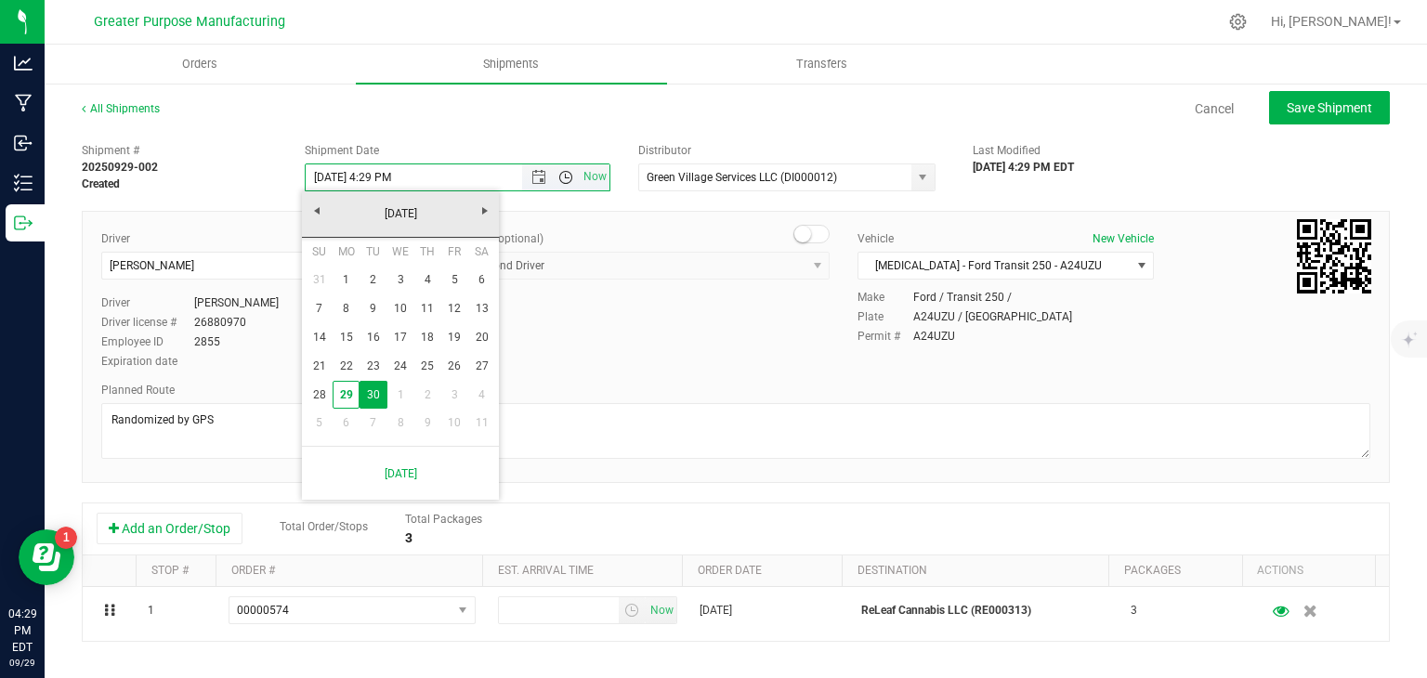
click at [558, 180] on span "Open the time view" at bounding box center [565, 177] width 15 height 15
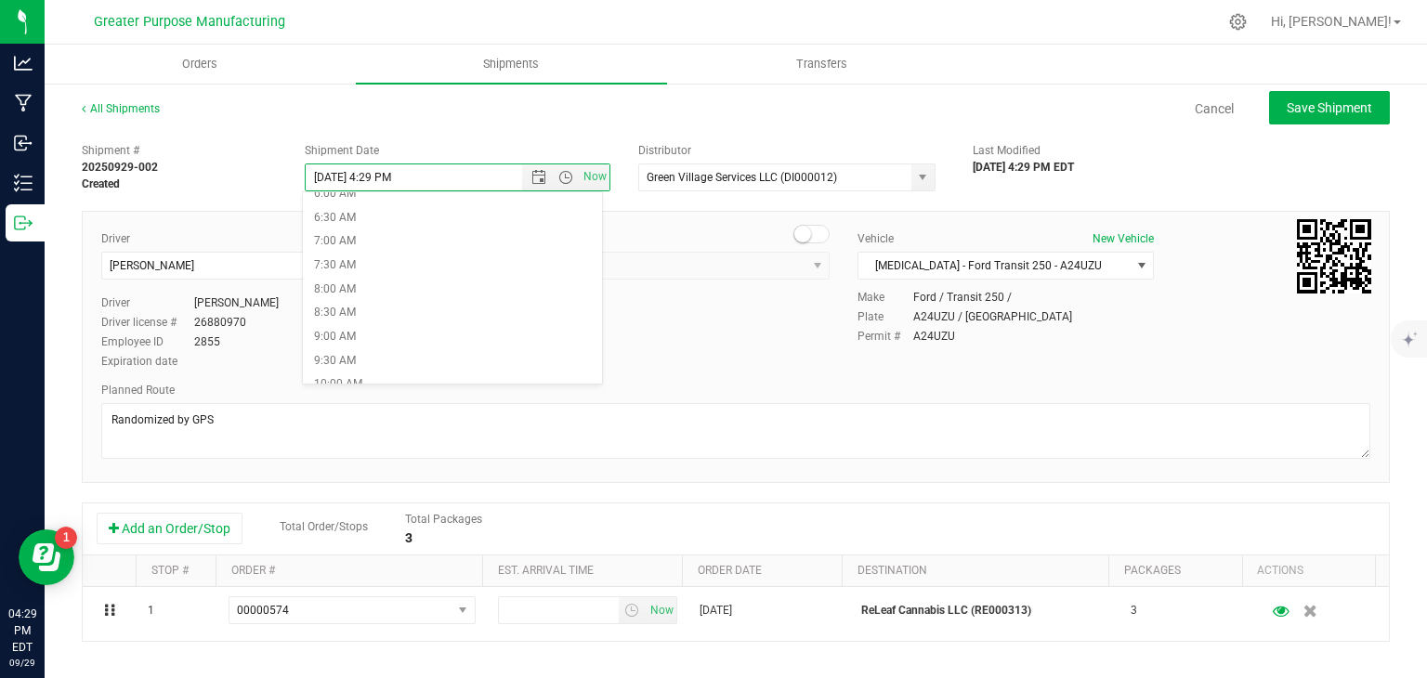
scroll to position [301, 0]
click at [375, 337] on li "9:00 AM" at bounding box center [452, 336] width 299 height 24
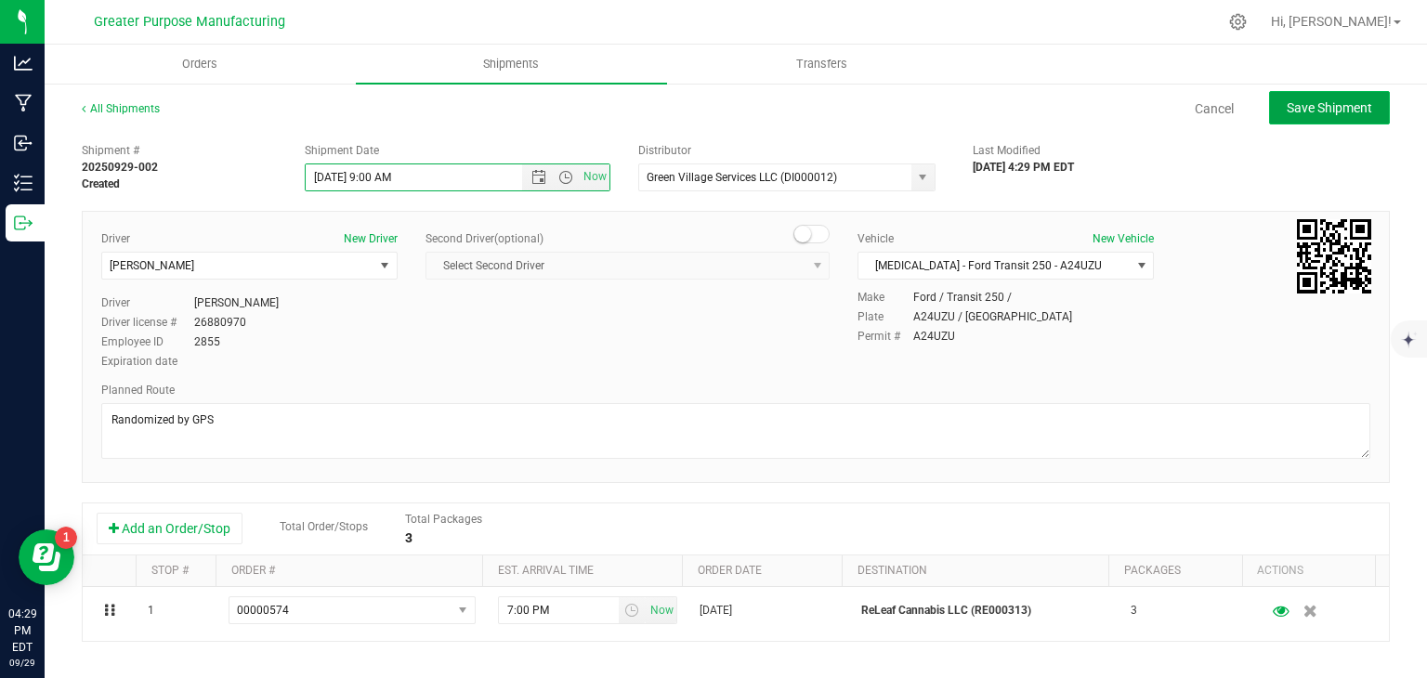
click at [1300, 105] on span "Save Shipment" at bounding box center [1329, 107] width 85 height 15
type input "[DATE] 1:00 PM"
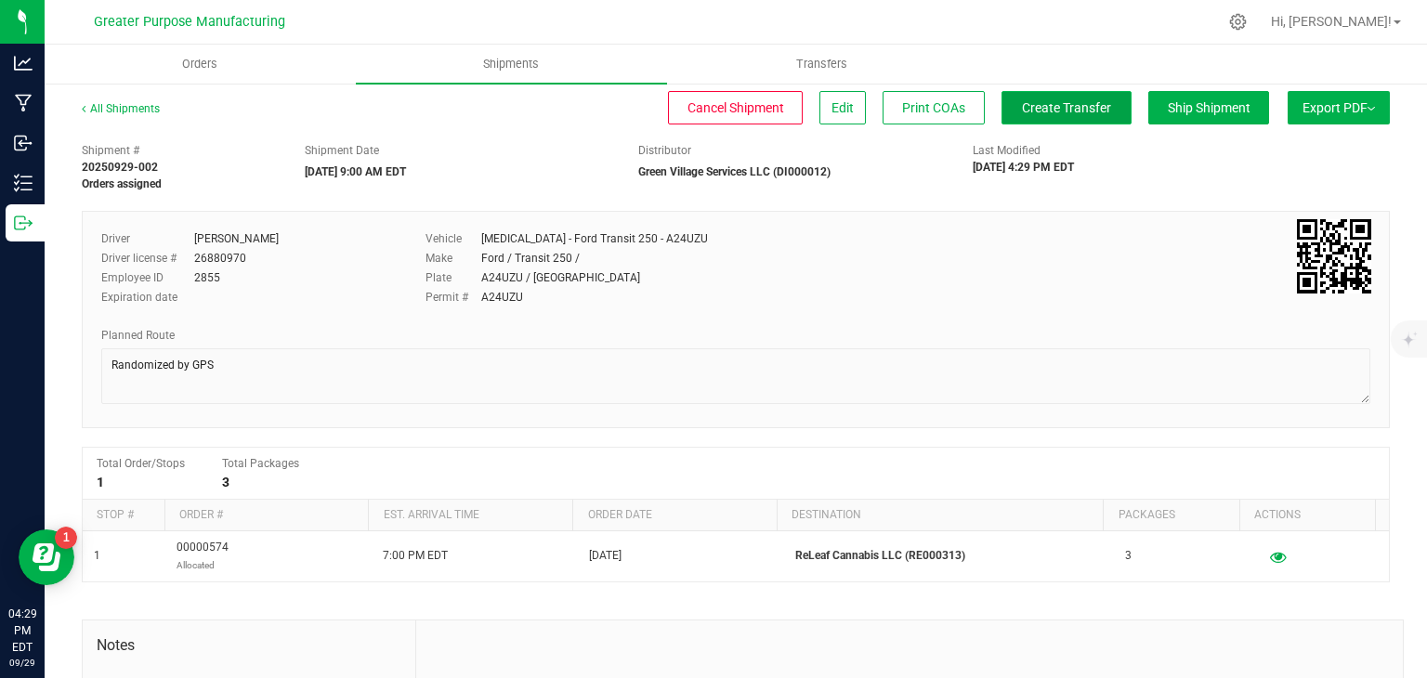
click at [1068, 111] on span "Create Transfer" at bounding box center [1066, 107] width 89 height 15
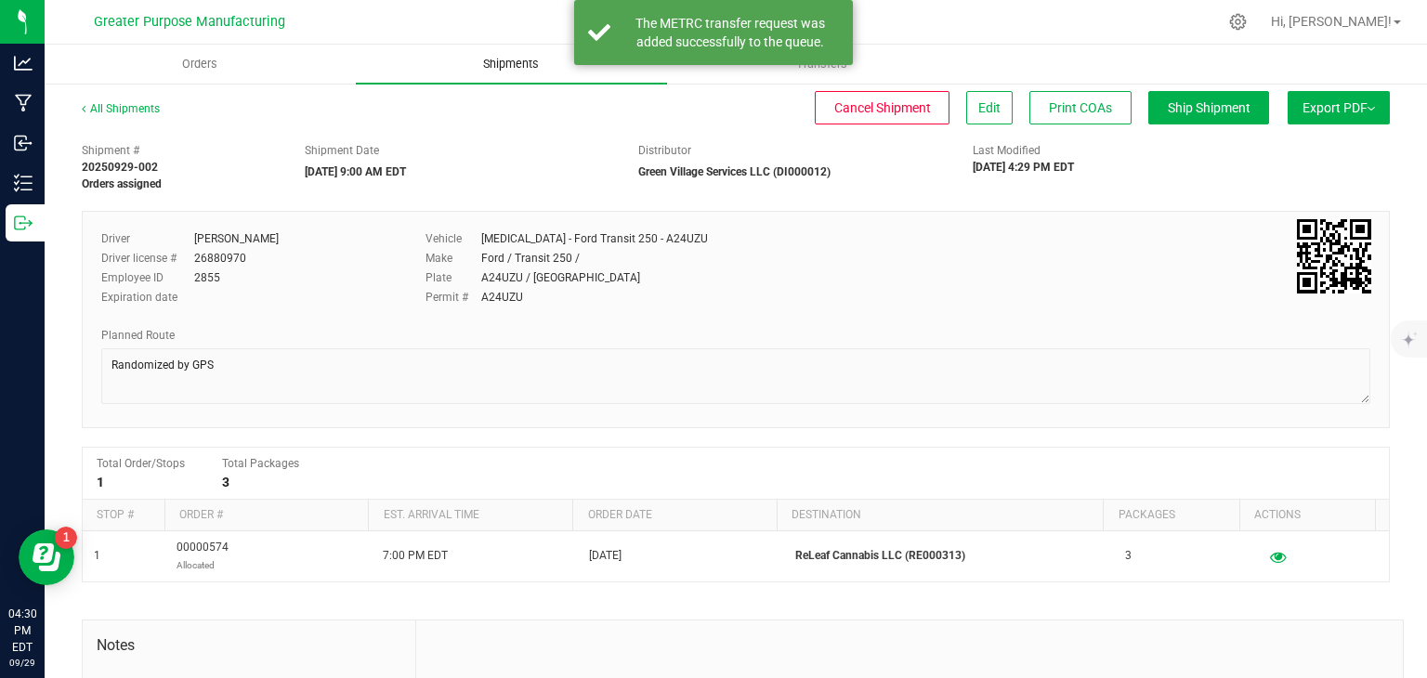
click at [506, 61] on span "Shipments" at bounding box center [511, 64] width 106 height 17
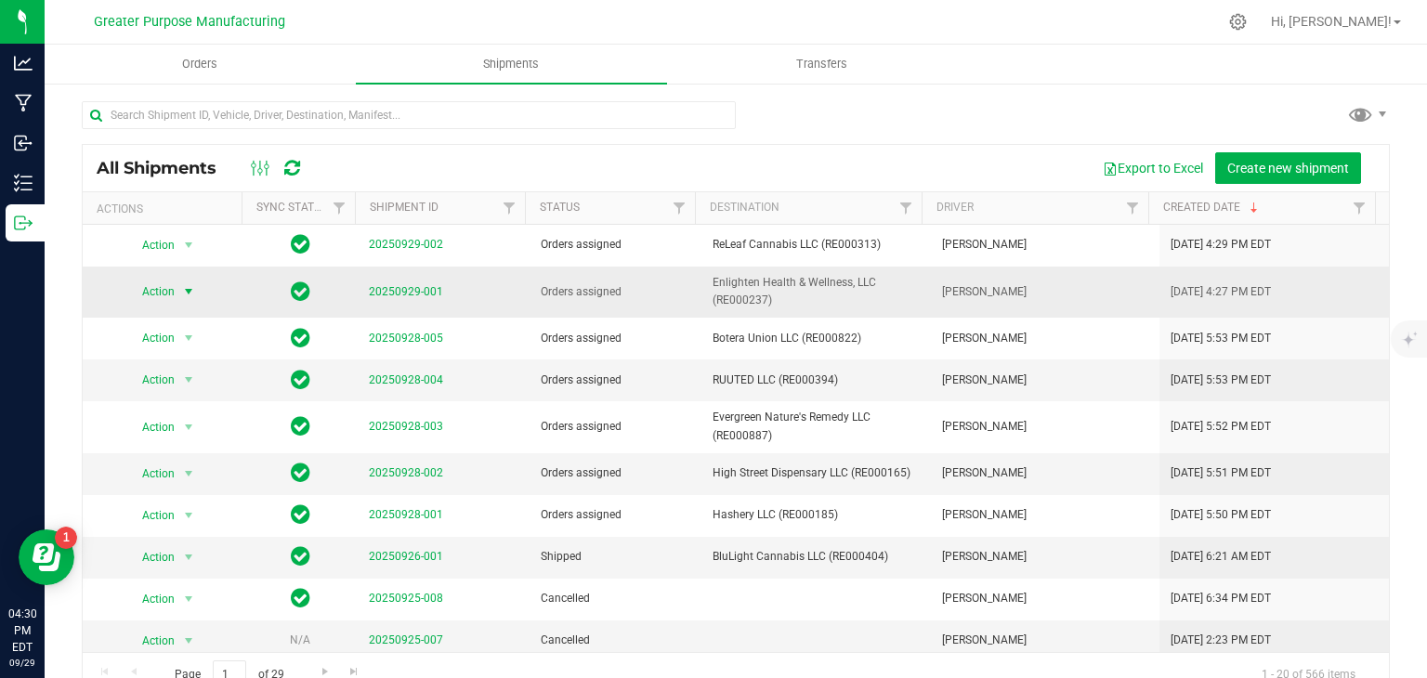
click at [163, 292] on span "Action" at bounding box center [150, 292] width 50 height 26
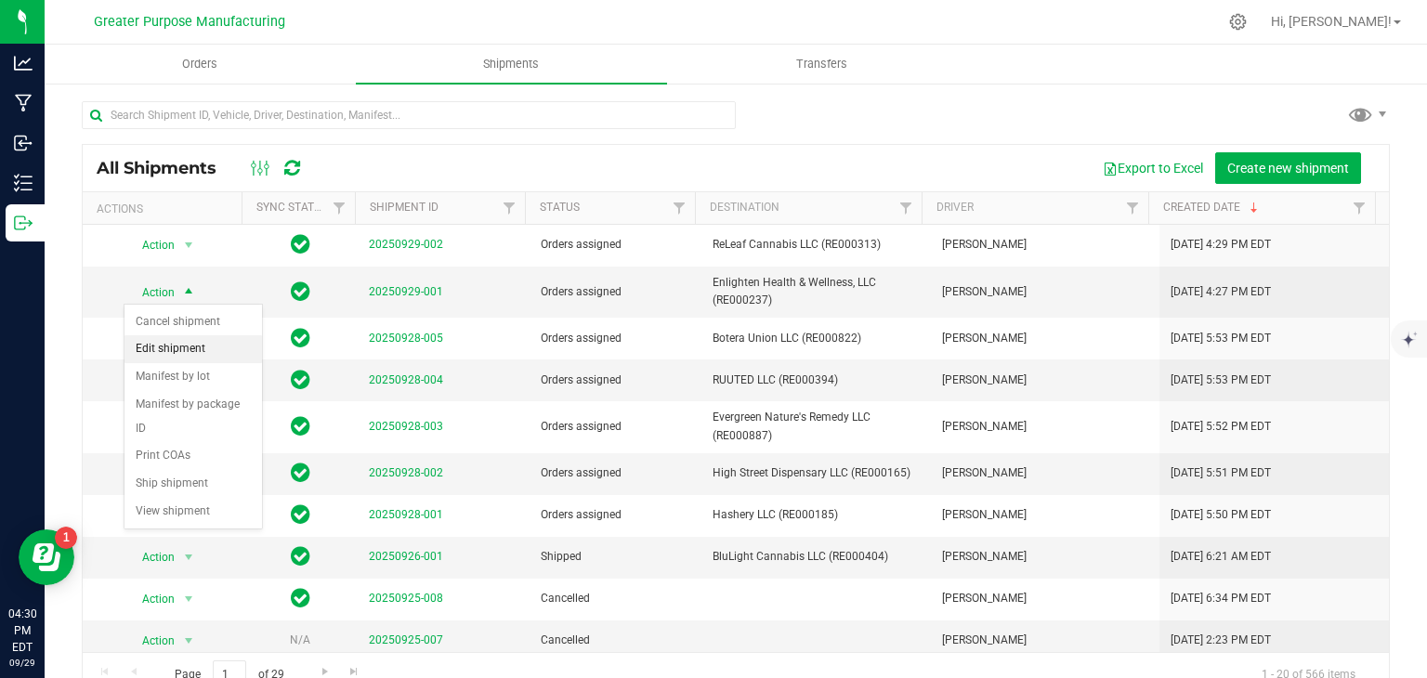
click at [163, 358] on li "Edit shipment" at bounding box center [192, 349] width 137 height 28
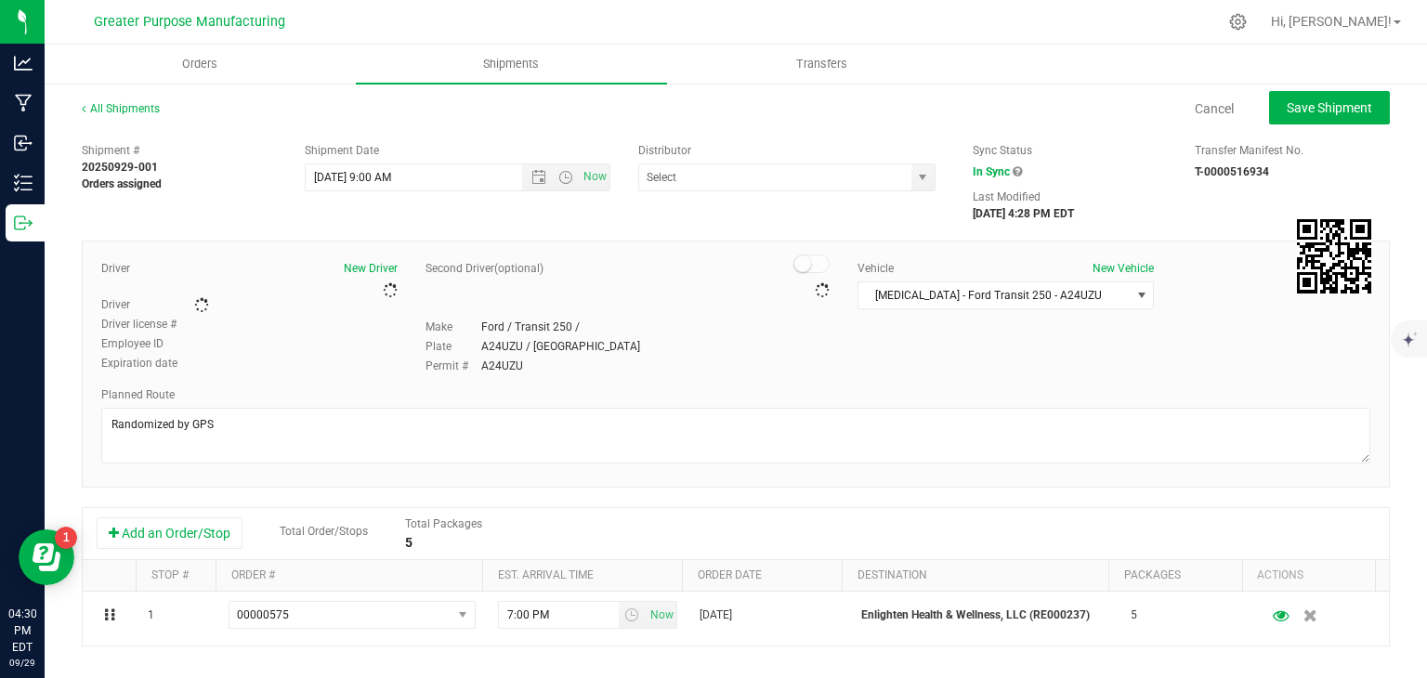
type input "Green Village Services LLC (DI000012)"
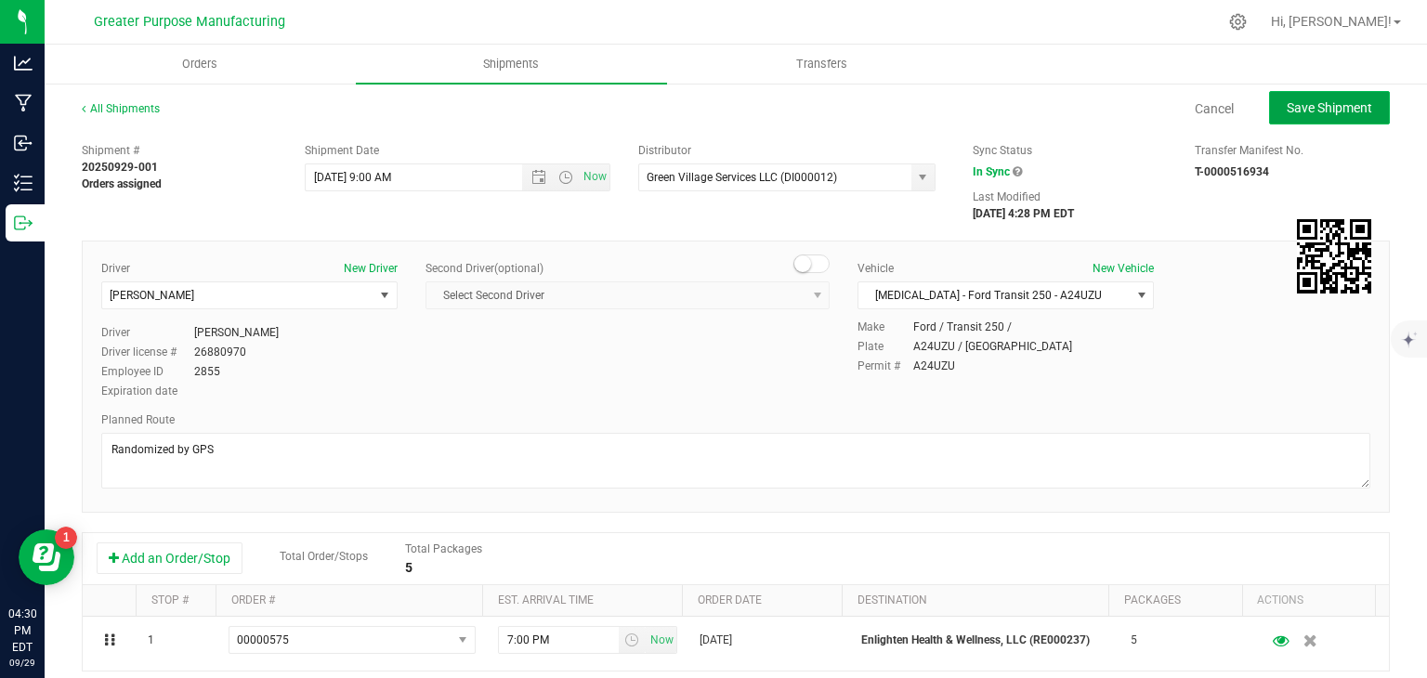
click at [1349, 93] on button "Save Shipment" at bounding box center [1329, 107] width 121 height 33
type input "[DATE] 1:00 PM"
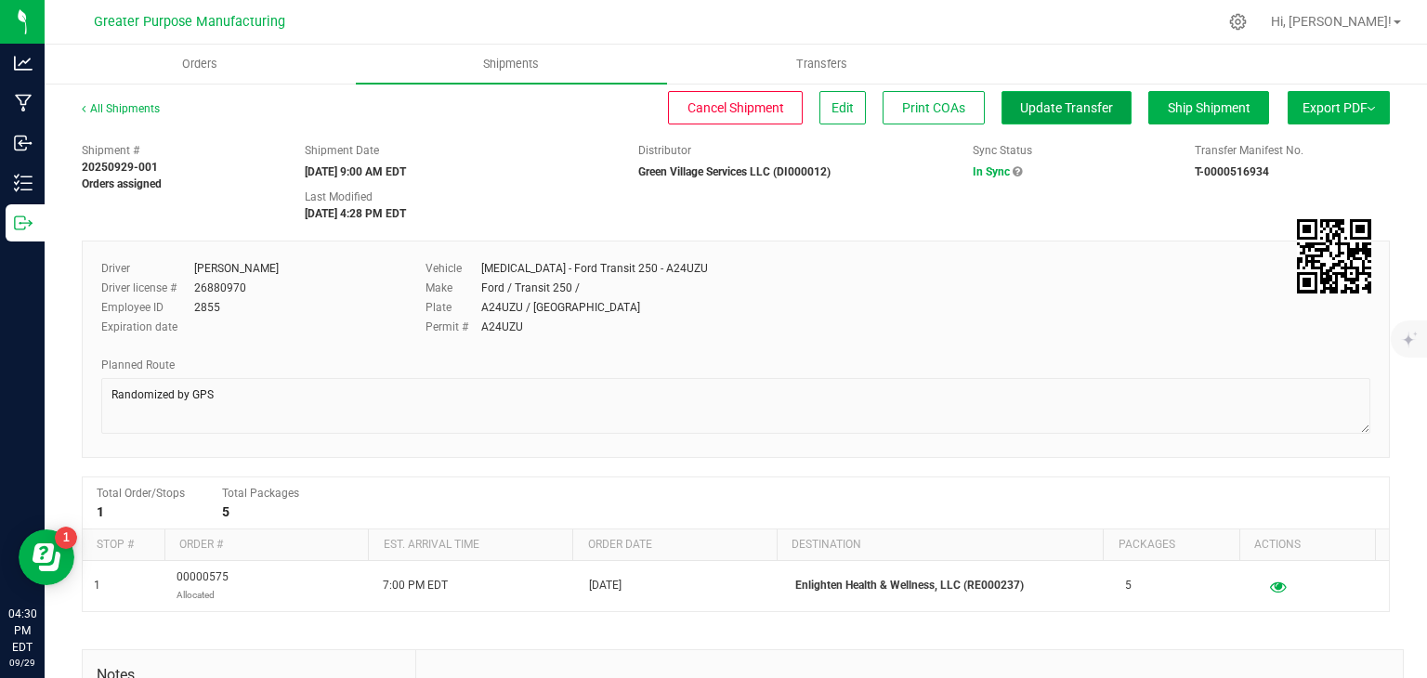
click at [1078, 105] on span "Update Transfer" at bounding box center [1066, 107] width 93 height 15
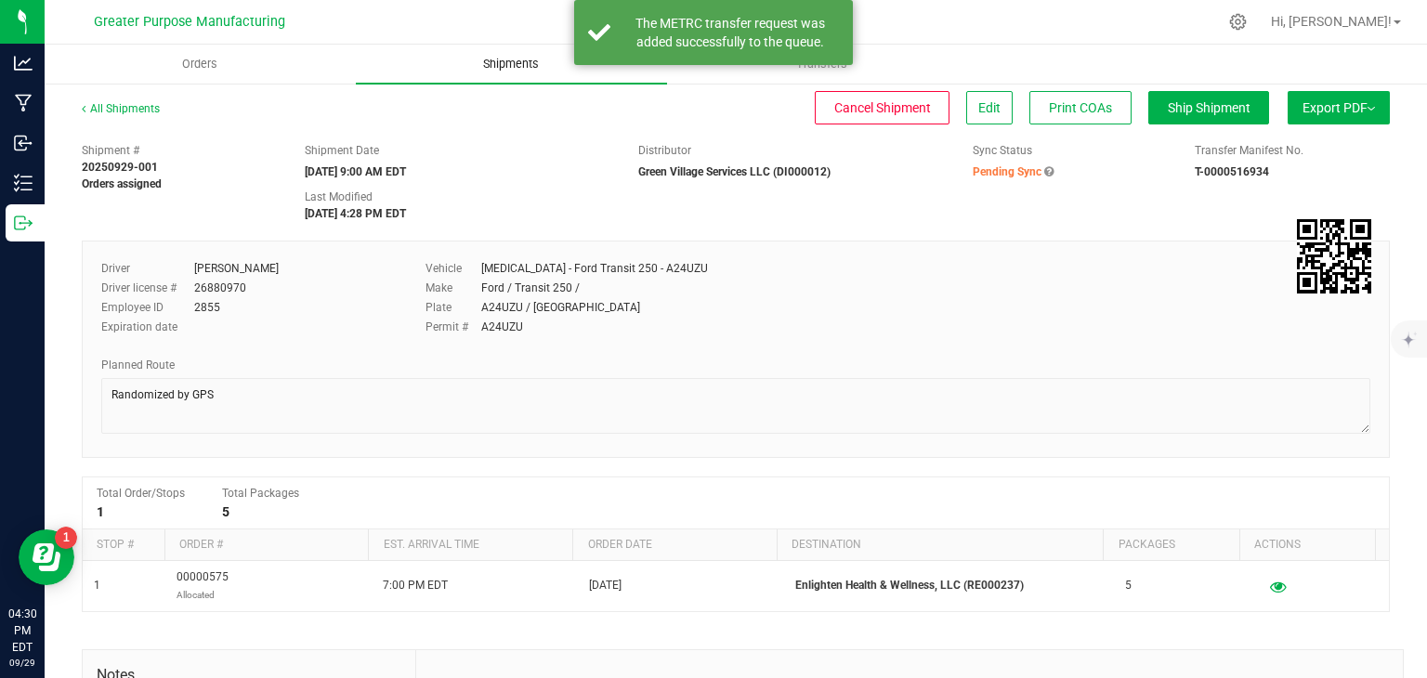
click at [531, 68] on span "Shipments" at bounding box center [511, 64] width 106 height 17
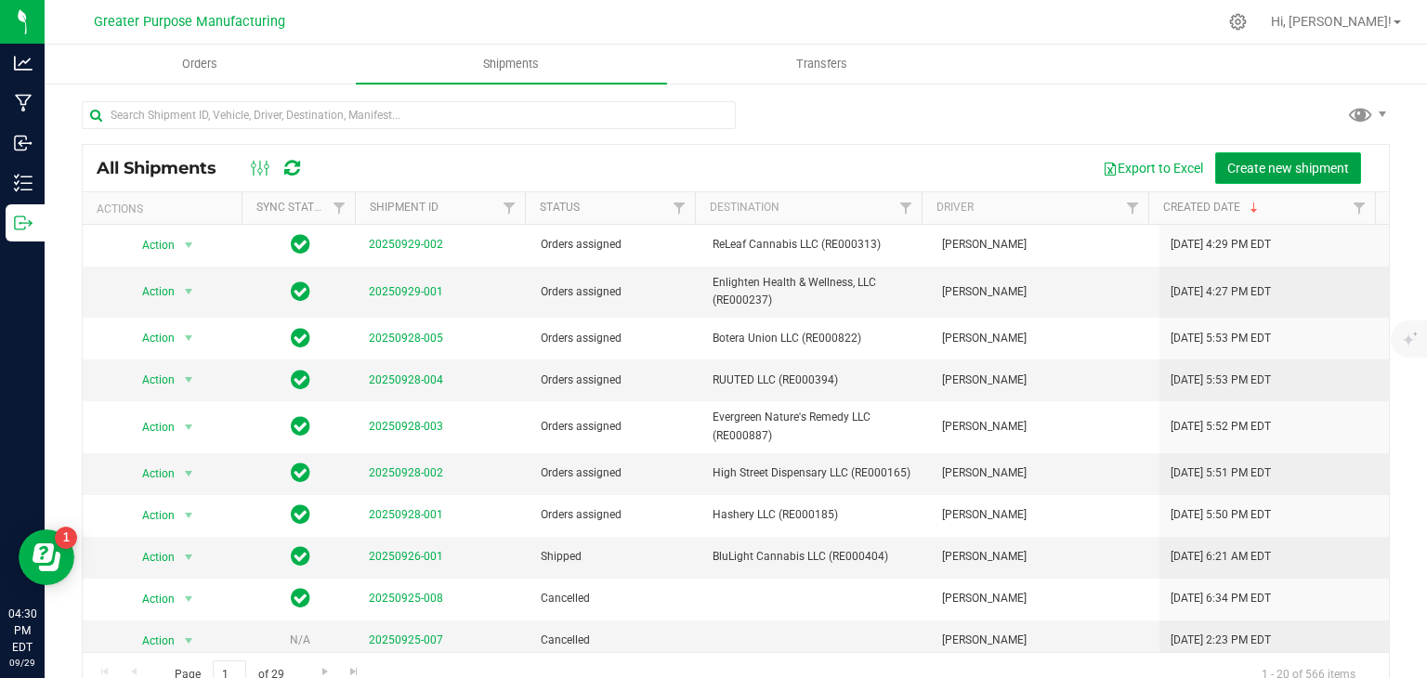
click at [1300, 166] on span "Create new shipment" at bounding box center [1288, 168] width 122 height 15
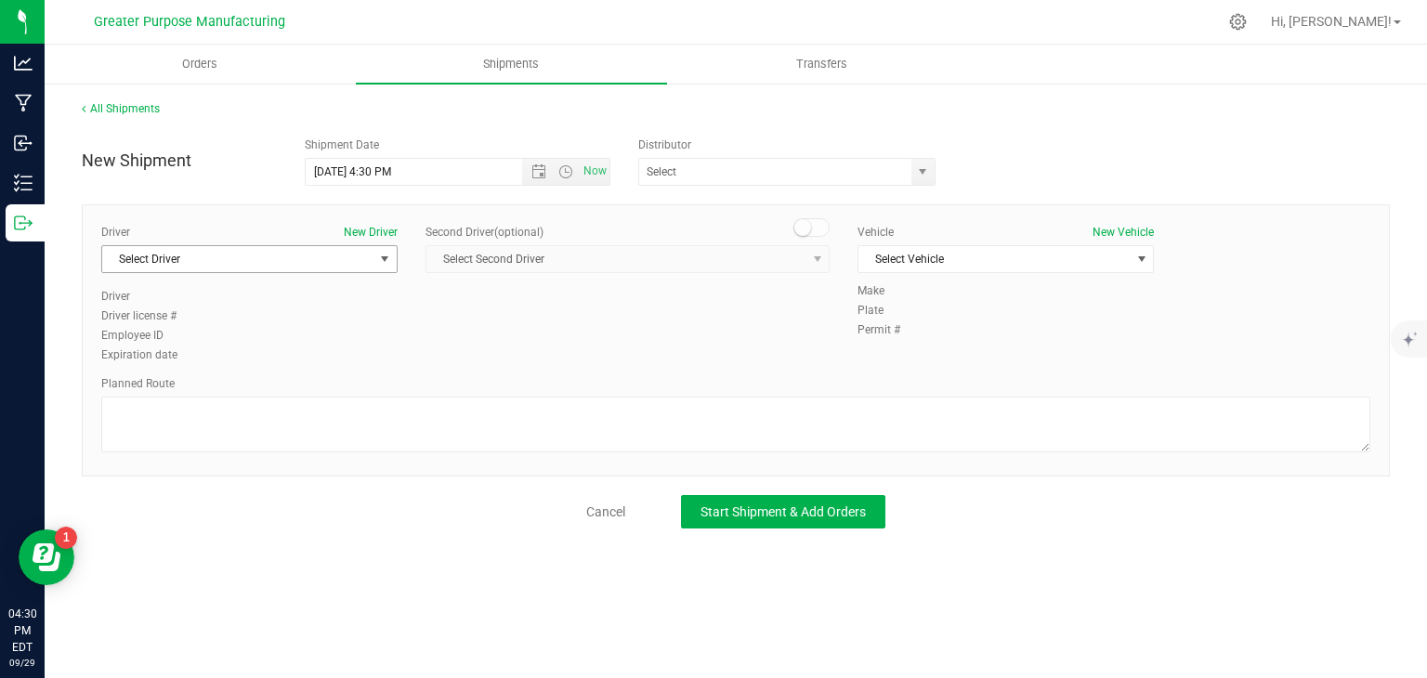
click at [346, 270] on span "Select Driver" at bounding box center [237, 259] width 271 height 26
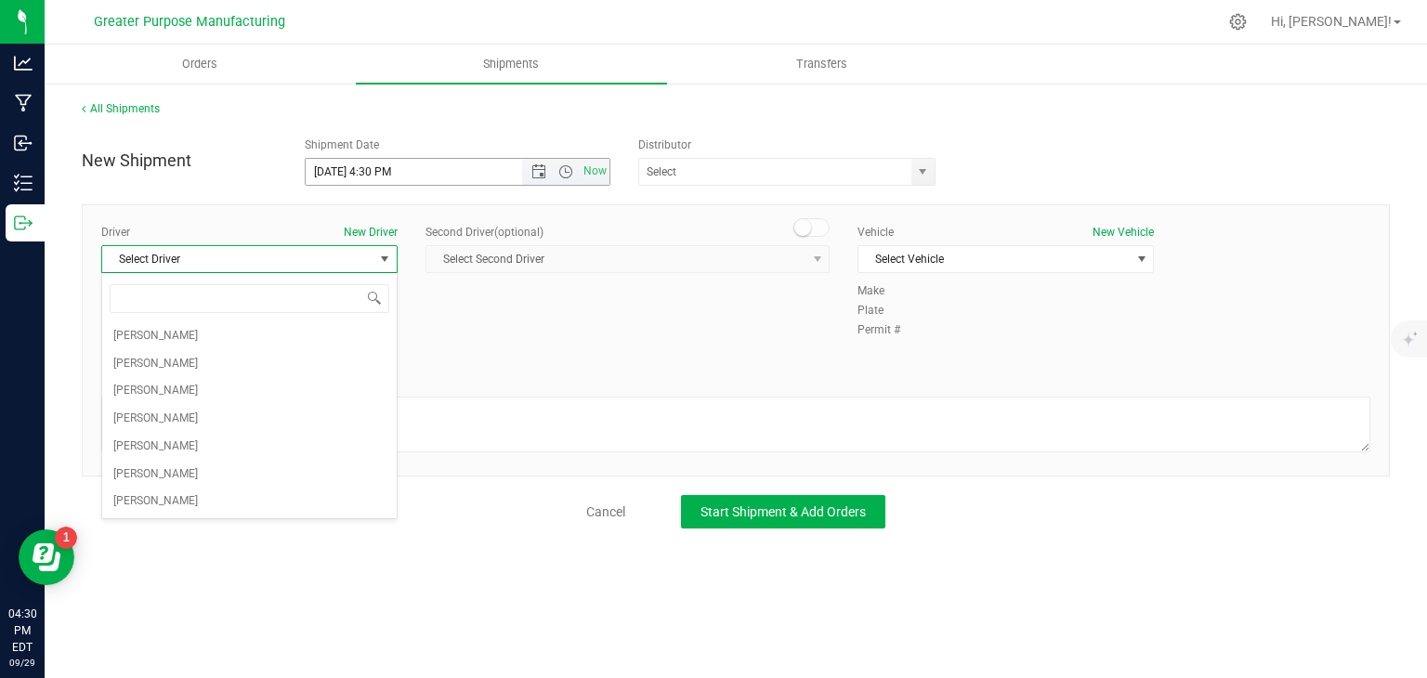
click at [535, 179] on span "Now" at bounding box center [565, 172] width 87 height 26
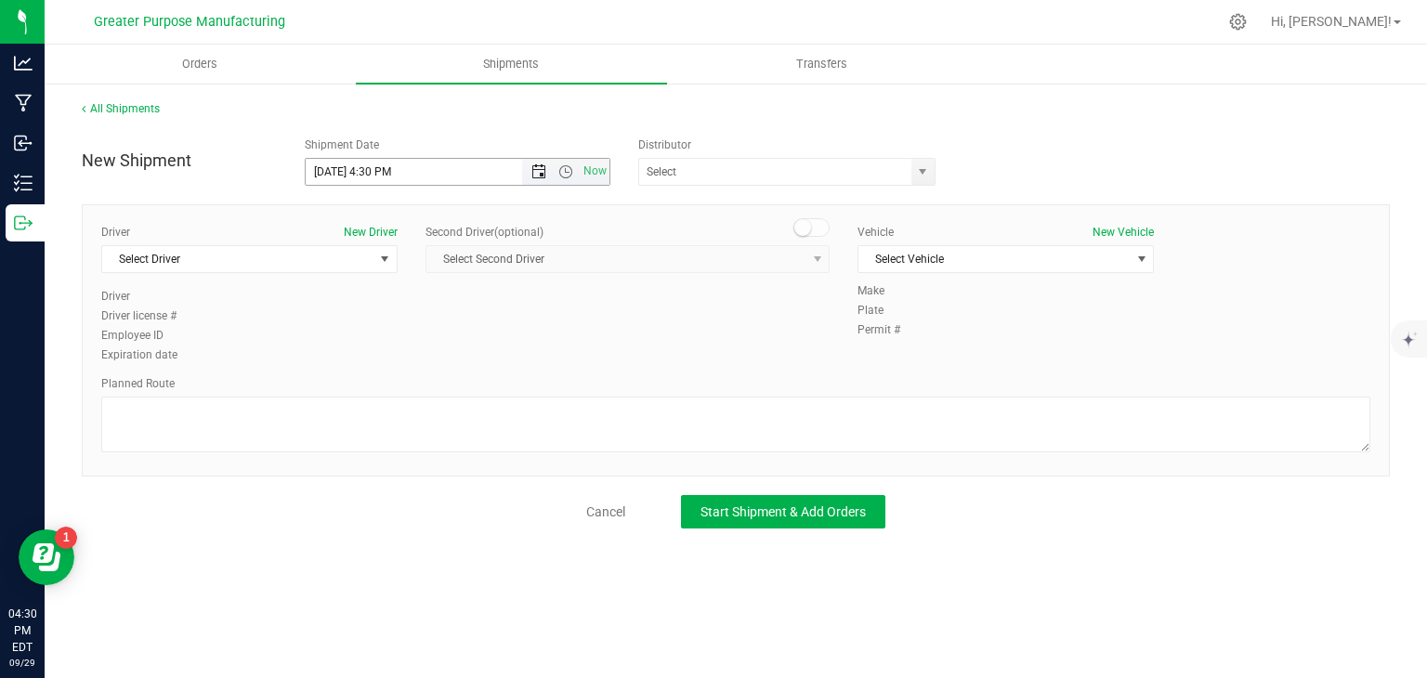
click at [541, 173] on span "Open the date view" at bounding box center [538, 171] width 15 height 15
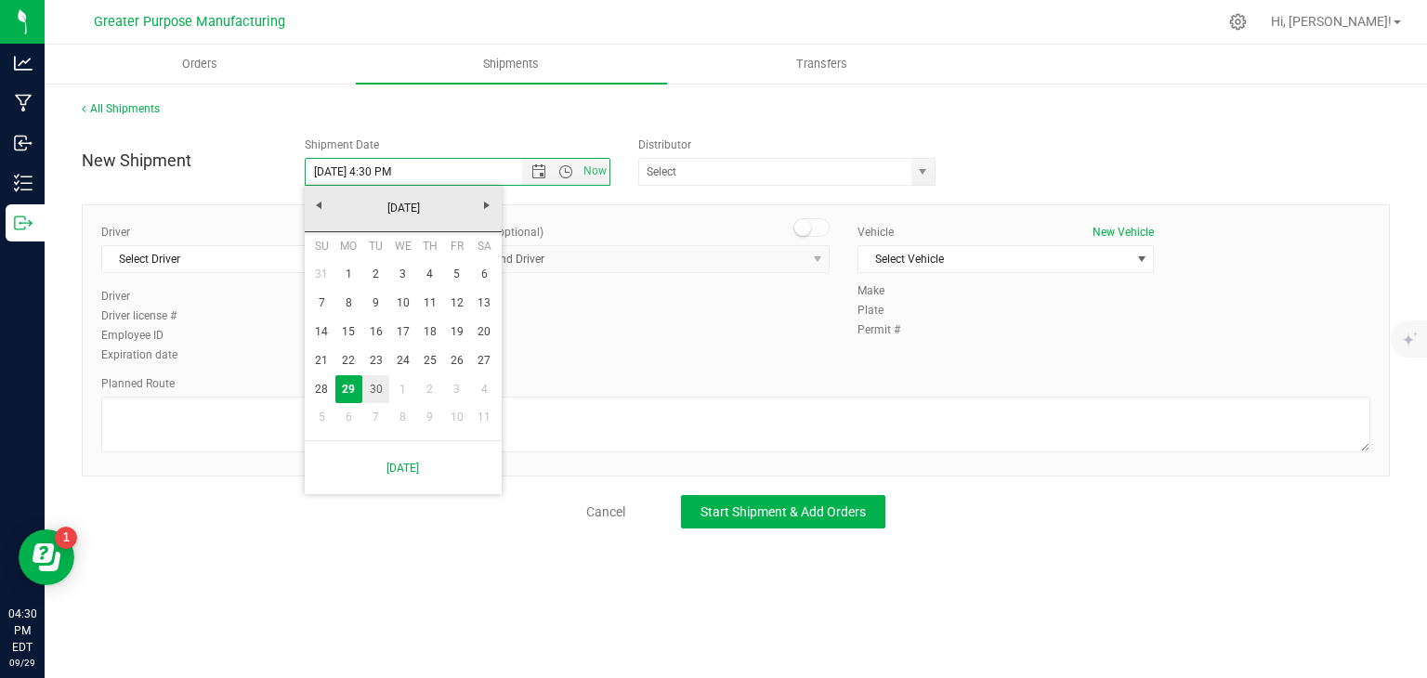
click at [380, 387] on link "30" at bounding box center [375, 389] width 27 height 29
type input "[DATE] 4:30 PM"
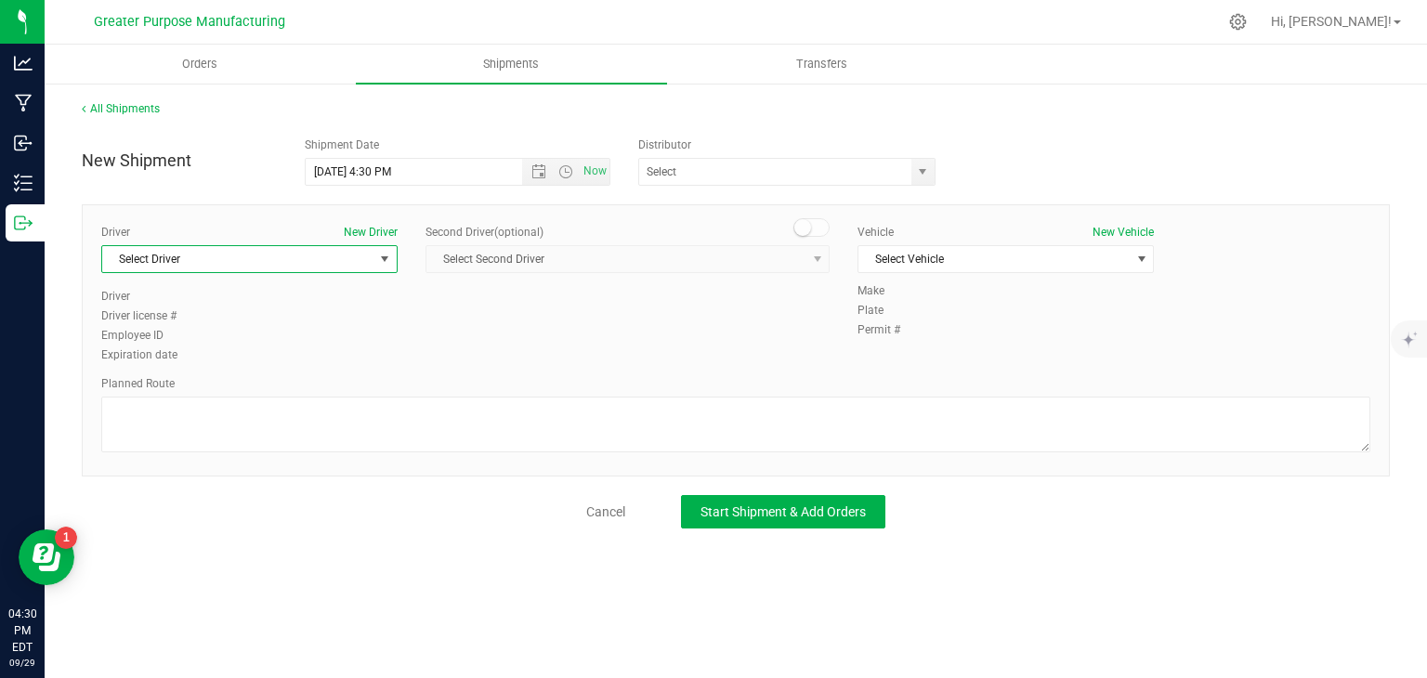
click at [308, 268] on span "Select Driver" at bounding box center [237, 259] width 271 height 26
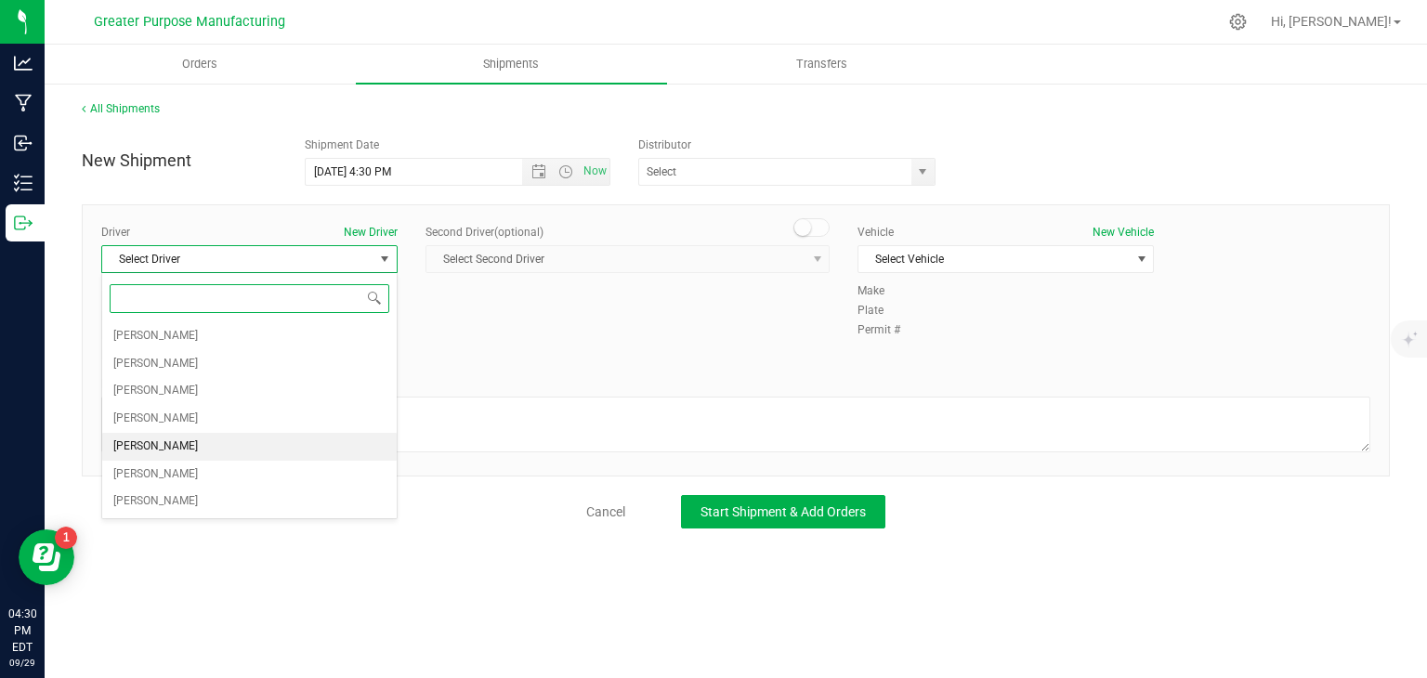
click at [166, 446] on span "[PERSON_NAME]" at bounding box center [155, 447] width 85 height 24
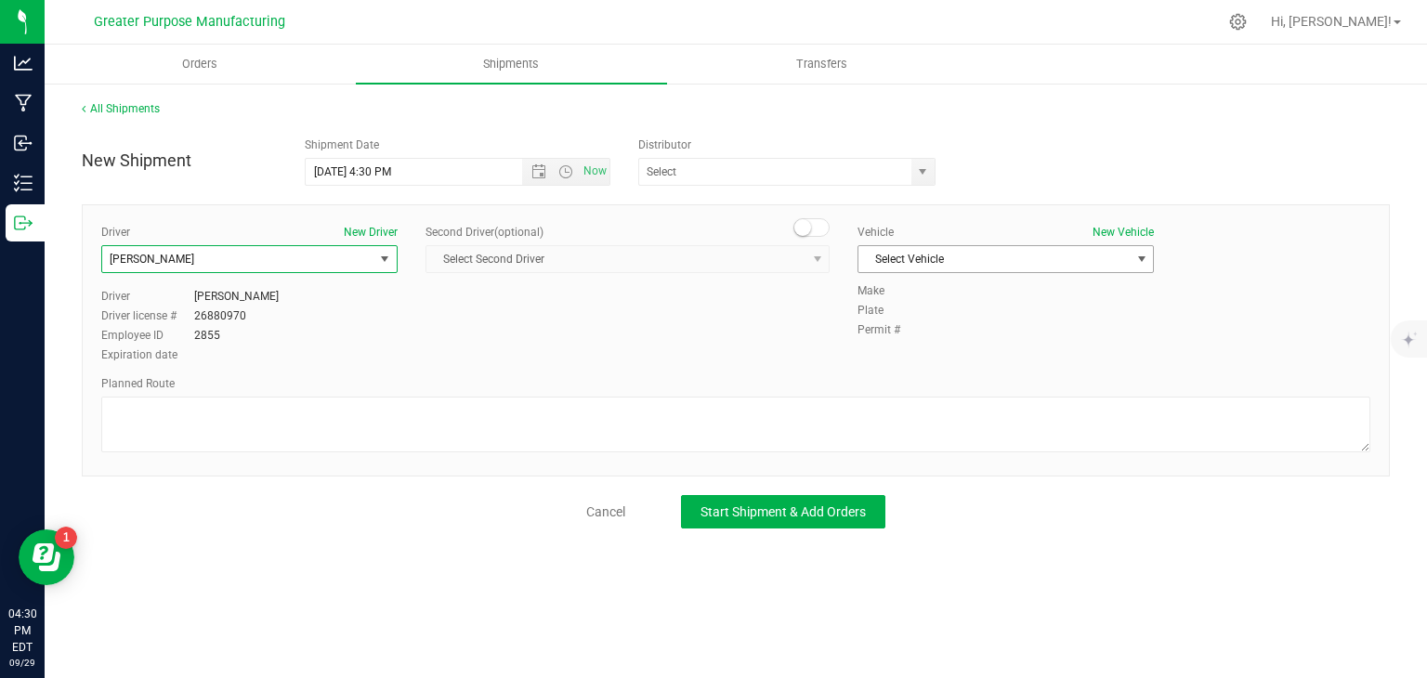
click at [908, 252] on span "Select Vehicle" at bounding box center [993, 259] width 271 height 26
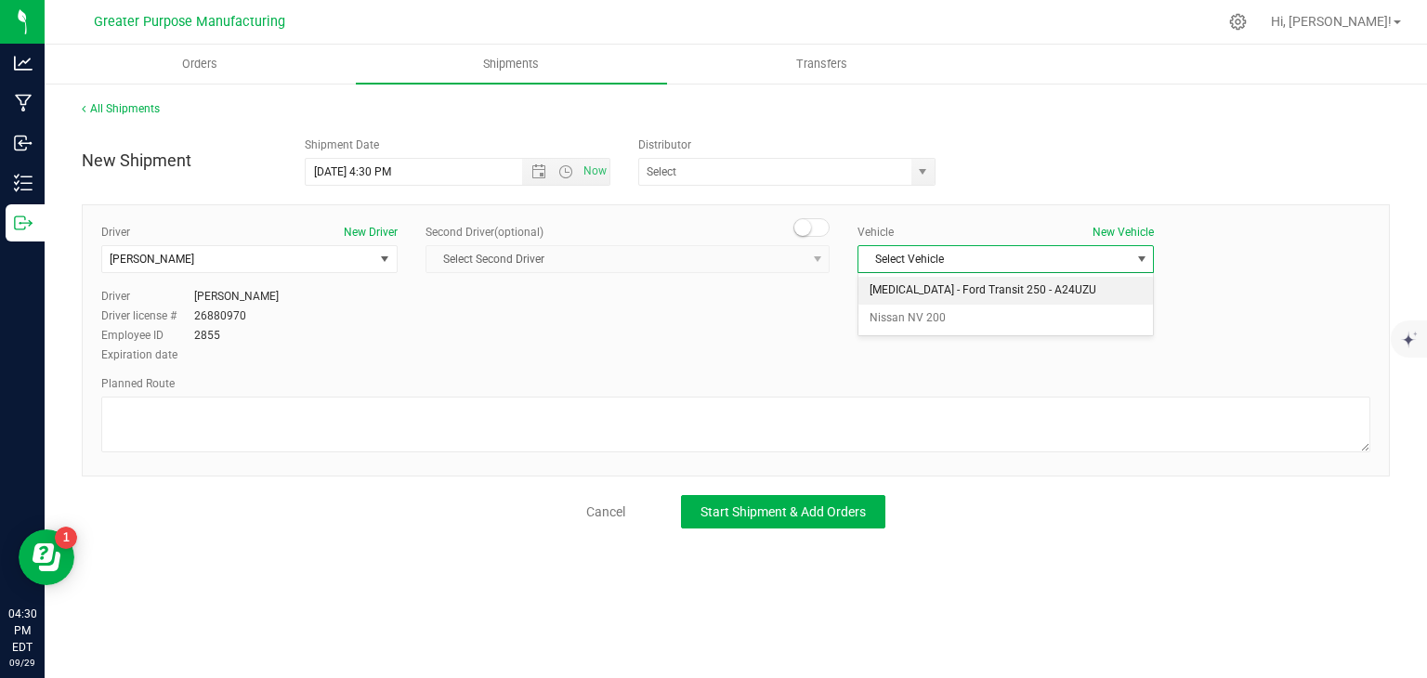
click at [927, 294] on li "[MEDICAL_DATA] - Ford Transit 250 - A24UZU" at bounding box center [1005, 291] width 294 height 28
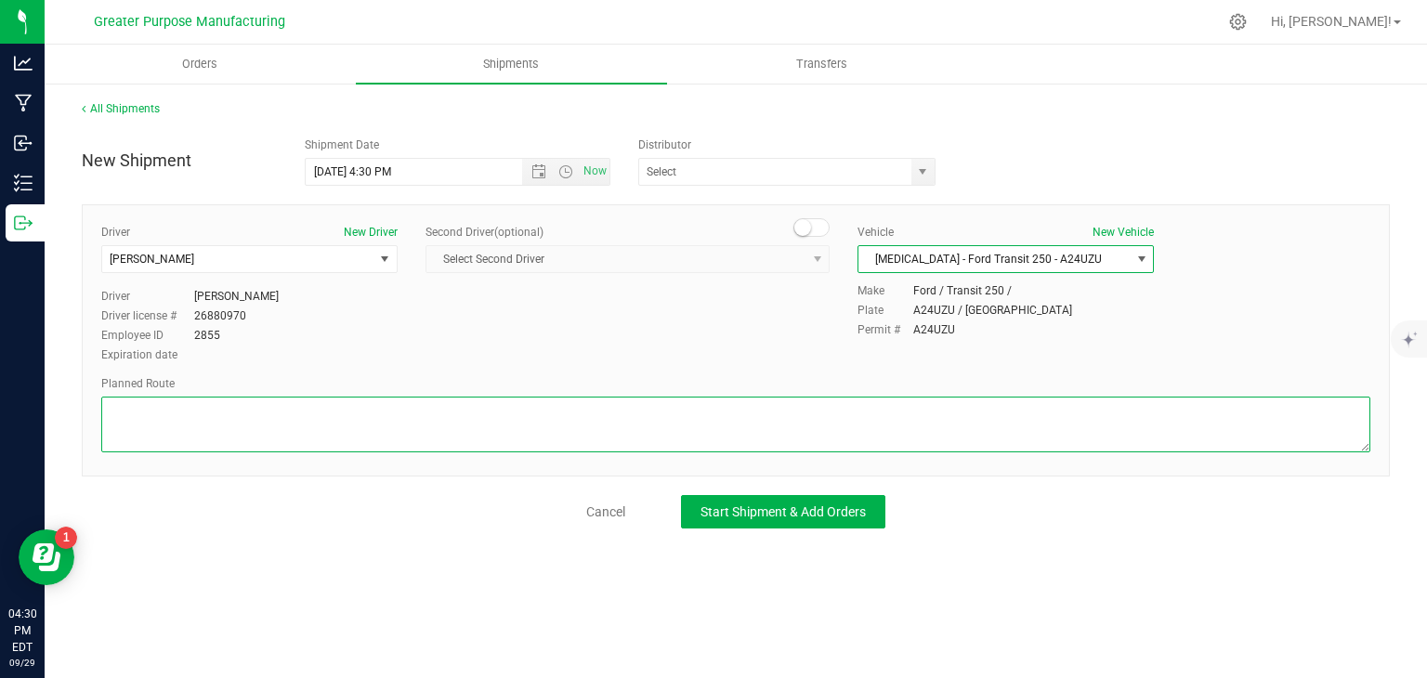
click at [806, 410] on textarea at bounding box center [735, 425] width 1269 height 56
paste textarea "Randomized by GPS"
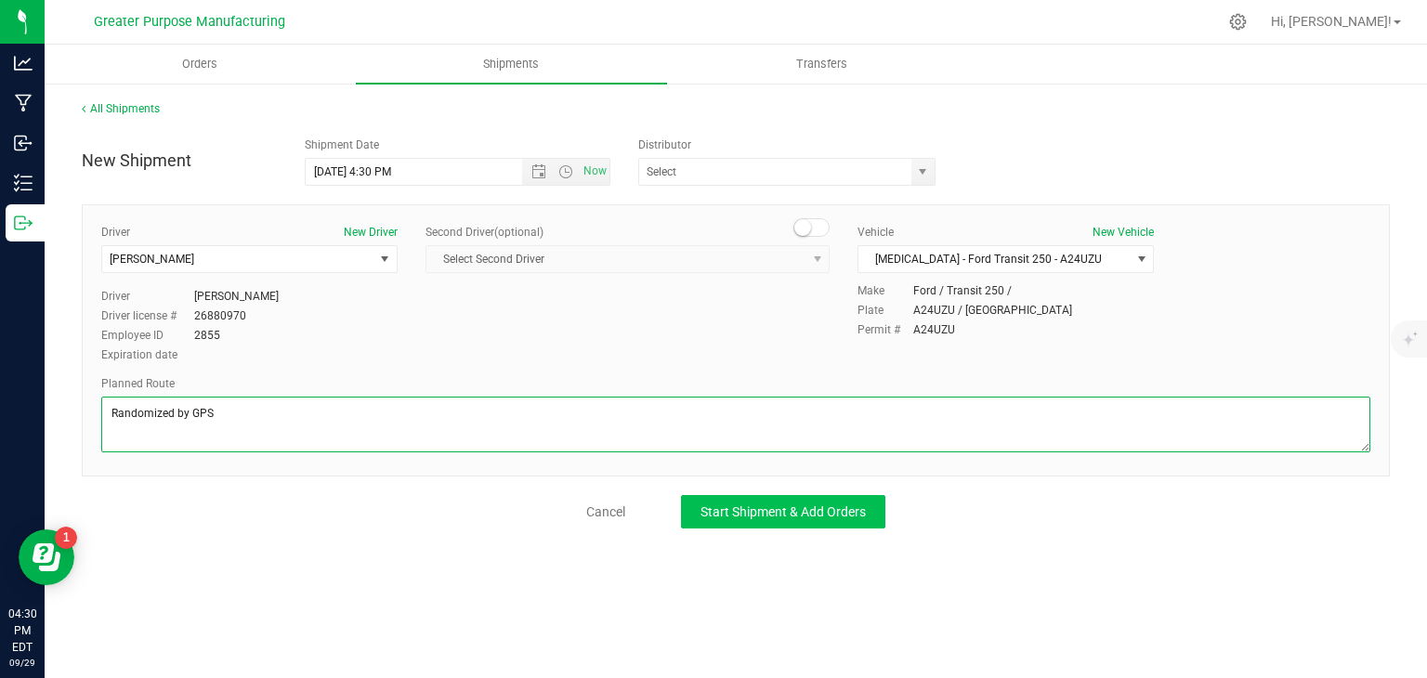
type textarea "Randomized by GPS"
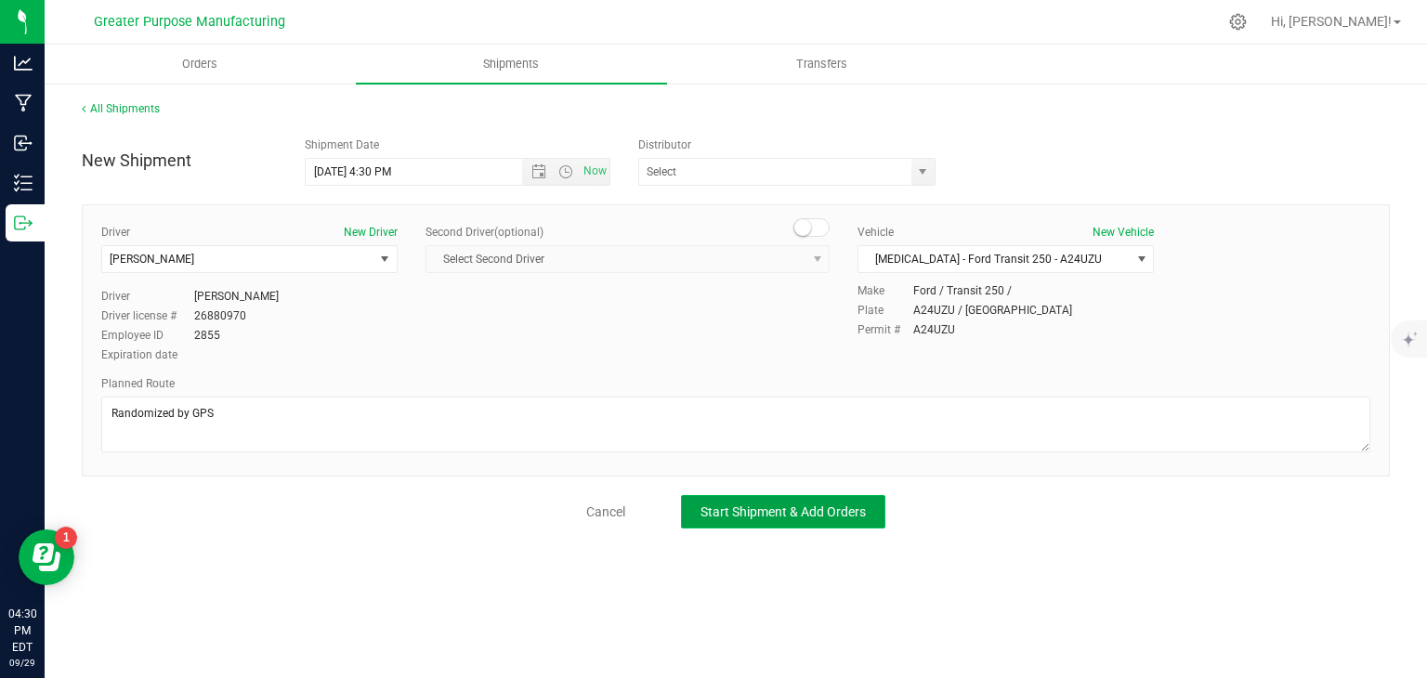
click at [738, 521] on button "Start Shipment & Add Orders" at bounding box center [783, 511] width 204 height 33
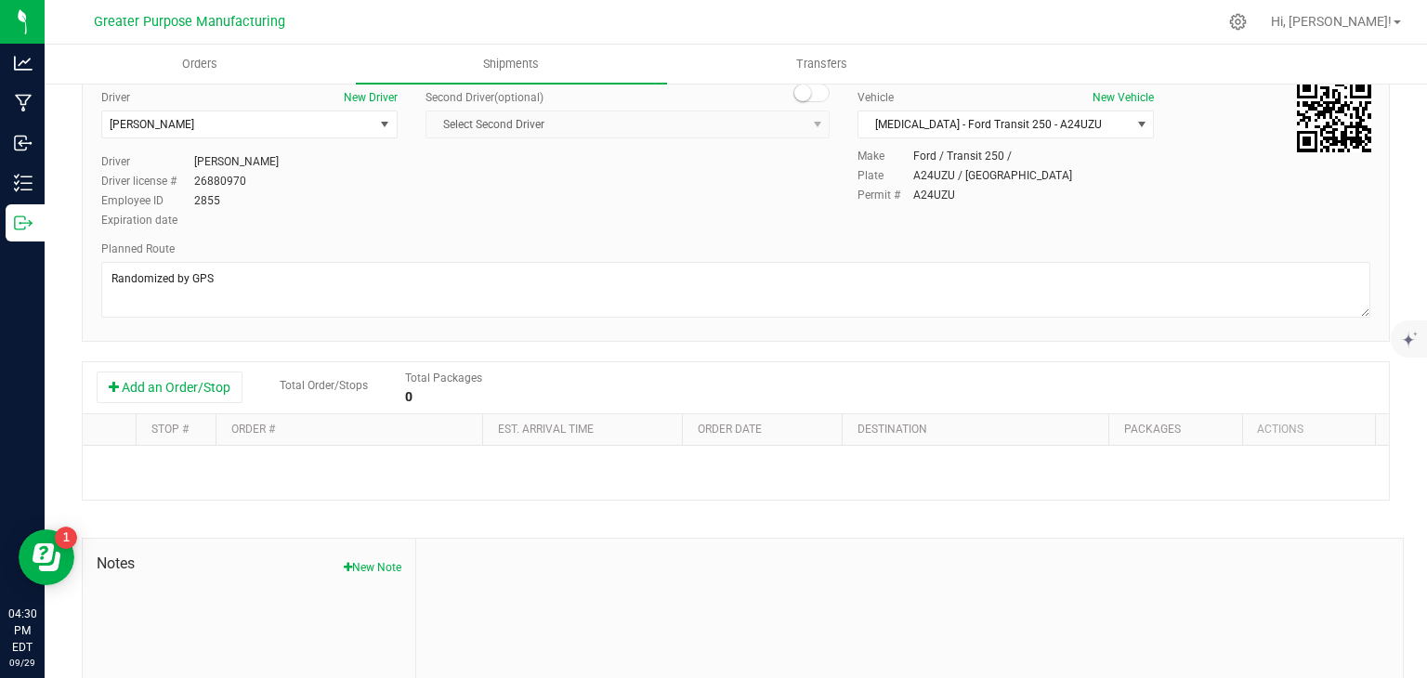
scroll to position [141, 0]
click at [210, 395] on button "Add an Order/Stop" at bounding box center [170, 388] width 146 height 32
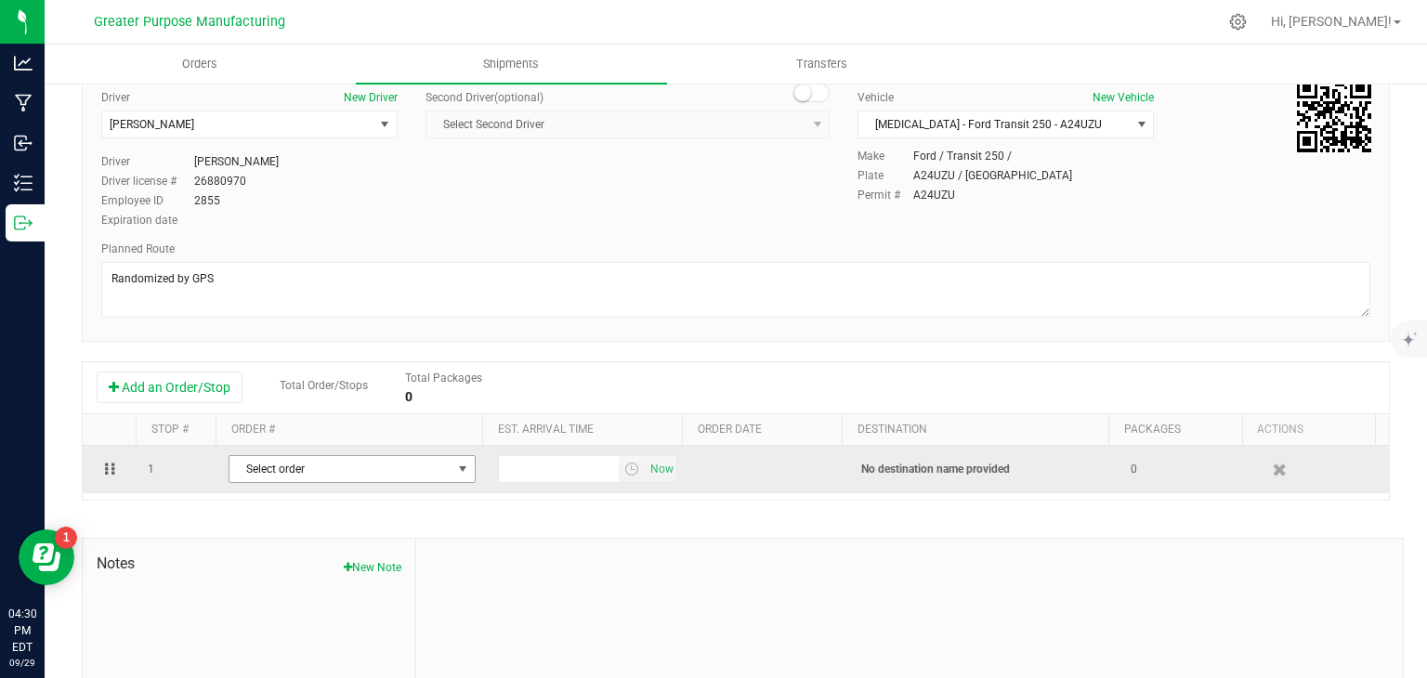
click at [303, 461] on span "Select order" at bounding box center [340, 469] width 222 height 26
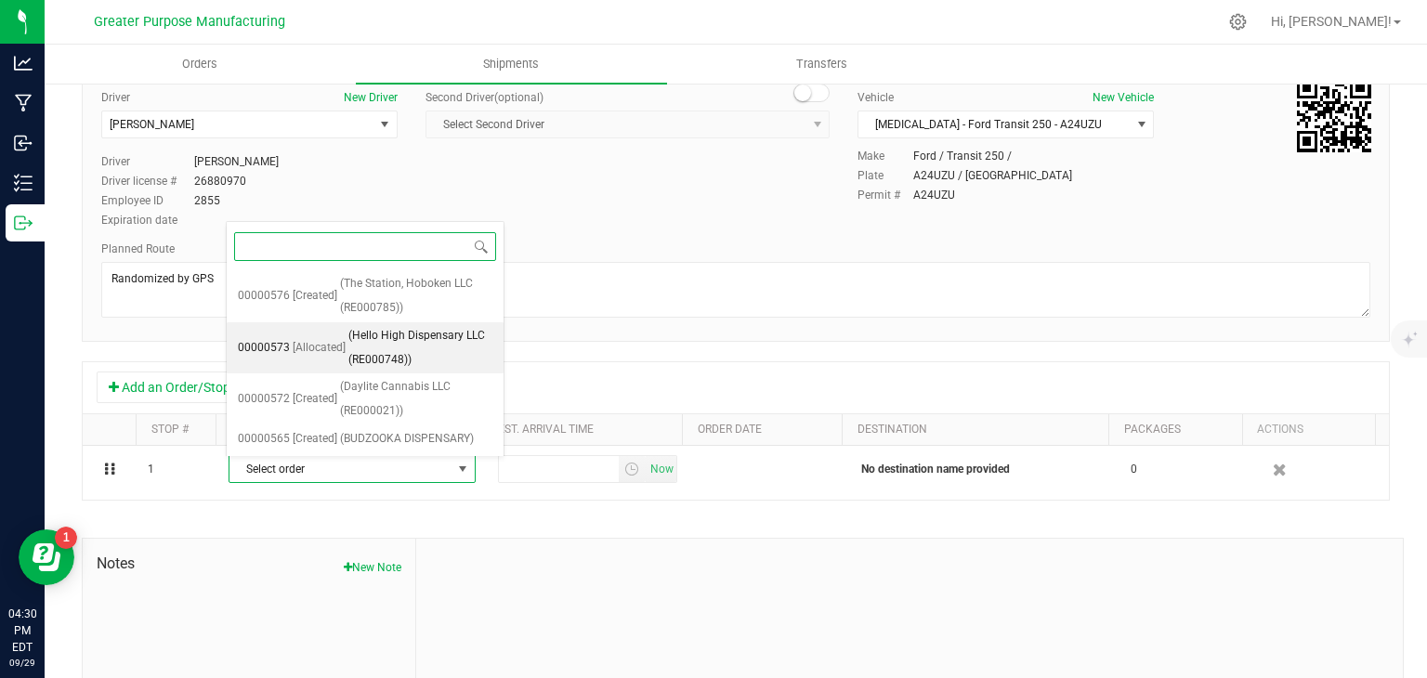
click at [368, 354] on span "(Hello High Dispensary LLC (RE000748))" at bounding box center [420, 347] width 144 height 47
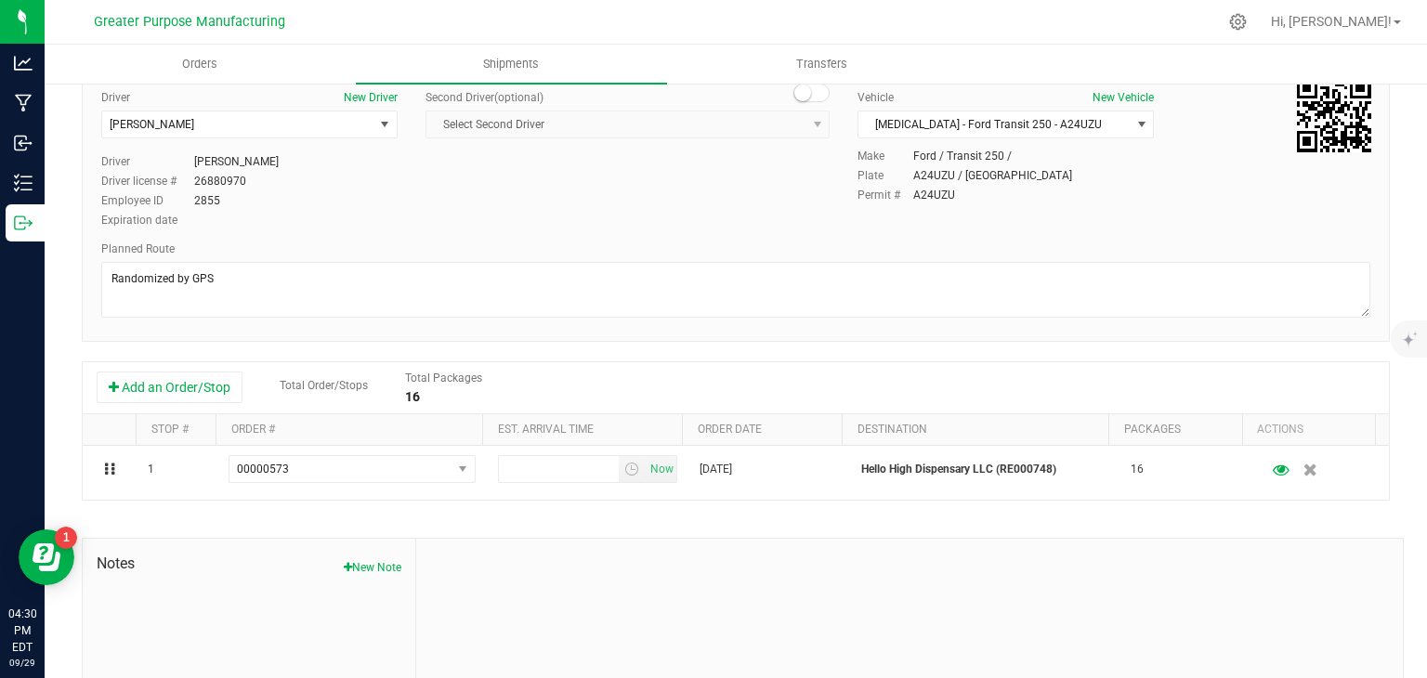
scroll to position [0, 0]
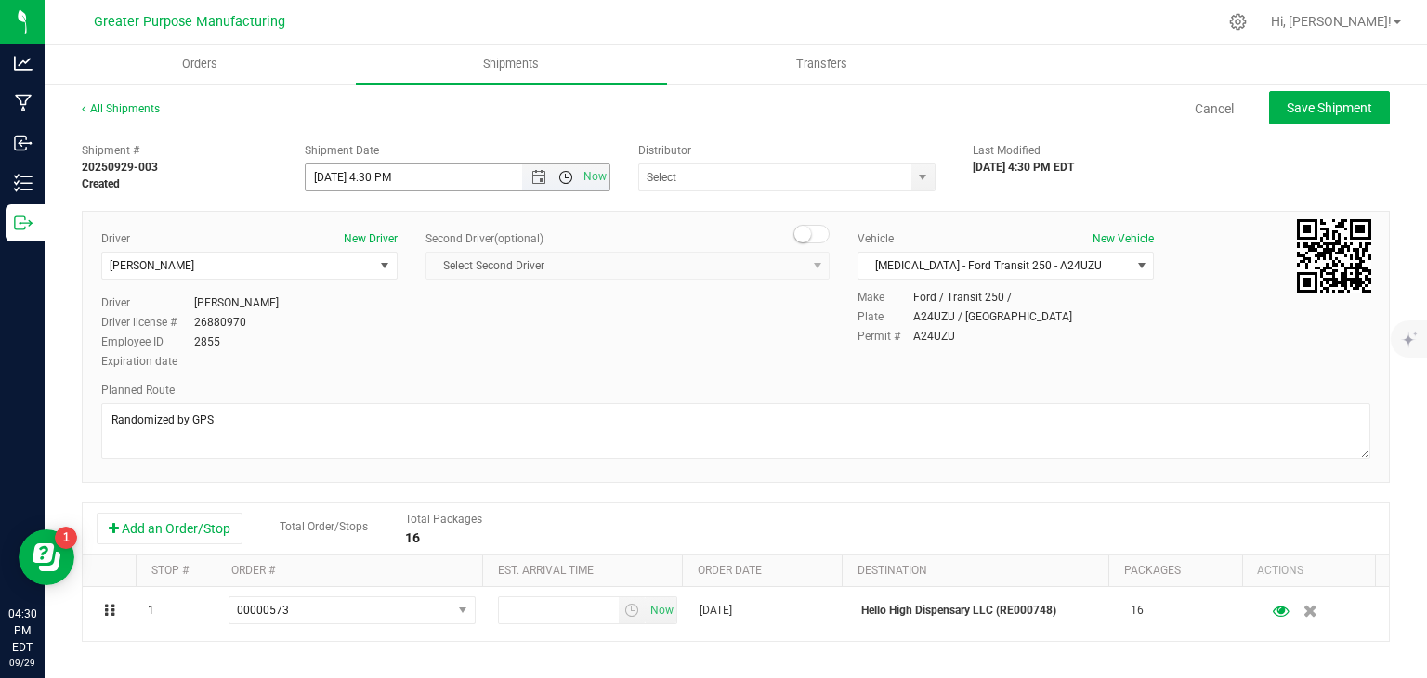
click at [564, 177] on span "Open the time view" at bounding box center [565, 177] width 15 height 15
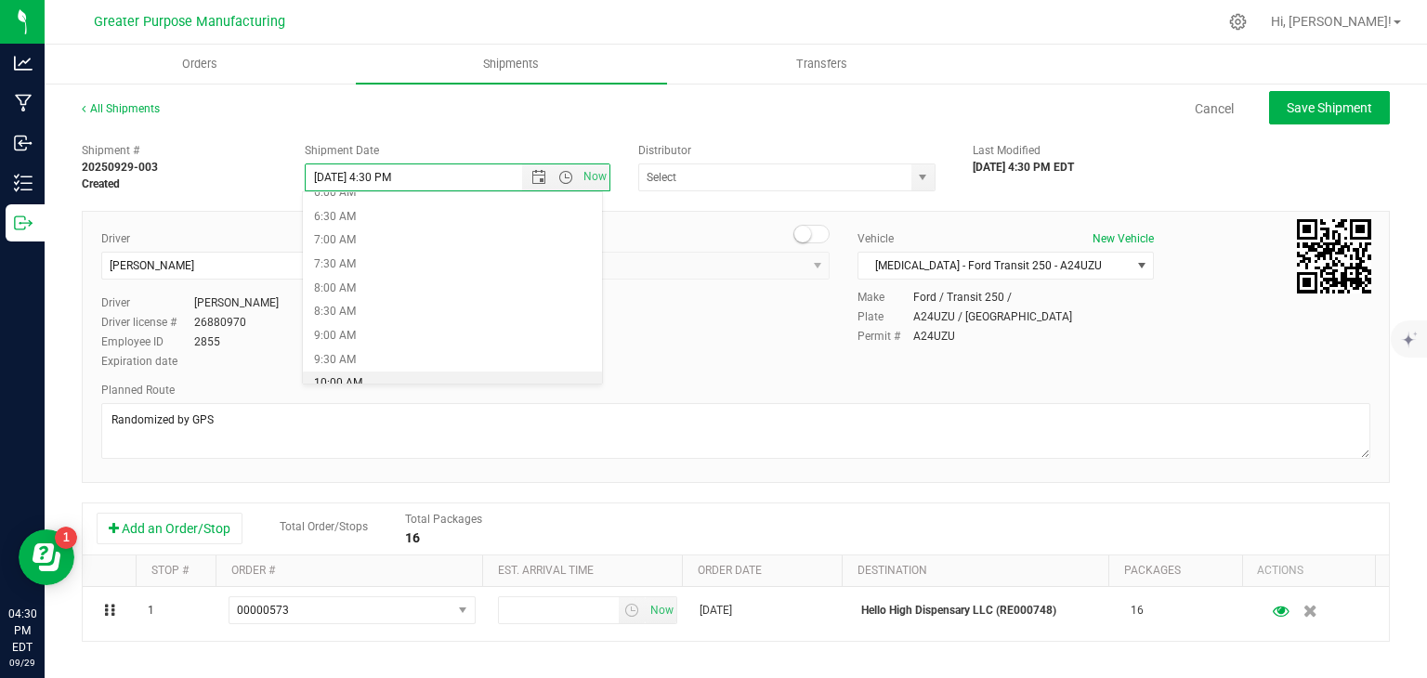
scroll to position [300, 0]
click at [356, 335] on li "9:00 AM" at bounding box center [452, 337] width 299 height 24
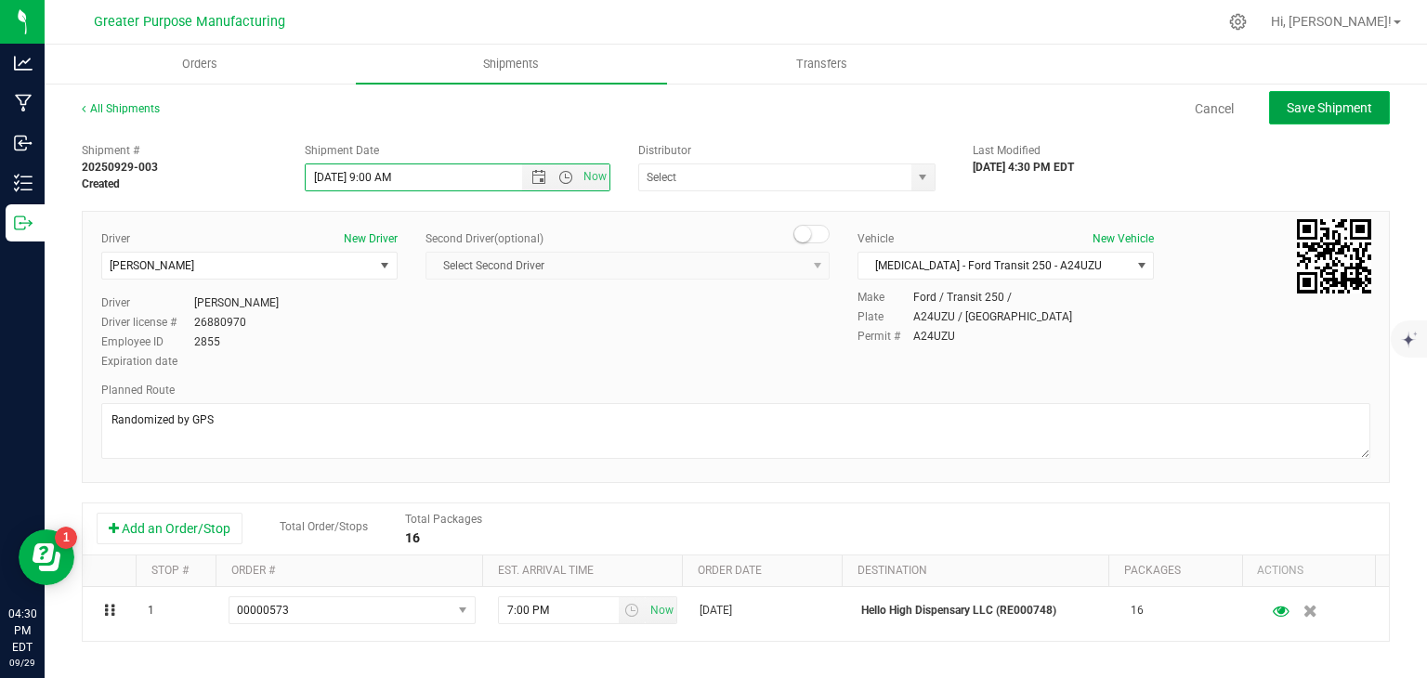
click at [1330, 108] on span "Save Shipment" at bounding box center [1329, 107] width 85 height 15
type input "[DATE] 1:00 PM"
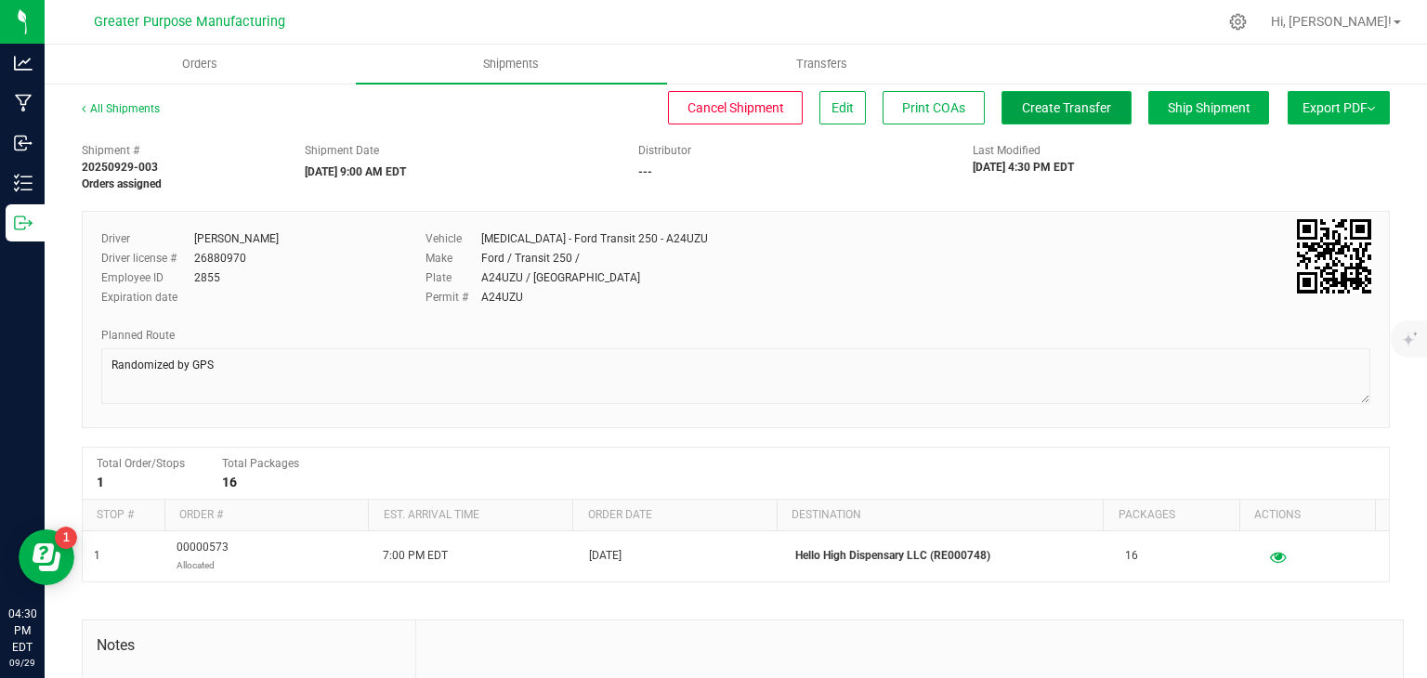
click at [1022, 110] on span "Create Transfer" at bounding box center [1066, 107] width 89 height 15
